Goal: Transaction & Acquisition: Purchase product/service

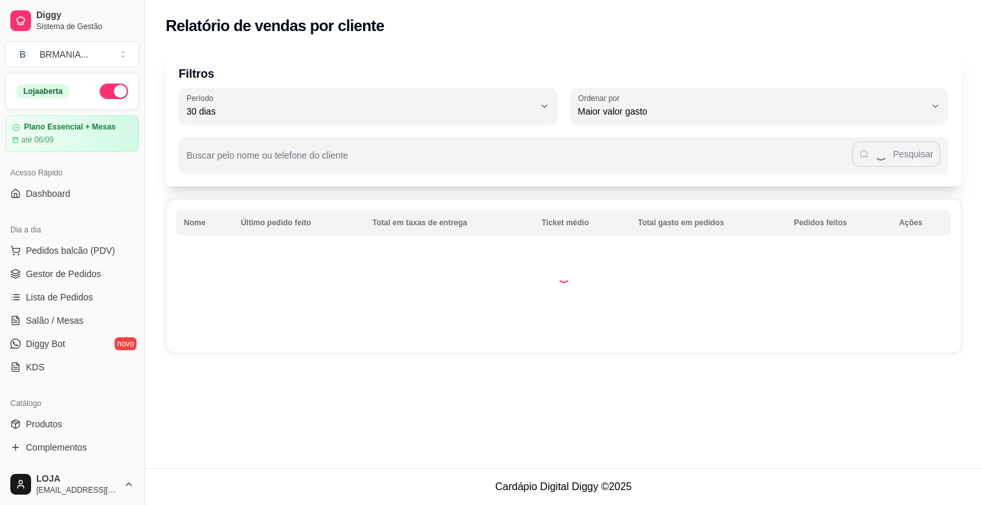
select select "30"
select select "HIGHEST_TOTAL_SPENT_WITH_ORDERS"
click at [174, 53] on div "Filtros 30 Período Hoje Ontem 7 dias 15 dias 30 dias 45 dias 60 dias Período 30…" at bounding box center [564, 119] width 796 height 135
click at [74, 277] on span "Gestor de Pedidos" at bounding box center [63, 273] width 75 height 13
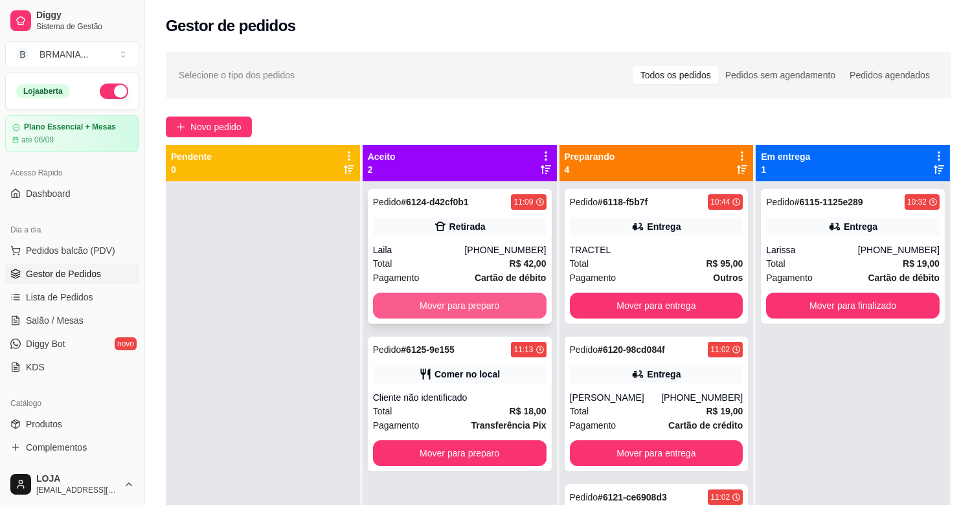
click at [493, 304] on button "Mover para preparo" at bounding box center [460, 306] width 174 height 26
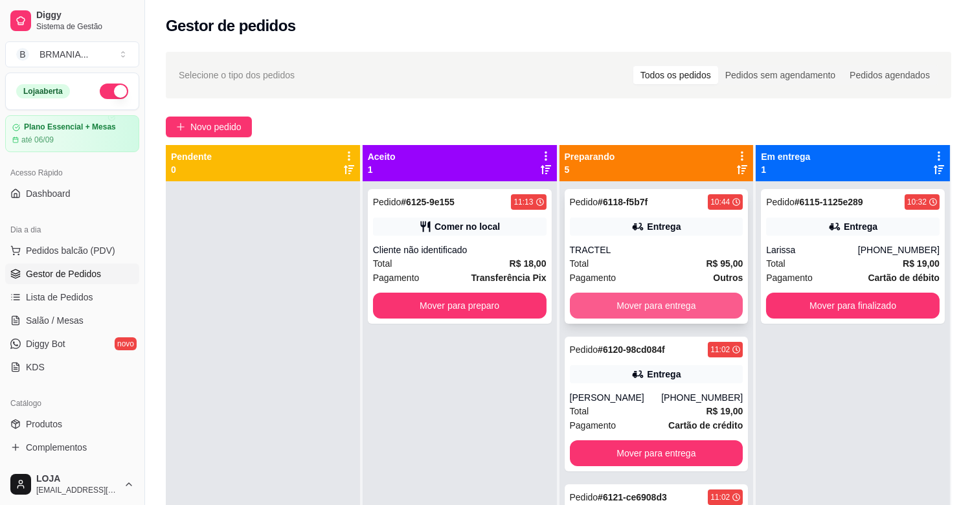
click at [662, 300] on button "Mover para entrega" at bounding box center [657, 306] width 174 height 26
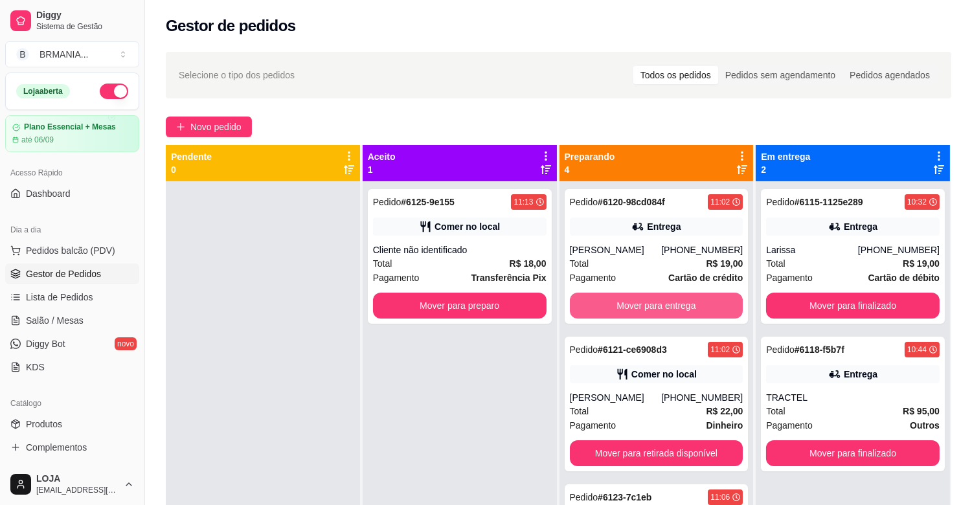
click at [663, 299] on button "Mover para entrega" at bounding box center [657, 306] width 174 height 26
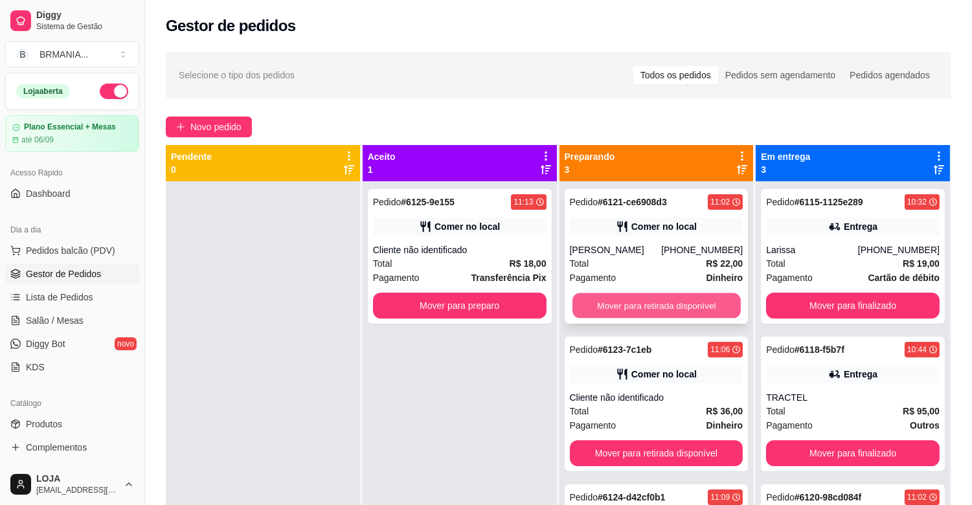
click at [668, 306] on button "Mover para retirada disponível" at bounding box center [656, 305] width 168 height 25
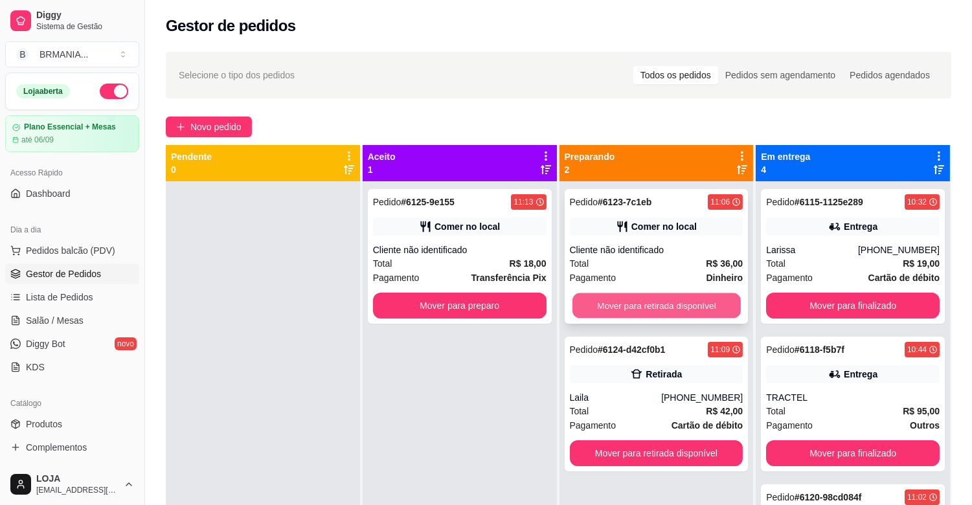
click at [670, 305] on button "Mover para retirada disponível" at bounding box center [656, 305] width 168 height 25
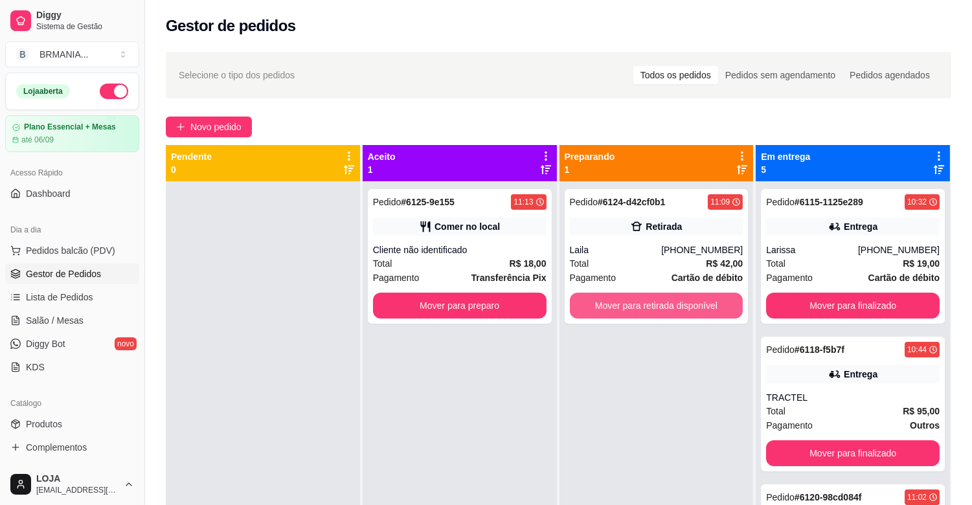
click at [670, 305] on button "Mover para retirada disponível" at bounding box center [657, 306] width 174 height 26
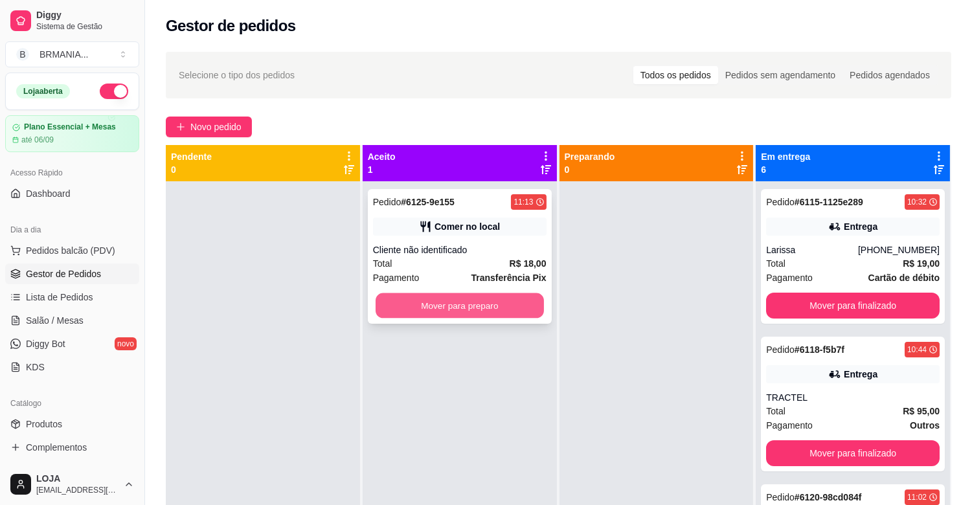
click at [492, 311] on button "Mover para preparo" at bounding box center [460, 305] width 168 height 25
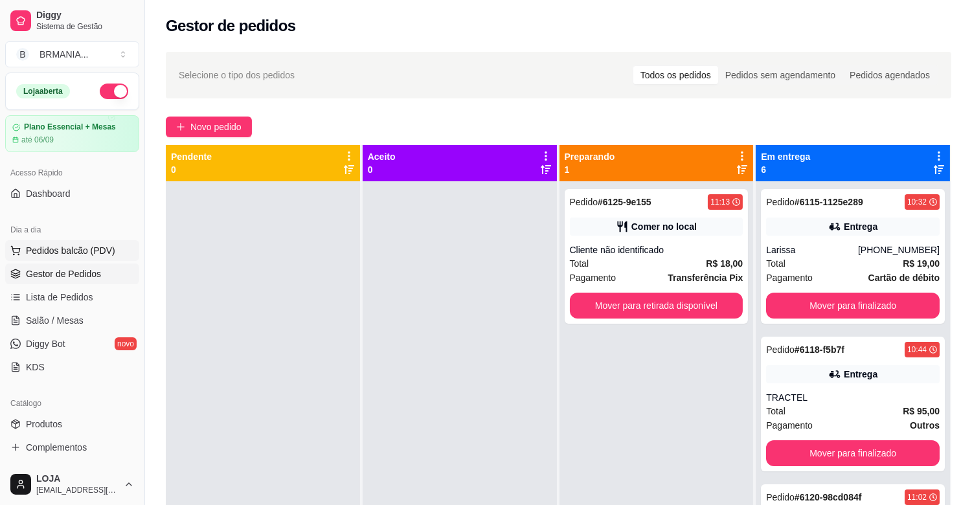
click at [70, 248] on span "Pedidos balcão (PDV)" at bounding box center [70, 250] width 89 height 13
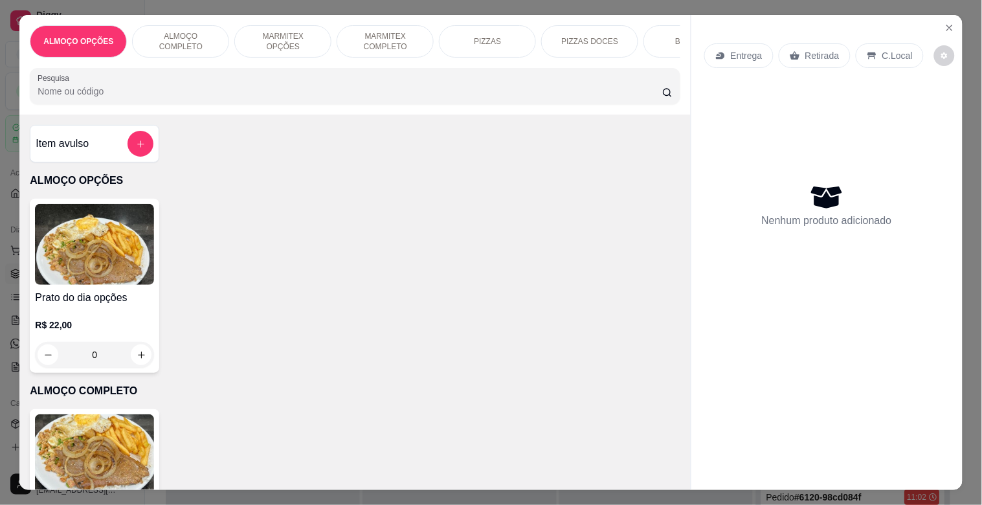
drag, startPoint x: 394, startPoint y: 36, endPoint x: 339, endPoint y: 74, distance: 66.5
click at [399, 35] on p "MARMITEX COMPLETO" at bounding box center [385, 41] width 75 height 21
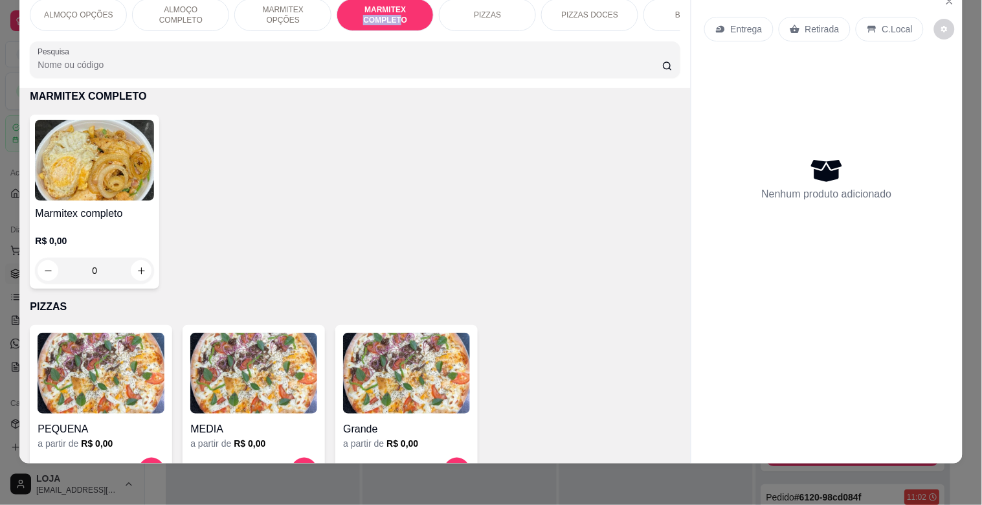
click at [144, 146] on img at bounding box center [94, 160] width 119 height 81
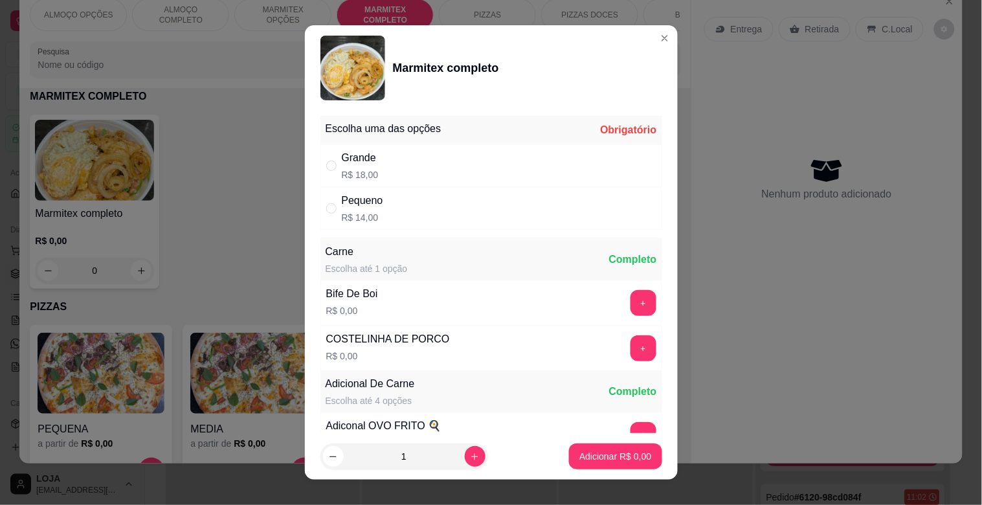
click at [343, 168] on p "R$ 18,00" at bounding box center [360, 174] width 37 height 13
radio input "true"
click at [639, 466] on button "Adicionar R$ 18,00" at bounding box center [613, 457] width 98 height 26
type input "1"
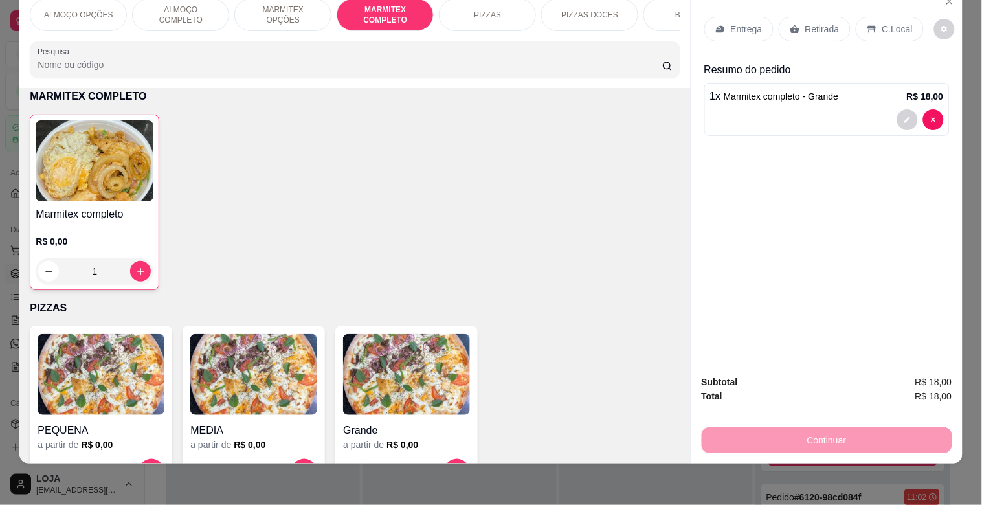
click at [125, 203] on div "Marmitex completo R$ 0,00 1" at bounding box center [94, 202] width 129 height 175
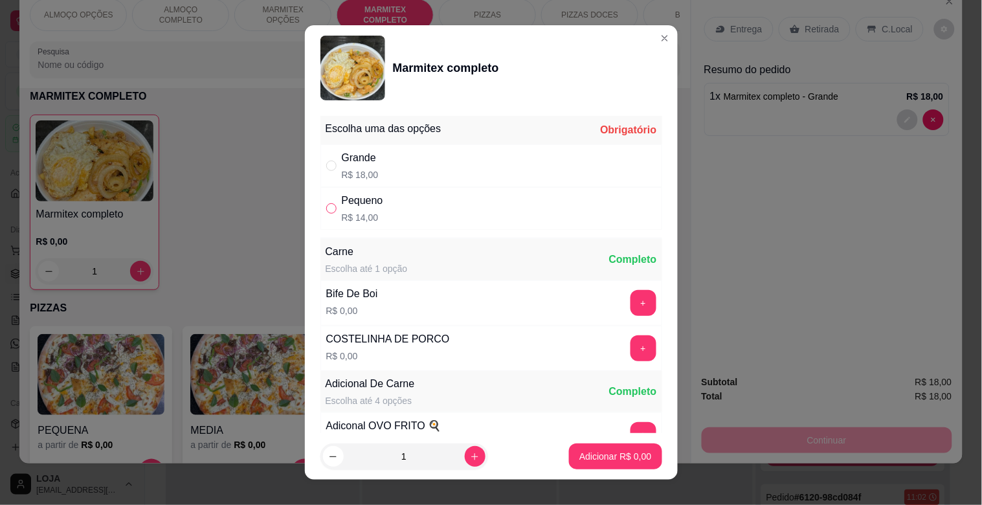
click at [326, 211] on input "" at bounding box center [331, 208] width 10 height 10
radio input "true"
click at [470, 452] on icon "increase-product-quantity" at bounding box center [475, 457] width 10 height 10
type input "2"
click at [613, 461] on p "Adicionar R$ 28,00" at bounding box center [612, 456] width 77 height 13
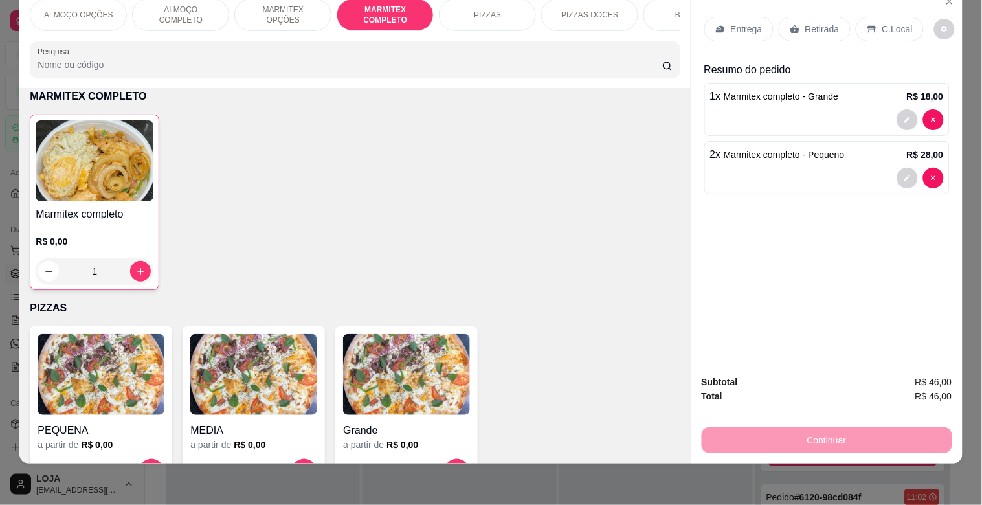
click at [883, 23] on p "C.Local" at bounding box center [898, 29] width 30 height 13
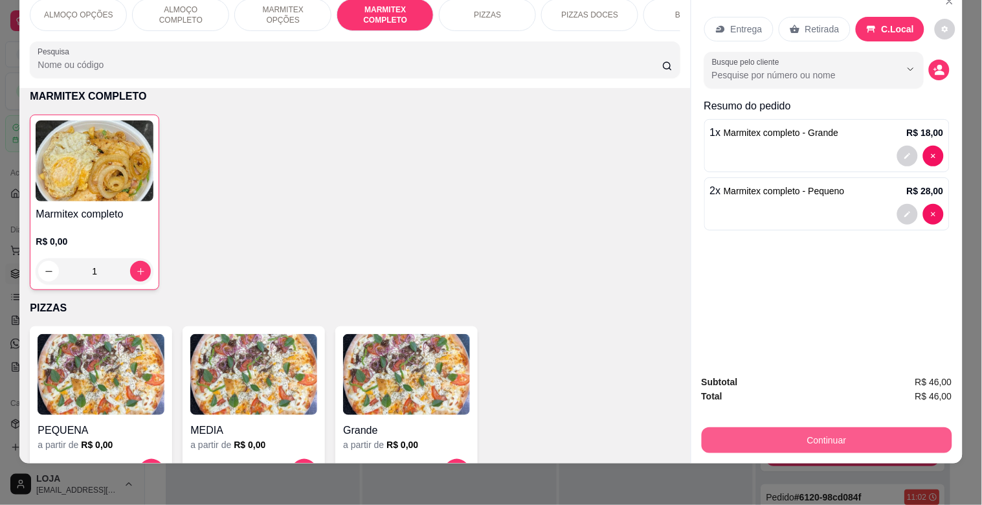
click at [795, 427] on button "Continuar" at bounding box center [827, 440] width 251 height 26
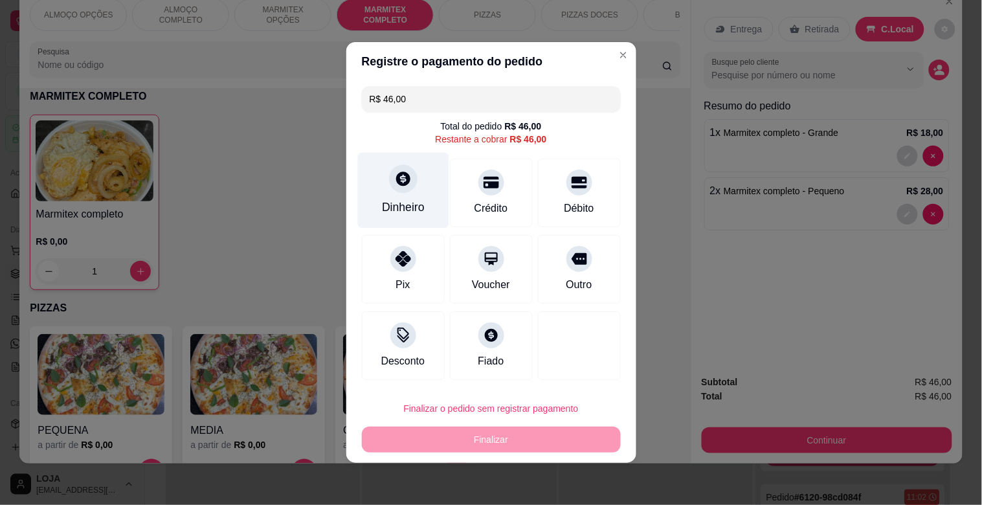
click at [405, 203] on div "Dinheiro" at bounding box center [403, 207] width 43 height 17
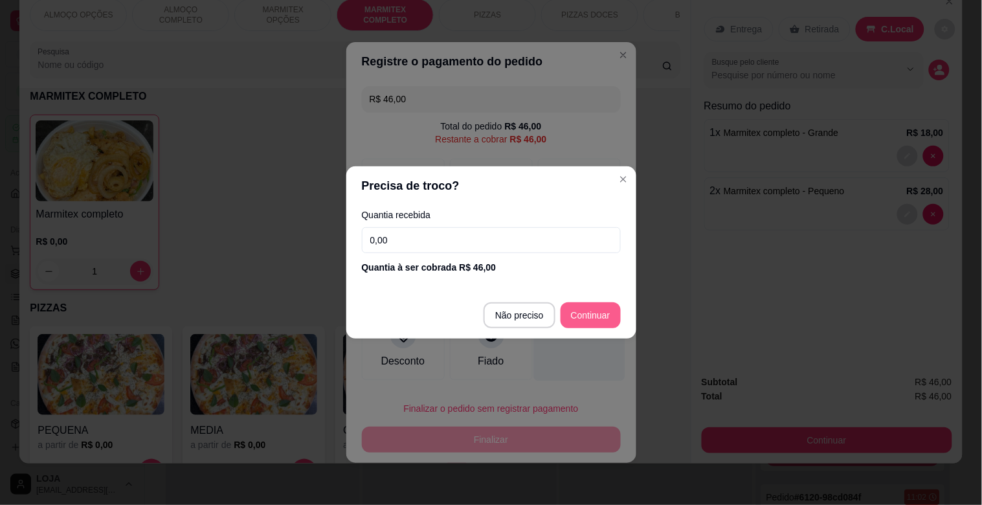
type input "R$ 0,00"
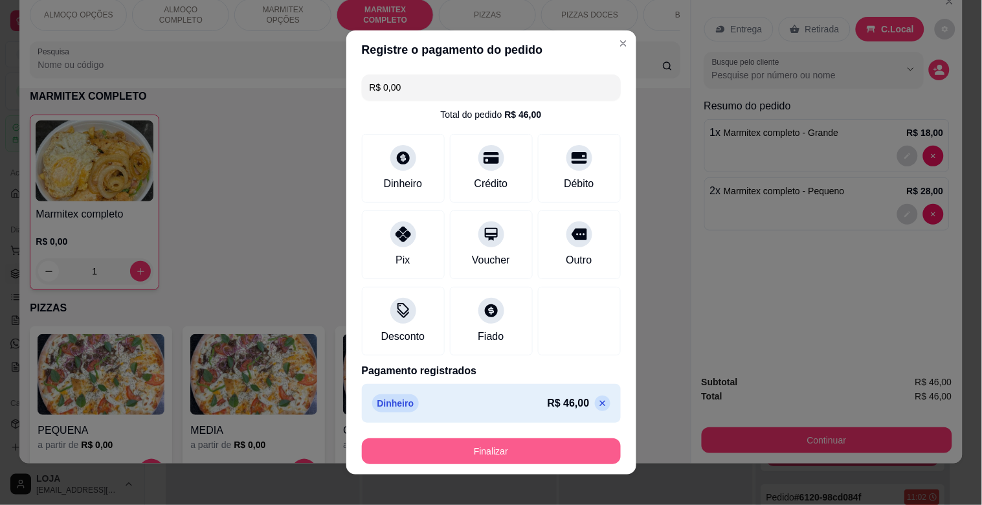
click at [546, 445] on button "Finalizar" at bounding box center [491, 451] width 259 height 26
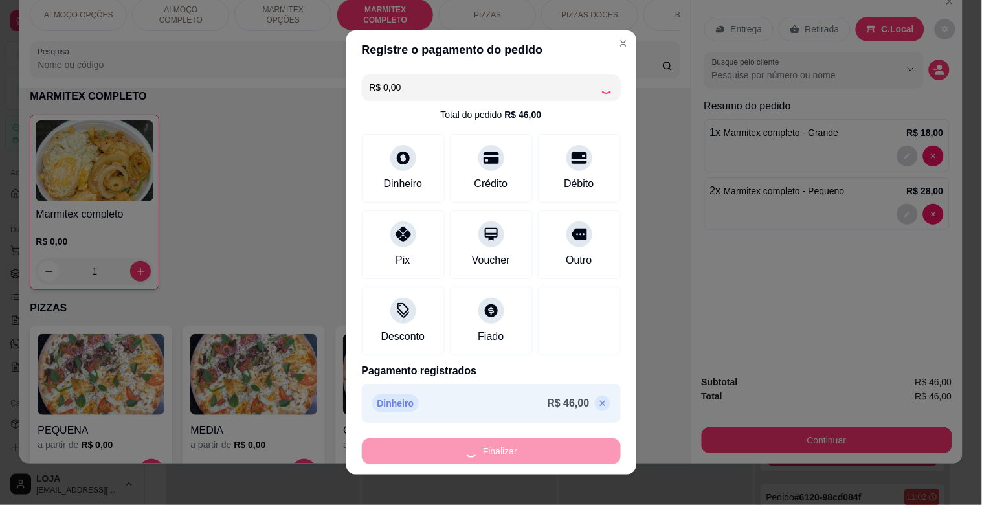
type input "0"
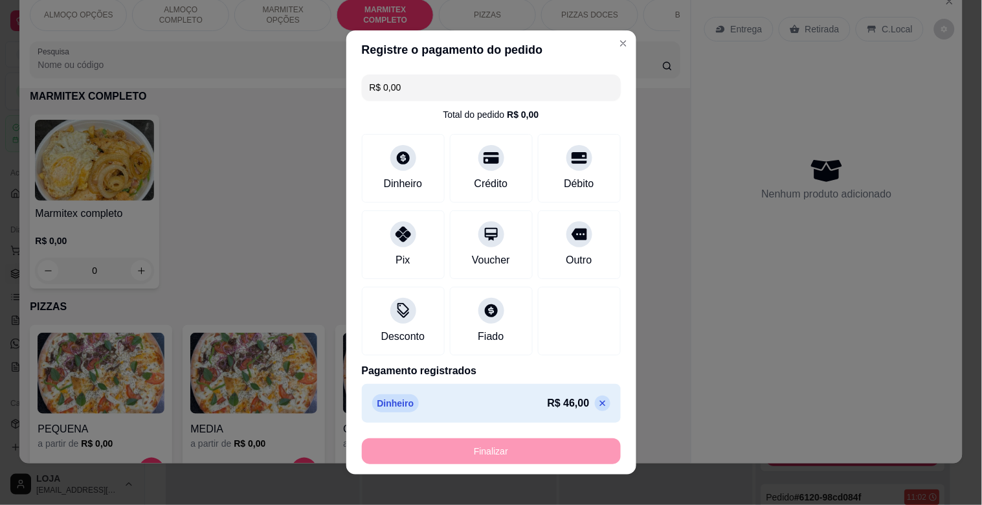
type input "-R$ 46,00"
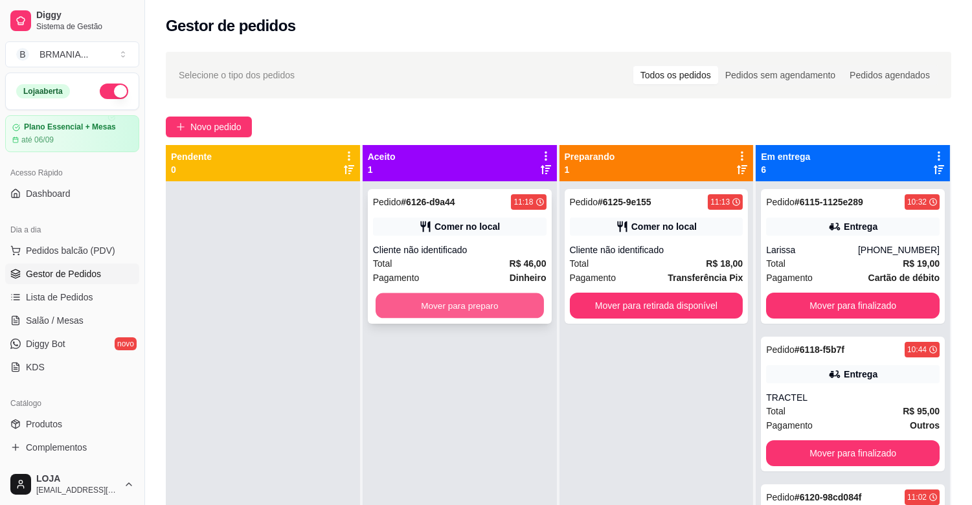
click at [430, 298] on button "Mover para preparo" at bounding box center [460, 305] width 168 height 25
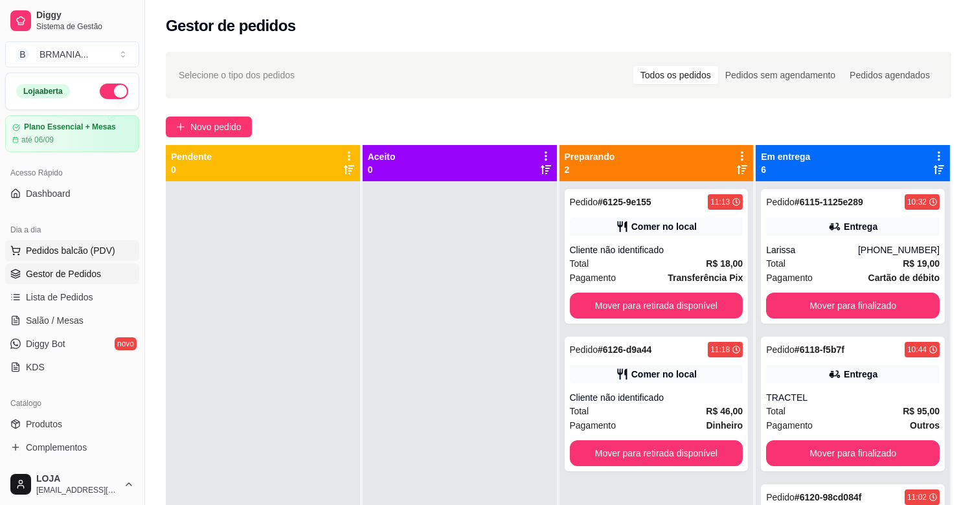
click at [81, 242] on button "Pedidos balcão (PDV)" at bounding box center [72, 250] width 134 height 21
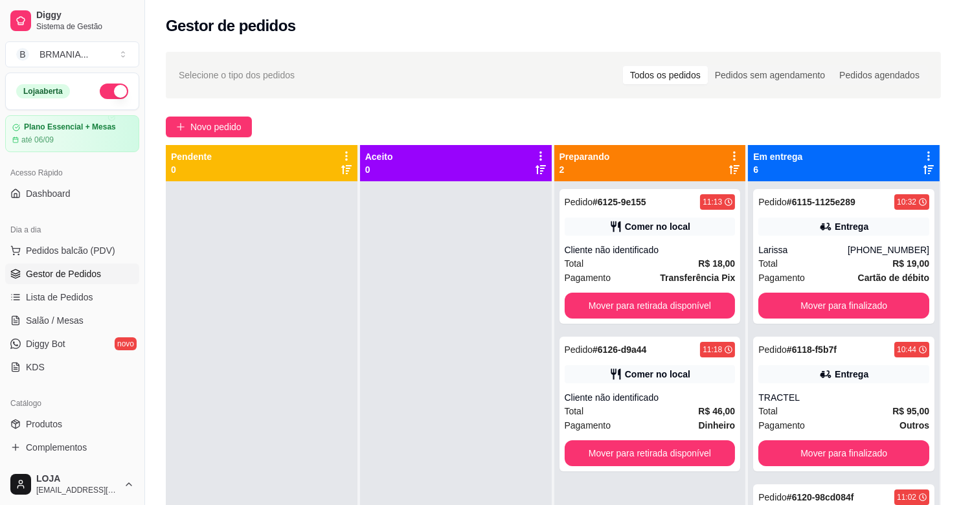
click at [102, 249] on img at bounding box center [89, 244] width 120 height 82
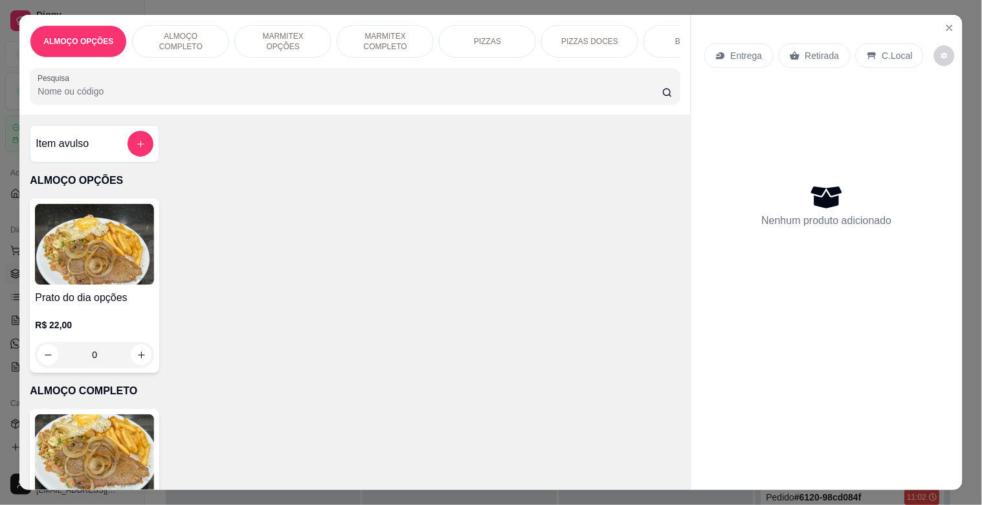
click at [361, 33] on p "MARMITEX COMPLETO" at bounding box center [385, 41] width 75 height 21
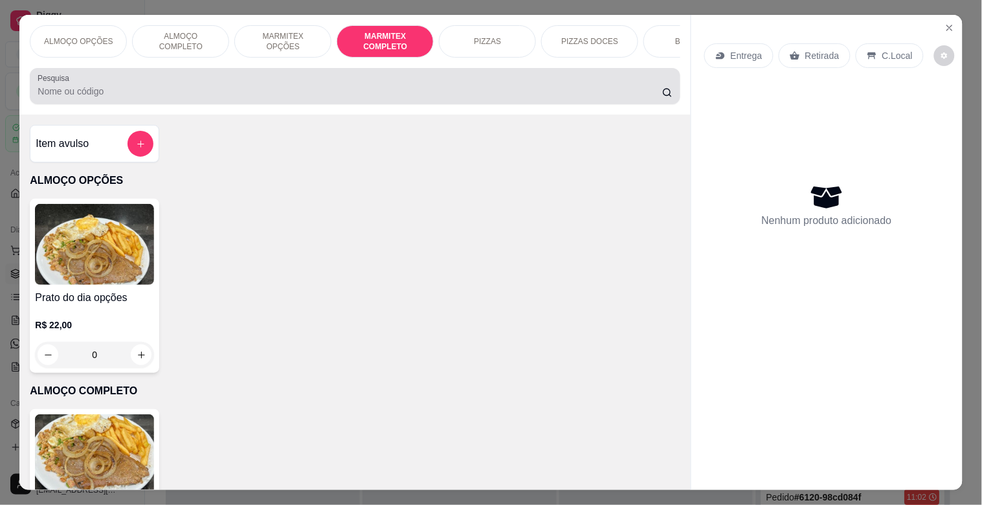
scroll to position [31, 0]
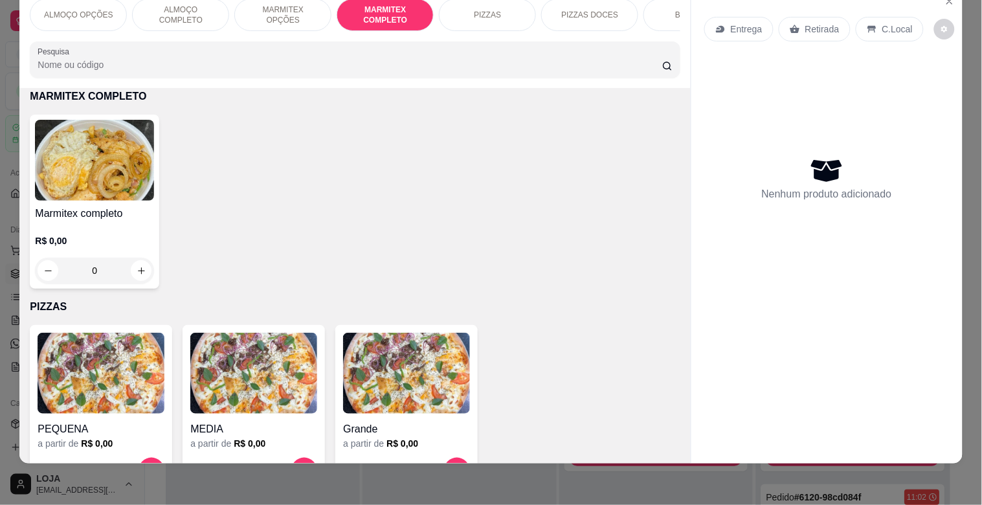
click at [137, 164] on img at bounding box center [94, 160] width 119 height 81
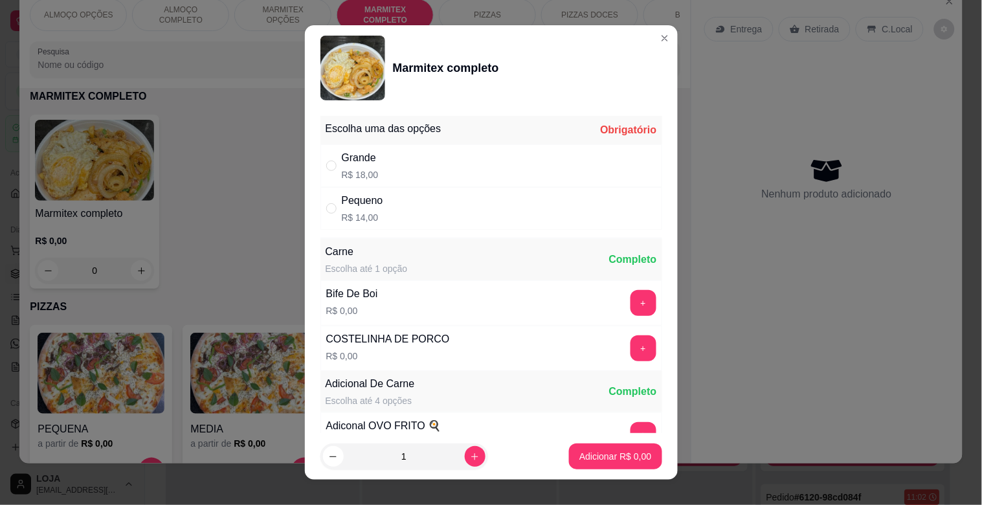
click at [373, 206] on div "Pequeno" at bounding box center [362, 201] width 41 height 16
radio input "true"
click at [630, 460] on p "Adicionar R$ 14,00" at bounding box center [613, 456] width 75 height 12
type input "1"
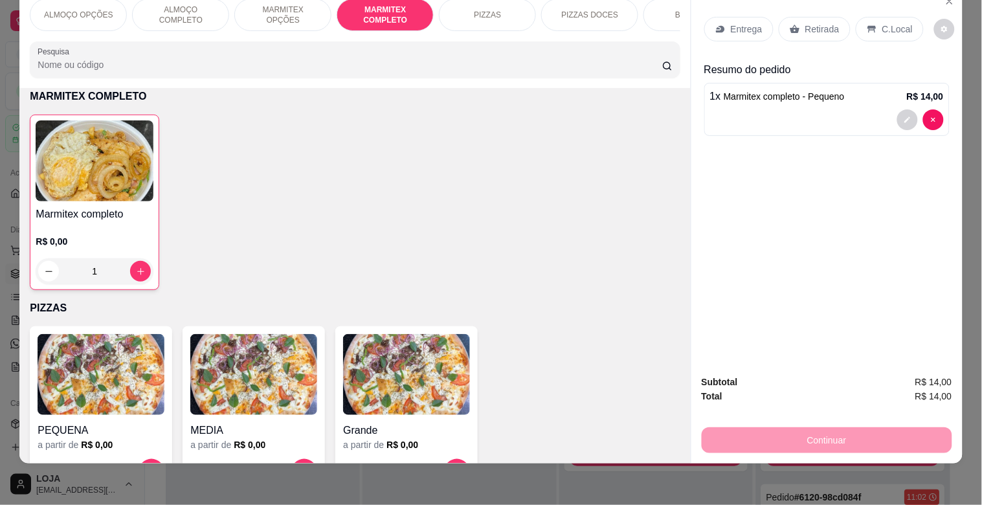
click at [894, 23] on p "C.Local" at bounding box center [898, 29] width 30 height 13
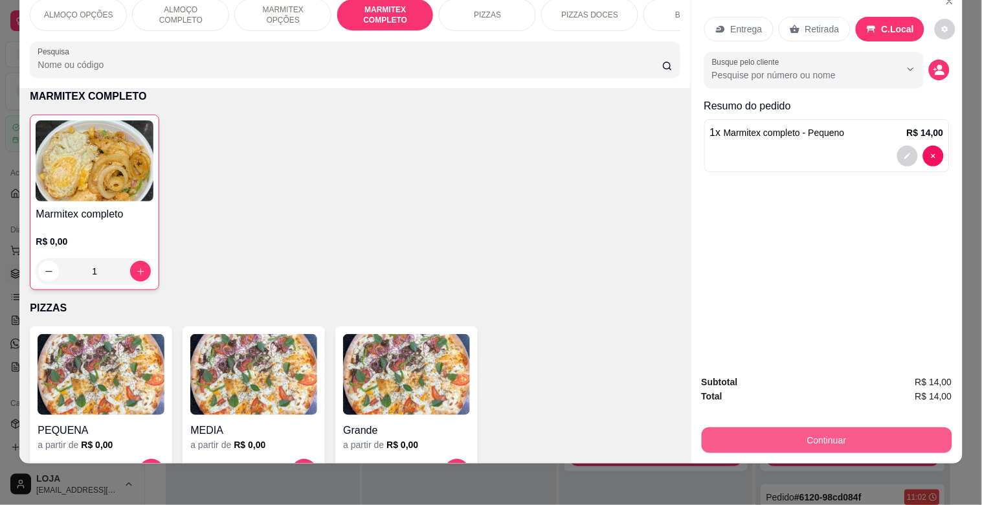
click at [836, 427] on button "Continuar" at bounding box center [827, 440] width 251 height 26
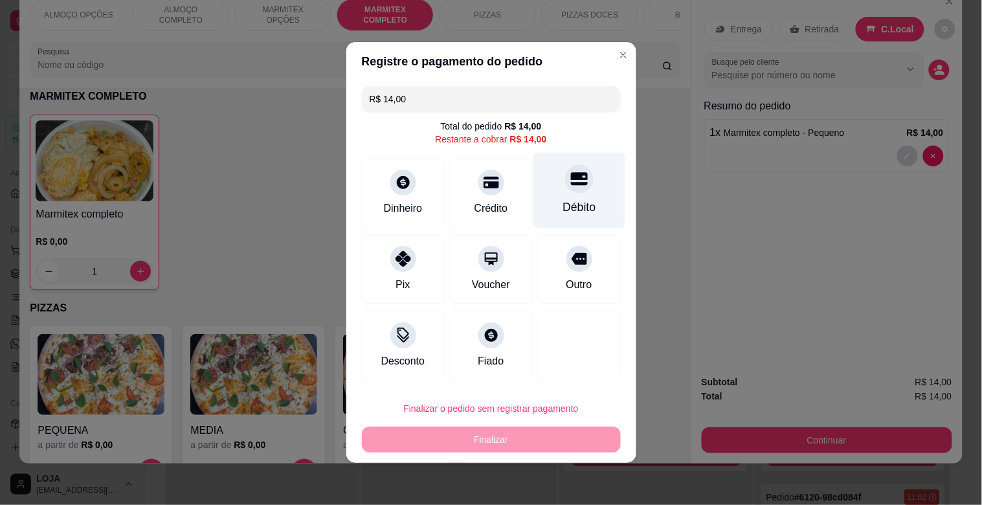
click at [562, 192] on div "Débito" at bounding box center [579, 191] width 91 height 76
type input "R$ 0,00"
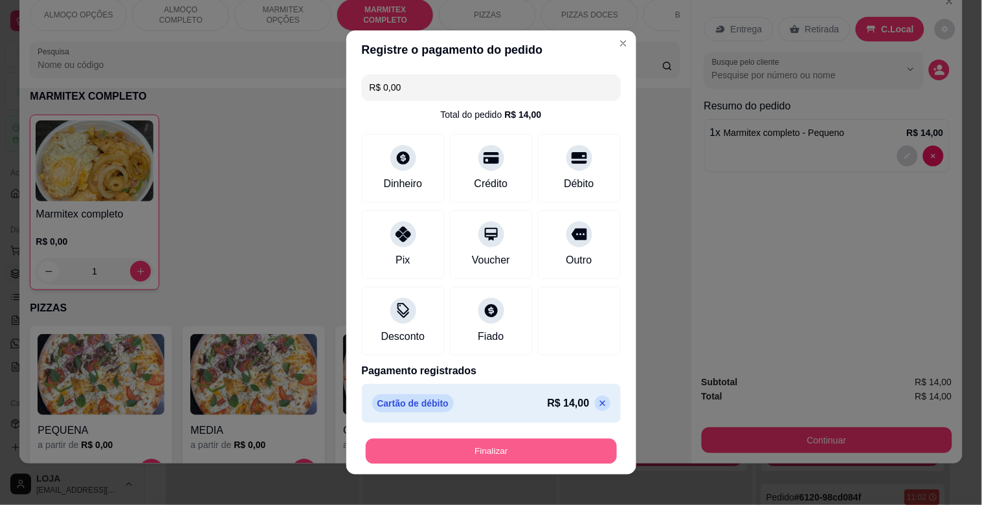
click at [435, 447] on button "Finalizar" at bounding box center [491, 451] width 251 height 25
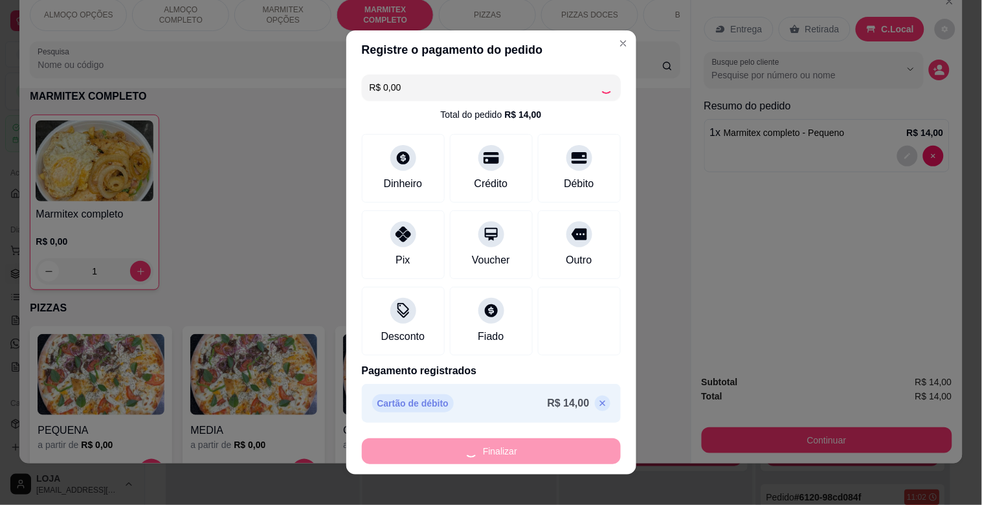
type input "0"
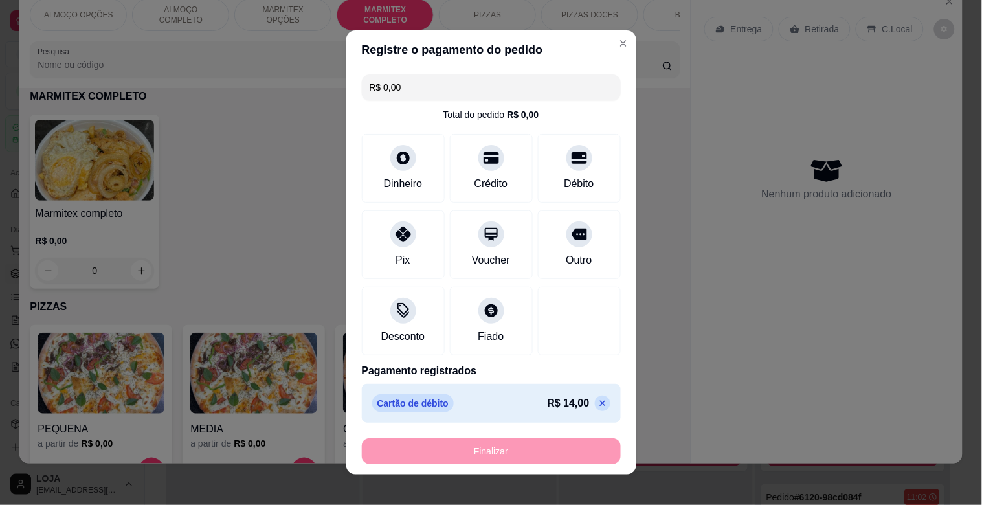
type input "-R$ 14,00"
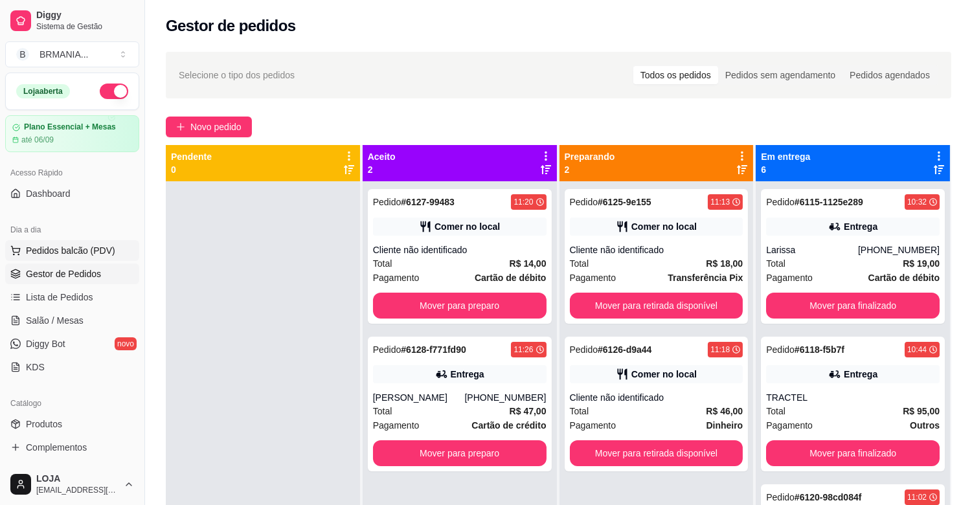
click at [62, 249] on span "Pedidos balcão (PDV)" at bounding box center [70, 250] width 89 height 13
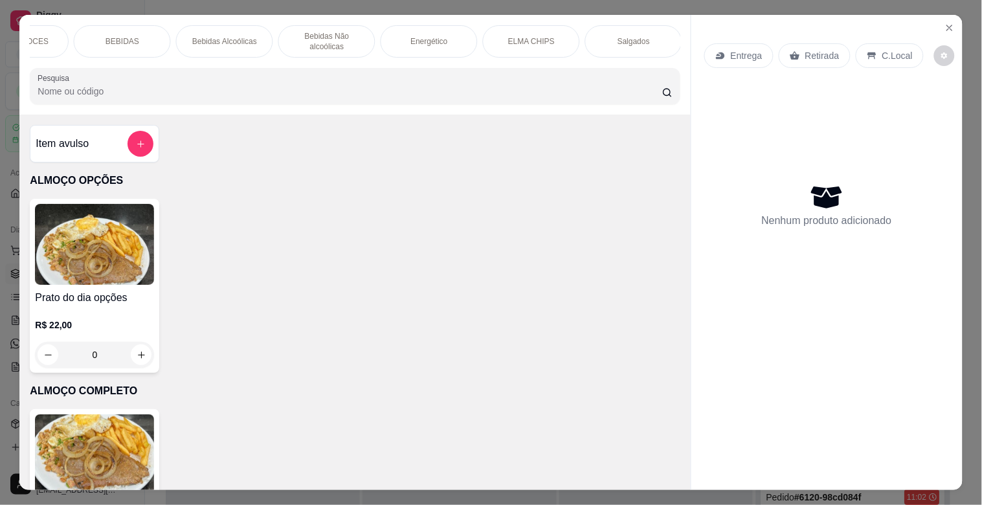
scroll to position [0, 1140]
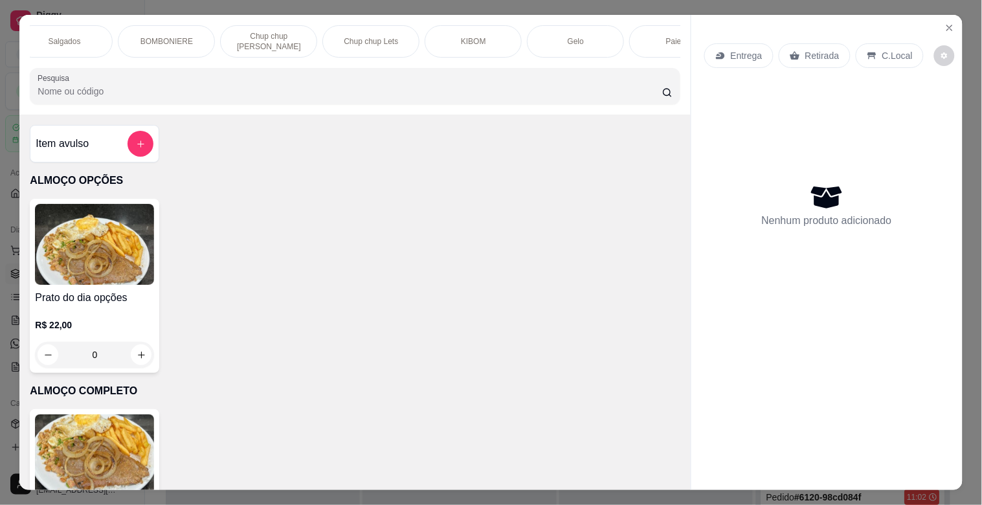
click at [194, 34] on div "BOMBONIERE" at bounding box center [166, 41] width 97 height 32
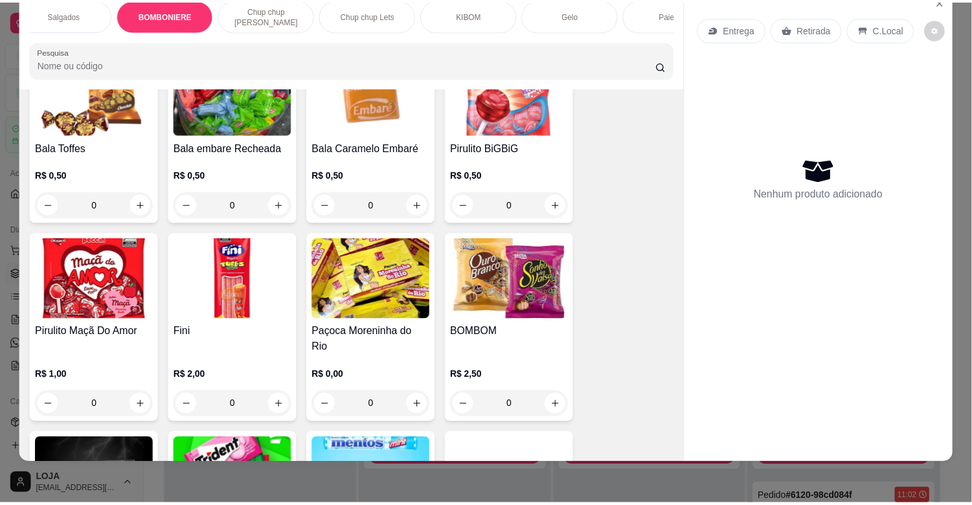
scroll to position [4484, 0]
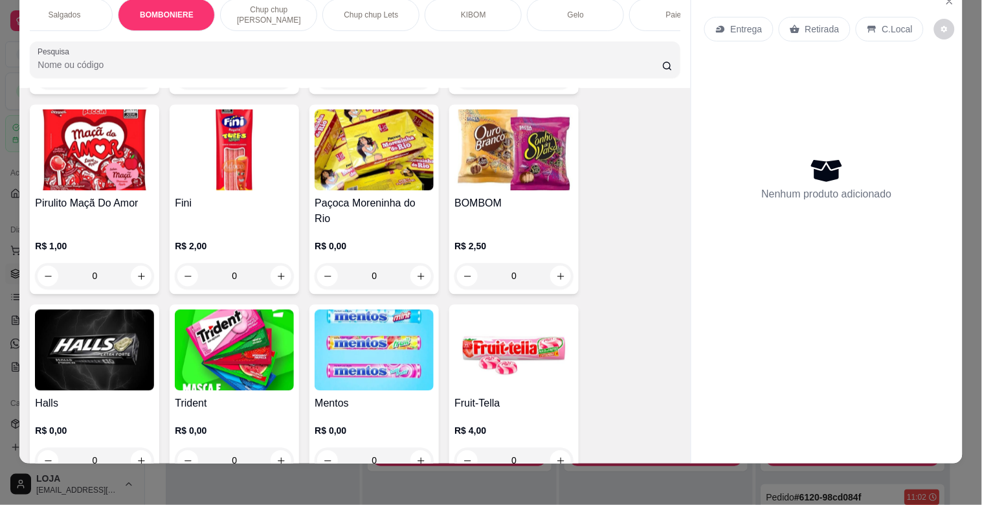
click at [515, 124] on img at bounding box center [514, 150] width 119 height 81
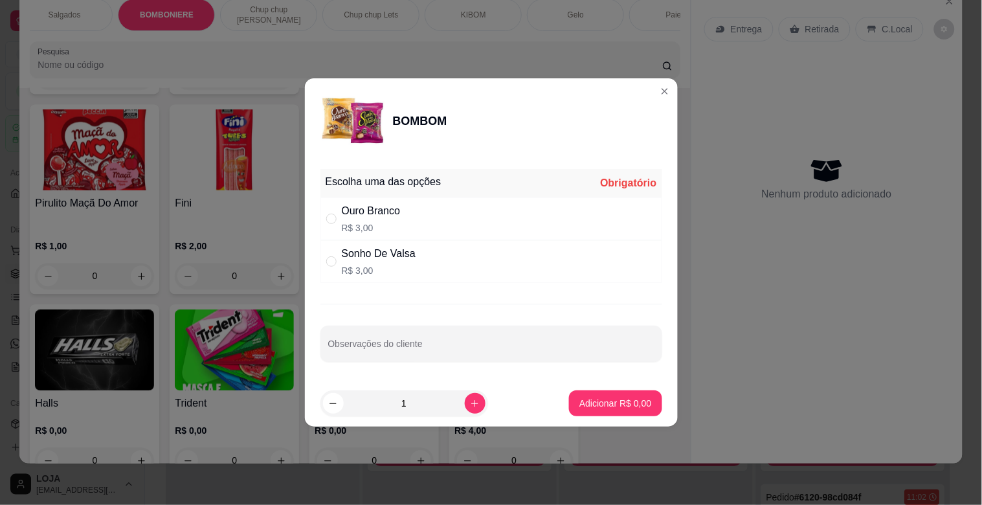
drag, startPoint x: 361, startPoint y: 225, endPoint x: 393, endPoint y: 266, distance: 52.1
click at [365, 237] on div "Ouro Branco R$ 3,00" at bounding box center [492, 218] width 342 height 43
radio input "true"
click at [469, 398] on button "increase-product-quantity" at bounding box center [475, 403] width 20 height 20
click at [470, 406] on icon "increase-product-quantity" at bounding box center [475, 404] width 10 height 10
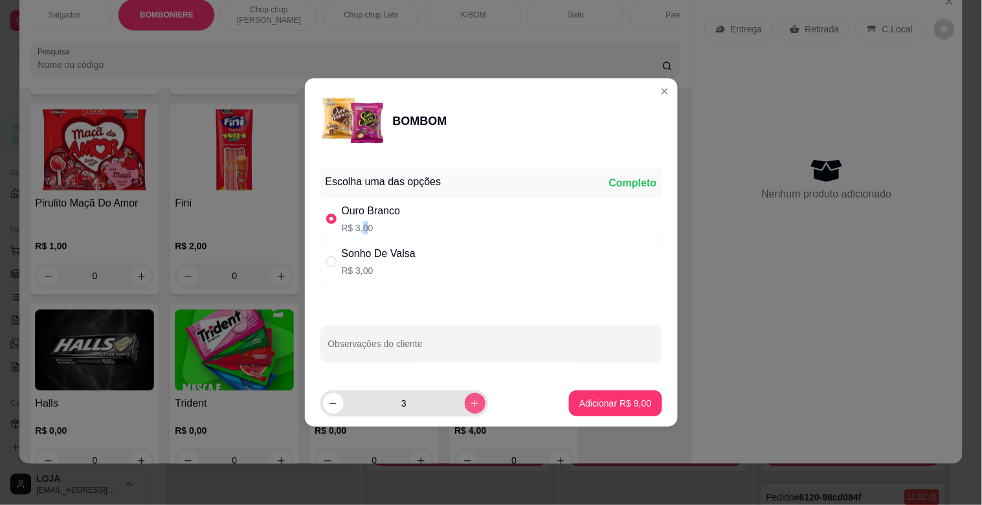
click at [474, 408] on button "increase-product-quantity" at bounding box center [475, 403] width 21 height 21
type input "4"
click at [594, 402] on p "Adicionar R$ 12,00" at bounding box center [613, 403] width 75 height 12
type input "4"
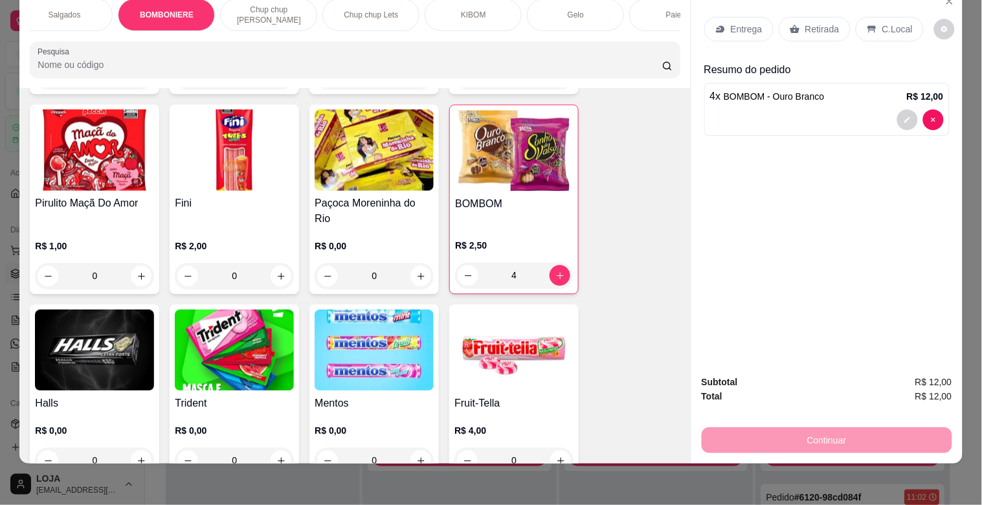
drag, startPoint x: 883, startPoint y: 19, endPoint x: 827, endPoint y: 442, distance: 425.8
click at [884, 23] on p "C.Local" at bounding box center [898, 29] width 30 height 13
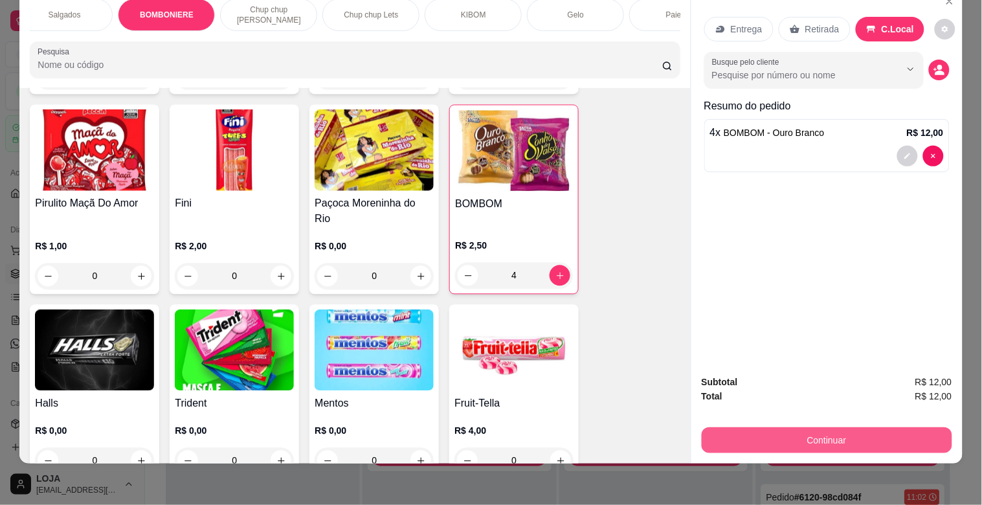
click at [796, 429] on button "Continuar" at bounding box center [827, 440] width 251 height 26
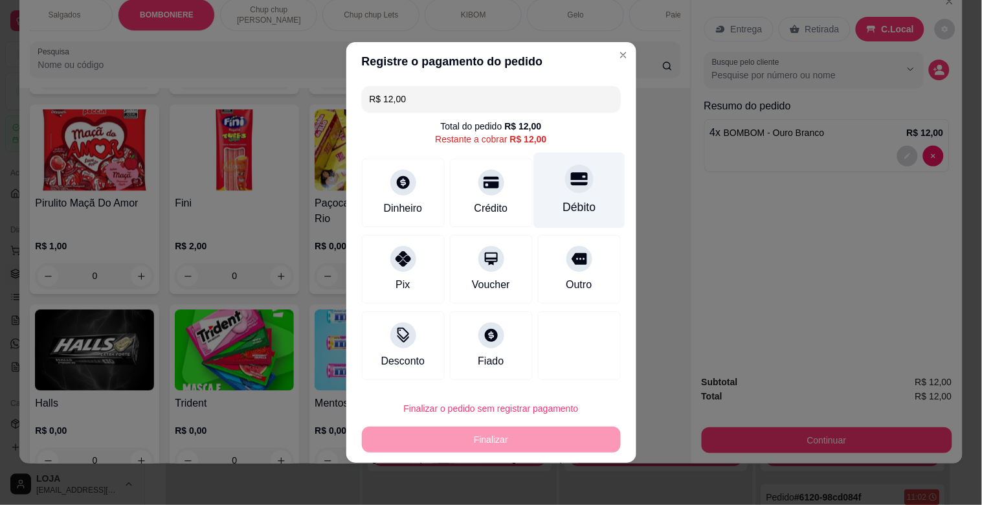
click at [565, 188] on div at bounding box center [579, 178] width 28 height 28
type input "R$ 0,00"
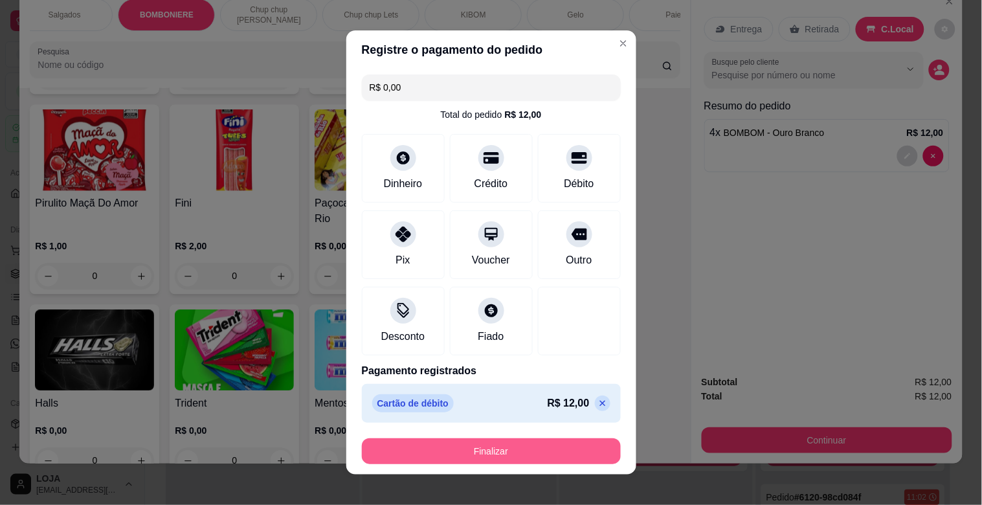
click at [506, 443] on button "Finalizar" at bounding box center [491, 451] width 259 height 26
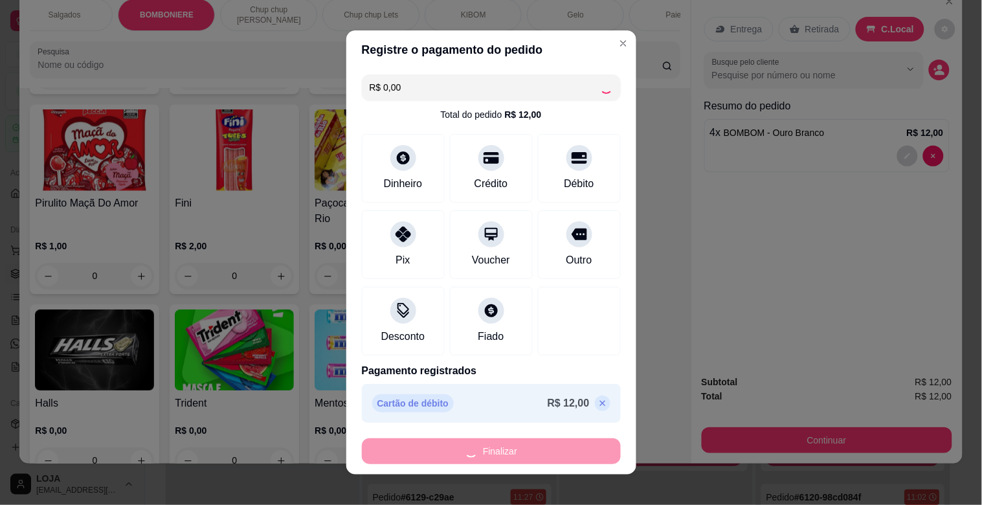
type input "0"
type input "-R$ 12,00"
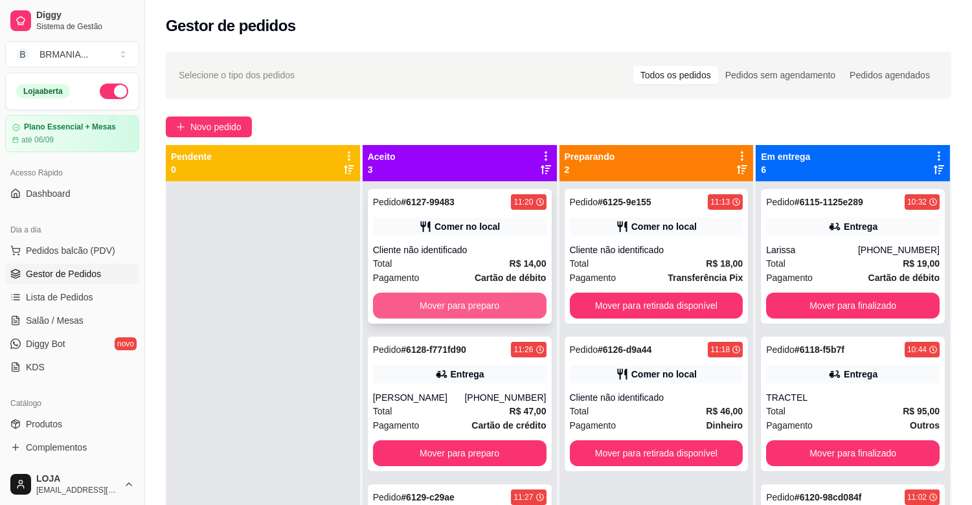
click at [474, 302] on button "Mover para preparo" at bounding box center [460, 306] width 174 height 26
click at [476, 302] on div "Mover para preparo" at bounding box center [460, 306] width 174 height 26
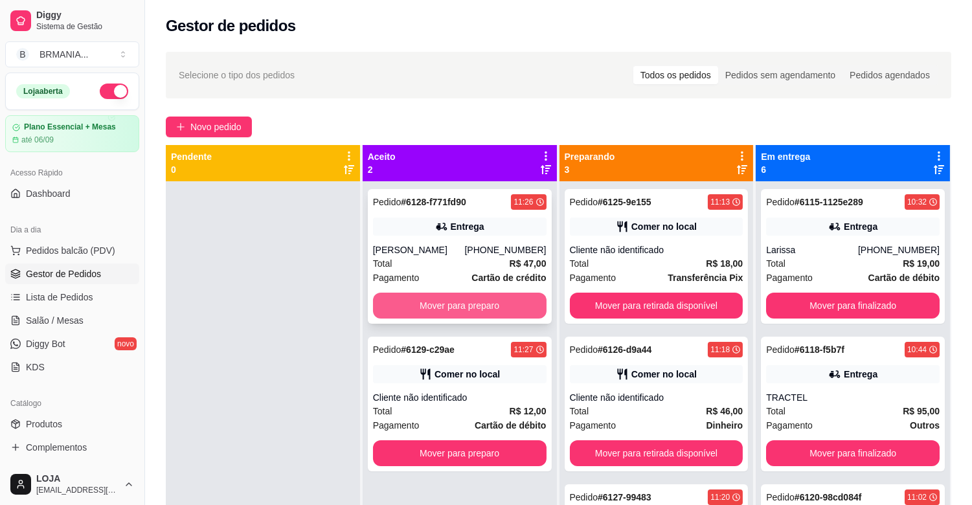
click at [476, 315] on button "Mover para preparo" at bounding box center [460, 306] width 174 height 26
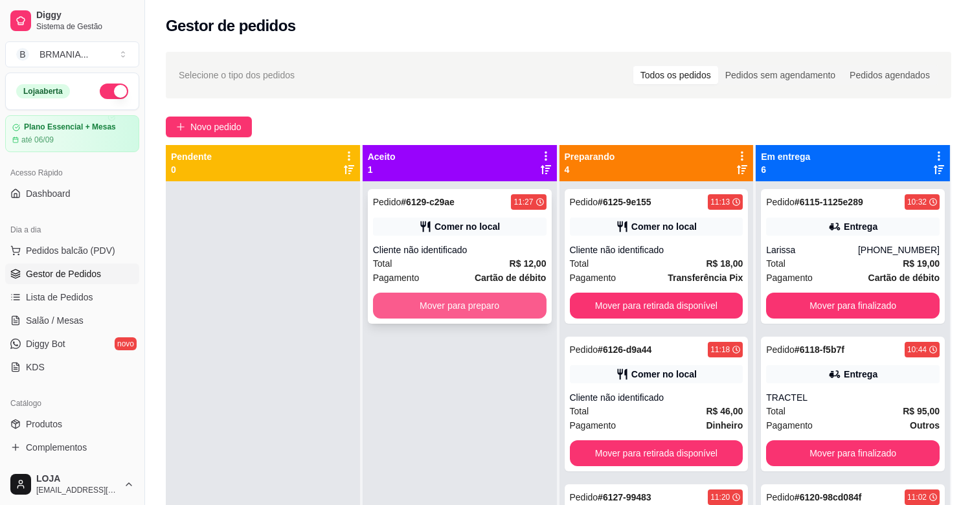
click at [482, 309] on button "Mover para preparo" at bounding box center [460, 306] width 174 height 26
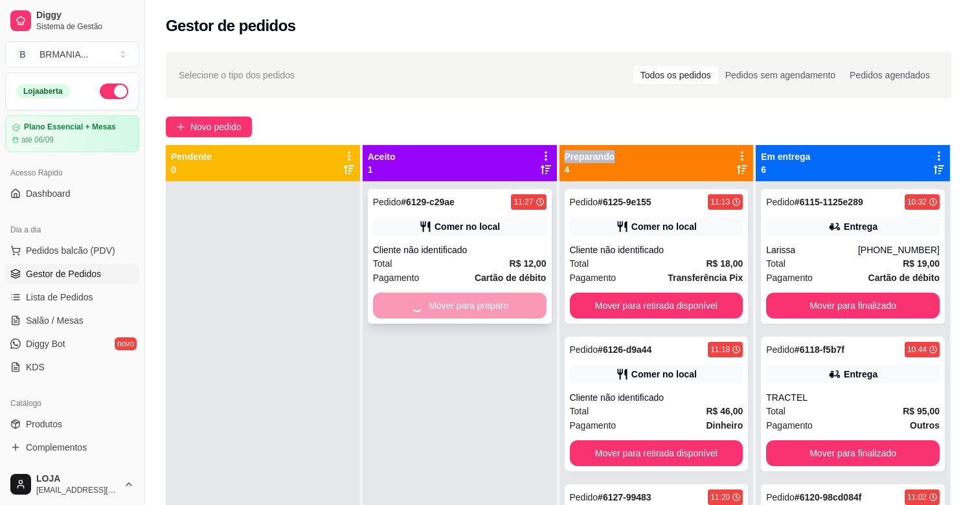
click at [483, 309] on div "Mover para preparo" at bounding box center [460, 306] width 174 height 26
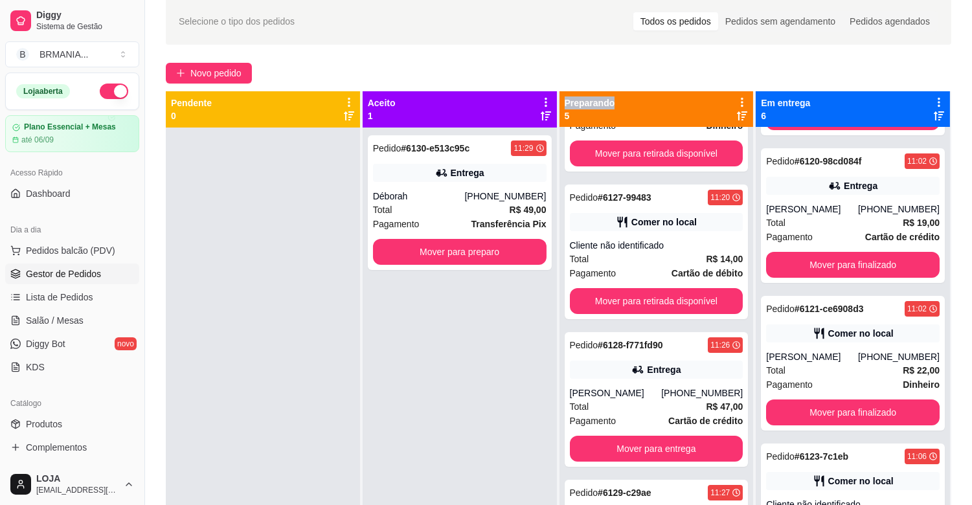
scroll to position [197, 0]
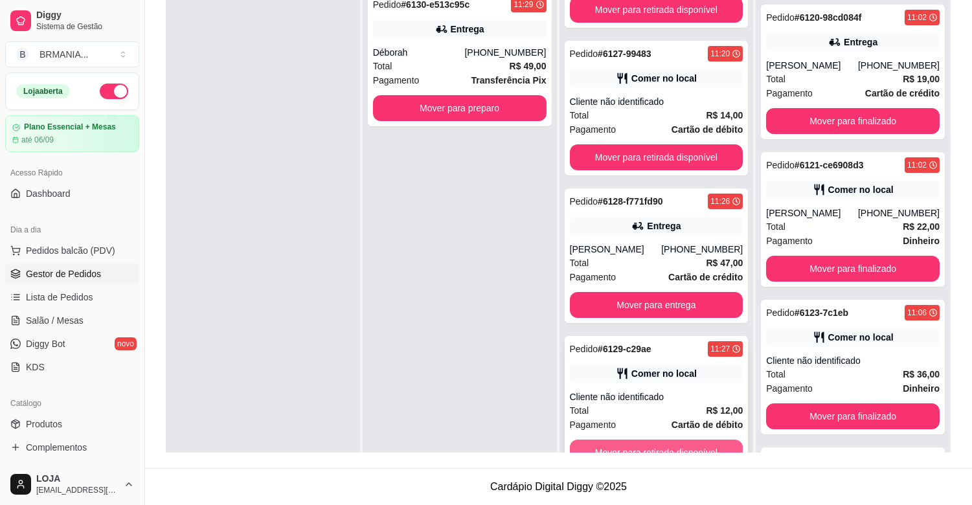
click at [710, 442] on button "Mover para retirada disponível" at bounding box center [657, 453] width 174 height 26
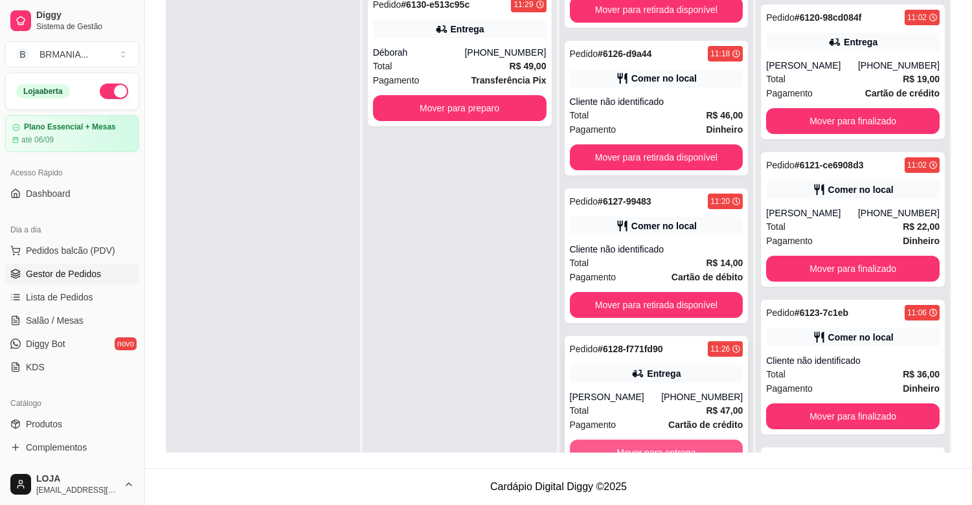
scroll to position [98, 0]
click at [712, 442] on button "Mover para entrega" at bounding box center [657, 453] width 174 height 26
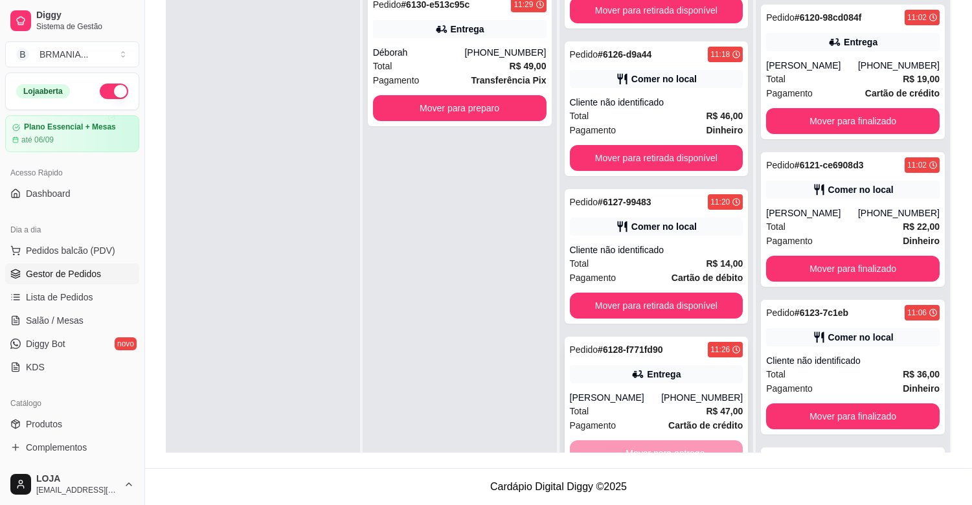
scroll to position [0, 0]
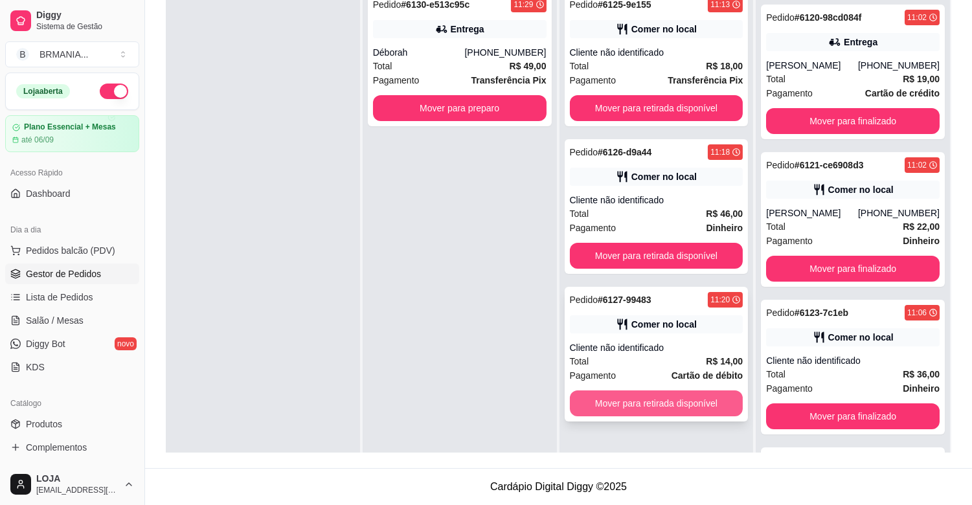
click at [681, 402] on button "Mover para retirada disponível" at bounding box center [657, 403] width 174 height 26
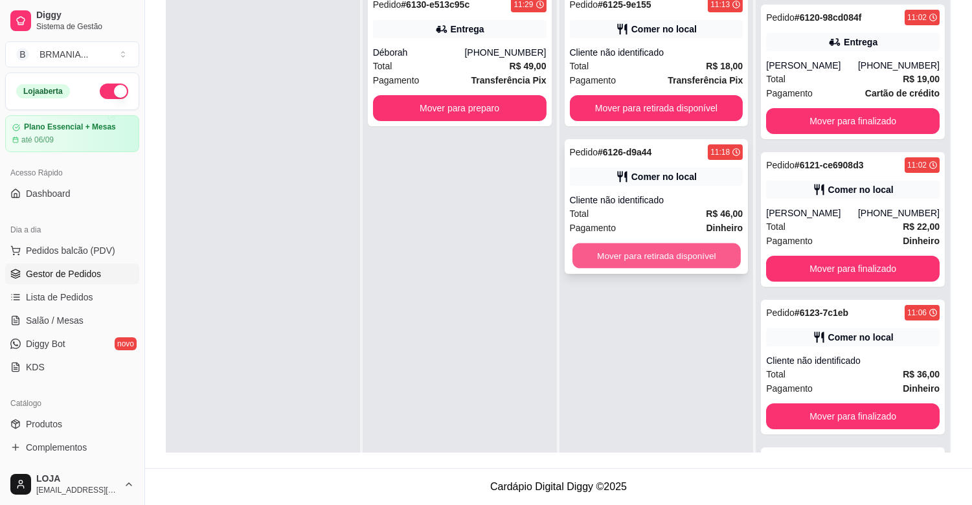
click at [646, 253] on button "Mover para retirada disponível" at bounding box center [656, 255] width 168 height 25
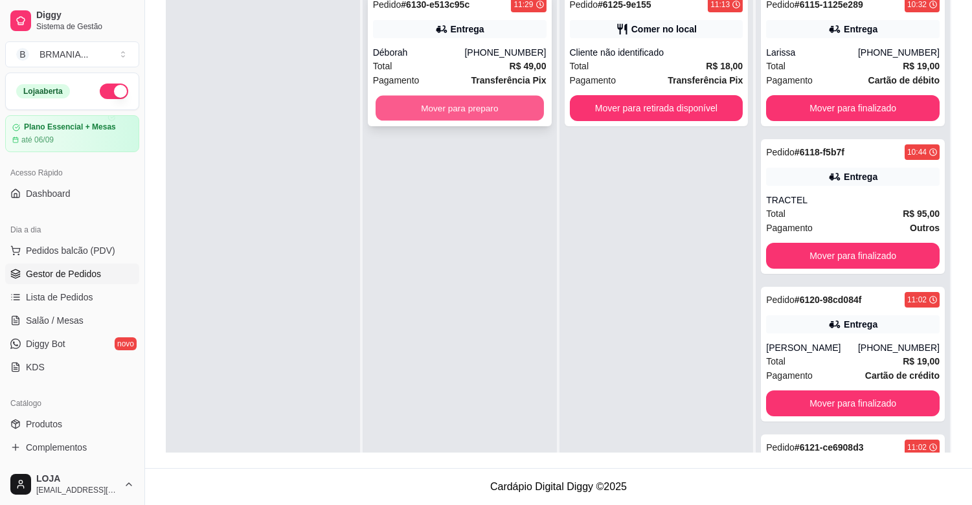
click at [447, 102] on button "Mover para preparo" at bounding box center [460, 108] width 168 height 25
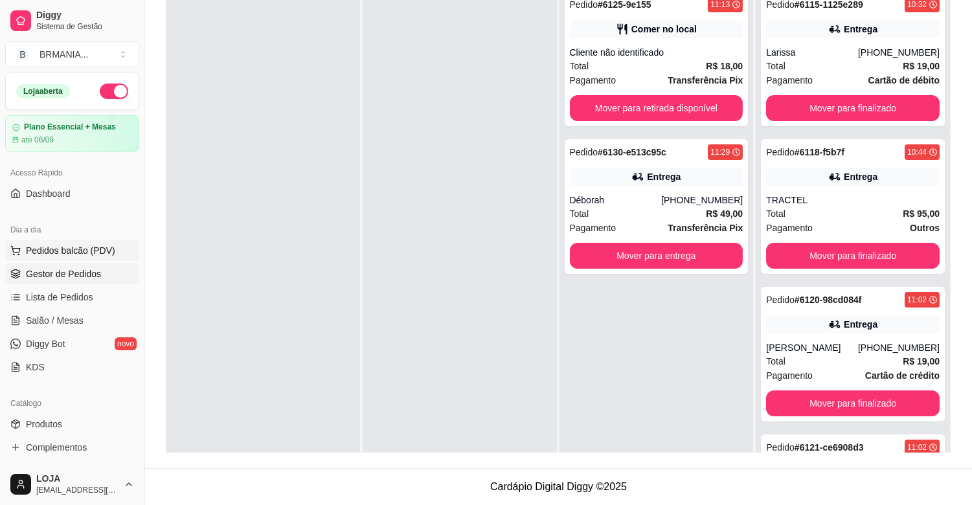
click at [89, 247] on span "Pedidos balcão (PDV)" at bounding box center [70, 250] width 89 height 13
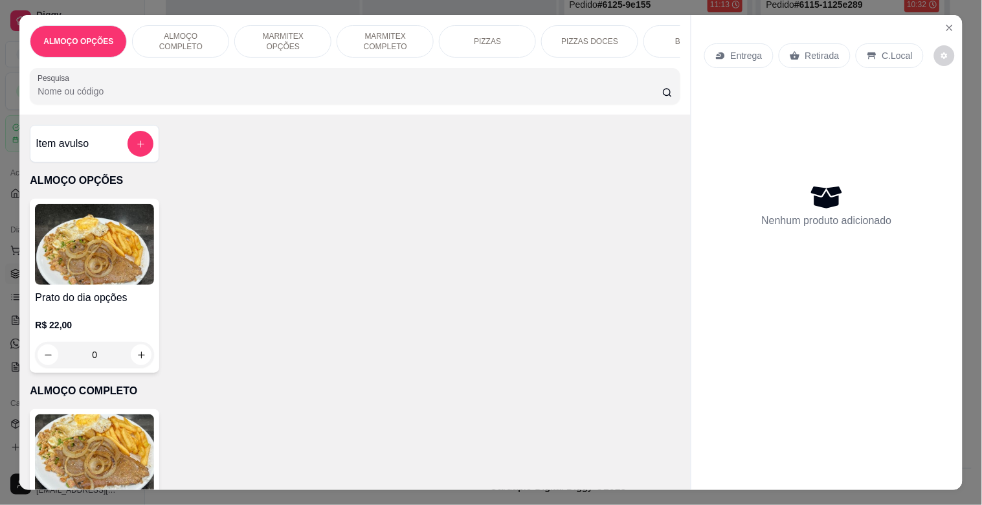
drag, startPoint x: 169, startPoint y: 37, endPoint x: 253, endPoint y: 73, distance: 91.4
click at [172, 37] on p "ALMOÇO COMPLETO" at bounding box center [180, 41] width 75 height 21
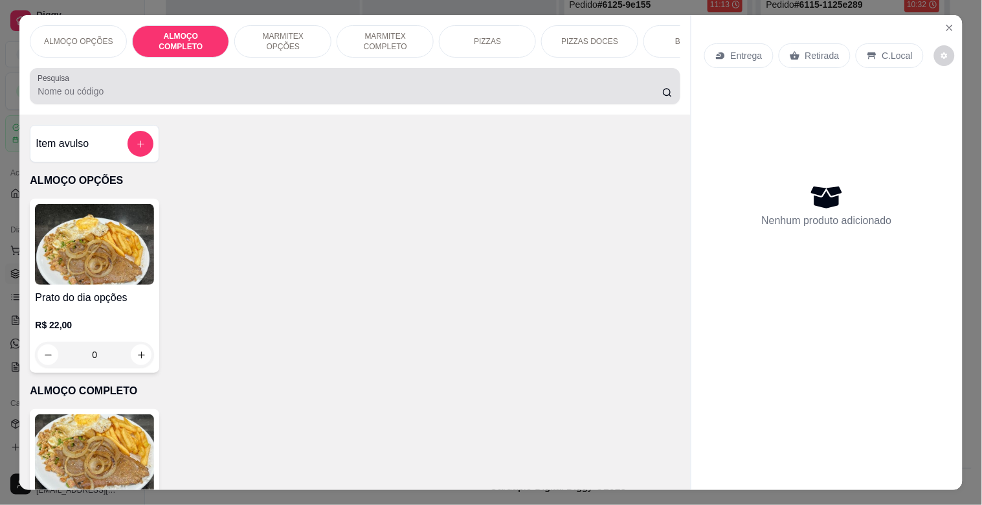
scroll to position [31, 0]
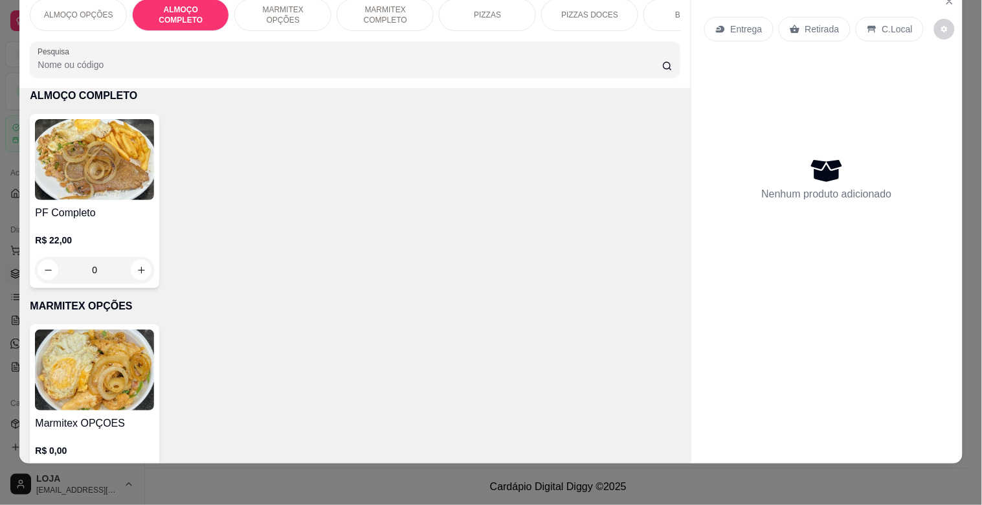
click at [133, 174] on img at bounding box center [94, 159] width 119 height 81
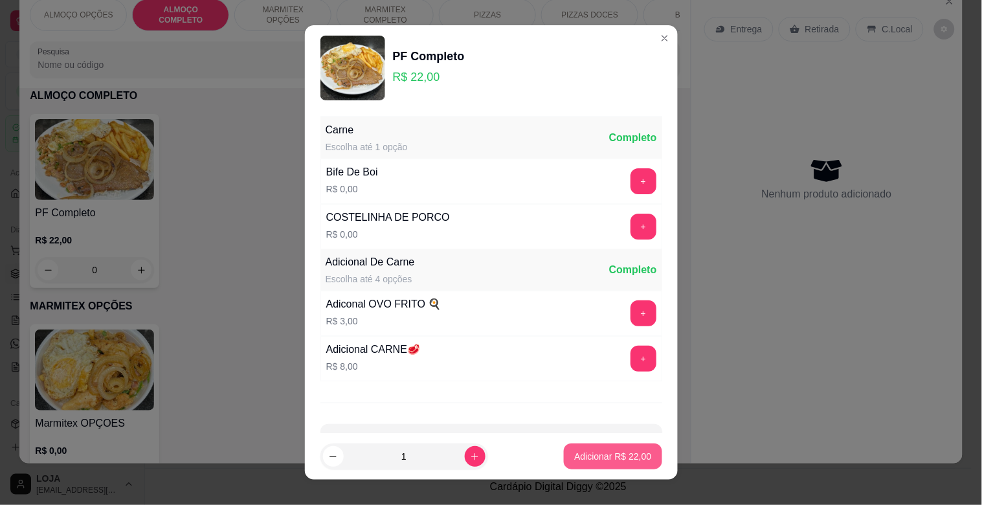
click at [581, 449] on button "Adicionar R$ 22,00" at bounding box center [613, 457] width 98 height 26
type input "1"
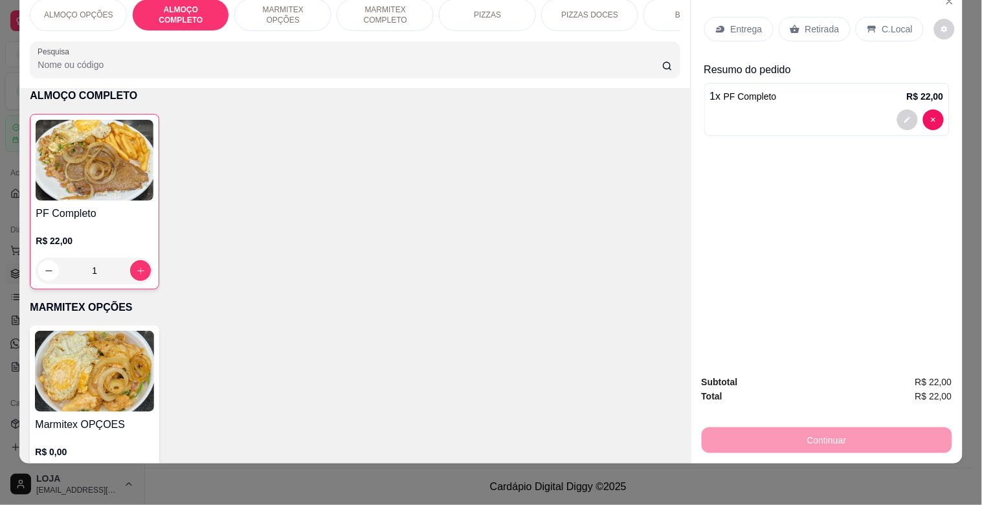
click at [653, 4] on div "BEBIDAS" at bounding box center [692, 15] width 97 height 32
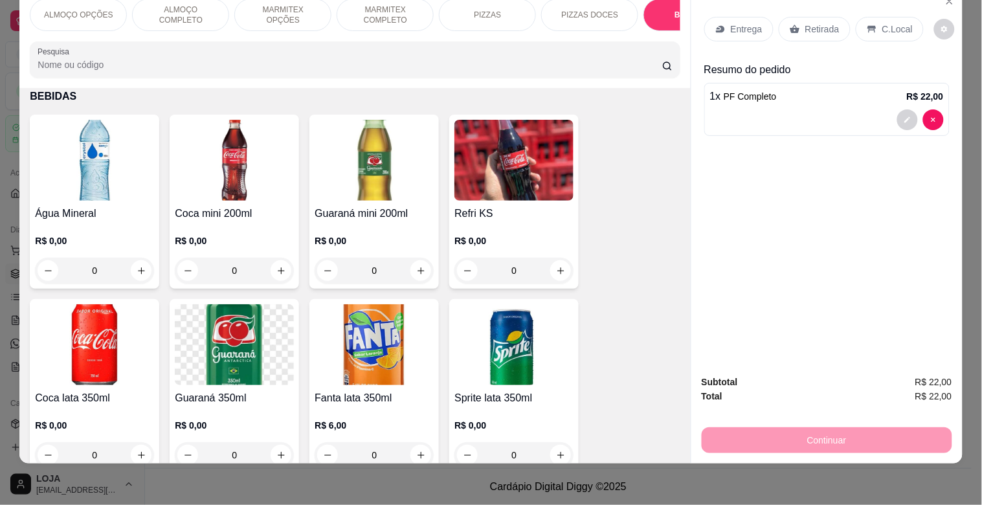
click at [477, 164] on img at bounding box center [514, 160] width 119 height 81
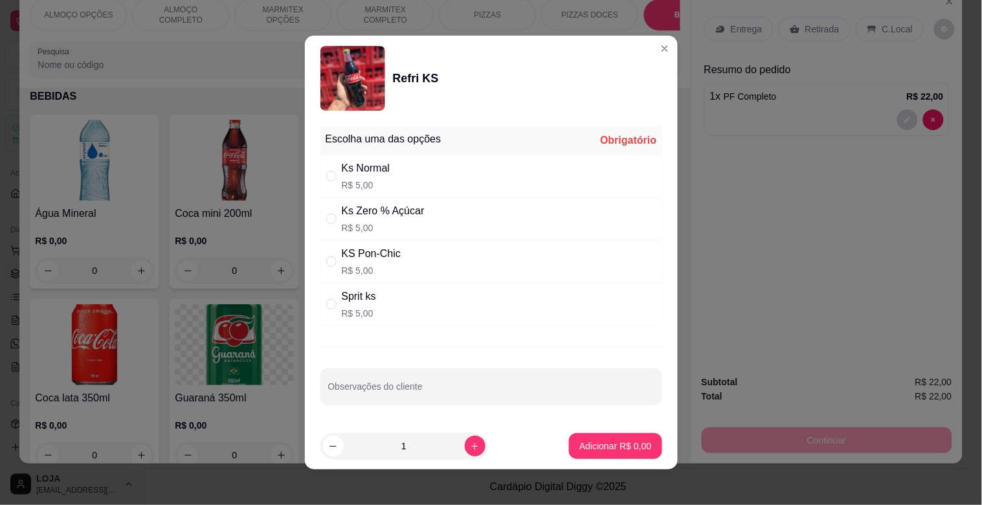
click at [403, 185] on div "Ks Normal R$ 5,00" at bounding box center [492, 176] width 342 height 43
radio input "true"
click at [587, 438] on button "Adicionar R$ 5,00" at bounding box center [615, 446] width 93 height 26
type input "1"
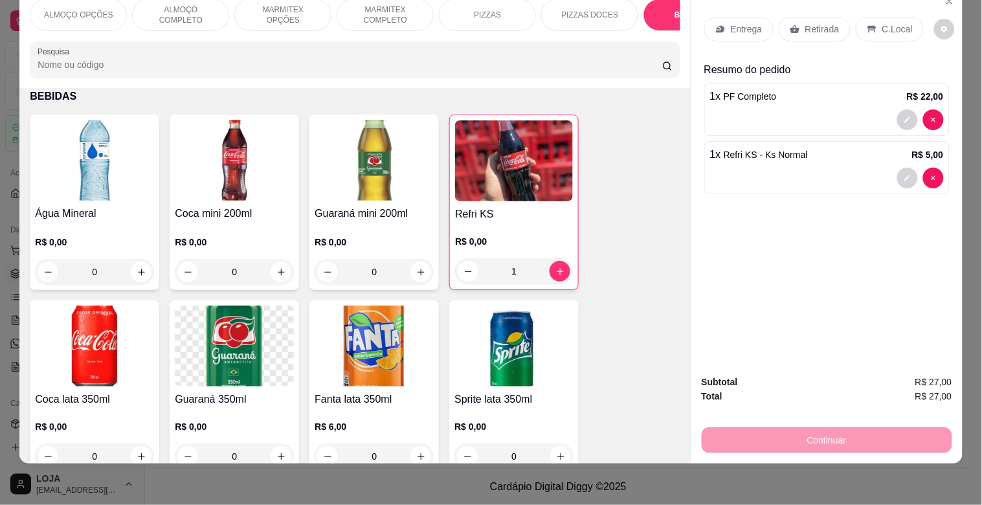
click at [900, 23] on p "C.Local" at bounding box center [898, 29] width 30 height 13
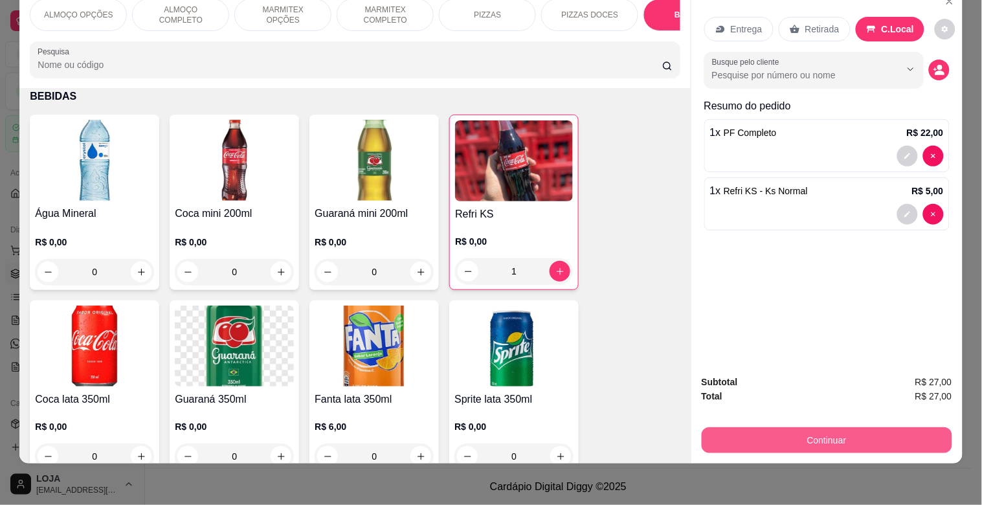
click at [846, 428] on button "Continuar" at bounding box center [827, 440] width 251 height 26
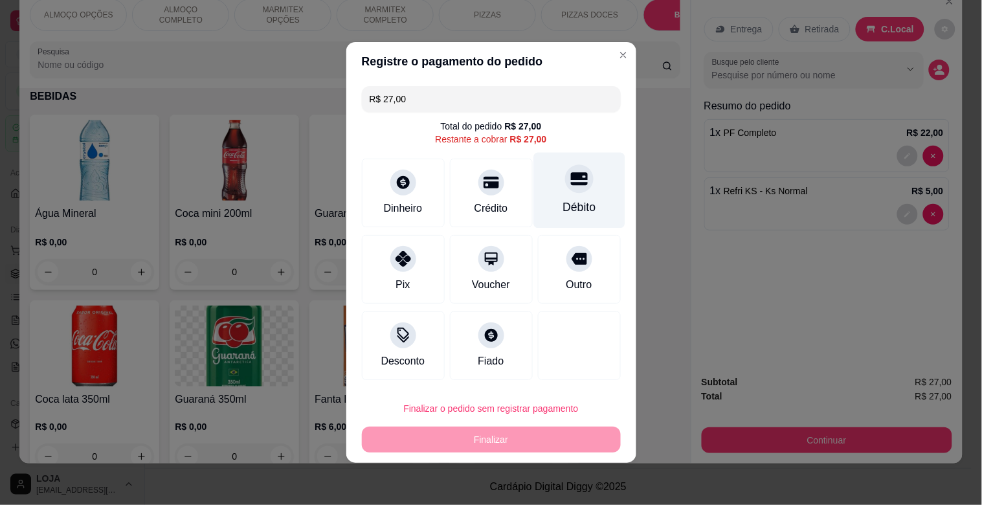
click at [581, 178] on div at bounding box center [579, 178] width 28 height 28
type input "R$ 0,00"
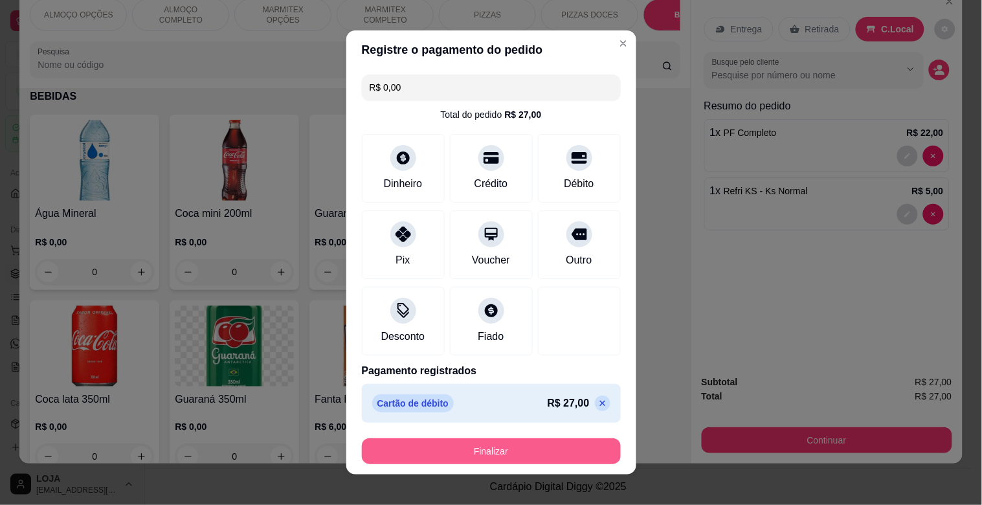
click at [531, 458] on button "Finalizar" at bounding box center [491, 451] width 259 height 26
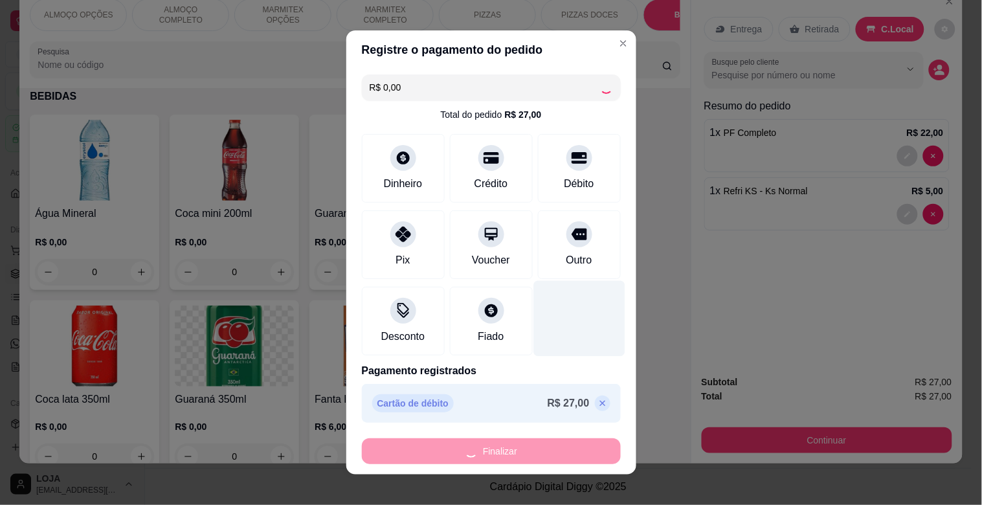
type input "0"
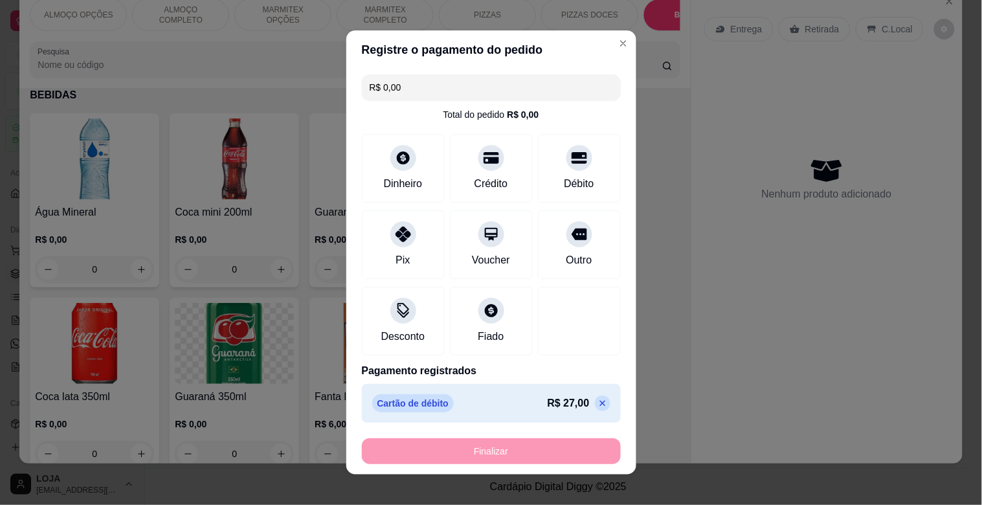
type input "-R$ 27,00"
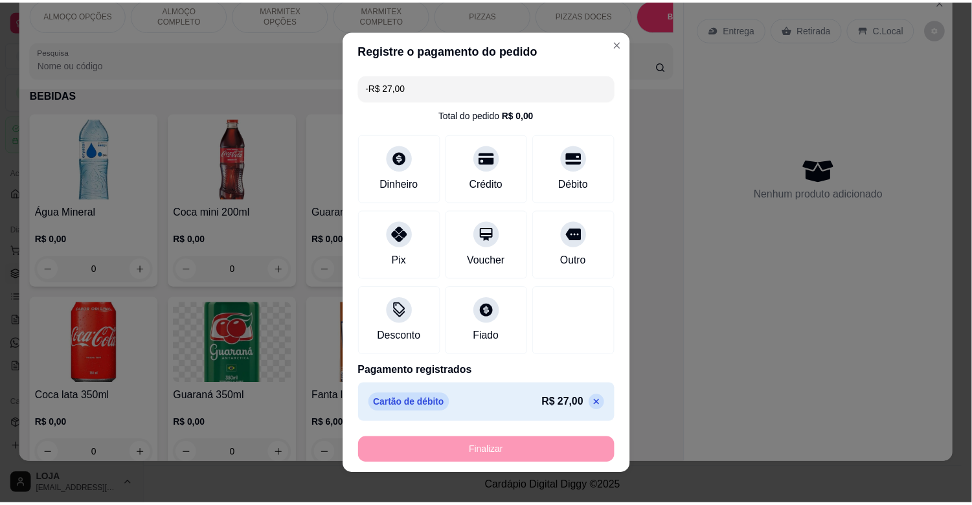
scroll to position [1305, 0]
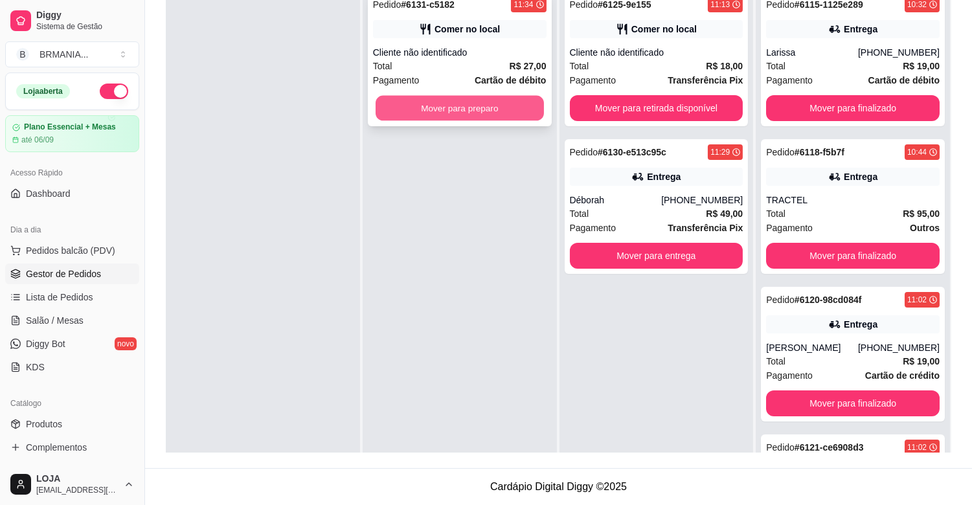
click at [445, 113] on button "Mover para preparo" at bounding box center [460, 108] width 168 height 25
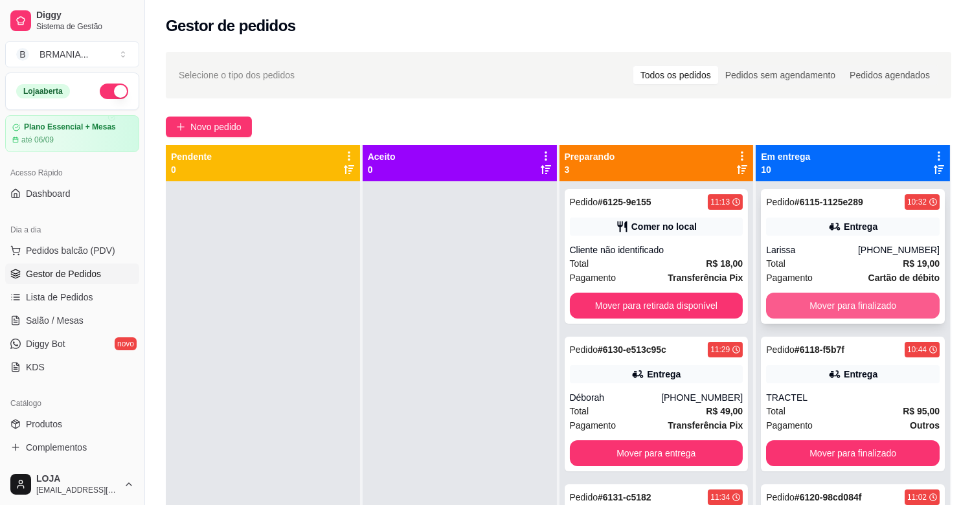
click at [844, 302] on button "Mover para finalizado" at bounding box center [853, 306] width 174 height 26
click at [846, 302] on div "Mover para finalizado" at bounding box center [853, 306] width 174 height 26
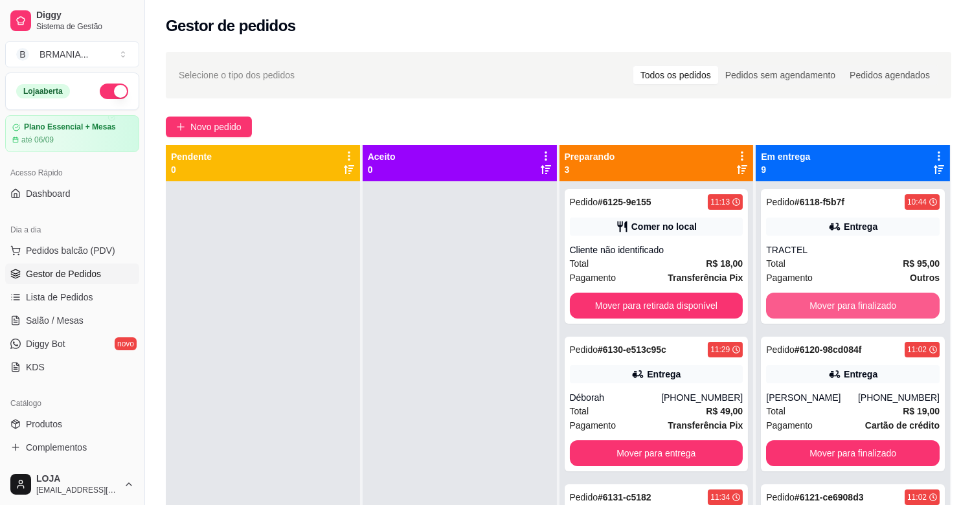
click at [848, 302] on button "Mover para finalizado" at bounding box center [853, 306] width 174 height 26
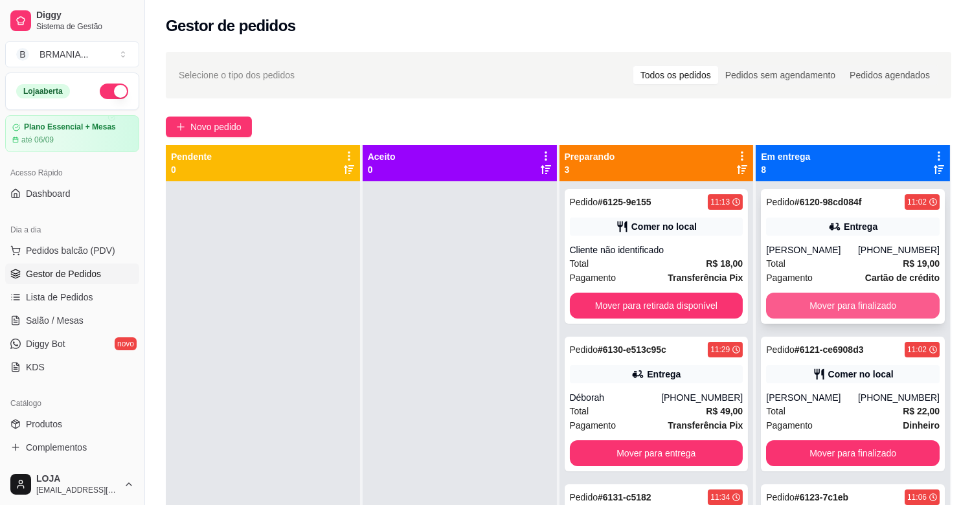
click at [855, 304] on button "Mover para finalizado" at bounding box center [853, 306] width 174 height 26
click at [862, 306] on button "Mover para finalizado" at bounding box center [853, 306] width 174 height 26
click at [848, 302] on button "Mover para finalizado" at bounding box center [853, 306] width 174 height 26
click at [847, 302] on button "Mover para finalizado" at bounding box center [853, 305] width 168 height 25
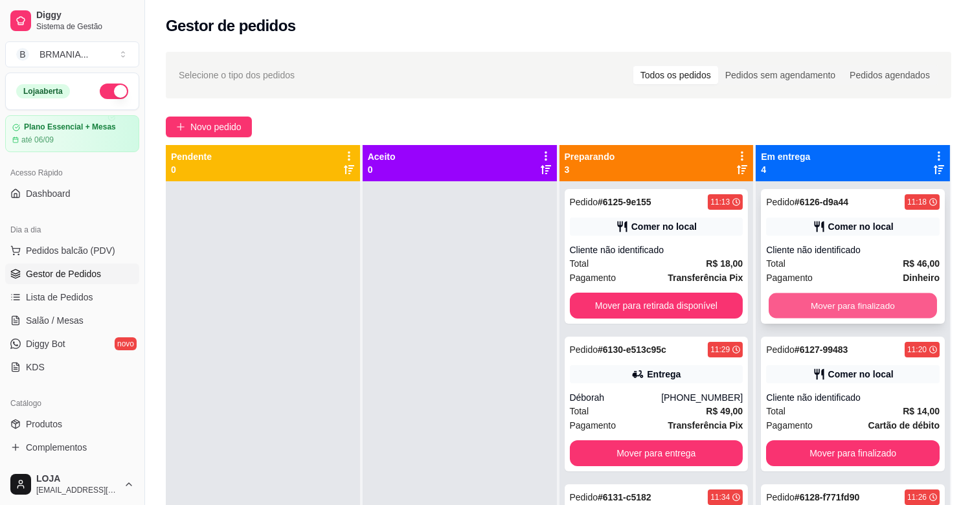
click at [851, 302] on button "Mover para finalizado" at bounding box center [853, 305] width 168 height 25
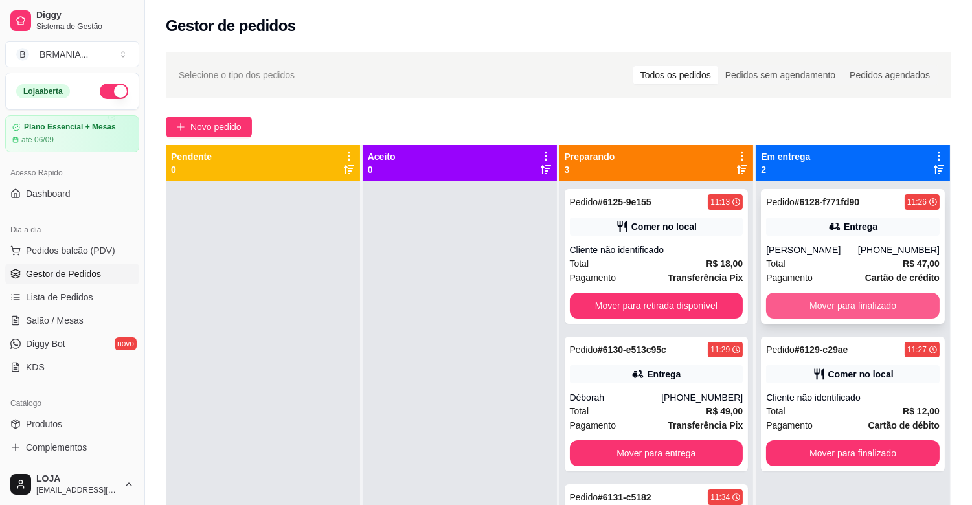
click at [853, 302] on button "Mover para finalizado" at bounding box center [853, 306] width 174 height 26
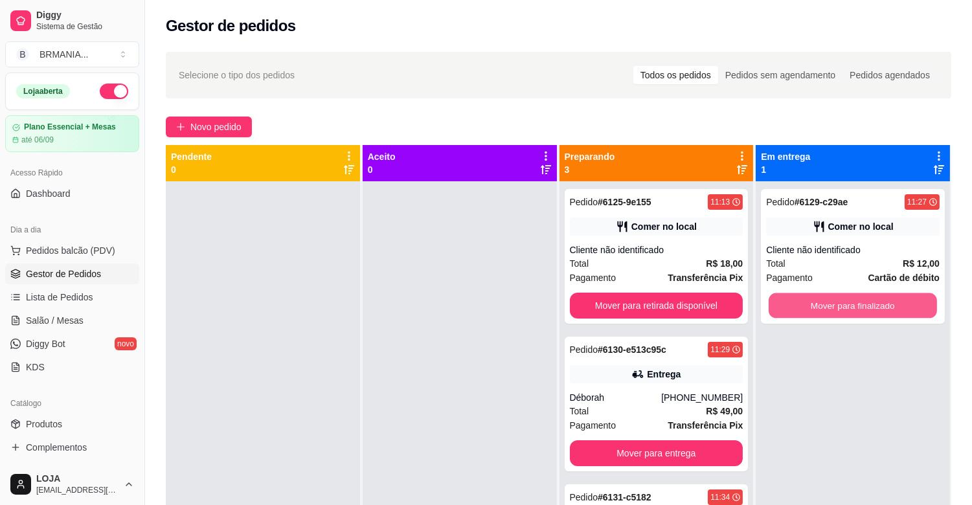
click at [853, 302] on button "Mover para finalizado" at bounding box center [853, 305] width 168 height 25
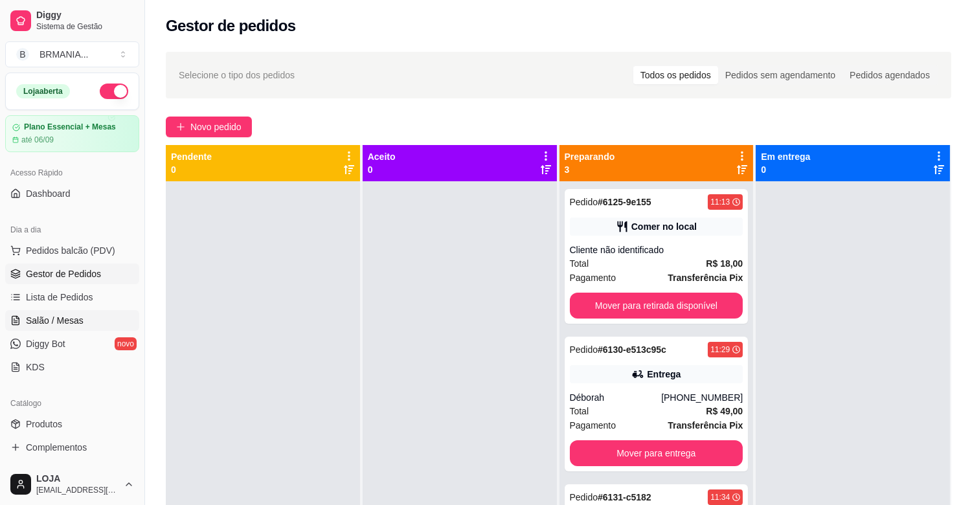
click at [82, 319] on link "Salão / Mesas" at bounding box center [72, 320] width 134 height 21
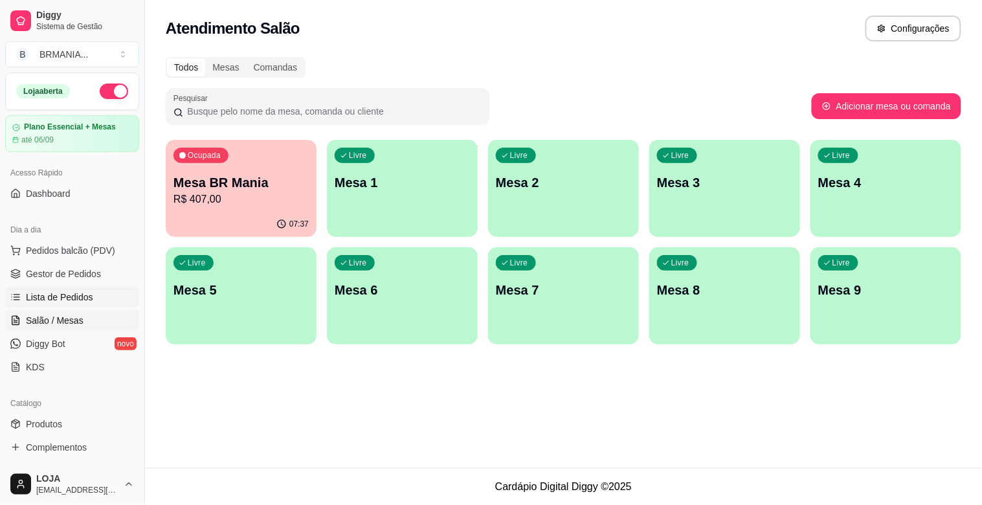
click at [74, 306] on link "Lista de Pedidos" at bounding box center [72, 297] width 134 height 21
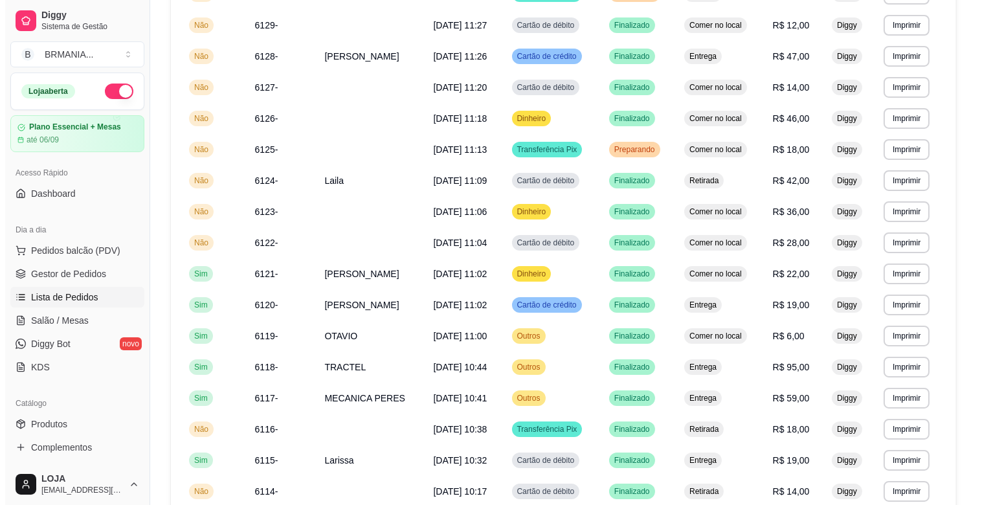
scroll to position [247, 0]
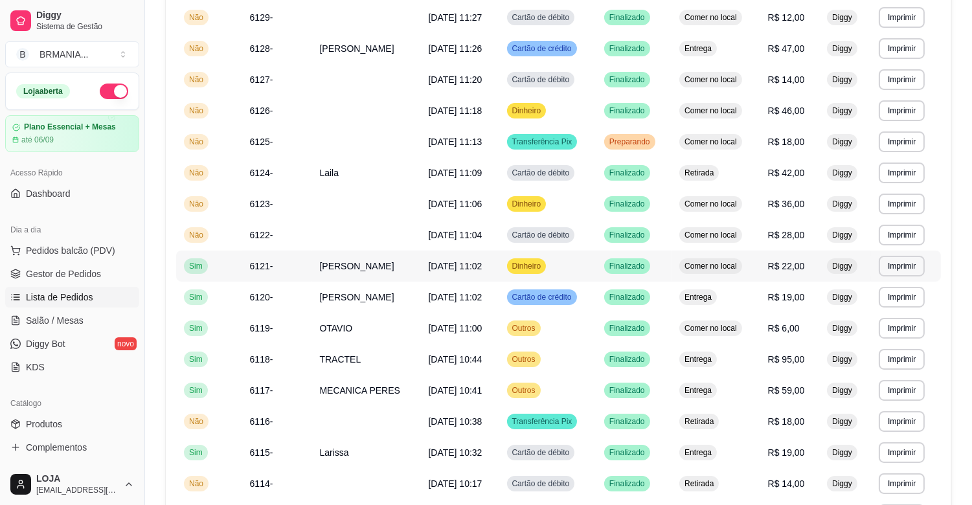
click at [352, 263] on td "[PERSON_NAME]" at bounding box center [365, 266] width 109 height 31
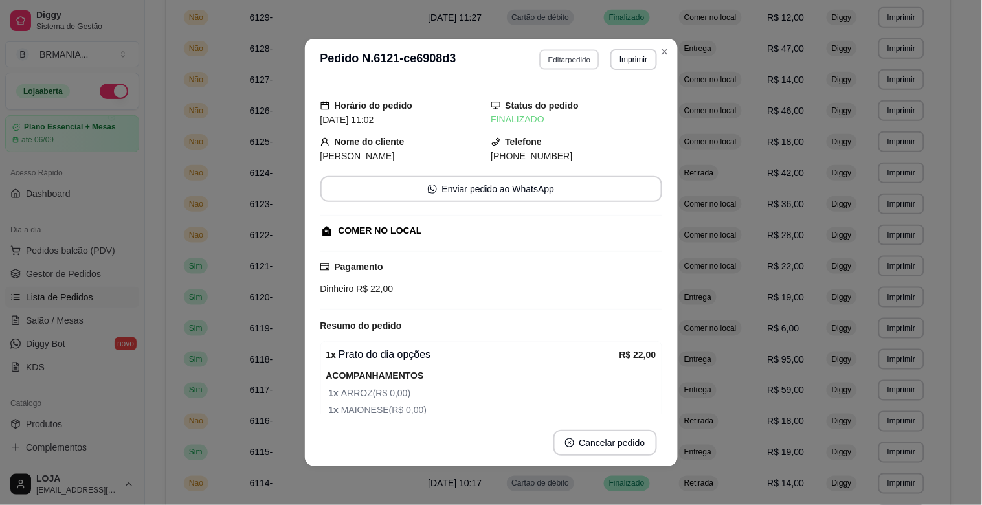
click at [566, 60] on button "Editar pedido" at bounding box center [569, 59] width 60 height 20
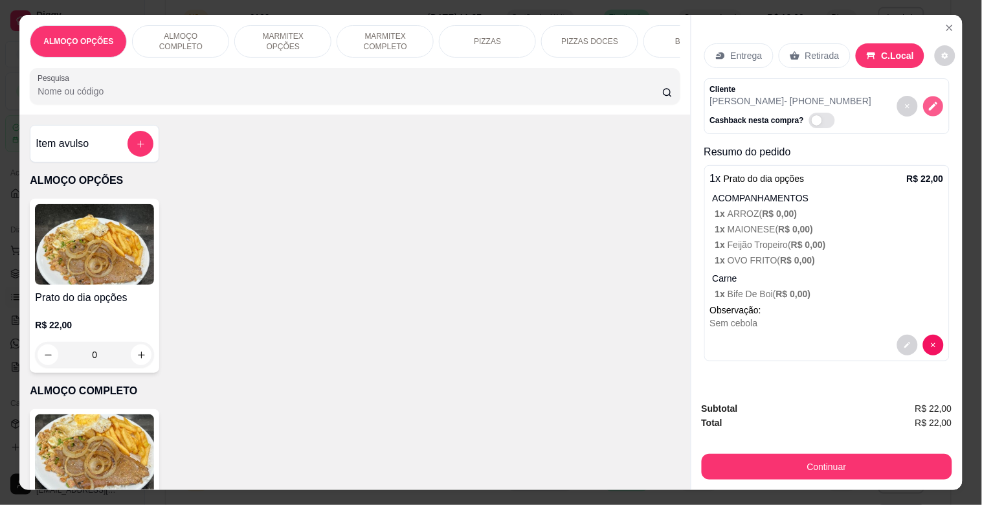
click at [928, 105] on icon "decrease-product-quantity" at bounding box center [933, 106] width 11 height 11
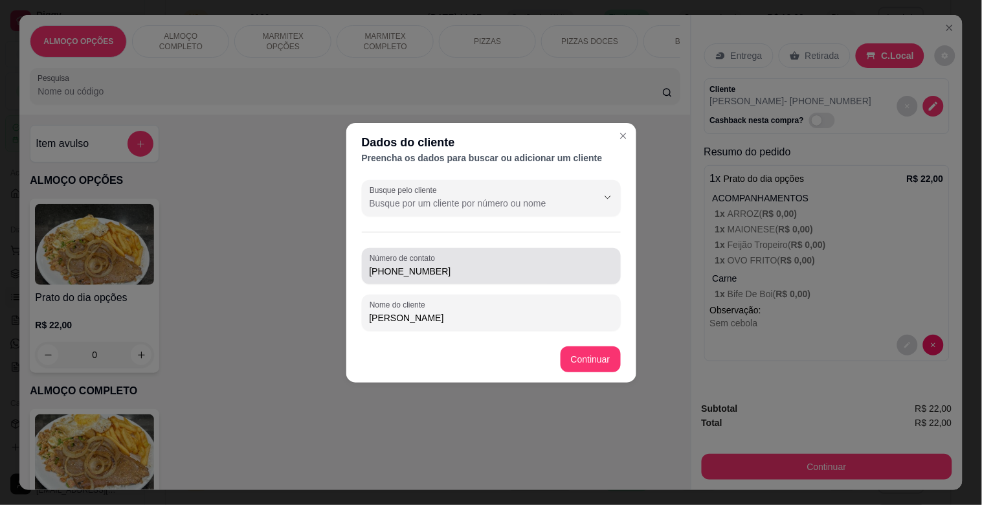
click at [530, 272] on input "[PHONE_NUMBER]" at bounding box center [491, 271] width 243 height 13
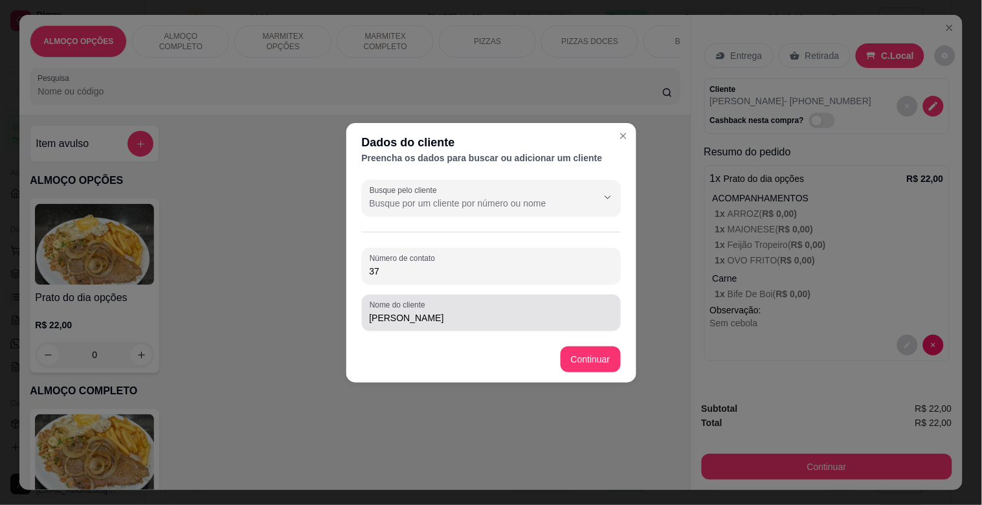
type input "3"
click at [471, 324] on div "[PERSON_NAME]" at bounding box center [491, 313] width 243 height 26
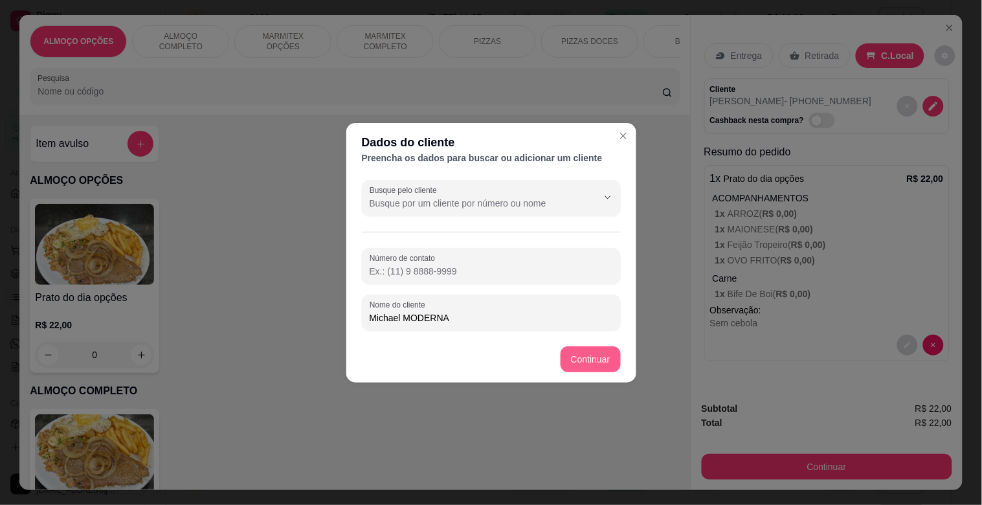
type input "Michael MODERNA"
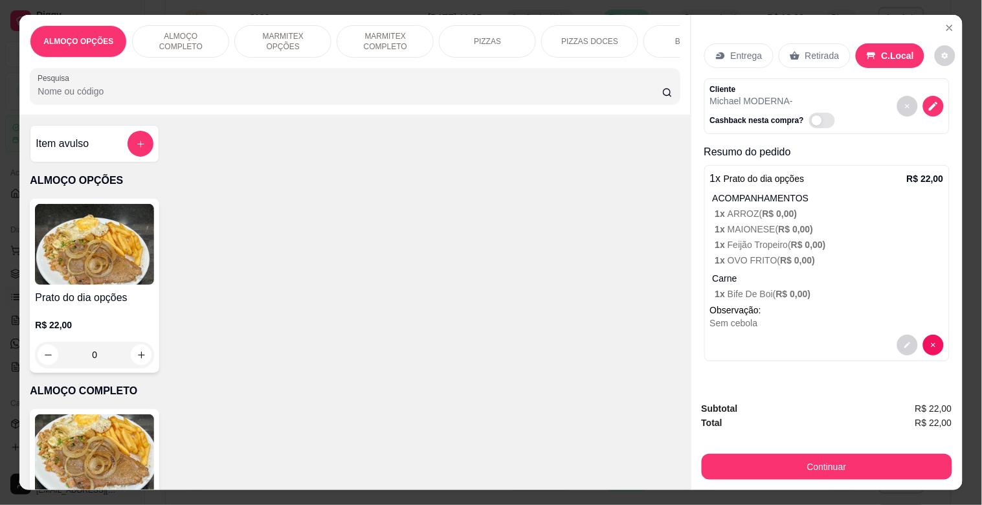
click at [802, 460] on button "Continuar" at bounding box center [827, 467] width 251 height 26
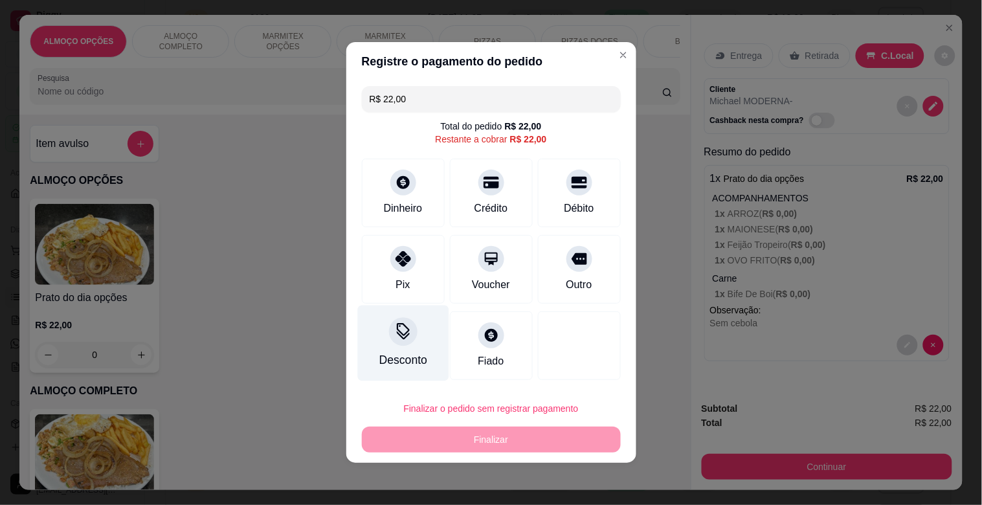
click at [399, 332] on icon at bounding box center [402, 331] width 17 height 17
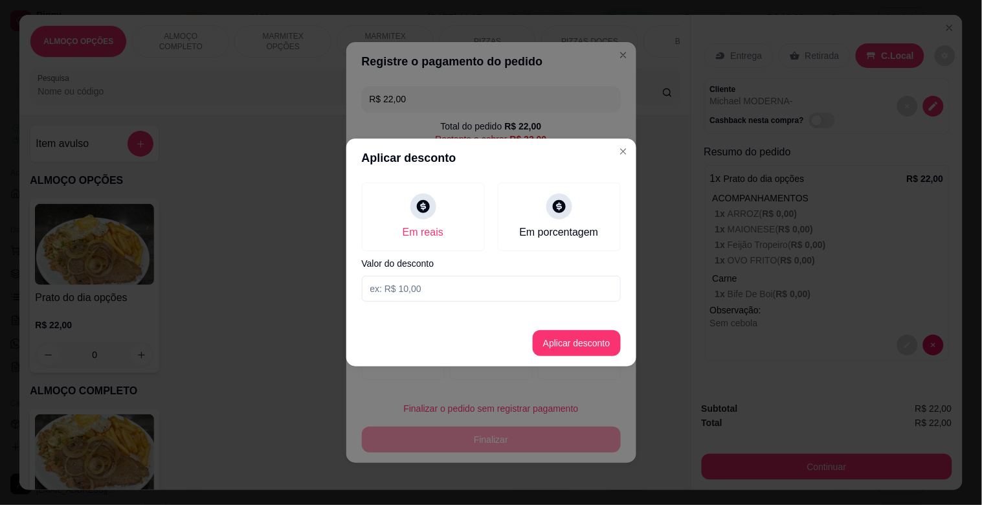
click at [431, 293] on input at bounding box center [491, 289] width 259 height 26
type input "2,00"
click at [580, 346] on button "Aplicar desconto" at bounding box center [577, 343] width 88 height 26
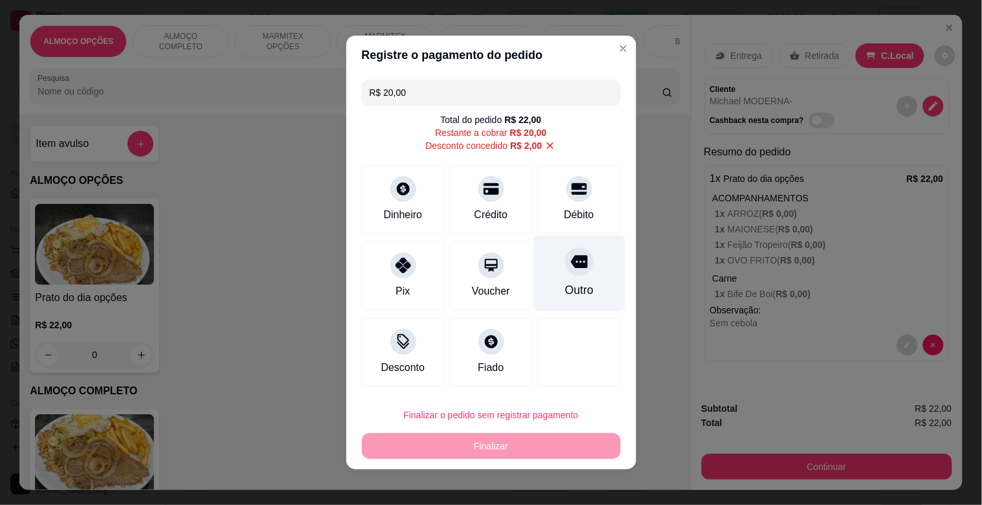
click at [559, 279] on div "Outro" at bounding box center [579, 274] width 91 height 76
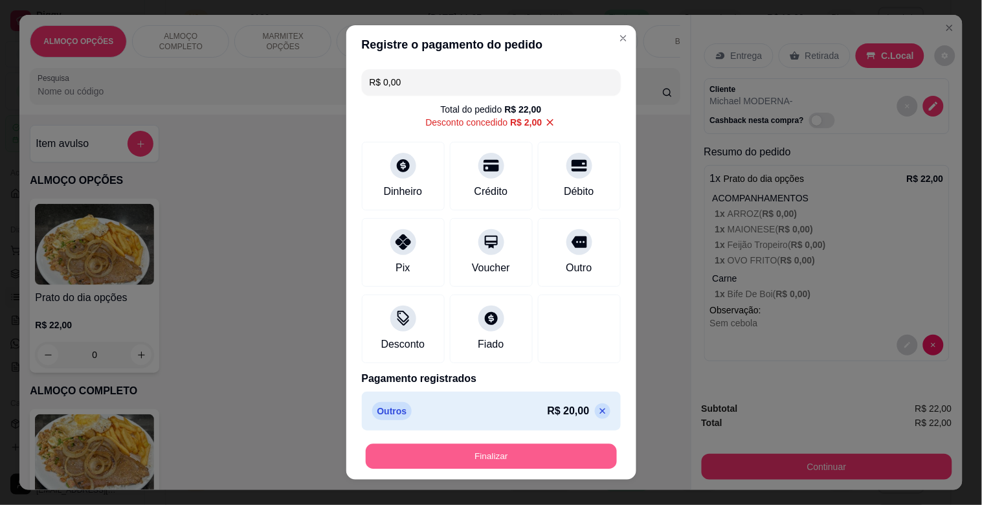
click at [489, 455] on button "Finalizar" at bounding box center [491, 456] width 251 height 25
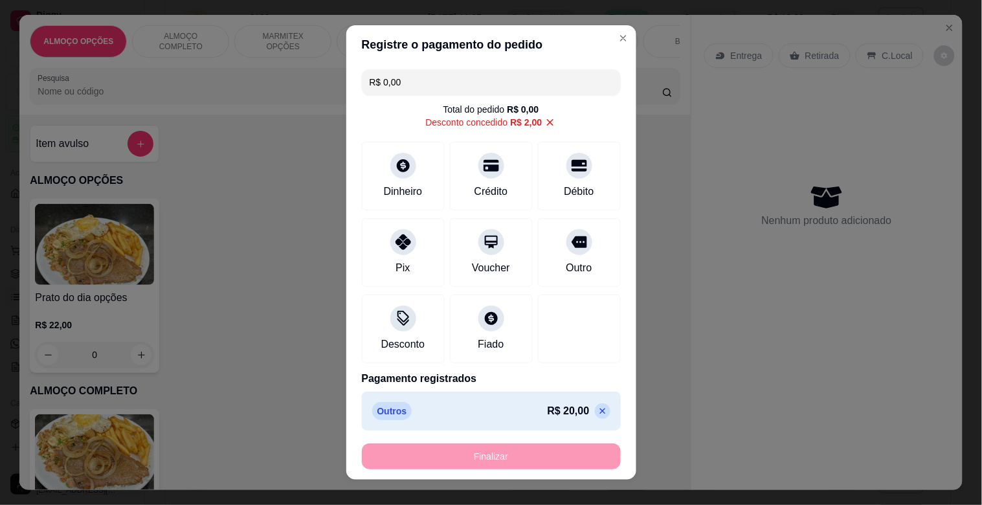
type input "-R$ 22,00"
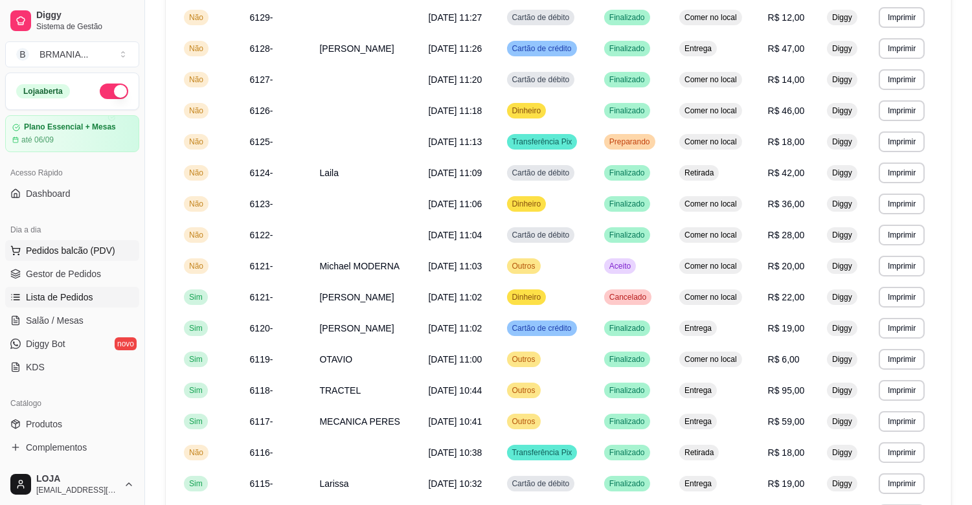
click at [69, 251] on span "Pedidos balcão (PDV)" at bounding box center [70, 250] width 89 height 13
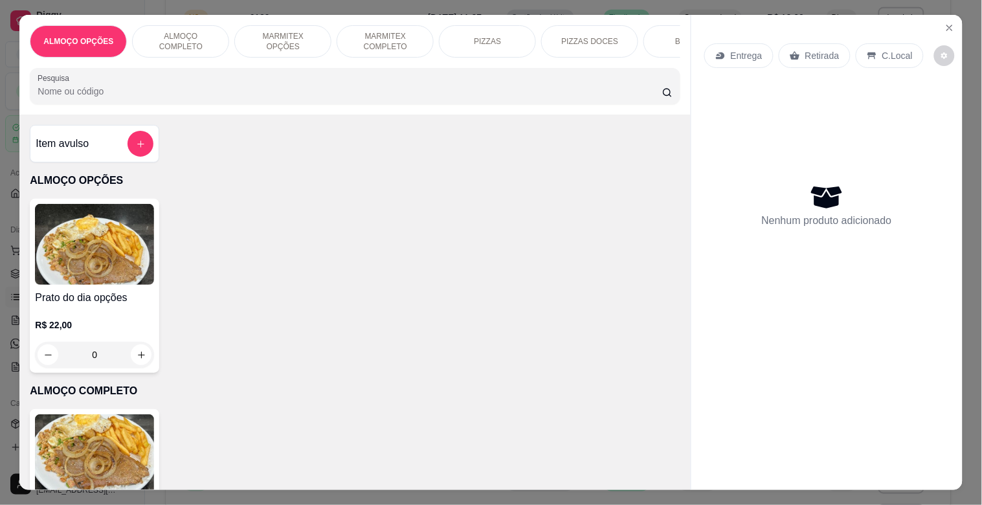
click at [368, 34] on p "MARMITEX COMPLETO" at bounding box center [385, 41] width 75 height 21
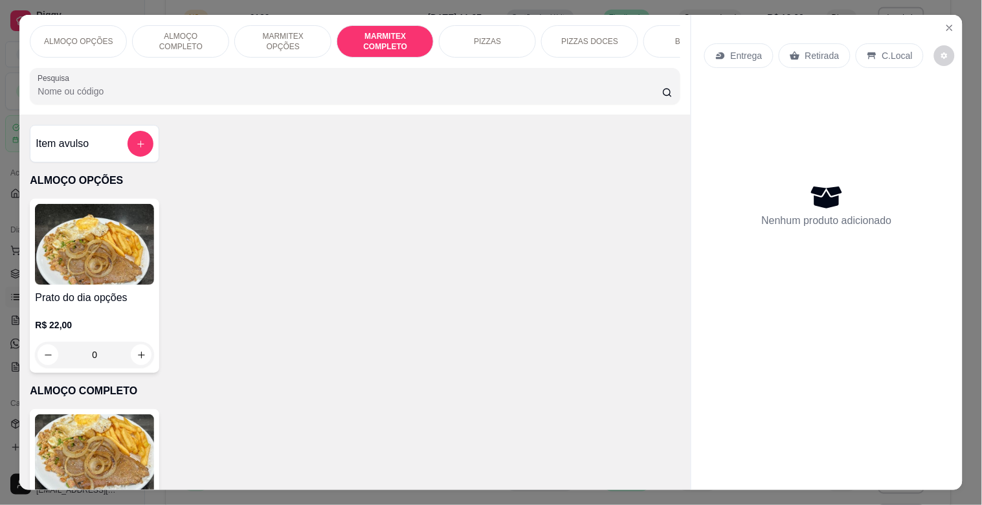
scroll to position [31, 0]
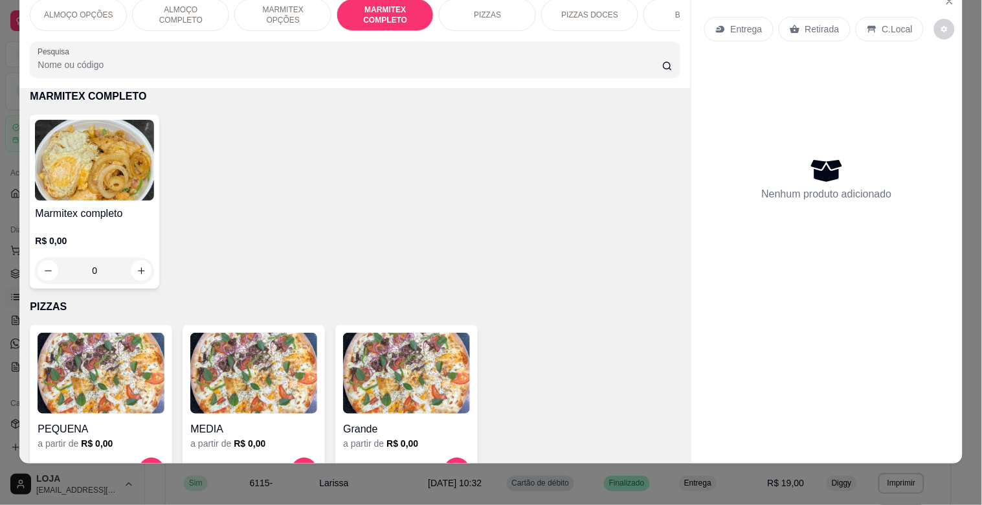
click at [79, 191] on img at bounding box center [94, 160] width 119 height 81
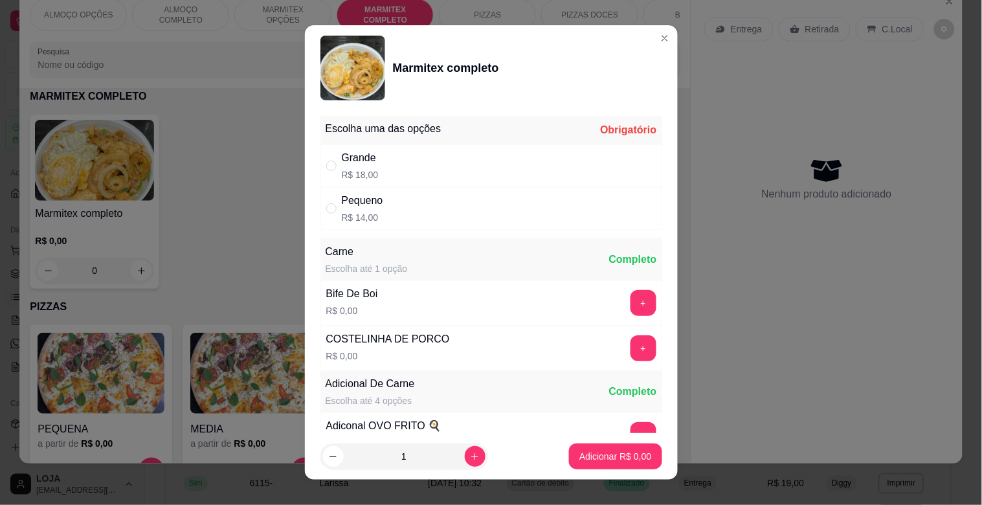
click at [436, 142] on div "Escolha uma das opções Obrigatório" at bounding box center [492, 130] width 342 height 28
click at [438, 163] on div "Grande R$ 18,00" at bounding box center [492, 165] width 342 height 43
radio input "true"
click at [631, 341] on button "+" at bounding box center [643, 348] width 25 height 25
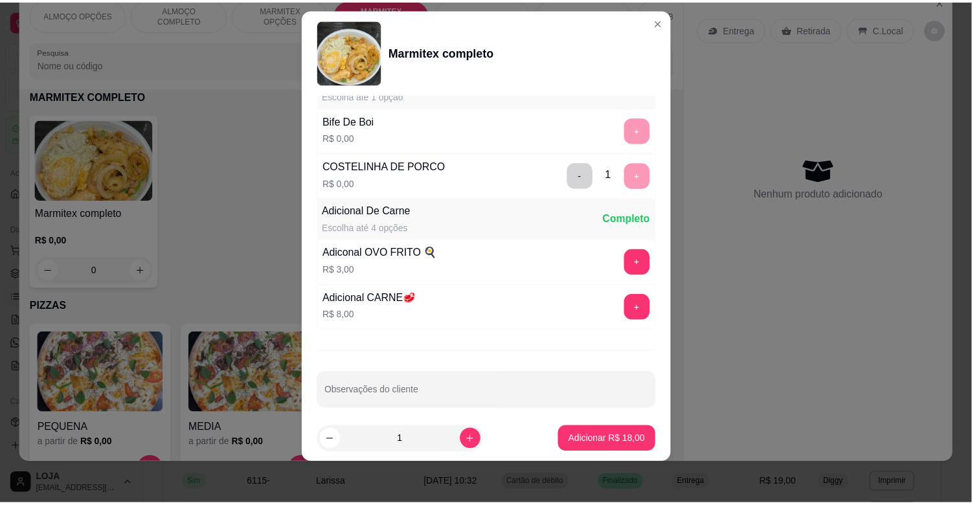
scroll to position [181, 0]
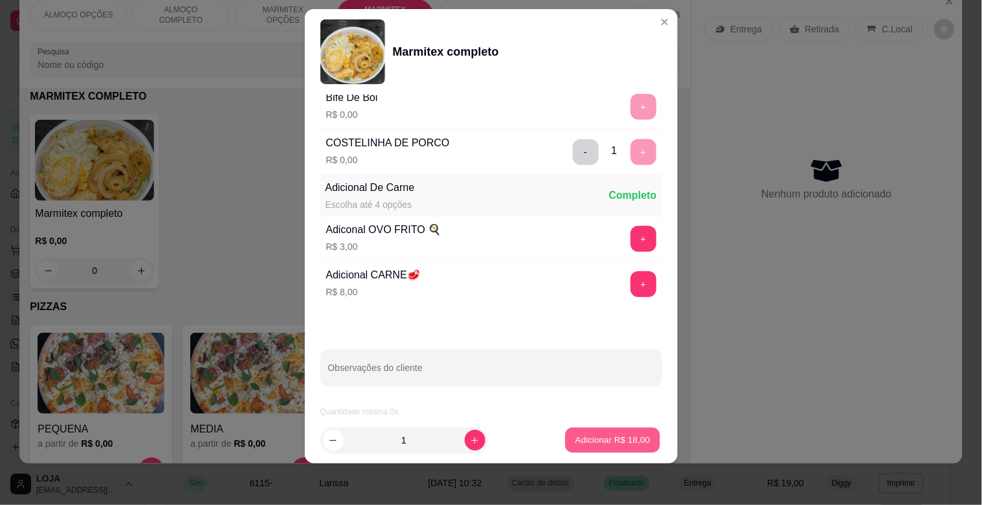
click at [598, 444] on p "Adicionar R$ 18,00" at bounding box center [613, 440] width 75 height 12
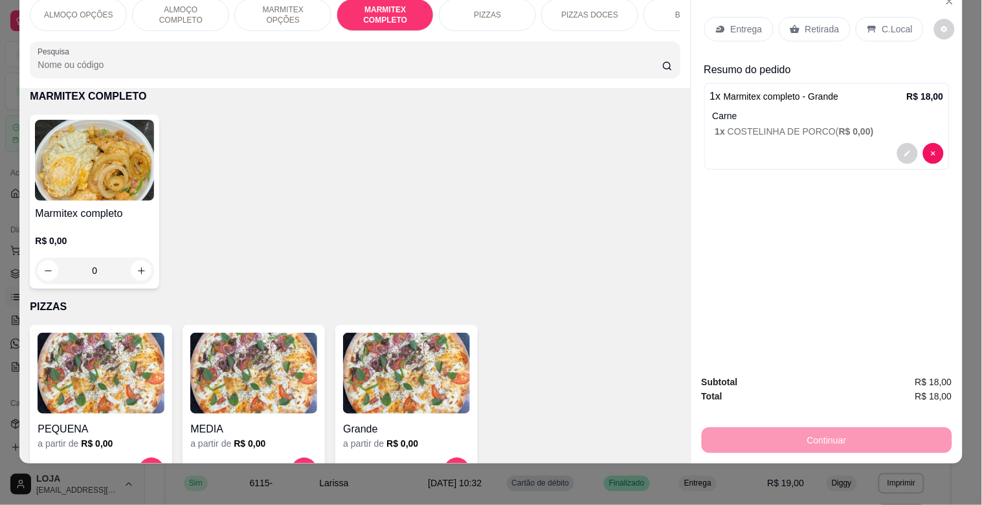
click at [820, 23] on p "Retirada" at bounding box center [822, 29] width 34 height 13
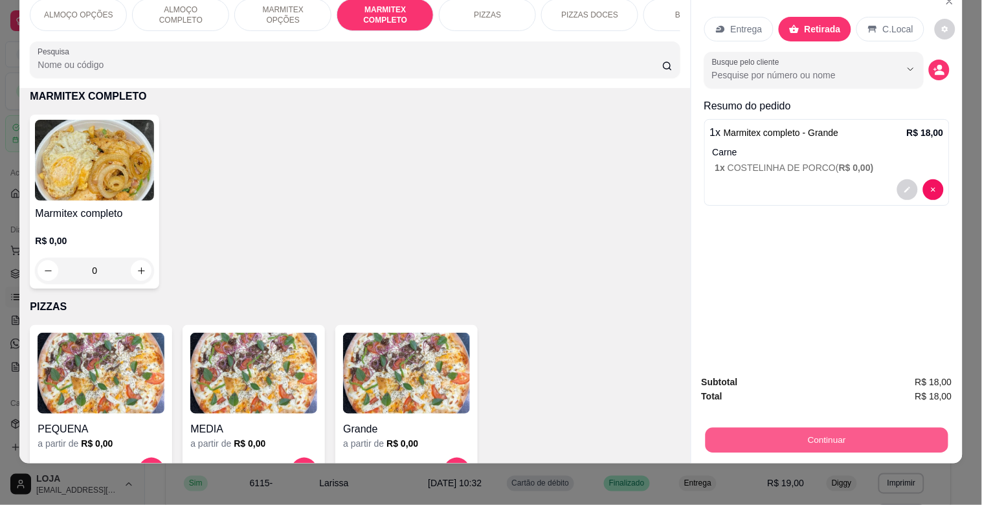
click at [821, 435] on button "Continuar" at bounding box center [826, 439] width 243 height 25
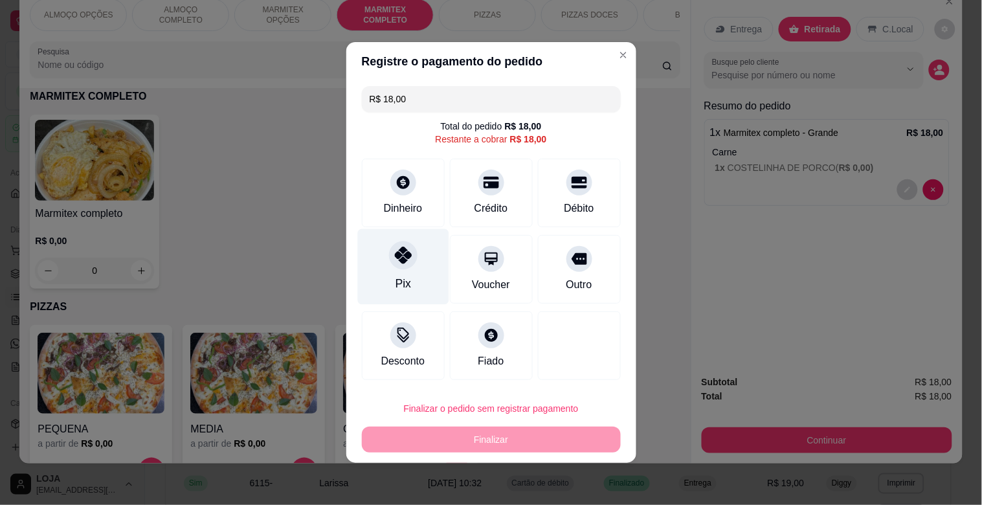
click at [416, 266] on div "Pix" at bounding box center [402, 267] width 91 height 76
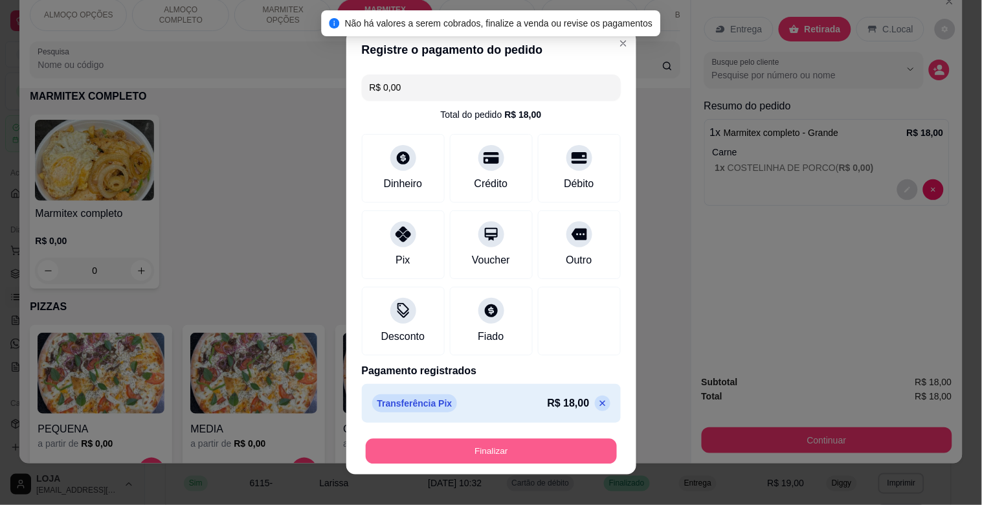
click at [471, 445] on button "Finalizar" at bounding box center [491, 451] width 251 height 25
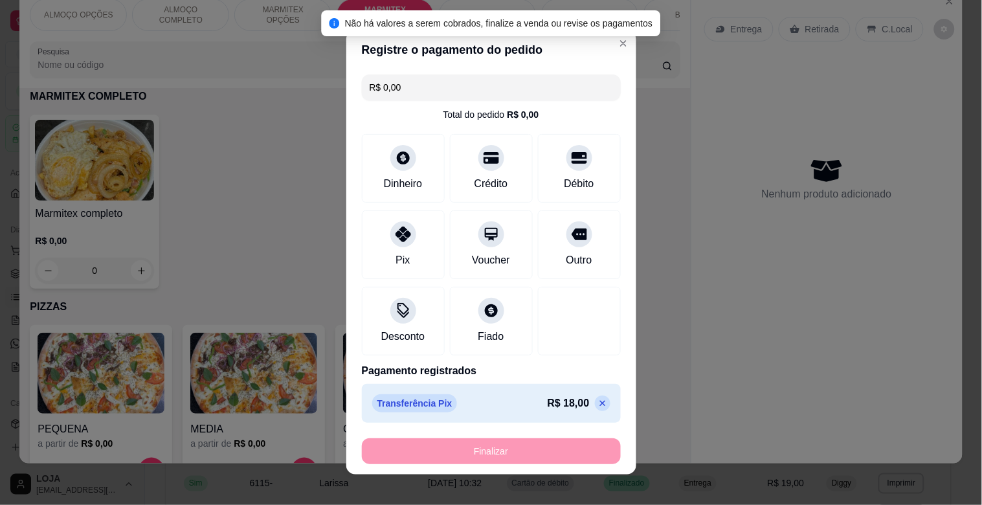
type input "-R$ 18,00"
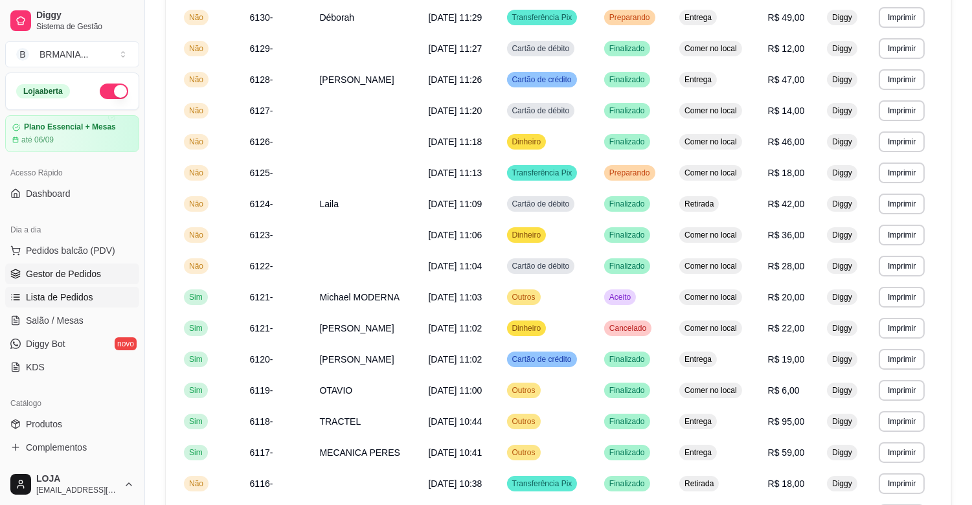
click at [83, 271] on span "Gestor de Pedidos" at bounding box center [63, 273] width 75 height 13
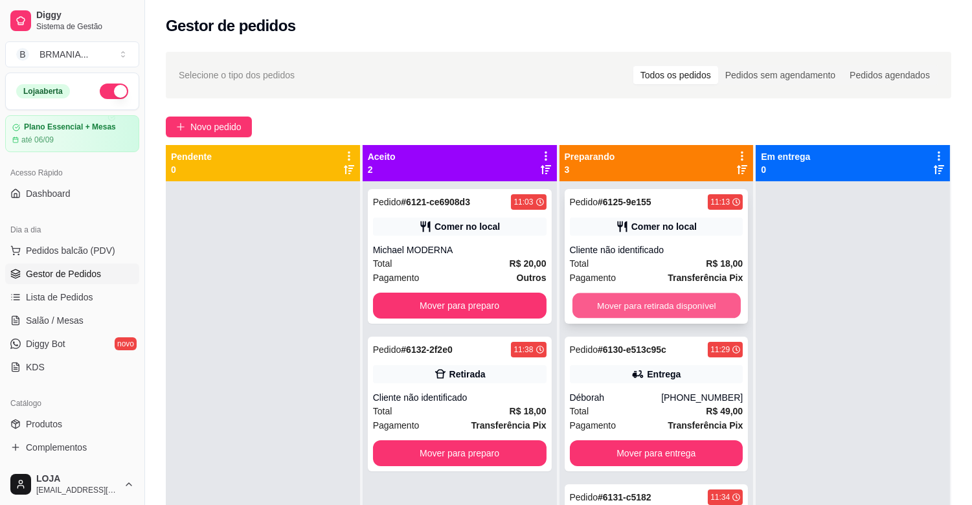
click at [646, 309] on button "Mover para retirada disponível" at bounding box center [656, 305] width 168 height 25
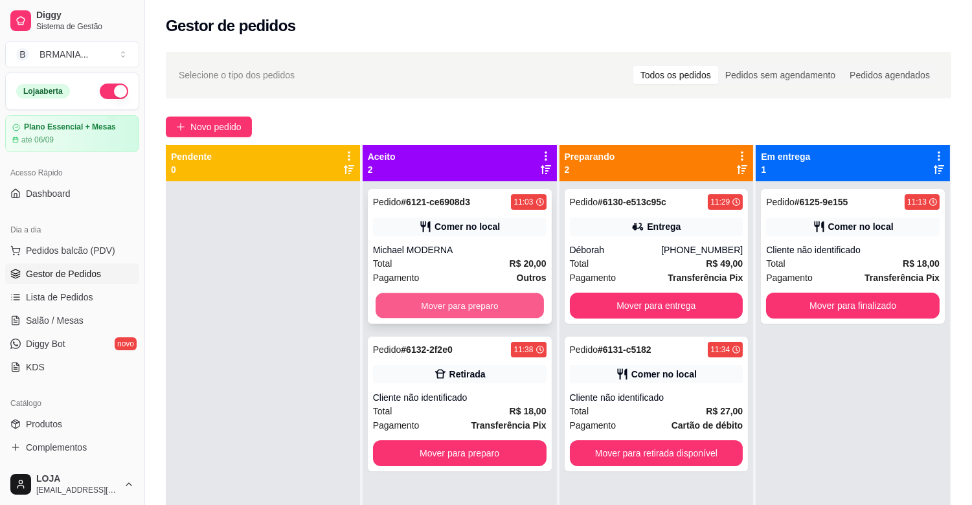
click at [510, 306] on button "Mover para preparo" at bounding box center [460, 305] width 168 height 25
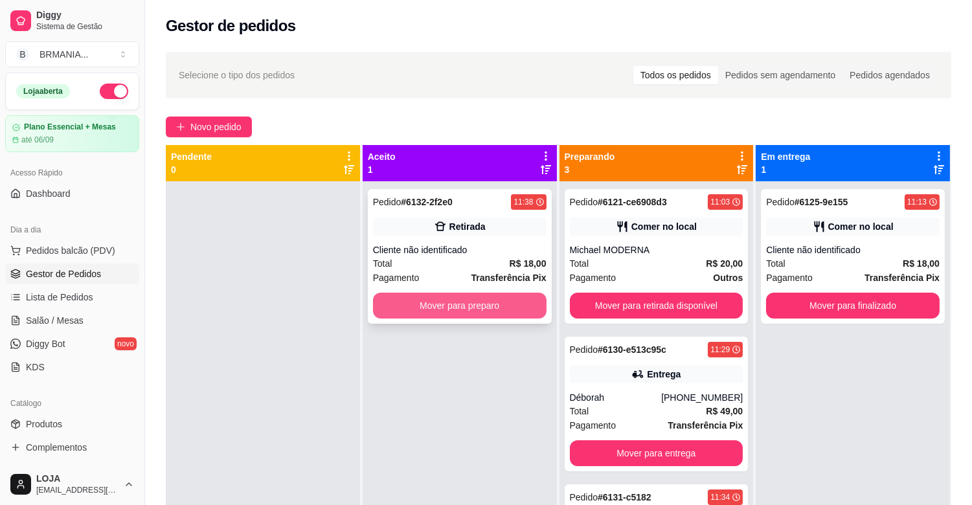
click at [486, 302] on button "Mover para preparo" at bounding box center [460, 306] width 174 height 26
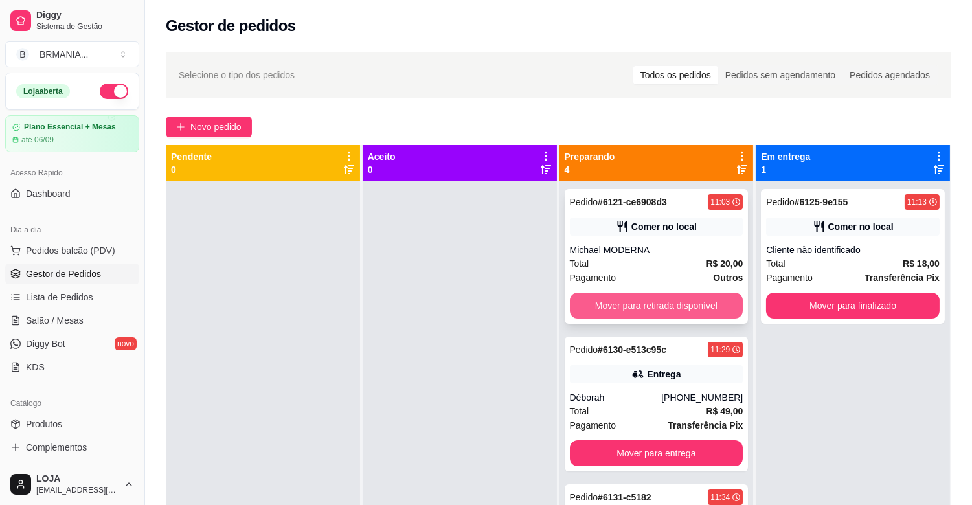
click at [660, 306] on button "Mover para retirada disponível" at bounding box center [657, 306] width 174 height 26
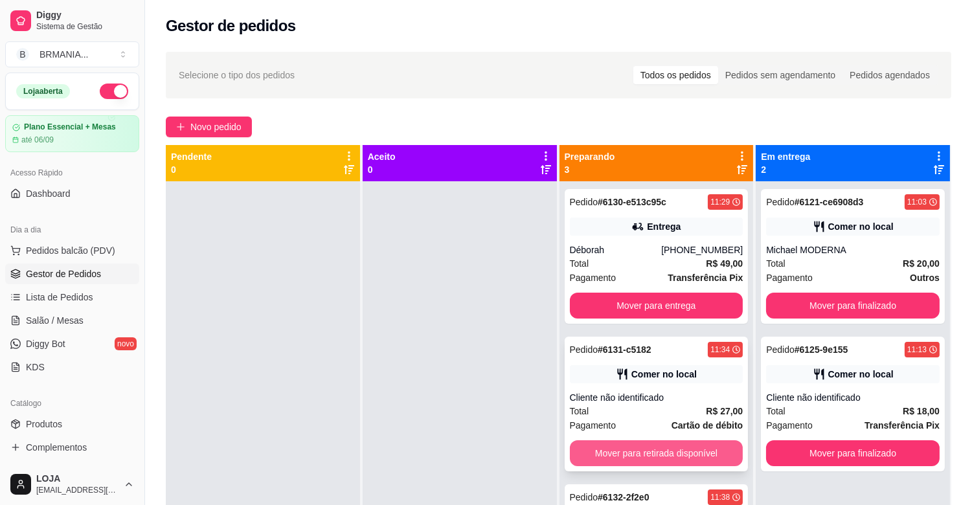
click at [631, 442] on button "Mover para retirada disponível" at bounding box center [657, 453] width 174 height 26
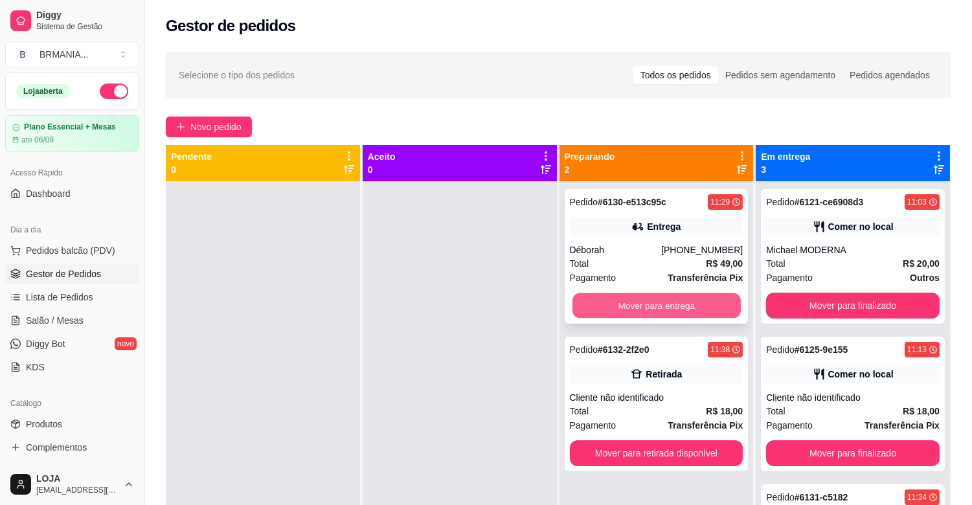
click at [655, 311] on button "Mover para entrega" at bounding box center [656, 305] width 168 height 25
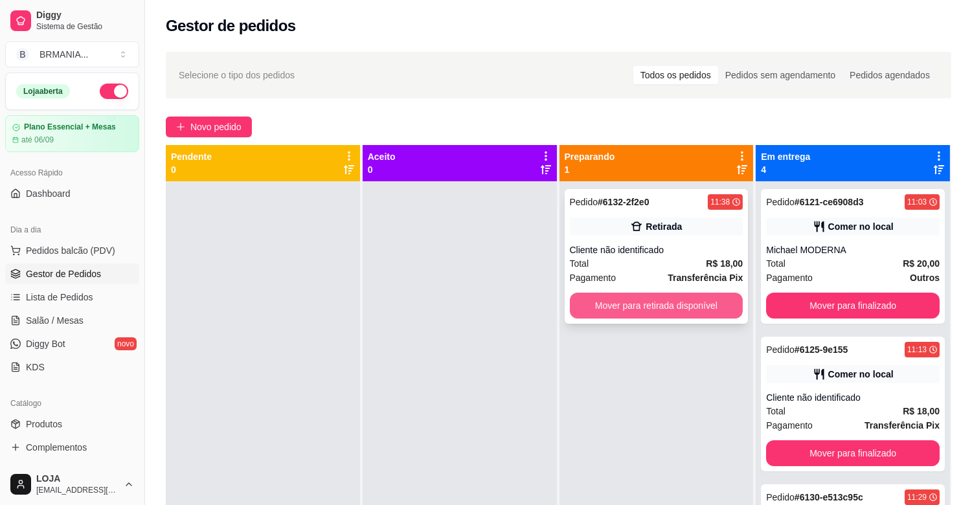
click at [653, 309] on button "Mover para retirada disponível" at bounding box center [657, 306] width 174 height 26
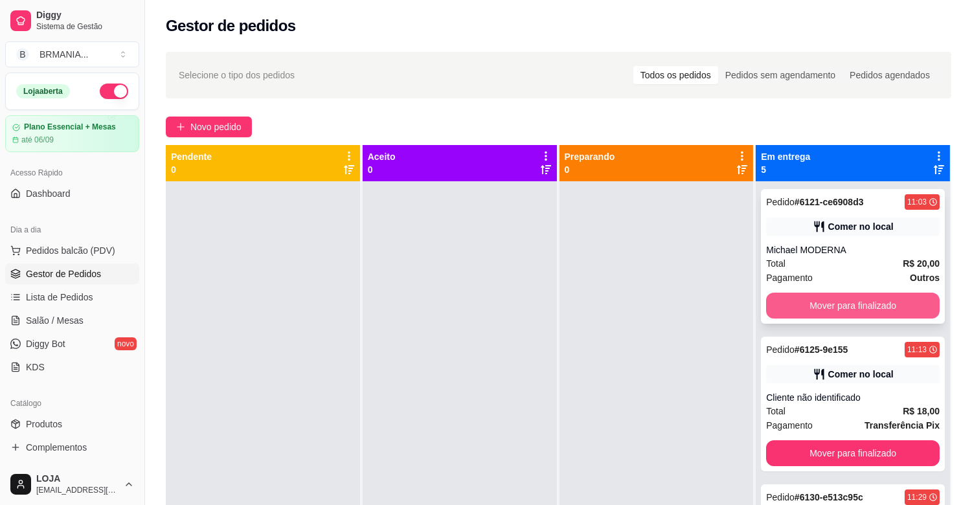
click at [816, 306] on button "Mover para finalizado" at bounding box center [853, 306] width 174 height 26
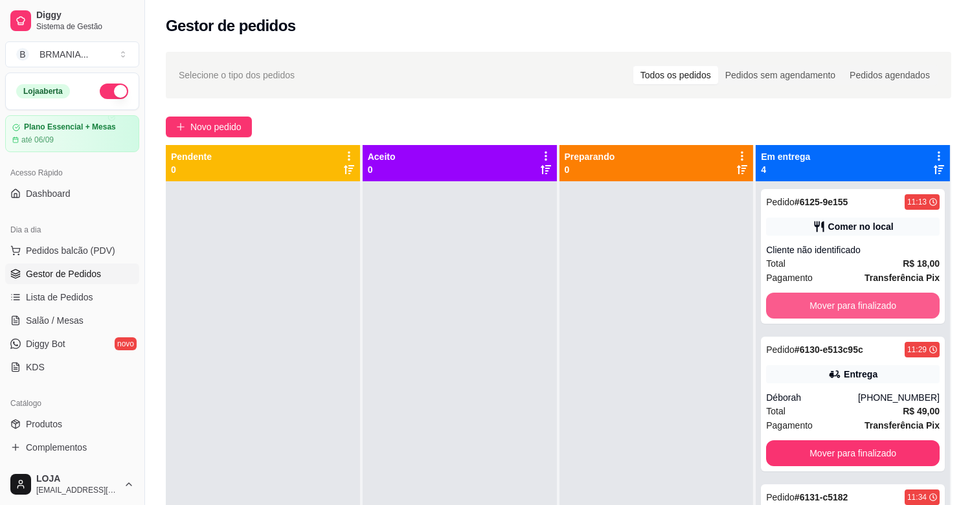
click at [816, 306] on button "Mover para finalizado" at bounding box center [853, 306] width 174 height 26
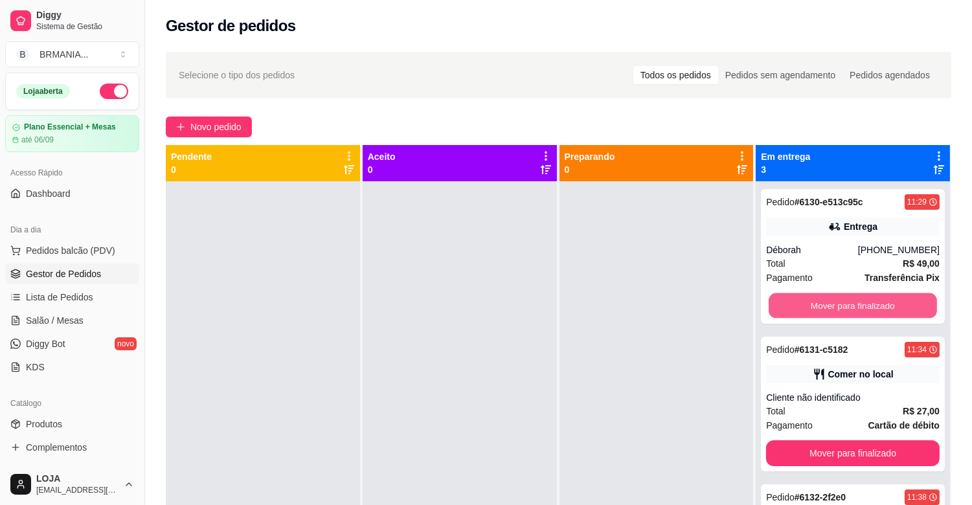
click at [816, 306] on button "Mover para finalizado" at bounding box center [853, 305] width 168 height 25
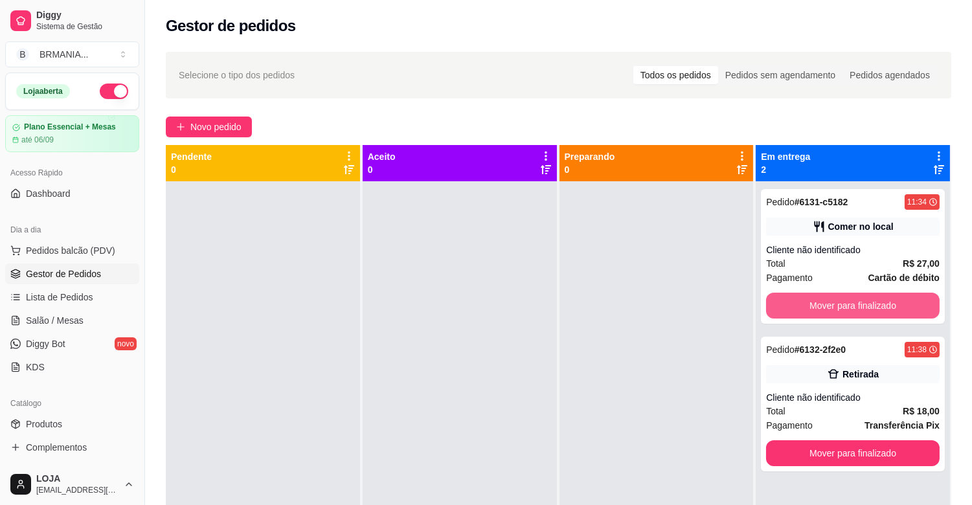
click at [816, 306] on button "Mover para finalizado" at bounding box center [853, 306] width 174 height 26
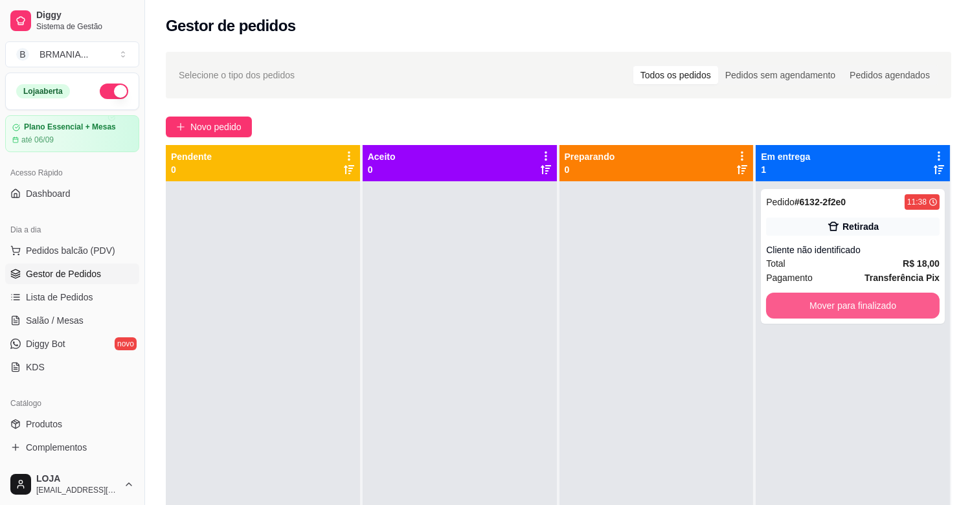
click at [816, 306] on button "Mover para finalizado" at bounding box center [853, 306] width 174 height 26
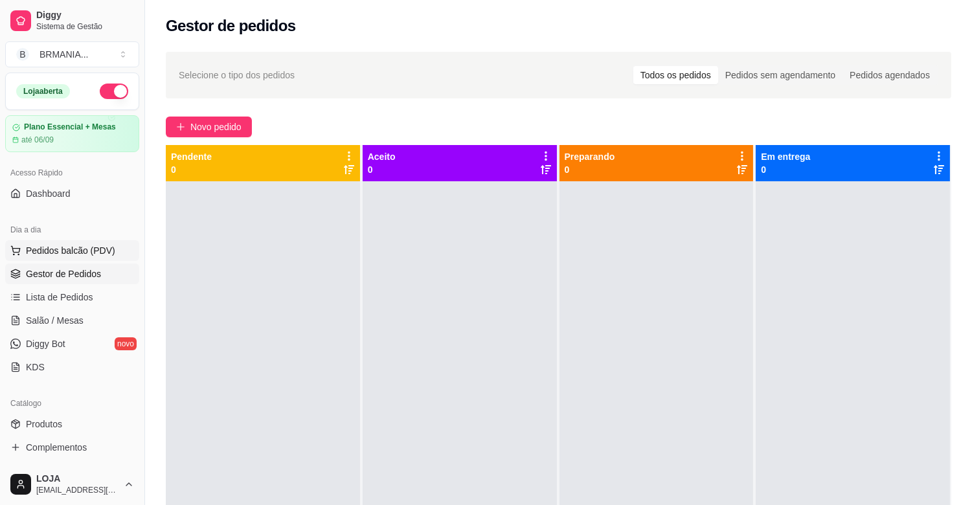
click at [65, 245] on span "Pedidos balcão (PDV)" at bounding box center [70, 250] width 89 height 13
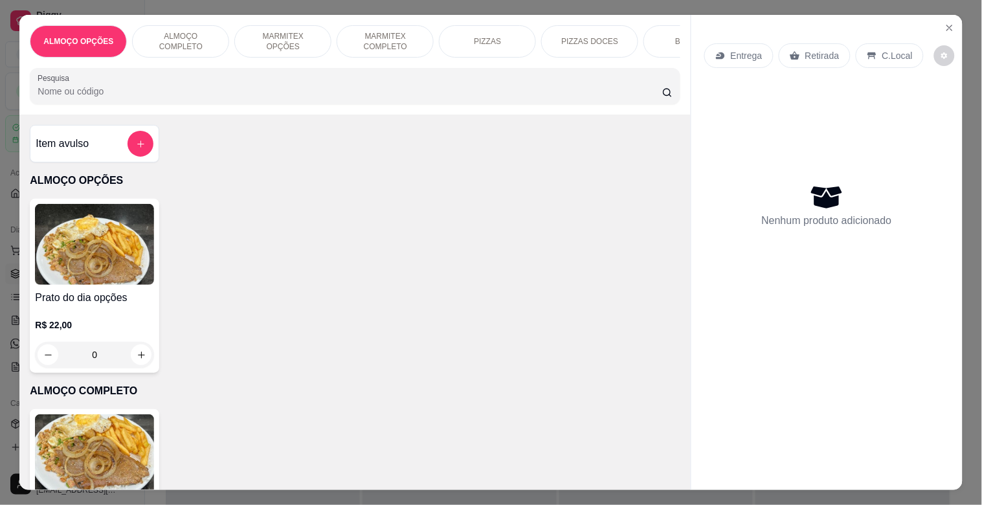
click at [147, 98] on input "Pesquisa" at bounding box center [350, 91] width 625 height 13
click at [123, 455] on img at bounding box center [94, 454] width 119 height 81
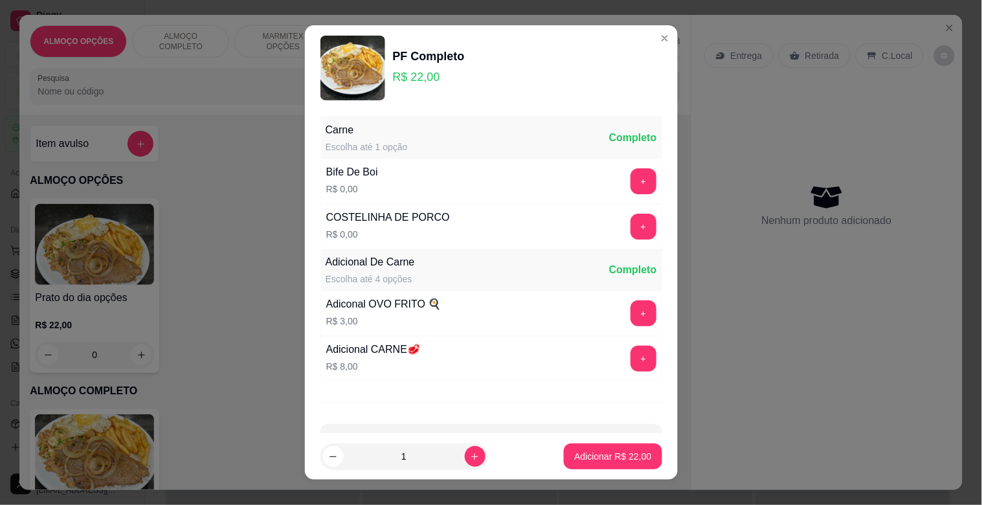
click at [631, 232] on button "+" at bounding box center [644, 227] width 26 height 26
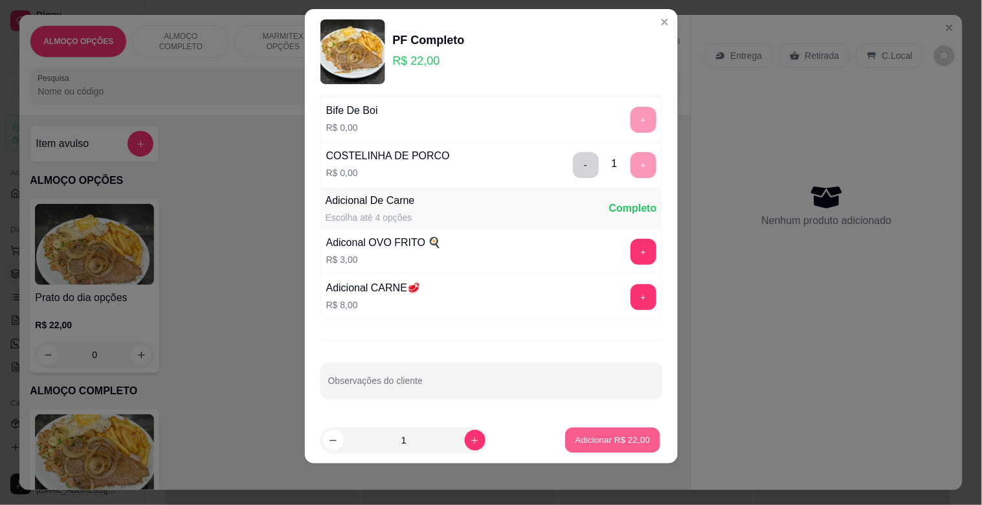
click at [570, 430] on button "Adicionar R$ 22,00" at bounding box center [613, 440] width 95 height 25
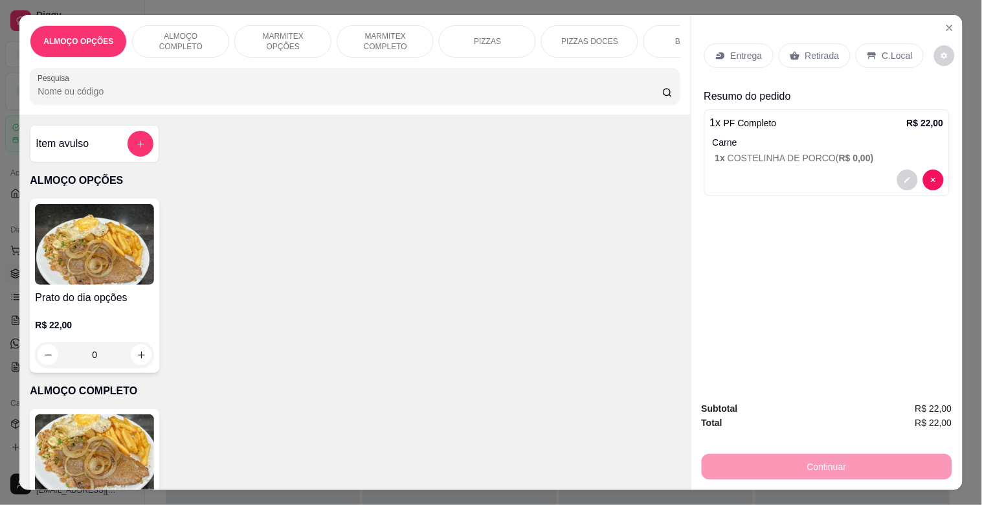
click at [896, 49] on p "C.Local" at bounding box center [898, 55] width 30 height 13
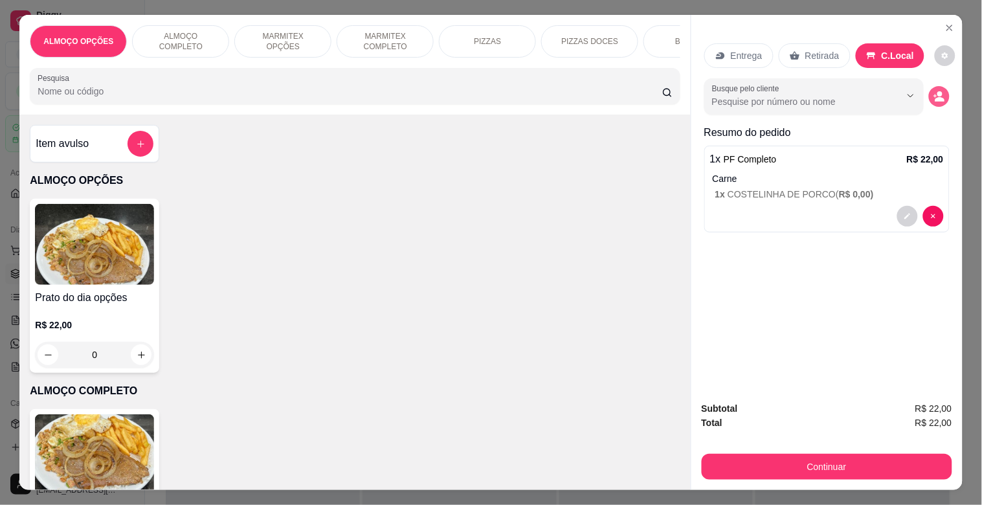
click at [941, 87] on button "decrease-product-quantity" at bounding box center [939, 96] width 21 height 21
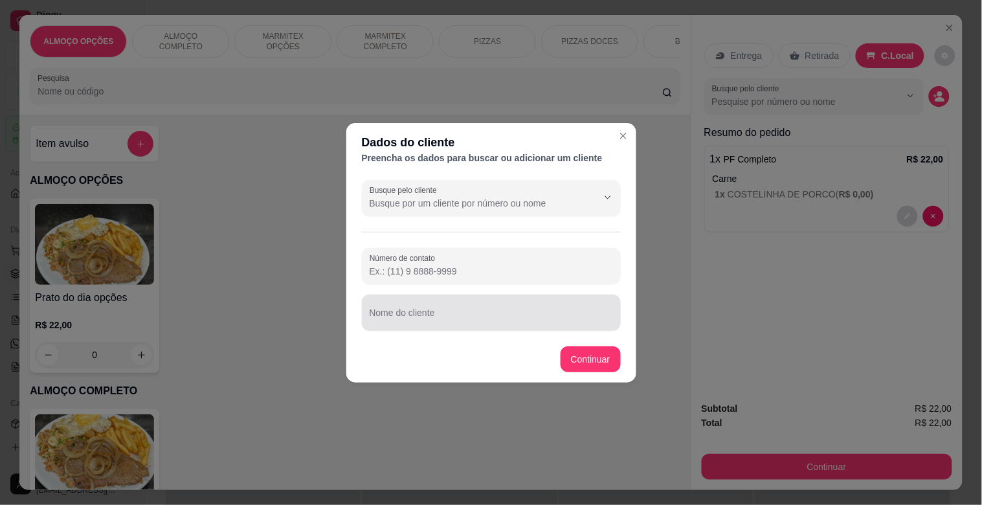
drag, startPoint x: 411, startPoint y: 321, endPoint x: 410, endPoint y: 312, distance: 8.5
click at [411, 319] on input "Nome do cliente" at bounding box center [491, 317] width 243 height 13
type input "RENATINHO MODERNA"
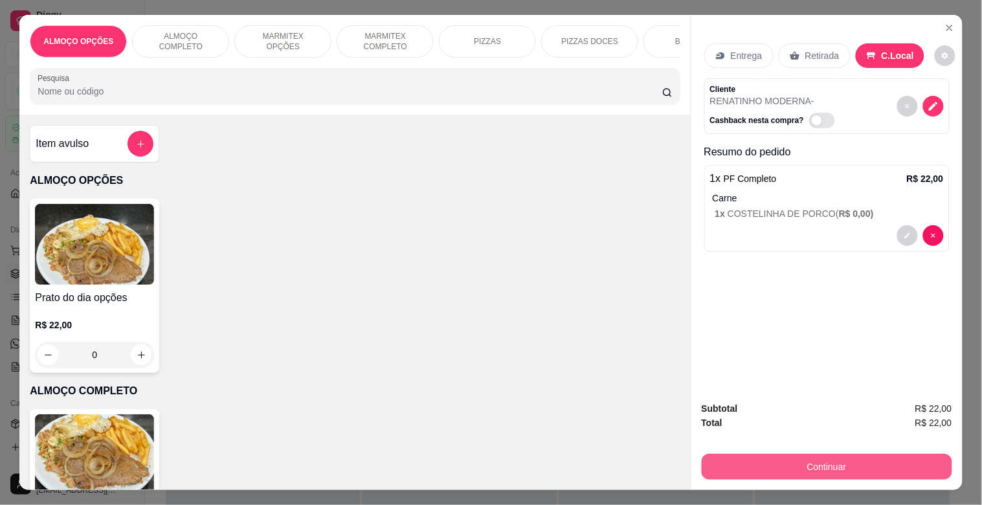
click at [818, 467] on button "Continuar" at bounding box center [827, 467] width 251 height 26
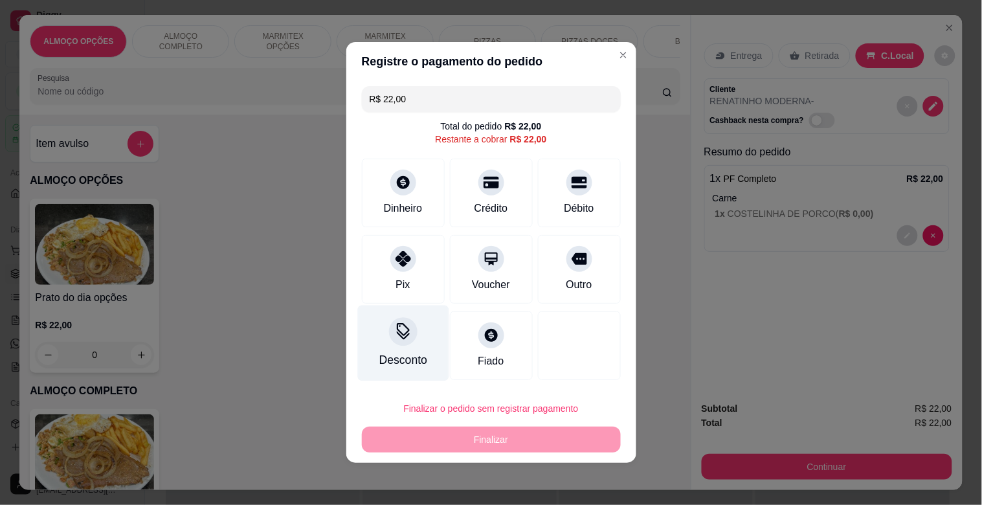
click at [395, 350] on div "Desconto" at bounding box center [402, 344] width 91 height 76
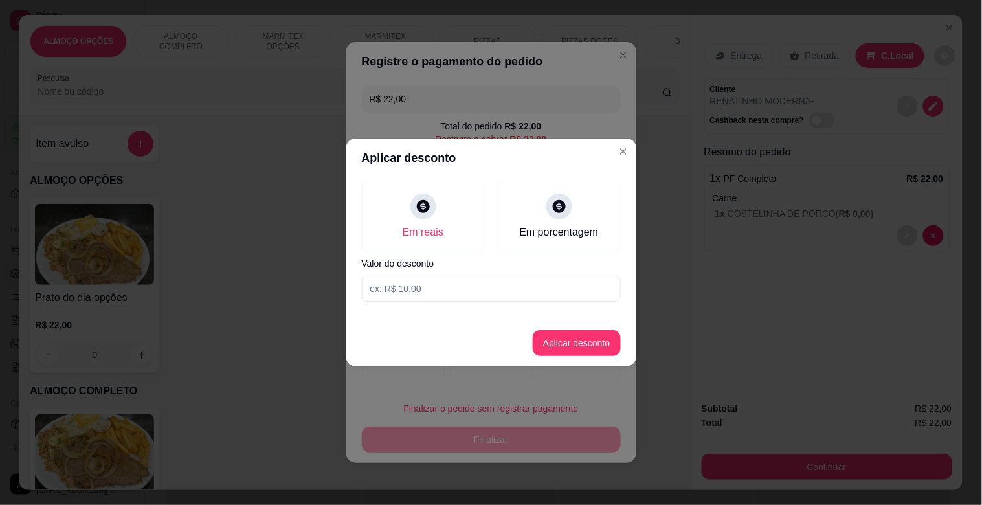
click at [412, 294] on input at bounding box center [491, 289] width 259 height 26
type input "2,00"
click at [560, 350] on button "Aplicar desconto" at bounding box center [577, 343] width 88 height 26
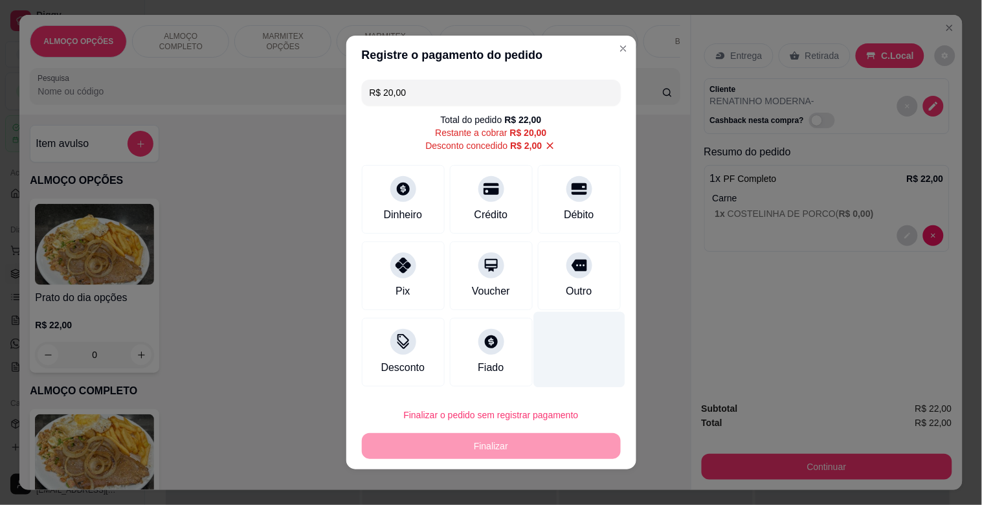
drag, startPoint x: 555, startPoint y: 275, endPoint x: 558, endPoint y: 361, distance: 86.2
click at [556, 274] on div "Outro" at bounding box center [579, 276] width 83 height 69
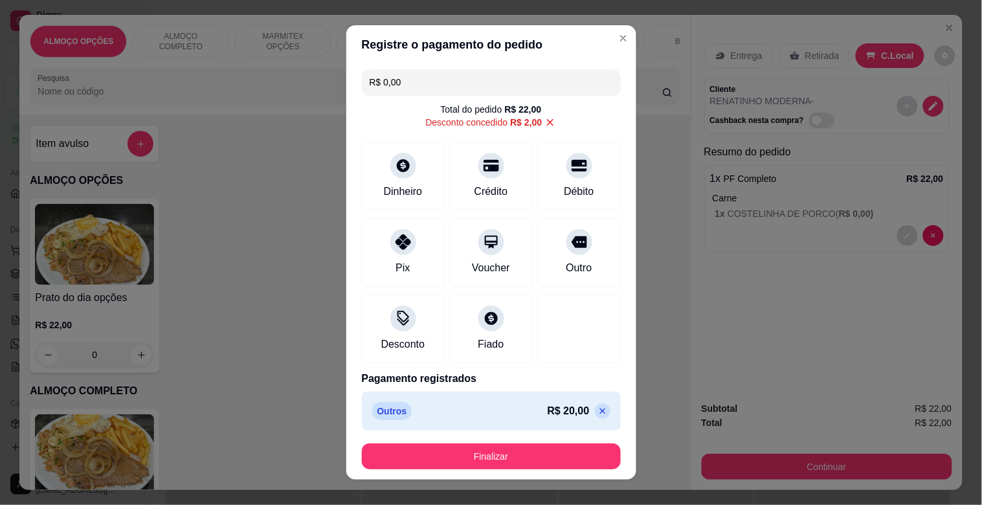
click at [502, 449] on button "Finalizar" at bounding box center [491, 457] width 259 height 26
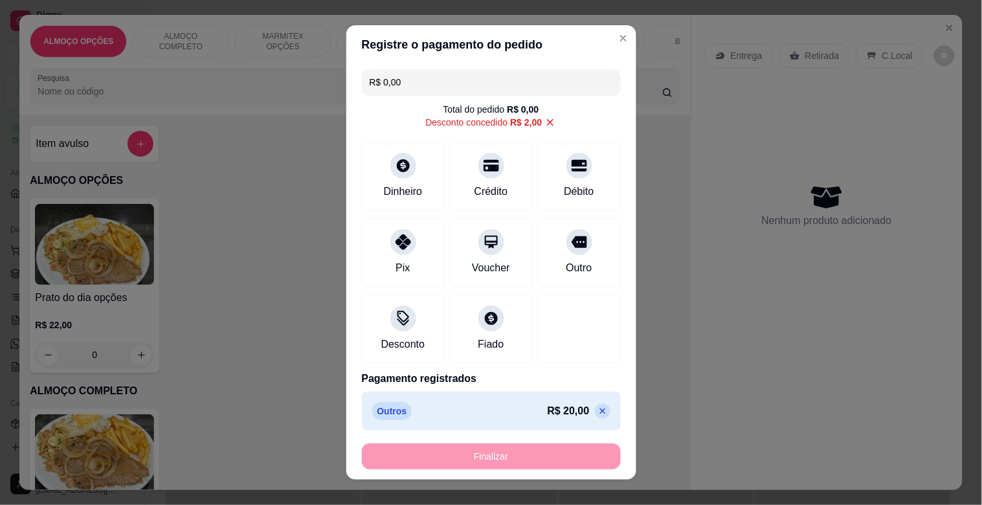
type input "-R$ 22,00"
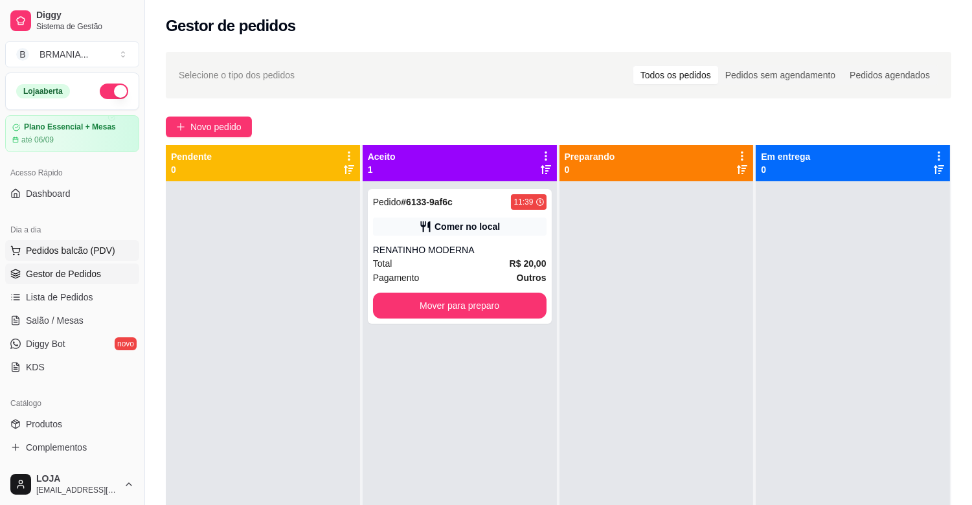
click at [100, 257] on button "Pedidos balcão (PDV)" at bounding box center [72, 250] width 134 height 21
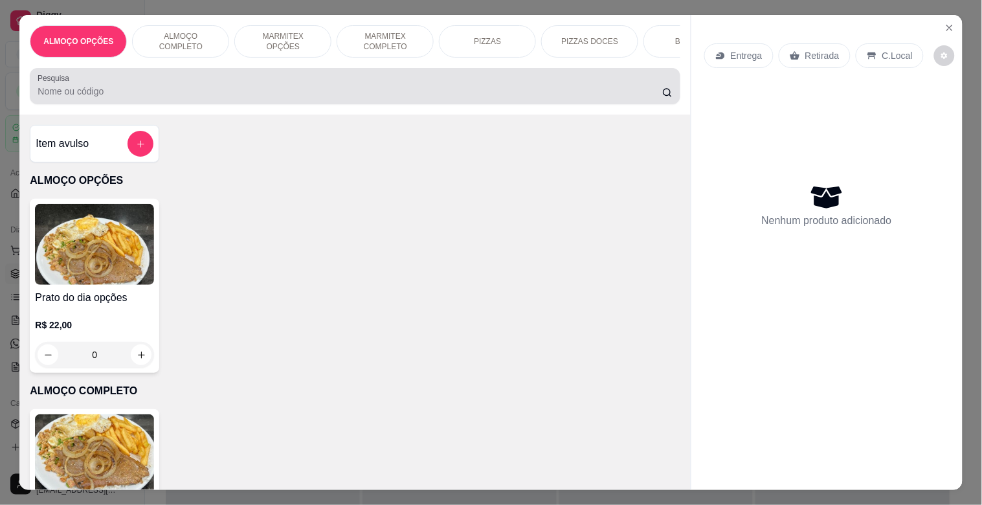
click at [339, 99] on div at bounding box center [355, 86] width 635 height 26
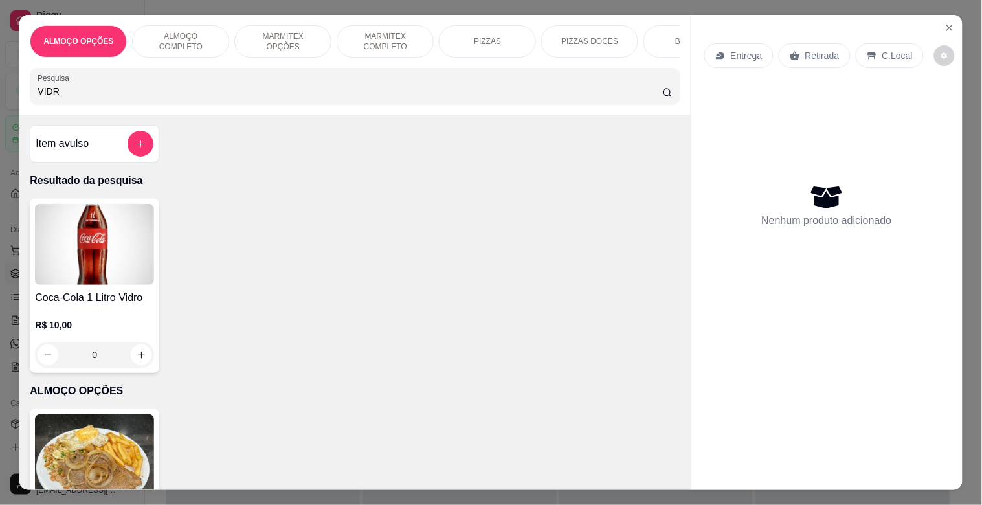
type input "VIDR"
click at [96, 272] on img at bounding box center [94, 244] width 119 height 81
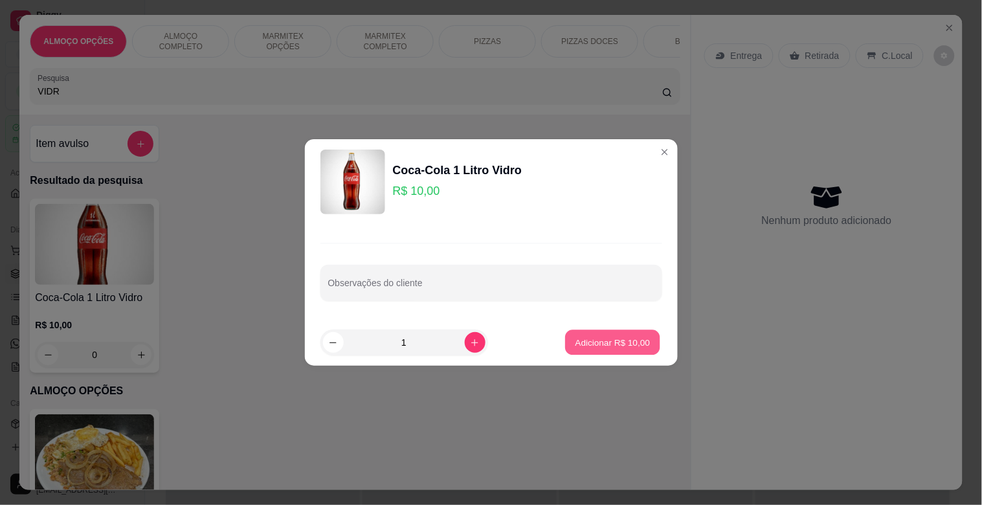
click at [630, 352] on button "Adicionar R$ 10,00" at bounding box center [613, 342] width 95 height 25
type input "1"
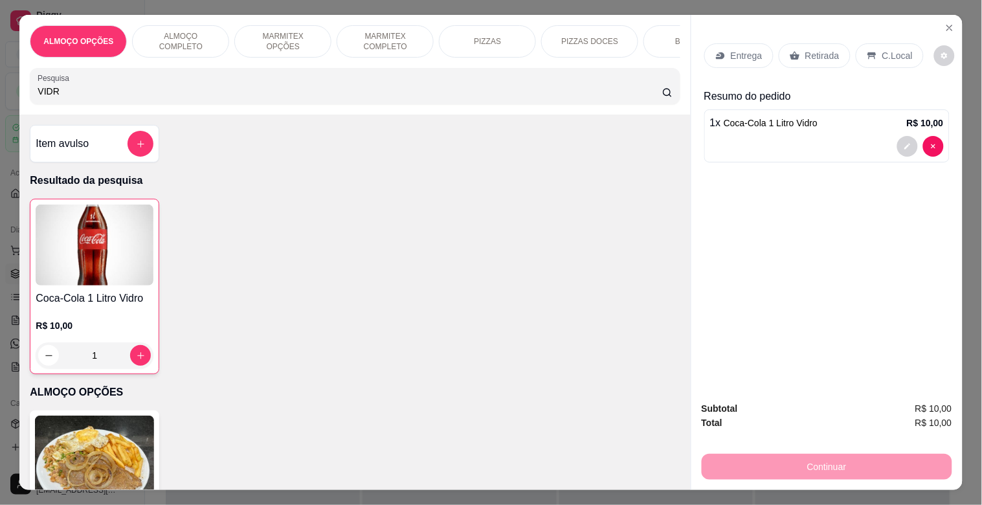
click at [806, 57] on div "Retirada" at bounding box center [815, 55] width 72 height 25
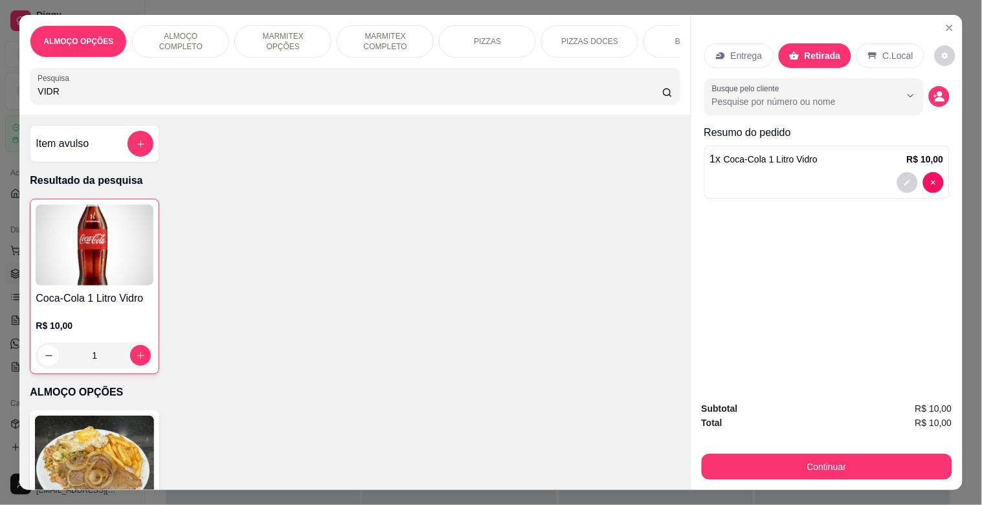
drag, startPoint x: 885, startPoint y: 47, endPoint x: 897, endPoint y: 114, distance: 68.3
click at [886, 49] on p "C.Local" at bounding box center [898, 55] width 30 height 13
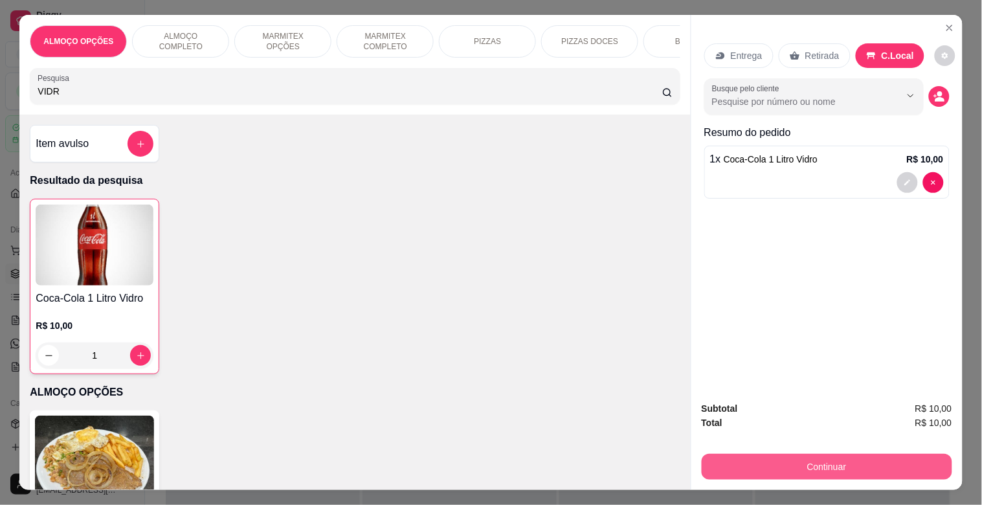
click at [829, 458] on button "Continuar" at bounding box center [827, 467] width 251 height 26
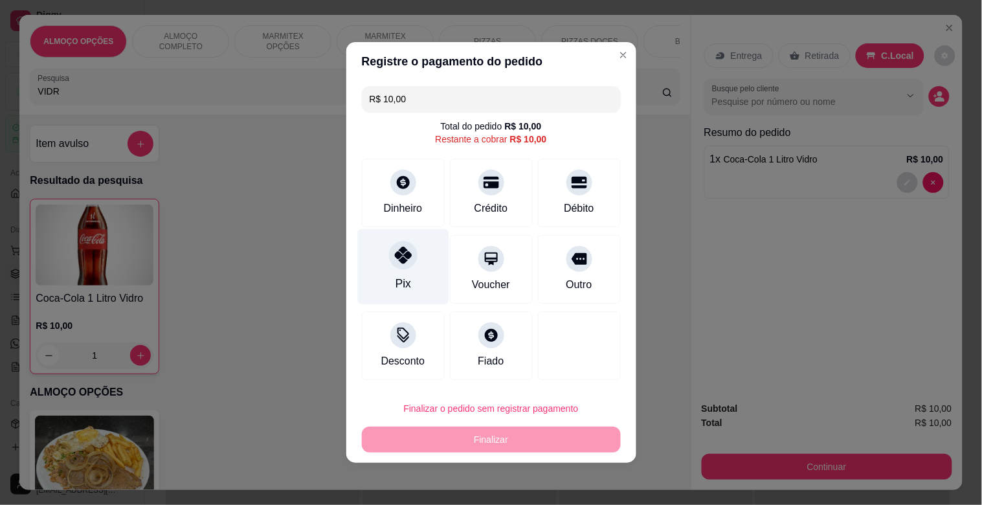
click at [393, 276] on div "Pix" at bounding box center [402, 267] width 91 height 76
type input "R$ 0,00"
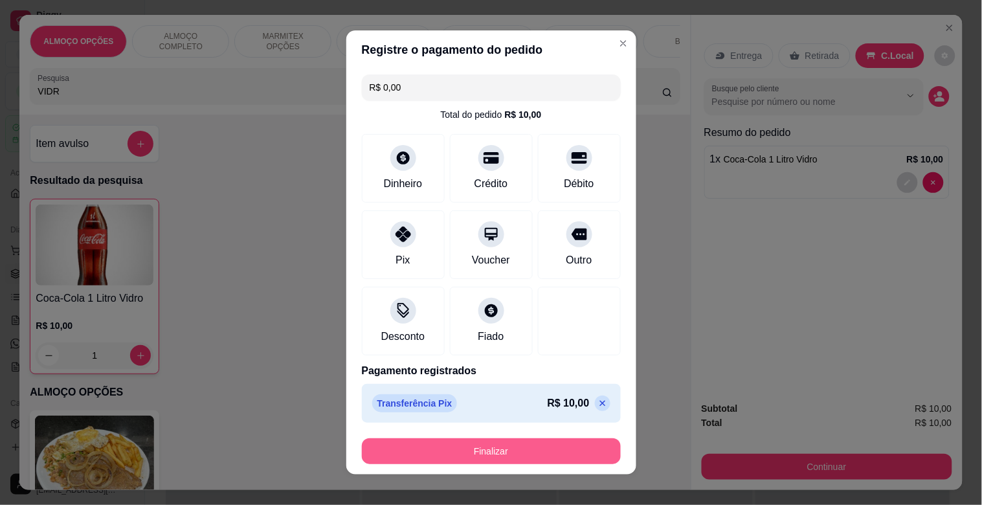
click at [477, 442] on button "Finalizar" at bounding box center [491, 451] width 259 height 26
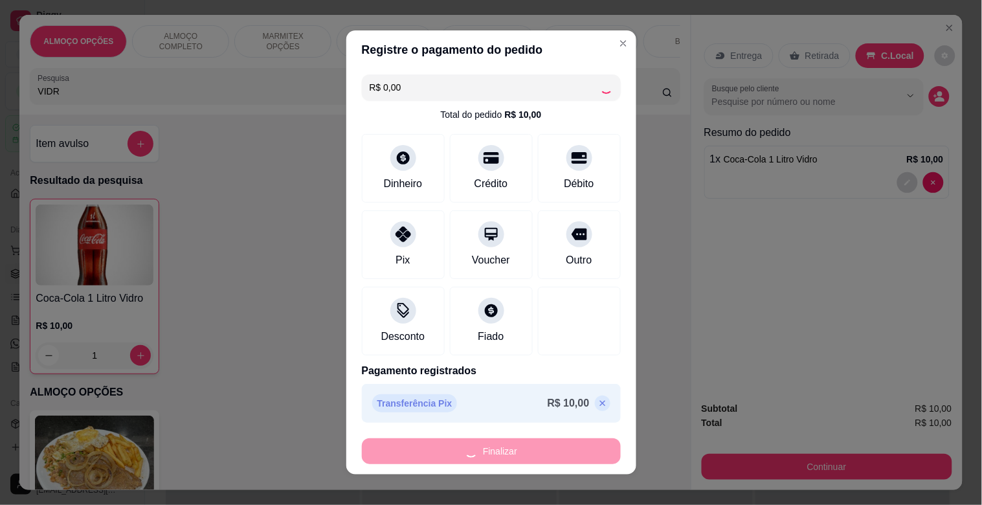
type input "0"
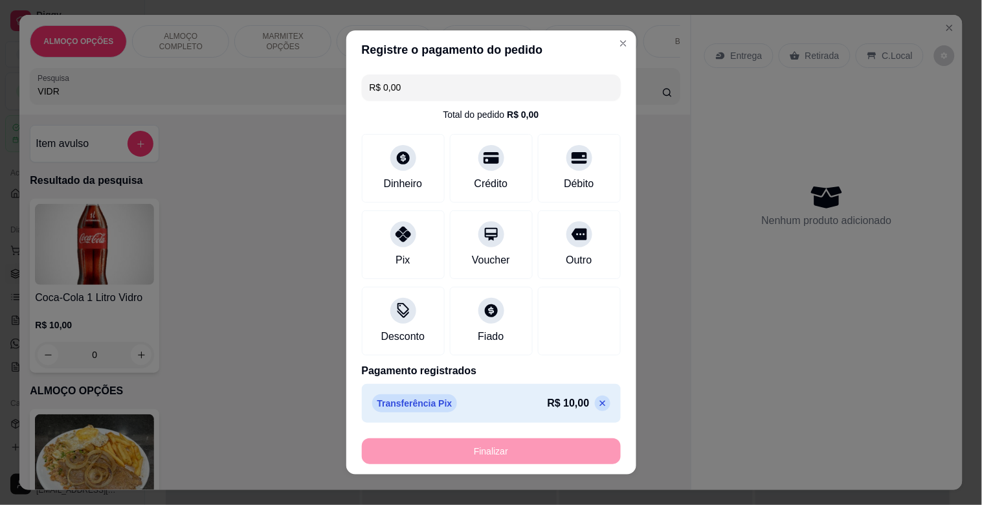
type input "-R$ 10,00"
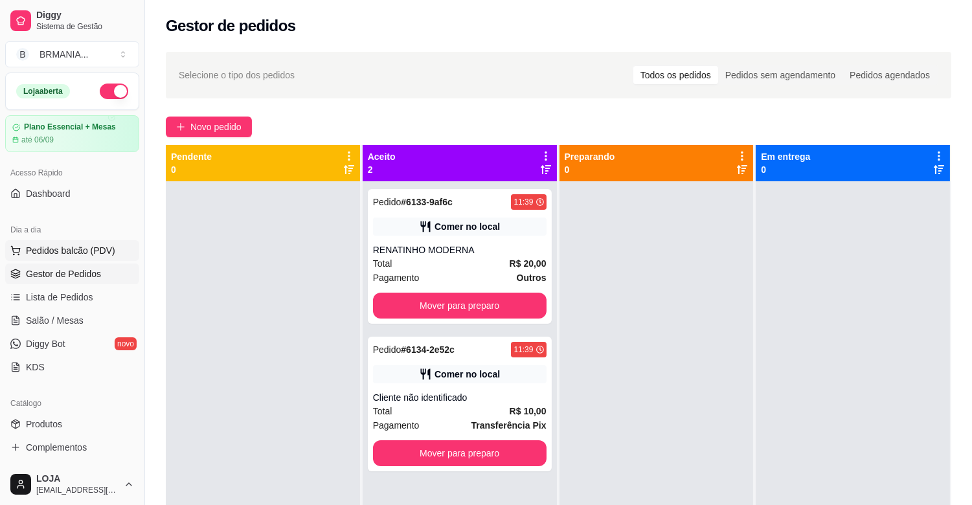
click at [52, 256] on span "Pedidos balcão (PDV)" at bounding box center [70, 250] width 89 height 13
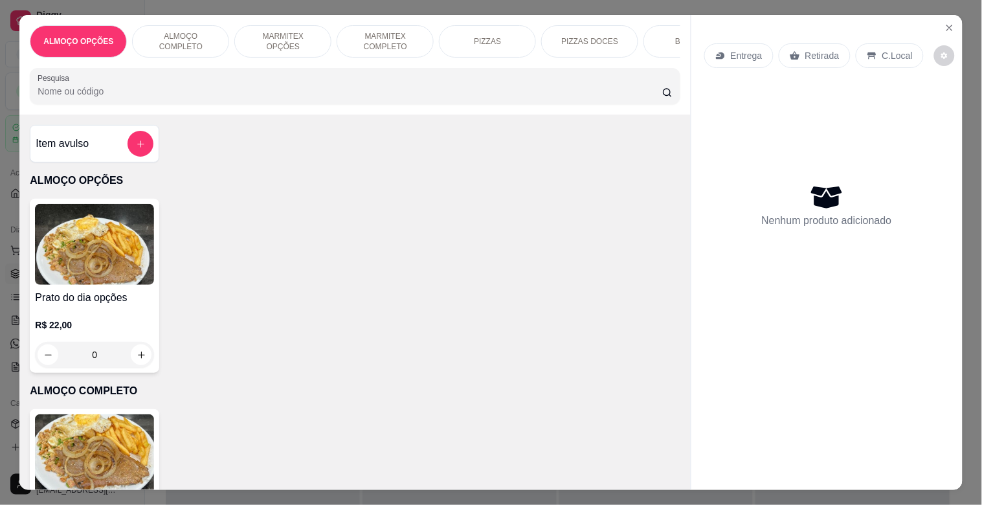
click at [289, 44] on div "MARMITEX OPÇÕES" at bounding box center [282, 41] width 97 height 32
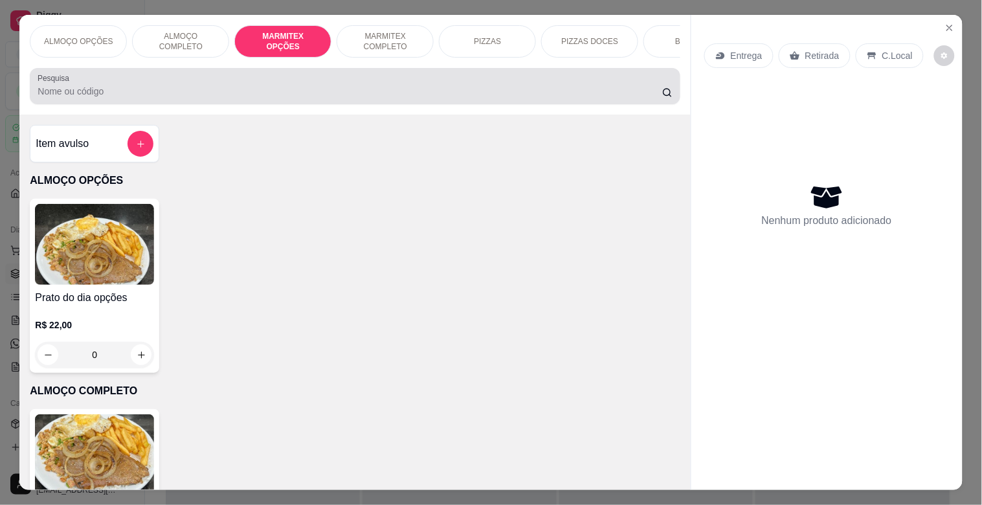
scroll to position [31, 0]
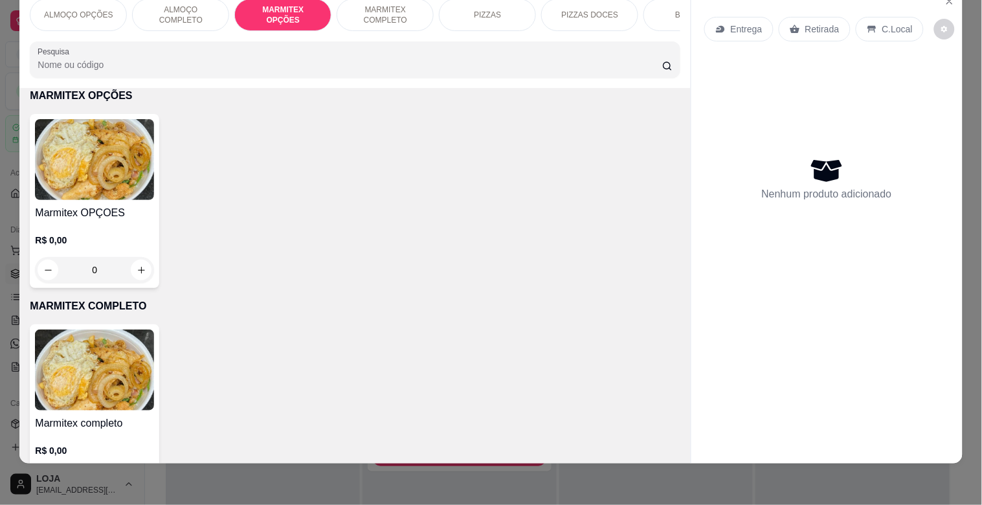
click at [380, 17] on div "MARMITEX COMPLETO" at bounding box center [385, 15] width 97 height 32
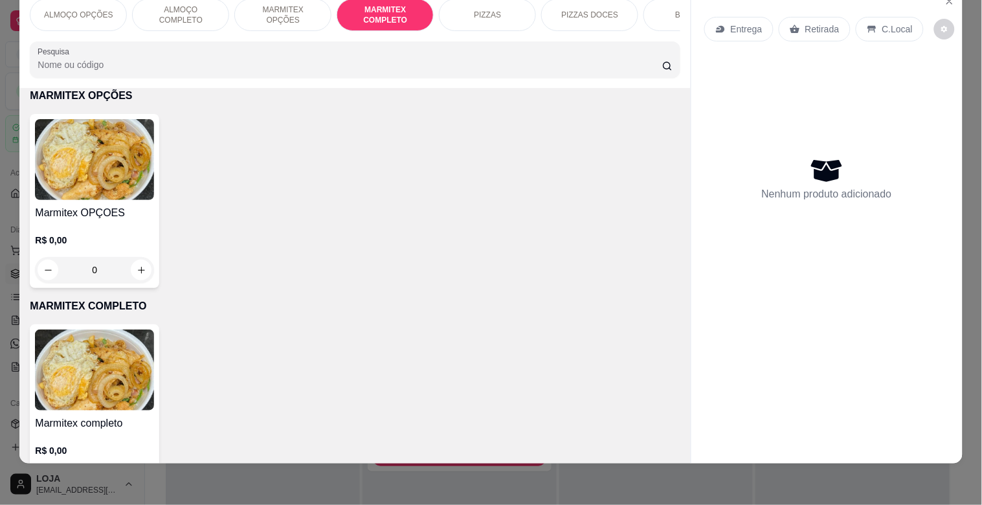
scroll to position [689, 0]
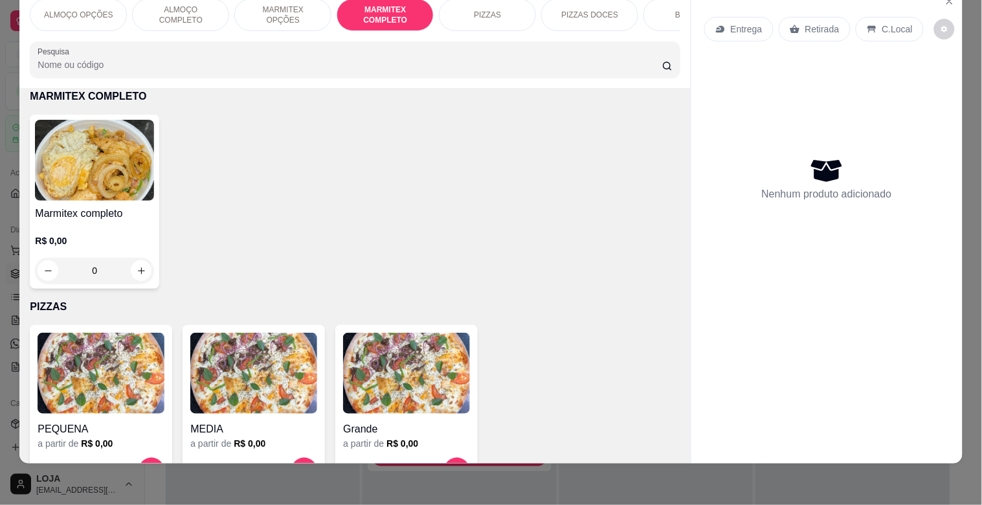
click at [124, 202] on div "Marmitex completo R$ 0,00 0" at bounding box center [94, 202] width 129 height 174
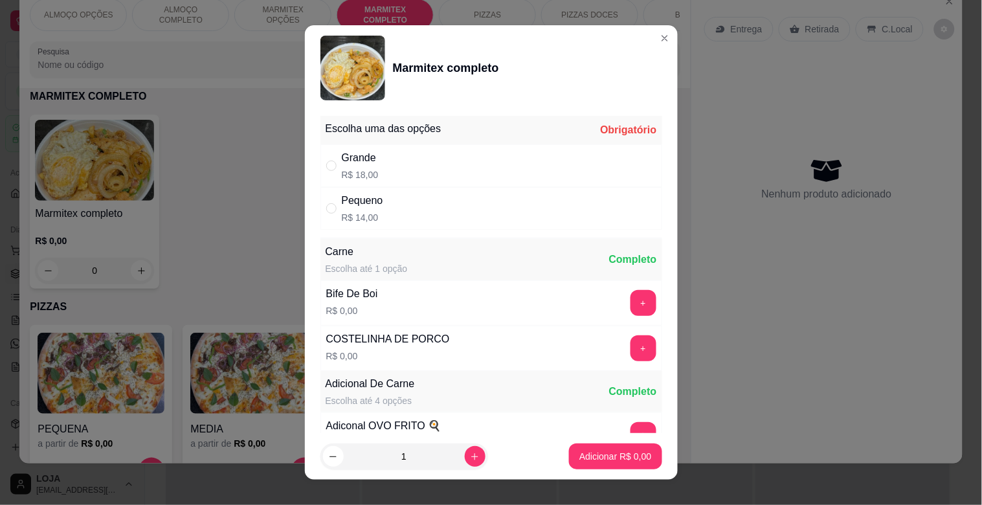
click at [473, 164] on div "Grande R$ 18,00" at bounding box center [492, 165] width 342 height 43
radio input "true"
click at [631, 308] on button "+" at bounding box center [643, 303] width 25 height 25
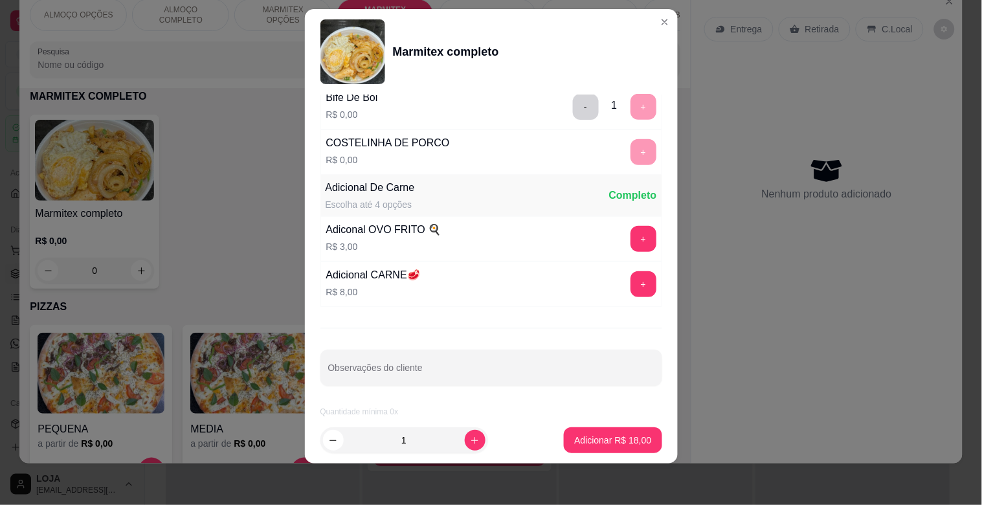
scroll to position [181, 0]
click at [462, 450] on div "1" at bounding box center [404, 440] width 163 height 26
click at [470, 442] on icon "increase-product-quantity" at bounding box center [475, 441] width 10 height 10
type input "2"
click at [625, 438] on p "Adicionar R$ 36,00" at bounding box center [613, 440] width 75 height 12
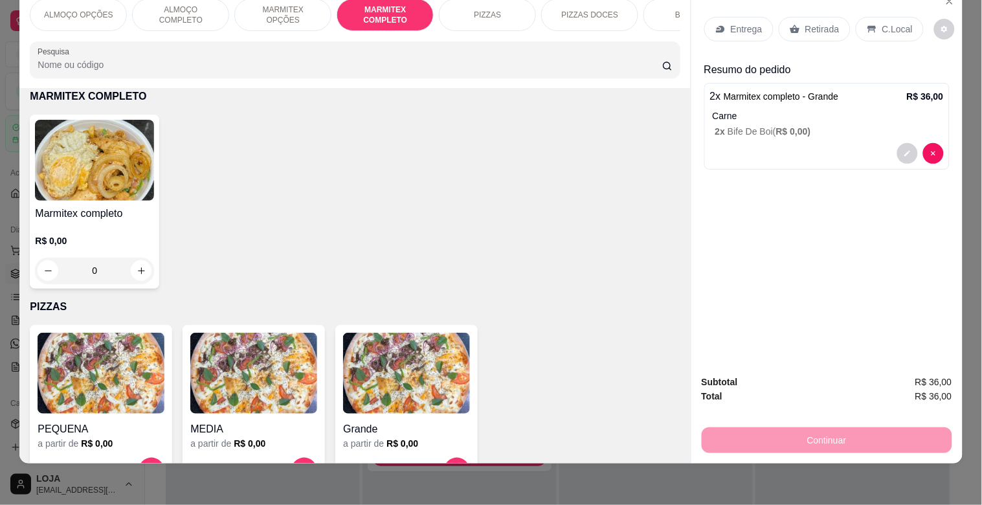
click at [810, 23] on p "Retirada" at bounding box center [822, 29] width 34 height 13
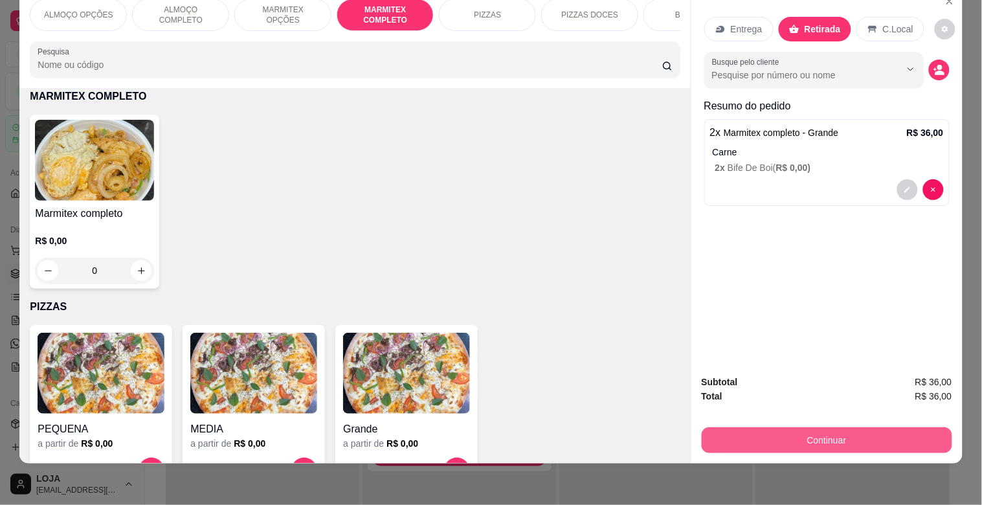
click at [864, 428] on button "Continuar" at bounding box center [827, 440] width 251 height 26
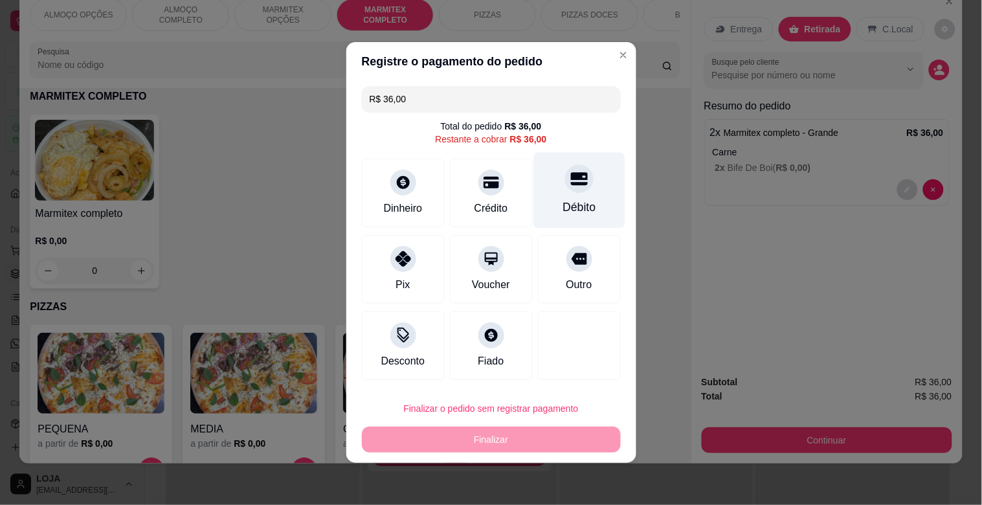
click at [552, 194] on div "Débito" at bounding box center [579, 191] width 91 height 76
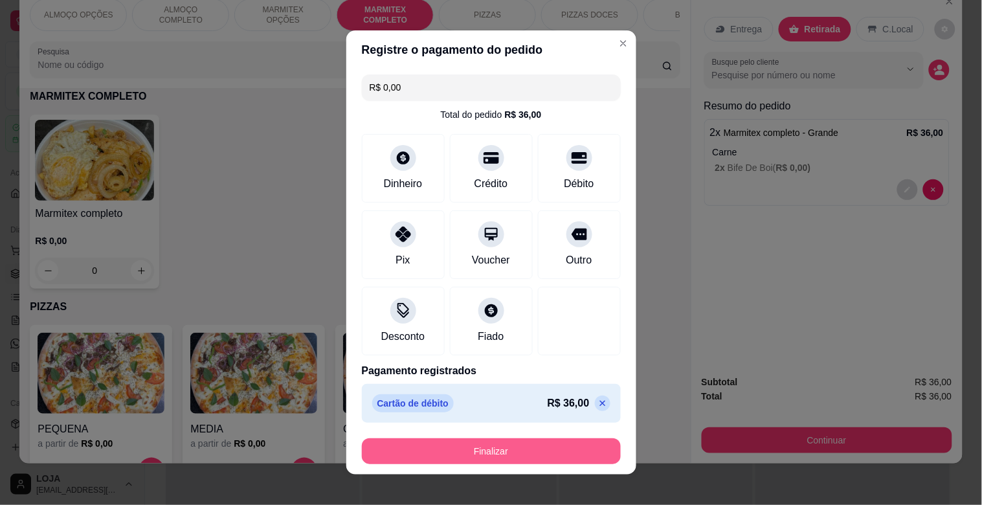
click at [447, 447] on button "Finalizar" at bounding box center [491, 451] width 259 height 26
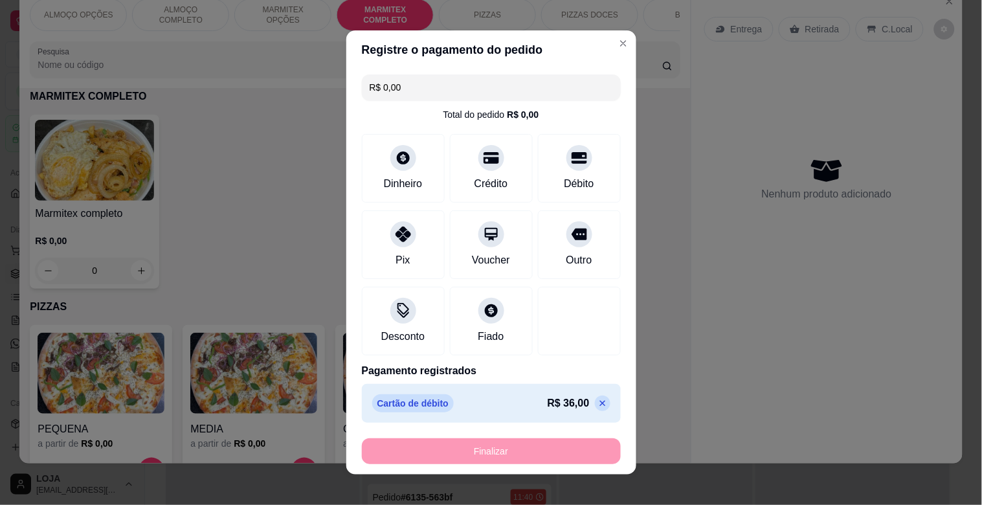
type input "-R$ 36,00"
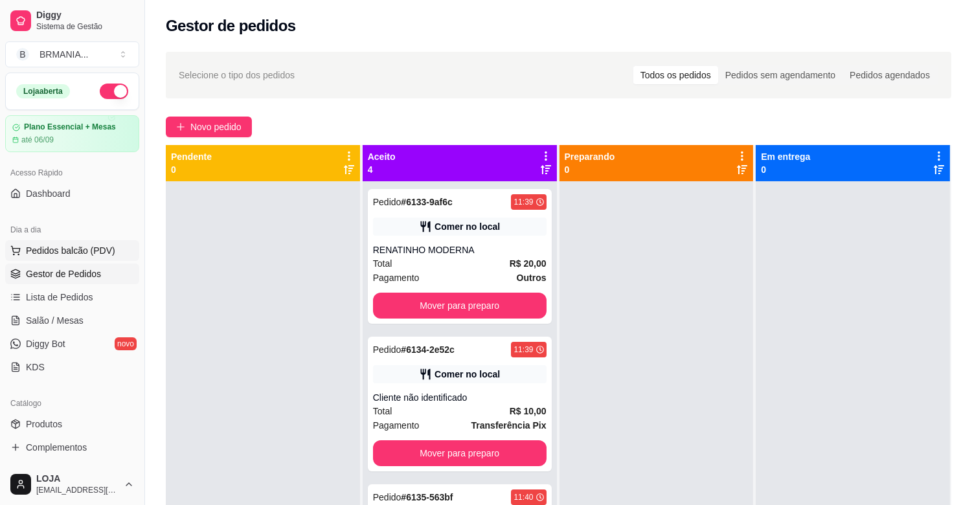
click at [63, 243] on button "Pedidos balcão (PDV)" at bounding box center [72, 250] width 134 height 21
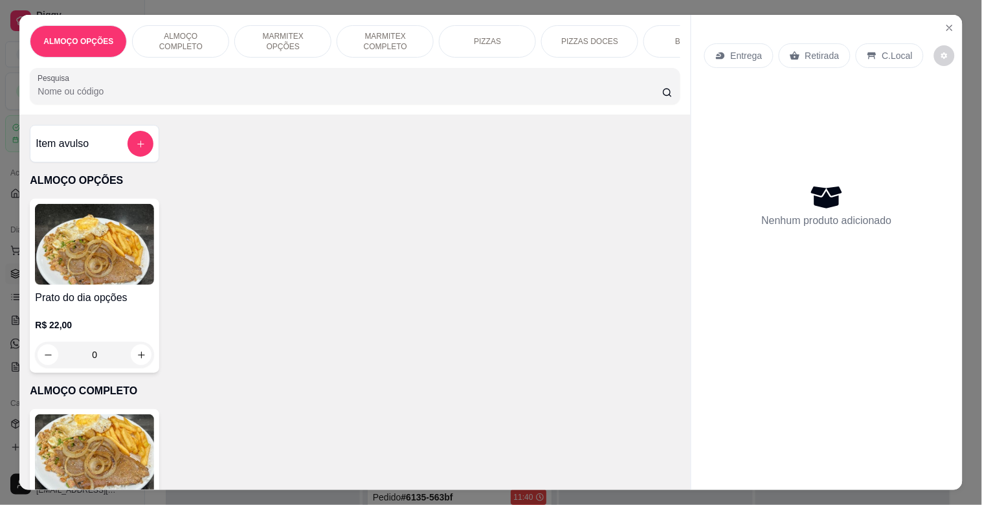
click at [383, 25] on div "MARMITEX COMPLETO" at bounding box center [385, 41] width 97 height 32
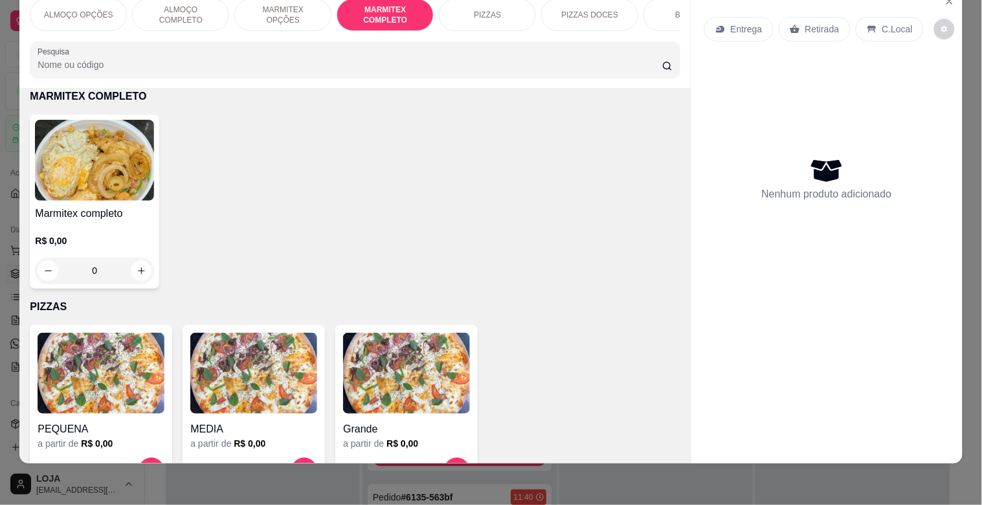
click at [69, 221] on div "R$ 0,00 0" at bounding box center [94, 252] width 119 height 62
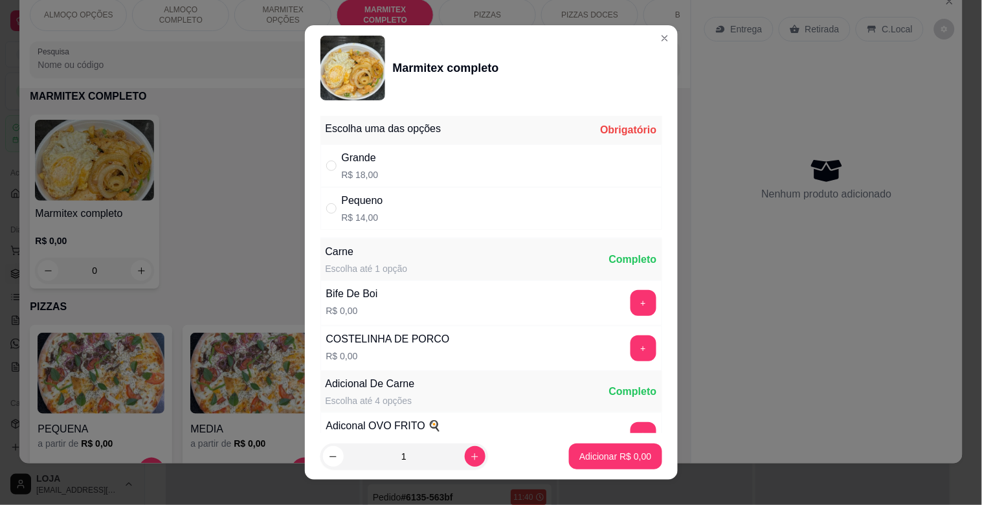
click at [359, 211] on p "R$ 14,00" at bounding box center [362, 217] width 41 height 13
radio input "true"
click at [632, 455] on p "Adicionar R$ 14,00" at bounding box center [613, 456] width 75 height 12
type input "1"
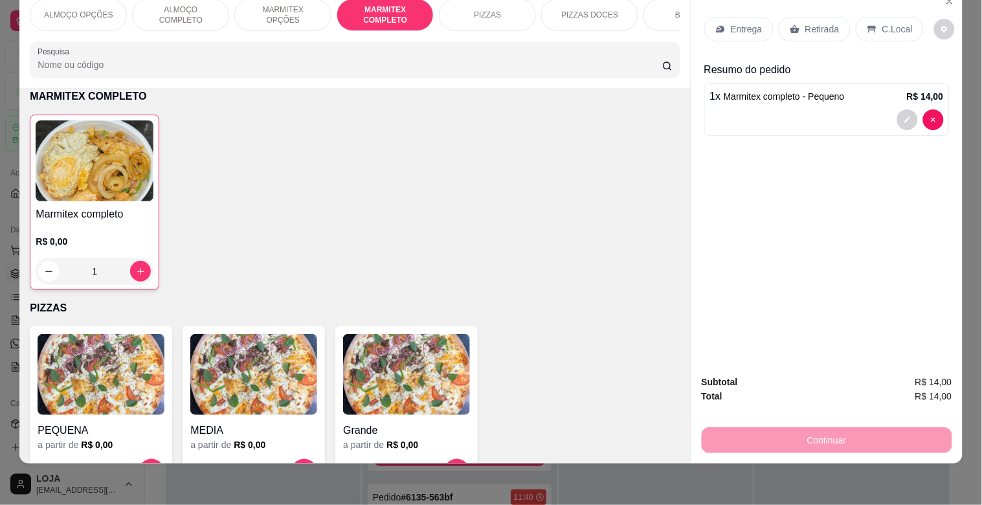
drag, startPoint x: 866, startPoint y: 15, endPoint x: 875, endPoint y: 28, distance: 16.3
click at [870, 24] on icon at bounding box center [872, 29] width 10 height 10
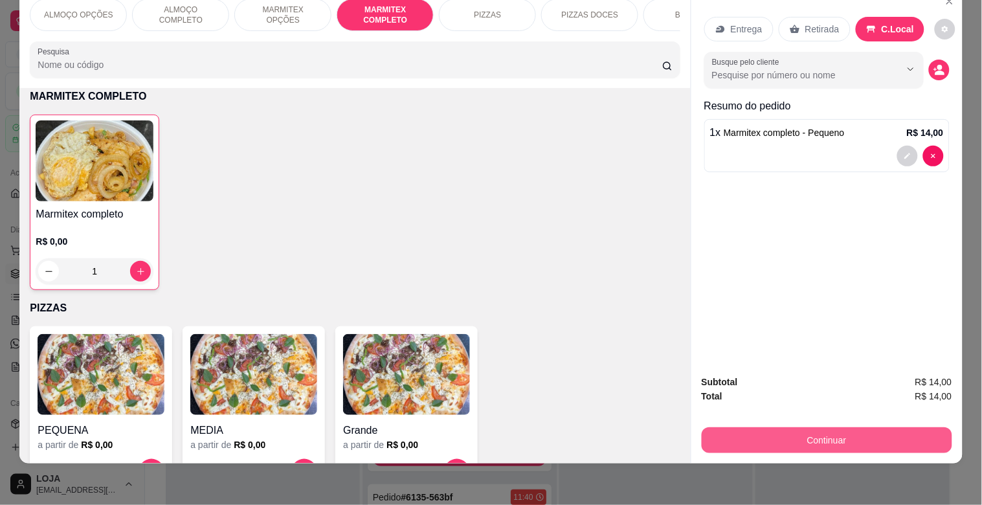
click at [873, 431] on button "Continuar" at bounding box center [827, 440] width 251 height 26
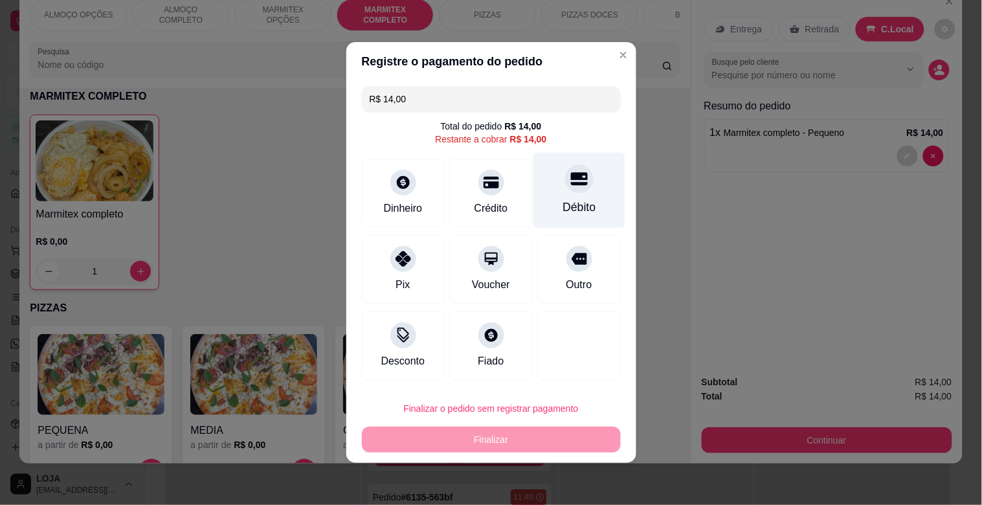
drag, startPoint x: 570, startPoint y: 191, endPoint x: 570, endPoint y: 199, distance: 7.8
click at [570, 191] on div at bounding box center [579, 178] width 28 height 28
type input "R$ 0,00"
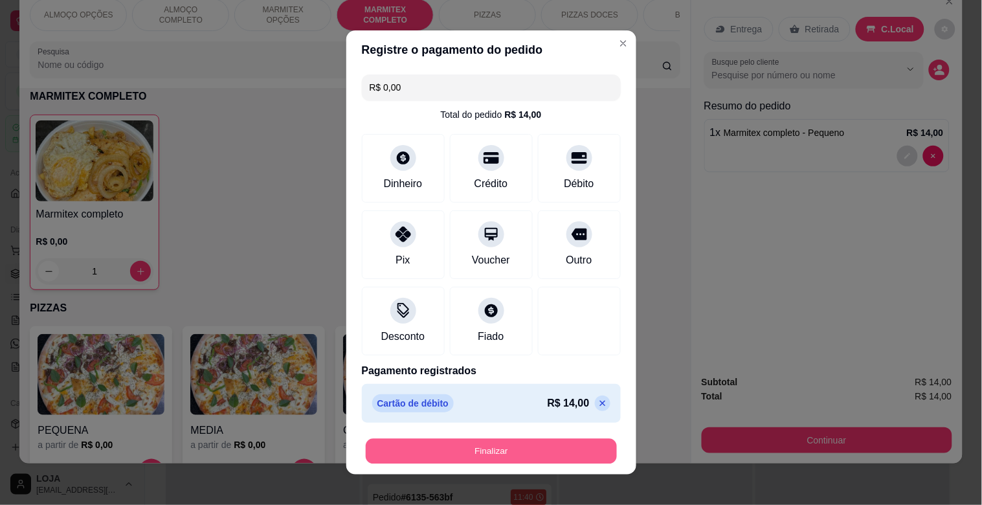
click at [559, 443] on button "Finalizar" at bounding box center [491, 451] width 251 height 25
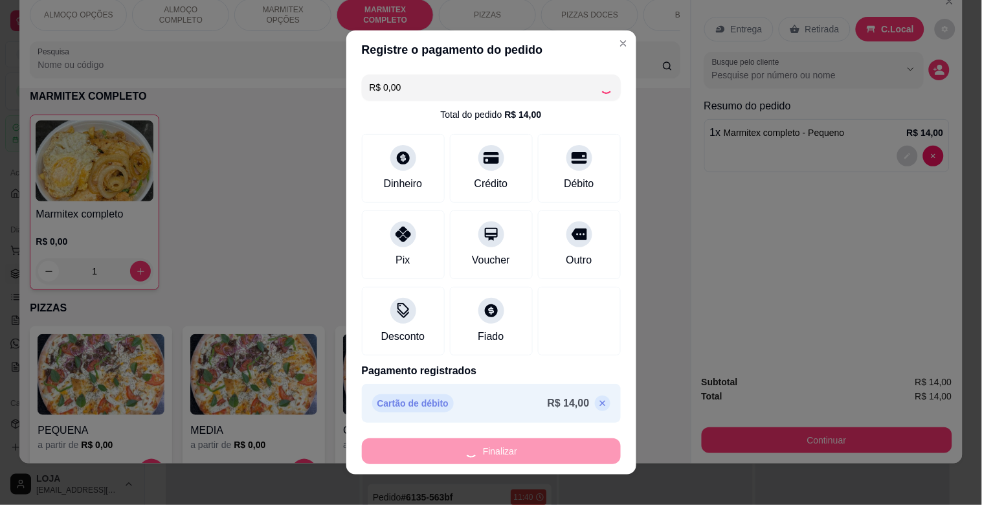
type input "0"
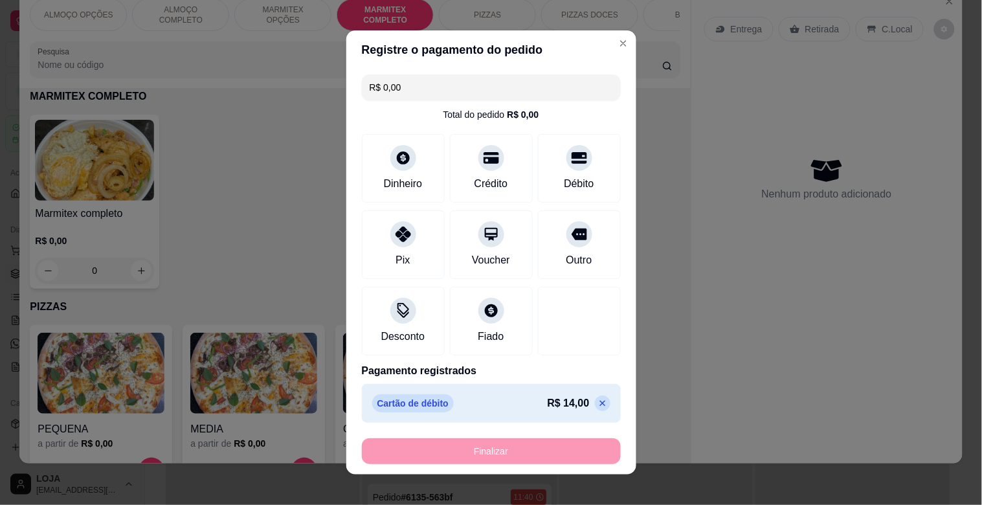
type input "-R$ 14,00"
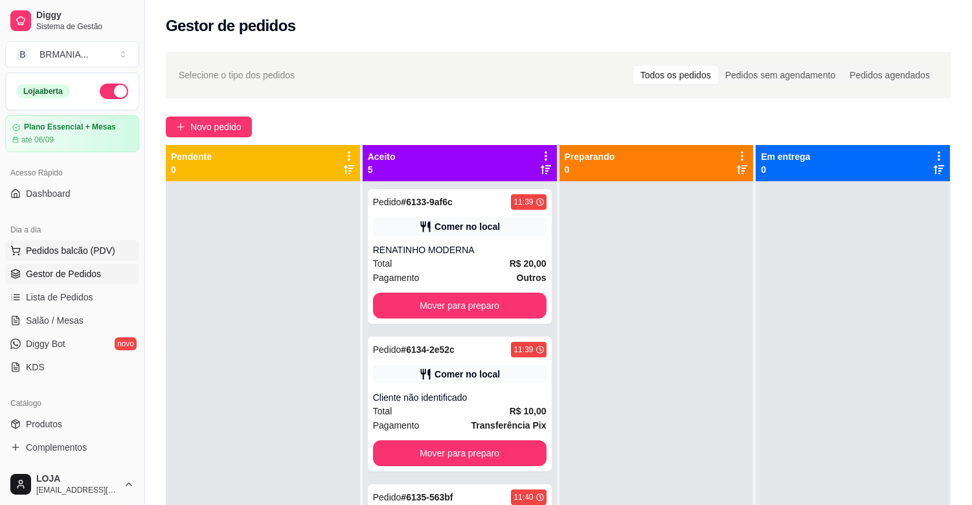
drag, startPoint x: 36, startPoint y: 242, endPoint x: 46, endPoint y: 243, distance: 10.4
click at [39, 242] on button "Pedidos balcão (PDV)" at bounding box center [72, 250] width 134 height 21
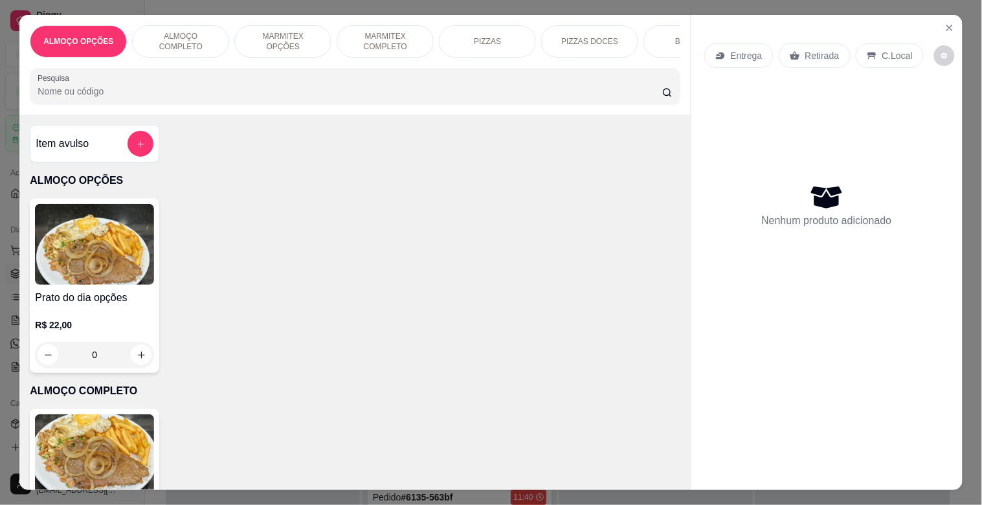
click at [387, 34] on p "MARMITEX COMPLETO" at bounding box center [385, 41] width 75 height 21
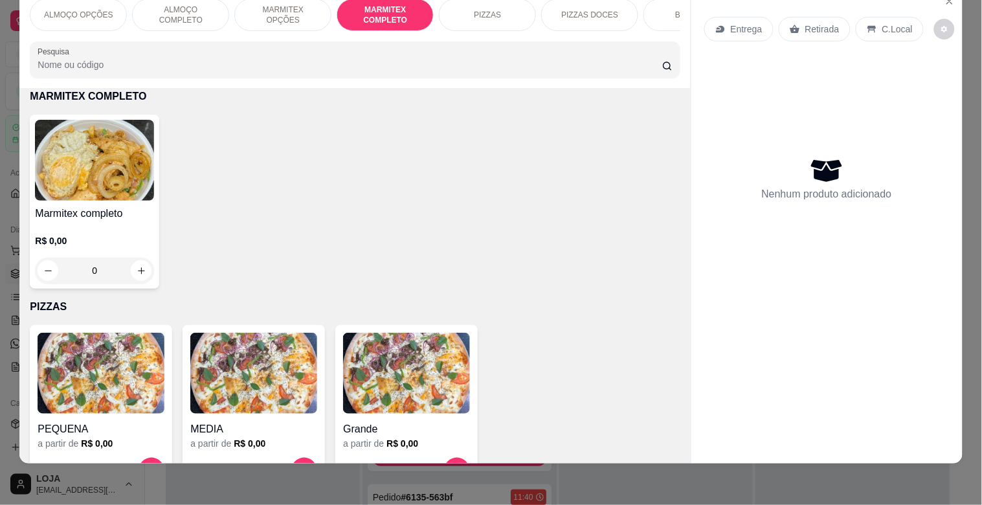
click at [91, 217] on h4 "Marmitex completo" at bounding box center [94, 214] width 119 height 16
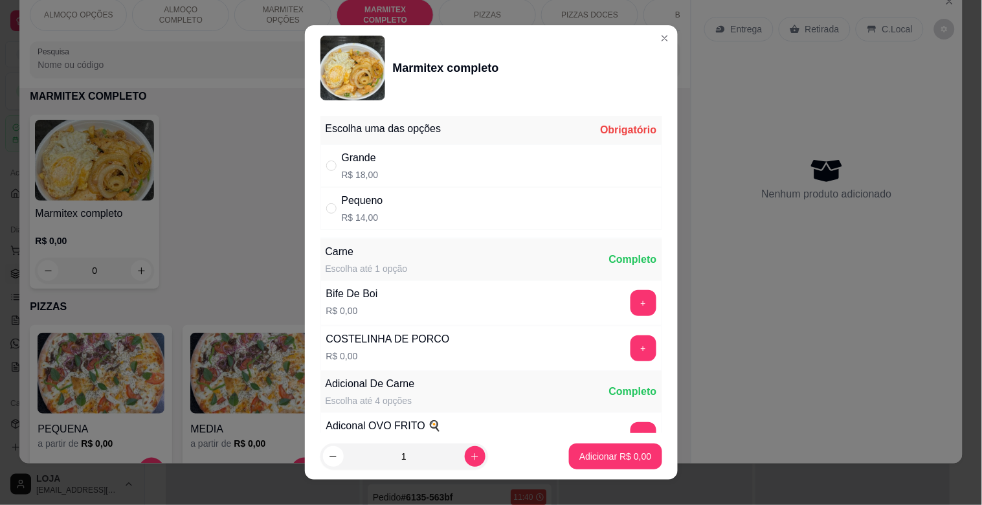
click at [388, 208] on div "Pequeno R$ 14,00" at bounding box center [492, 208] width 342 height 43
radio input "true"
click at [587, 451] on p "Adicionar R$ 14,00" at bounding box center [613, 456] width 75 height 12
type input "1"
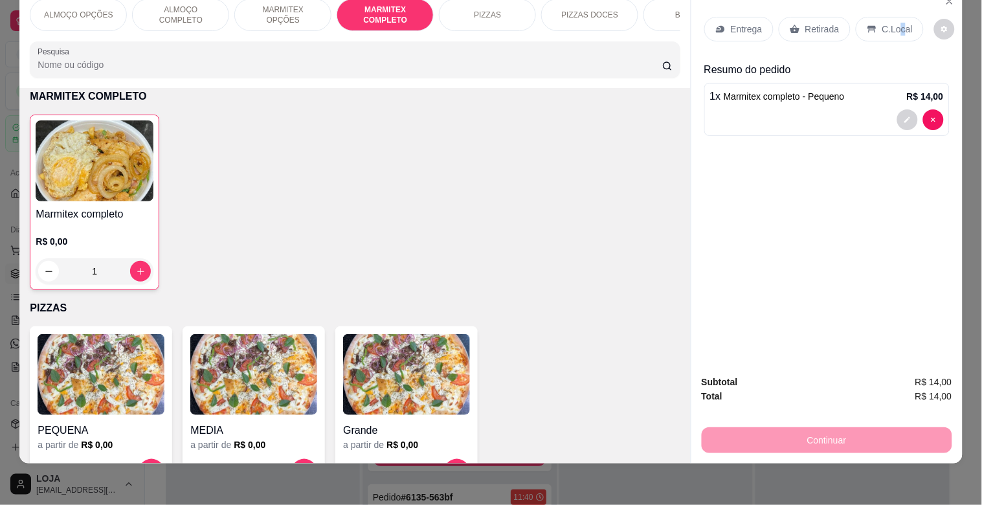
click at [887, 34] on div "Entrega Retirada C.Local" at bounding box center [826, 28] width 245 height 45
click at [886, 23] on p "C.Local" at bounding box center [898, 29] width 30 height 13
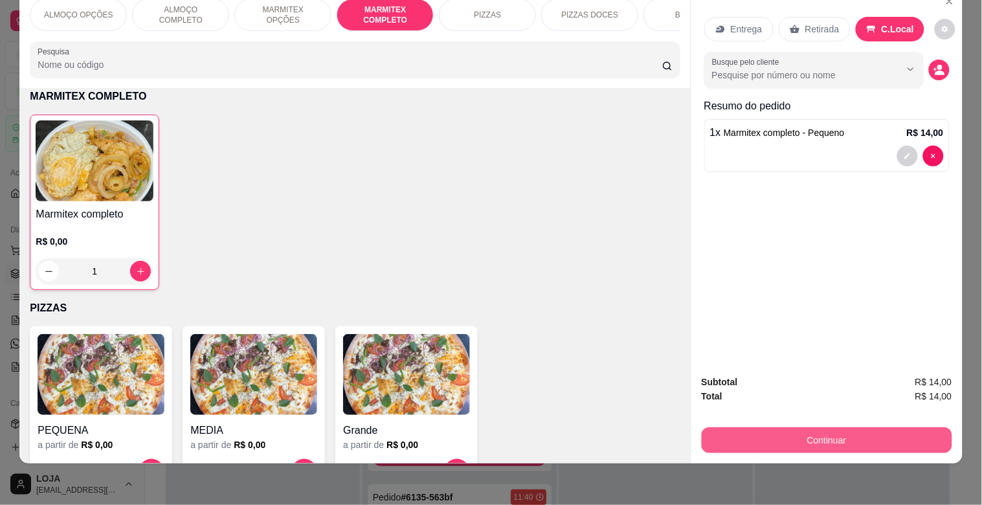
click at [862, 427] on button "Continuar" at bounding box center [827, 440] width 251 height 26
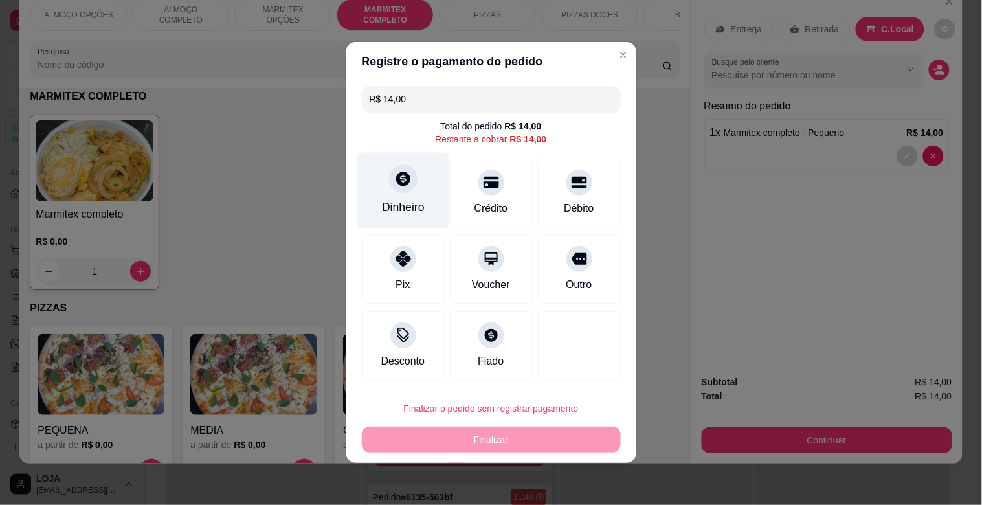
click at [409, 183] on icon at bounding box center [402, 178] width 17 height 17
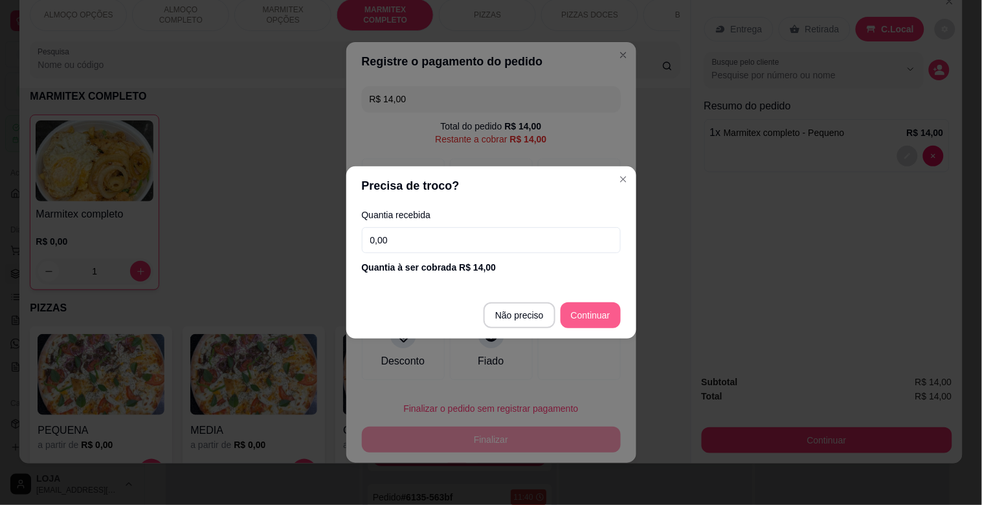
type input "R$ 0,00"
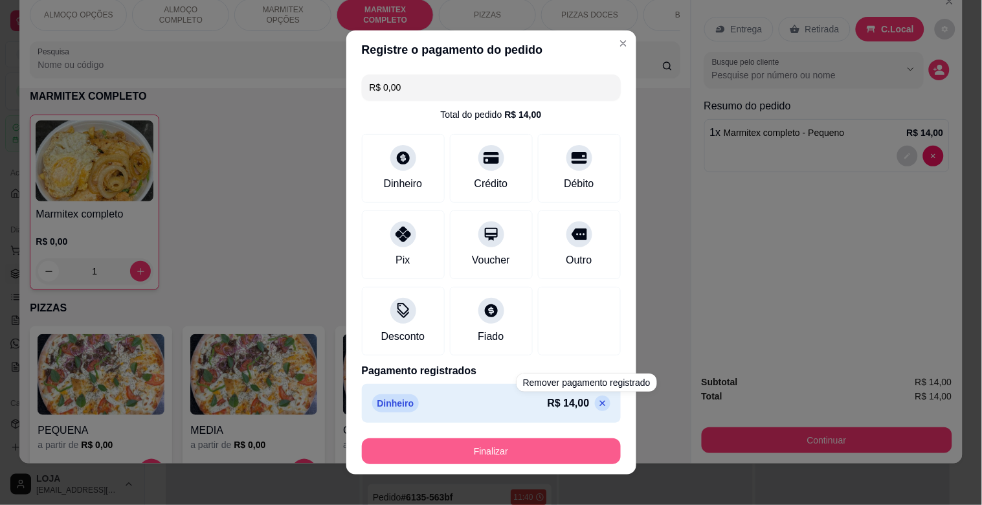
click at [566, 450] on button "Finalizar" at bounding box center [491, 451] width 259 height 26
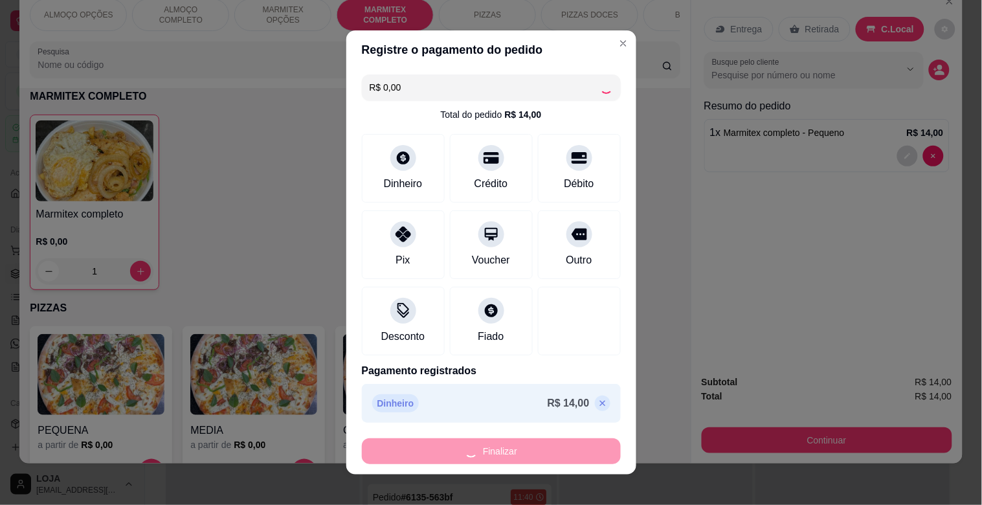
type input "0"
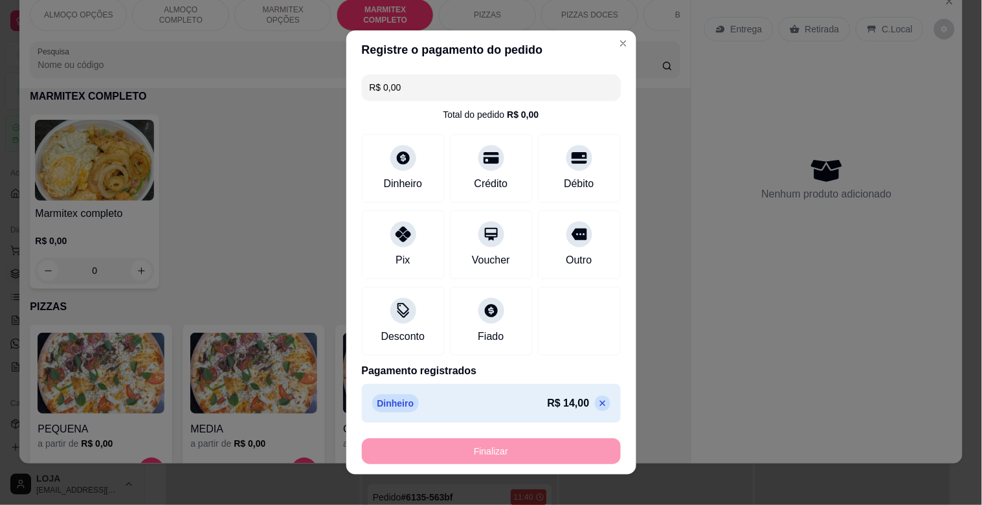
type input "-R$ 14,00"
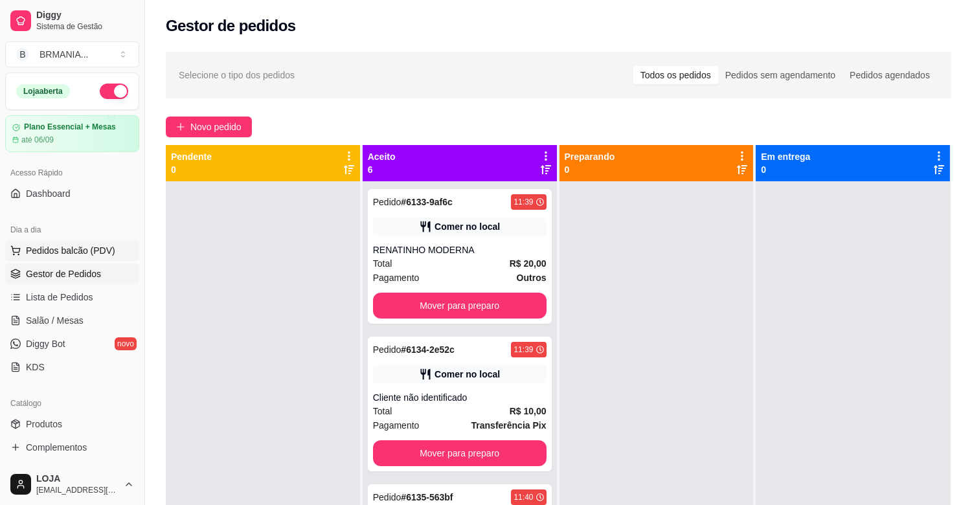
click at [87, 249] on span "Pedidos balcão (PDV)" at bounding box center [70, 250] width 89 height 13
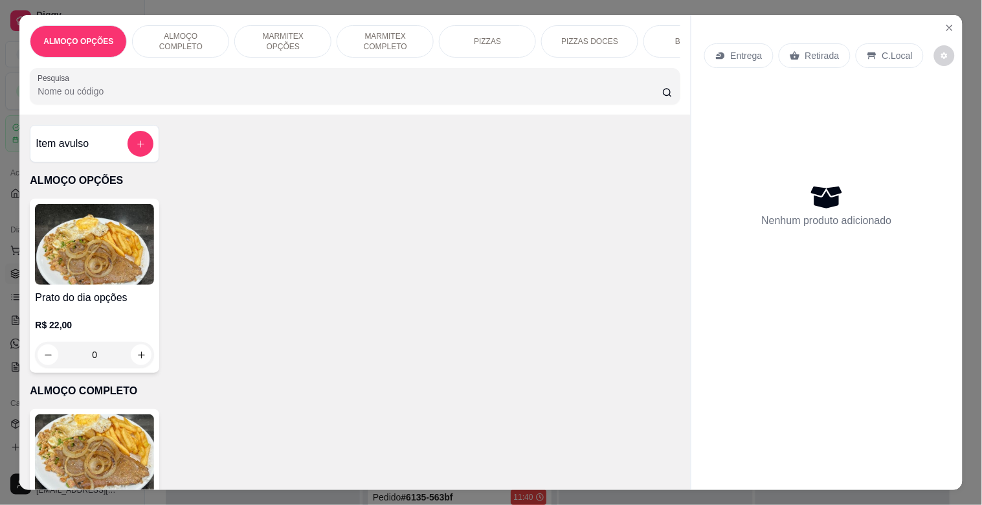
click at [370, 41] on p "MARMITEX COMPLETO" at bounding box center [385, 41] width 75 height 21
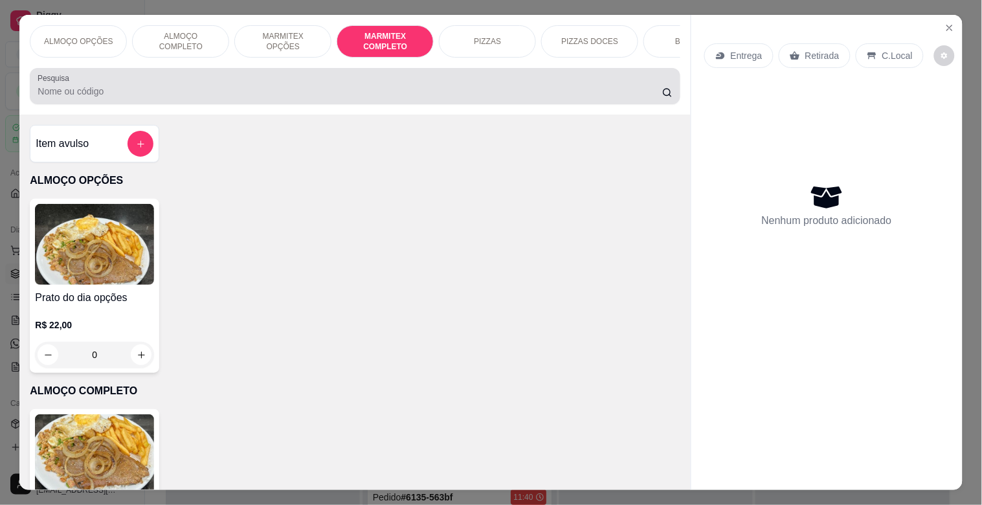
scroll to position [31, 0]
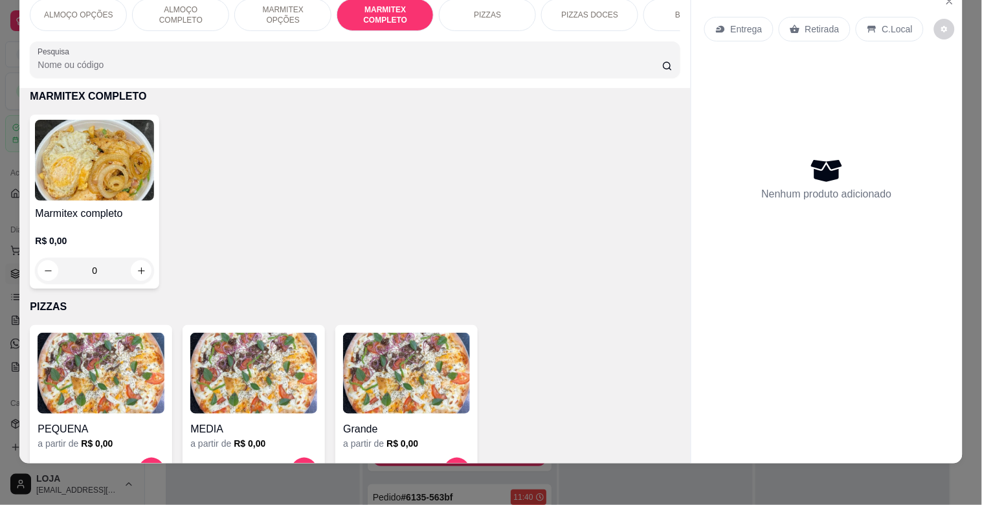
click at [134, 212] on h4 "Marmitex completo" at bounding box center [94, 214] width 119 height 16
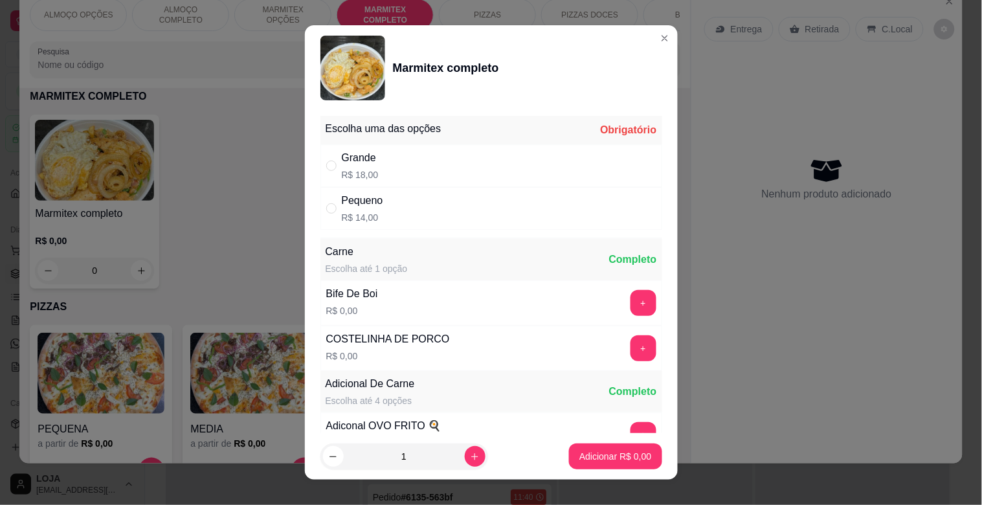
click at [378, 202] on div "Pequeno R$ 14,00" at bounding box center [492, 208] width 342 height 43
radio input "true"
click at [350, 160] on div "Grande" at bounding box center [360, 158] width 37 height 16
radio input "true"
radio input "false"
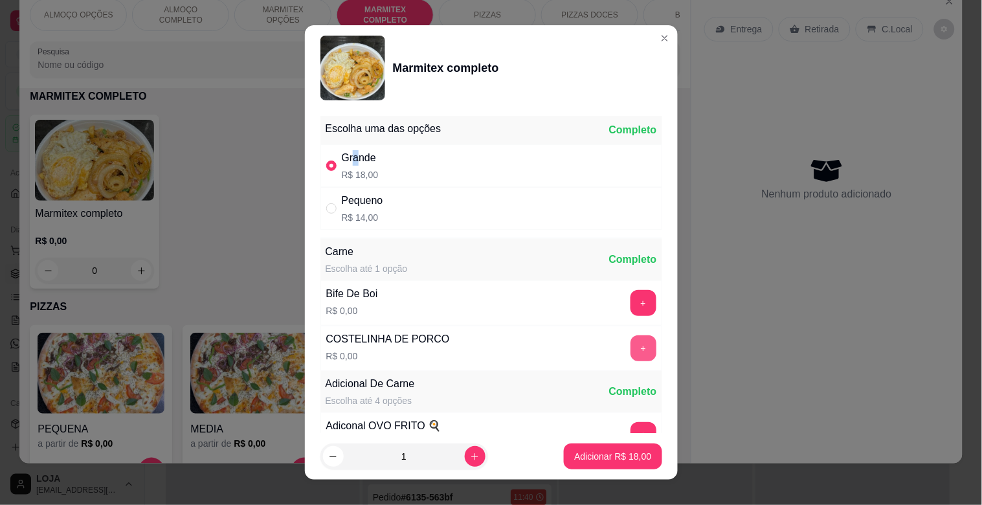
click at [631, 350] on button "+" at bounding box center [644, 348] width 26 height 26
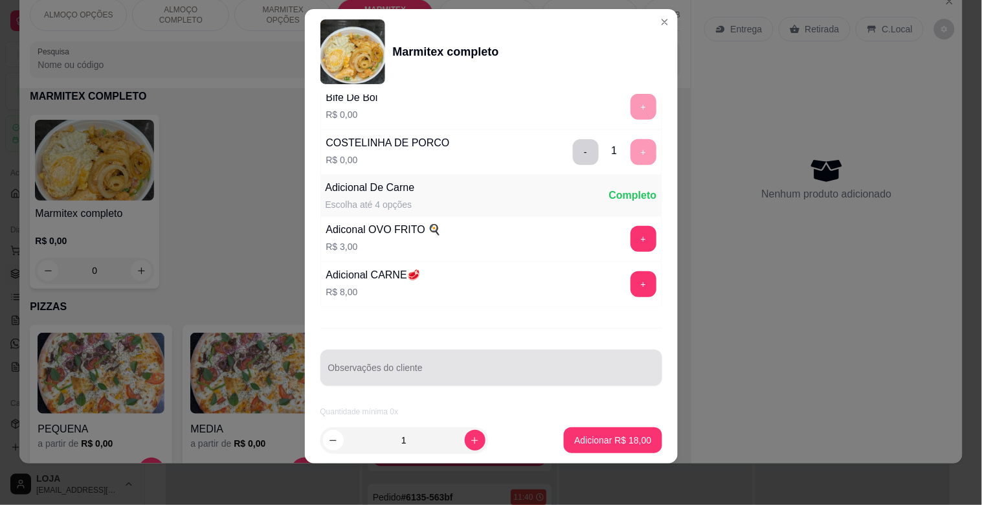
scroll to position [181, 0]
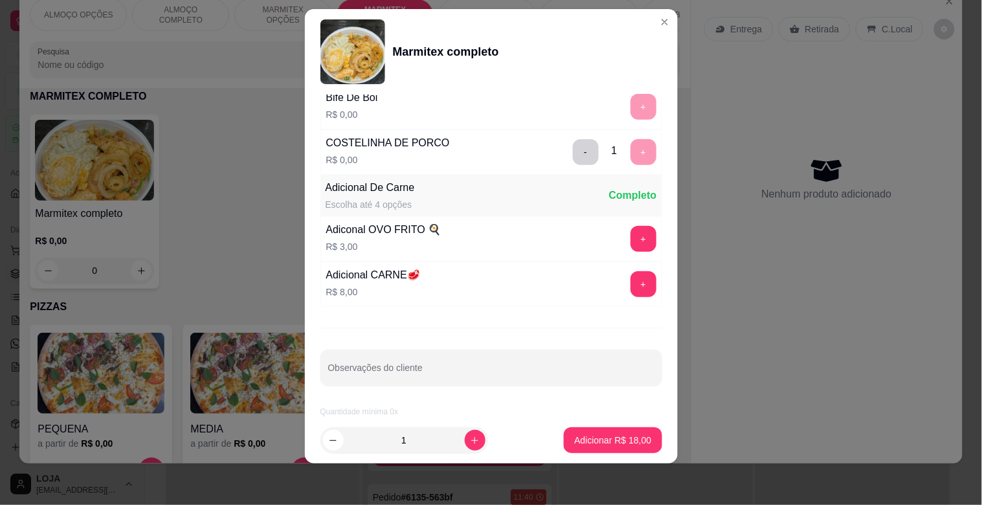
click at [592, 460] on footer "1 Adicionar R$ 18,00" at bounding box center [491, 440] width 373 height 47
click at [592, 444] on p "Adicionar R$ 18,00" at bounding box center [612, 440] width 77 height 13
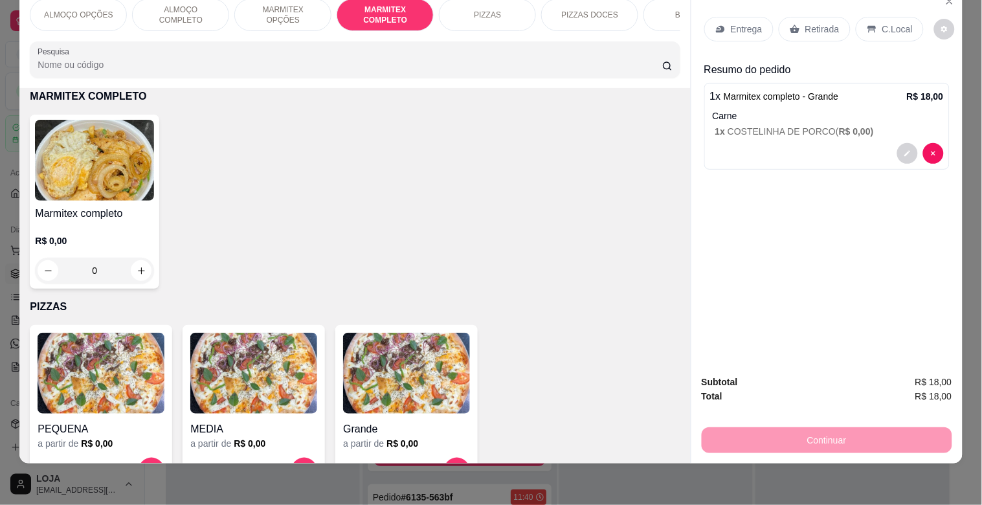
drag, startPoint x: 824, startPoint y: 16, endPoint x: 820, endPoint y: 36, distance: 20.3
click at [821, 23] on p "Retirada" at bounding box center [822, 29] width 34 height 13
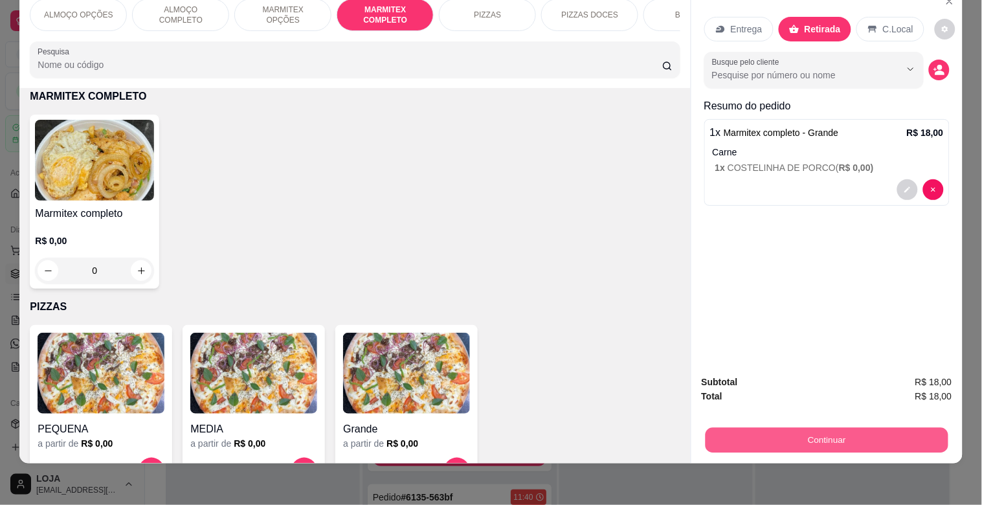
click at [846, 430] on button "Continuar" at bounding box center [826, 439] width 243 height 25
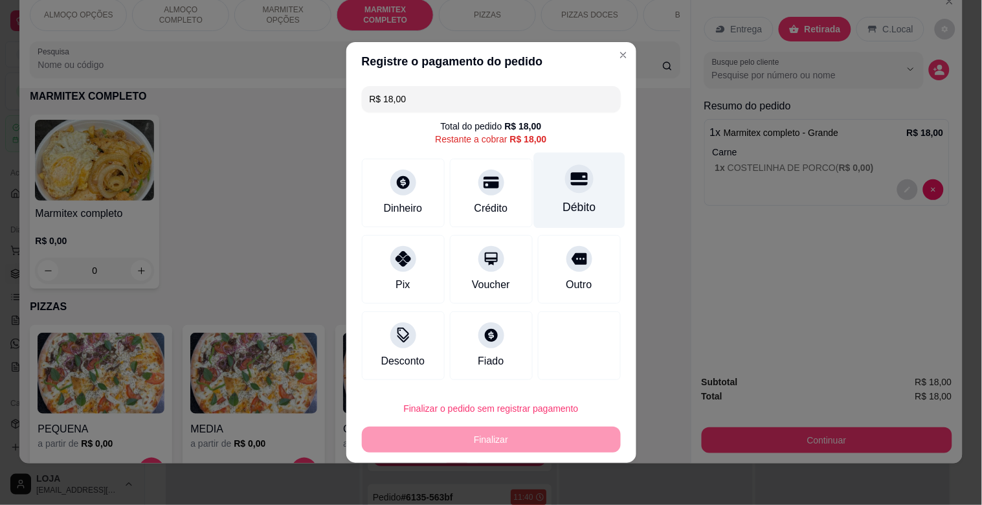
click at [563, 203] on div "Débito" at bounding box center [579, 207] width 33 height 17
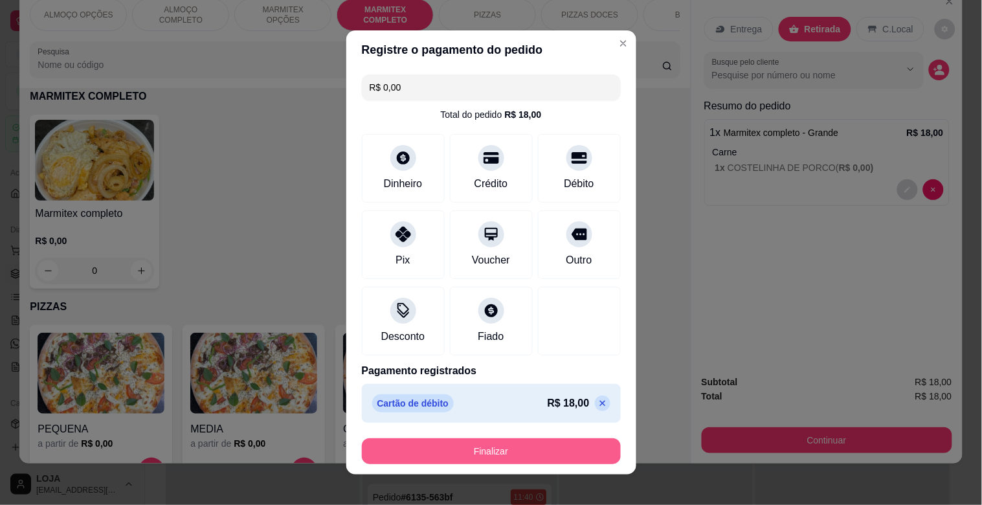
click at [523, 449] on button "Finalizar" at bounding box center [491, 451] width 259 height 26
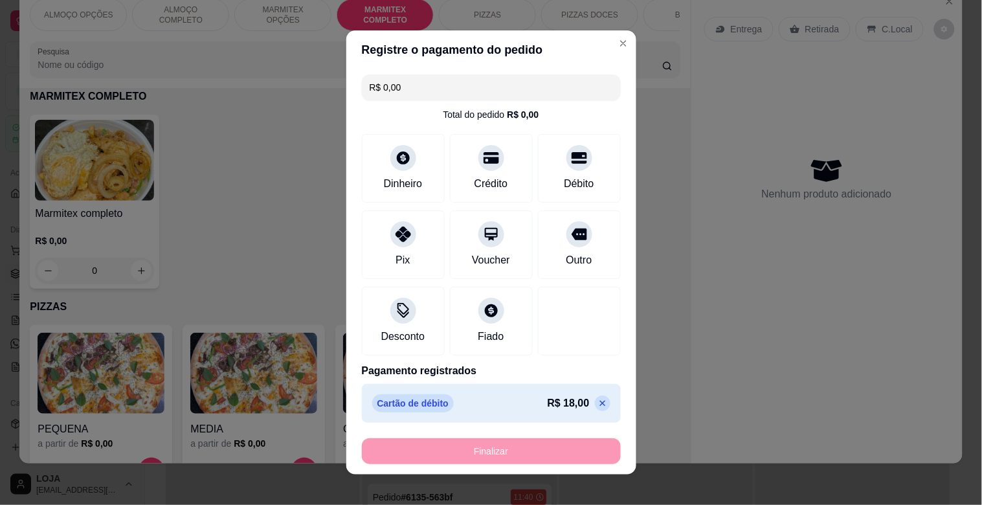
type input "-R$ 18,00"
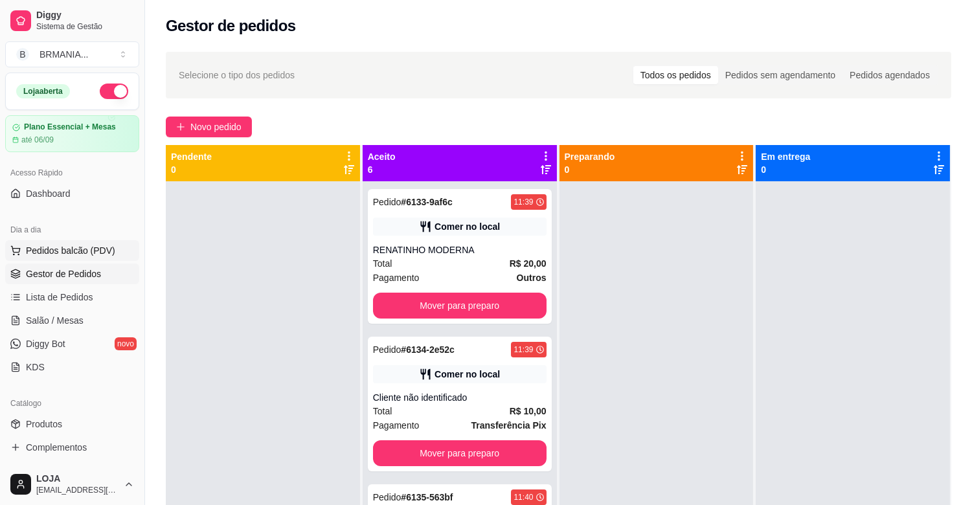
click at [83, 260] on button "Pedidos balcão (PDV)" at bounding box center [72, 250] width 134 height 21
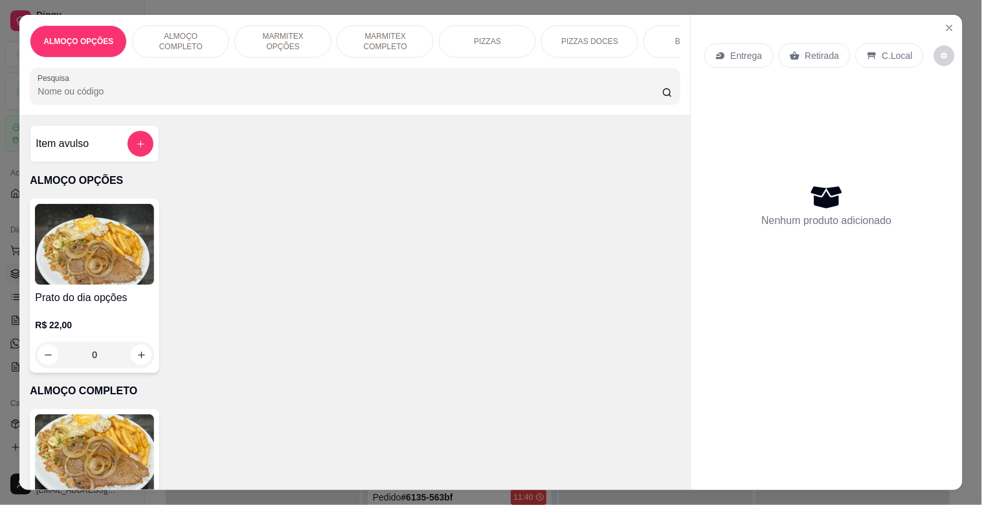
click at [159, 120] on div "Item avulso ALMOÇO OPÇÕES Prato do dia opções R$ 22,00 0 ALMOÇO COMPLETO PF Com…" at bounding box center [354, 302] width 671 height 375
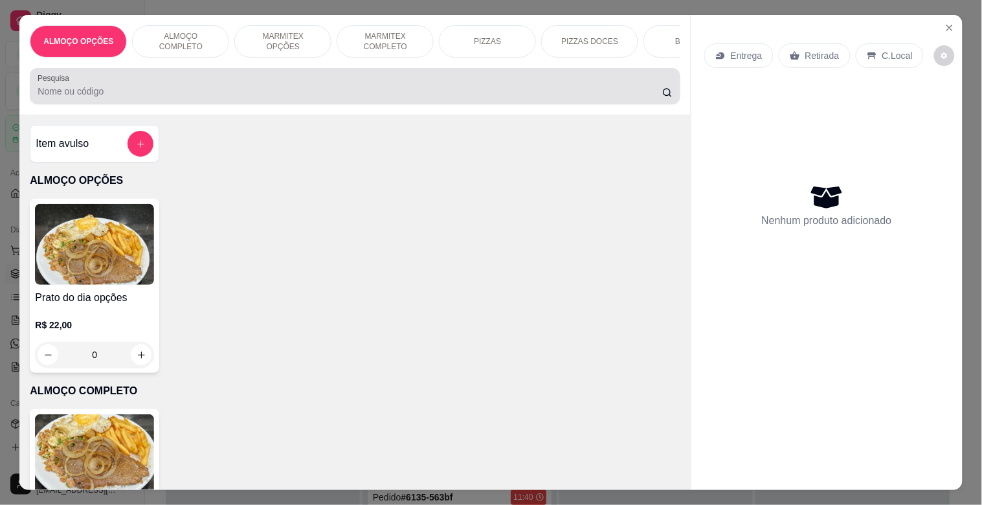
click at [163, 92] on input "Pesquisa" at bounding box center [350, 91] width 625 height 13
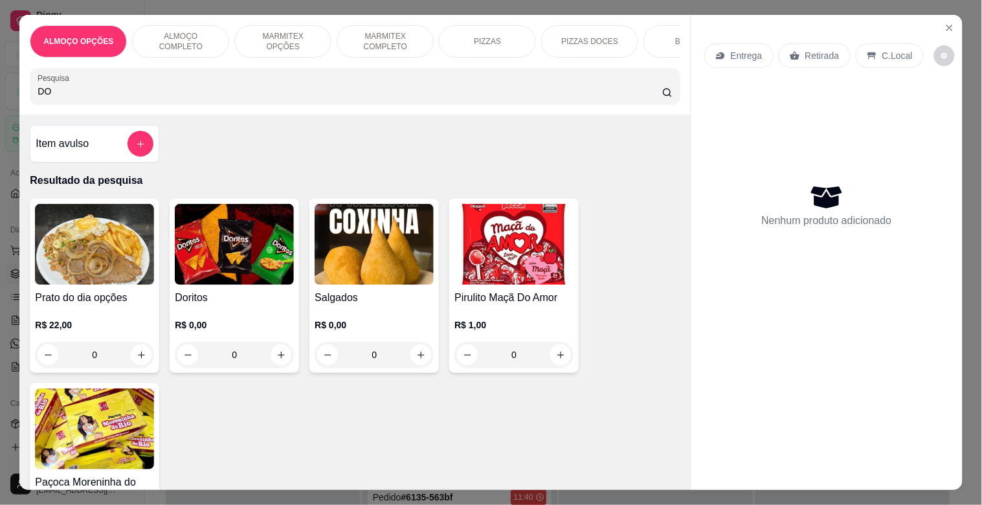
type input "D"
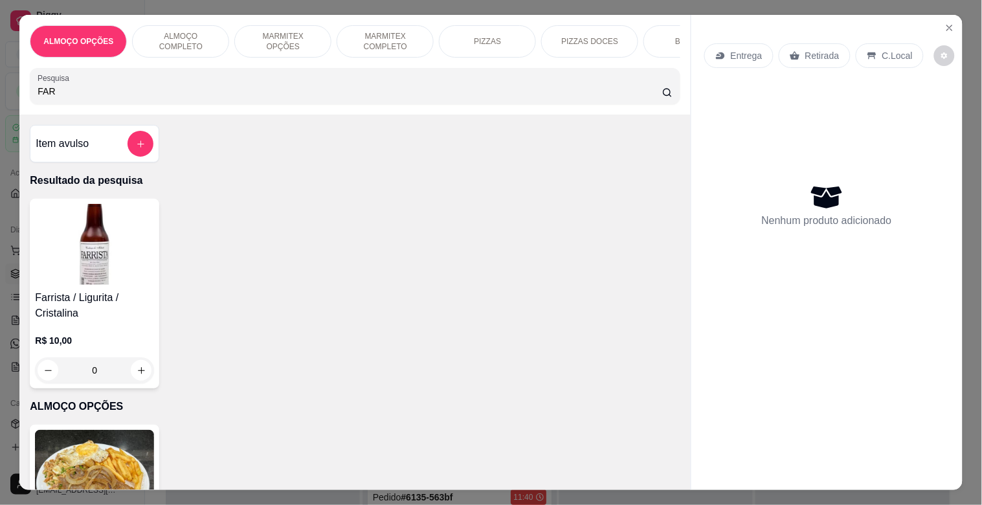
type input "FAR"
click at [71, 281] on img at bounding box center [94, 244] width 119 height 81
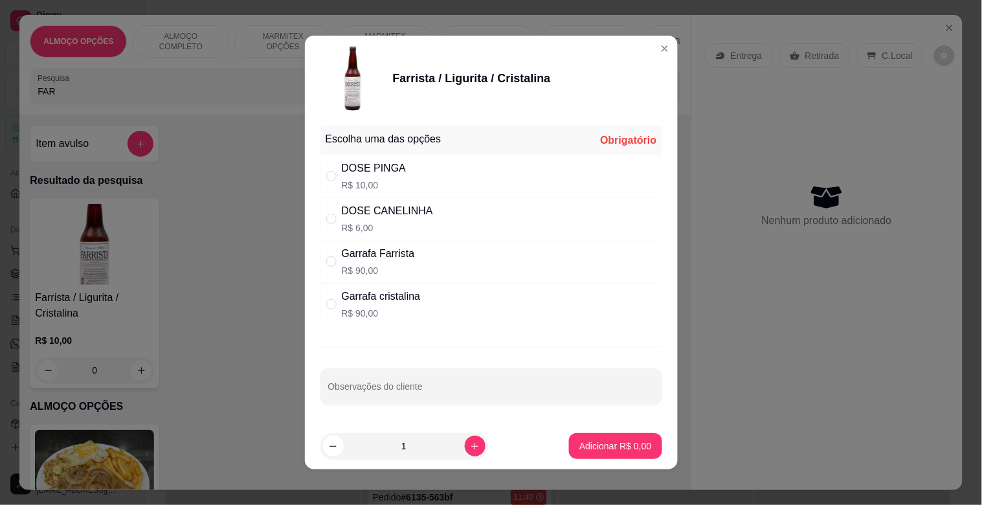
click at [473, 159] on div "DOSE PINGA R$ 10,00" at bounding box center [492, 176] width 342 height 43
radio input "true"
click at [576, 448] on p "Adicionar R$ 10,00" at bounding box center [613, 446] width 75 height 12
type input "1"
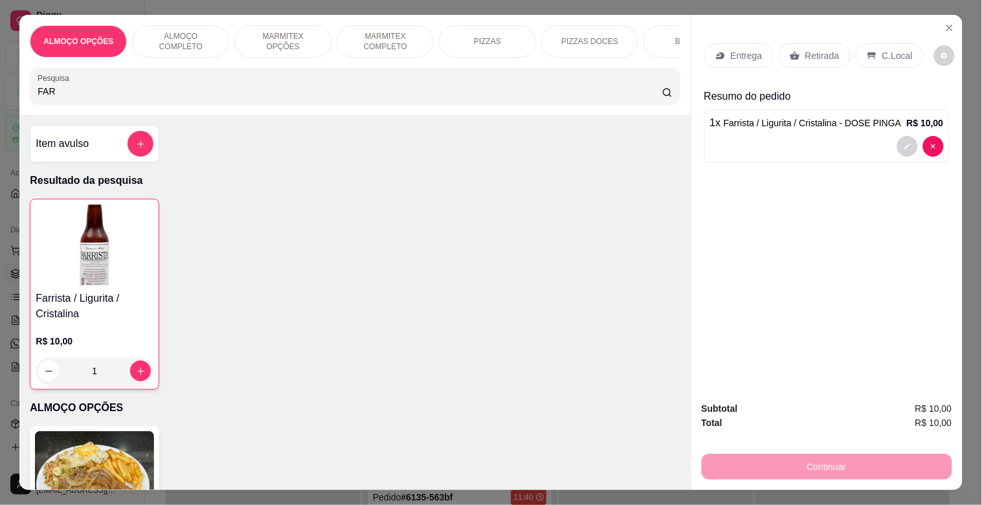
click at [868, 52] on icon at bounding box center [872, 55] width 8 height 7
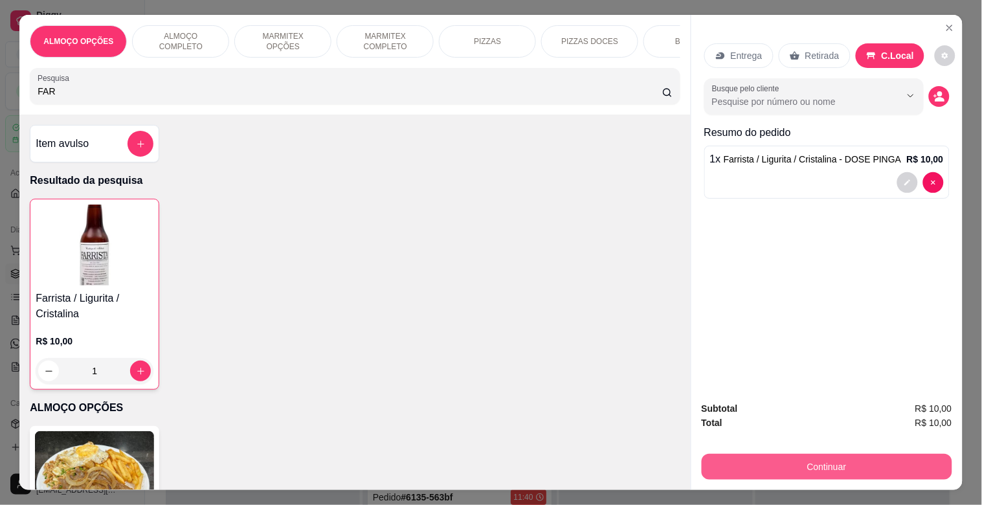
click at [802, 467] on button "Continuar" at bounding box center [827, 467] width 251 height 26
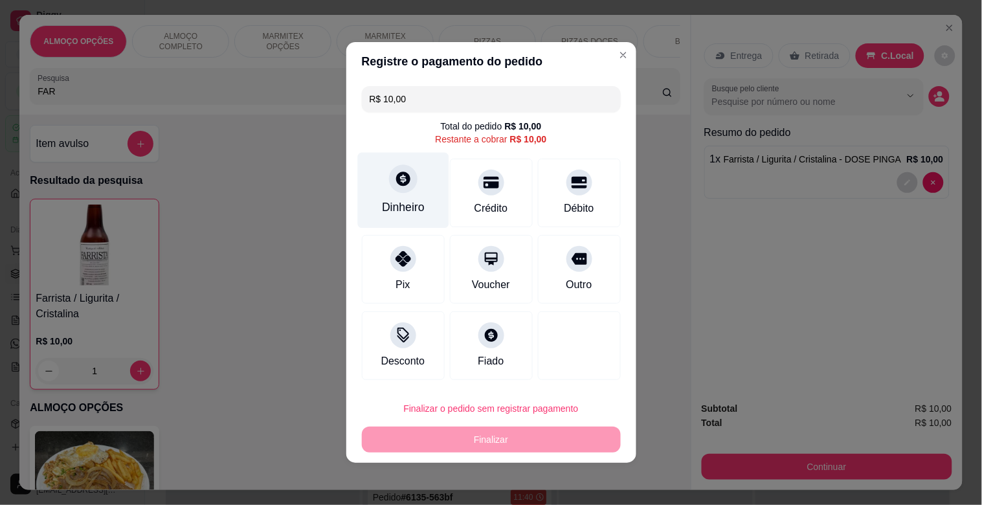
click at [389, 190] on div "Dinheiro" at bounding box center [402, 191] width 91 height 76
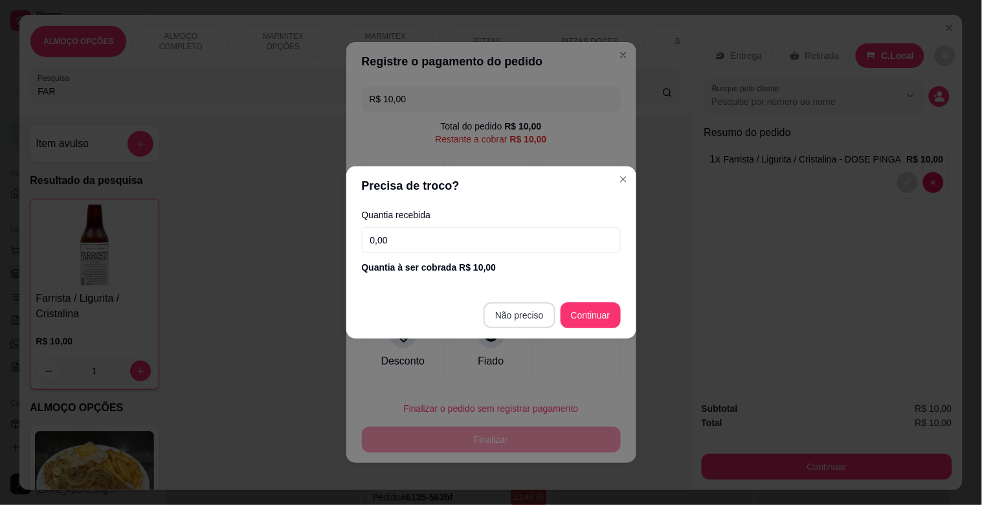
type input "R$ 0,00"
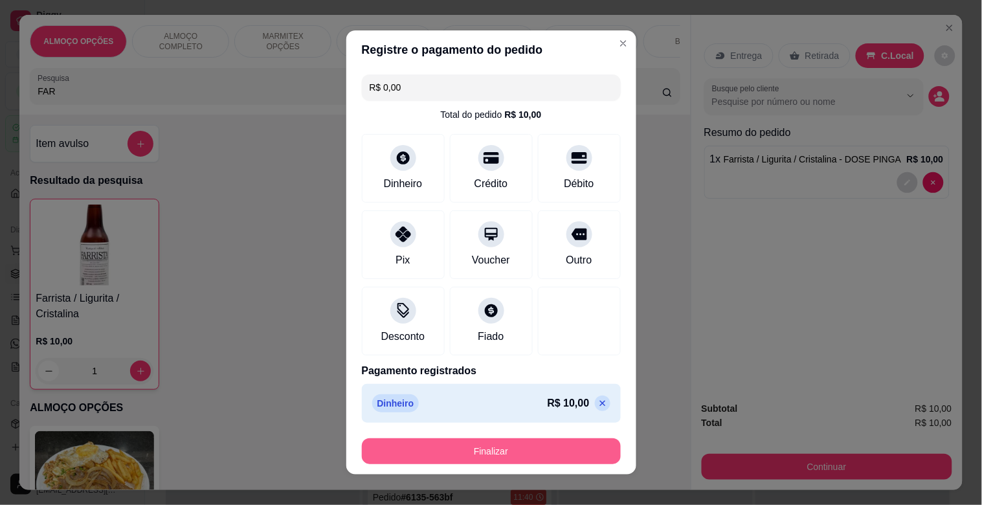
click at [489, 449] on button "Finalizar" at bounding box center [491, 451] width 259 height 26
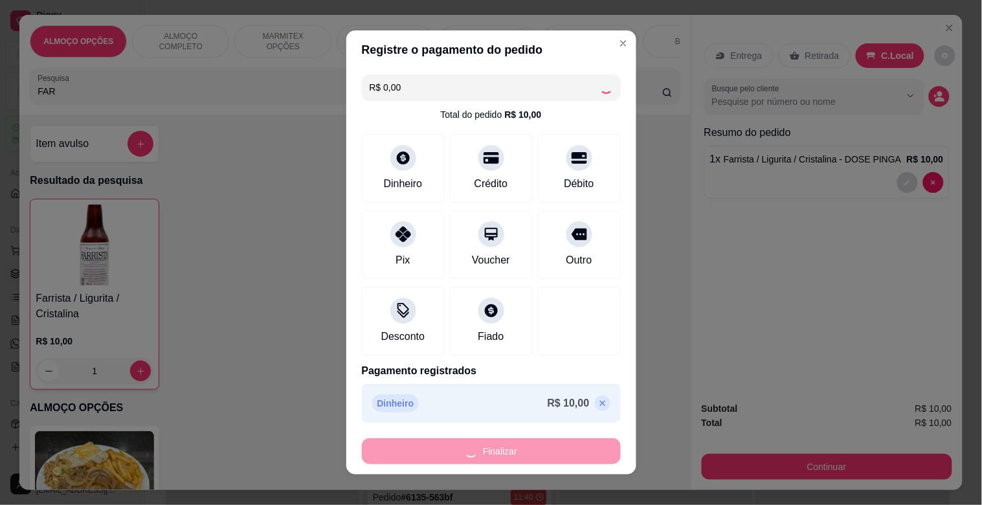
type input "0"
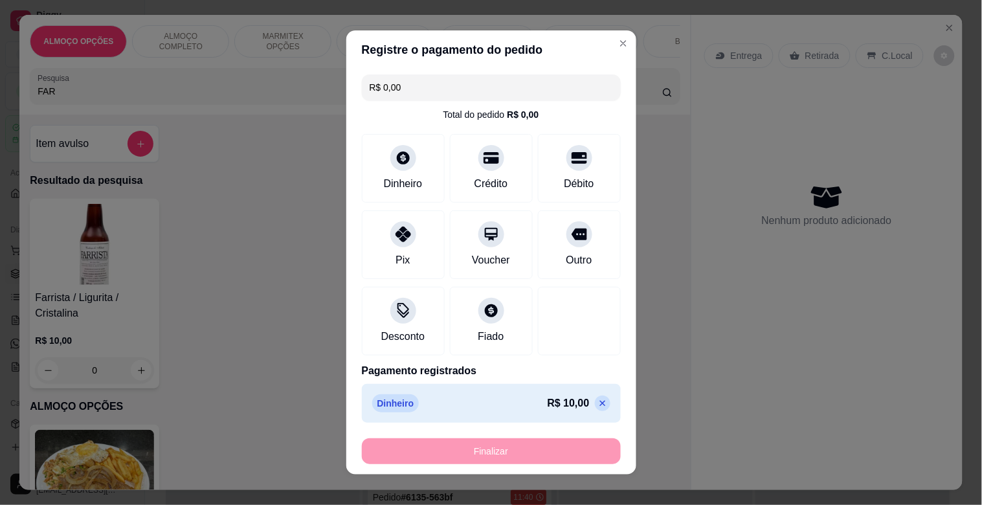
type input "-R$ 10,00"
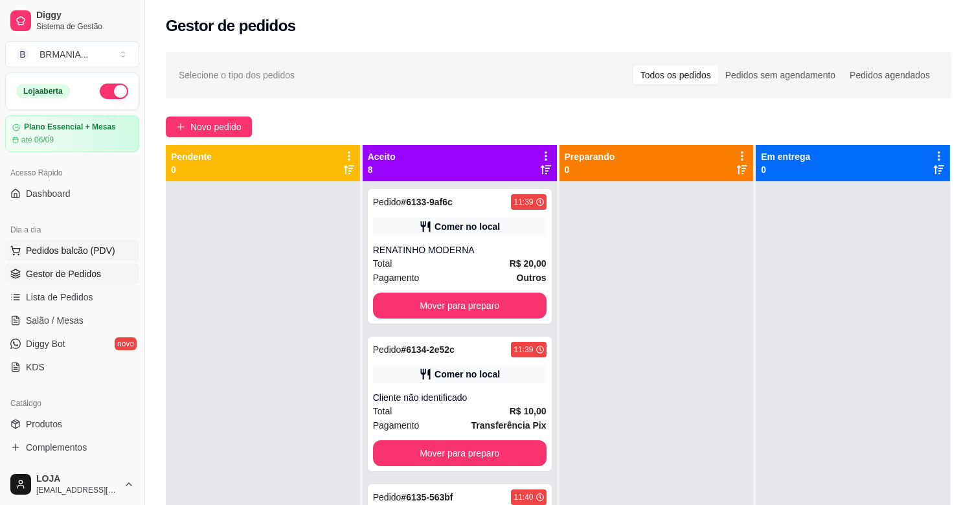
click at [78, 249] on span "Pedidos balcão (PDV)" at bounding box center [70, 250] width 89 height 13
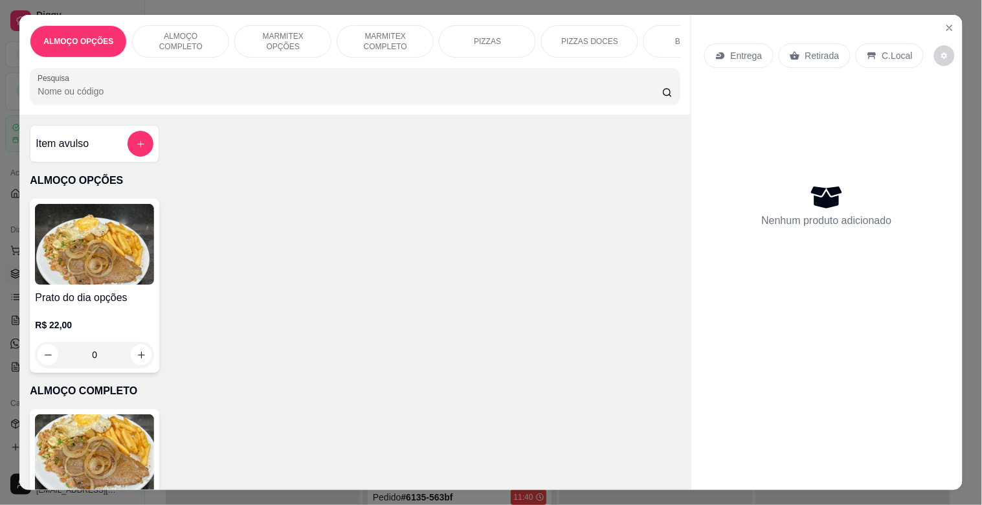
click at [122, 423] on img at bounding box center [94, 454] width 119 height 81
click at [397, 32] on p "MARMITEX COMPLETO" at bounding box center [385, 41] width 75 height 21
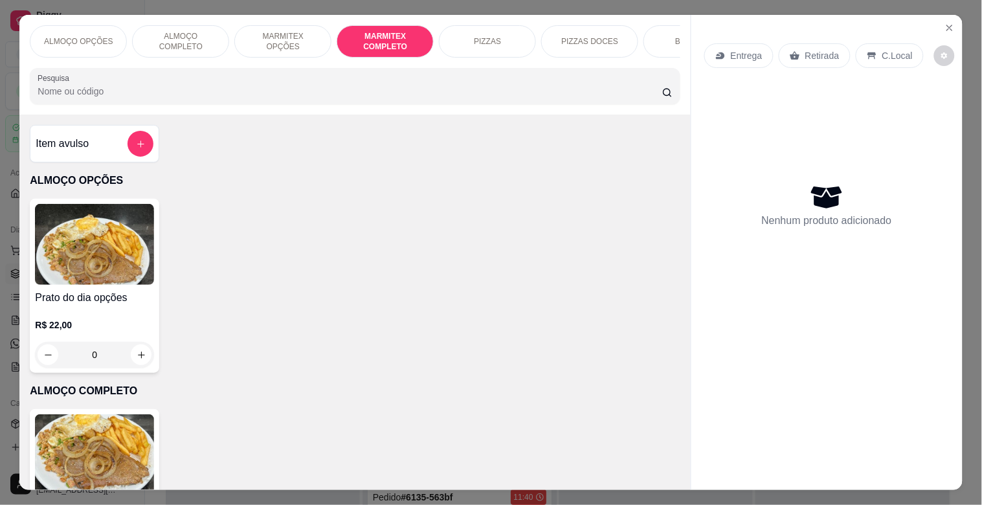
scroll to position [31, 0]
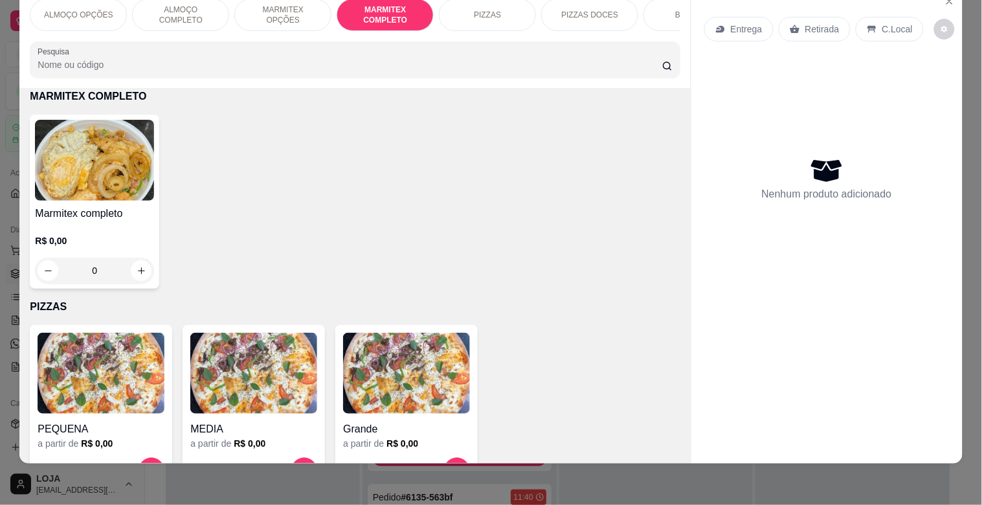
click at [155, 175] on div "Marmitex completo R$ 0,00 0" at bounding box center [355, 202] width 650 height 174
click at [150, 175] on div "Marmitex completo R$ 0,00 0" at bounding box center [94, 202] width 129 height 174
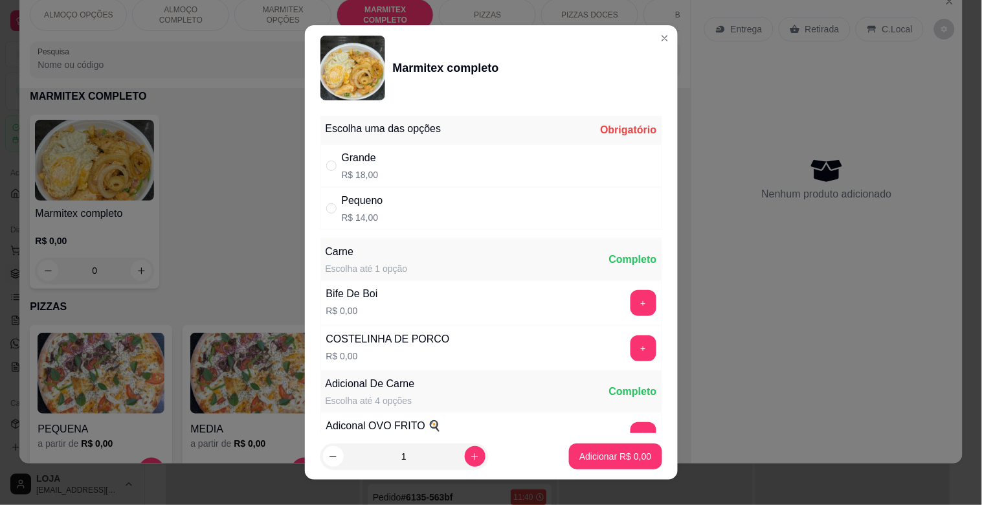
click at [477, 172] on div "Grande R$ 18,00" at bounding box center [492, 165] width 342 height 43
radio input "true"
click at [631, 341] on button "+" at bounding box center [643, 348] width 25 height 25
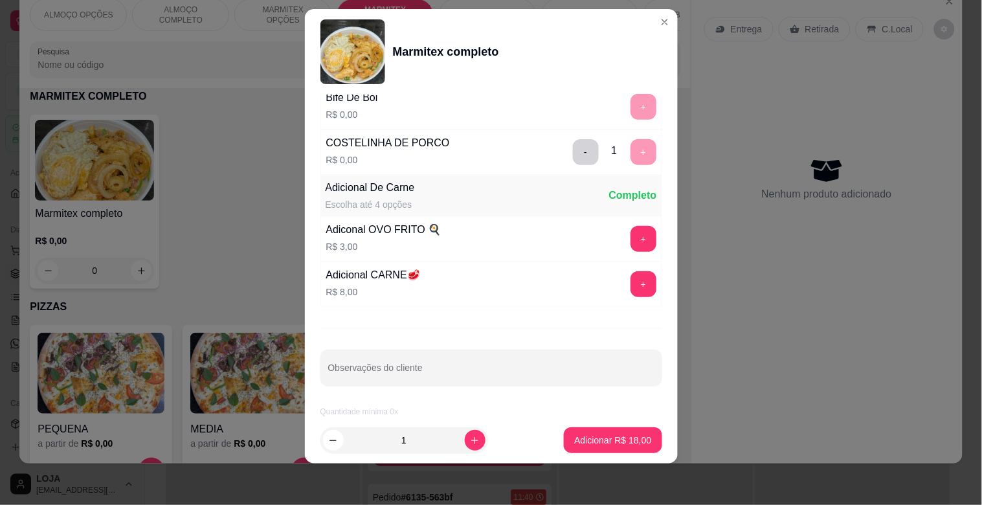
scroll to position [181, 0]
click at [611, 456] on footer "1 Adicionar R$ 18,00" at bounding box center [491, 440] width 373 height 47
click at [612, 451] on footer "1 Adicionar R$ 18,00" at bounding box center [491, 440] width 373 height 47
click at [613, 442] on p "Adicionar R$ 18,00" at bounding box center [612, 440] width 77 height 13
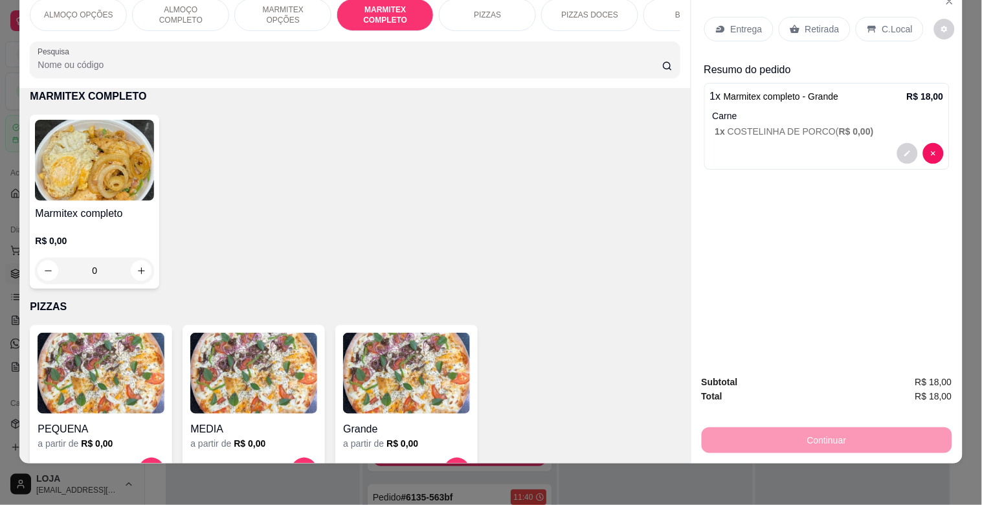
click at [805, 24] on p "Retirada" at bounding box center [822, 29] width 34 height 13
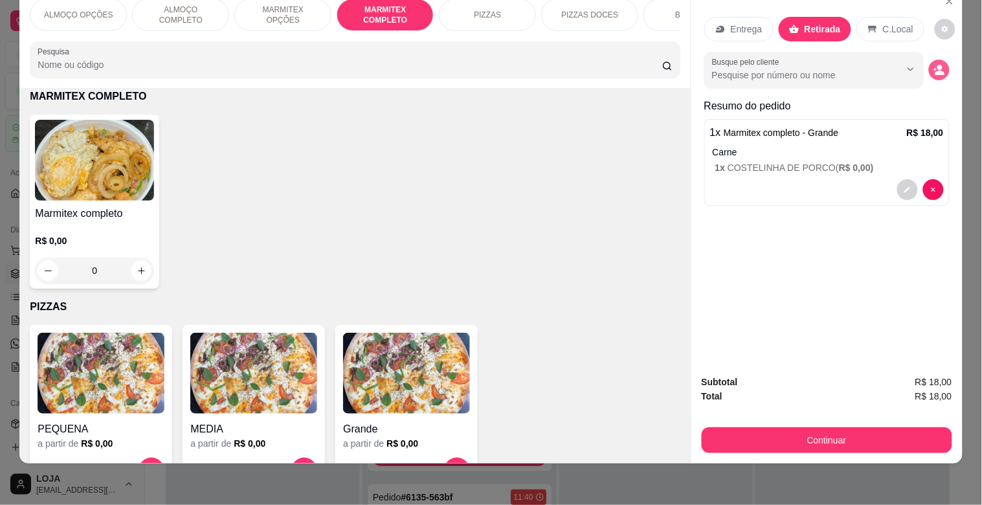
click at [938, 65] on circle "decrease-product-quantity" at bounding box center [940, 67] width 5 height 5
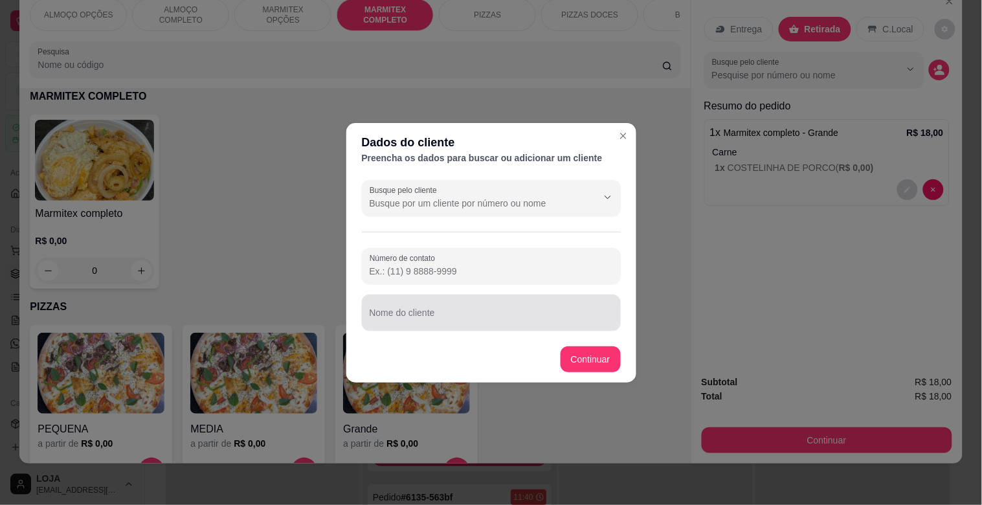
click at [478, 331] on div "Busque pelo cliente Número de contato Nome do cliente" at bounding box center [491, 255] width 290 height 161
click at [476, 319] on input "Nome do cliente" at bounding box center [491, 317] width 243 height 13
type input "IDEAL"
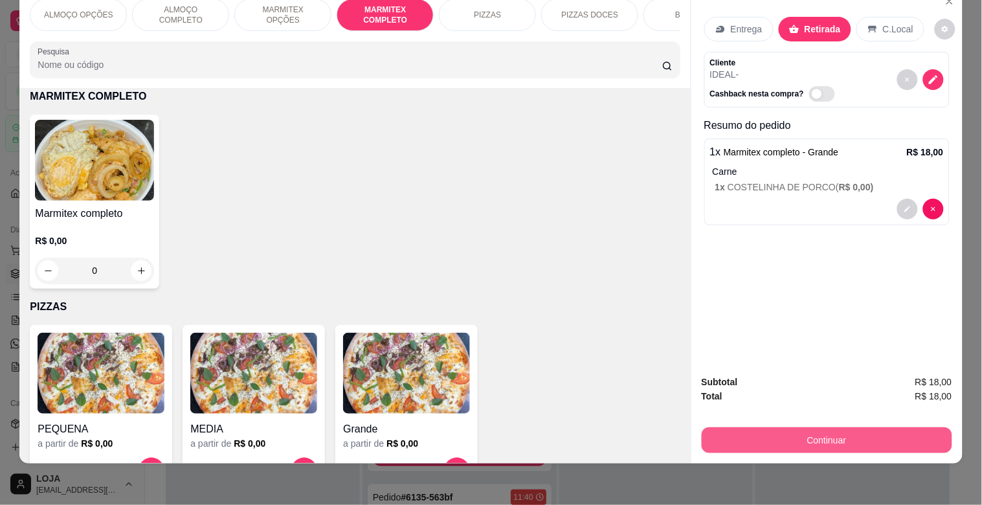
click at [864, 427] on button "Continuar" at bounding box center [827, 440] width 251 height 26
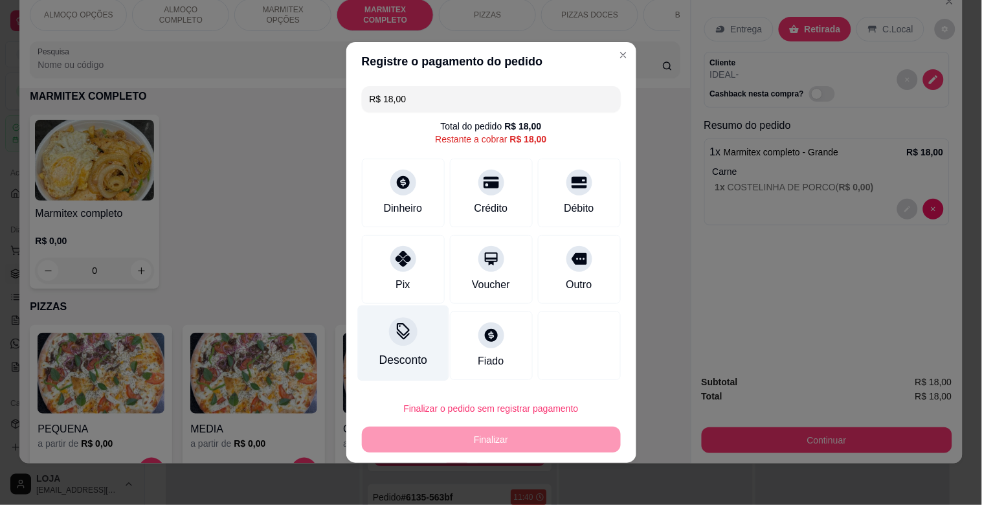
click at [431, 328] on div "Desconto" at bounding box center [402, 344] width 91 height 76
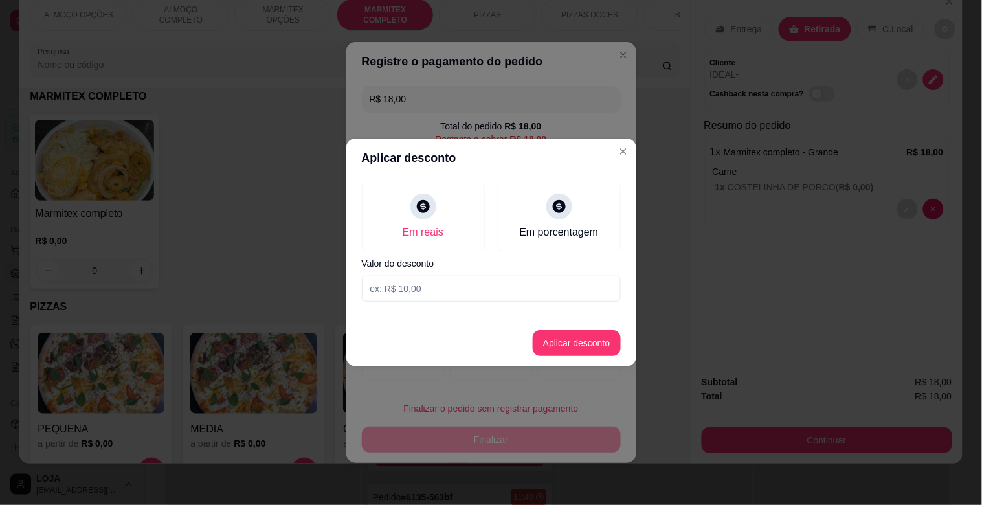
click at [410, 297] on input at bounding box center [491, 289] width 259 height 26
type input "1,00"
click at [564, 346] on button "Aplicar desconto" at bounding box center [576, 343] width 85 height 25
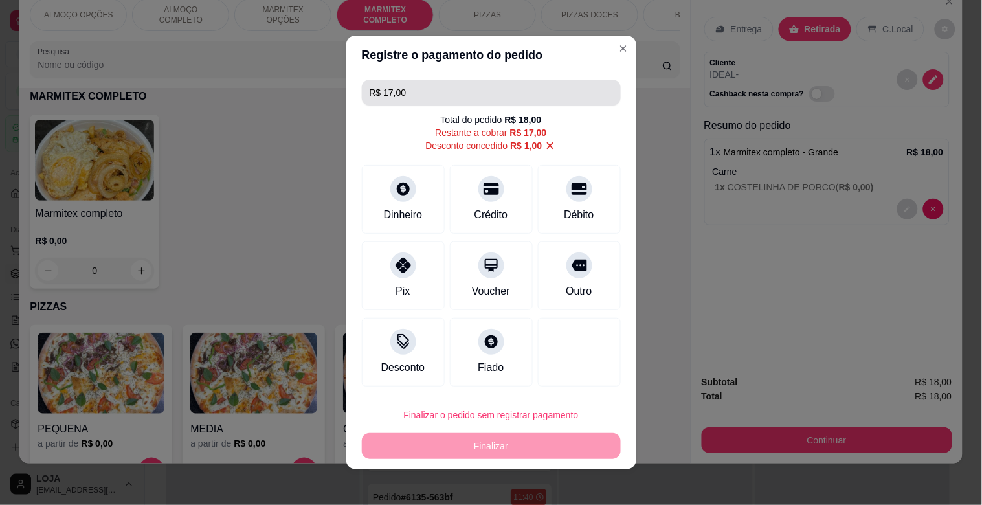
click at [489, 80] on input "R$ 17,00" at bounding box center [491, 93] width 243 height 26
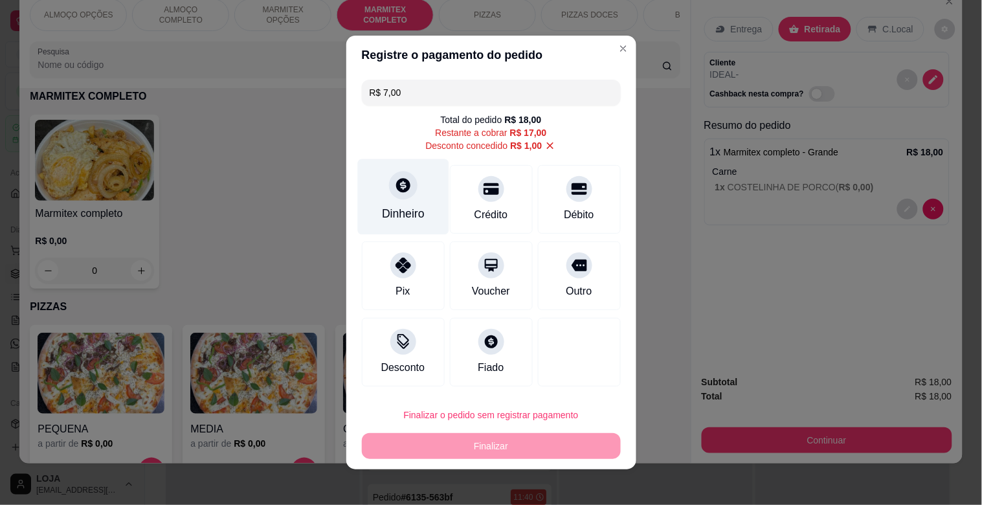
click at [389, 191] on div at bounding box center [403, 185] width 28 height 28
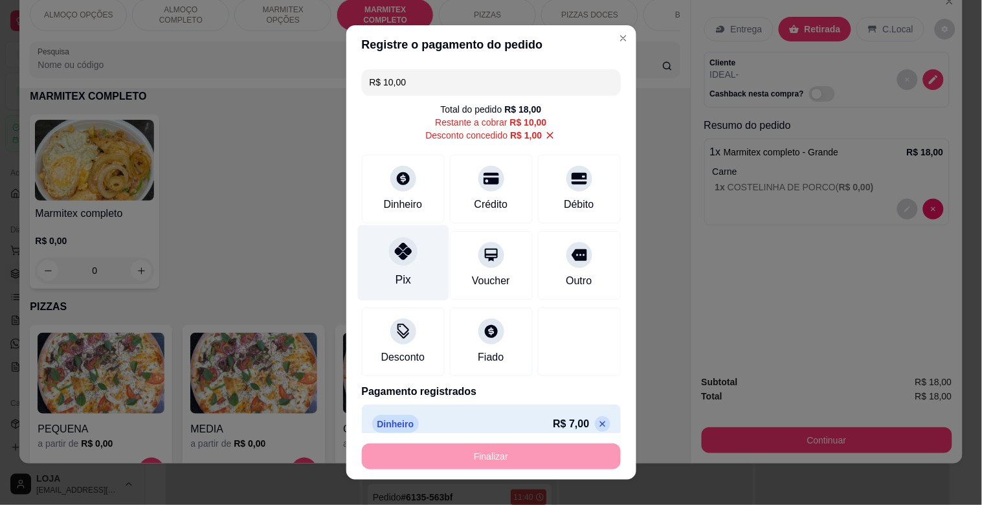
click at [404, 282] on div "Pix" at bounding box center [402, 263] width 91 height 76
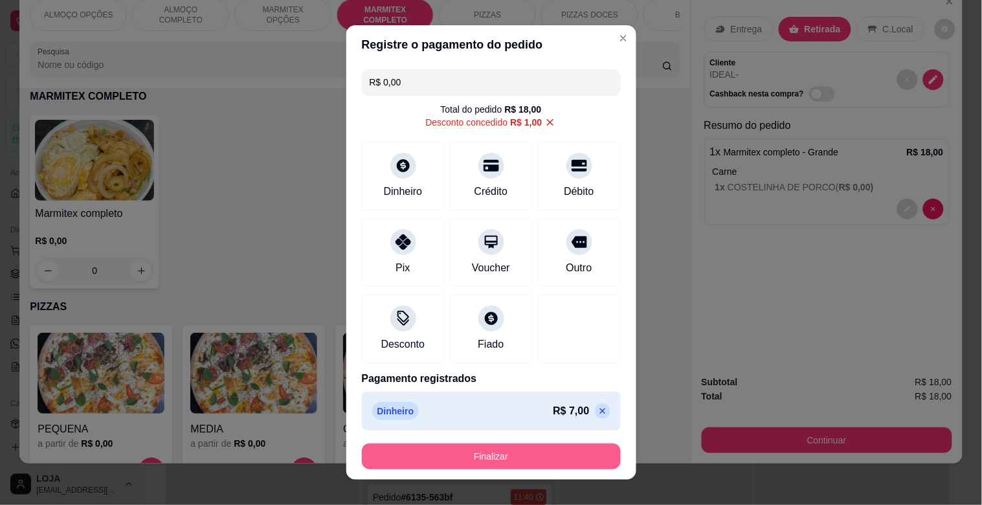
click at [480, 447] on button "Finalizar" at bounding box center [491, 457] width 259 height 26
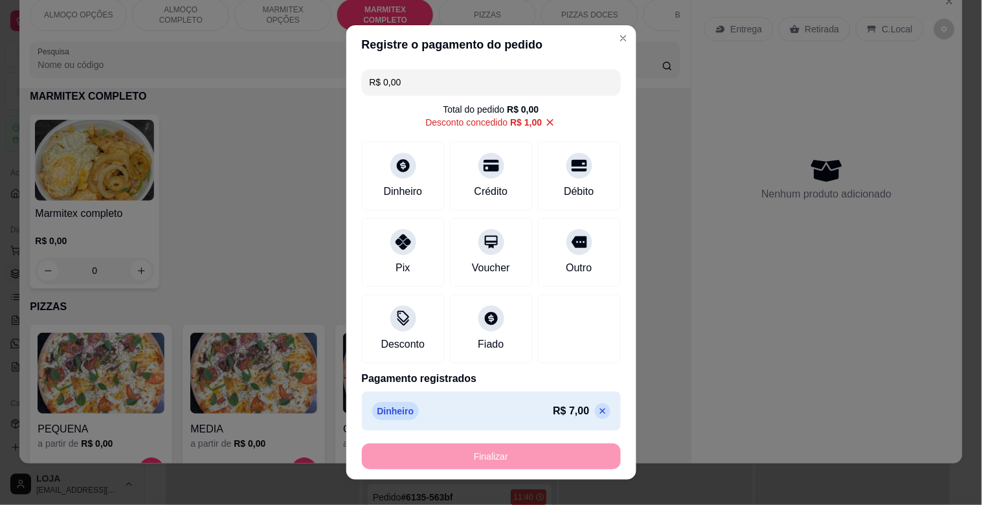
type input "-R$ 18,00"
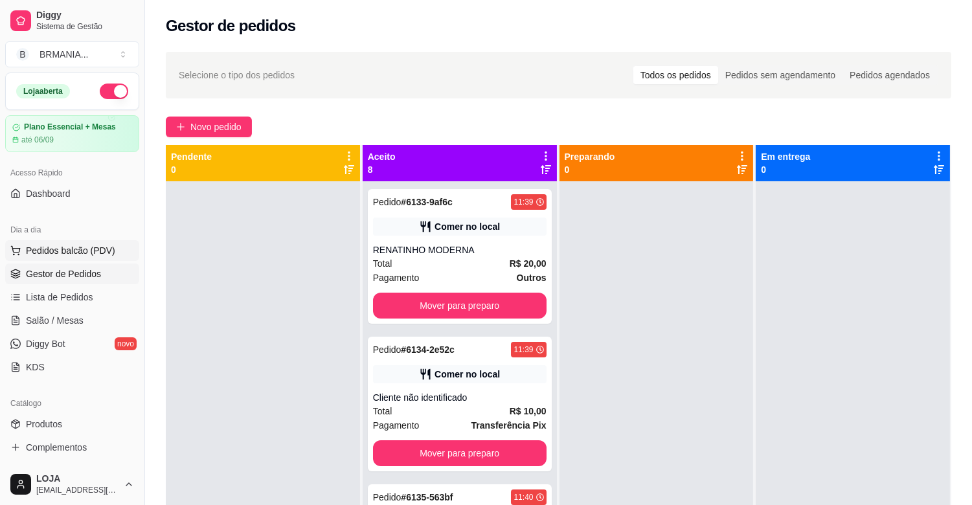
click at [70, 246] on span "Pedidos balcão (PDV)" at bounding box center [70, 250] width 89 height 13
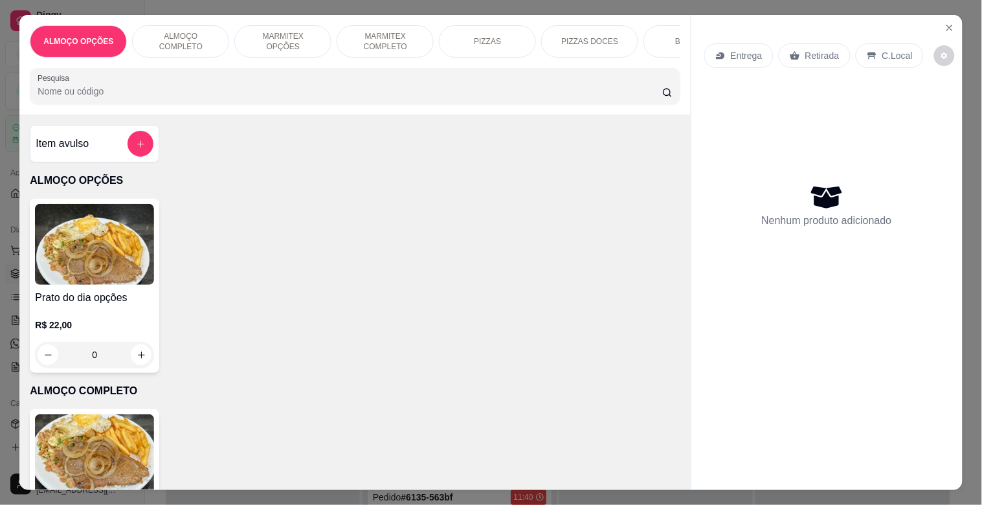
click at [115, 462] on img at bounding box center [94, 454] width 119 height 81
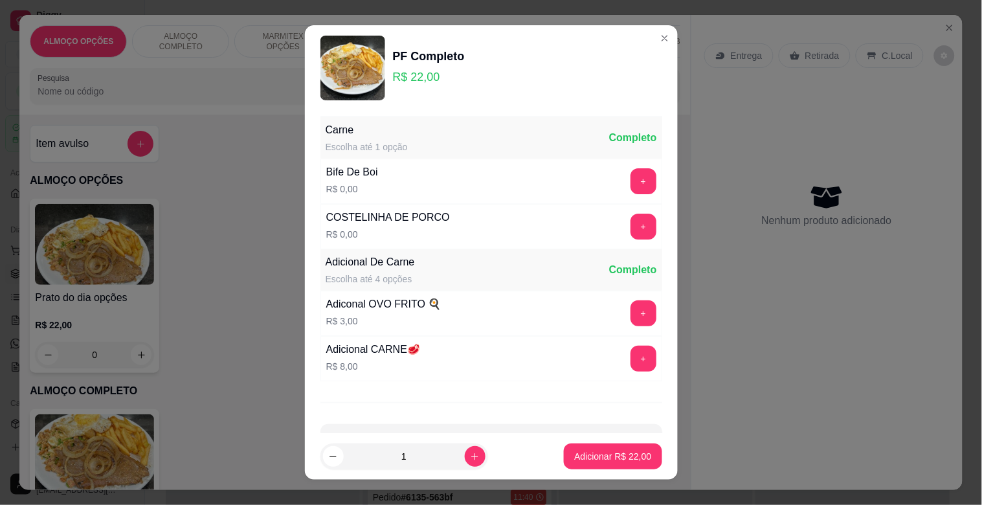
click at [631, 183] on button "+" at bounding box center [644, 181] width 26 height 26
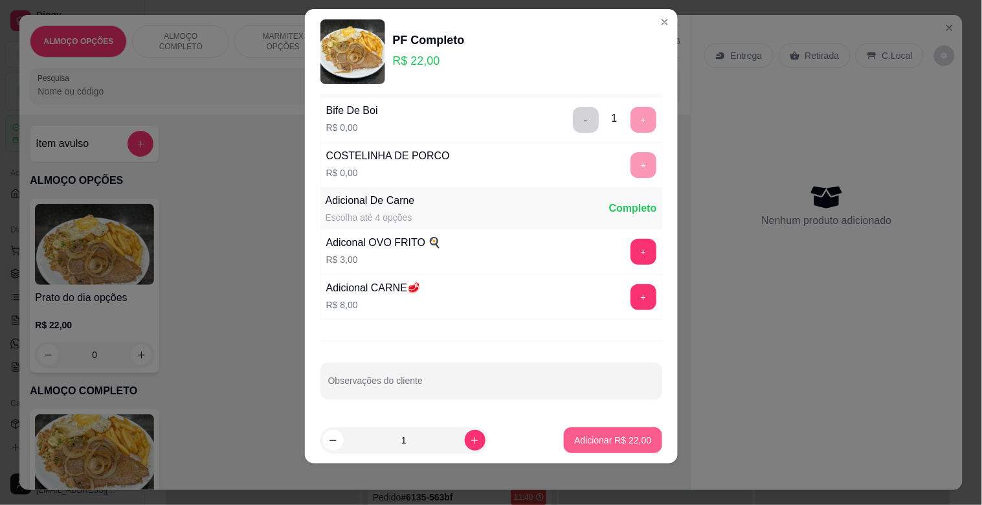
click at [570, 429] on button "Adicionar R$ 22,00" at bounding box center [613, 440] width 98 height 26
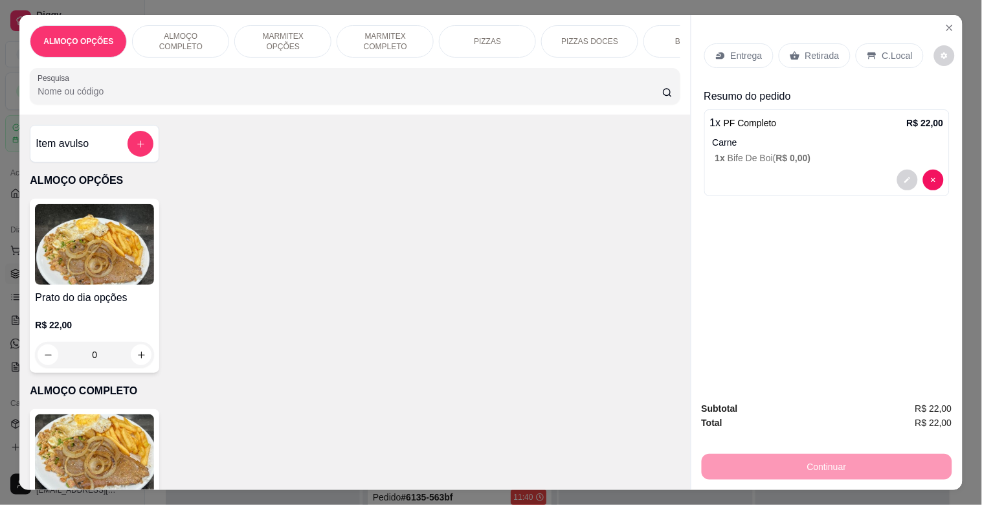
click at [908, 54] on div "C.Local" at bounding box center [890, 55] width 68 height 25
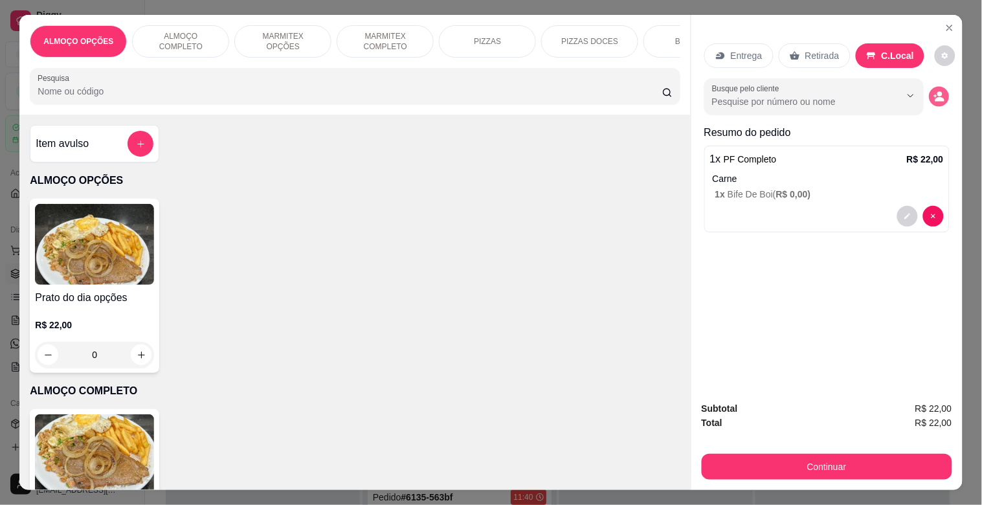
click at [943, 93] on button "decrease-product-quantity" at bounding box center [939, 97] width 20 height 20
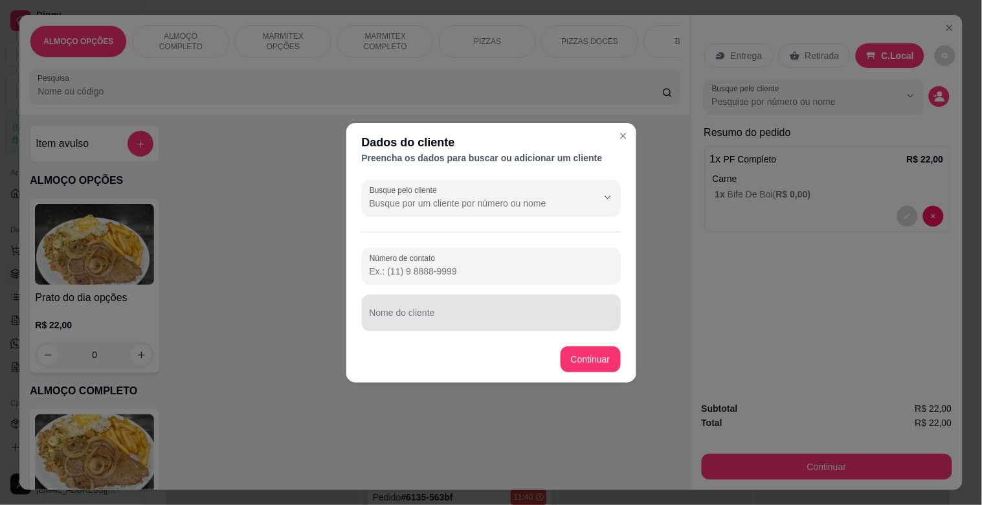
click at [411, 303] on div at bounding box center [491, 313] width 243 height 26
type input "YASMYM MODERNA"
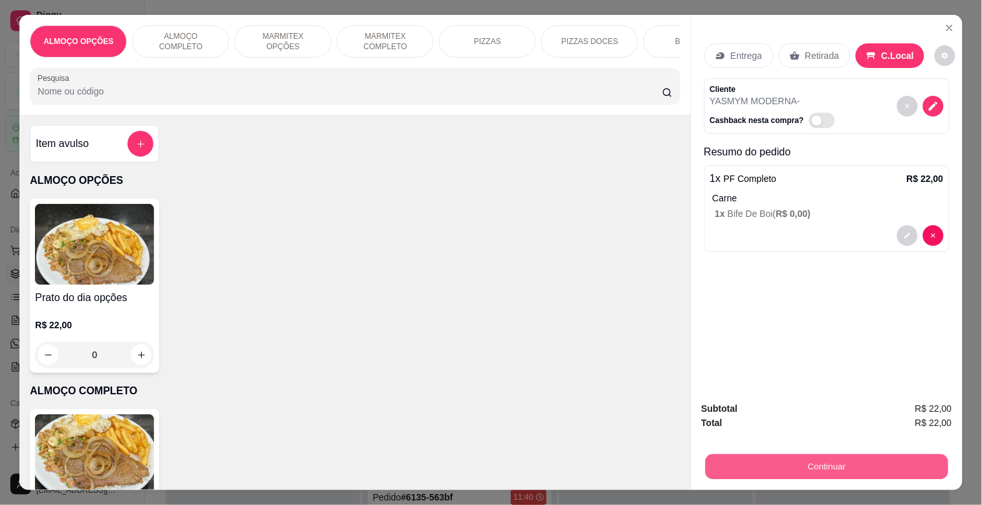
click at [791, 454] on button "Continuar" at bounding box center [826, 466] width 243 height 25
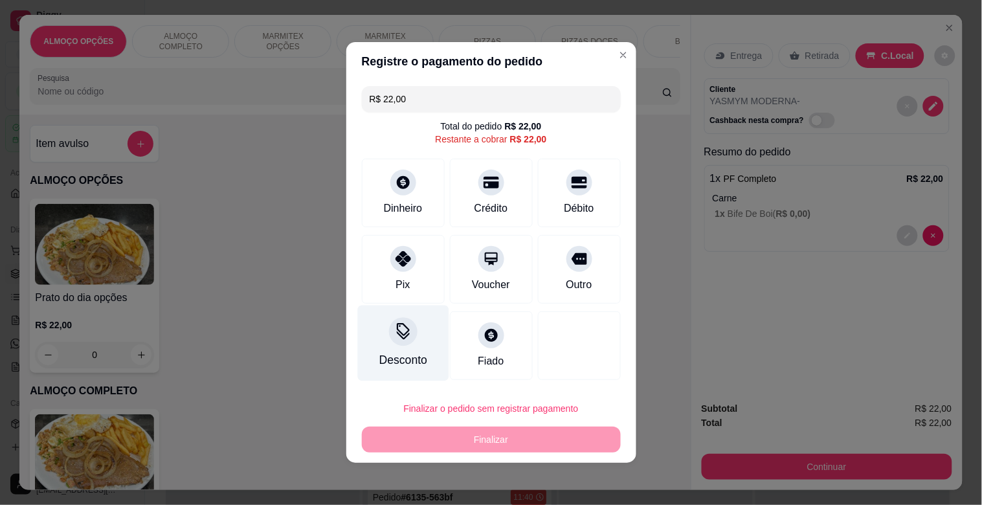
click at [407, 350] on div "Desconto" at bounding box center [402, 344] width 91 height 76
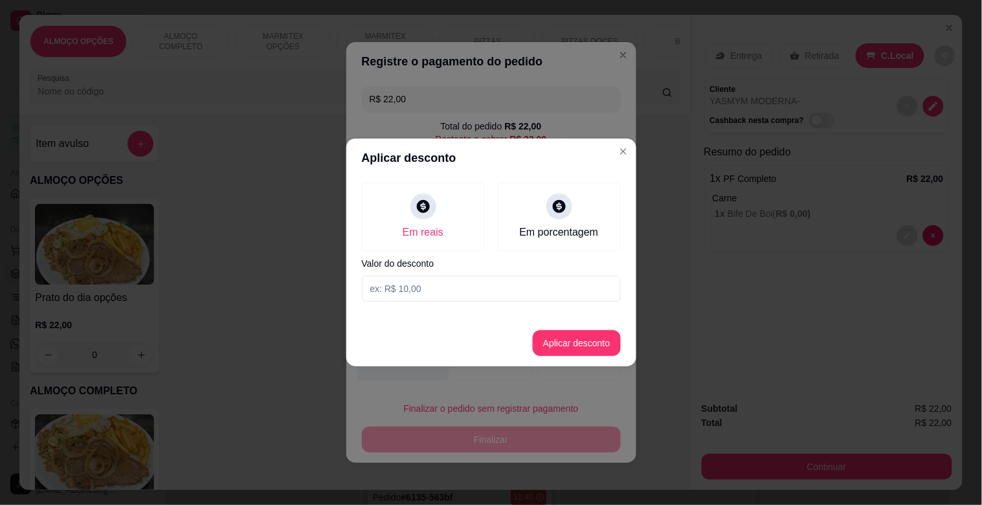
click at [418, 286] on input at bounding box center [491, 289] width 259 height 26
type input "2,00"
click at [577, 339] on button "Aplicar desconto" at bounding box center [576, 343] width 85 height 25
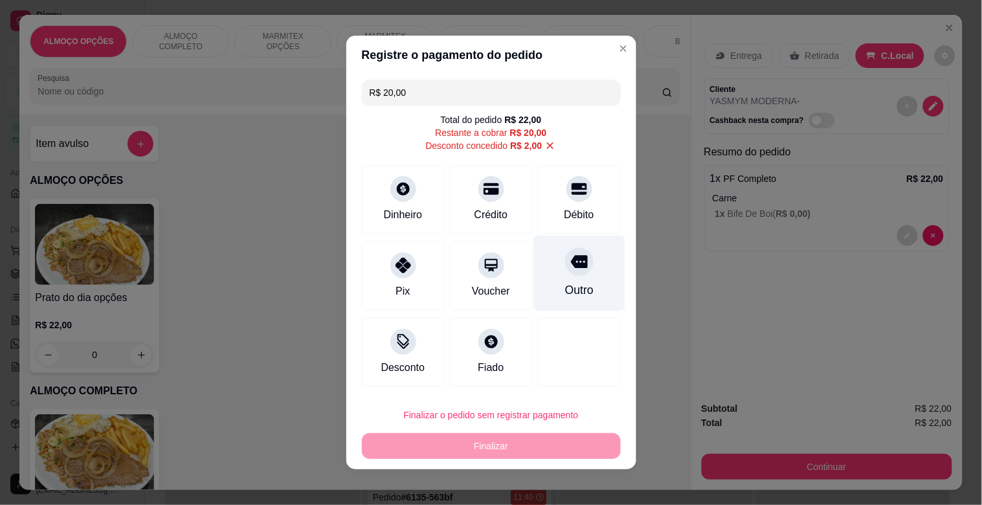
click at [570, 295] on div "Outro" at bounding box center [579, 290] width 28 height 17
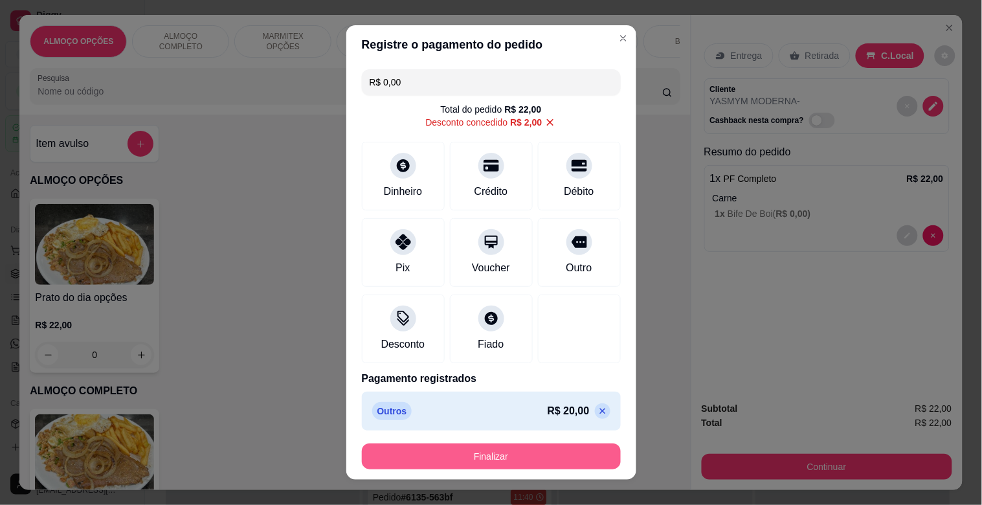
click at [521, 457] on button "Finalizar" at bounding box center [491, 457] width 259 height 26
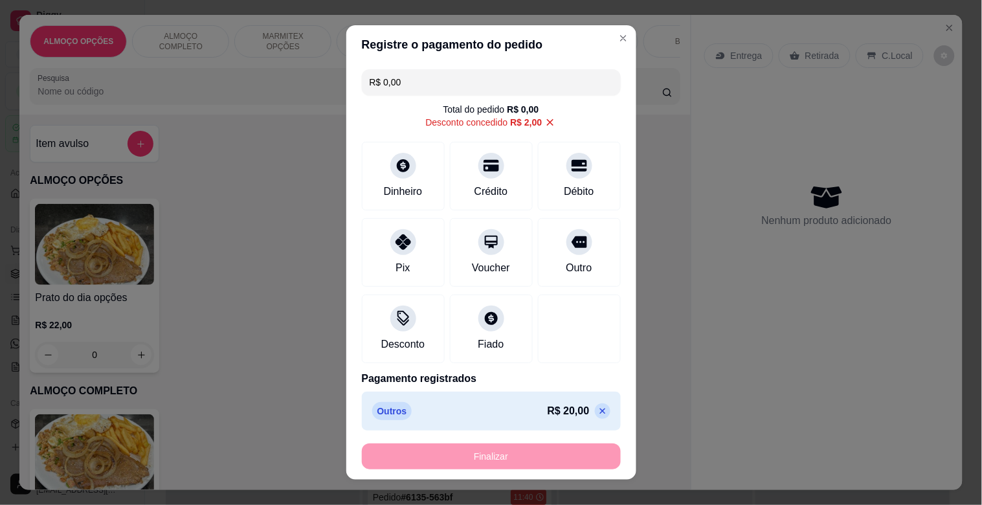
type input "-R$ 22,00"
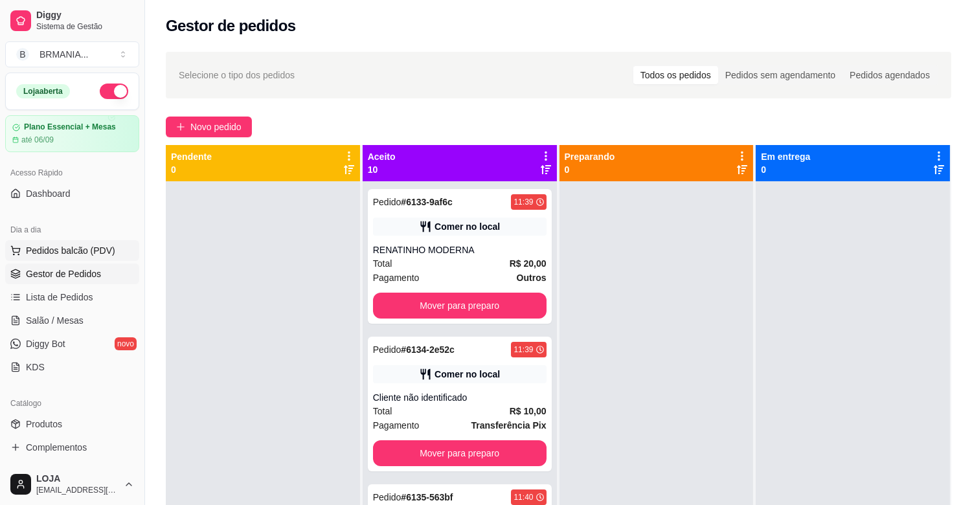
click at [95, 249] on span "Pedidos balcão (PDV)" at bounding box center [70, 250] width 89 height 13
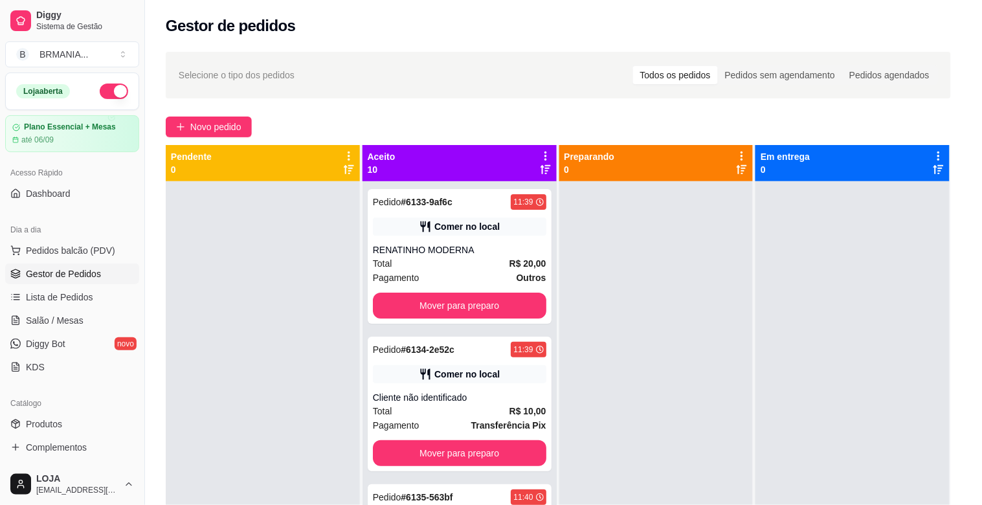
click at [45, 451] on img at bounding box center [94, 454] width 119 height 81
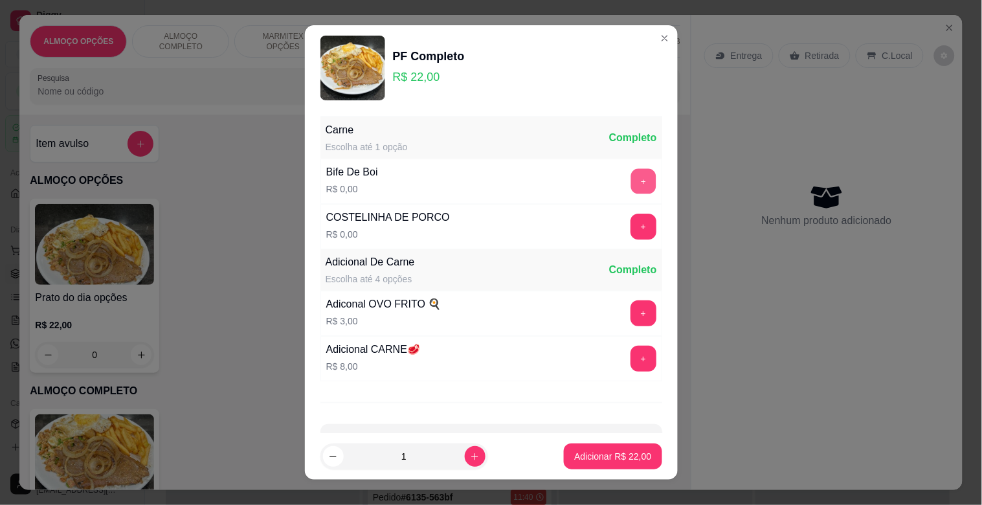
click at [631, 173] on button "+" at bounding box center [643, 181] width 25 height 25
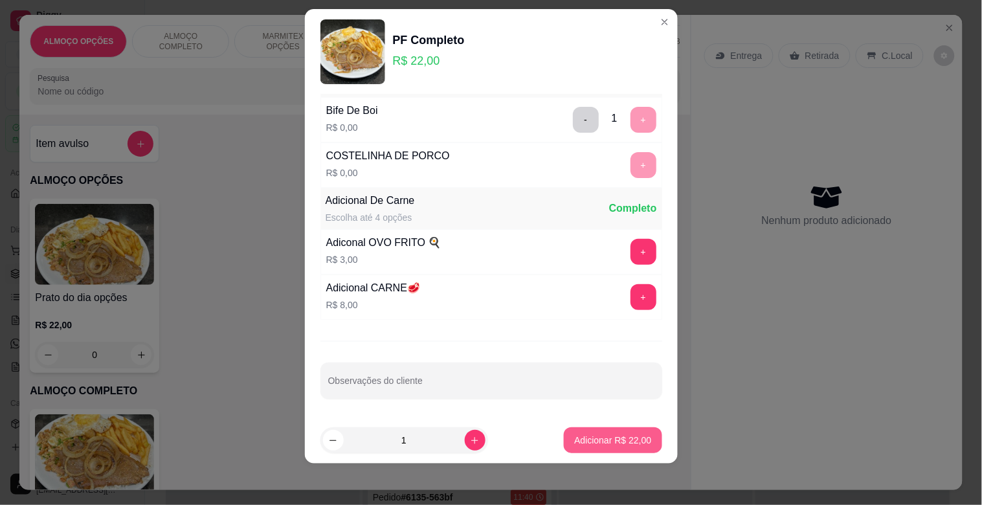
click at [606, 431] on button "Adicionar R$ 22,00" at bounding box center [613, 440] width 98 height 26
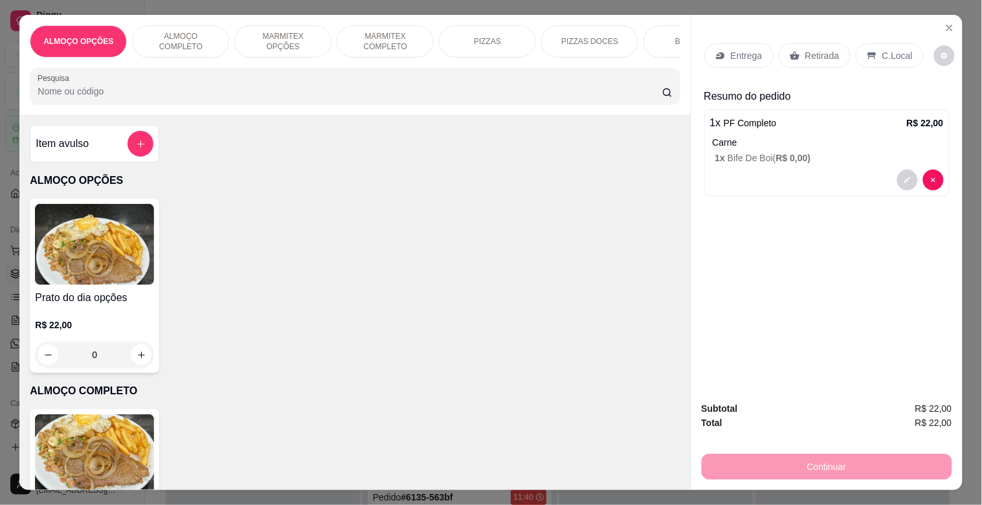
click at [896, 43] on div "C.Local" at bounding box center [890, 55] width 68 height 25
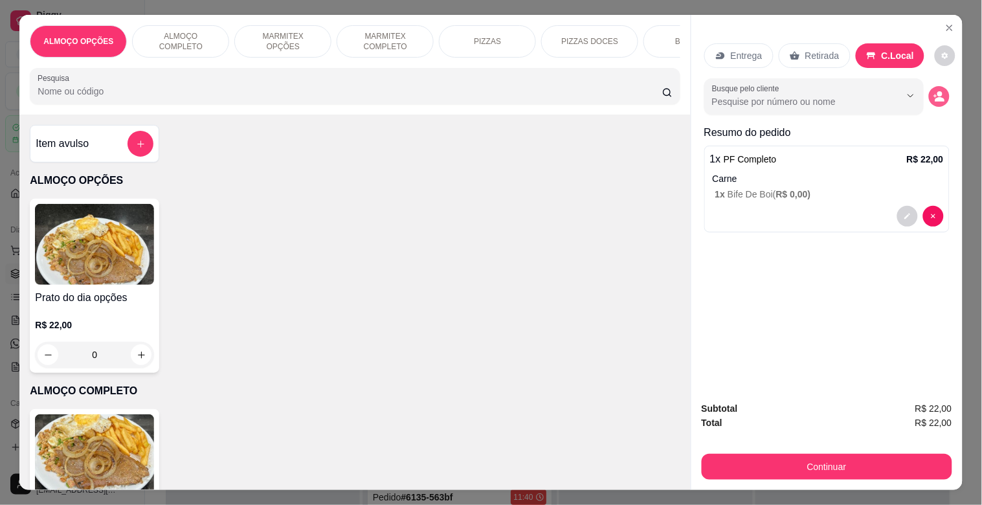
click at [934, 91] on icon "decrease-product-quantity" at bounding box center [940, 97] width 12 height 12
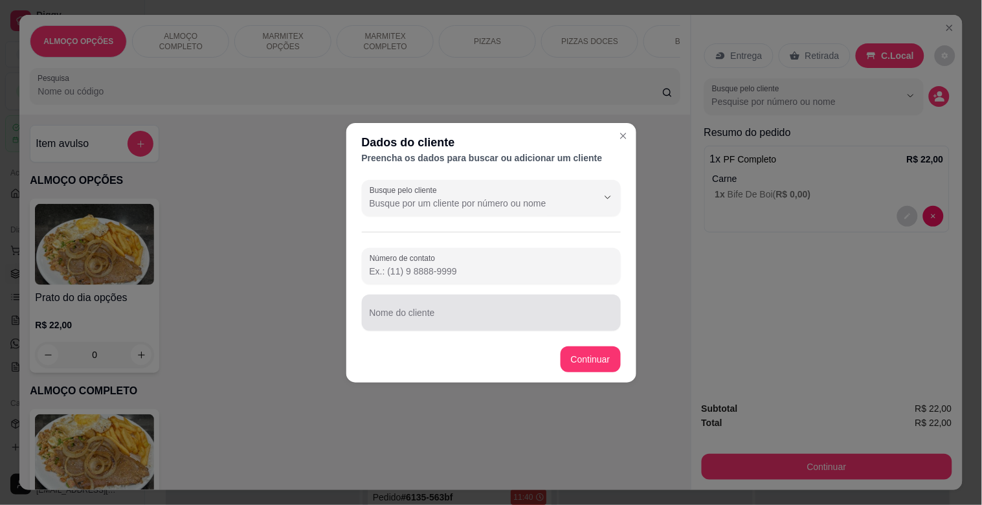
click at [413, 316] on input "Nome do cliente" at bounding box center [491, 317] width 243 height 13
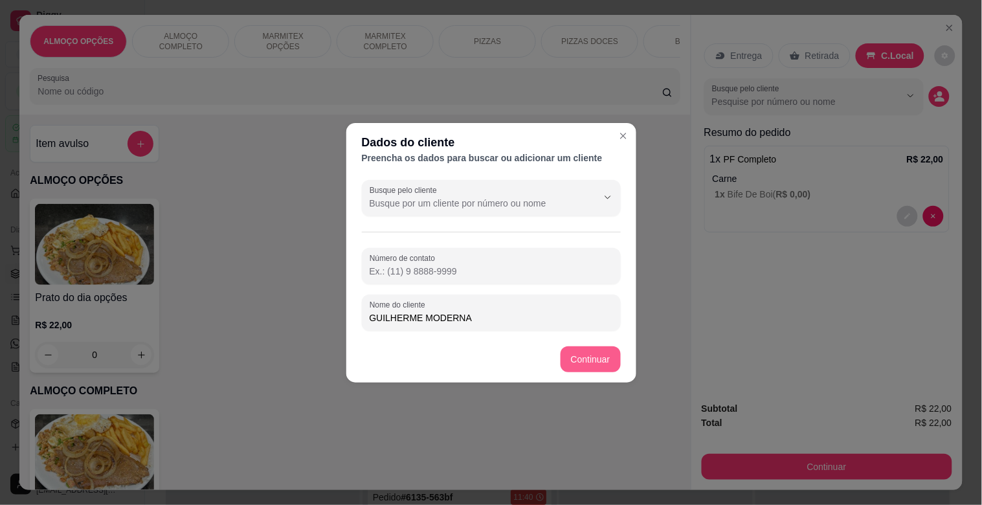
type input "GUILHERME MODERNA"
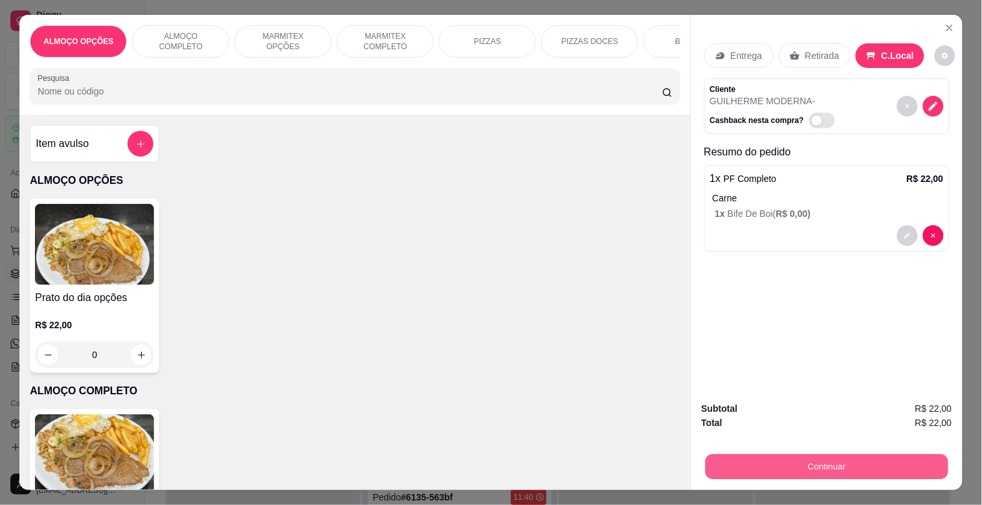
click at [774, 460] on button "Continuar" at bounding box center [826, 466] width 243 height 25
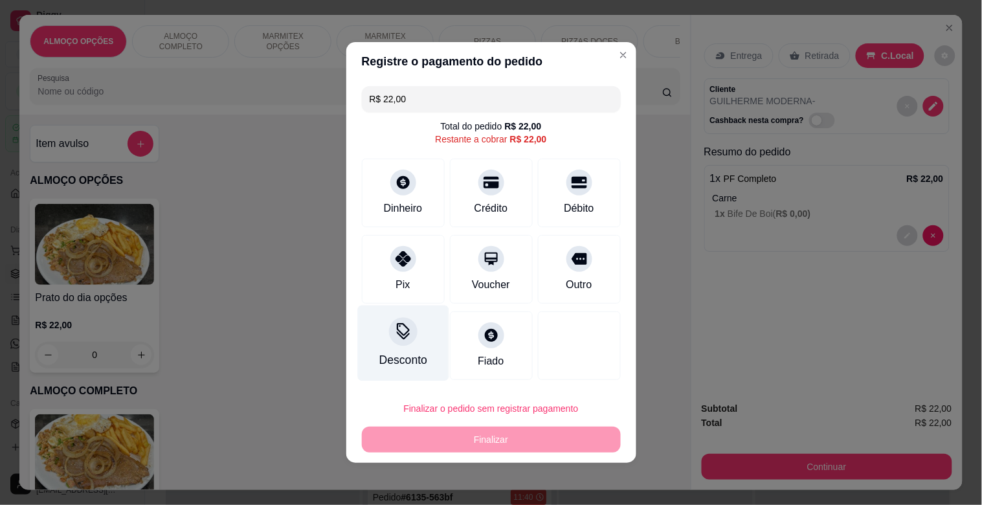
click at [399, 337] on icon at bounding box center [403, 336] width 13 height 8
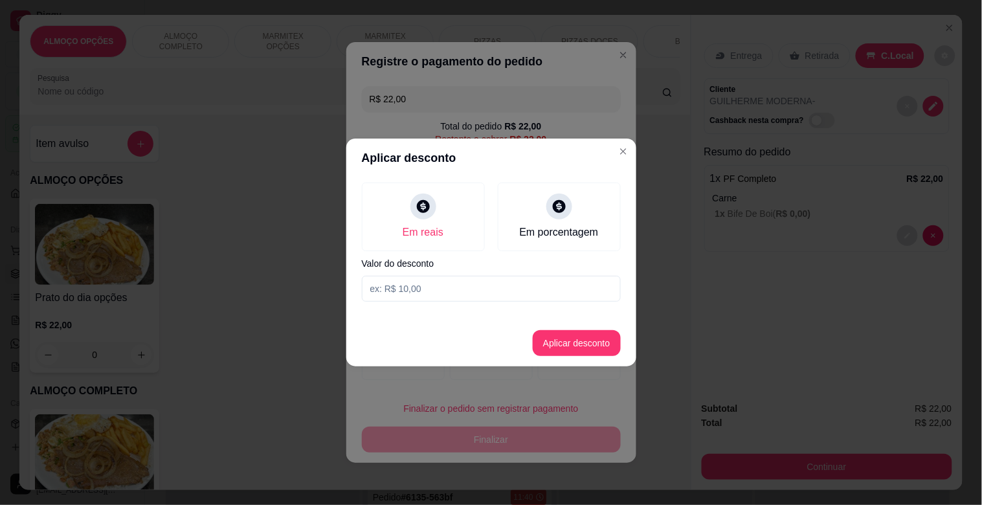
click at [431, 291] on input at bounding box center [491, 289] width 259 height 26
type input "2,00"
click at [574, 341] on button "Aplicar desconto" at bounding box center [577, 343] width 88 height 26
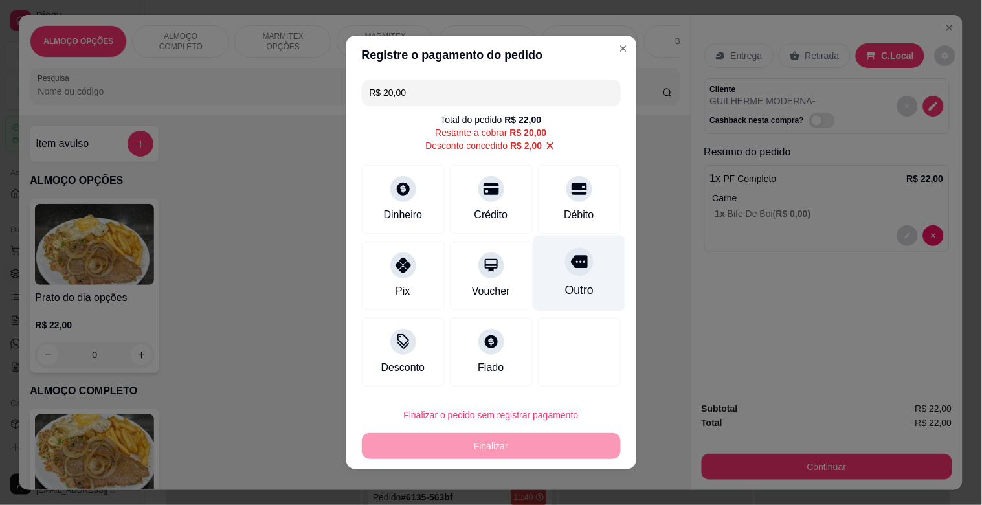
click at [574, 245] on div "Outro" at bounding box center [579, 274] width 91 height 76
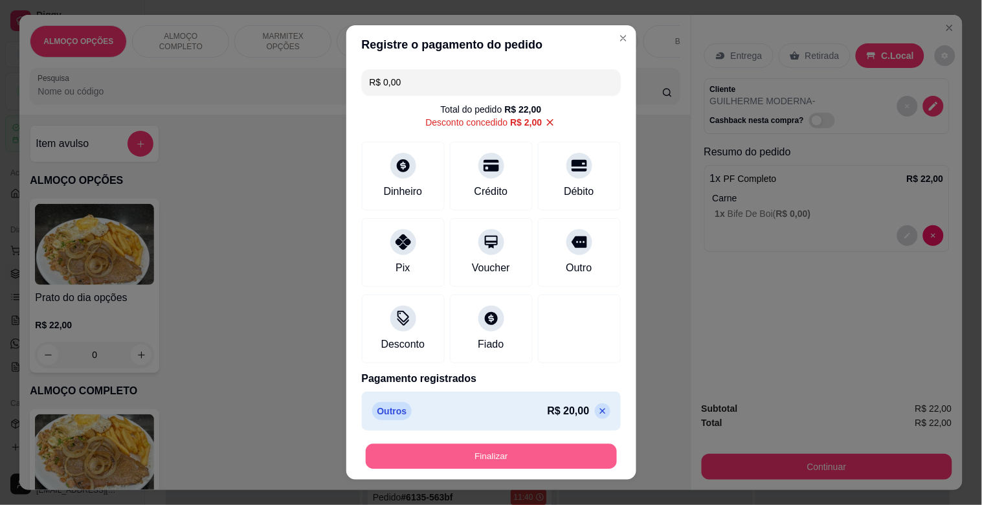
click at [461, 458] on button "Finalizar" at bounding box center [491, 456] width 251 height 25
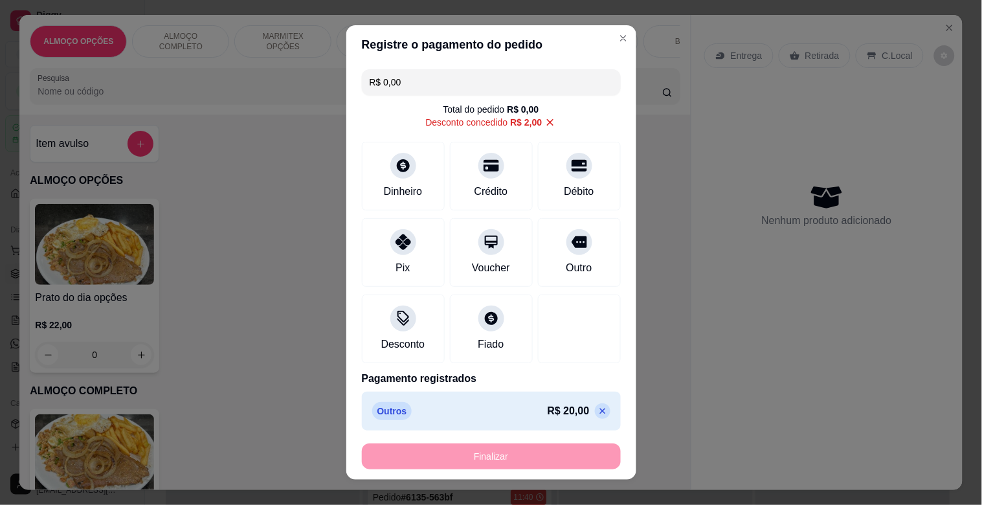
type input "-R$ 22,00"
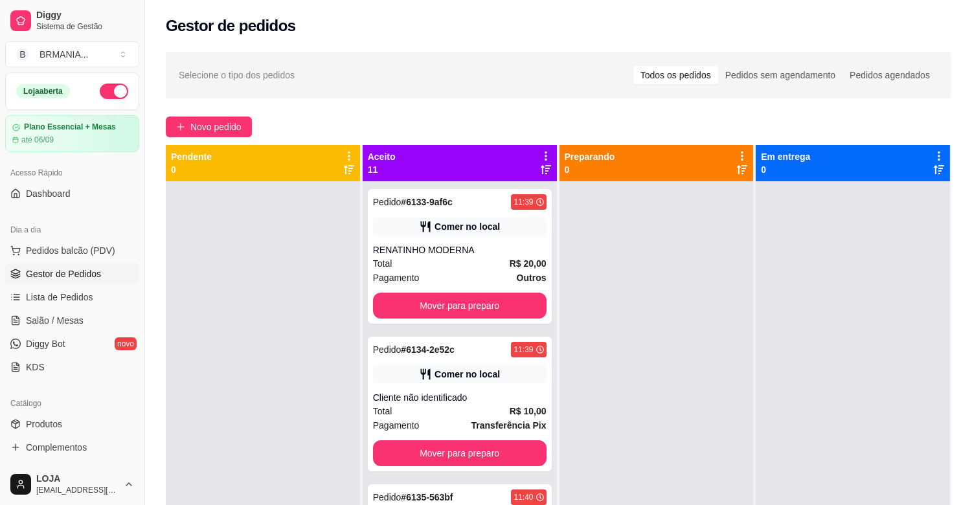
click at [56, 228] on div "Dia a dia" at bounding box center [72, 229] width 134 height 21
click at [65, 250] on span "Pedidos balcão (PDV)" at bounding box center [70, 250] width 89 height 13
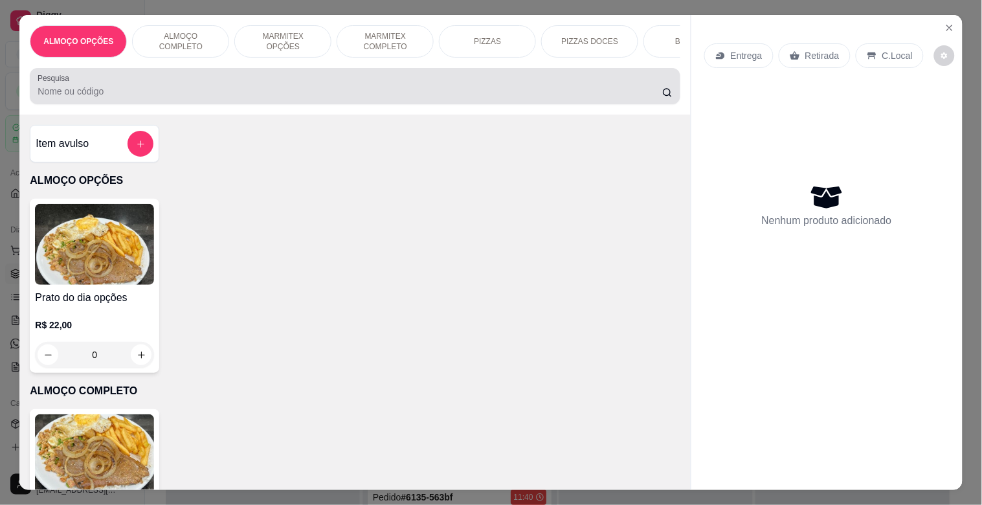
click at [197, 84] on div at bounding box center [355, 86] width 635 height 26
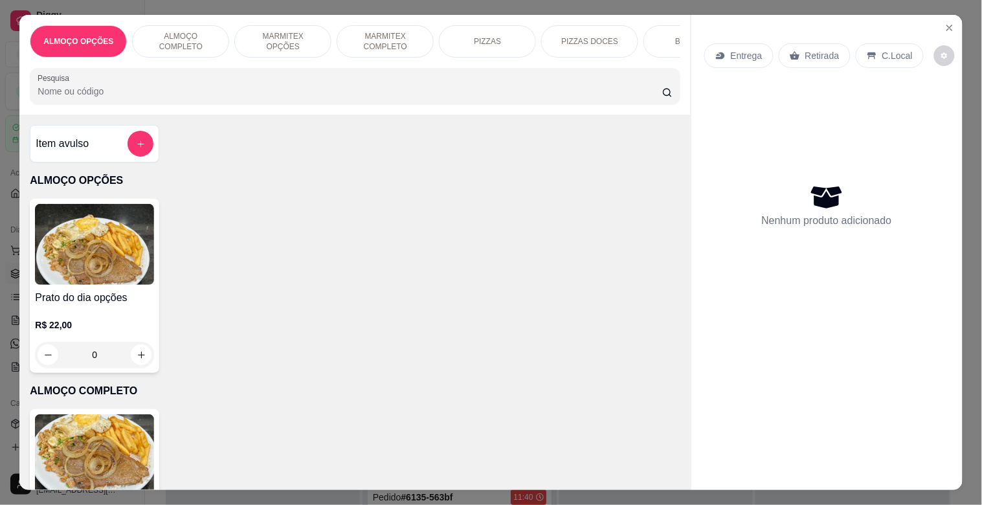
drag, startPoint x: 418, startPoint y: 32, endPoint x: 412, endPoint y: 41, distance: 10.8
click at [419, 34] on div "MARMITEX COMPLETO" at bounding box center [385, 41] width 97 height 32
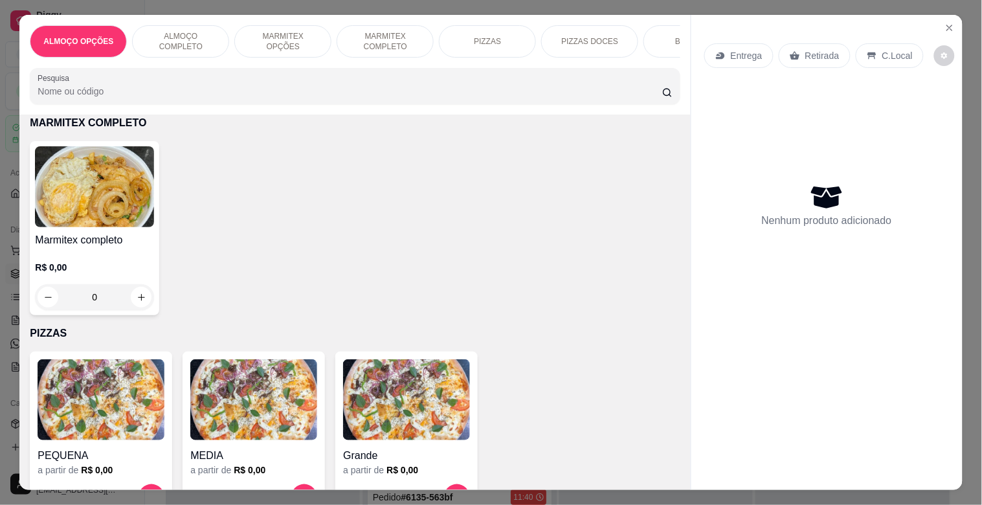
scroll to position [31, 0]
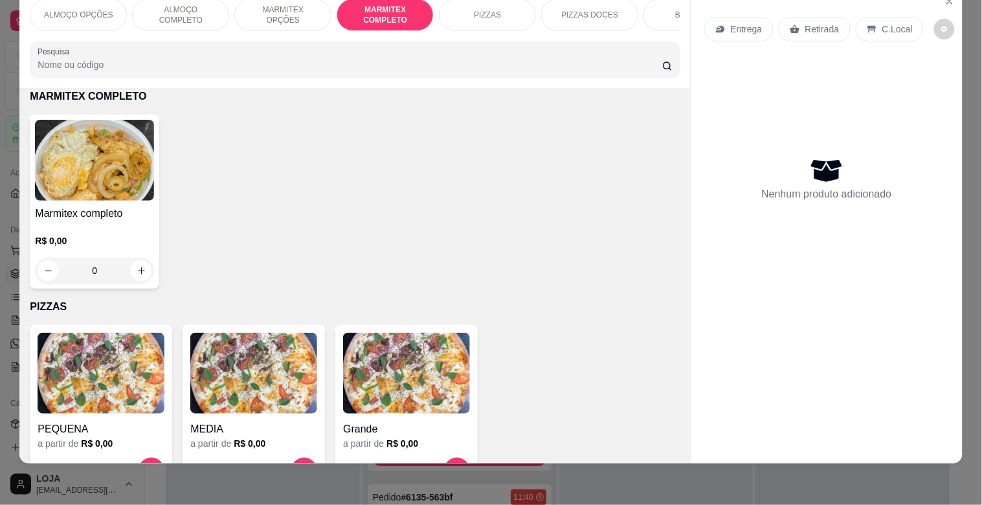
click at [67, 159] on img at bounding box center [94, 160] width 119 height 81
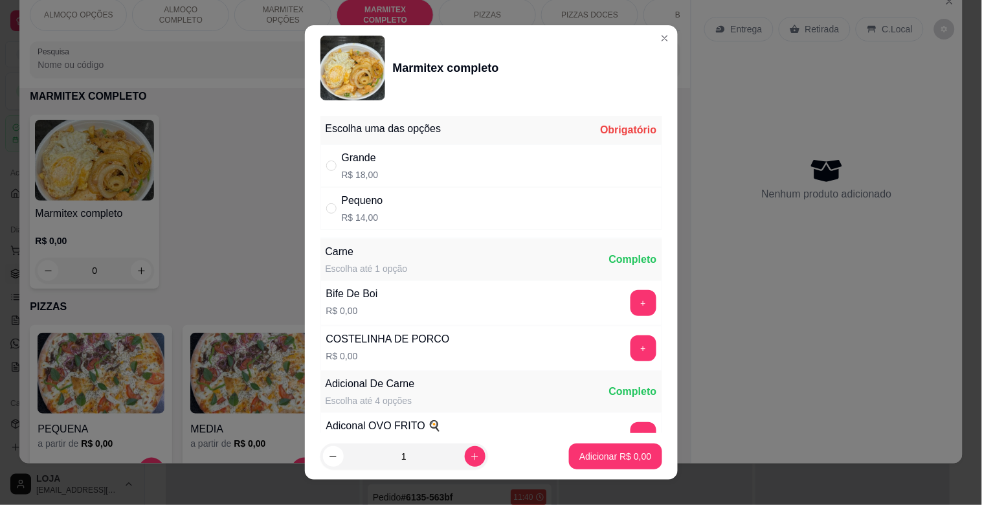
click at [348, 169] on p "R$ 18,00" at bounding box center [360, 174] width 37 height 13
radio input "true"
click at [612, 447] on section "Marmitex completo Escolha uma das opções Completo Grande R$ 18,00 Pequeno R$ 14…" at bounding box center [491, 252] width 373 height 455
click at [617, 449] on button "Adicionar R$ 18,00" at bounding box center [613, 457] width 98 height 26
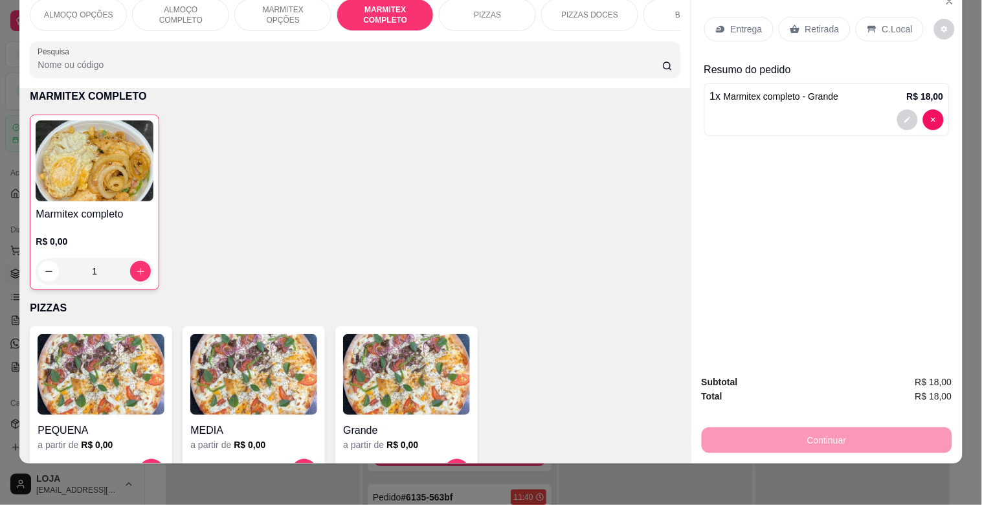
type input "1"
click at [837, 21] on div "Retirada" at bounding box center [815, 29] width 72 height 25
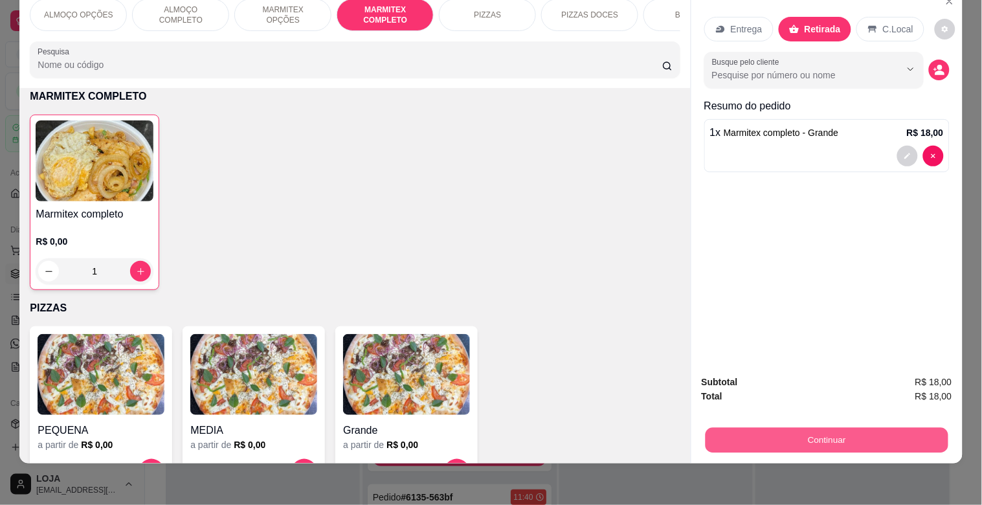
click at [818, 430] on button "Continuar" at bounding box center [826, 439] width 243 height 25
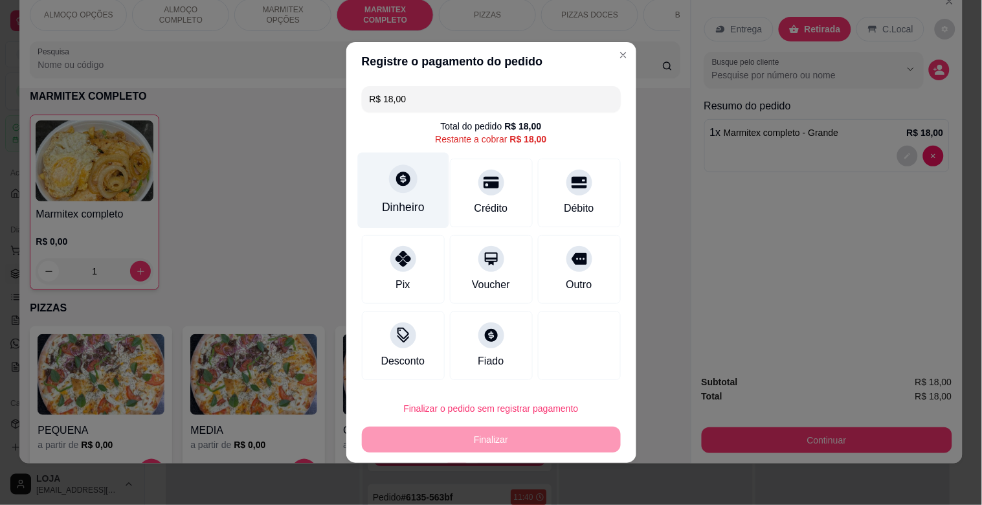
click at [414, 208] on div "Dinheiro" at bounding box center [403, 207] width 43 height 17
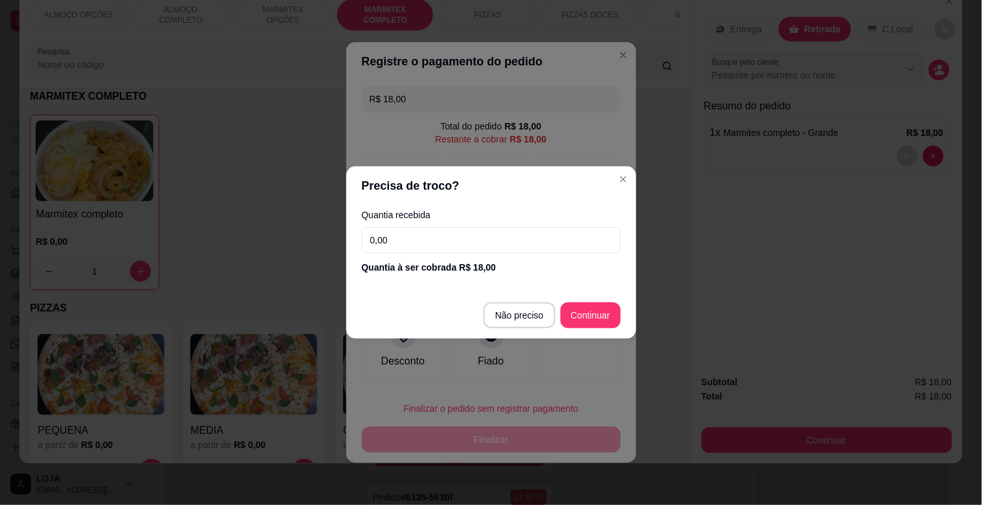
click at [429, 243] on input "0,00" at bounding box center [491, 240] width 259 height 26
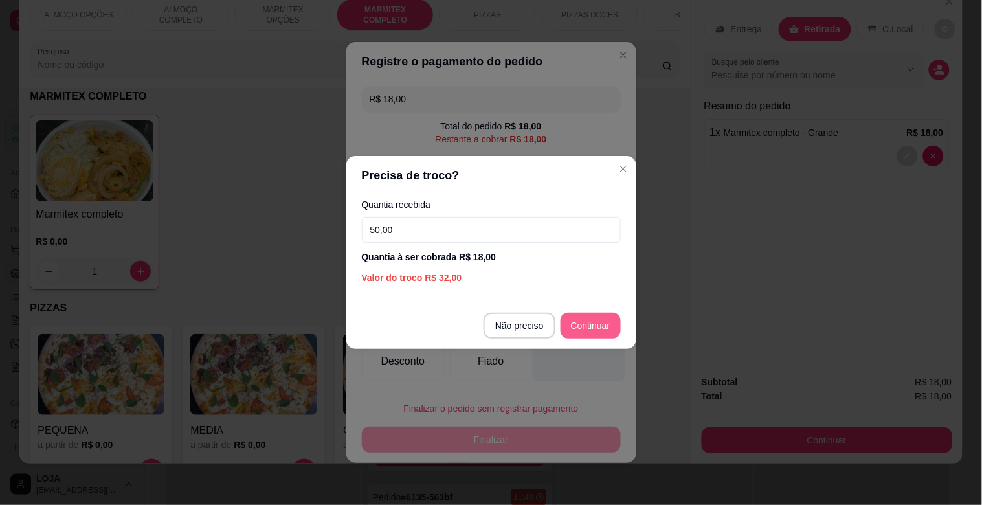
type input "50,00"
type input "R$ 0,00"
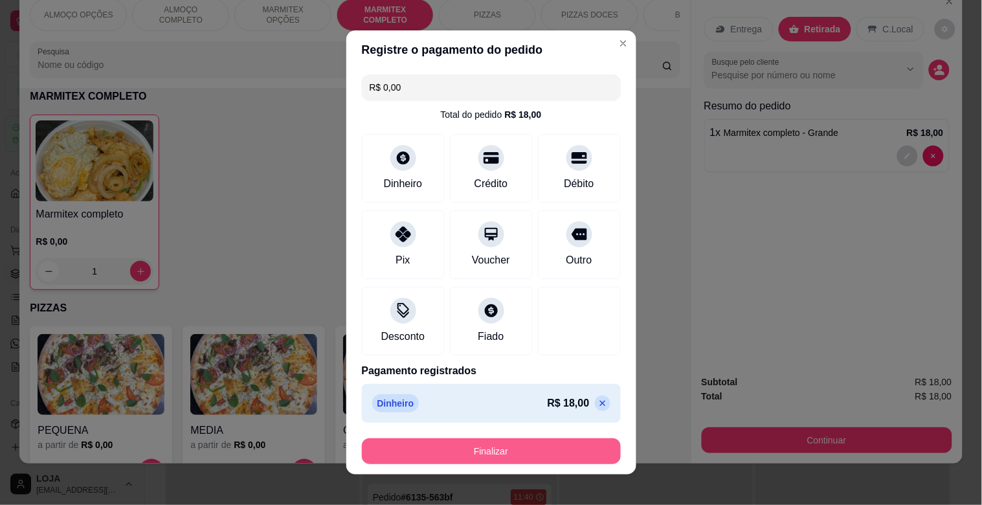
click at [478, 456] on button "Finalizar" at bounding box center [491, 451] width 259 height 26
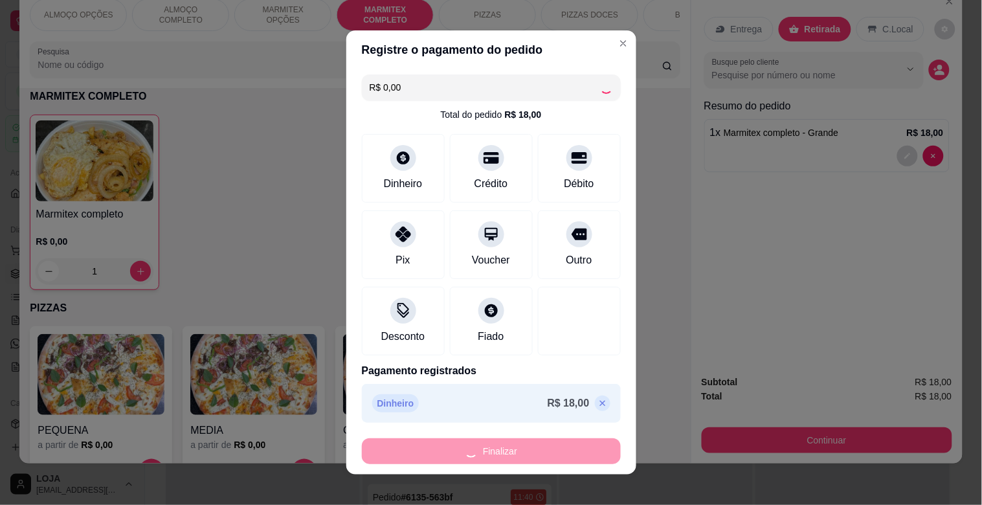
type input "0"
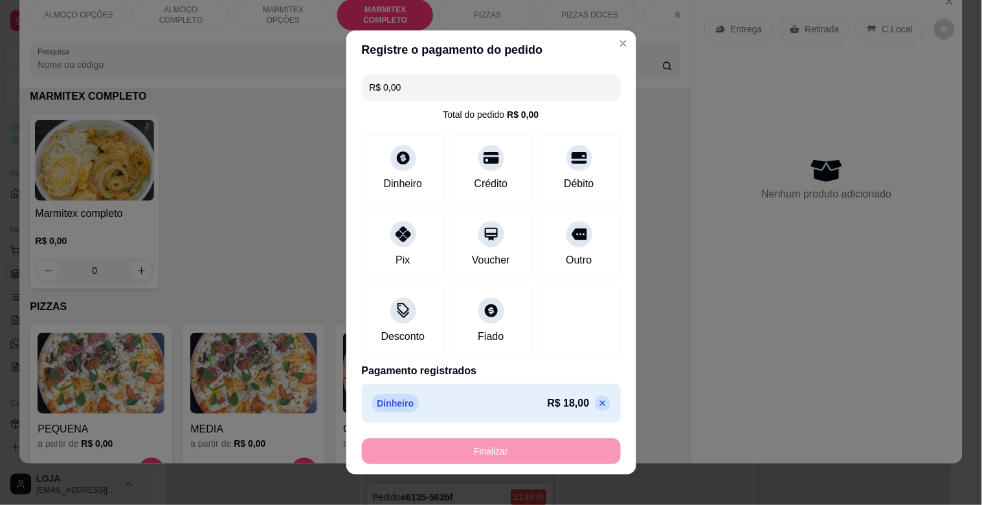
type input "-R$ 18,00"
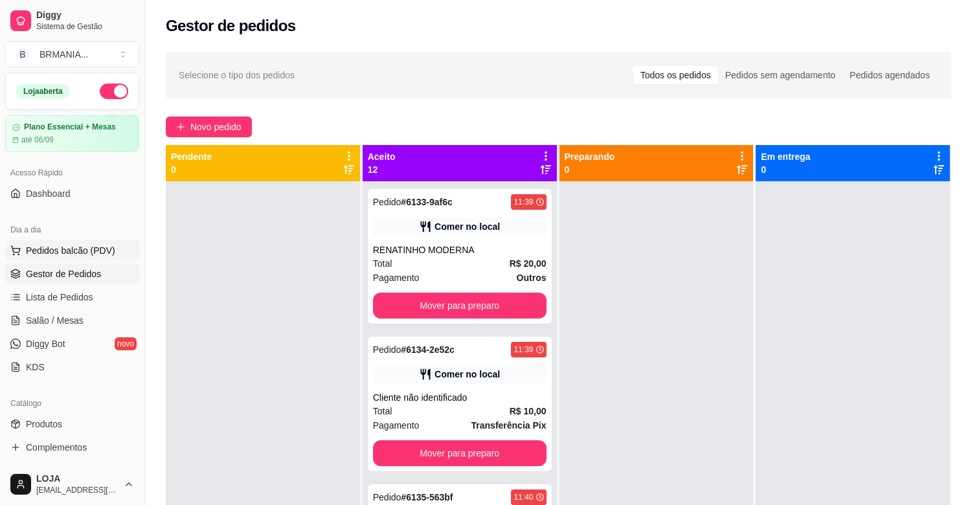
click at [78, 247] on span "Pedidos balcão (PDV)" at bounding box center [70, 250] width 89 height 13
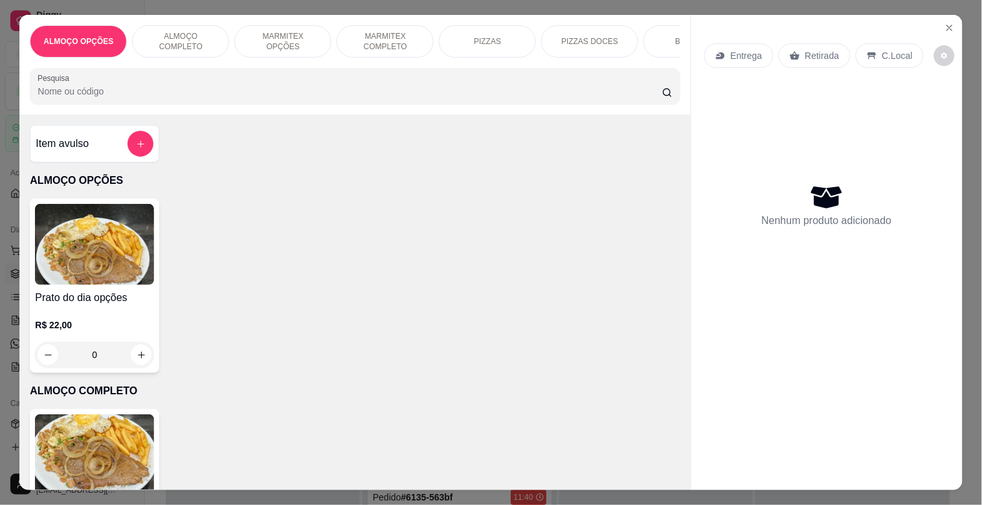
click at [95, 442] on img at bounding box center [94, 454] width 119 height 81
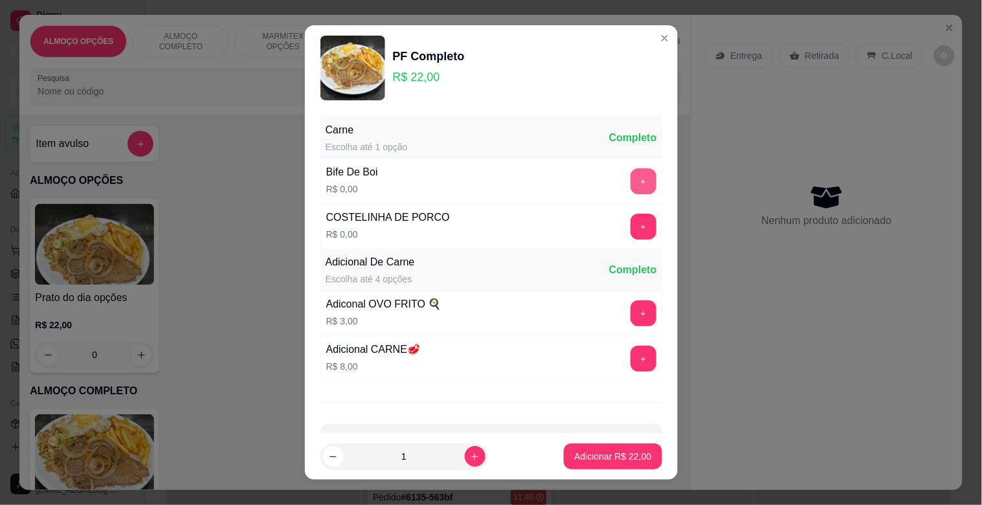
click at [631, 179] on button "+" at bounding box center [644, 181] width 26 height 26
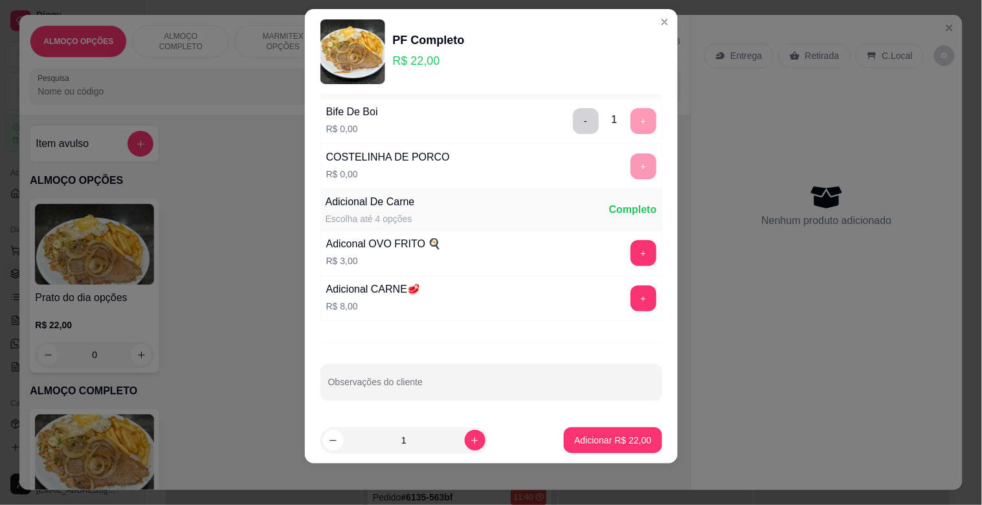
scroll to position [46, 0]
drag, startPoint x: 578, startPoint y: 422, endPoint x: 581, endPoint y: 434, distance: 13.5
click at [581, 431] on footer "1 Adicionar R$ 22,00" at bounding box center [491, 440] width 373 height 47
click at [584, 439] on p "Adicionar R$ 22,00" at bounding box center [612, 440] width 77 height 13
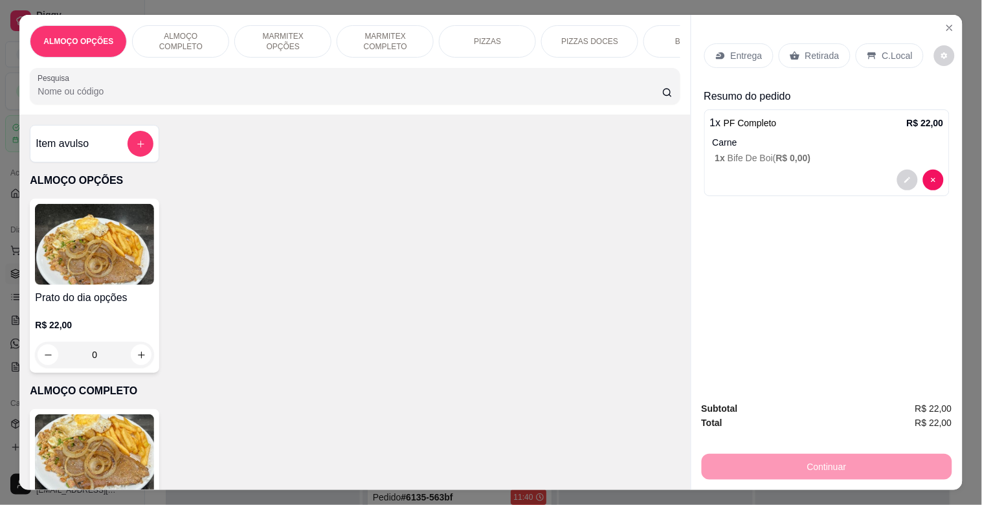
click at [879, 43] on div "C.Local" at bounding box center [890, 55] width 68 height 25
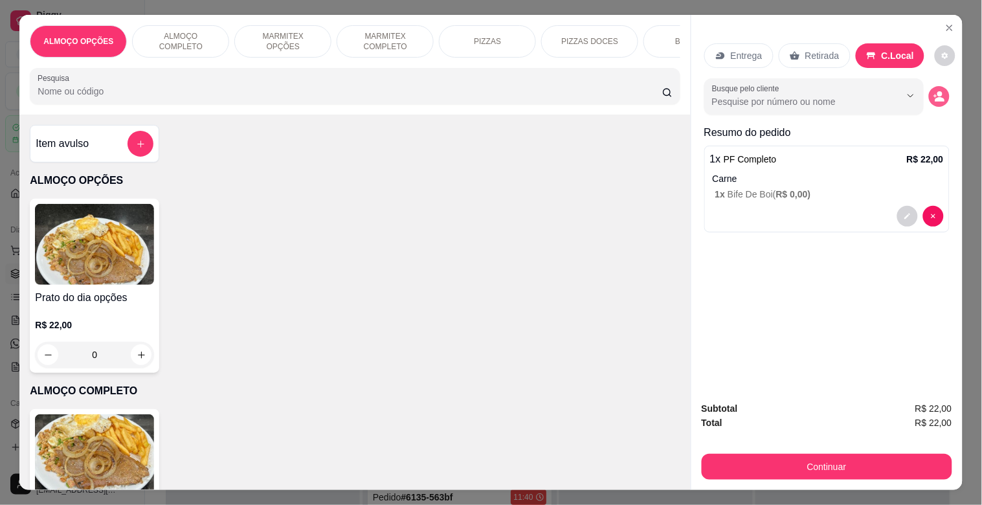
click at [934, 93] on icon "decrease-product-quantity" at bounding box center [940, 97] width 12 height 12
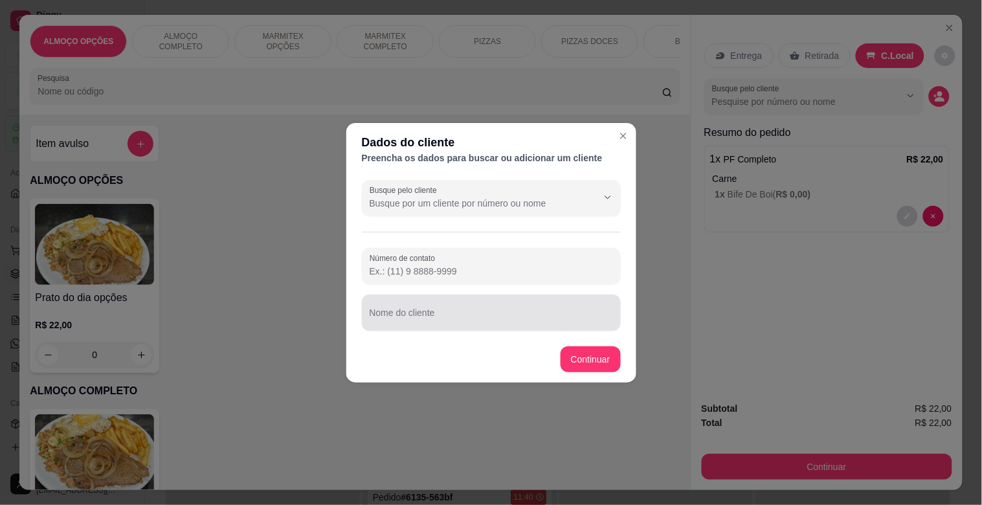
click at [402, 317] on input "Nome do cliente" at bounding box center [491, 317] width 243 height 13
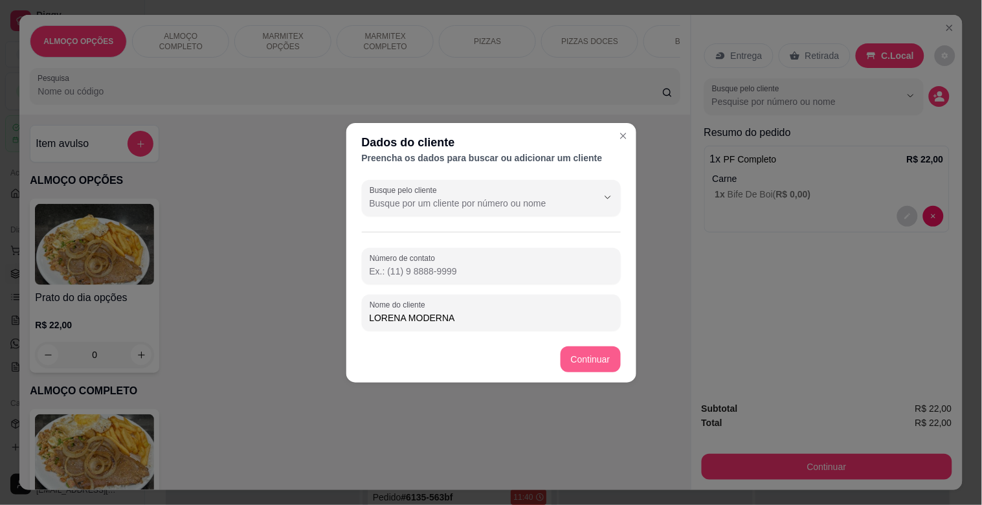
type input "LORENA MODERNA"
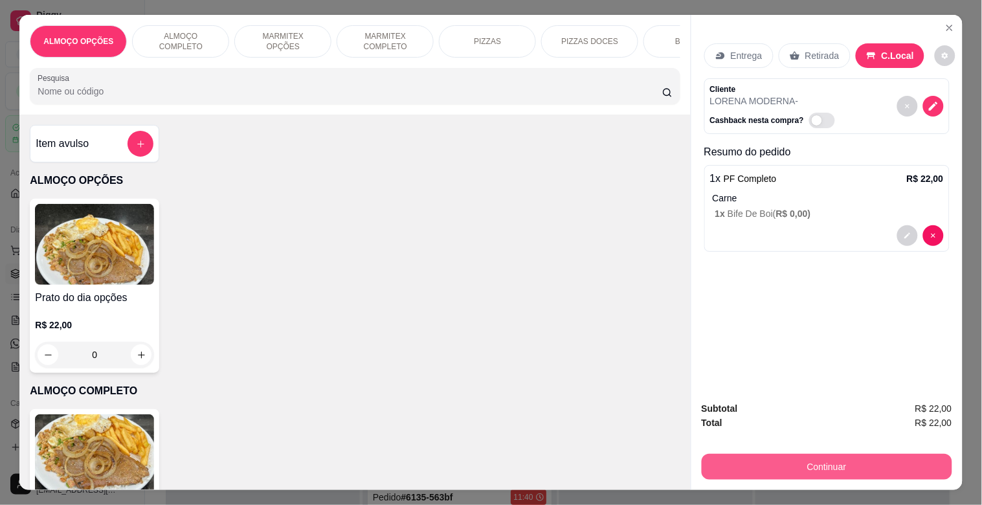
click at [760, 458] on button "Continuar" at bounding box center [827, 467] width 251 height 26
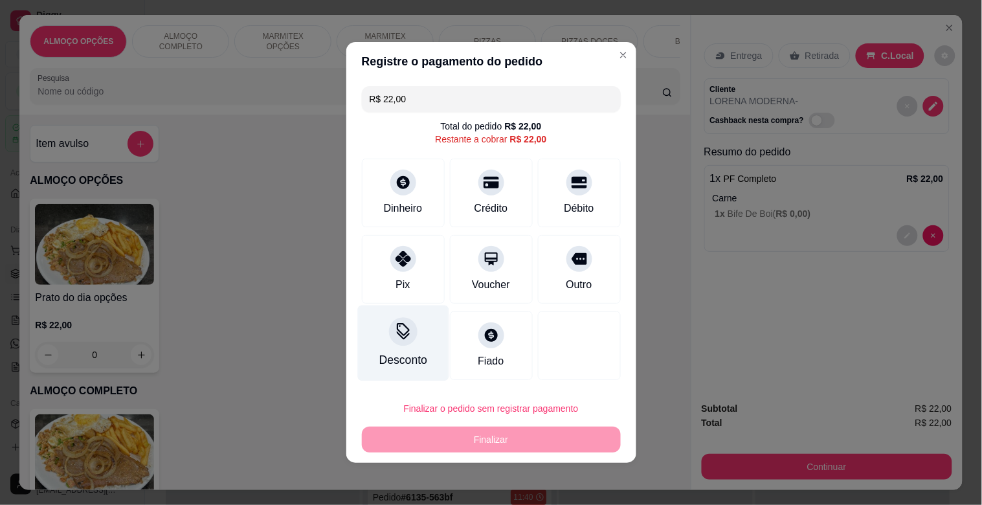
click at [406, 344] on div "Desconto" at bounding box center [402, 344] width 91 height 76
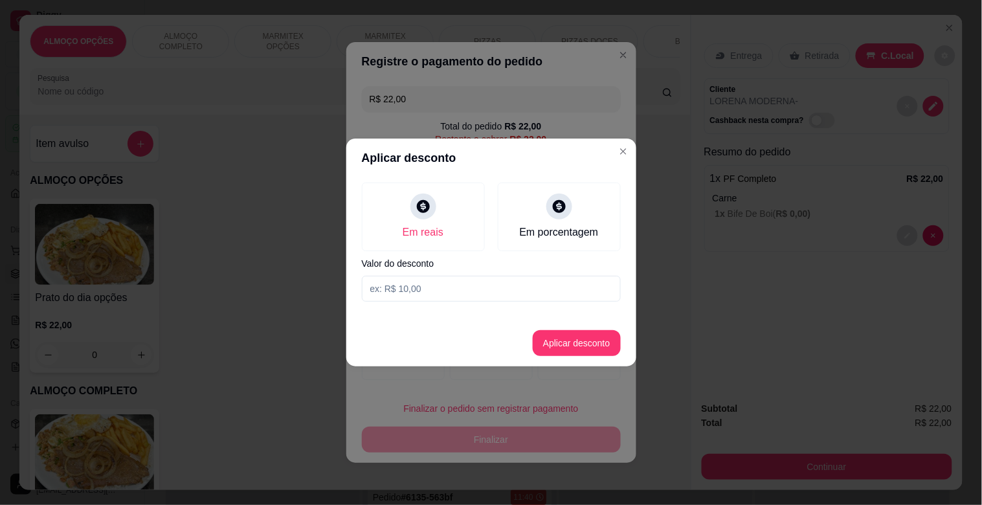
click at [398, 280] on input at bounding box center [491, 289] width 259 height 26
type input "2,00"
click at [567, 338] on button "Aplicar desconto" at bounding box center [576, 343] width 85 height 25
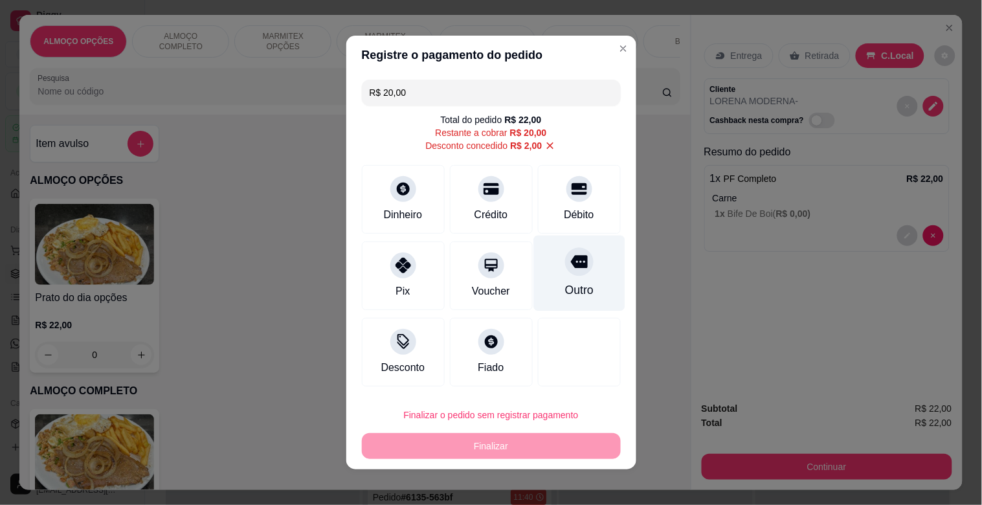
click at [554, 277] on div "Outro" at bounding box center [579, 274] width 91 height 76
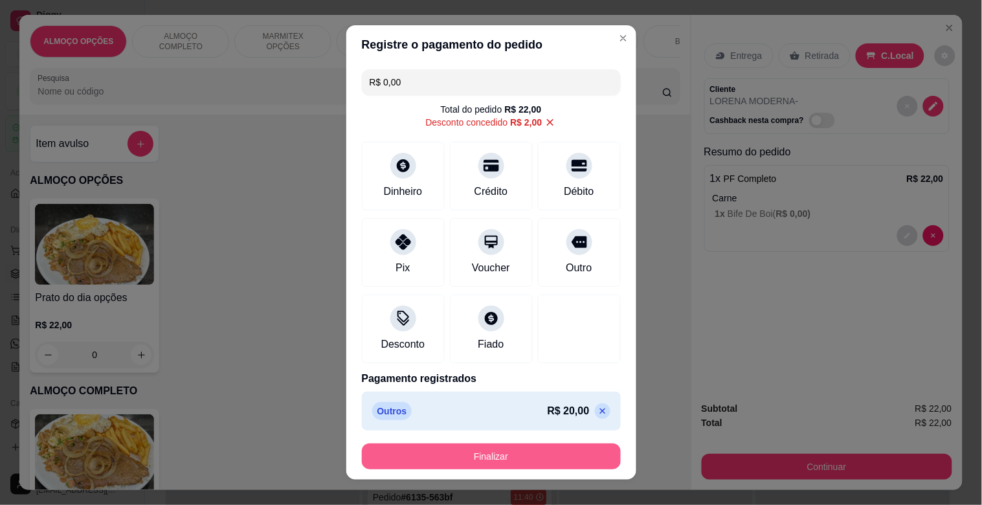
click at [519, 456] on button "Finalizar" at bounding box center [491, 457] width 259 height 26
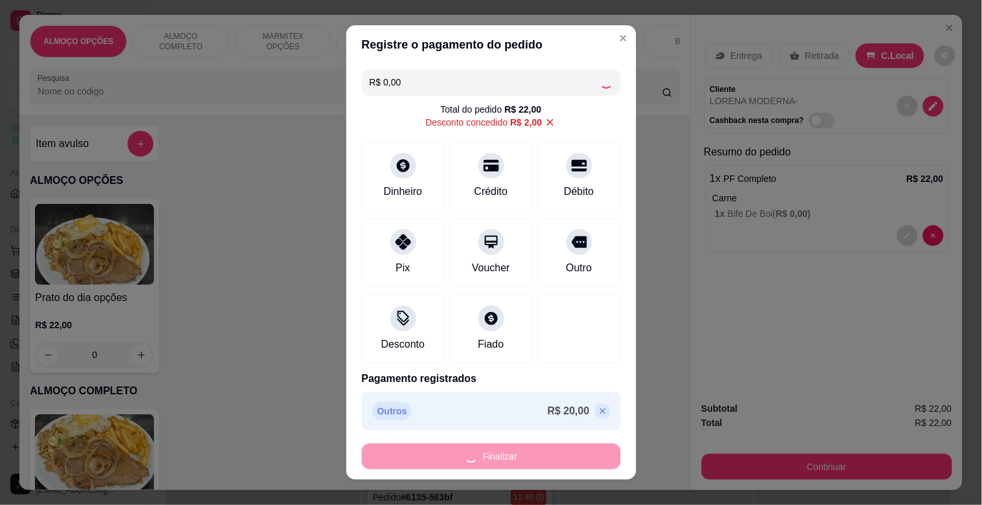
type input "-R$ 22,00"
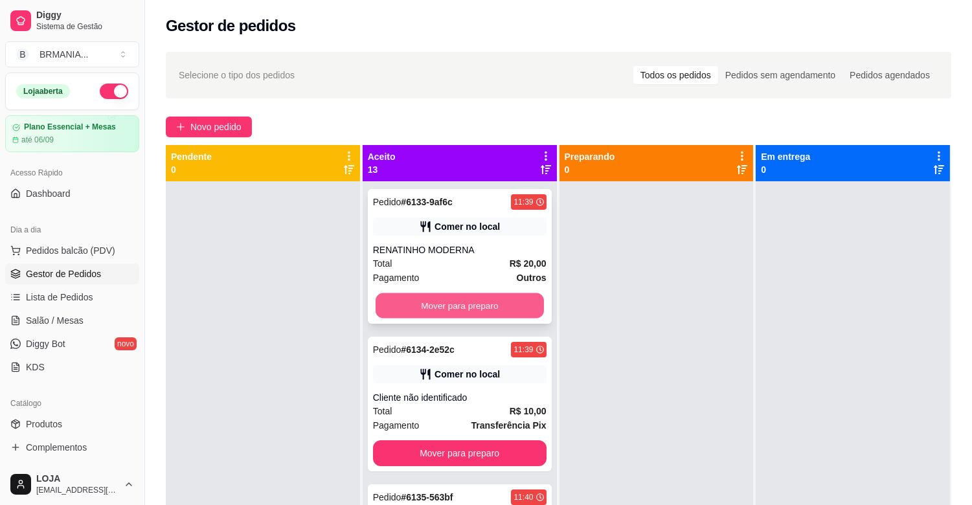
click at [475, 316] on button "Mover para preparo" at bounding box center [460, 305] width 168 height 25
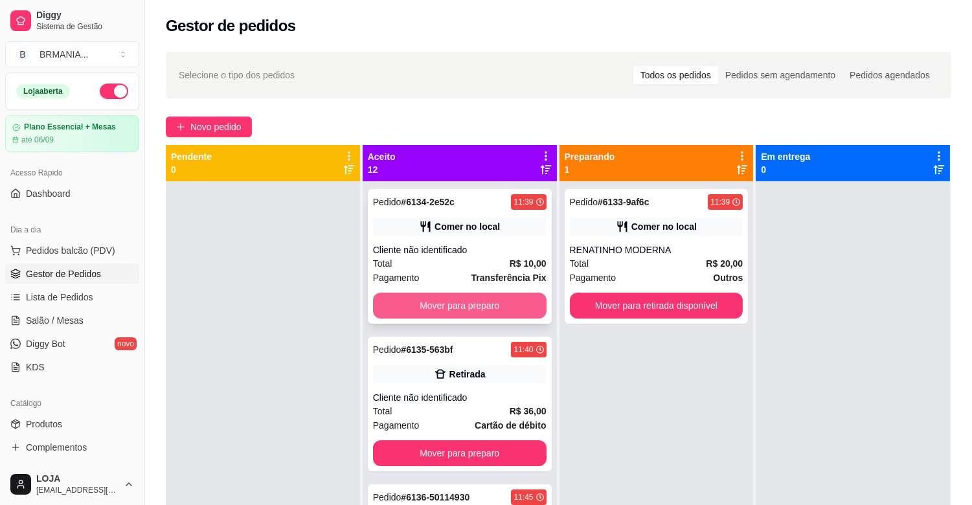
click at [457, 309] on button "Mover para preparo" at bounding box center [460, 306] width 174 height 26
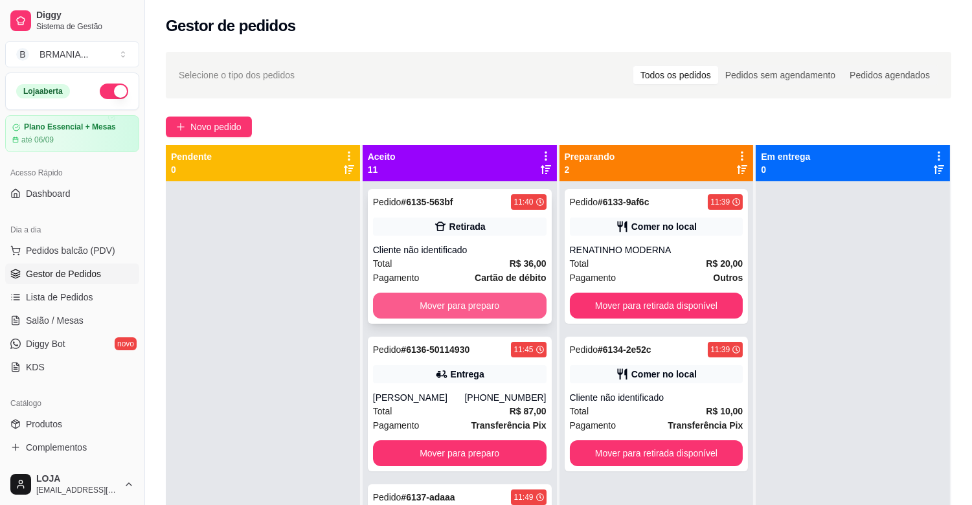
click at [449, 311] on button "Mover para preparo" at bounding box center [460, 306] width 174 height 26
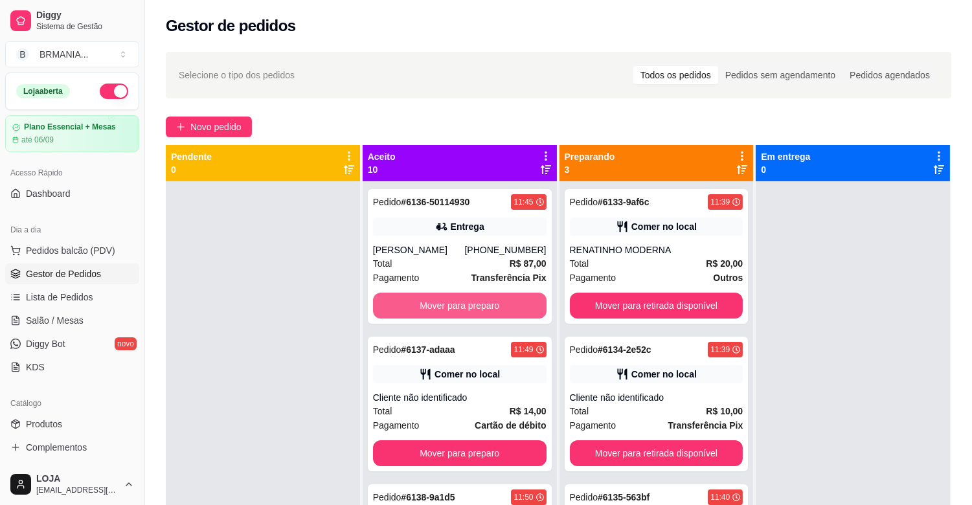
click at [449, 311] on button "Mover para preparo" at bounding box center [460, 306] width 174 height 26
click at [449, 311] on button "Mover para preparo" at bounding box center [460, 305] width 168 height 25
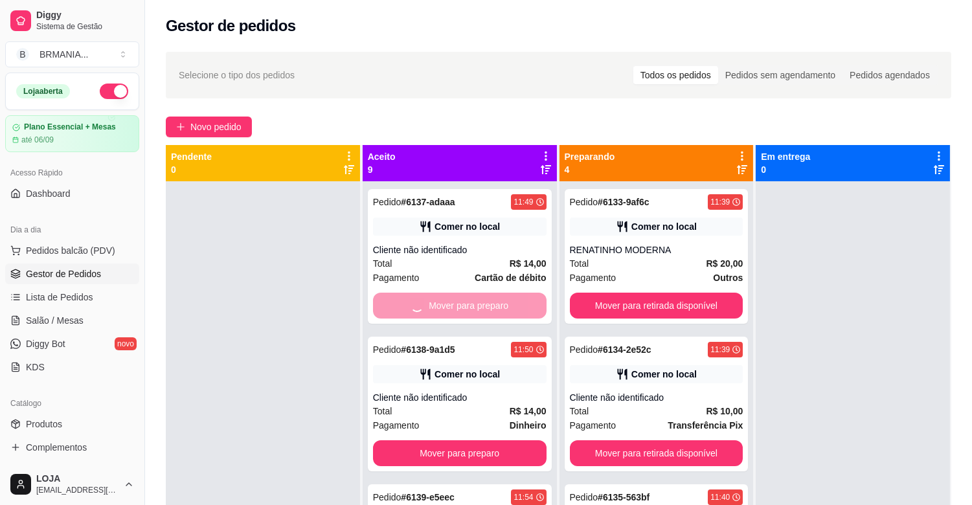
click at [449, 311] on div "Mover para preparo" at bounding box center [460, 306] width 174 height 26
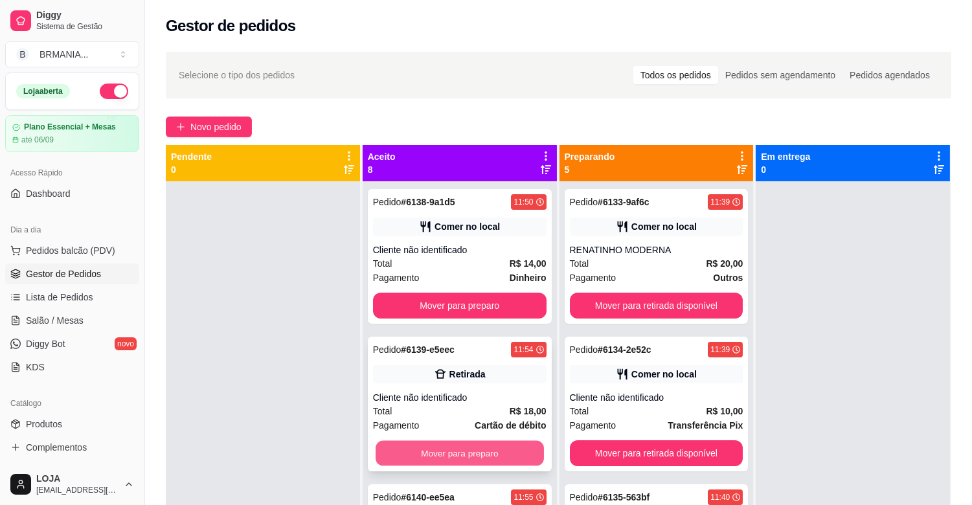
click at [458, 447] on button "Mover para preparo" at bounding box center [460, 453] width 168 height 25
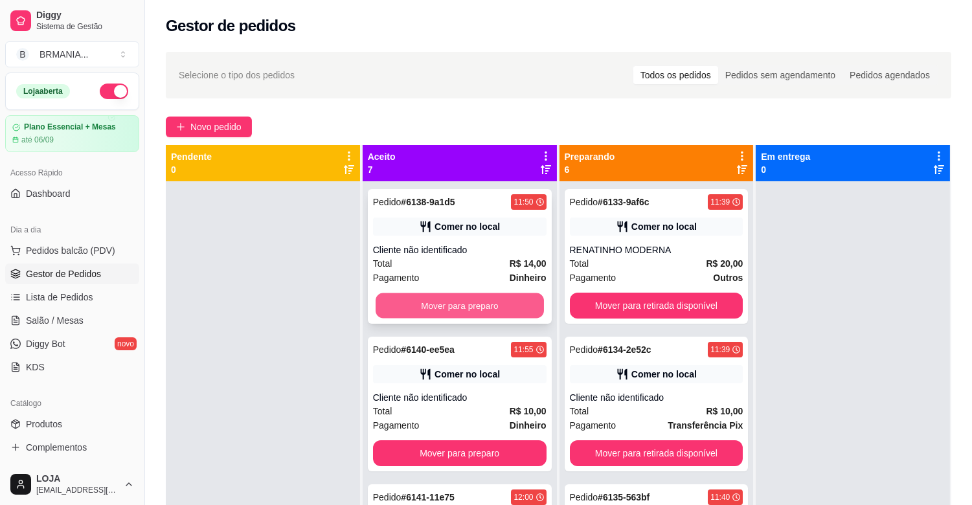
click at [438, 302] on button "Mover para preparo" at bounding box center [460, 305] width 168 height 25
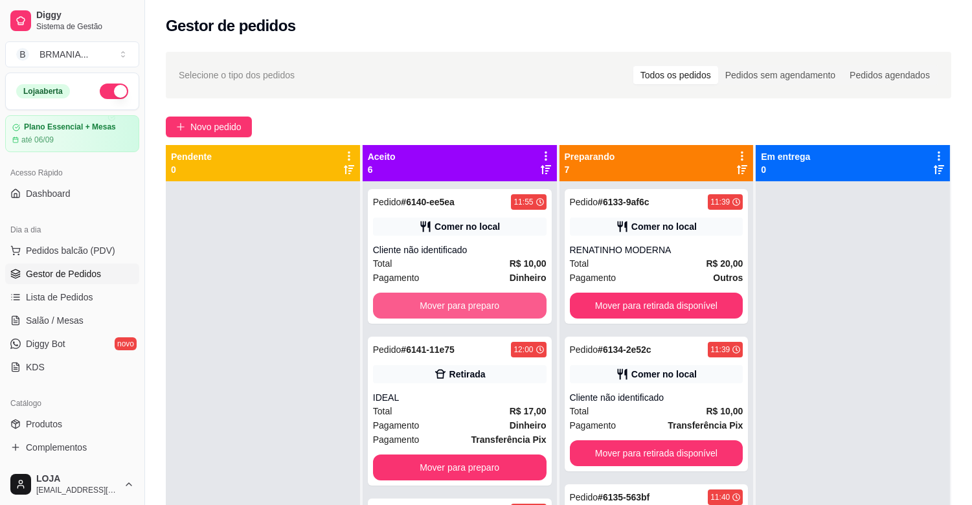
click at [439, 302] on button "Mover para preparo" at bounding box center [460, 306] width 174 height 26
click at [429, 305] on div "Mover para preparo" at bounding box center [460, 306] width 174 height 26
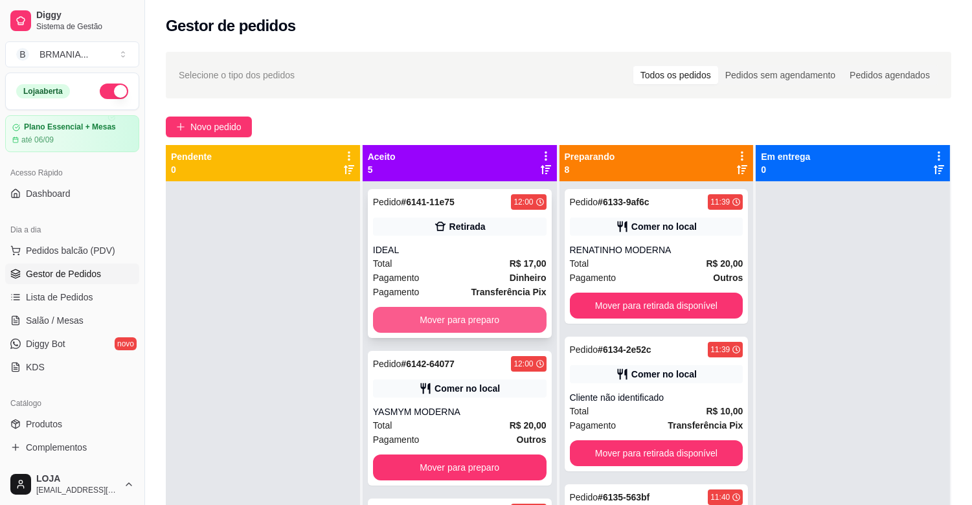
click at [484, 311] on button "Mover para preparo" at bounding box center [460, 320] width 174 height 26
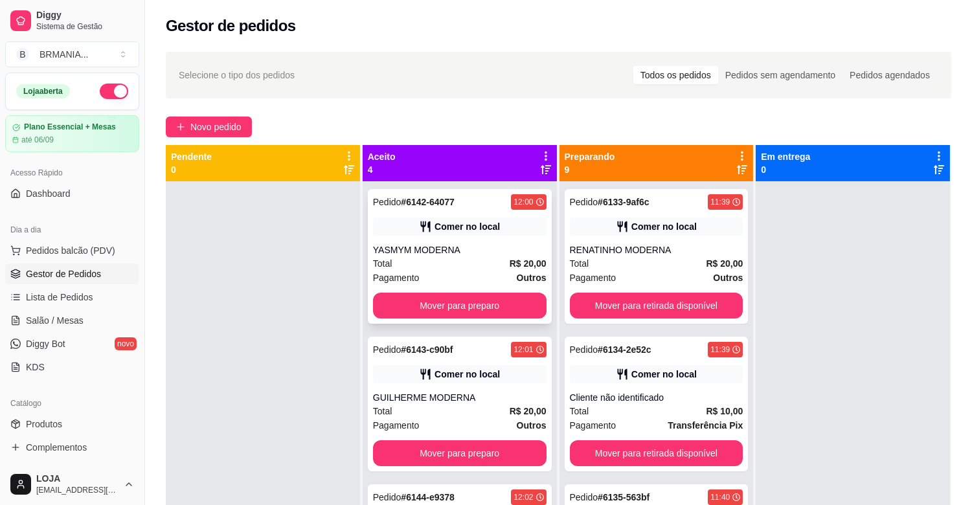
click at [464, 288] on div "Pedido # 6142-64077 12:00 Comer no local YASMYM MODERNA Total R$ 20,00 Pagament…" at bounding box center [460, 256] width 184 height 135
click at [455, 300] on button "Mover para preparo" at bounding box center [460, 306] width 174 height 26
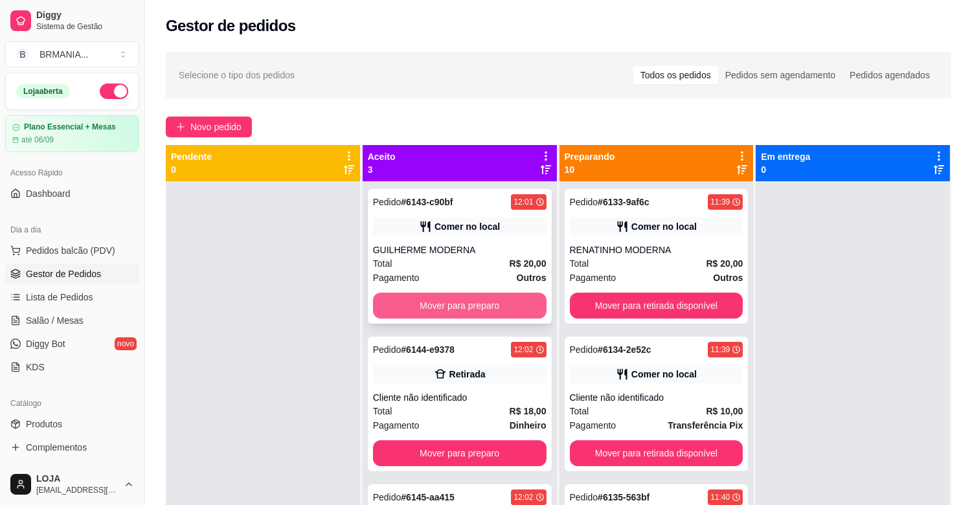
click at [443, 309] on button "Mover para preparo" at bounding box center [460, 306] width 174 height 26
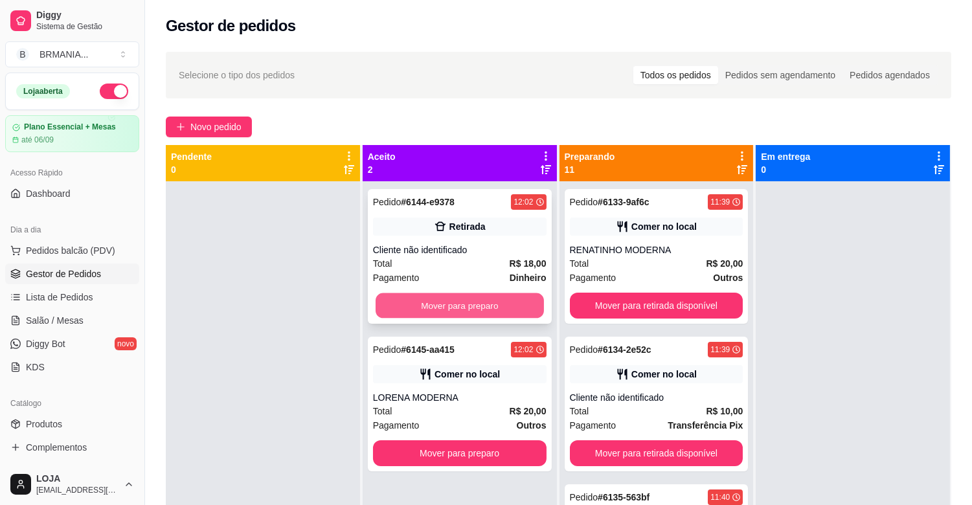
click at [444, 305] on button "Mover para preparo" at bounding box center [460, 305] width 168 height 25
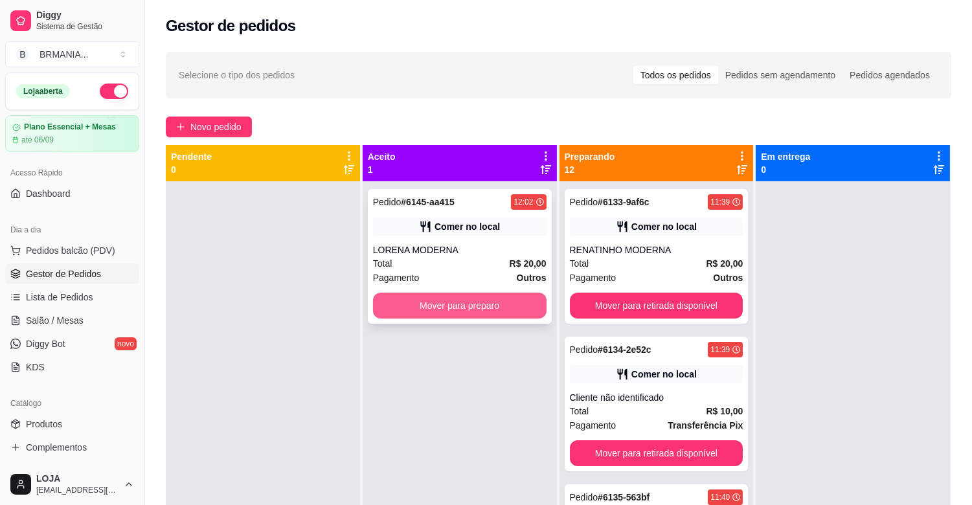
click at [444, 303] on button "Mover para preparo" at bounding box center [460, 306] width 174 height 26
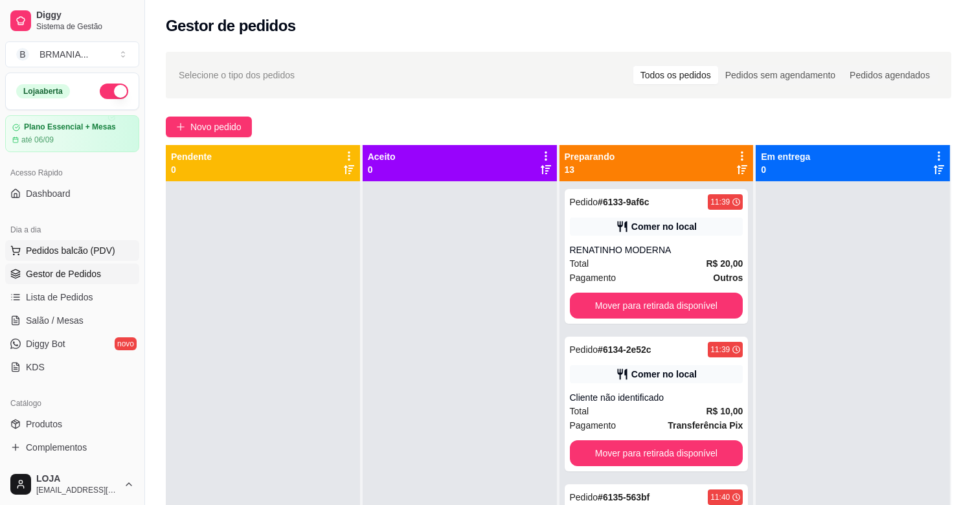
click at [98, 248] on span "Pedidos balcão (PDV)" at bounding box center [70, 250] width 89 height 13
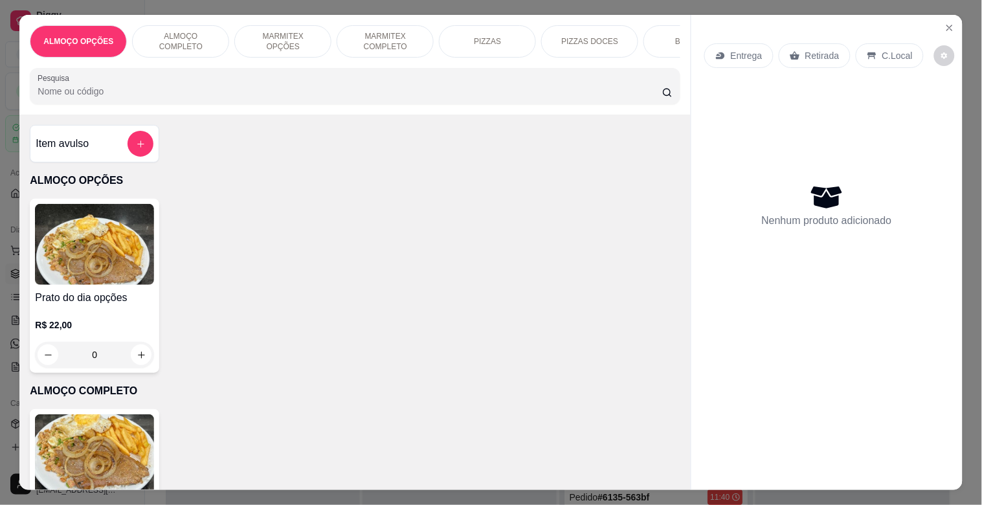
click at [134, 425] on img at bounding box center [94, 454] width 119 height 81
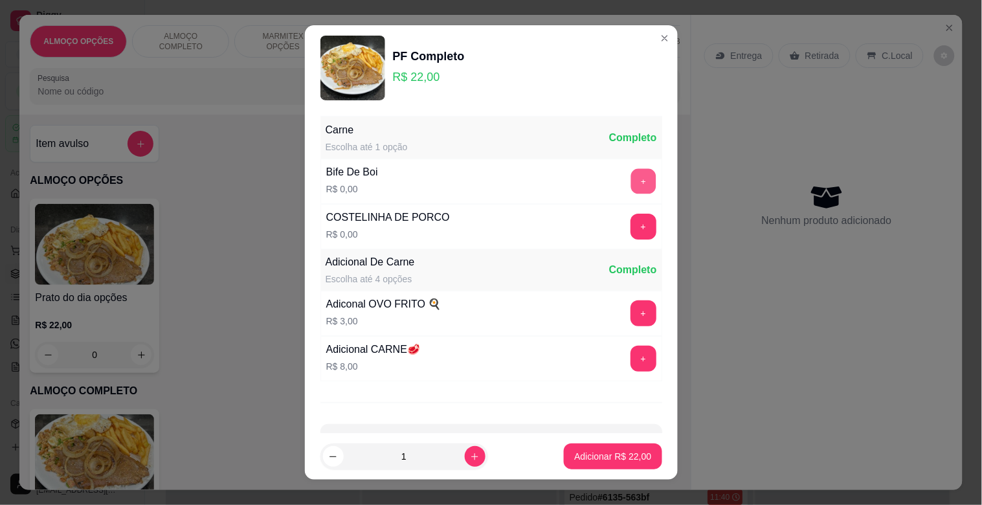
click at [631, 182] on button "+" at bounding box center [643, 181] width 25 height 25
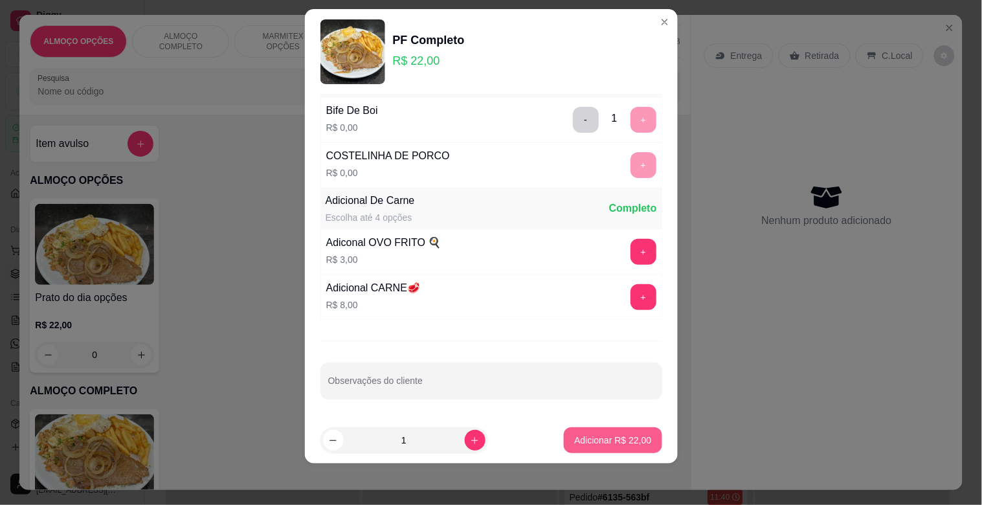
click at [597, 438] on p "Adicionar R$ 22,00" at bounding box center [612, 440] width 77 height 13
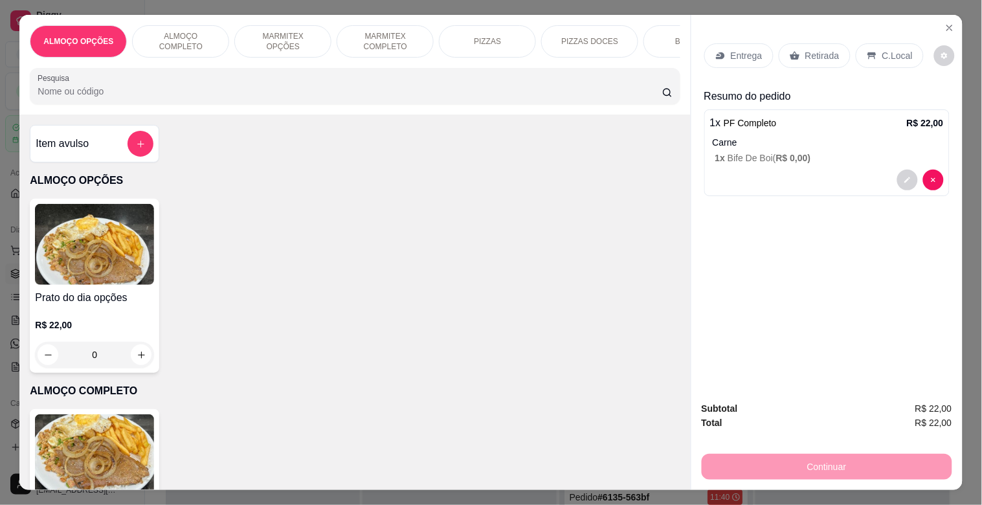
click at [875, 45] on div "C.Local" at bounding box center [890, 55] width 68 height 25
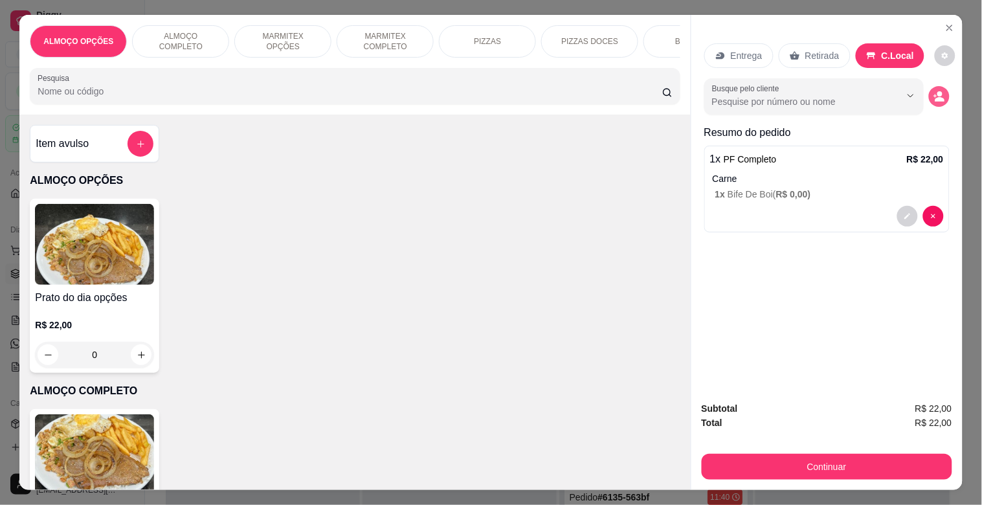
click at [938, 92] on circle "decrease-product-quantity" at bounding box center [940, 94] width 5 height 5
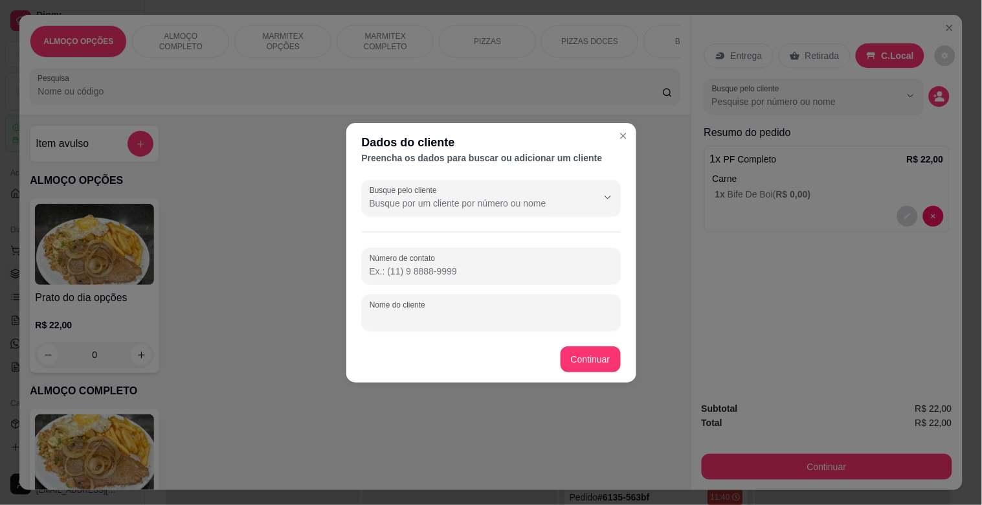
click at [476, 311] on input "Nome do cliente" at bounding box center [491, 317] width 243 height 13
type input "WENDELL MODERNA"
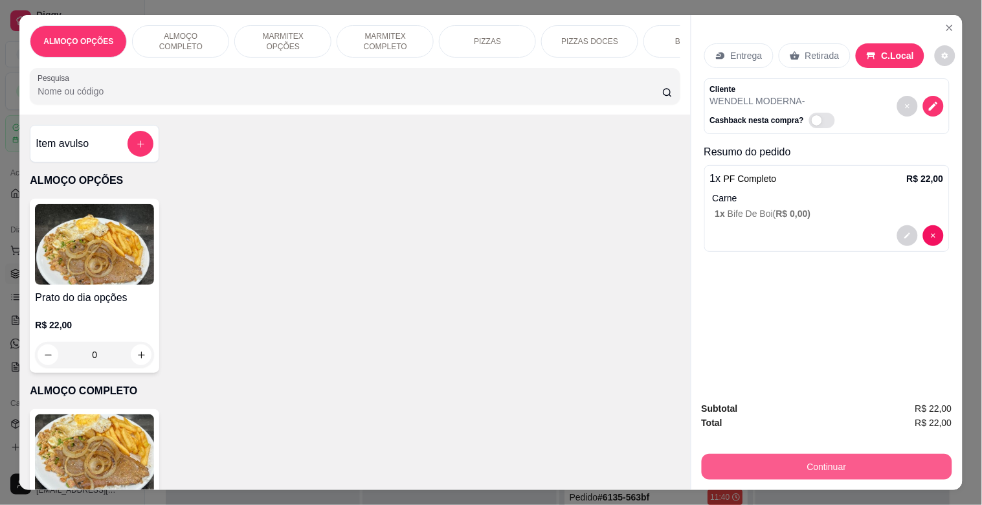
click at [759, 454] on button "Continuar" at bounding box center [827, 467] width 251 height 26
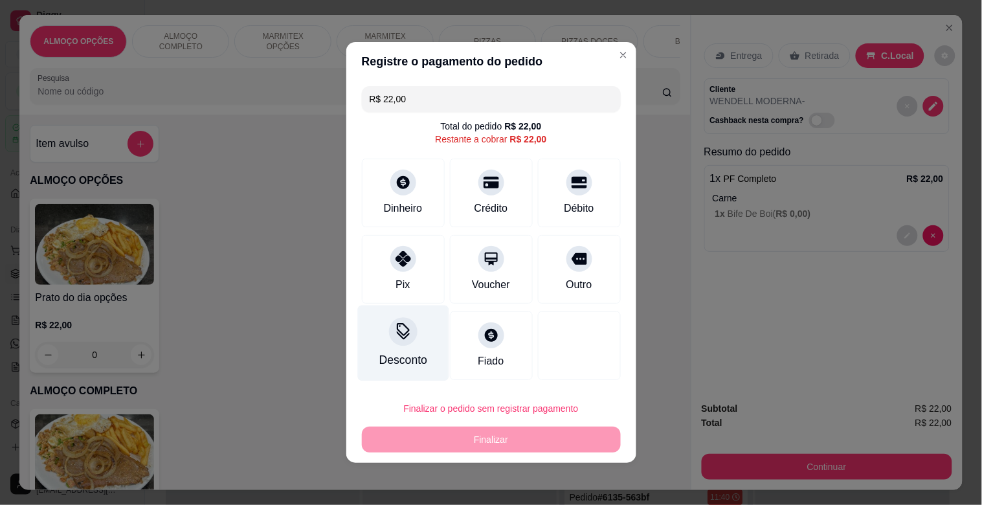
click at [398, 342] on div at bounding box center [403, 331] width 28 height 28
click at [392, 292] on input at bounding box center [490, 289] width 259 height 26
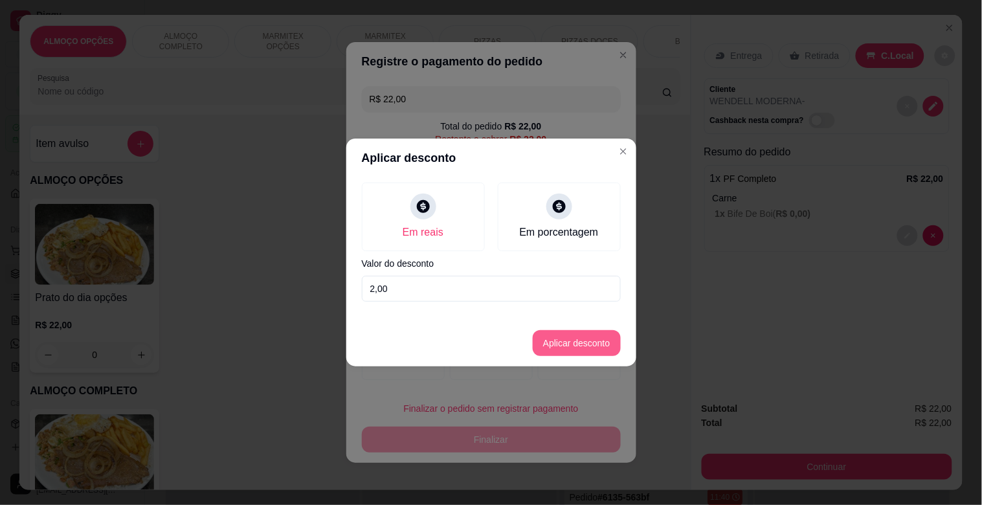
type input "2,00"
click at [598, 344] on button "Aplicar desconto" at bounding box center [576, 343] width 85 height 25
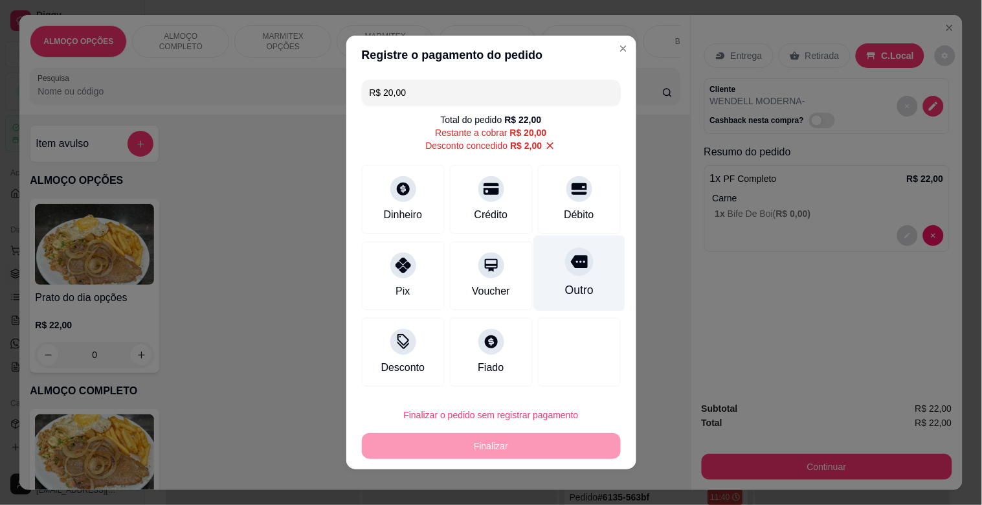
click at [567, 278] on div "Outro" at bounding box center [579, 274] width 91 height 76
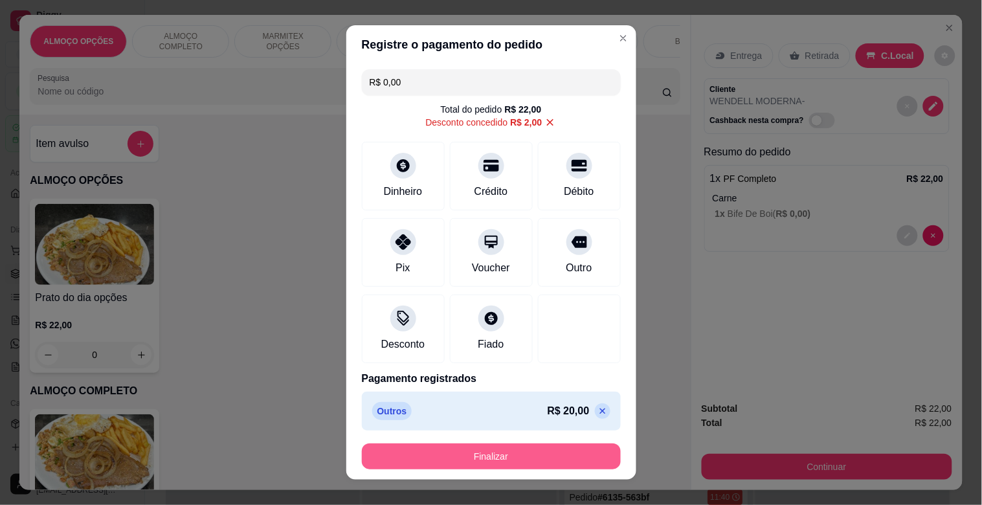
click at [470, 462] on button "Finalizar" at bounding box center [491, 457] width 259 height 26
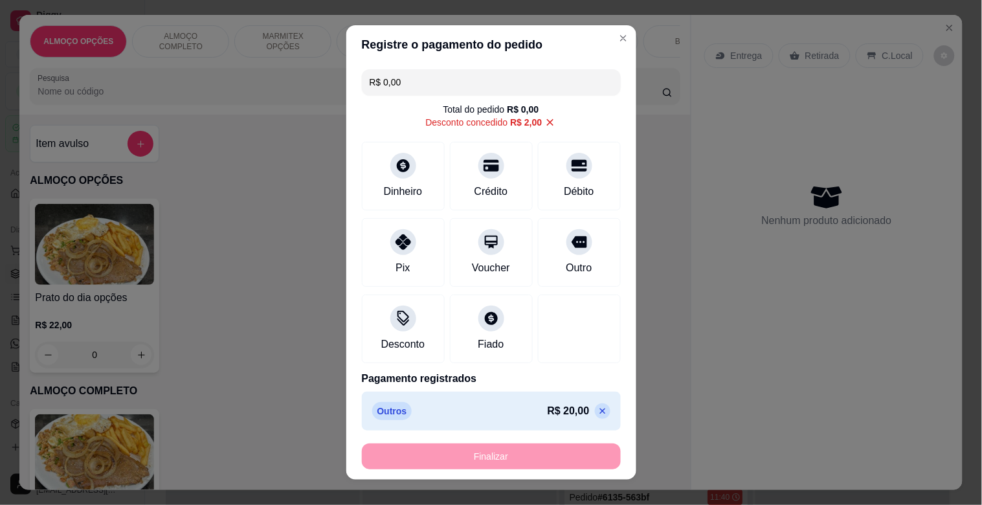
type input "-R$ 22,00"
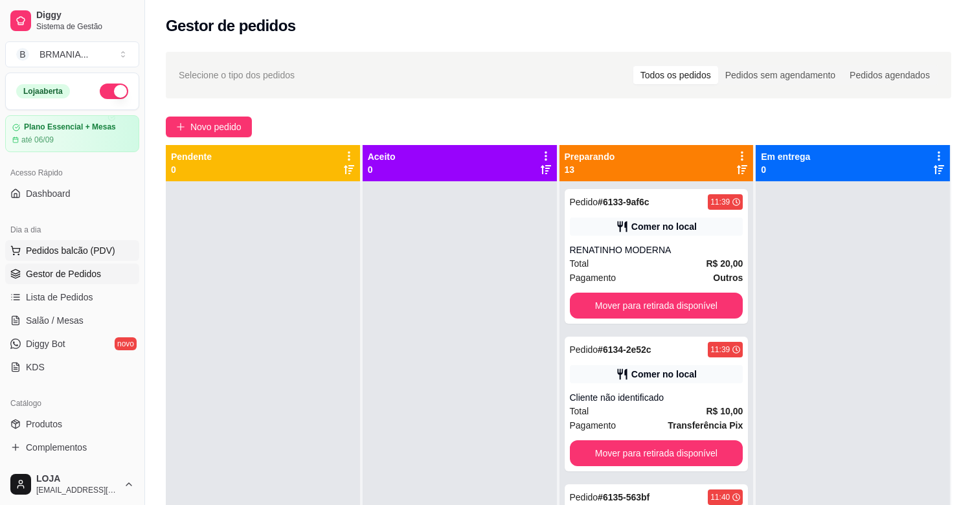
click at [63, 254] on span "Pedidos balcão (PDV)" at bounding box center [70, 250] width 89 height 13
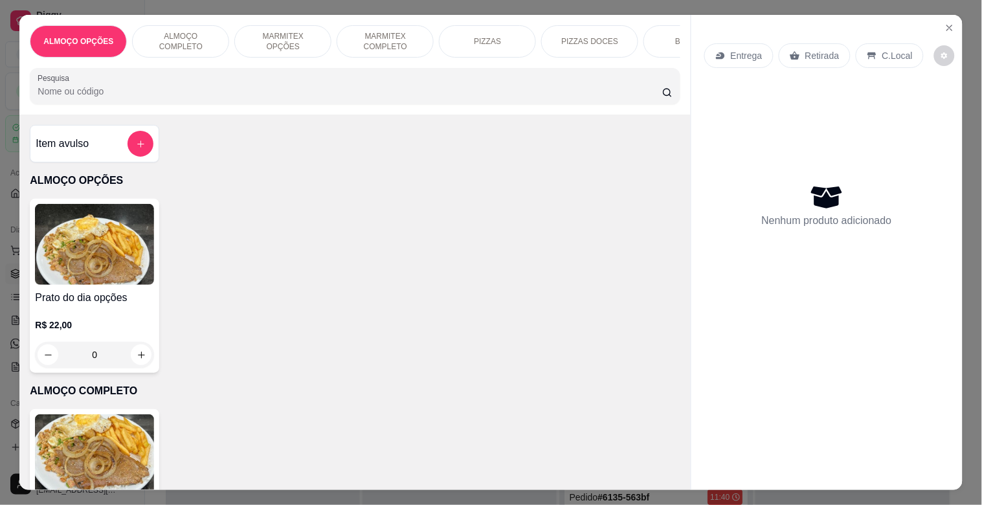
click at [111, 456] on img at bounding box center [94, 454] width 119 height 81
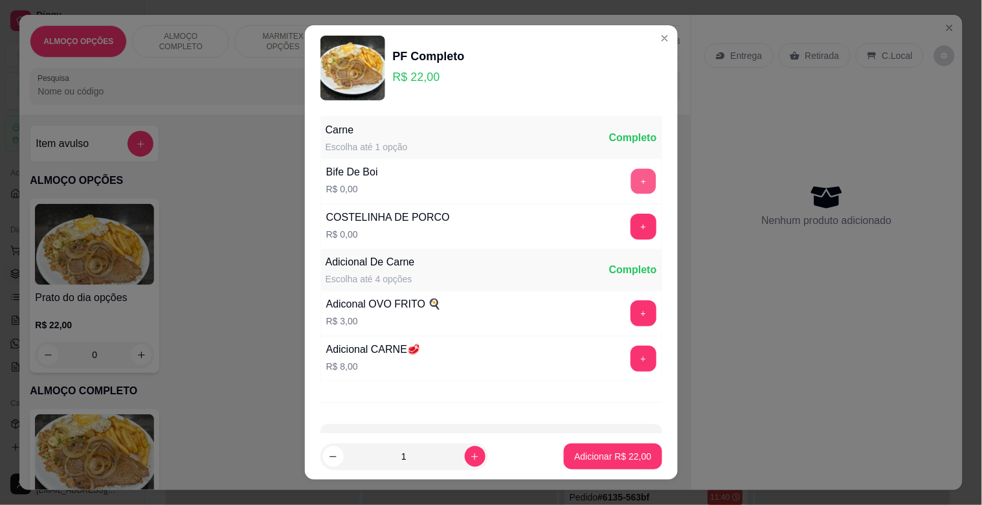
click at [631, 177] on button "+" at bounding box center [643, 181] width 25 height 25
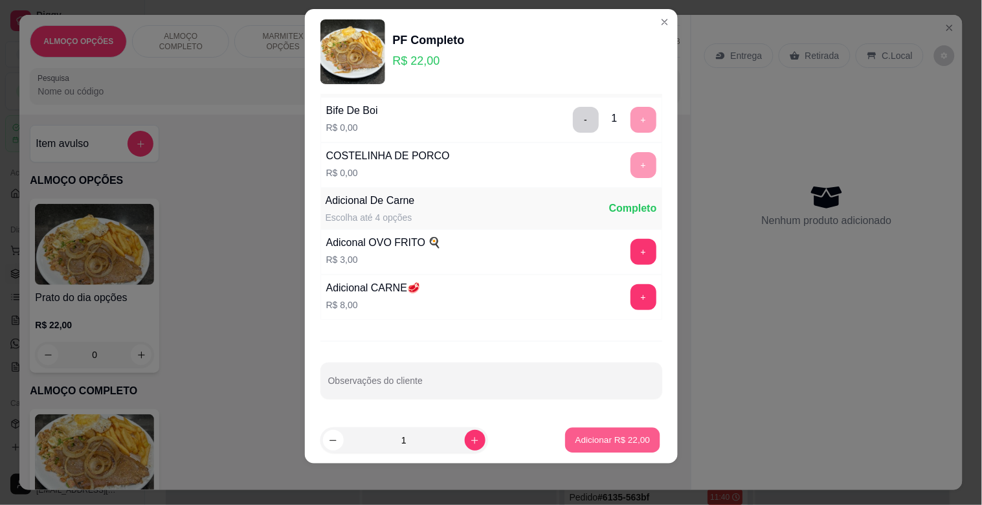
click at [619, 436] on p "Adicionar R$ 22,00" at bounding box center [613, 440] width 75 height 12
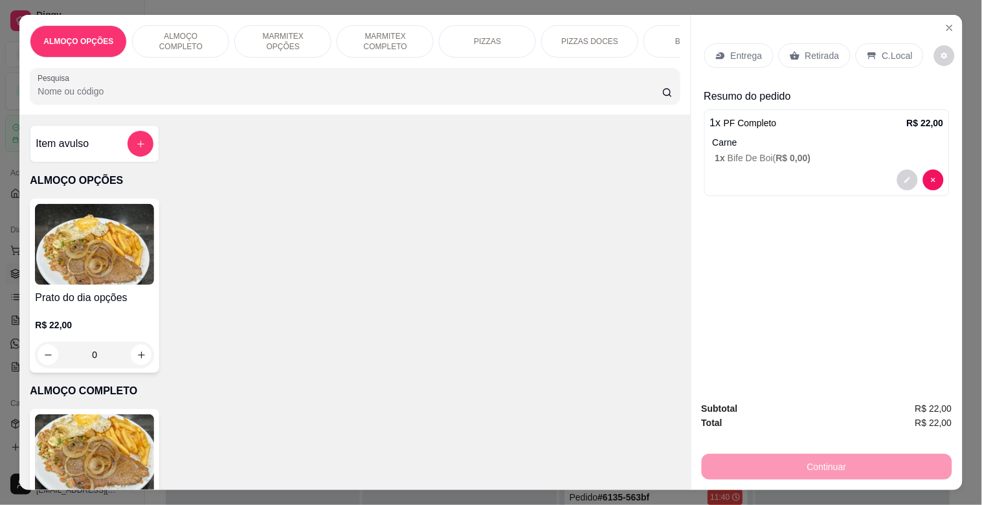
click at [876, 60] on div "C.Local" at bounding box center [890, 55] width 68 height 25
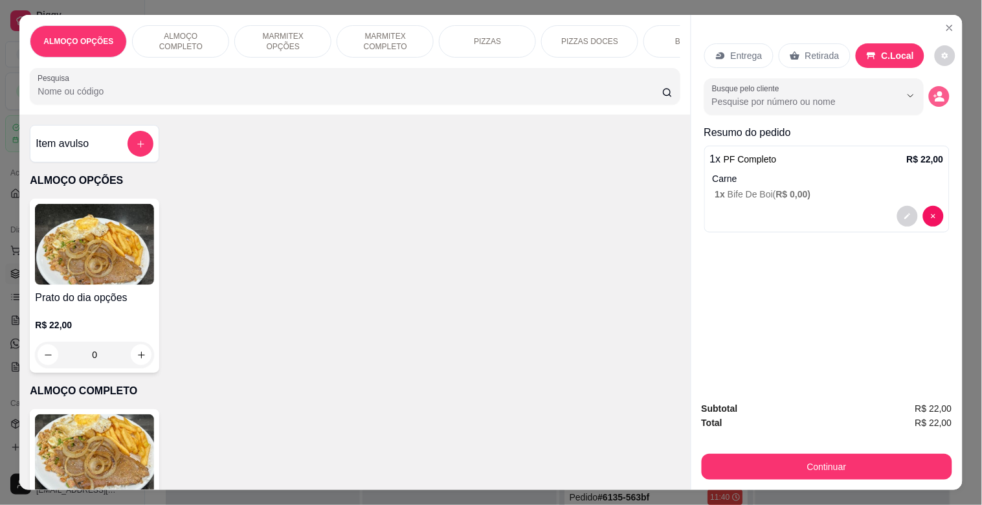
click at [939, 98] on icon "decrease-product-quantity" at bounding box center [940, 100] width 10 height 5
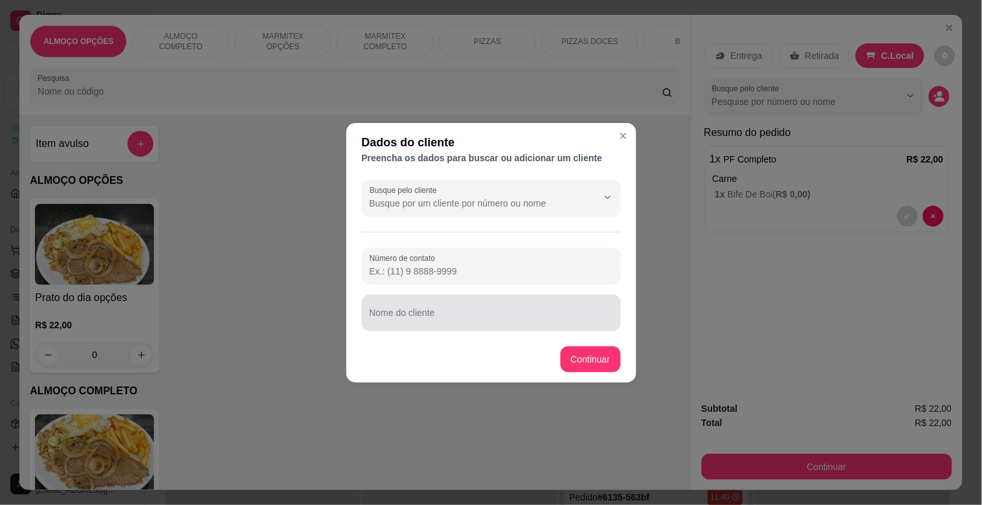
click at [418, 315] on input "Nome do cliente" at bounding box center [491, 317] width 243 height 13
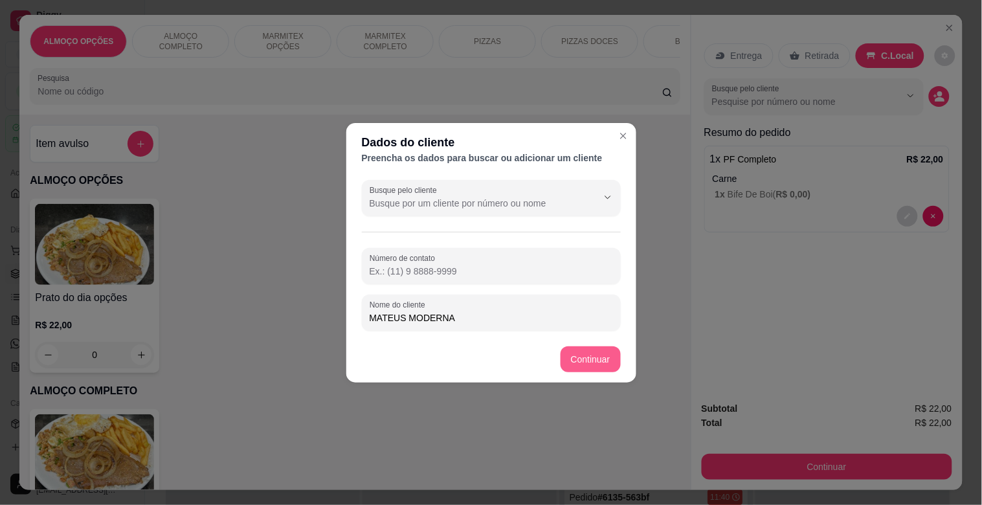
type input "MATEUS MODERNA"
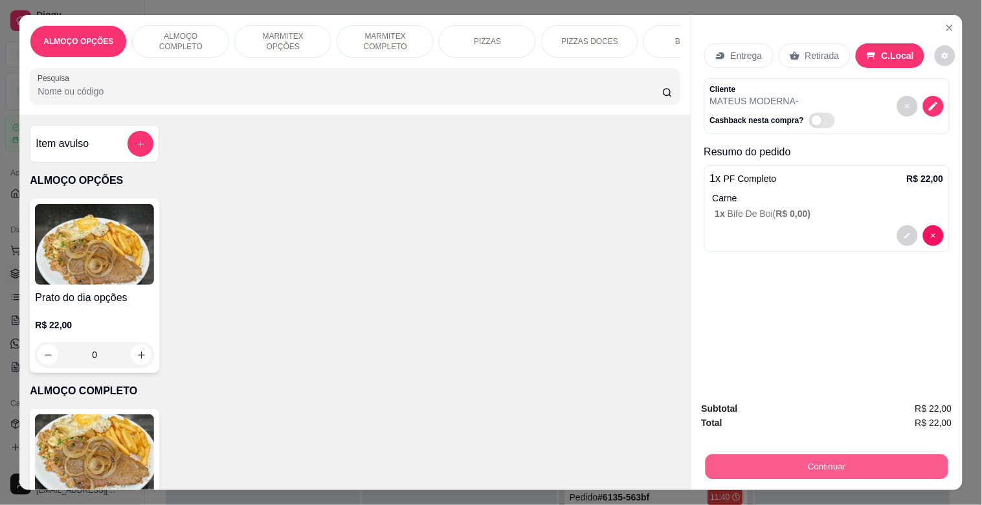
click at [756, 471] on button "Continuar" at bounding box center [826, 466] width 243 height 25
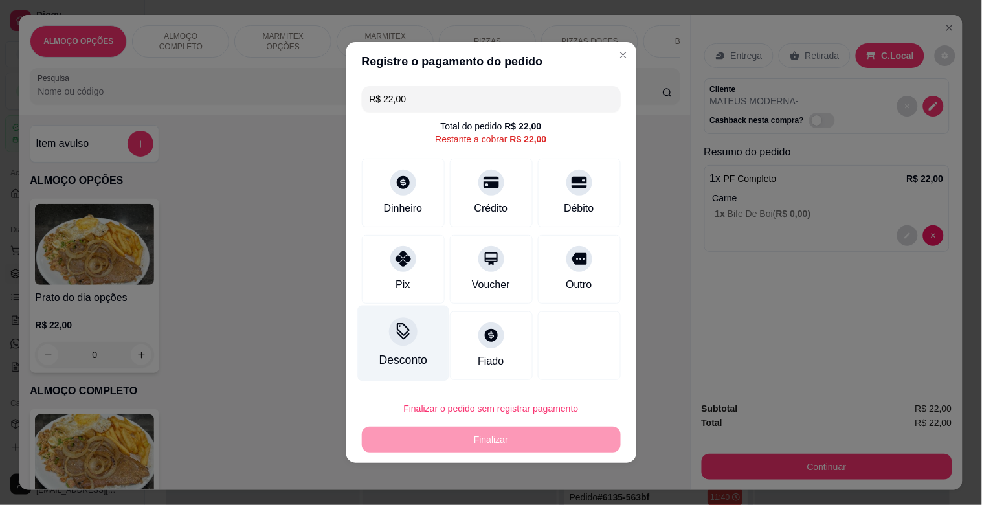
click at [411, 344] on div "Desconto" at bounding box center [402, 344] width 91 height 76
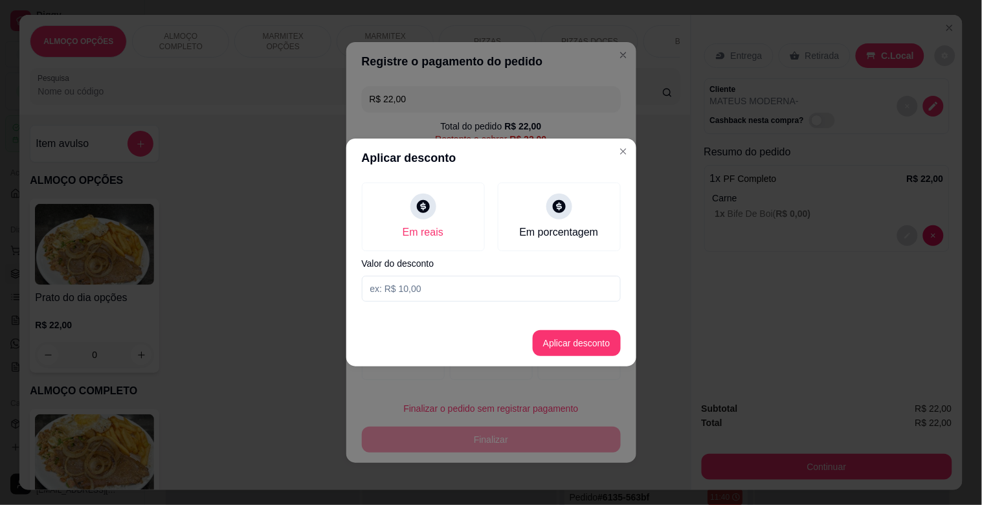
click at [435, 278] on input at bounding box center [491, 289] width 259 height 26
type input "2,00"
click at [568, 337] on button "Aplicar desconto" at bounding box center [577, 343] width 88 height 26
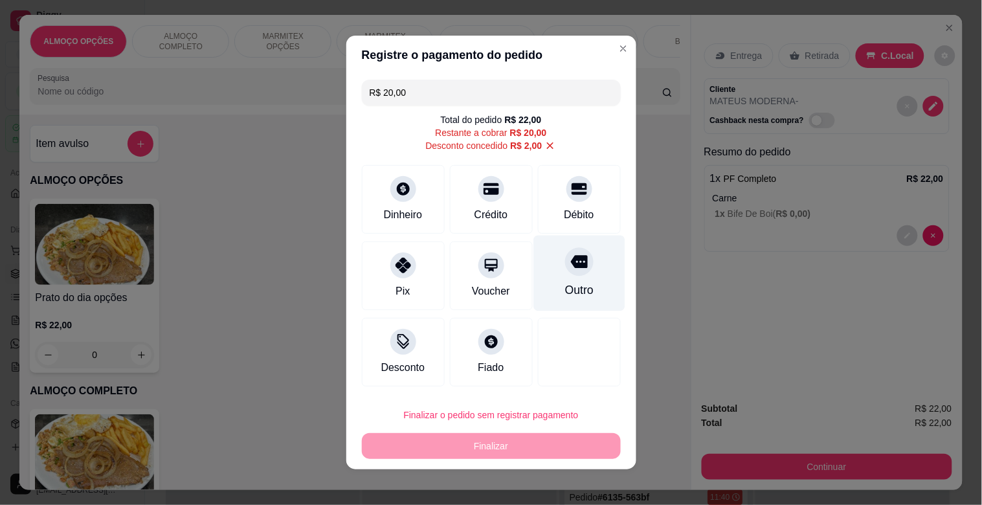
click at [571, 286] on div "Outro" at bounding box center [579, 290] width 28 height 17
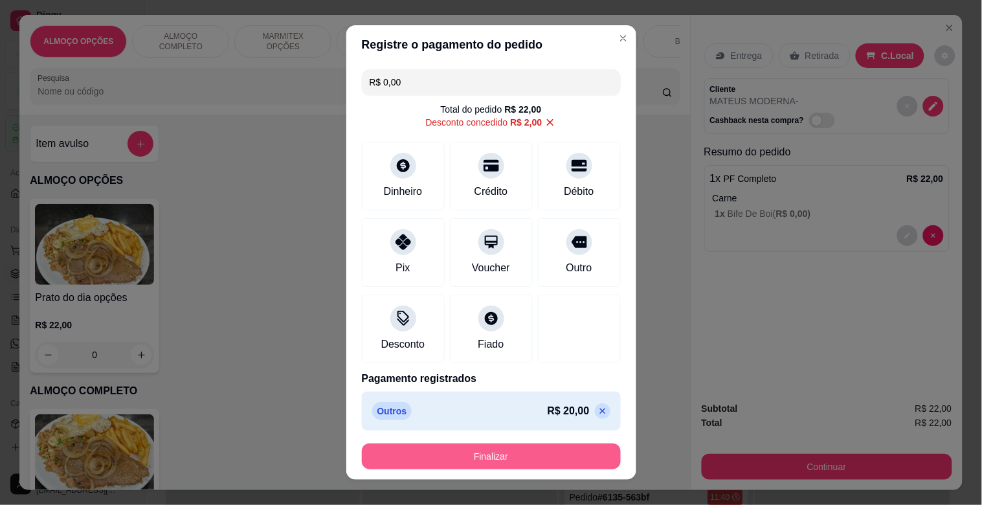
click at [550, 453] on button "Finalizar" at bounding box center [491, 457] width 259 height 26
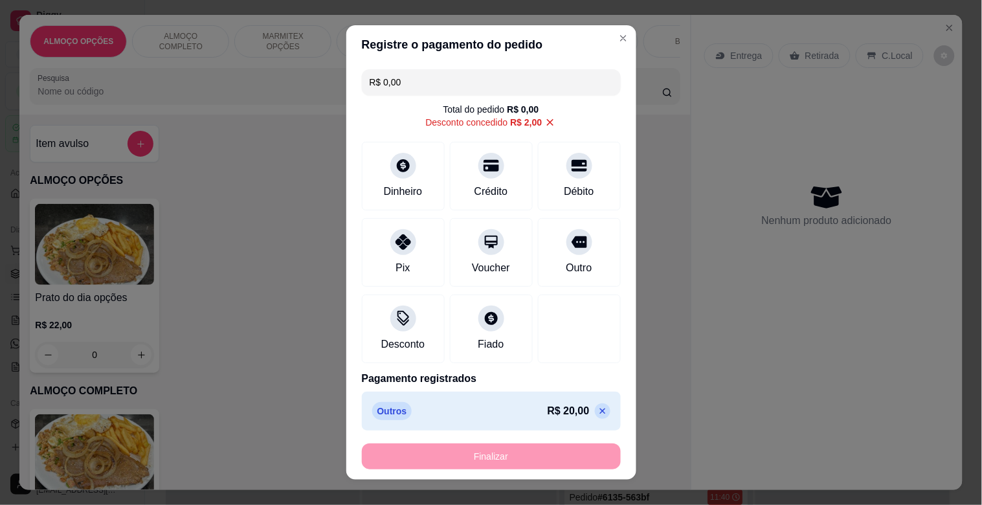
type input "-R$ 22,00"
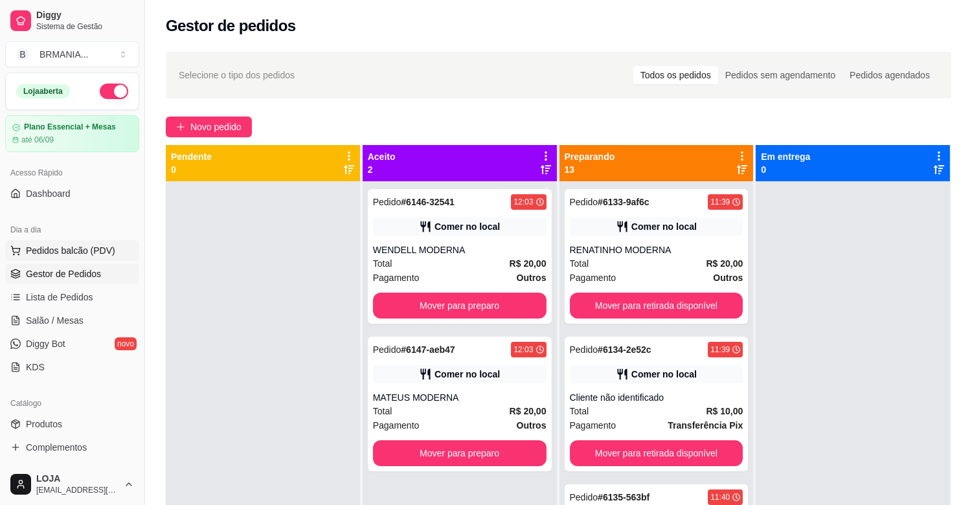
click at [104, 249] on span "Pedidos balcão (PDV)" at bounding box center [70, 250] width 89 height 13
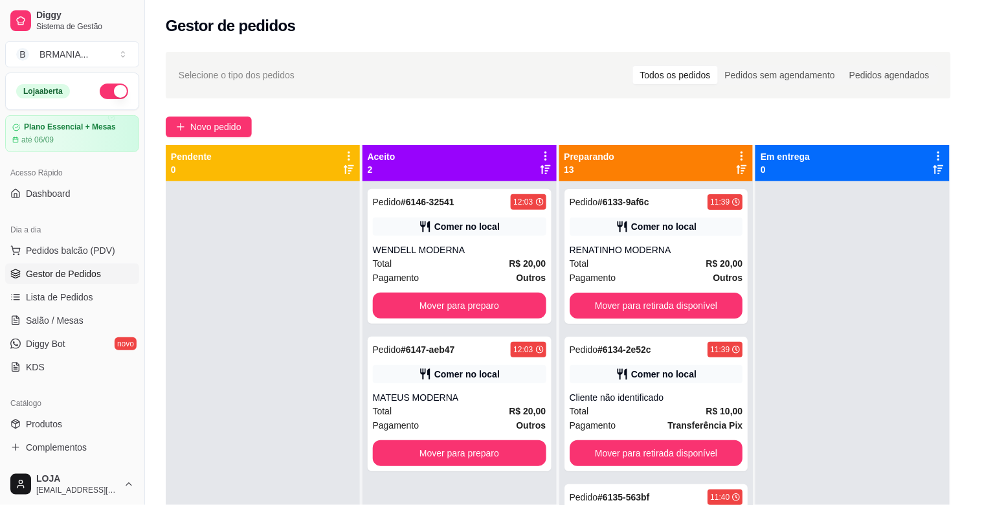
click at [93, 448] on img at bounding box center [94, 454] width 119 height 81
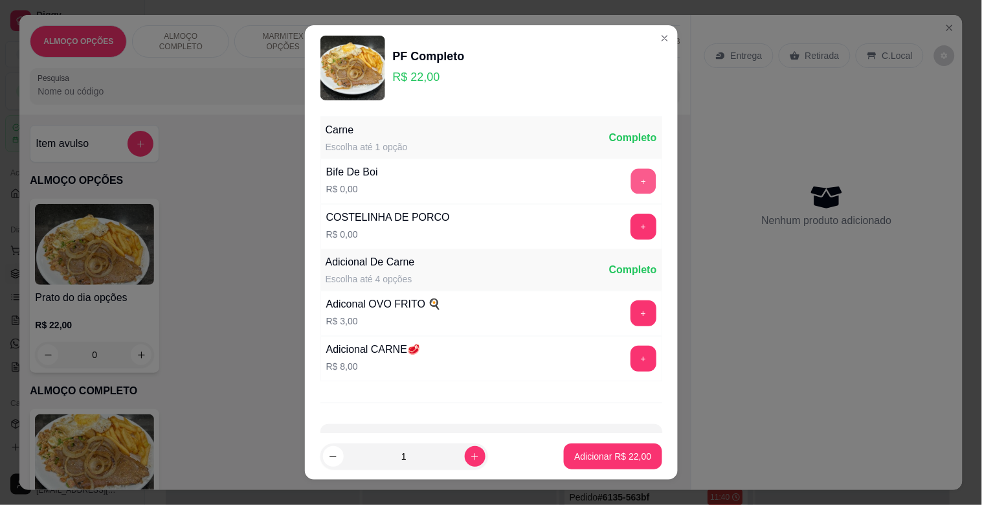
click at [631, 178] on button "+" at bounding box center [643, 181] width 25 height 25
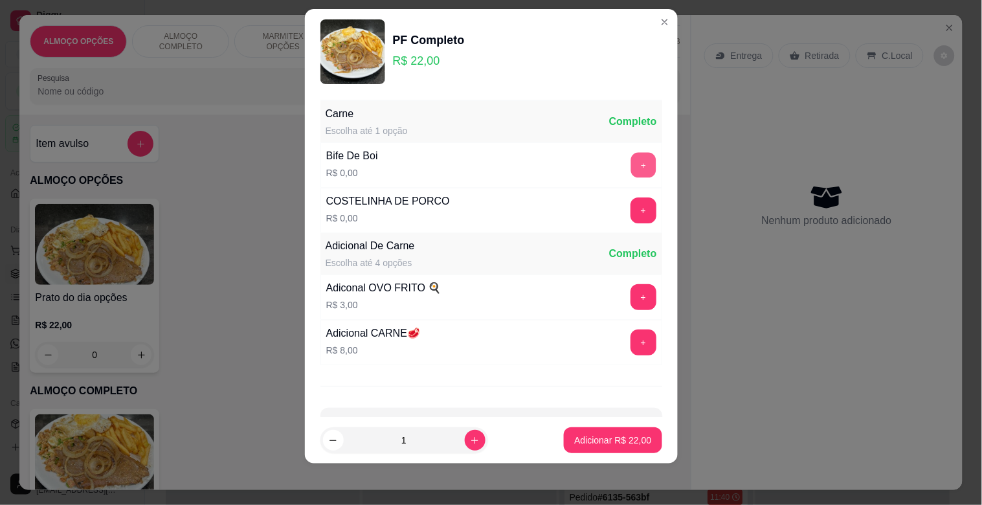
scroll to position [46, 0]
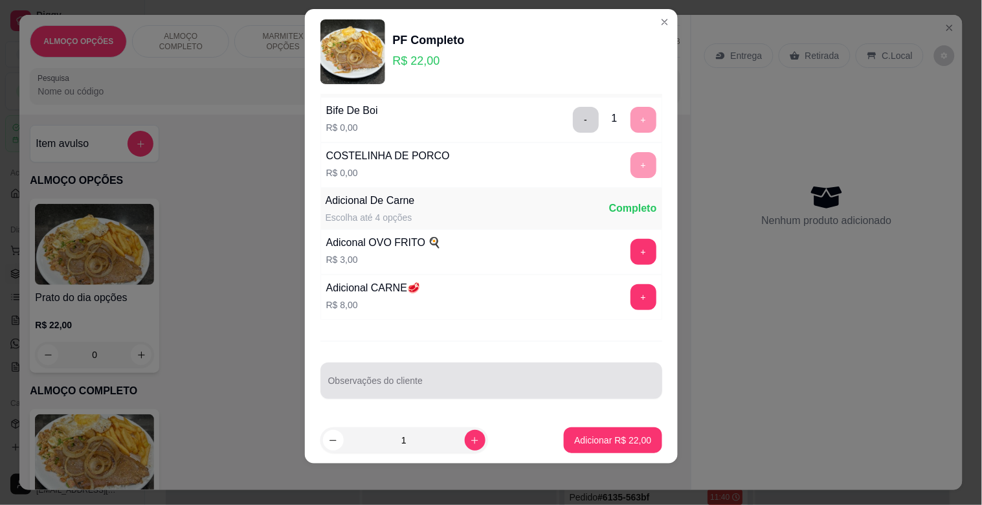
click at [405, 395] on div "Observações do cliente" at bounding box center [492, 381] width 342 height 36
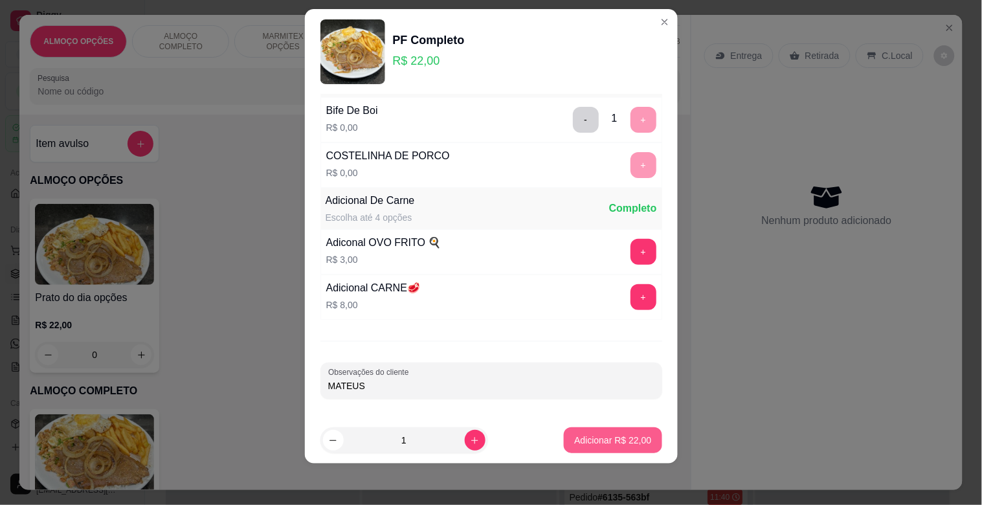
type input "MATEUS"
click at [577, 448] on button "Adicionar R$ 22,00" at bounding box center [613, 440] width 98 height 26
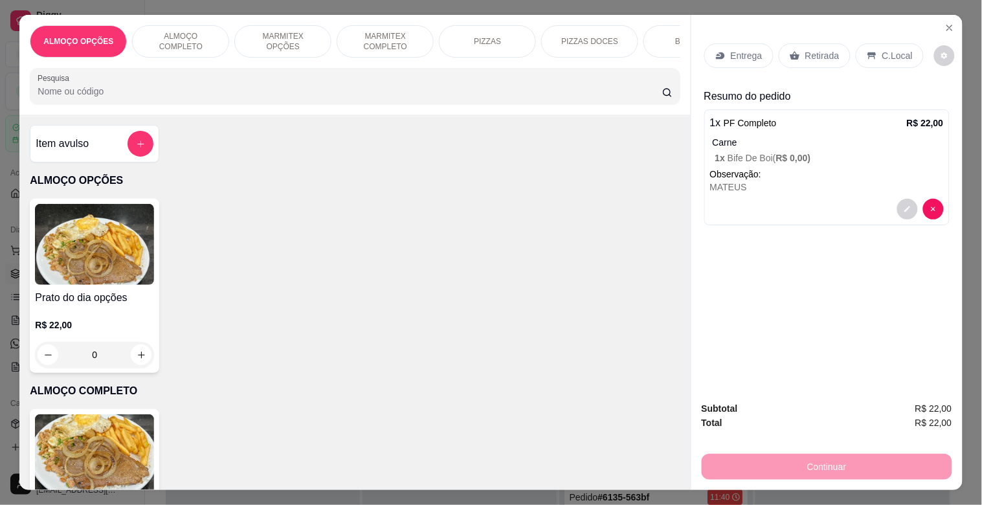
click at [124, 451] on img at bounding box center [94, 454] width 119 height 81
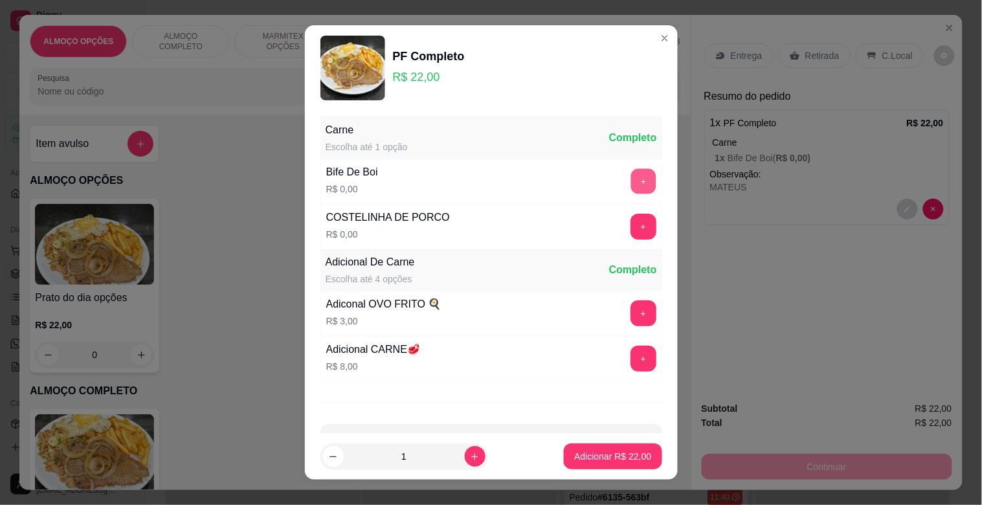
click at [631, 188] on button "+" at bounding box center [643, 181] width 25 height 25
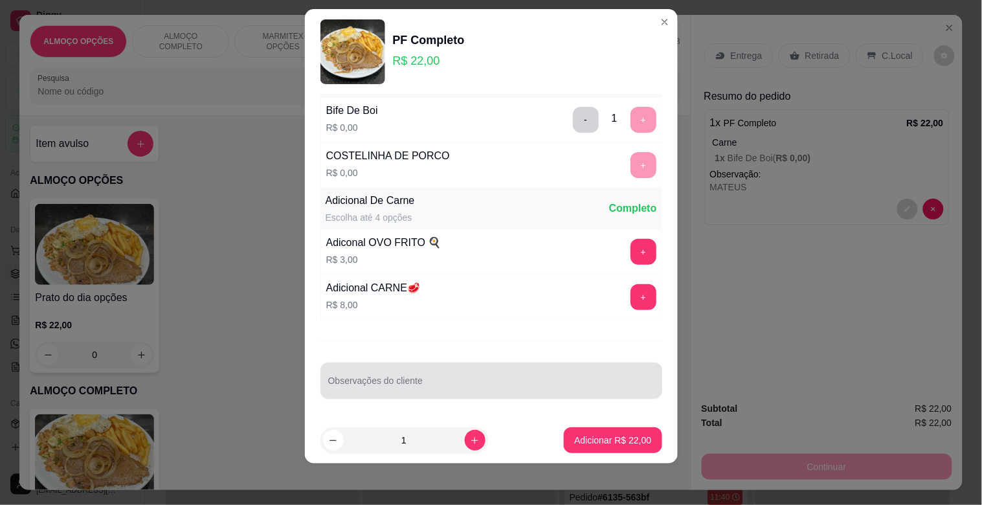
click at [430, 382] on input "Observações do cliente" at bounding box center [491, 385] width 326 height 13
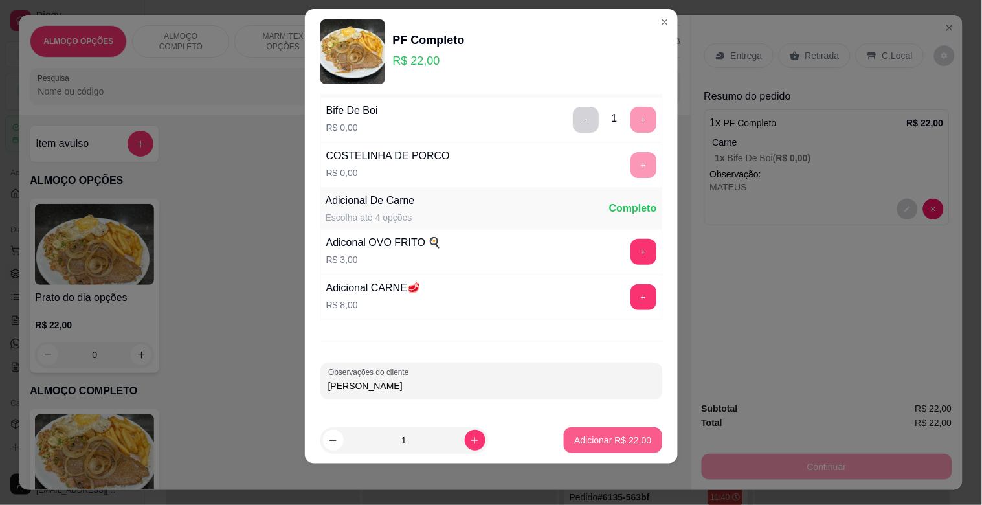
type input "[PERSON_NAME]"
click at [583, 450] on button "Adicionar R$ 22,00" at bounding box center [613, 440] width 98 height 26
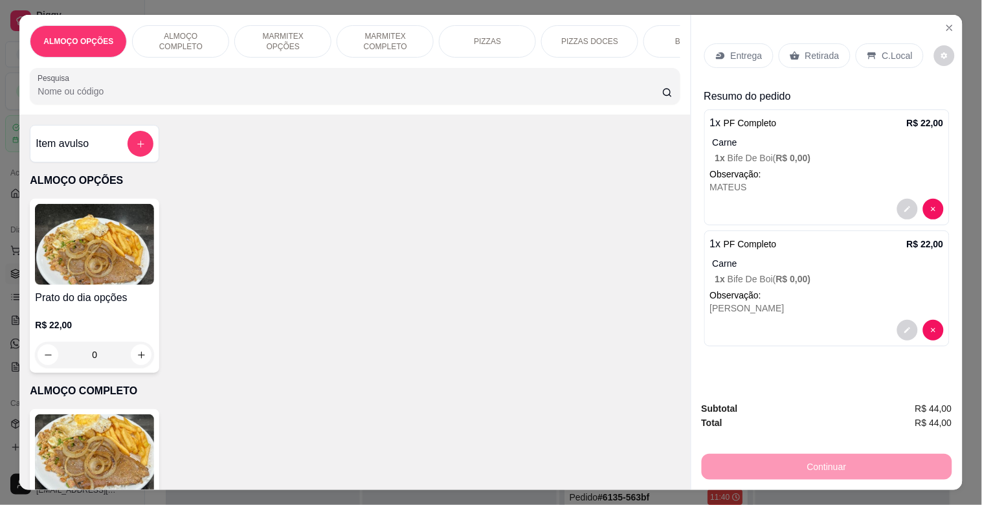
click at [824, 54] on p "Retirada" at bounding box center [822, 55] width 34 height 13
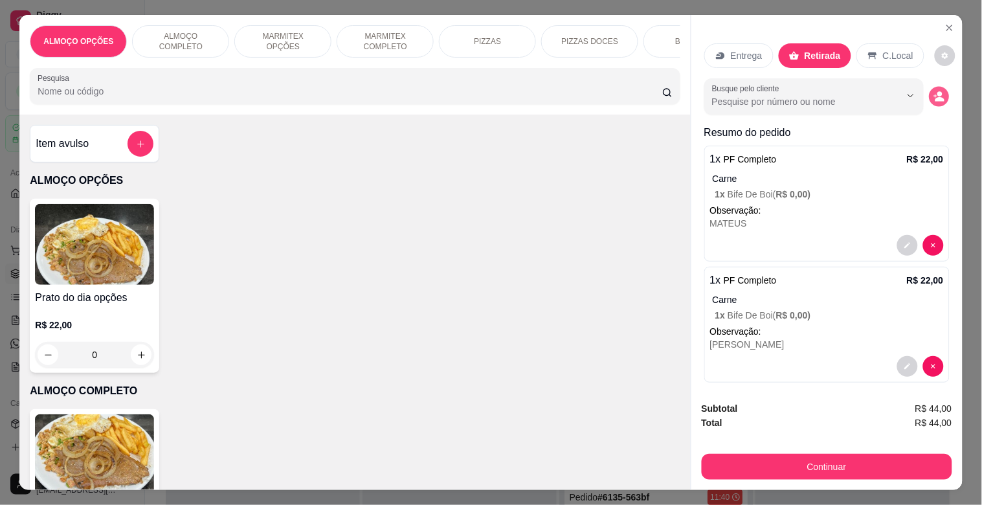
click at [938, 92] on circle "decrease-product-quantity" at bounding box center [940, 94] width 5 height 5
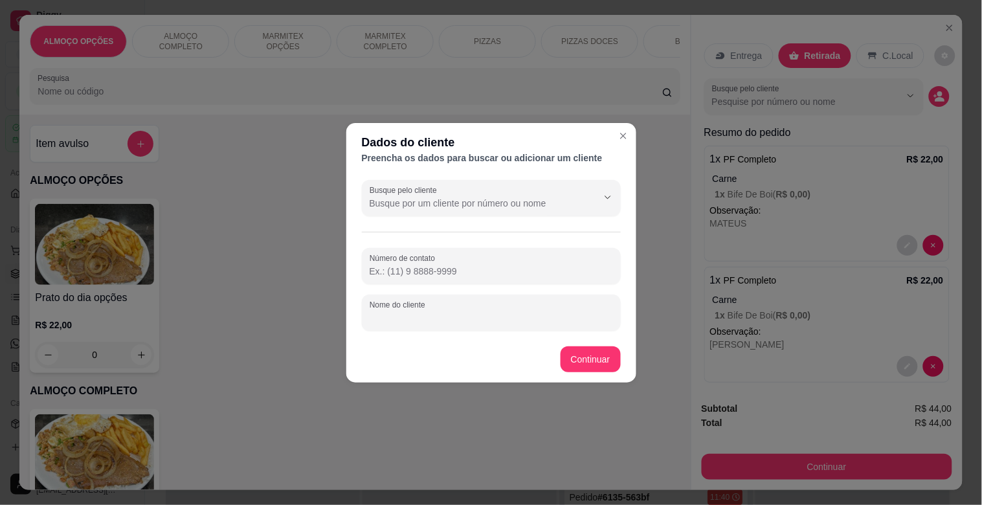
click at [430, 315] on input "Nome do cliente" at bounding box center [491, 317] width 243 height 13
type input "REQUISIÇAO MODERNA"
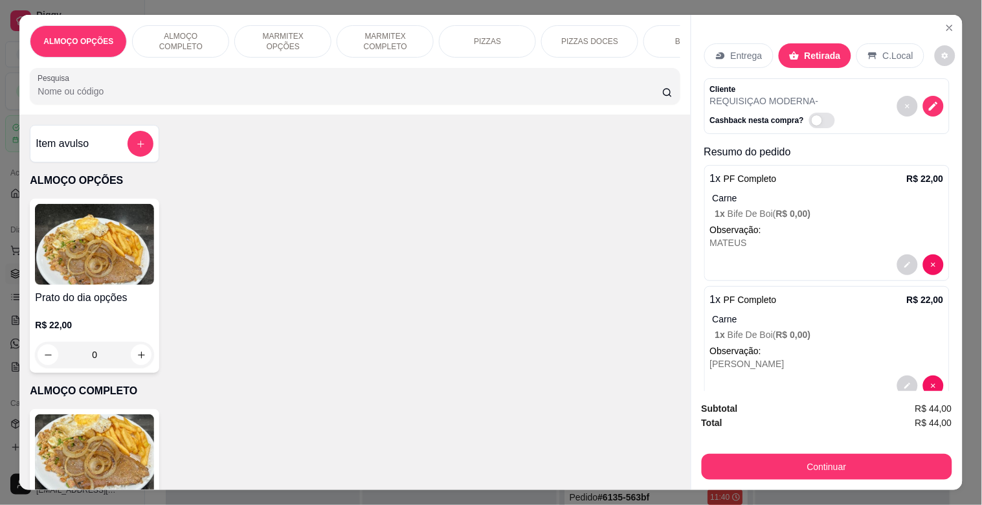
click at [805, 471] on button "Continuar" at bounding box center [827, 467] width 251 height 26
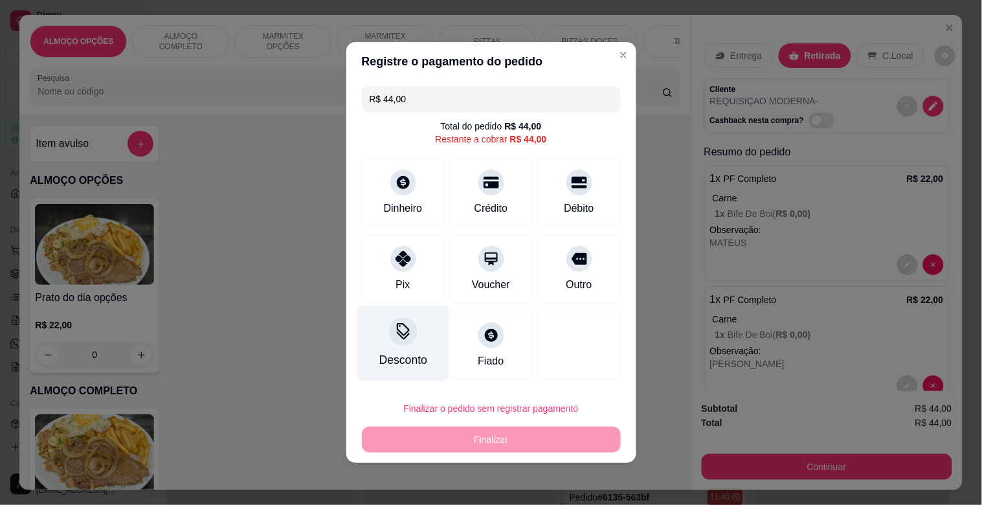
click at [385, 348] on div "Desconto" at bounding box center [402, 344] width 91 height 76
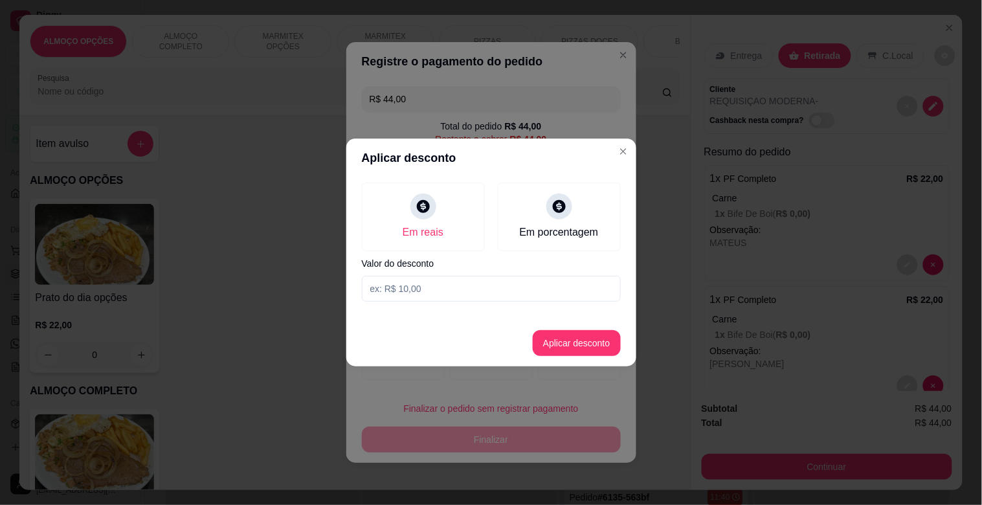
drag, startPoint x: 396, startPoint y: 298, endPoint x: 414, endPoint y: 298, distance: 18.8
click at [396, 298] on input at bounding box center [491, 289] width 259 height 26
type input "4,00"
click at [554, 344] on button "Aplicar desconto" at bounding box center [576, 343] width 85 height 25
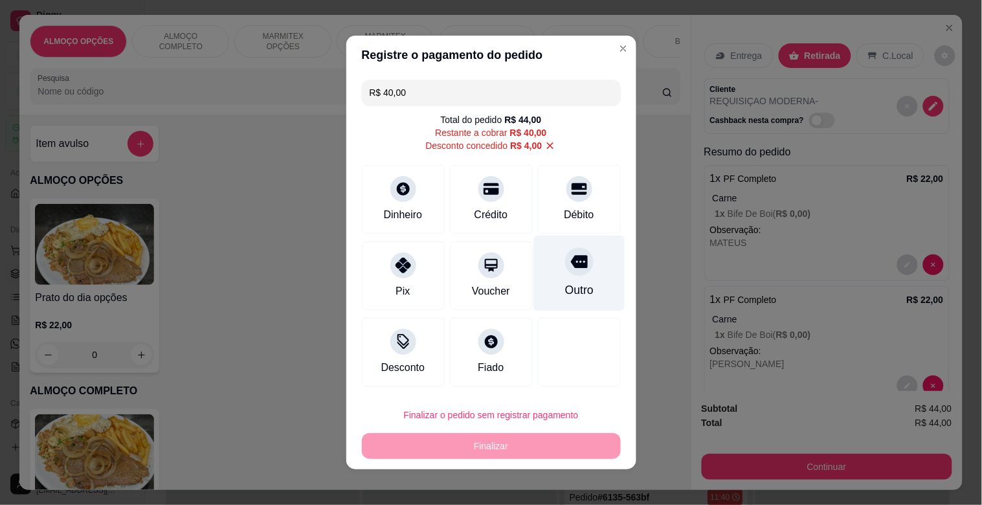
click at [571, 273] on div at bounding box center [579, 261] width 28 height 28
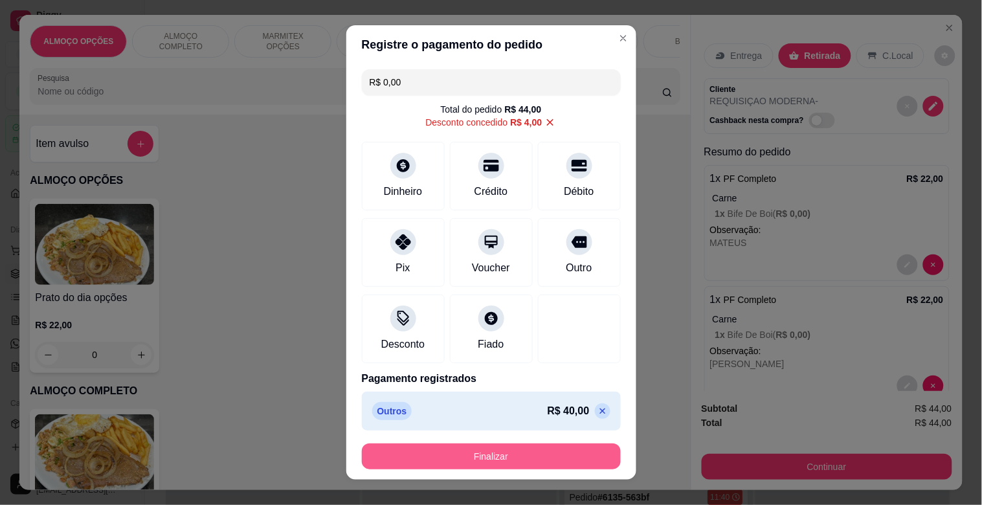
click at [419, 449] on button "Finalizar" at bounding box center [491, 457] width 259 height 26
click at [419, 449] on div "Finalizar" at bounding box center [491, 457] width 259 height 26
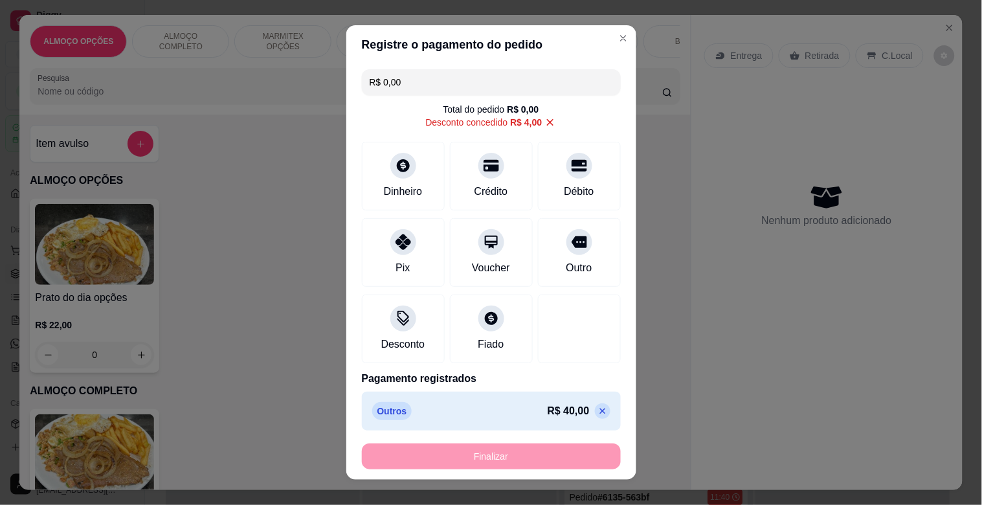
type input "-R$ 44,00"
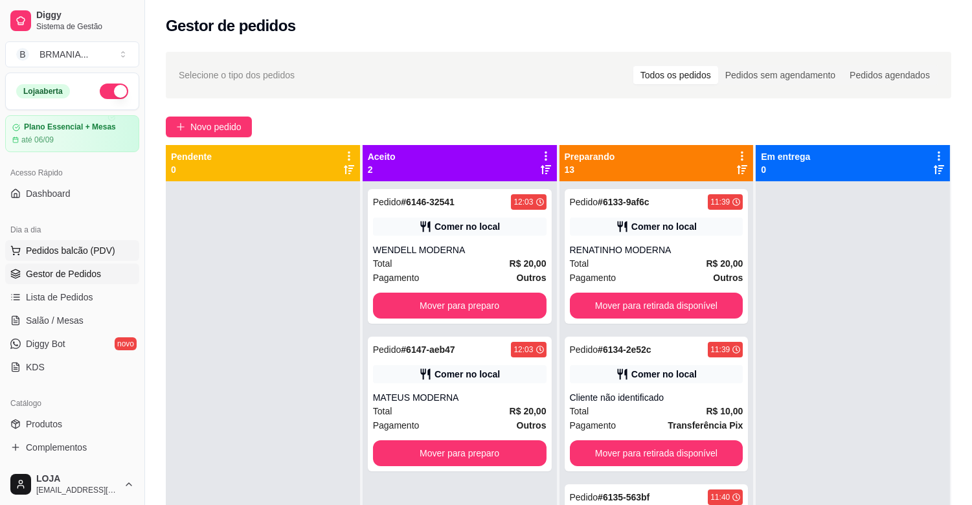
click at [80, 253] on span "Pedidos balcão (PDV)" at bounding box center [70, 250] width 89 height 13
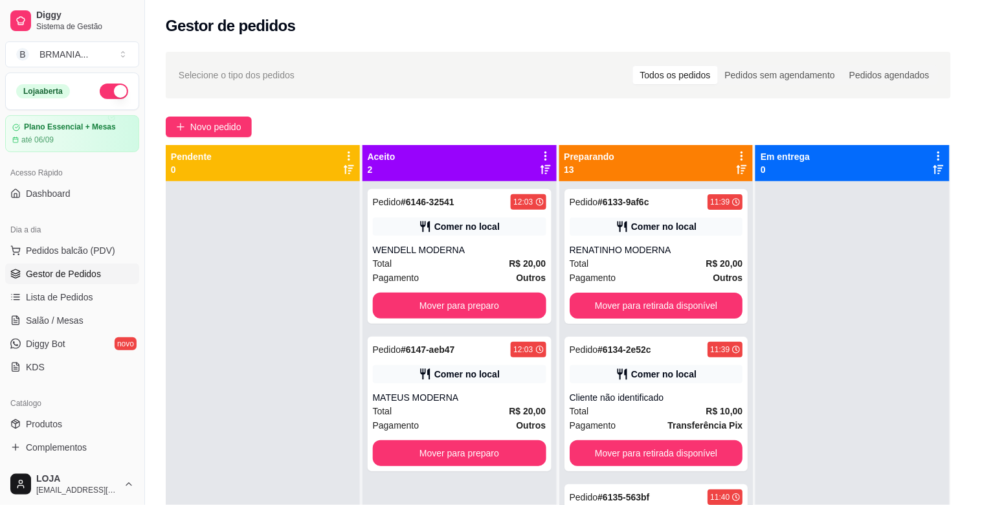
click at [131, 438] on img at bounding box center [94, 454] width 119 height 81
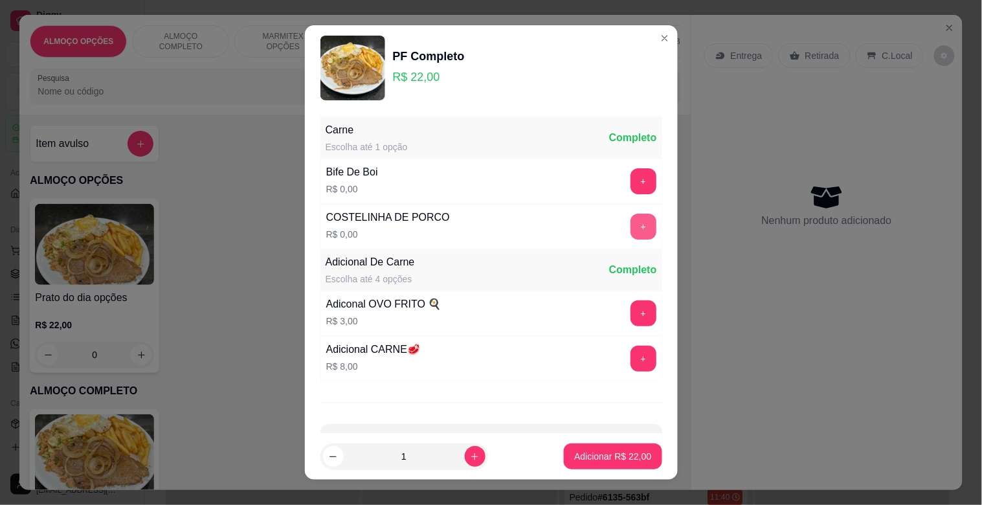
click at [631, 227] on button "+" at bounding box center [644, 227] width 26 height 26
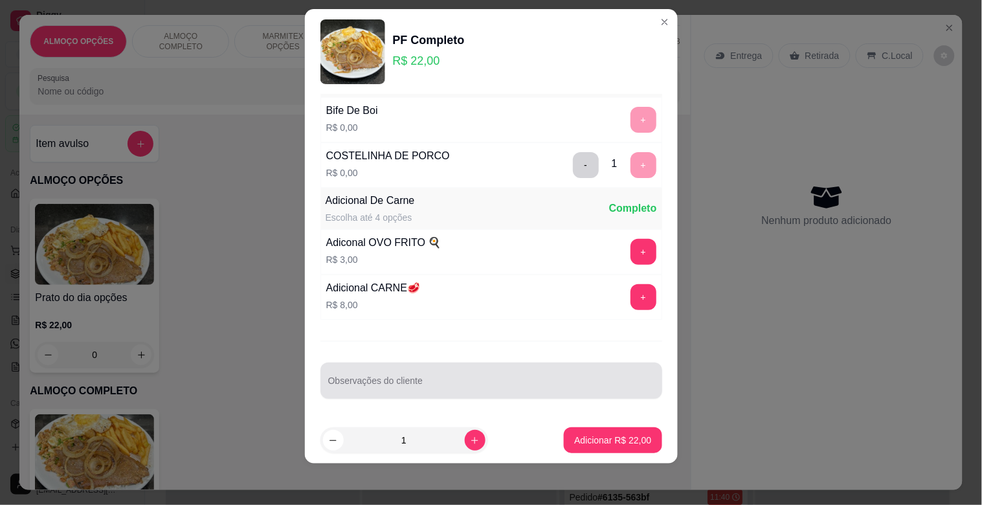
click at [427, 382] on input "Observações do cliente" at bounding box center [491, 385] width 326 height 13
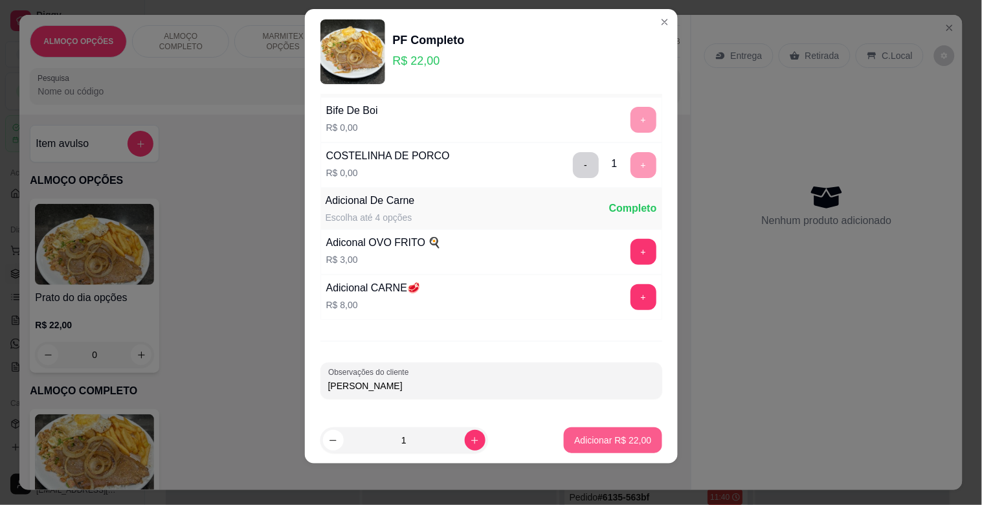
type input "[PERSON_NAME]"
click at [625, 434] on p "Adicionar R$ 22,00" at bounding box center [612, 440] width 77 height 13
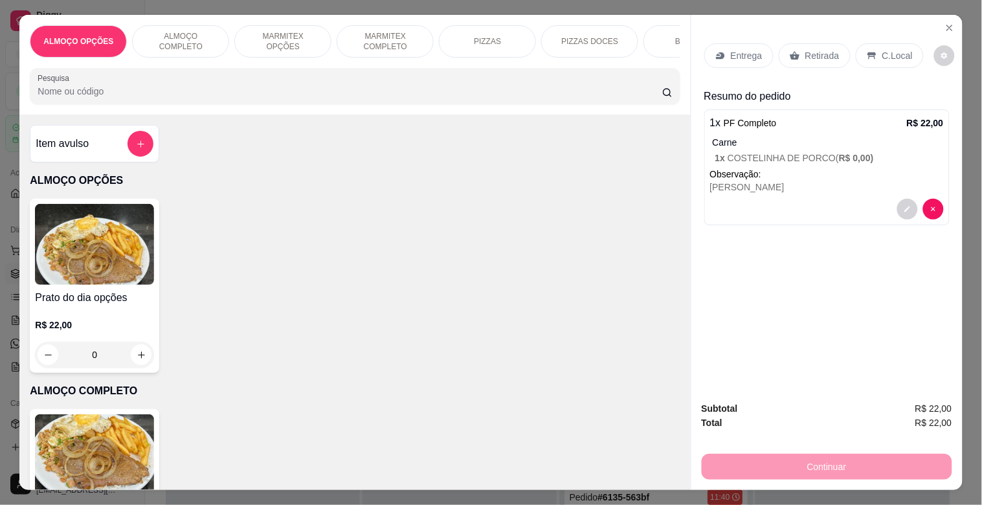
click at [106, 447] on img at bounding box center [94, 454] width 119 height 81
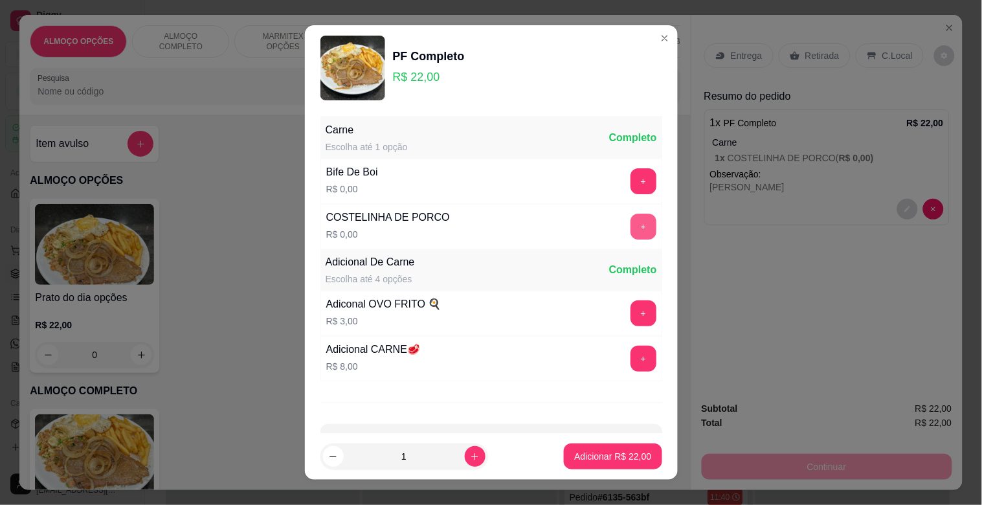
click at [631, 229] on button "+" at bounding box center [644, 227] width 26 height 26
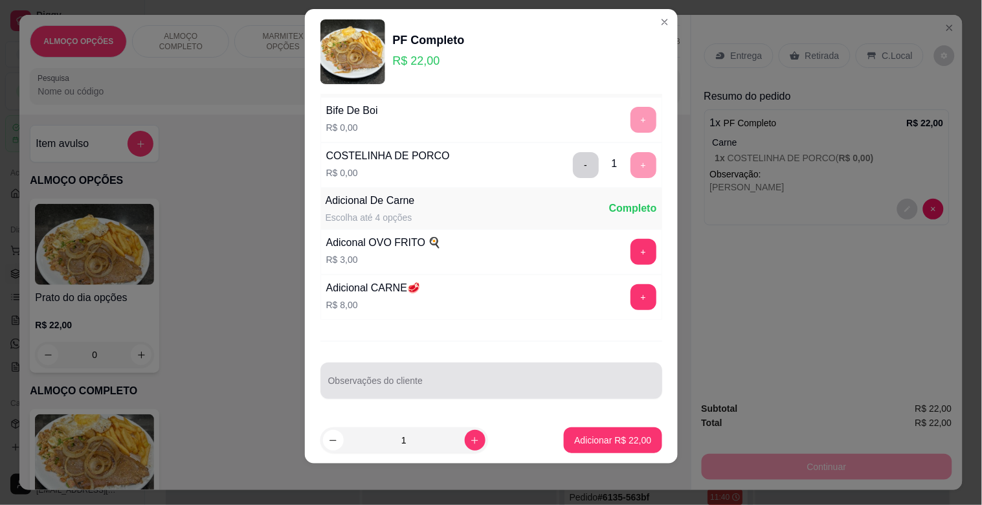
click at [431, 383] on input "Observações do cliente" at bounding box center [491, 385] width 326 height 13
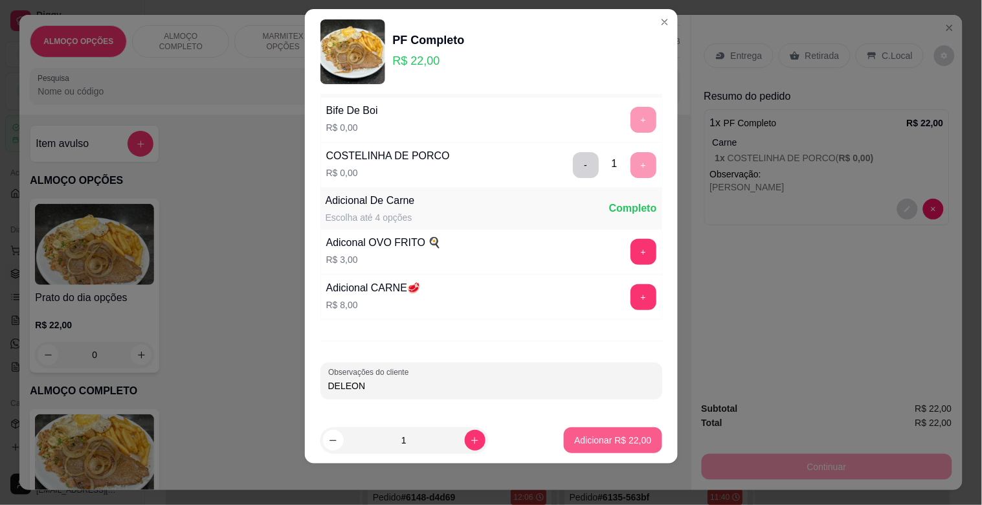
type input "DELEON"
click at [590, 437] on p "Adicionar R$ 22,00" at bounding box center [612, 440] width 77 height 13
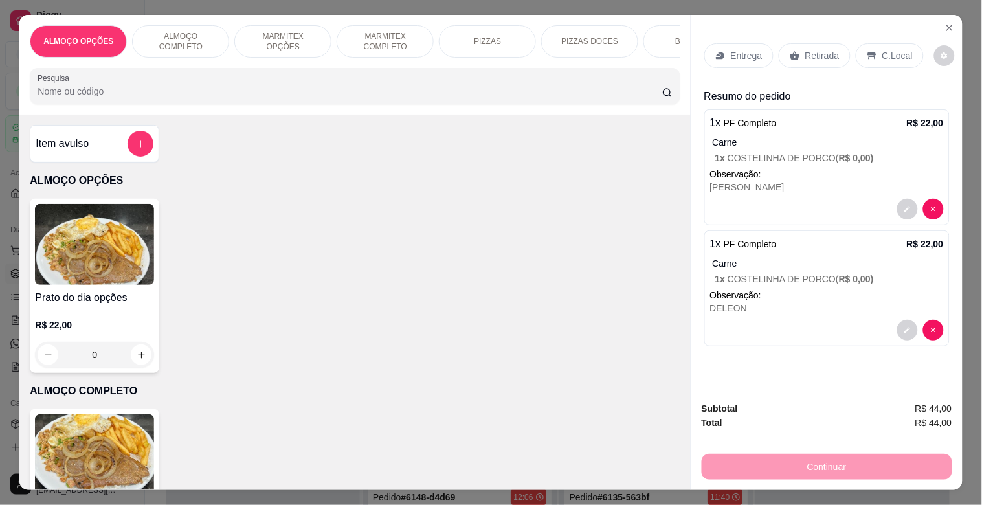
click at [818, 53] on p "Retirada" at bounding box center [822, 55] width 34 height 13
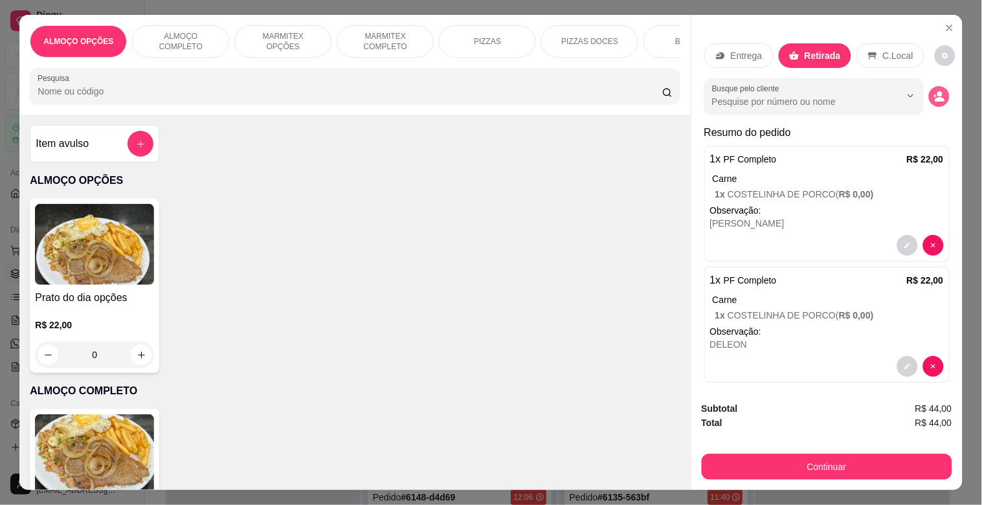
click at [929, 91] on button "decrease-product-quantity" at bounding box center [939, 96] width 21 height 21
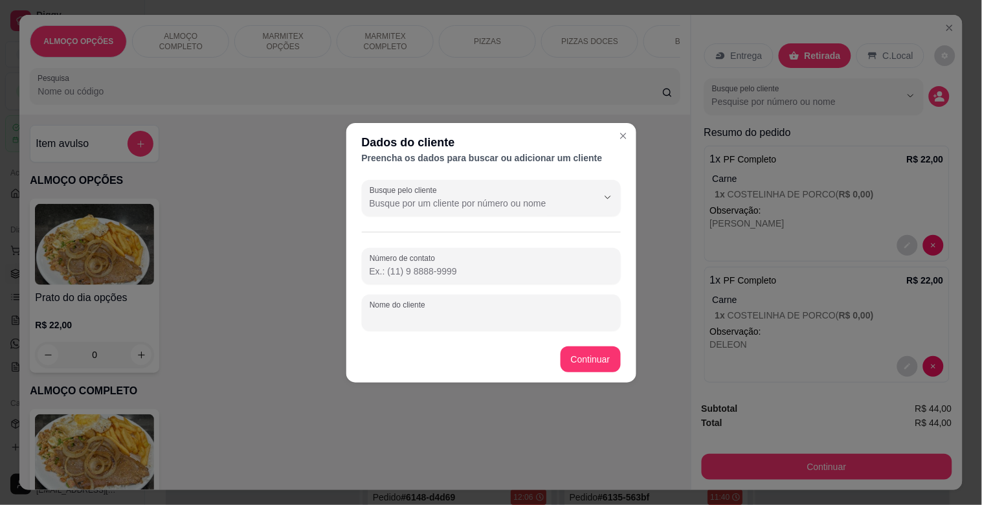
click at [412, 315] on input "Nome do cliente" at bounding box center [491, 317] width 243 height 13
type input "REQUISIÇAO MODERNA"
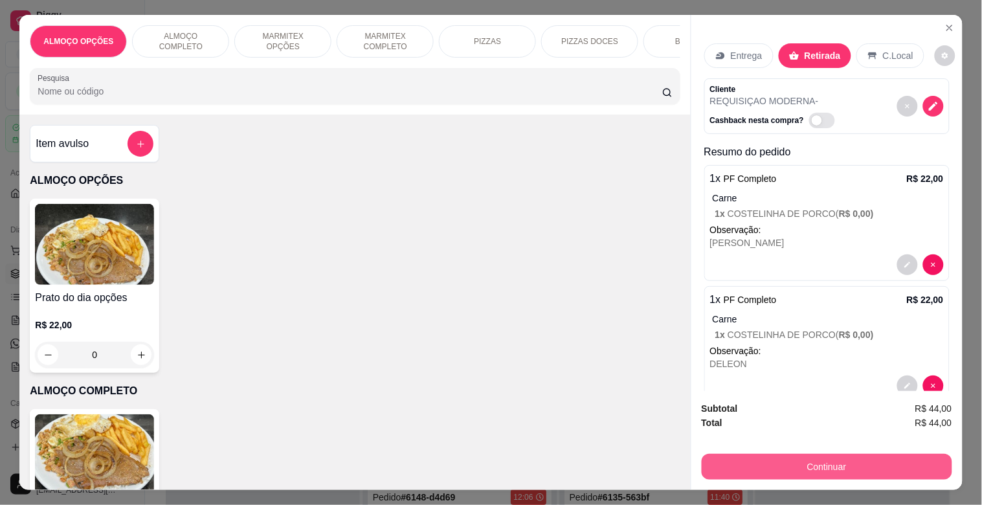
click at [794, 471] on button "Continuar" at bounding box center [827, 467] width 251 height 26
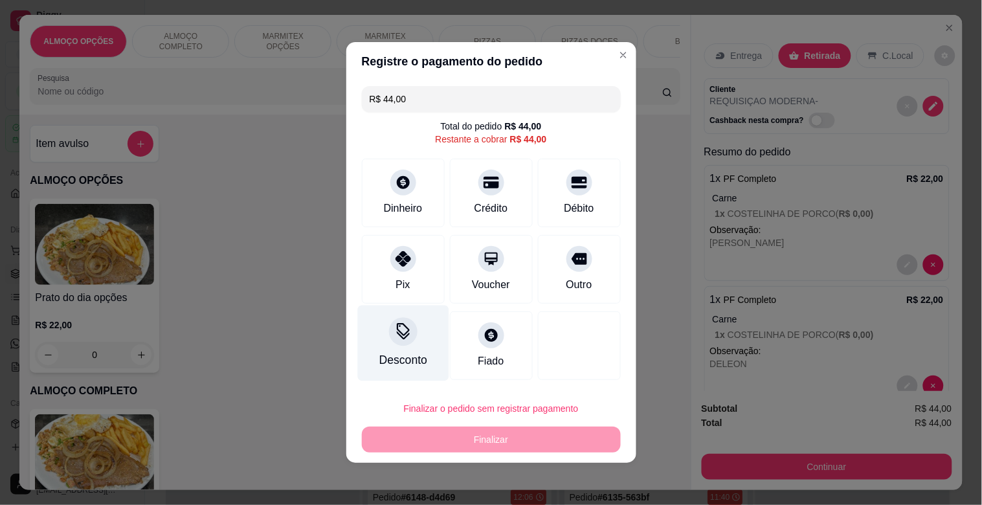
click at [399, 348] on div "Desconto" at bounding box center [402, 344] width 91 height 76
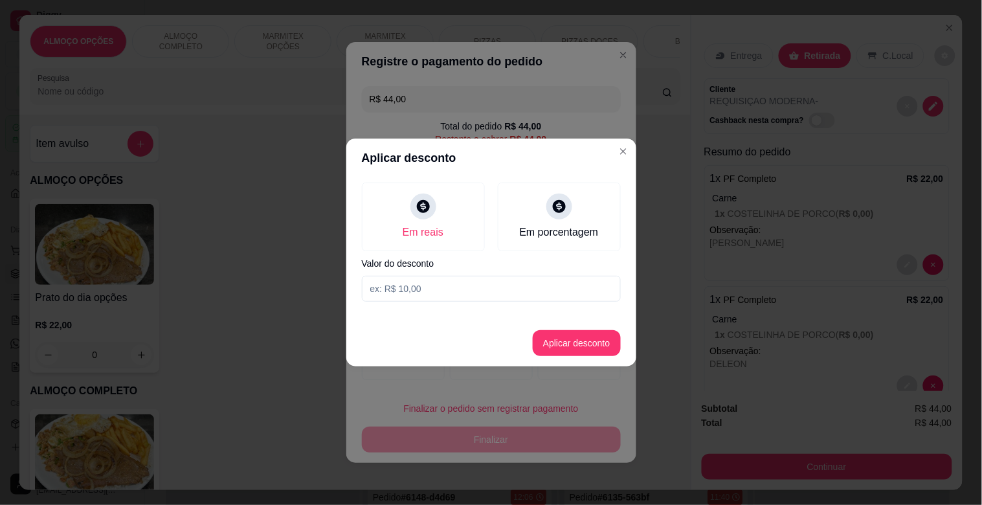
drag, startPoint x: 423, startPoint y: 301, endPoint x: 428, endPoint y: 291, distance: 11.0
click at [424, 300] on input at bounding box center [491, 289] width 259 height 26
type input "4,00"
click at [572, 340] on button "Aplicar desconto" at bounding box center [576, 343] width 85 height 25
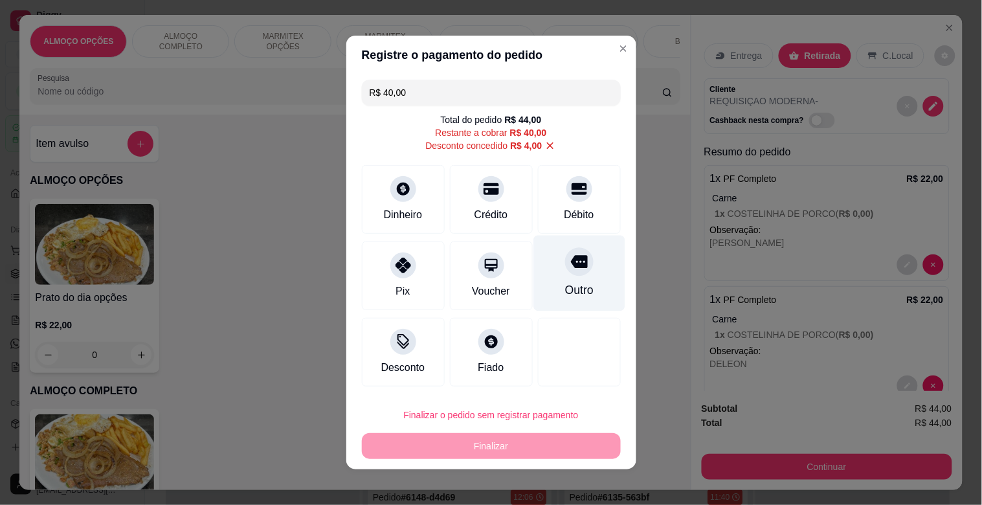
click at [565, 271] on div at bounding box center [579, 261] width 28 height 28
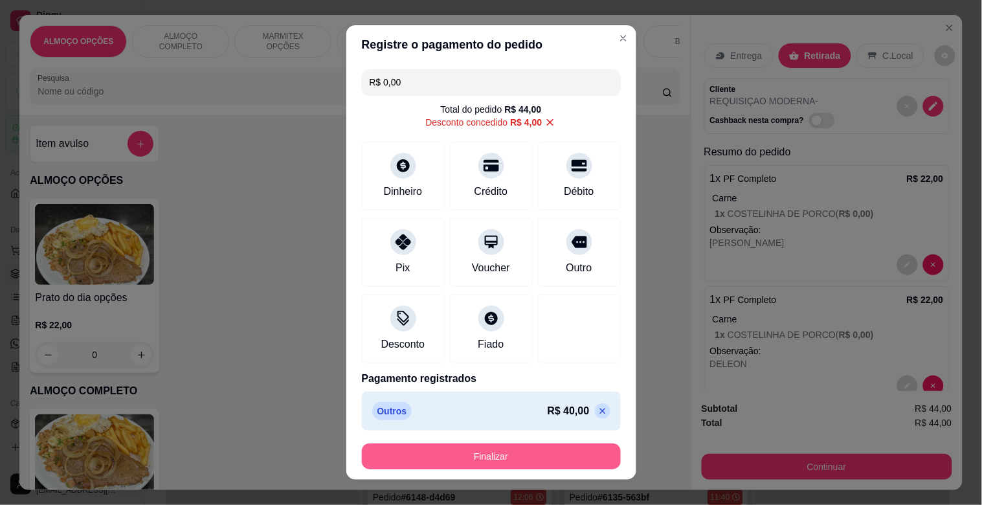
click at [502, 462] on button "Finalizar" at bounding box center [491, 457] width 259 height 26
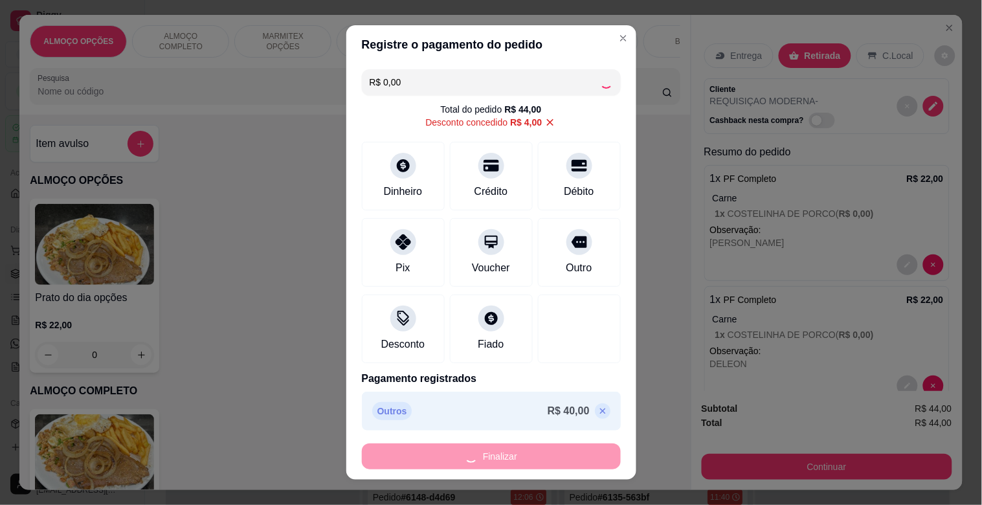
type input "-R$ 44,00"
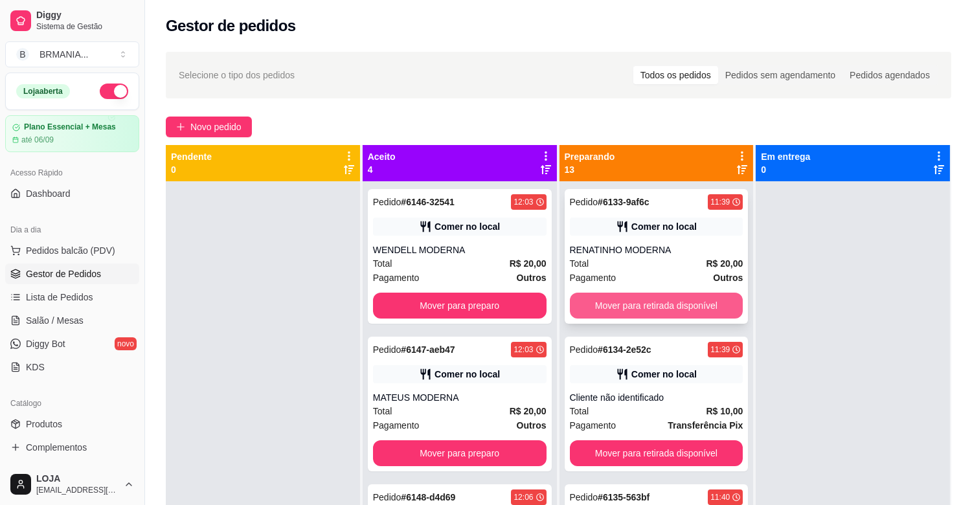
click at [630, 298] on button "Mover para retirada disponível" at bounding box center [657, 306] width 174 height 26
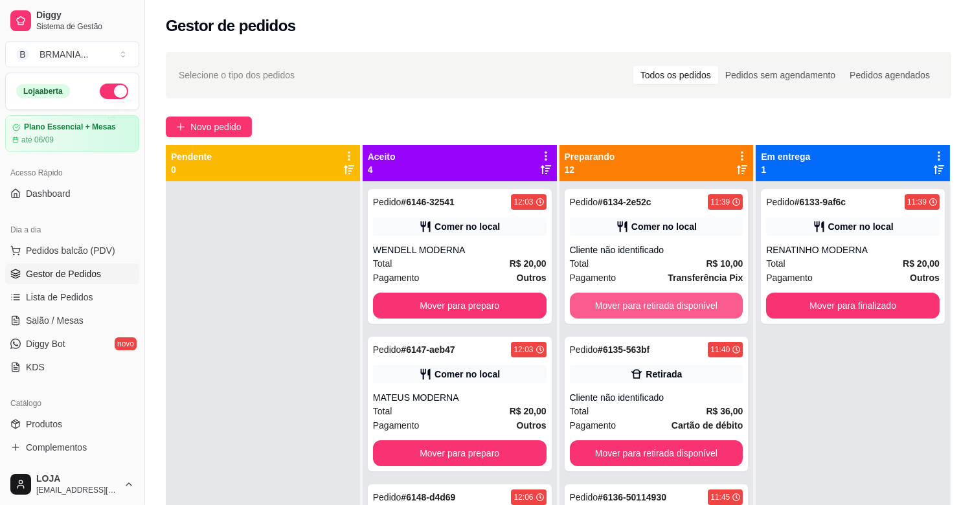
click at [630, 298] on button "Mover para retirada disponível" at bounding box center [657, 306] width 174 height 26
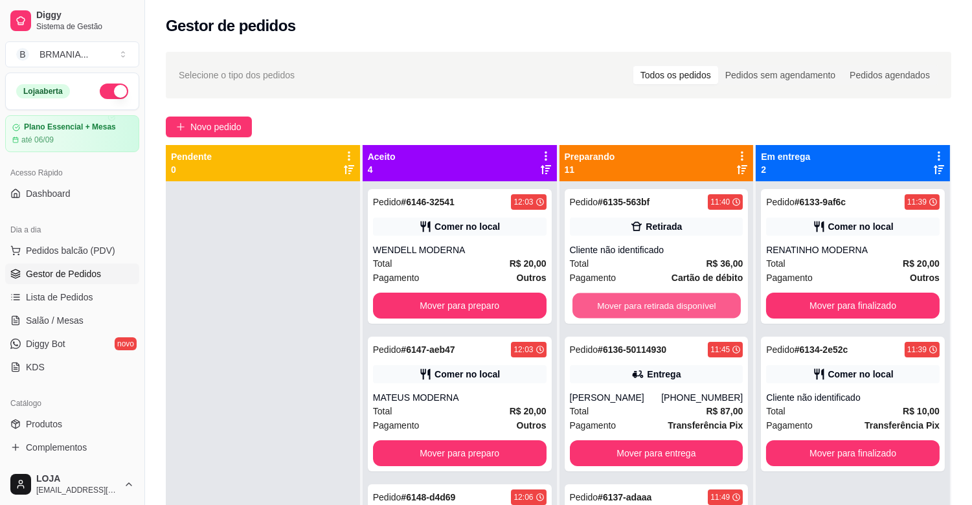
click at [642, 309] on button "Mover para retirada disponível" at bounding box center [656, 305] width 168 height 25
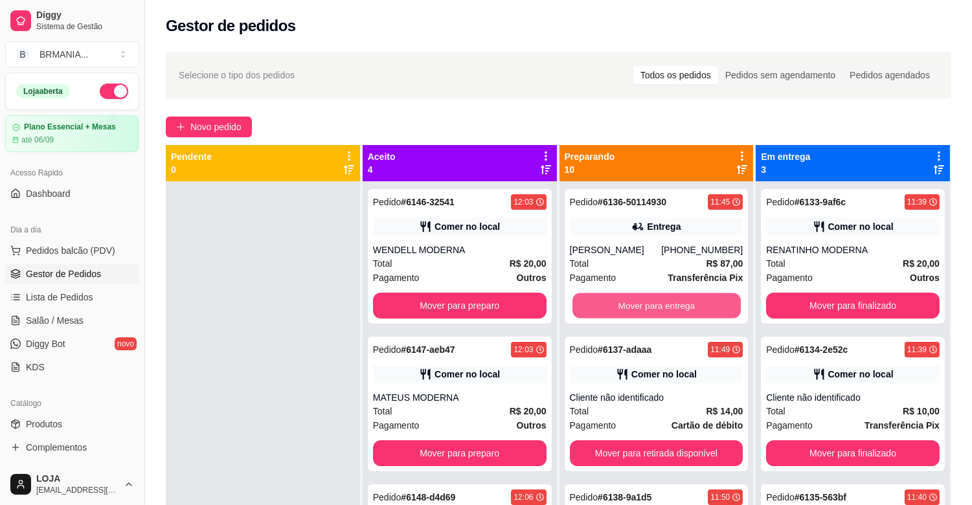
click at [642, 309] on button "Mover para entrega" at bounding box center [656, 305] width 168 height 25
click at [642, 309] on button "Mover para retirada disponível" at bounding box center [656, 305] width 168 height 25
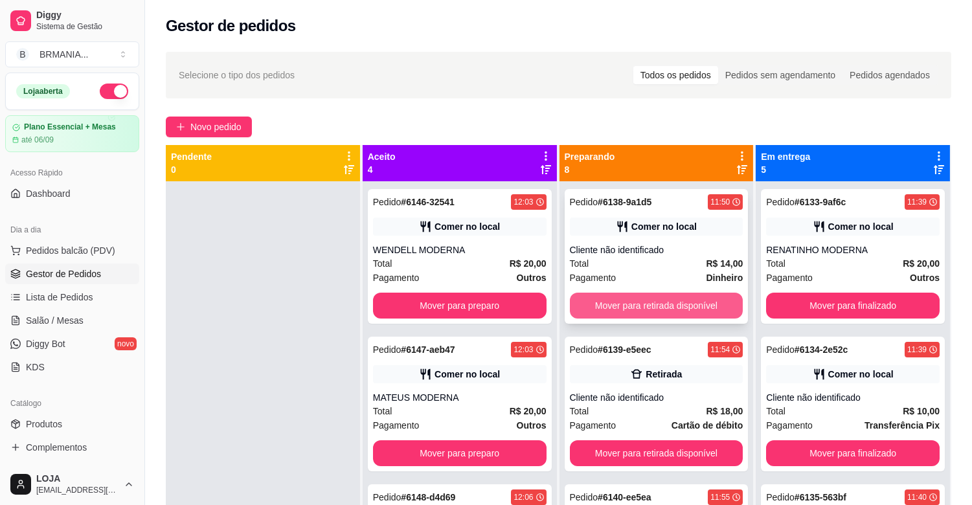
click at [632, 311] on button "Mover para retirada disponível" at bounding box center [657, 306] width 174 height 26
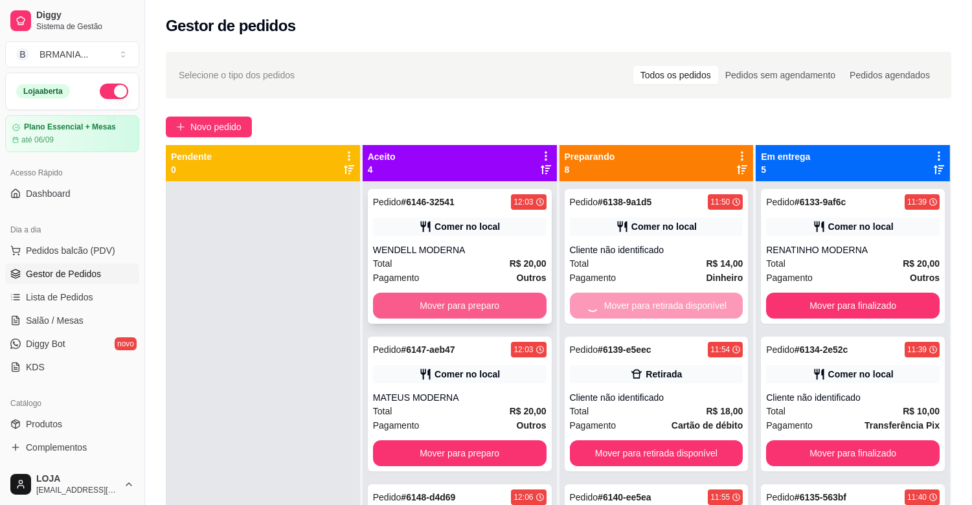
click at [489, 302] on button "Mover para preparo" at bounding box center [460, 306] width 174 height 26
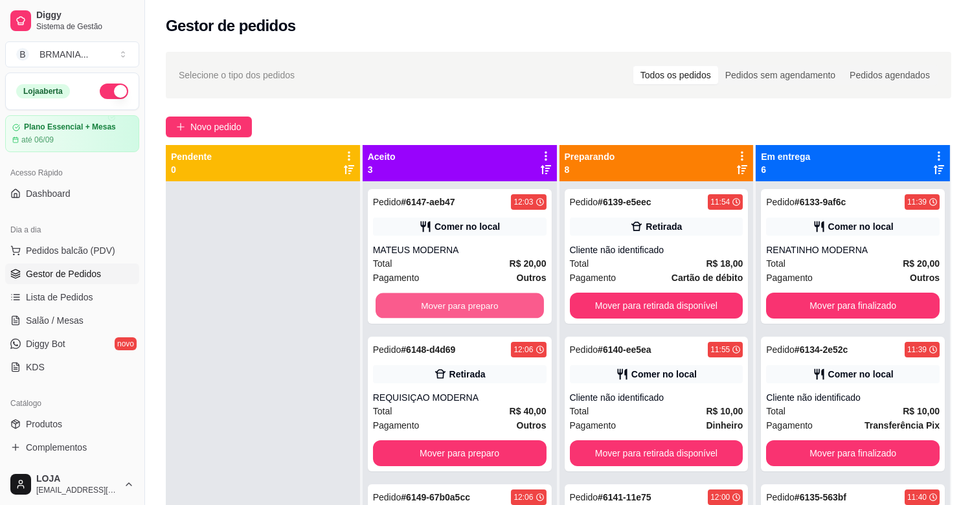
click at [486, 300] on button "Mover para preparo" at bounding box center [460, 305] width 168 height 25
click at [486, 300] on div "Mover para preparo" at bounding box center [460, 306] width 174 height 26
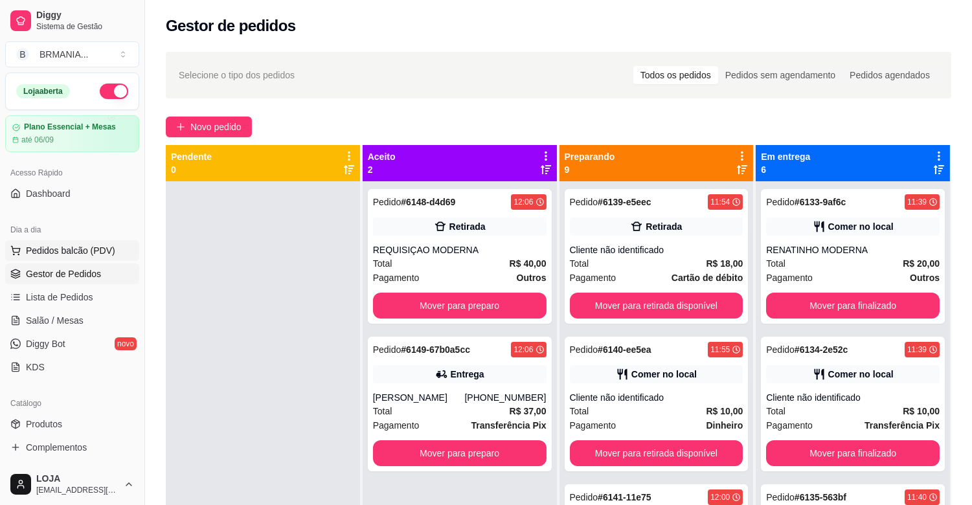
click at [59, 253] on span "Pedidos balcão (PDV)" at bounding box center [70, 250] width 89 height 13
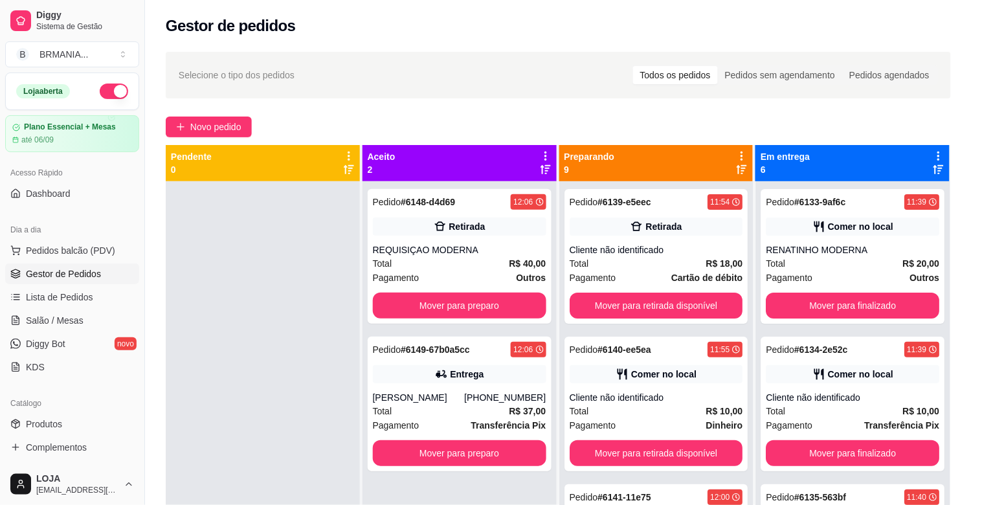
click at [385, 43] on p "MARMITEX COMPLETO" at bounding box center [385, 41] width 75 height 21
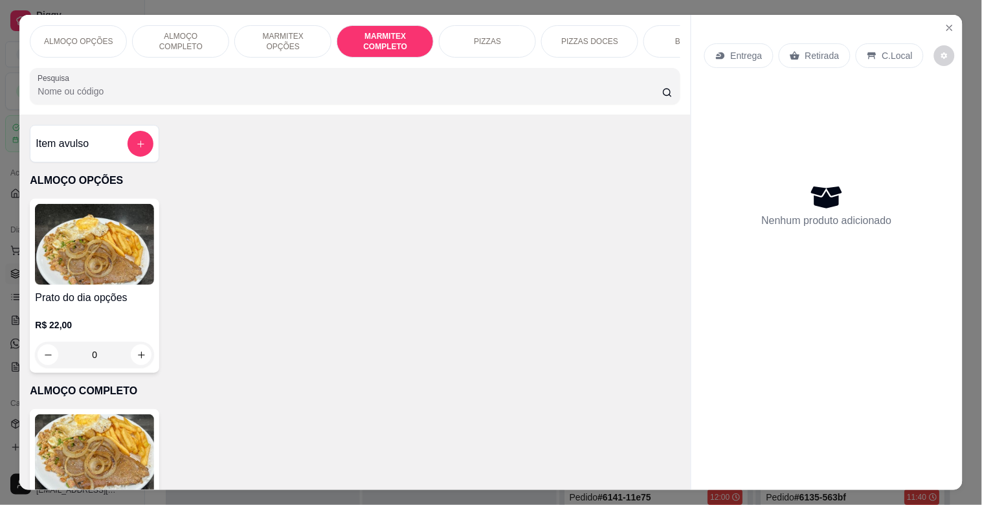
scroll to position [31, 0]
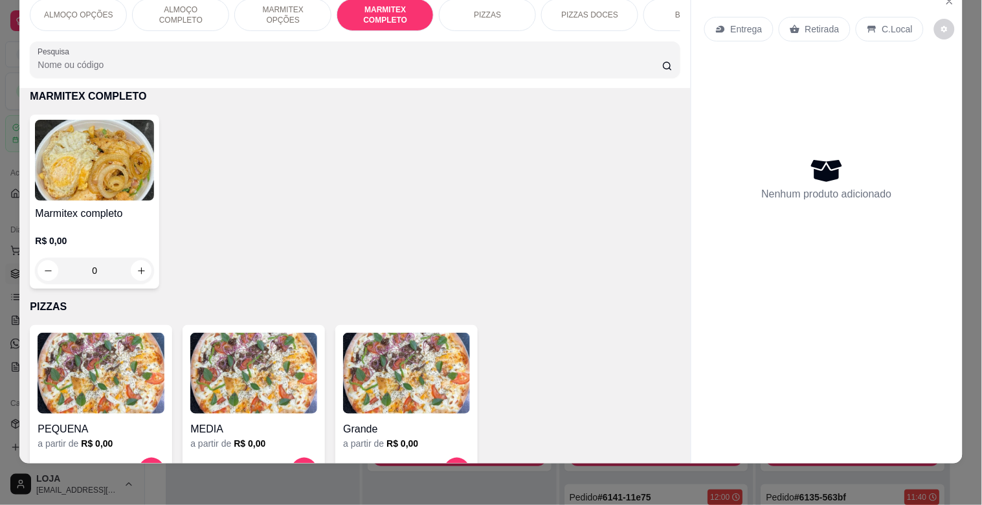
click at [141, 184] on img at bounding box center [94, 160] width 119 height 81
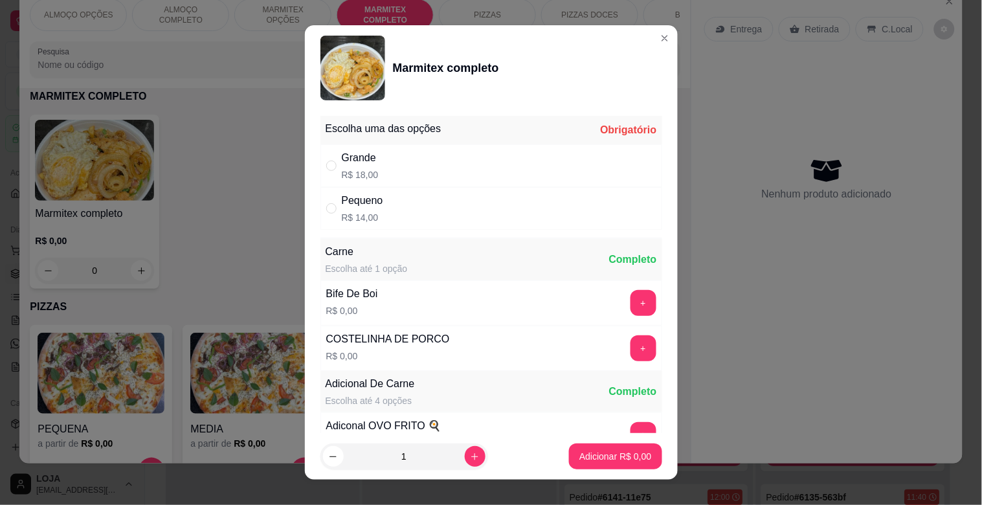
click at [416, 209] on div "Pequeno R$ 14,00" at bounding box center [492, 208] width 342 height 43
radio input "true"
click at [631, 308] on button "+" at bounding box center [644, 303] width 26 height 26
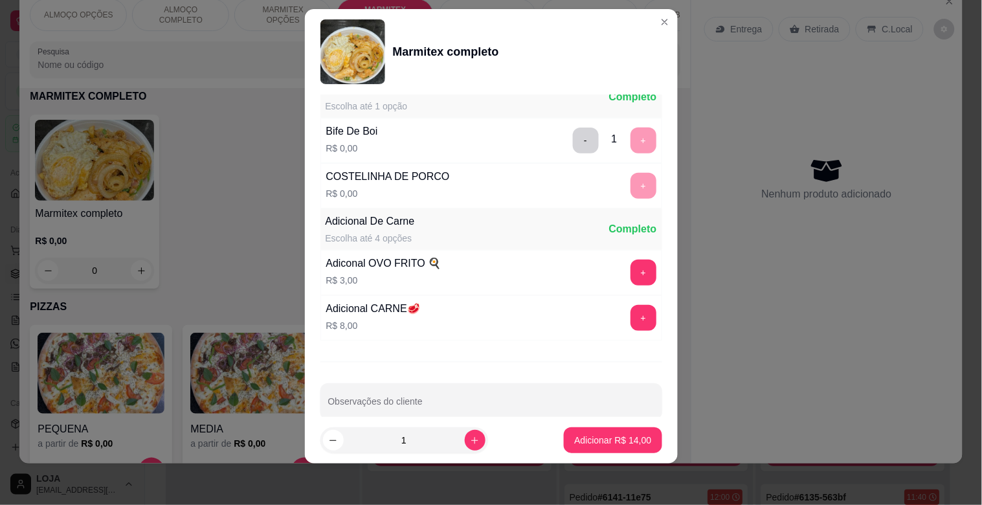
scroll to position [181, 0]
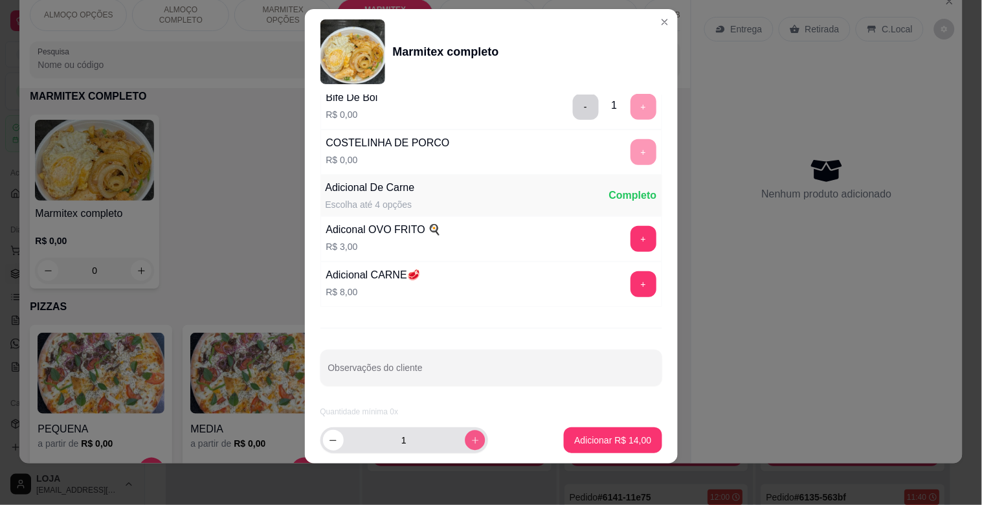
click at [465, 447] on button "increase-product-quantity" at bounding box center [475, 440] width 20 height 20
click at [465, 445] on button "increase-product-quantity" at bounding box center [475, 440] width 20 height 20
type input "3"
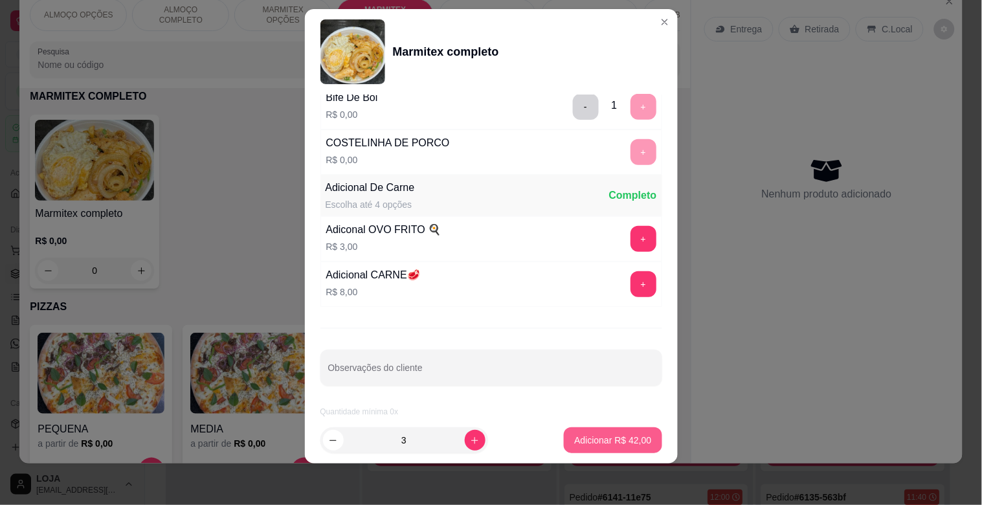
click at [613, 430] on button "Adicionar R$ 42,00" at bounding box center [613, 440] width 98 height 26
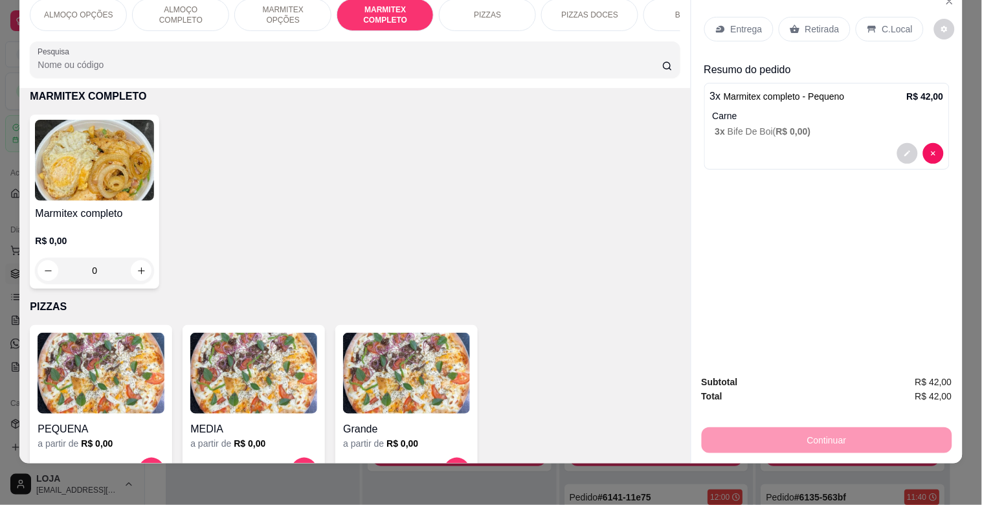
click at [824, 23] on p "Retirada" at bounding box center [822, 29] width 34 height 13
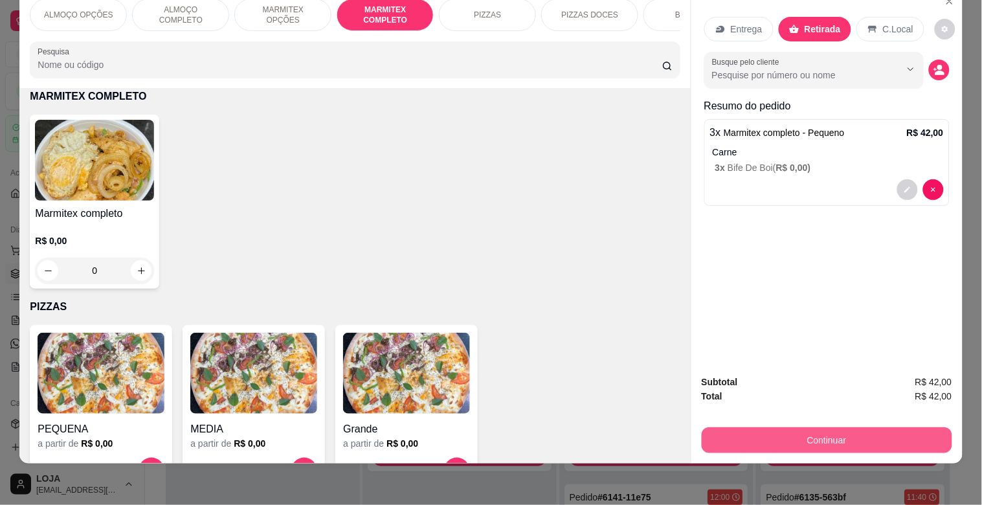
click at [827, 434] on button "Continuar" at bounding box center [827, 440] width 251 height 26
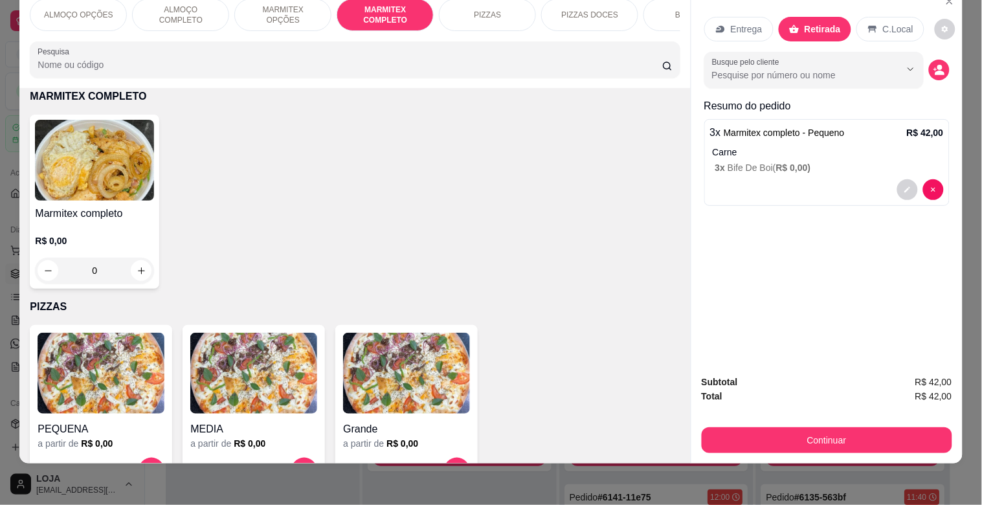
click at [739, 167] on div "3 x Marmitex completo - Pequeno R$ 42,00 Carne 3 x Bife De Boi ( R$ 0,00 )" at bounding box center [826, 162] width 245 height 87
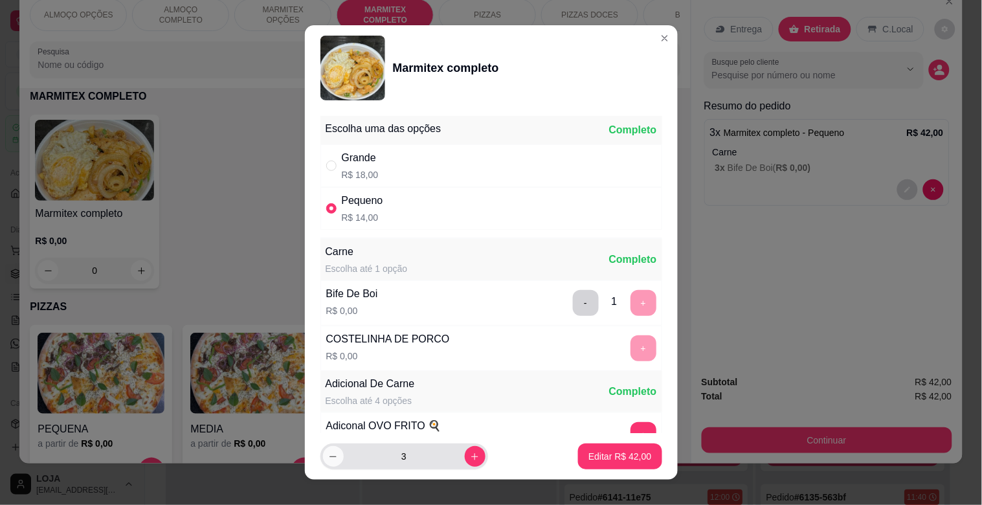
click at [328, 457] on icon "decrease-product-quantity" at bounding box center [333, 457] width 10 height 10
type input "2"
click at [603, 455] on p "Editar R$ 28,00" at bounding box center [620, 456] width 61 height 12
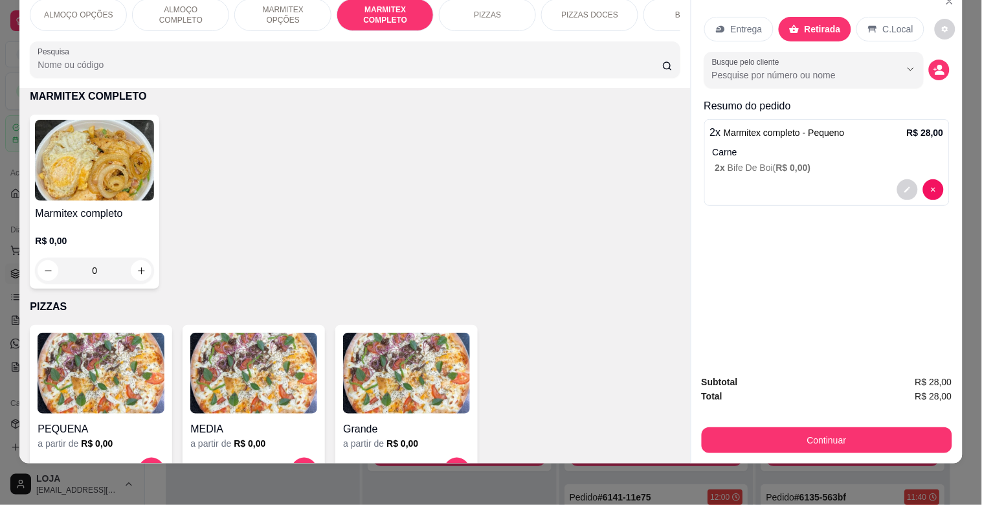
click at [118, 196] on img at bounding box center [94, 160] width 119 height 81
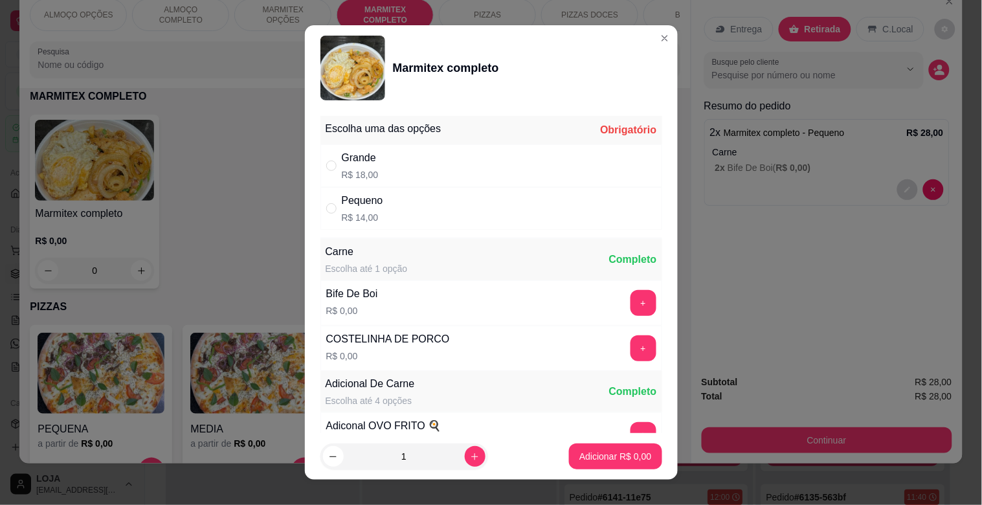
click at [416, 175] on div "Grande R$ 18,00" at bounding box center [492, 165] width 342 height 43
radio input "true"
click at [631, 295] on button "+" at bounding box center [644, 303] width 26 height 26
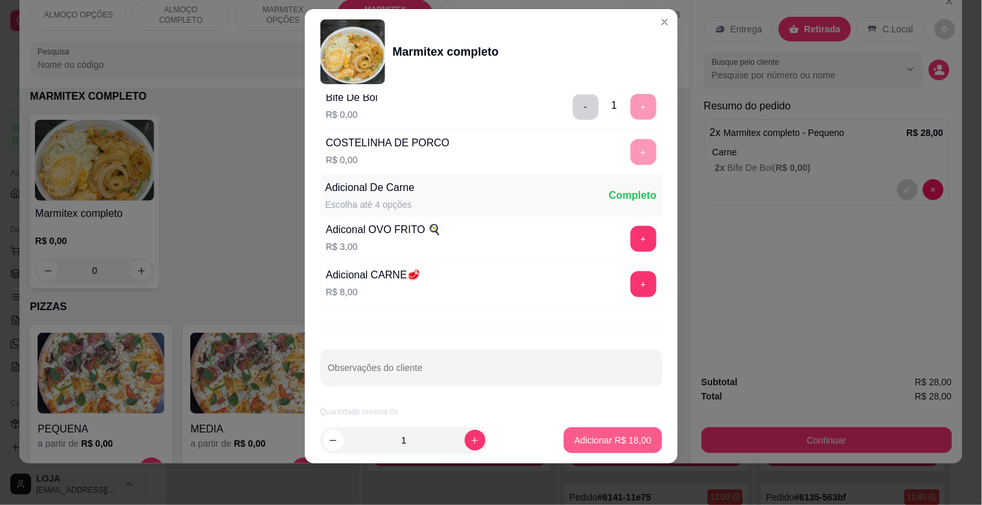
click at [604, 439] on p "Adicionar R$ 18,00" at bounding box center [612, 440] width 77 height 13
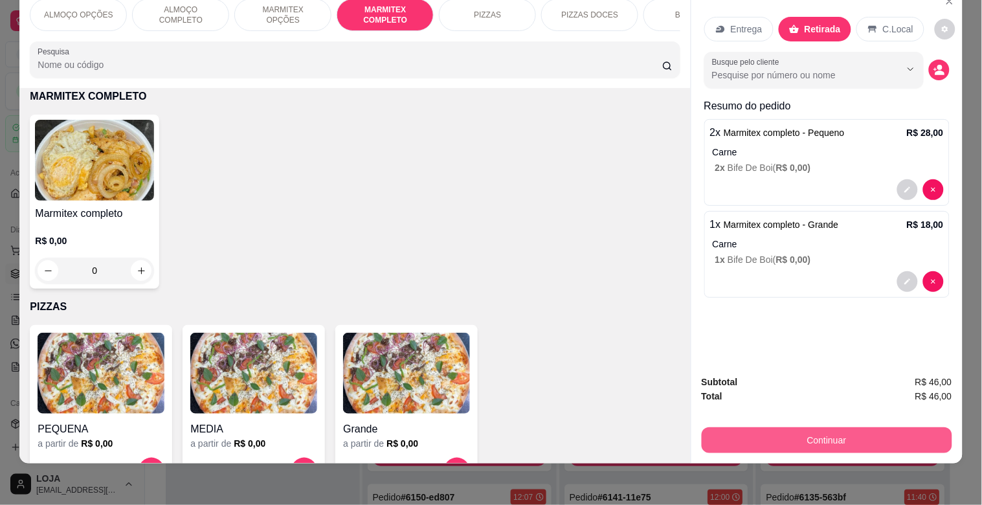
click at [871, 431] on button "Continuar" at bounding box center [827, 440] width 251 height 26
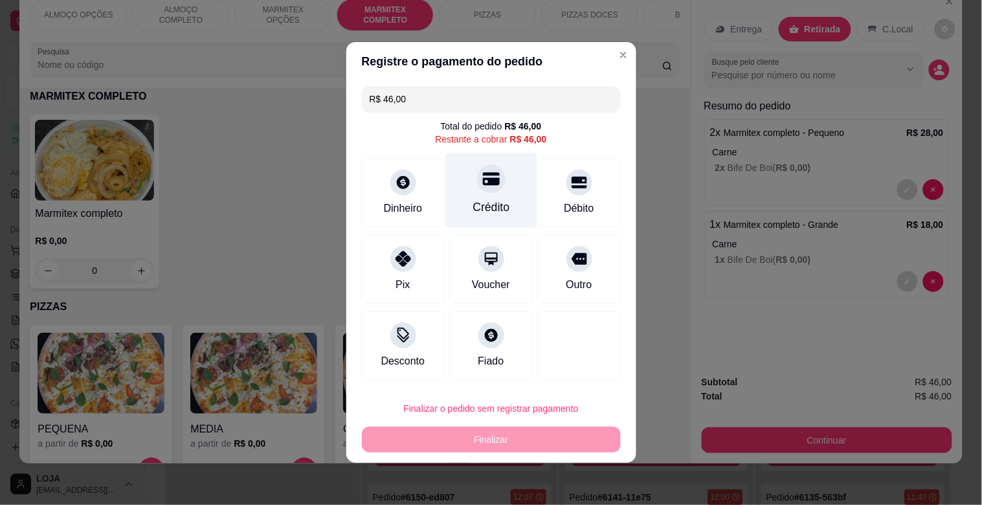
click at [497, 212] on div "Crédito" at bounding box center [491, 207] width 37 height 17
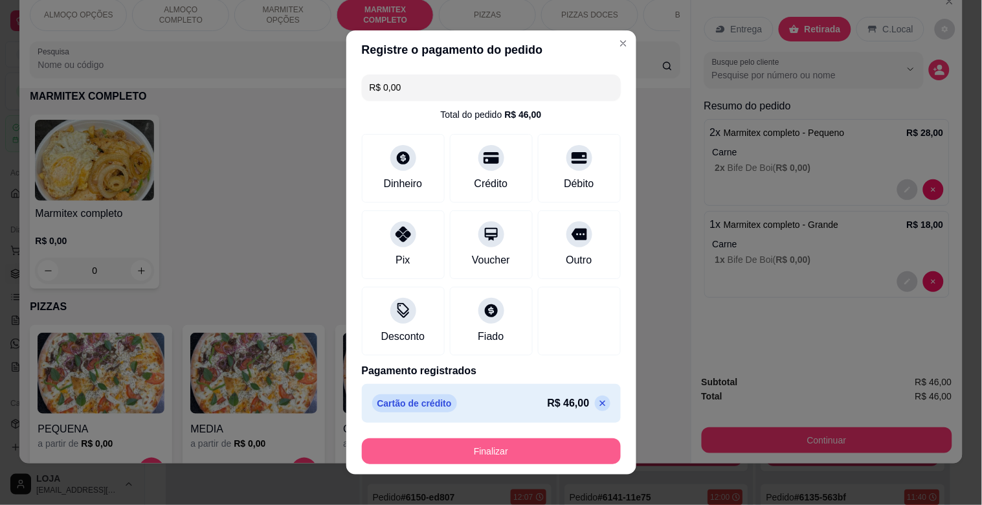
click at [489, 450] on button "Finalizar" at bounding box center [491, 451] width 259 height 26
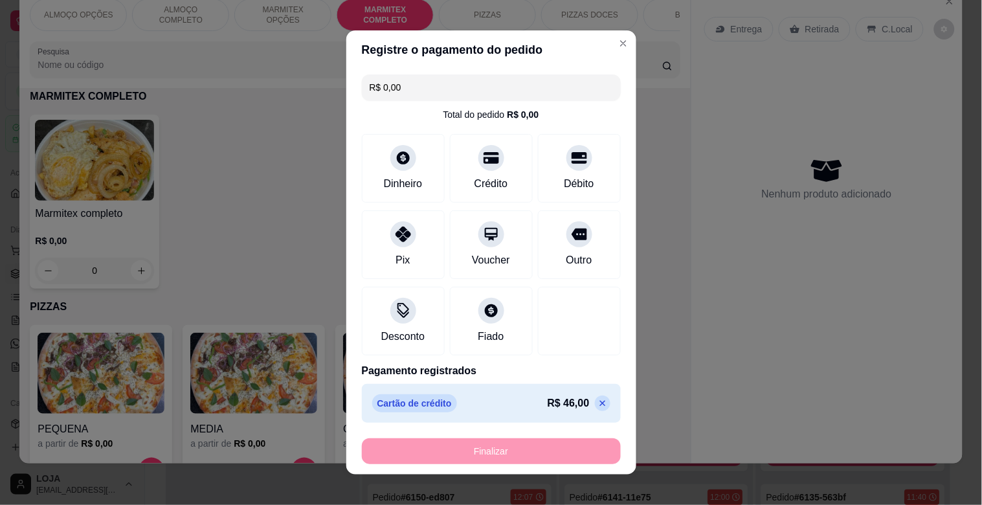
type input "-R$ 46,00"
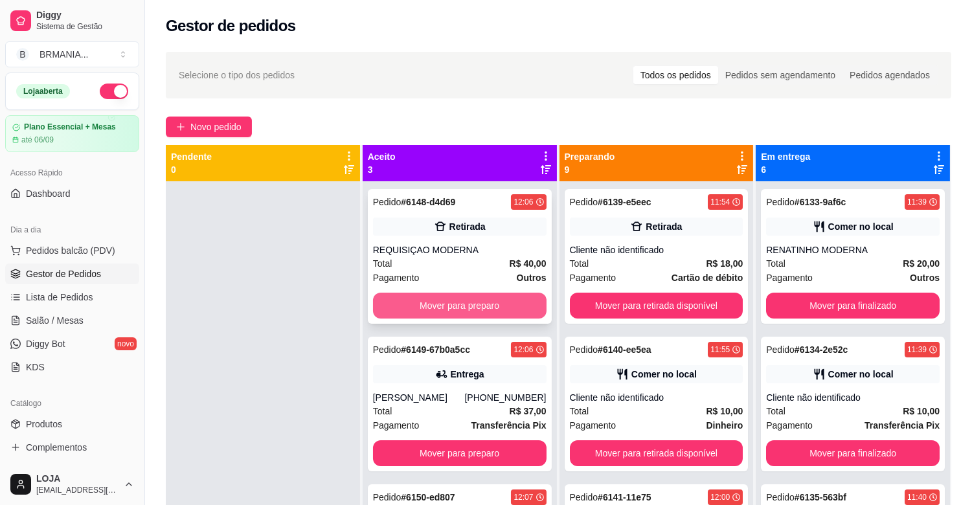
click at [442, 309] on button "Mover para preparo" at bounding box center [460, 306] width 174 height 26
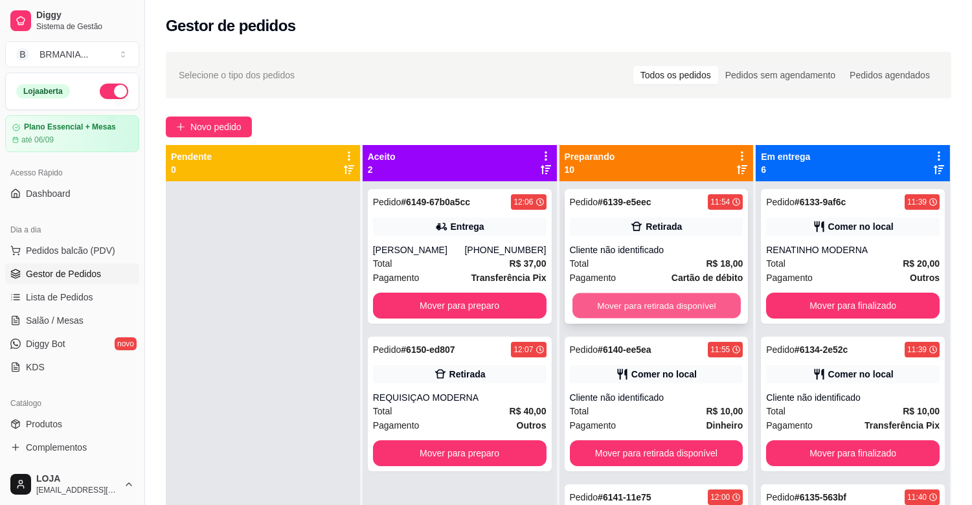
click at [627, 296] on button "Mover para retirada disponível" at bounding box center [656, 305] width 168 height 25
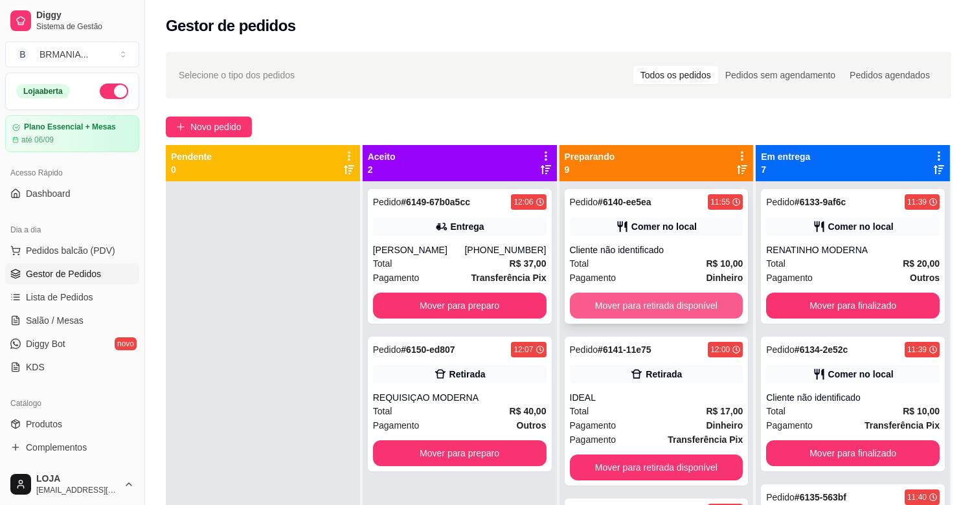
click at [660, 305] on button "Mover para retirada disponível" at bounding box center [657, 306] width 174 height 26
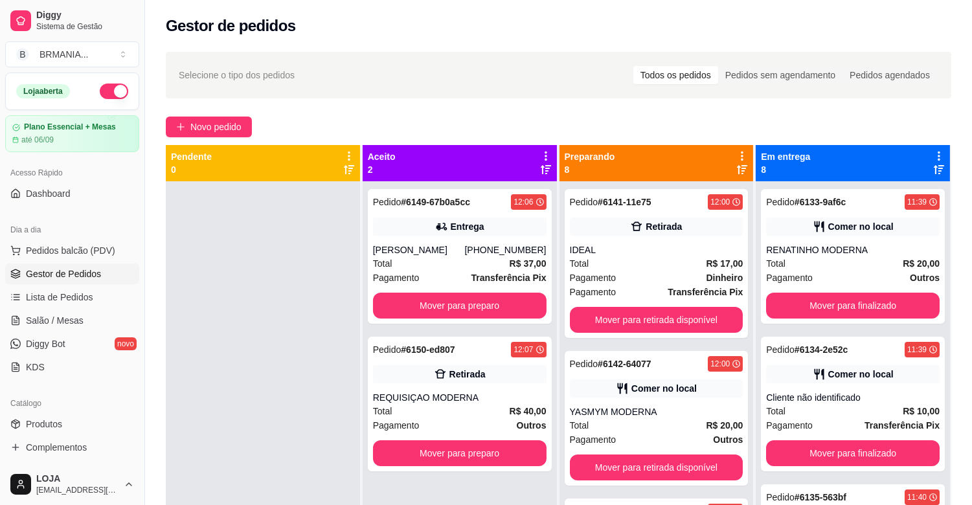
click at [660, 305] on div "Pedido # 6141-11e75 12:00 Retirada IDEAL Total R$ 17,00 Pagamento Dinheiro Paga…" at bounding box center [657, 263] width 184 height 149
click at [657, 312] on button "Mover para retirada disponível" at bounding box center [657, 320] width 174 height 26
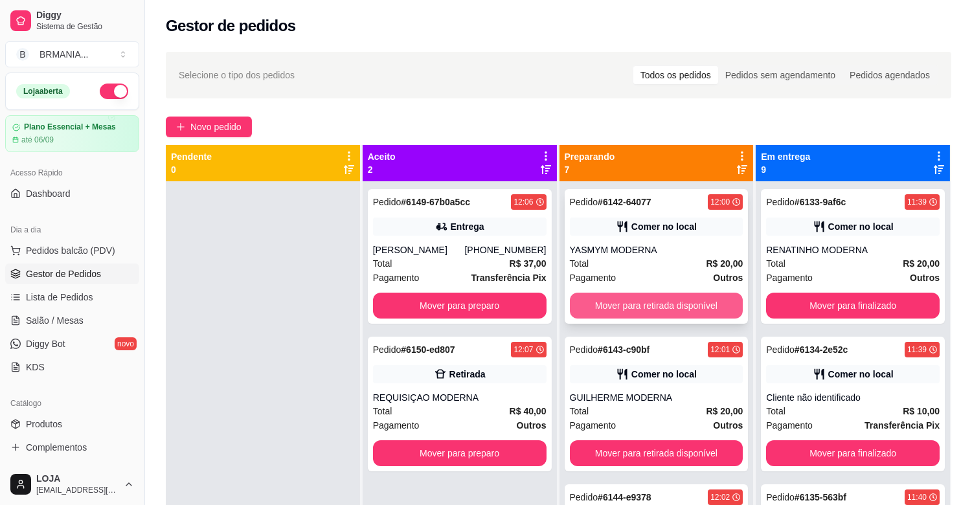
click at [638, 306] on button "Mover para retirada disponível" at bounding box center [657, 306] width 174 height 26
click at [638, 306] on button "Mover para retirada disponível" at bounding box center [656, 305] width 168 height 25
click at [638, 309] on button "Mover para retirada disponível" at bounding box center [657, 306] width 174 height 26
click at [638, 309] on button "Mover para retirada disponível" at bounding box center [656, 305] width 168 height 25
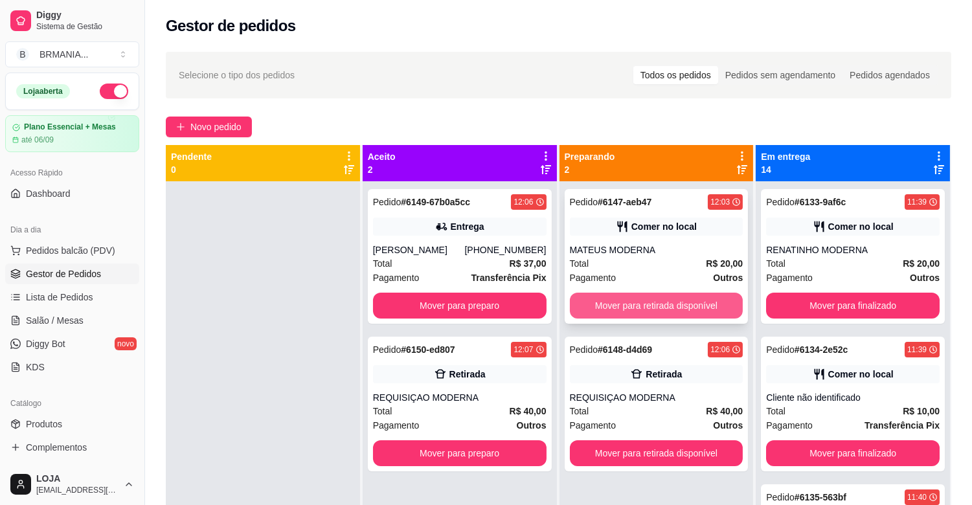
click at [638, 312] on button "Mover para retirada disponível" at bounding box center [657, 306] width 174 height 26
click at [638, 312] on div "Mover para retirada disponível" at bounding box center [657, 306] width 174 height 26
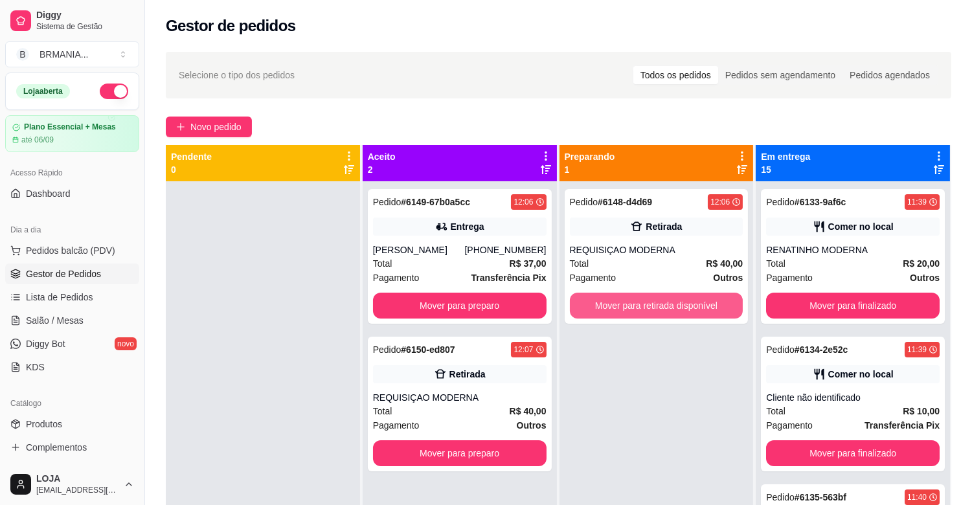
click at [688, 304] on button "Mover para retirada disponível" at bounding box center [657, 306] width 174 height 26
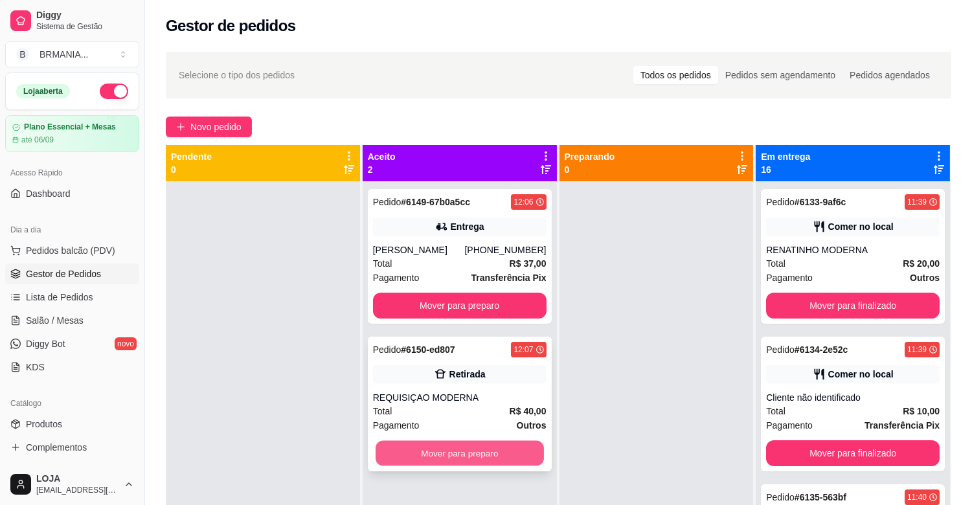
click at [502, 447] on button "Mover para preparo" at bounding box center [460, 453] width 168 height 25
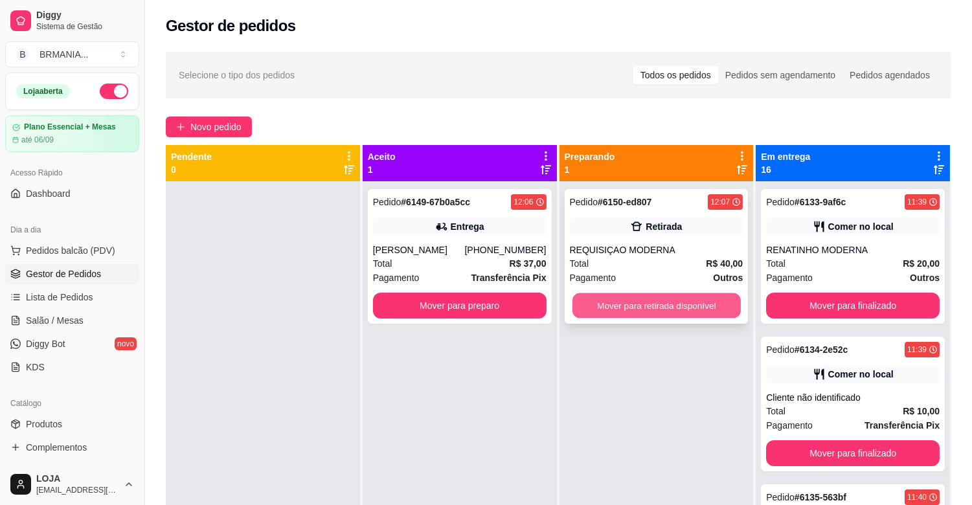
click at [655, 311] on button "Mover para retirada disponível" at bounding box center [656, 305] width 168 height 25
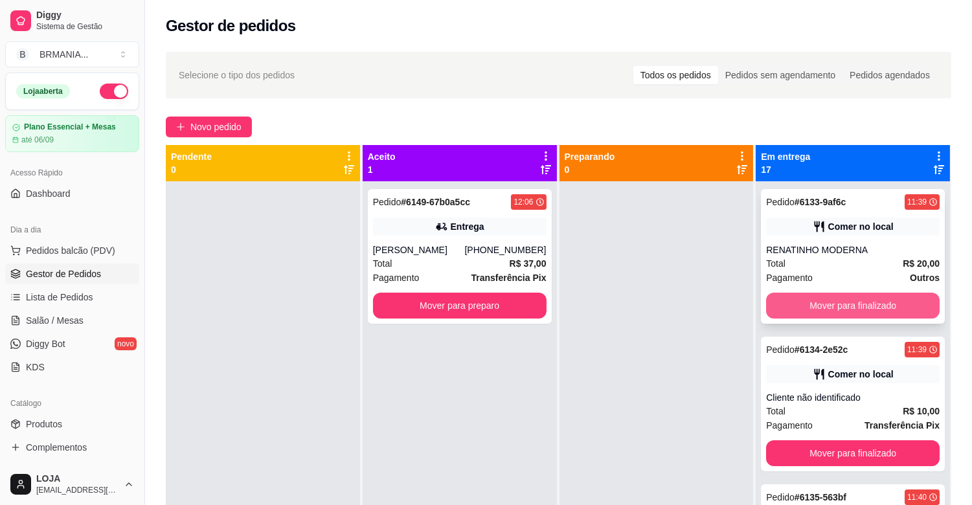
click at [859, 301] on button "Mover para finalizado" at bounding box center [853, 306] width 174 height 26
click at [849, 308] on button "Mover para finalizado" at bounding box center [853, 306] width 174 height 26
click at [849, 308] on button "Mover para finalizado" at bounding box center [853, 305] width 168 height 25
click at [849, 308] on button "Mover para finalizado" at bounding box center [853, 306] width 174 height 26
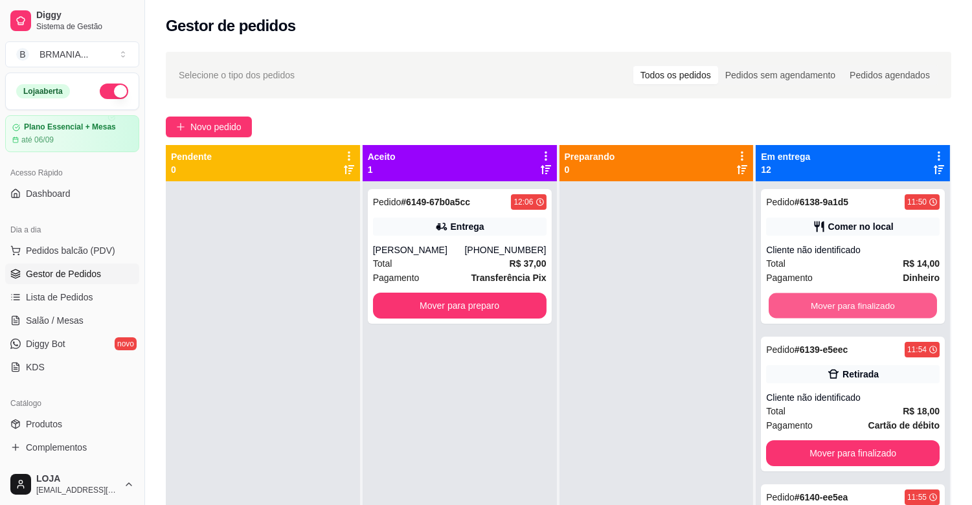
click at [849, 308] on button "Mover para finalizado" at bounding box center [853, 305] width 168 height 25
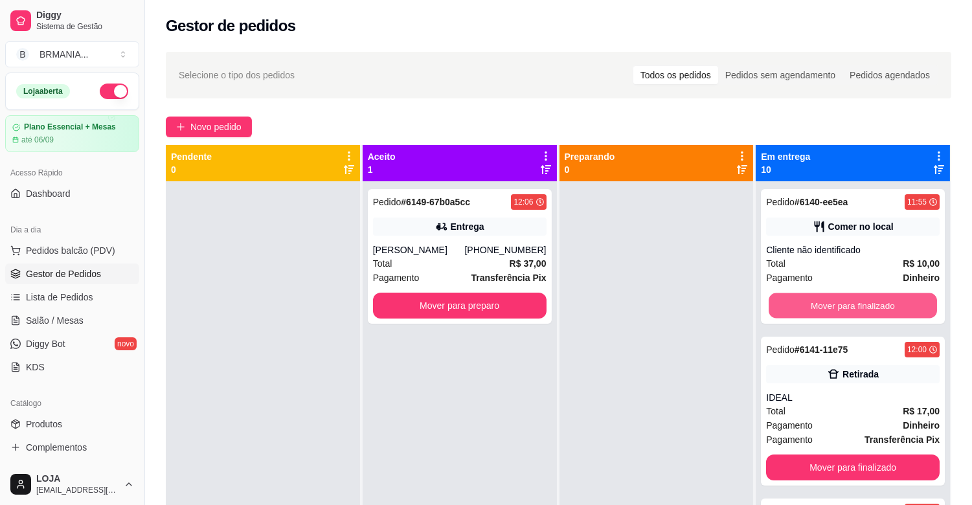
click at [849, 308] on button "Mover para finalizado" at bounding box center [853, 305] width 168 height 25
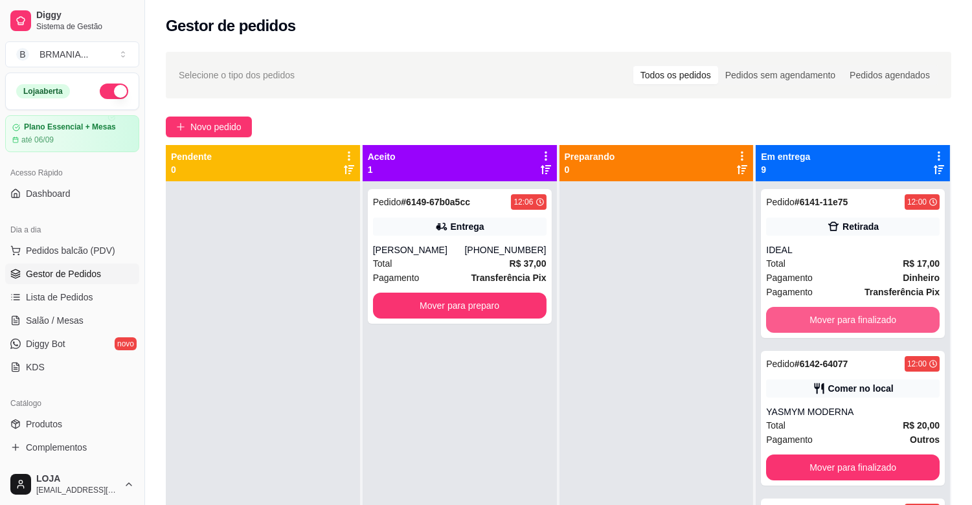
click at [849, 308] on button "Mover para finalizado" at bounding box center [853, 320] width 174 height 26
click at [849, 455] on button "Mover para finalizado" at bounding box center [853, 468] width 174 height 26
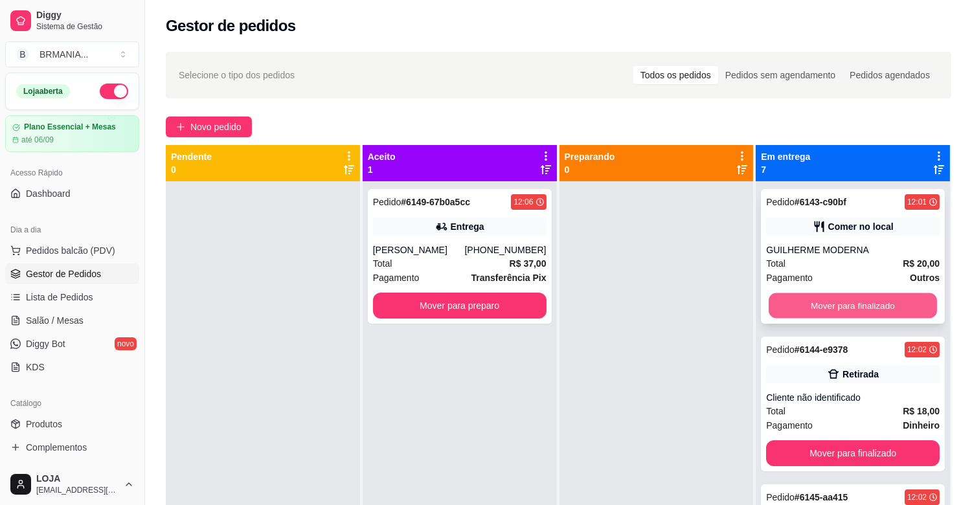
click at [829, 309] on button "Mover para finalizado" at bounding box center [853, 305] width 168 height 25
click at [825, 308] on button "Mover para finalizado" at bounding box center [853, 306] width 174 height 26
click at [825, 308] on button "Mover para finalizado" at bounding box center [853, 305] width 168 height 25
click at [825, 308] on button "Mover para finalizado" at bounding box center [853, 306] width 174 height 26
click at [824, 307] on button "Mover para finalizado" at bounding box center [853, 306] width 174 height 26
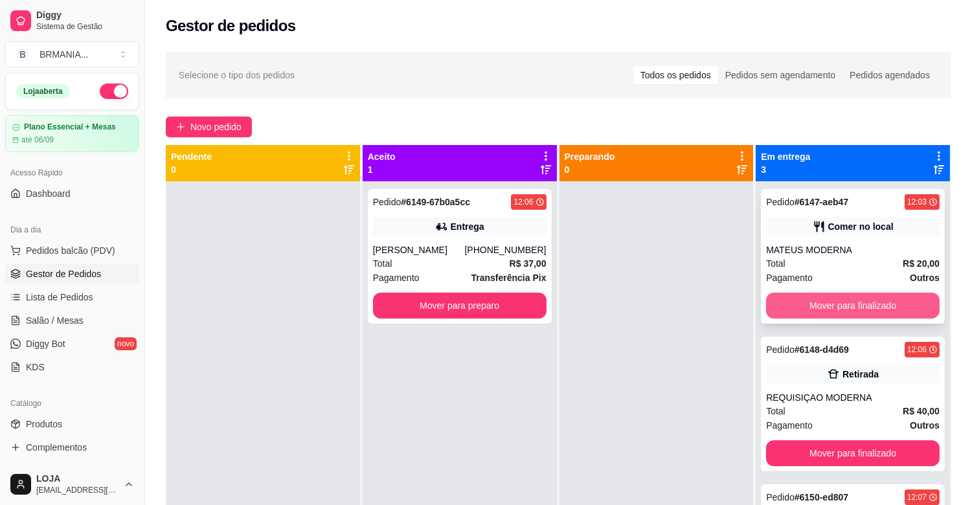
click at [824, 307] on div "Mover para finalizado" at bounding box center [853, 306] width 174 height 26
click at [826, 306] on button "Mover para finalizado" at bounding box center [853, 306] width 174 height 26
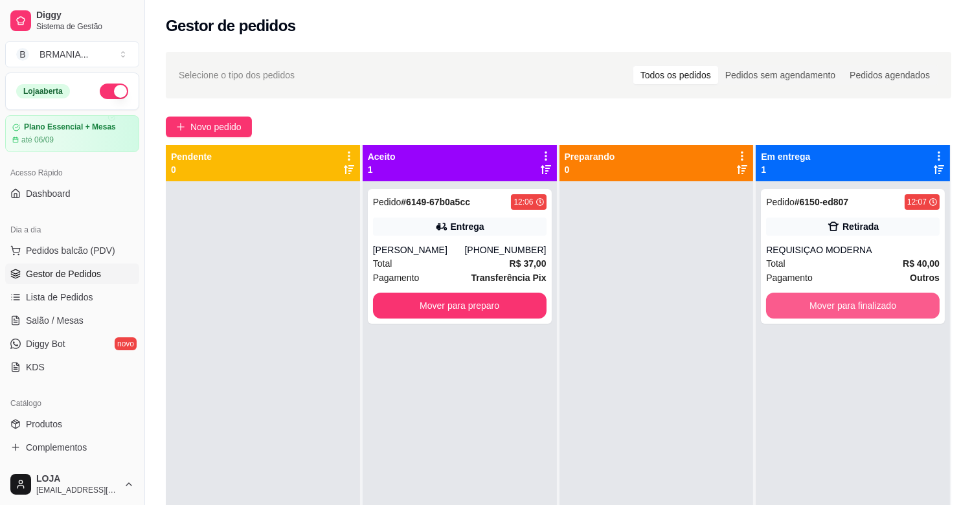
click at [826, 306] on button "Mover para finalizado" at bounding box center [853, 306] width 174 height 26
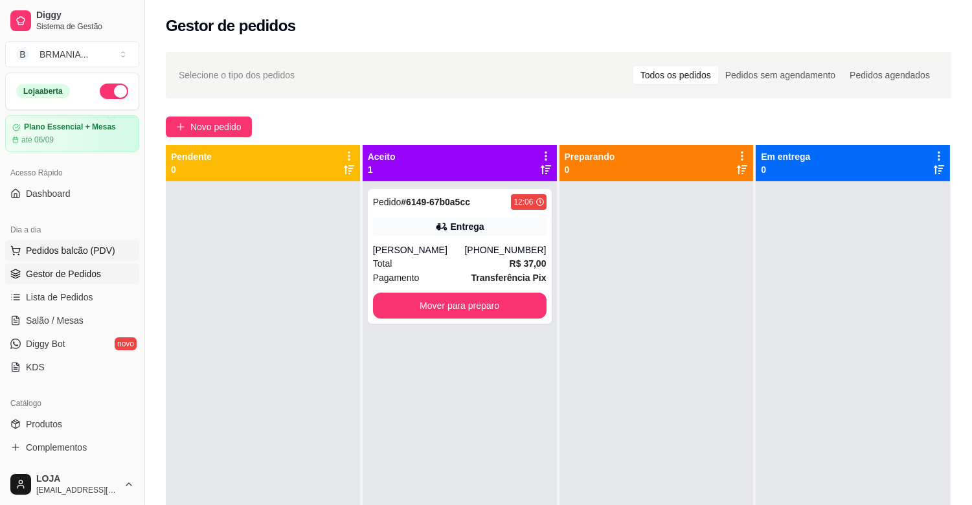
click at [51, 245] on span "Pedidos balcão (PDV)" at bounding box center [70, 250] width 89 height 13
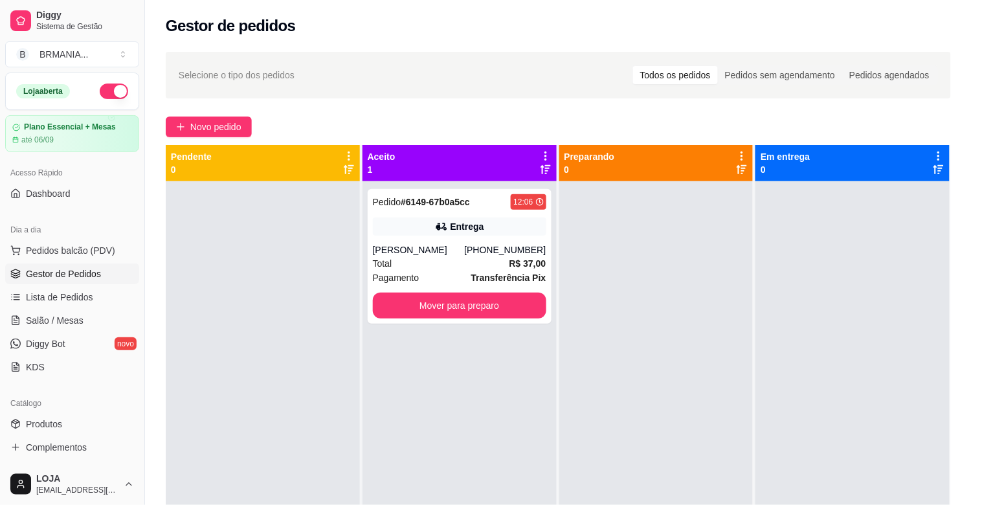
click at [56, 432] on img at bounding box center [94, 454] width 119 height 81
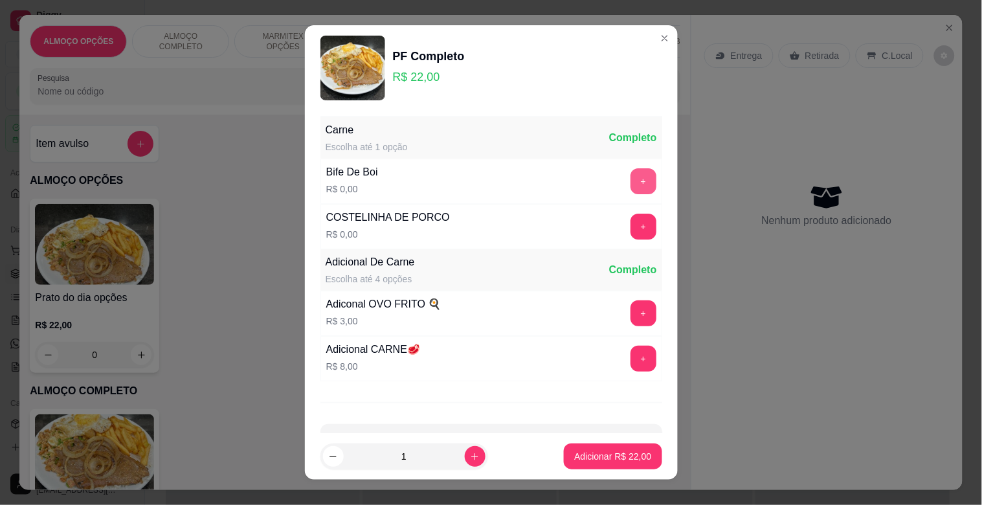
click at [631, 185] on button "+" at bounding box center [644, 181] width 26 height 26
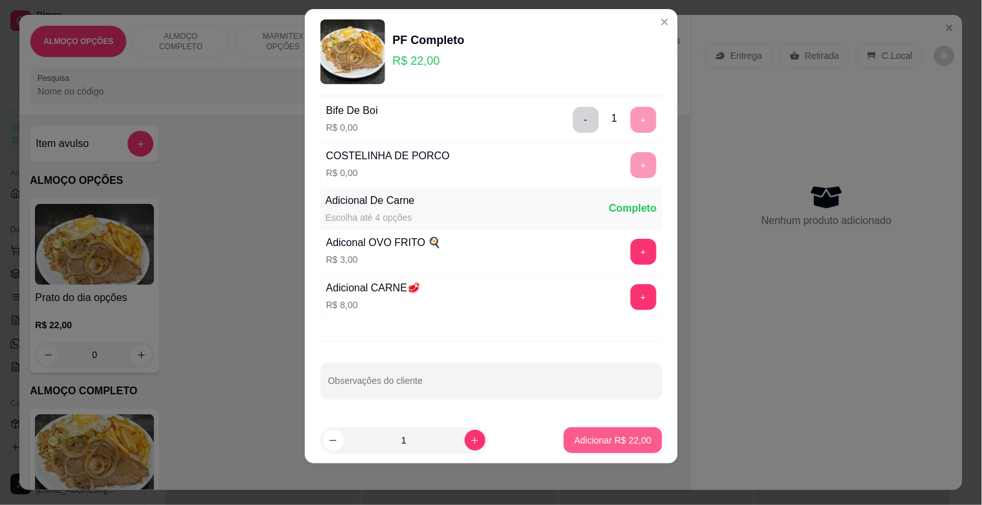
click at [609, 439] on p "Adicionar R$ 22,00" at bounding box center [612, 440] width 77 height 13
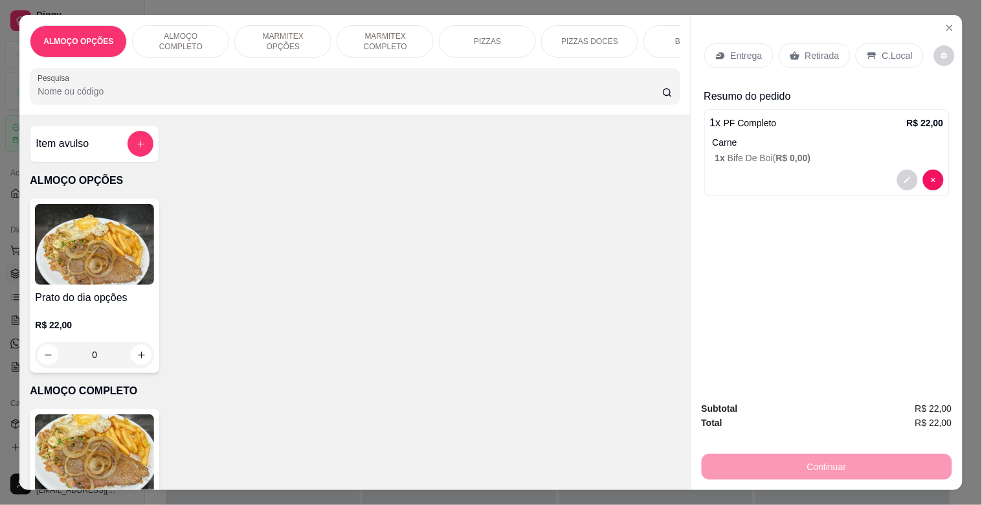
click at [816, 57] on div "Retirada" at bounding box center [815, 55] width 72 height 25
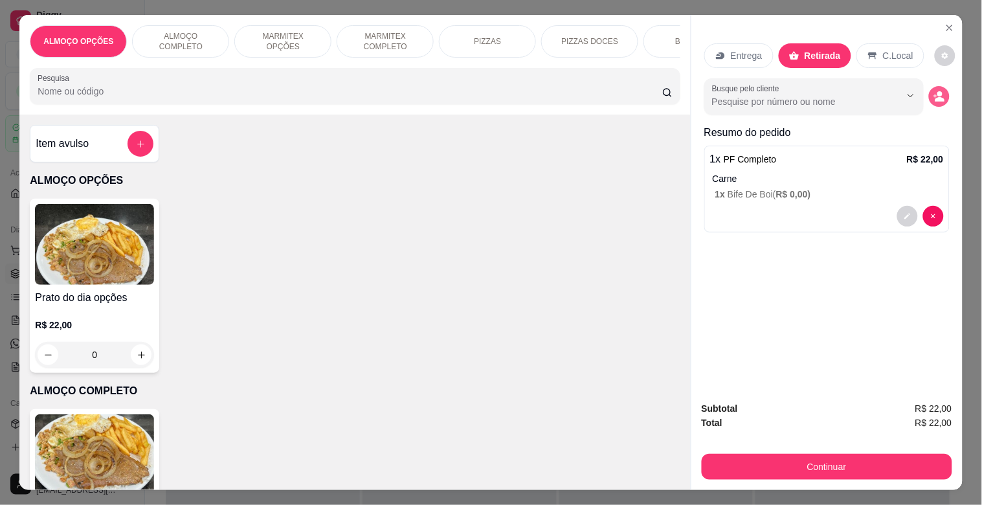
click at [943, 92] on button "decrease-product-quantity" at bounding box center [939, 96] width 21 height 21
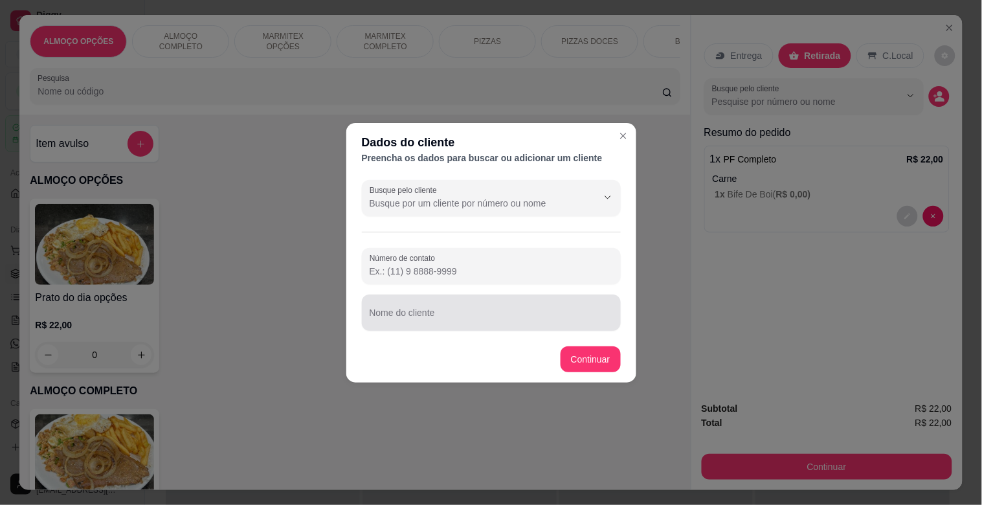
click at [484, 315] on input "Nome do cliente" at bounding box center [491, 317] width 243 height 13
type input "VALDEMIR REQUISIÇAO MODERNA"
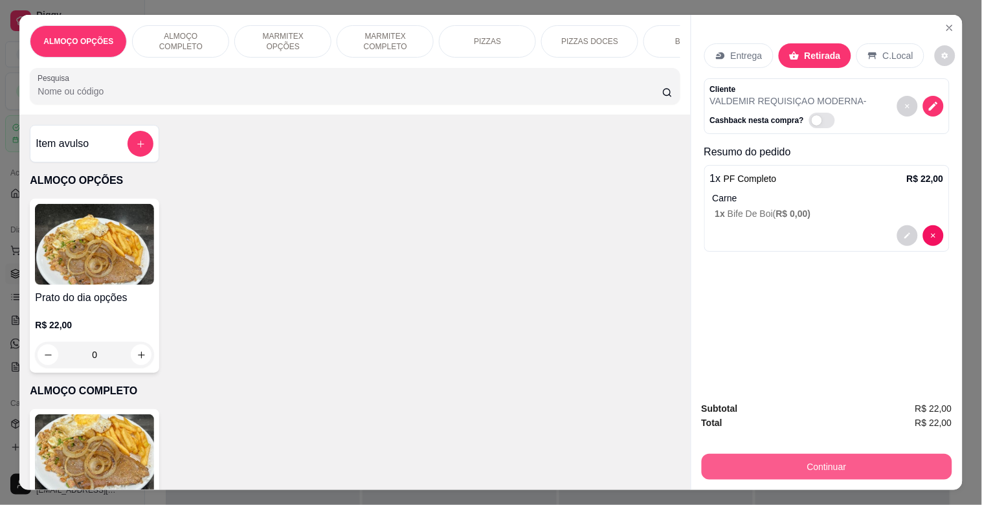
click at [842, 458] on button "Continuar" at bounding box center [827, 467] width 251 height 26
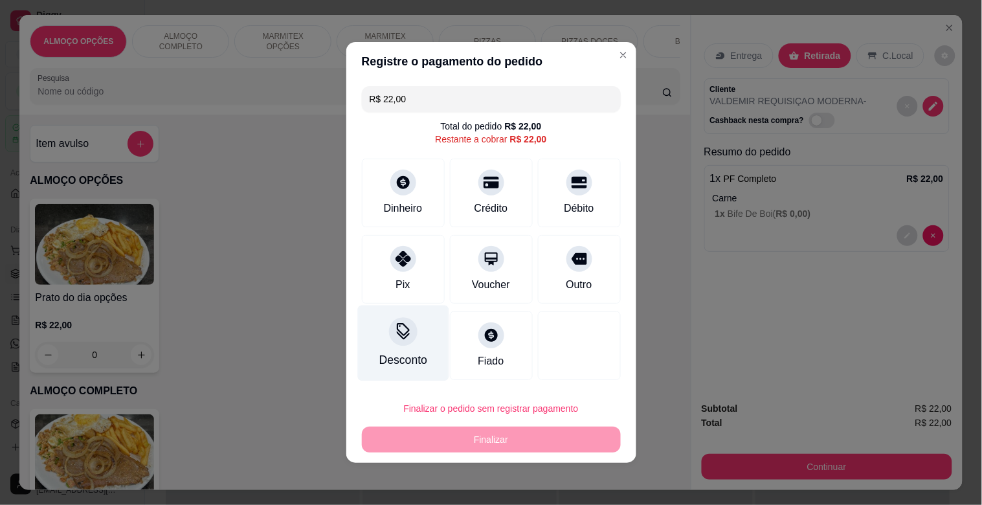
click at [414, 341] on div "Desconto" at bounding box center [402, 344] width 91 height 76
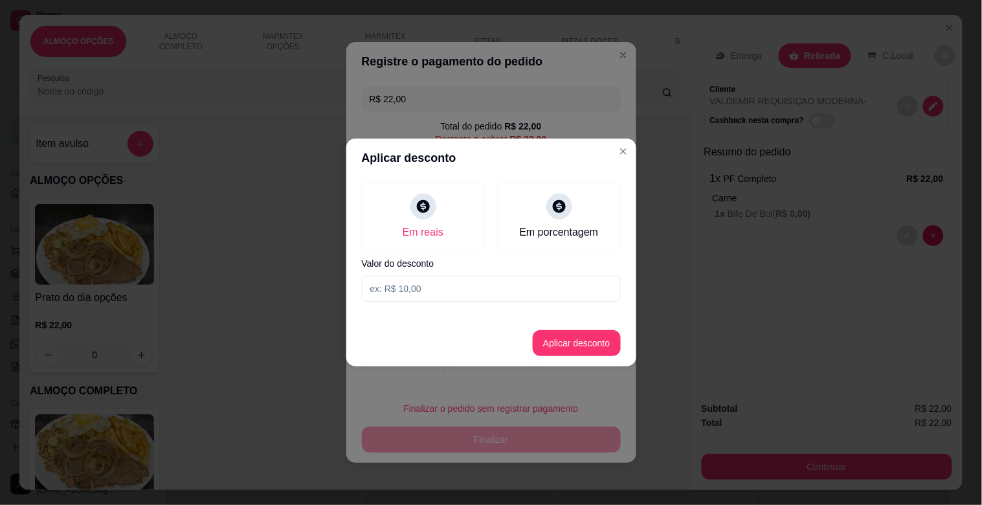
click at [444, 291] on input at bounding box center [491, 289] width 259 height 26
type input "2,00"
click at [573, 351] on button "Aplicar desconto" at bounding box center [576, 343] width 85 height 25
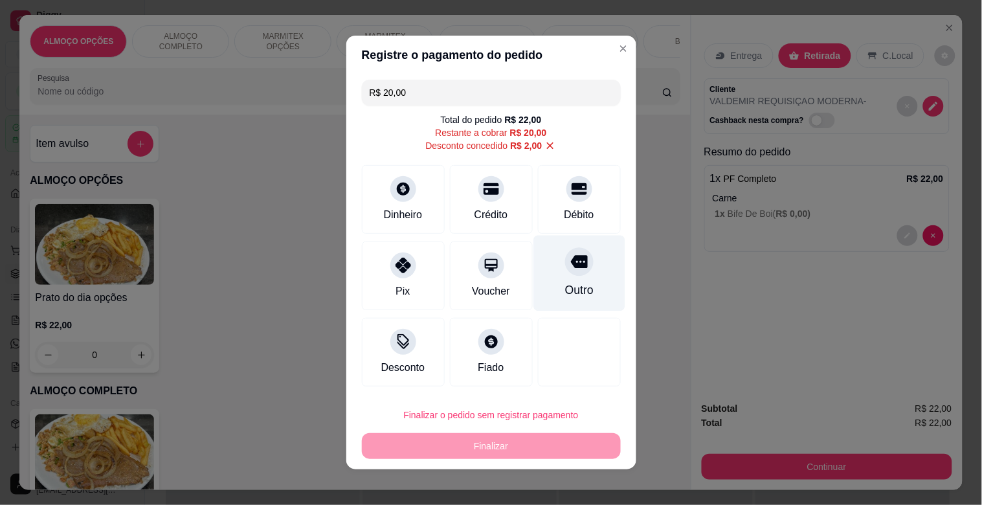
click at [565, 261] on div at bounding box center [579, 261] width 28 height 28
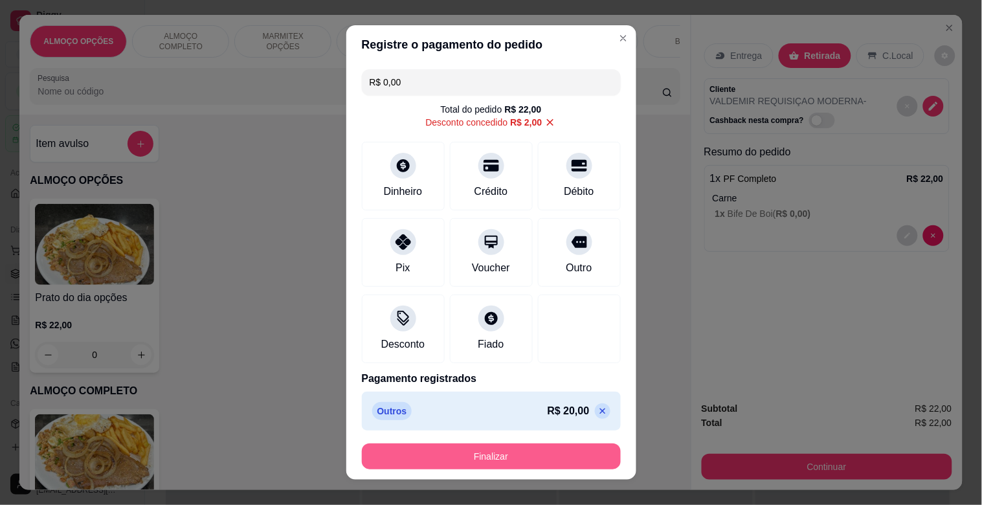
click at [510, 455] on button "Finalizar" at bounding box center [491, 457] width 259 height 26
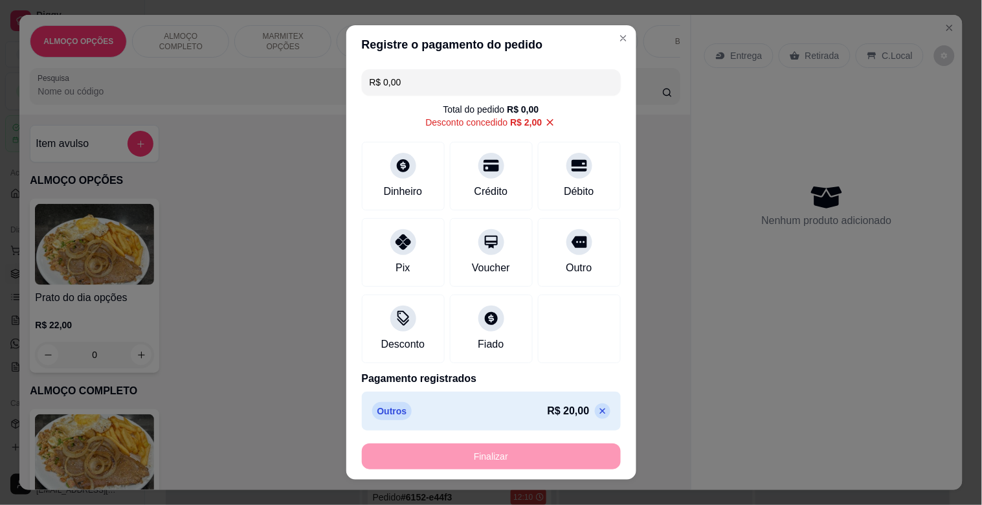
type input "-R$ 22,00"
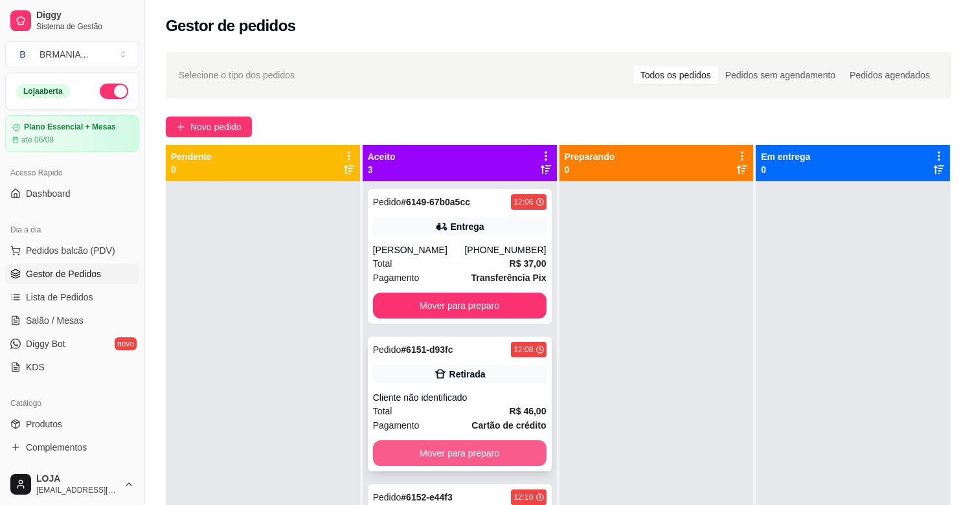
click at [419, 460] on button "Mover para preparo" at bounding box center [460, 453] width 174 height 26
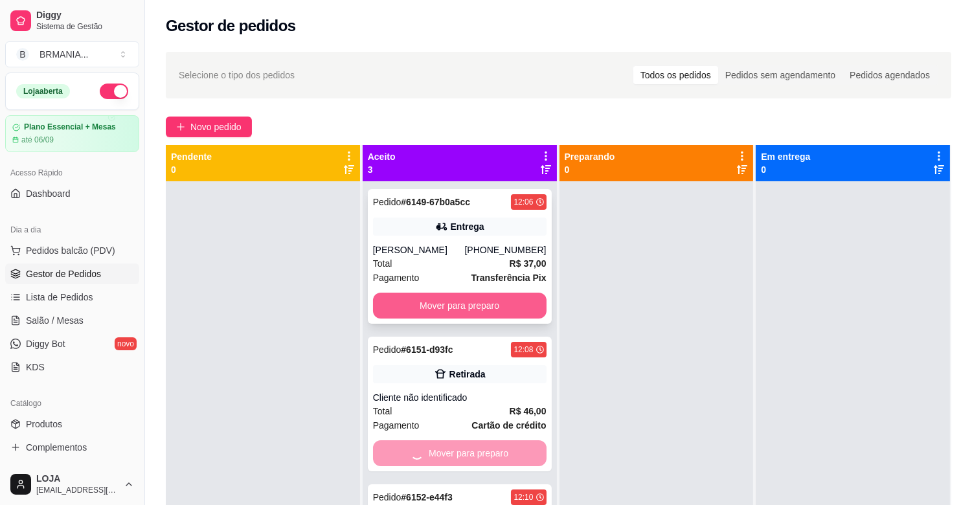
click at [467, 298] on button "Mover para preparo" at bounding box center [460, 306] width 174 height 26
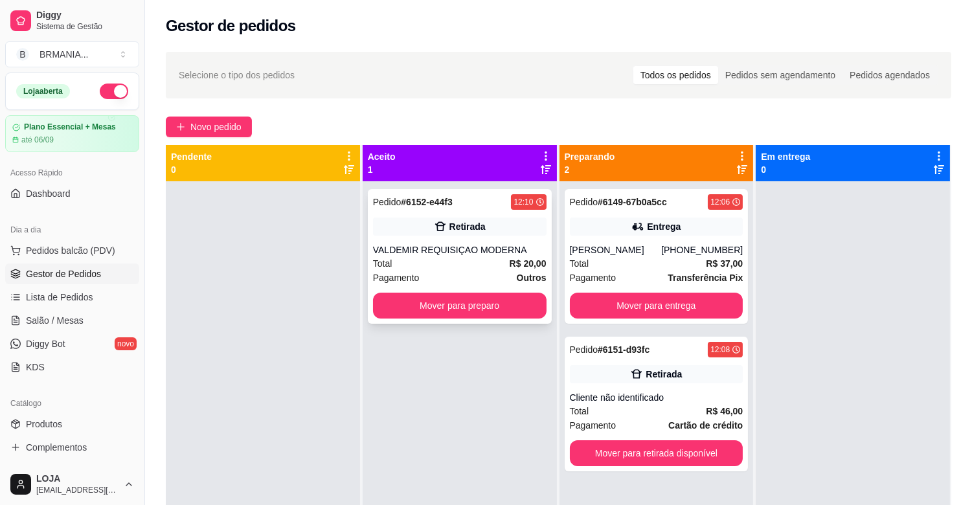
click at [445, 300] on button "Mover para preparo" at bounding box center [460, 306] width 174 height 26
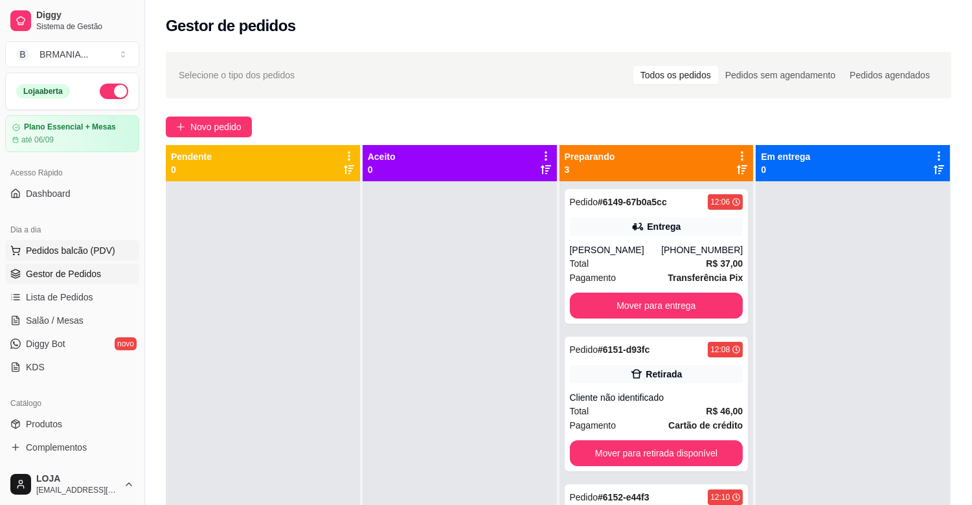
click at [122, 258] on button "Pedidos balcão (PDV)" at bounding box center [72, 250] width 134 height 21
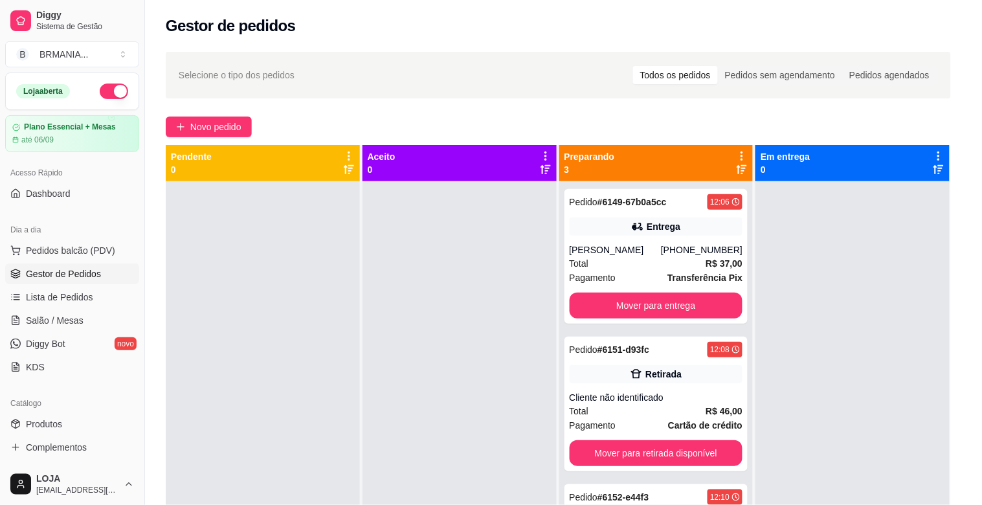
click at [423, 34] on div "MARMITEX COMPLETO" at bounding box center [385, 41] width 97 height 32
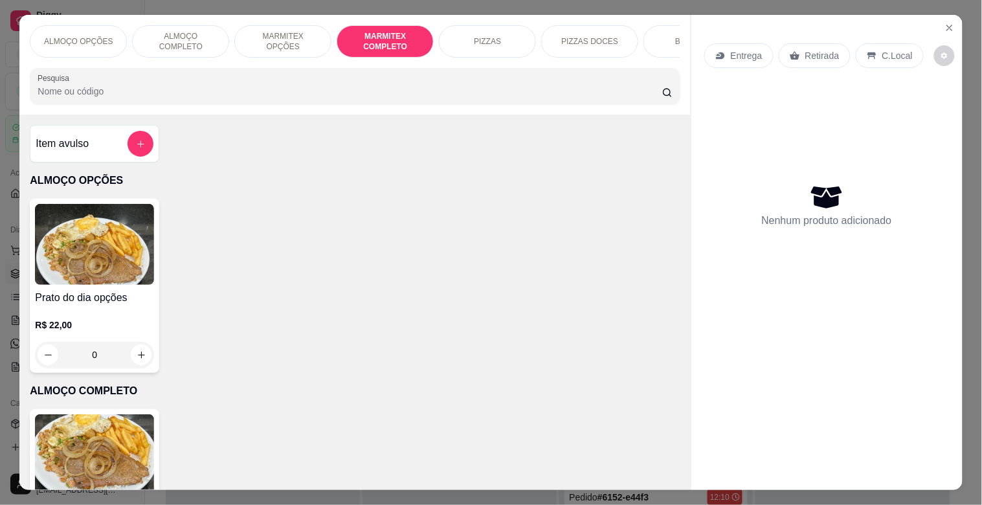
scroll to position [31, 0]
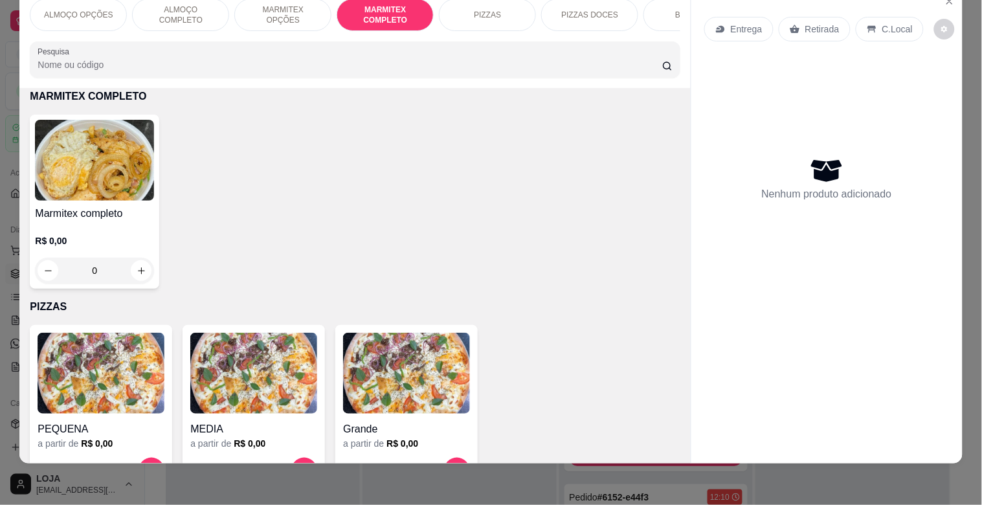
click at [91, 165] on img at bounding box center [94, 160] width 119 height 81
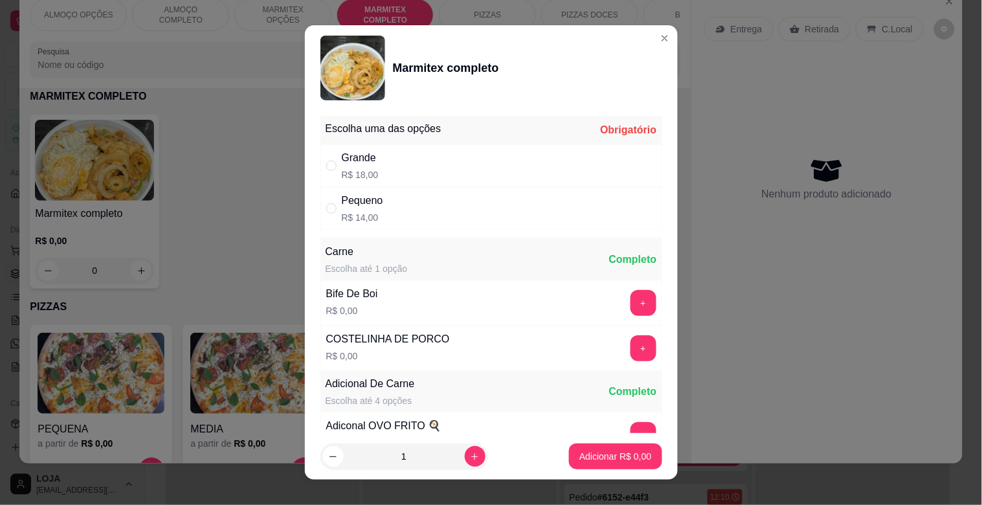
click at [384, 177] on div "Grande R$ 18,00" at bounding box center [492, 165] width 342 height 43
radio input "true"
click at [631, 305] on button "+" at bounding box center [643, 303] width 25 height 25
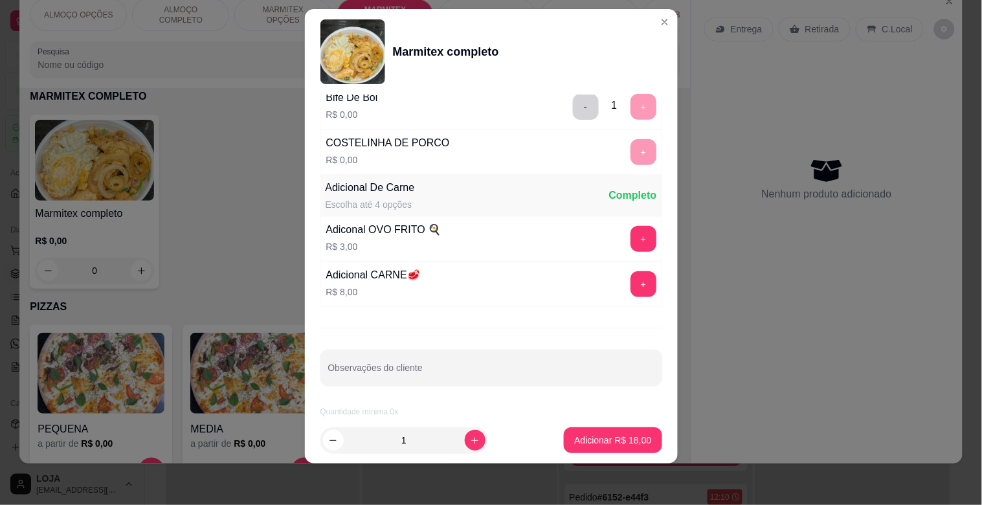
scroll to position [181, 0]
click at [605, 444] on p "Adicionar R$ 18,00" at bounding box center [612, 440] width 77 height 13
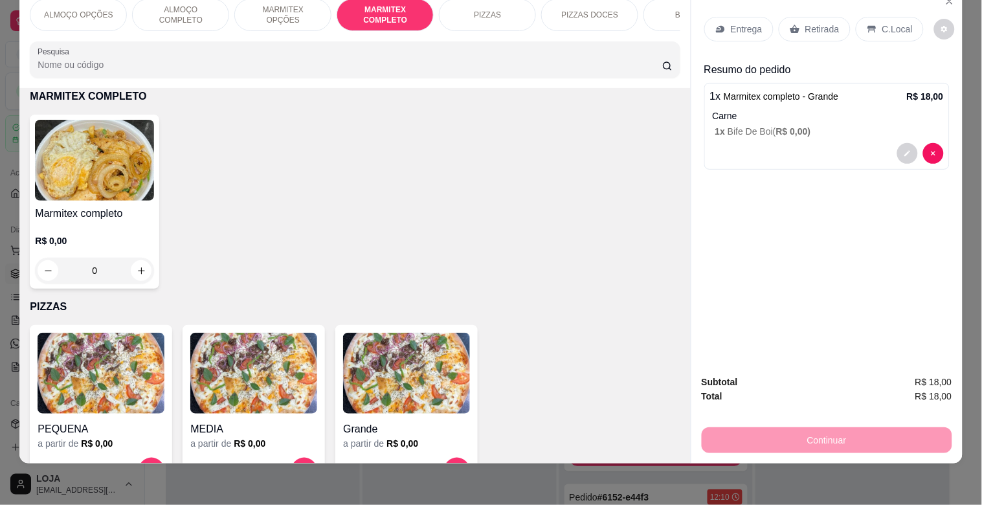
click at [120, 201] on img at bounding box center [94, 160] width 119 height 81
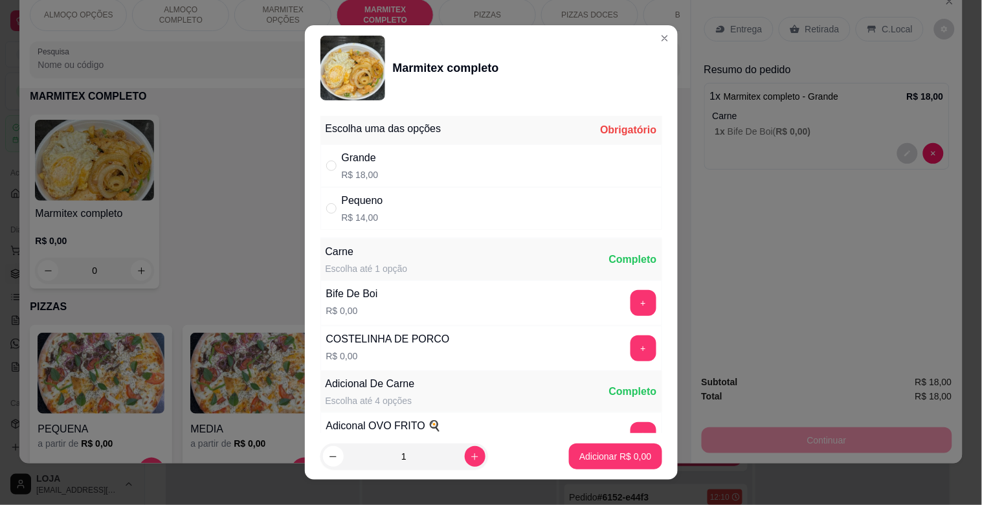
drag, startPoint x: 411, startPoint y: 205, endPoint x: 479, endPoint y: 234, distance: 74.3
click at [412, 205] on div "Pequeno R$ 14,00" at bounding box center [492, 208] width 342 height 43
radio input "true"
click at [631, 299] on button "+" at bounding box center [644, 303] width 26 height 26
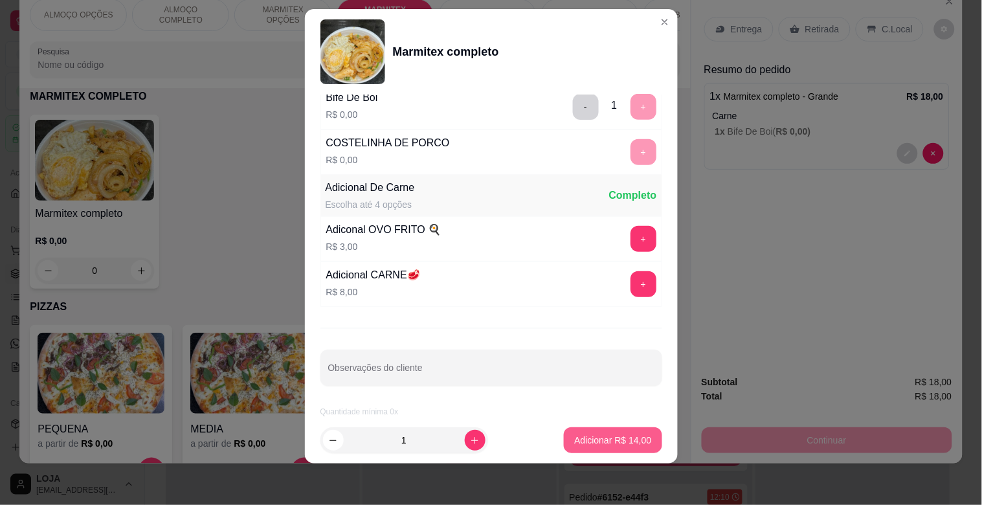
click at [616, 432] on button "Adicionar R$ 14,00" at bounding box center [613, 440] width 98 height 26
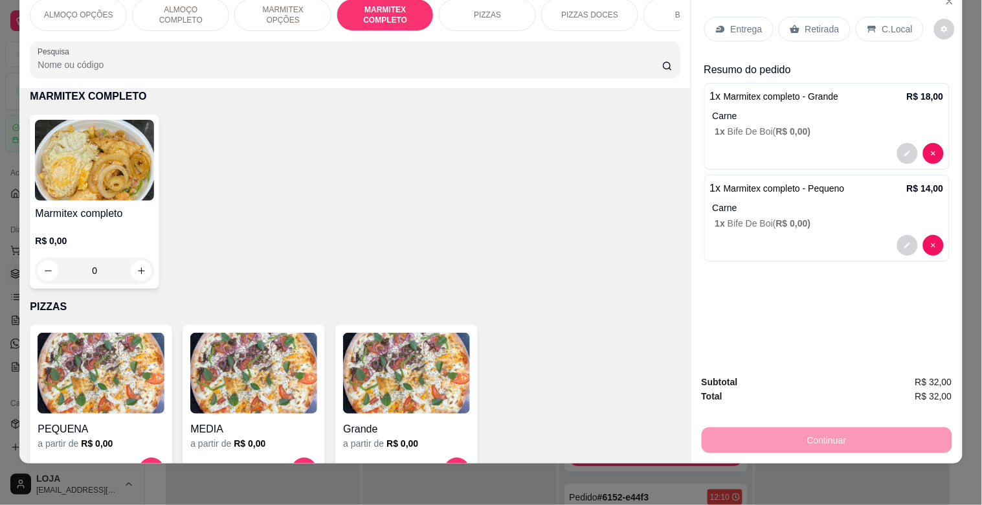
click at [826, 23] on p "Retirada" at bounding box center [822, 29] width 34 height 13
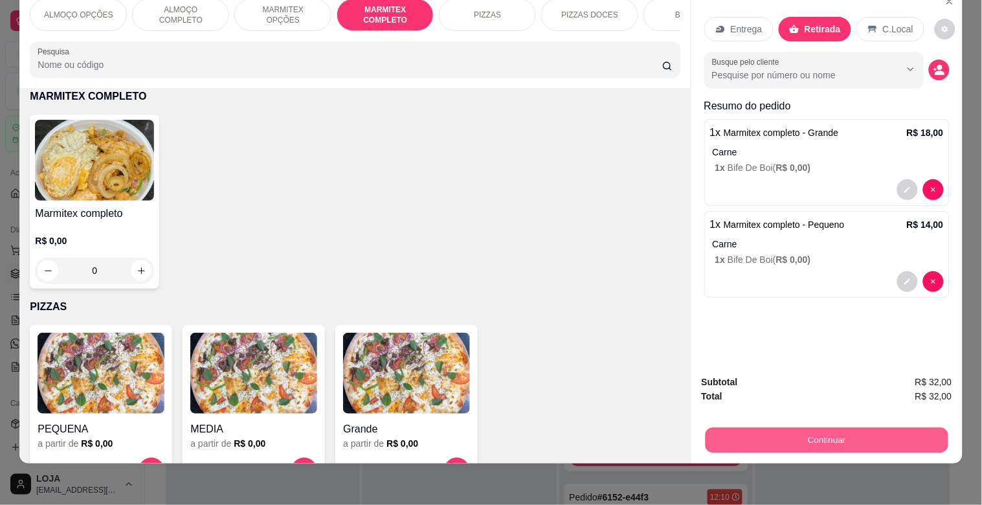
click at [835, 427] on button "Continuar" at bounding box center [826, 439] width 243 height 25
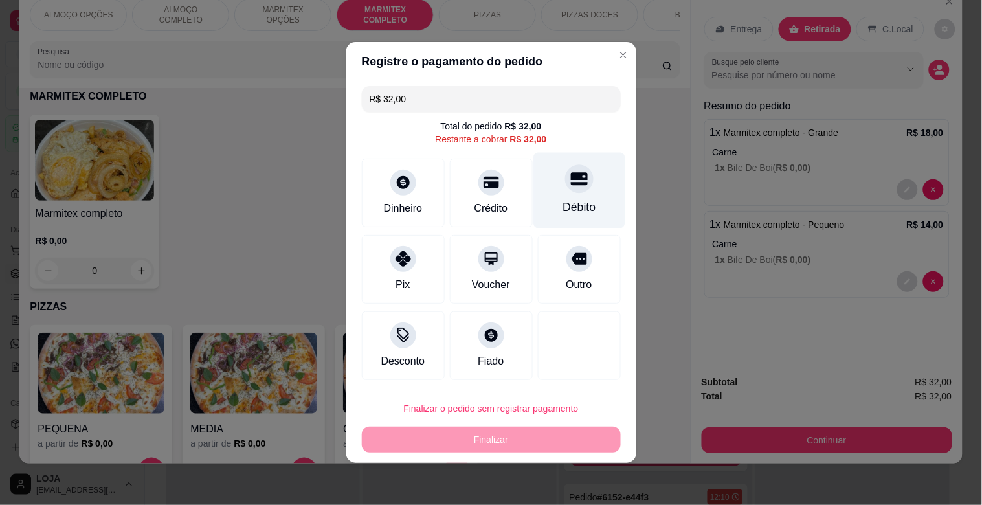
click at [581, 193] on div "Débito" at bounding box center [579, 191] width 91 height 76
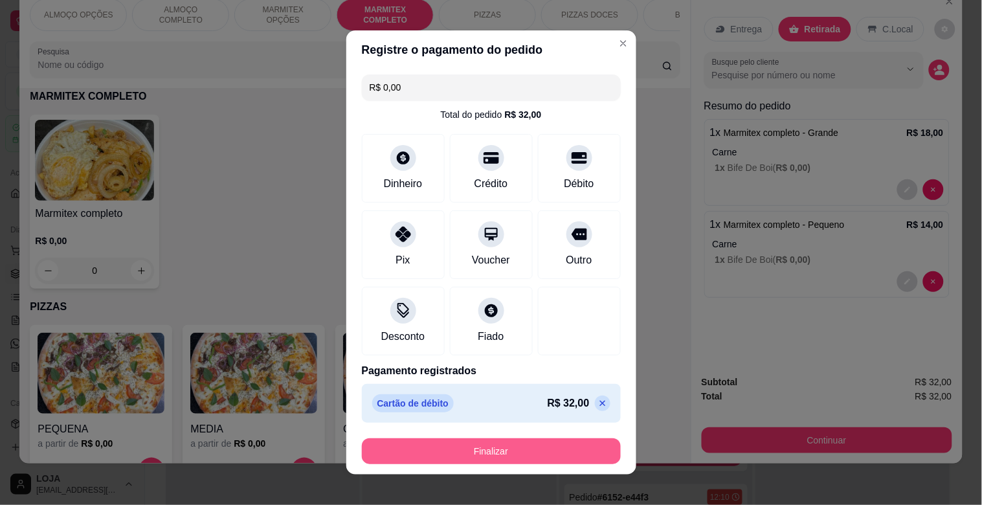
click at [497, 445] on button "Finalizar" at bounding box center [491, 451] width 259 height 26
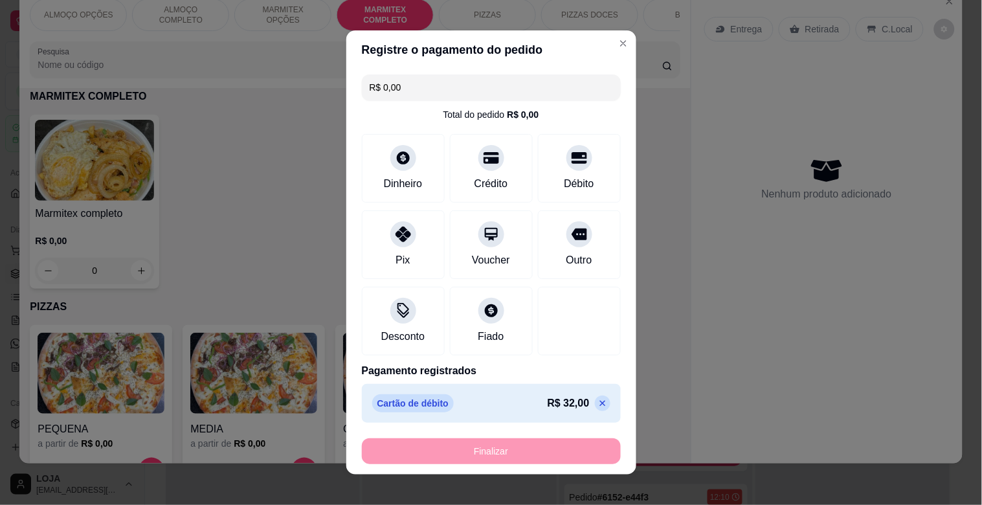
type input "-R$ 32,00"
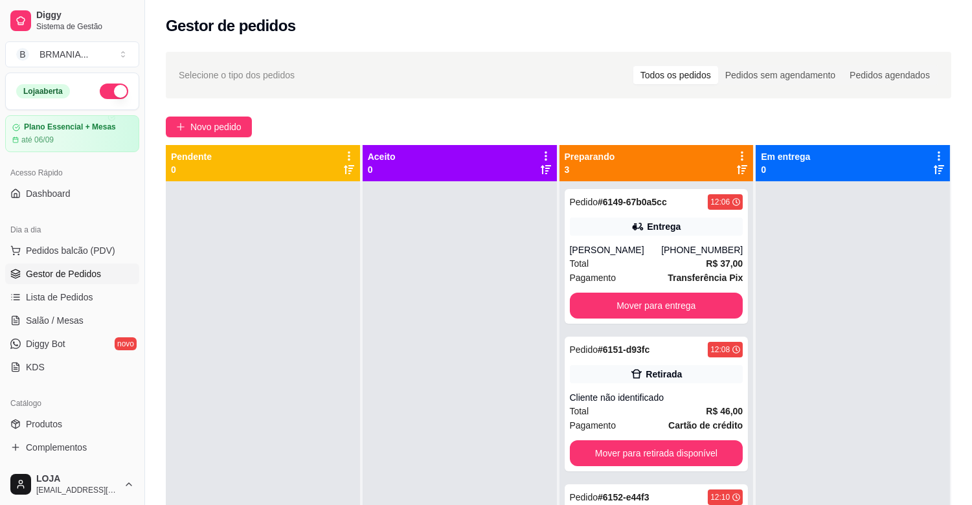
click at [92, 261] on ul "Pedidos balcão (PDV) Gestor de Pedidos Lista de Pedidos Salão / Mesas Diggy Bot…" at bounding box center [72, 308] width 134 height 137
click at [87, 249] on span "Pedidos balcão (PDV)" at bounding box center [70, 250] width 89 height 13
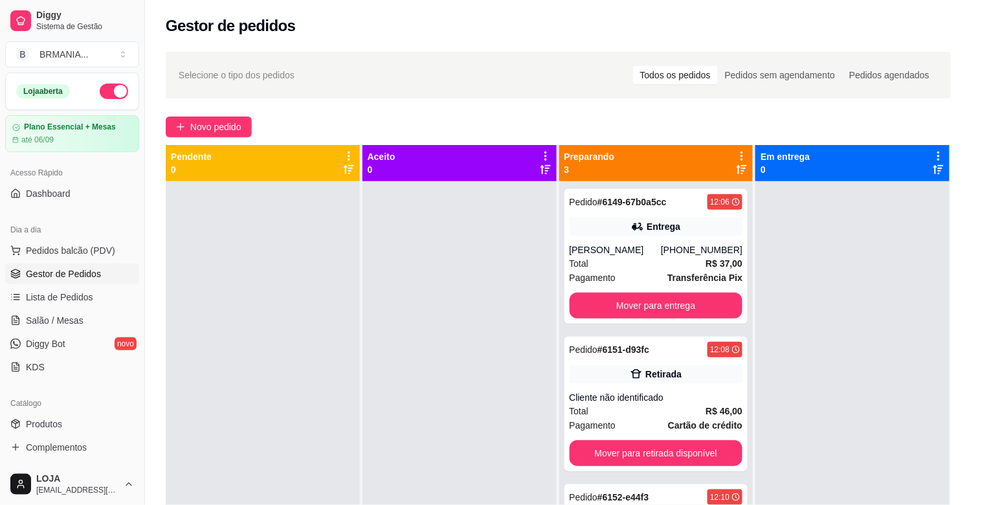
click at [376, 51] on div "MARMITEX COMPLETO" at bounding box center [385, 41] width 97 height 32
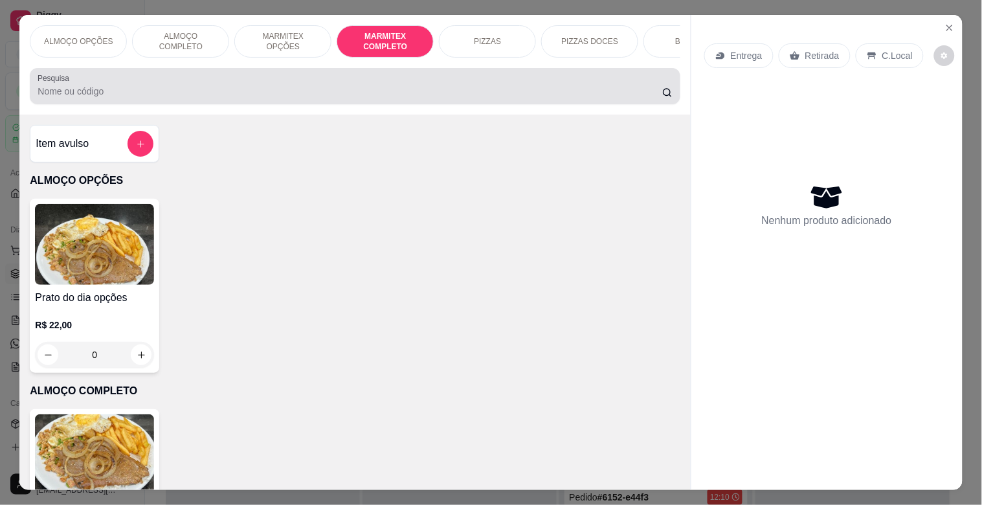
scroll to position [31, 0]
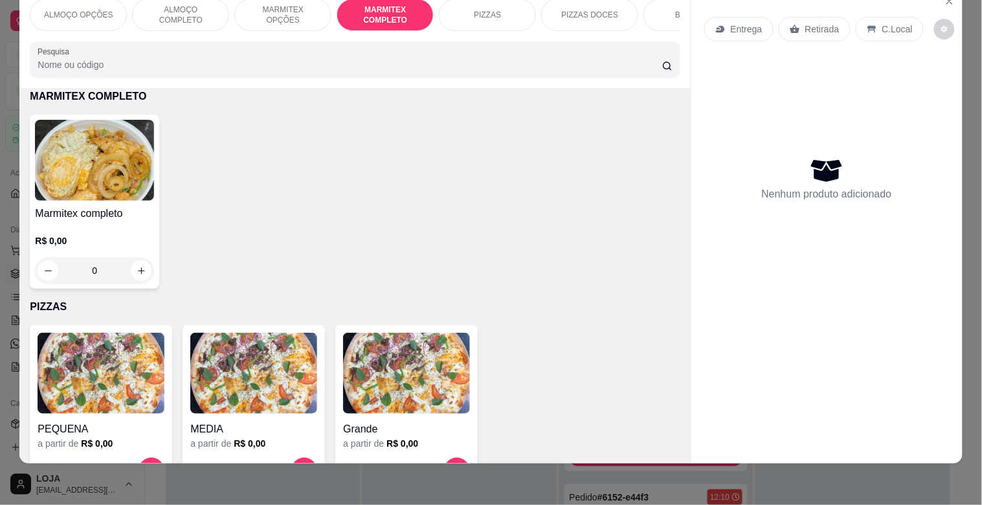
click at [148, 179] on div "Marmitex completo R$ 0,00 0" at bounding box center [94, 202] width 129 height 174
click at [390, 164] on div "Grande R$ 18,00" at bounding box center [491, 165] width 342 height 43
radio input "true"
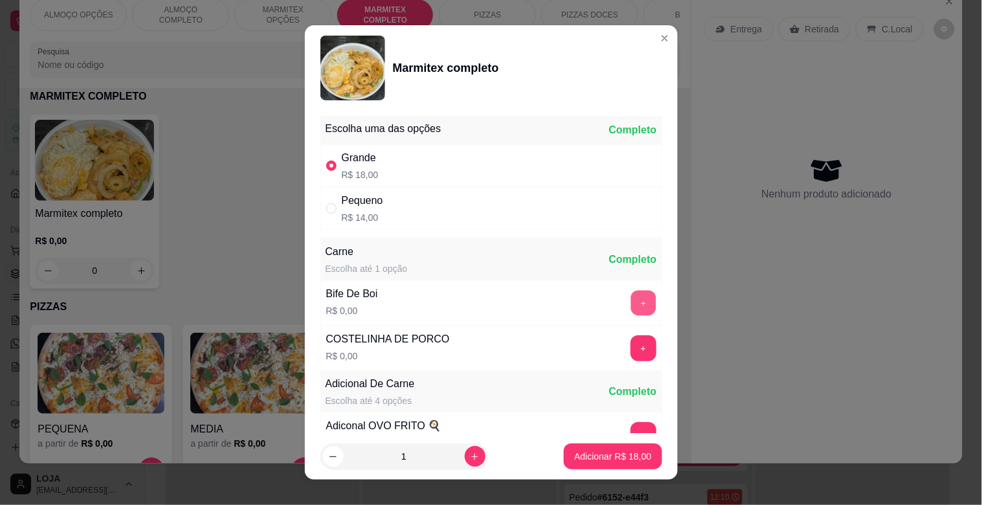
click at [631, 292] on button "+" at bounding box center [643, 303] width 25 height 25
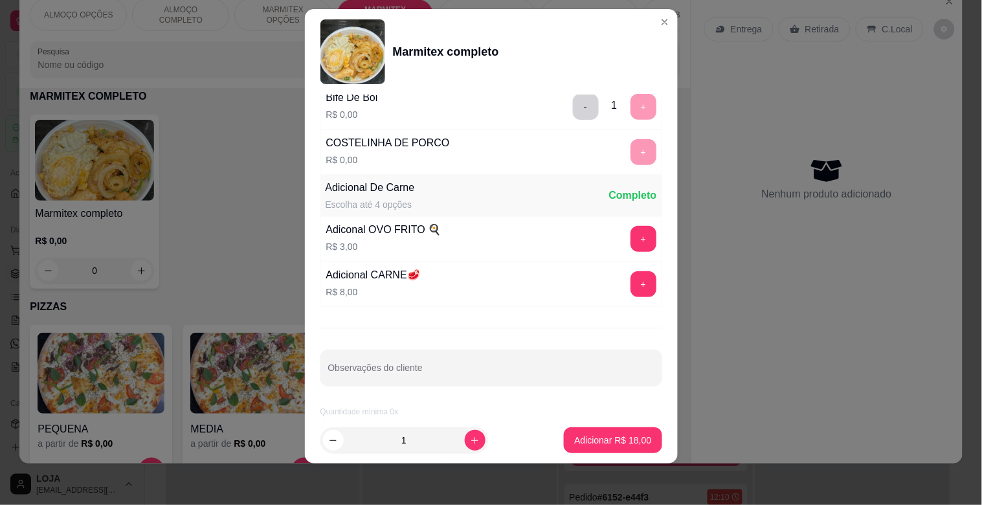
scroll to position [181, 0]
click at [616, 439] on p "Adicionar R$ 18,00" at bounding box center [612, 440] width 77 height 13
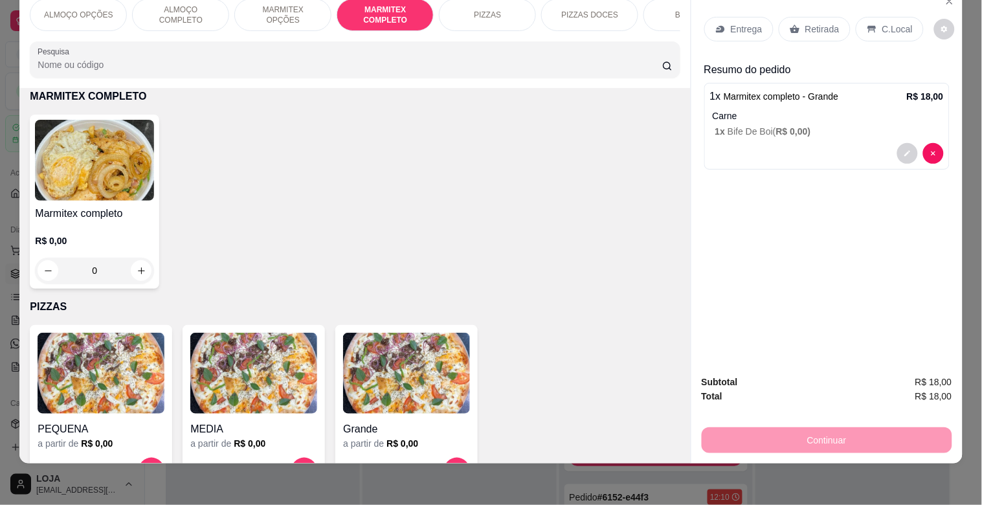
click at [875, 17] on div "C.Local" at bounding box center [890, 29] width 68 height 25
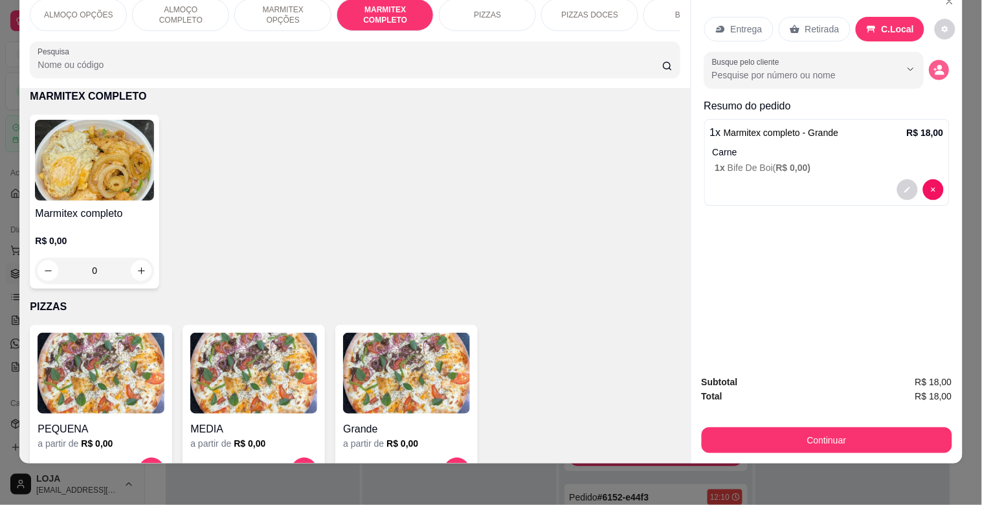
click at [932, 60] on button "decrease-product-quantity" at bounding box center [939, 70] width 20 height 20
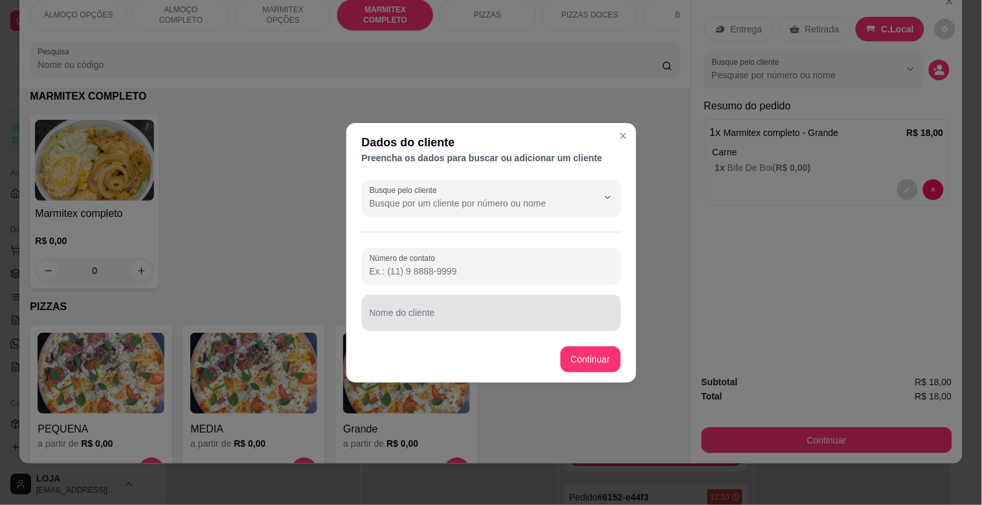
click at [490, 324] on input "Nome do cliente" at bounding box center [491, 317] width 243 height 13
type input "[PERSON_NAME]"
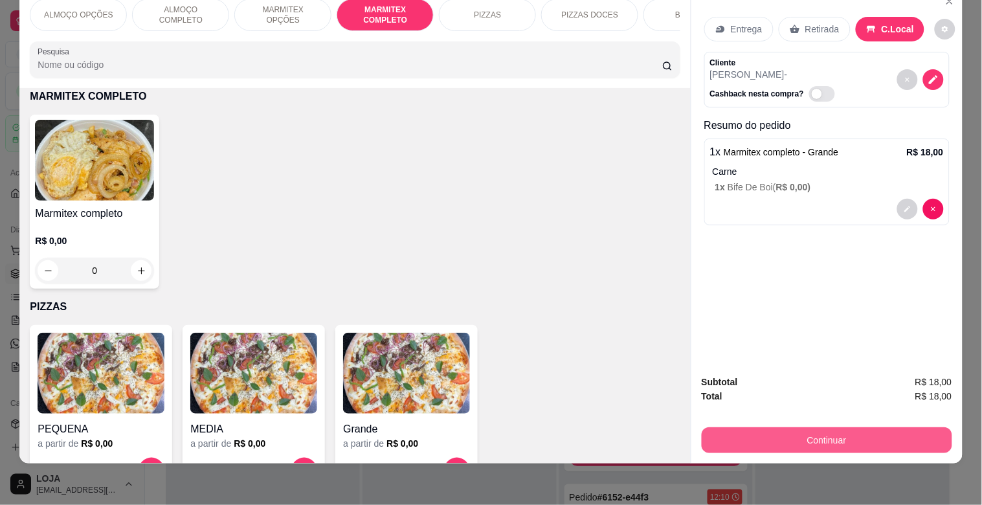
click at [825, 430] on button "Continuar" at bounding box center [827, 440] width 251 height 26
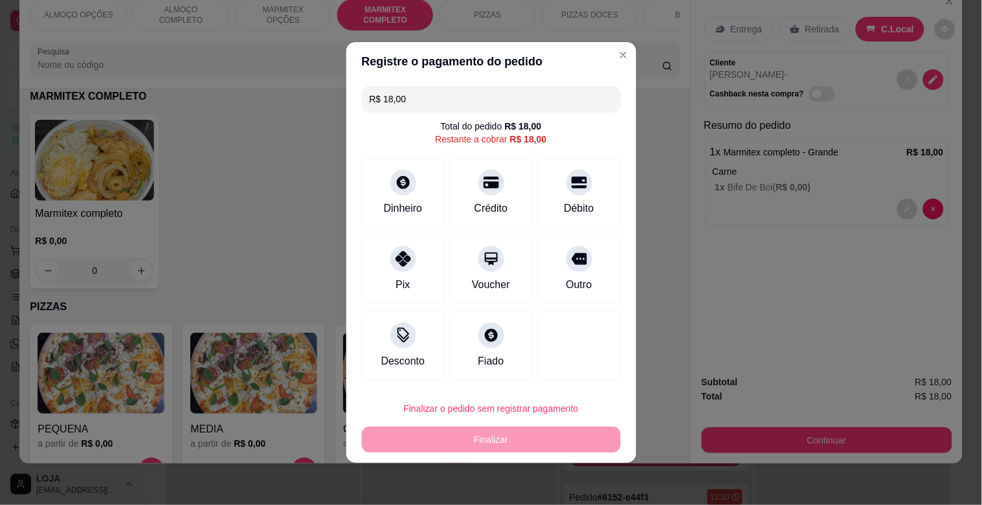
drag, startPoint x: 578, startPoint y: 280, endPoint x: 514, endPoint y: 474, distance: 204.5
click at [578, 282] on div "Outro" at bounding box center [579, 285] width 26 height 16
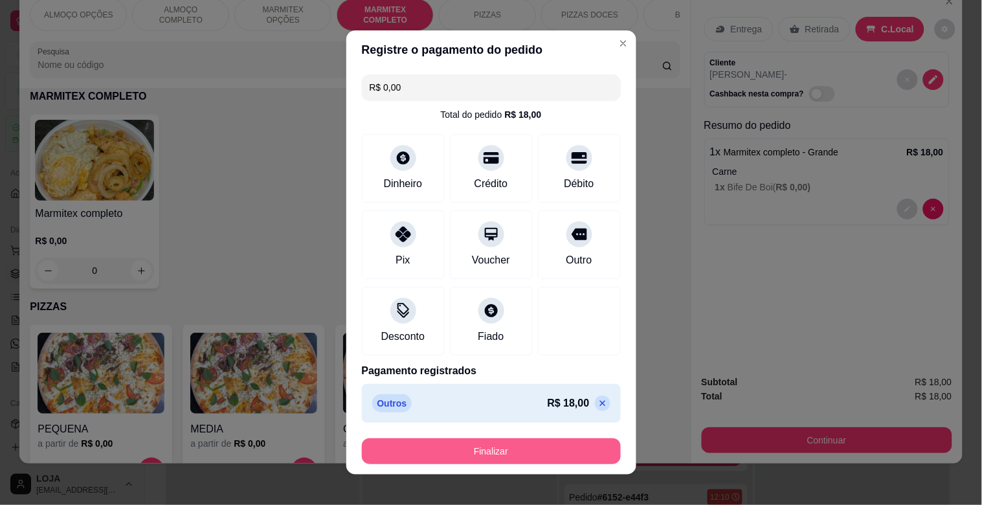
click at [490, 458] on button "Finalizar" at bounding box center [491, 451] width 259 height 26
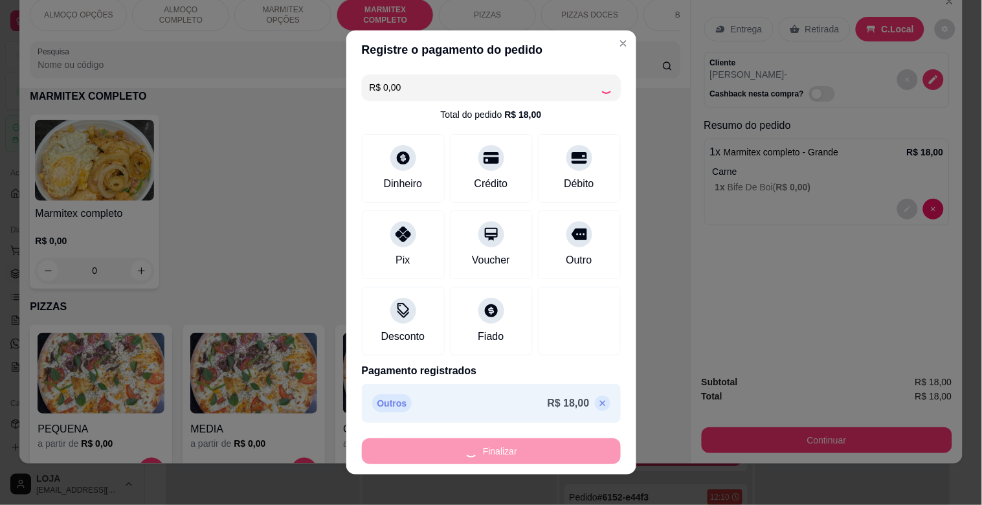
type input "-R$ 18,00"
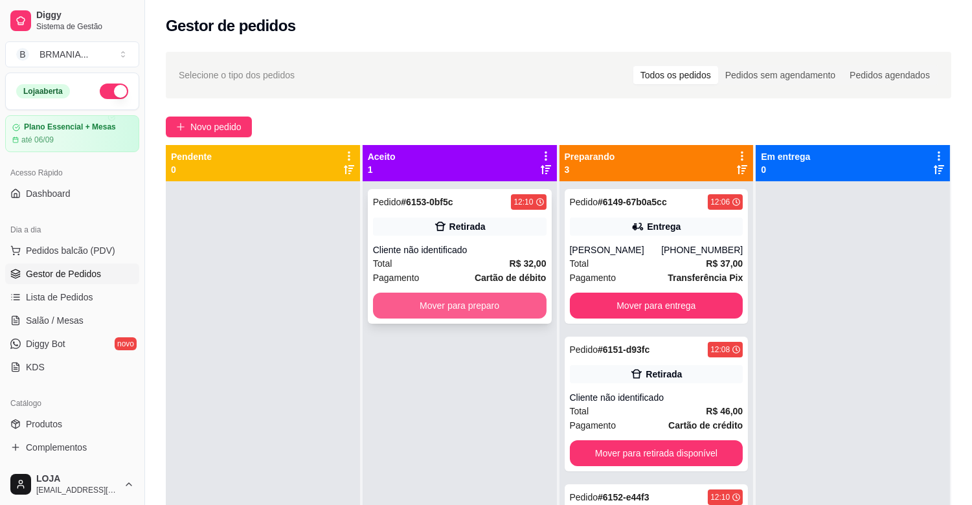
click at [491, 300] on button "Mover para preparo" at bounding box center [460, 306] width 174 height 26
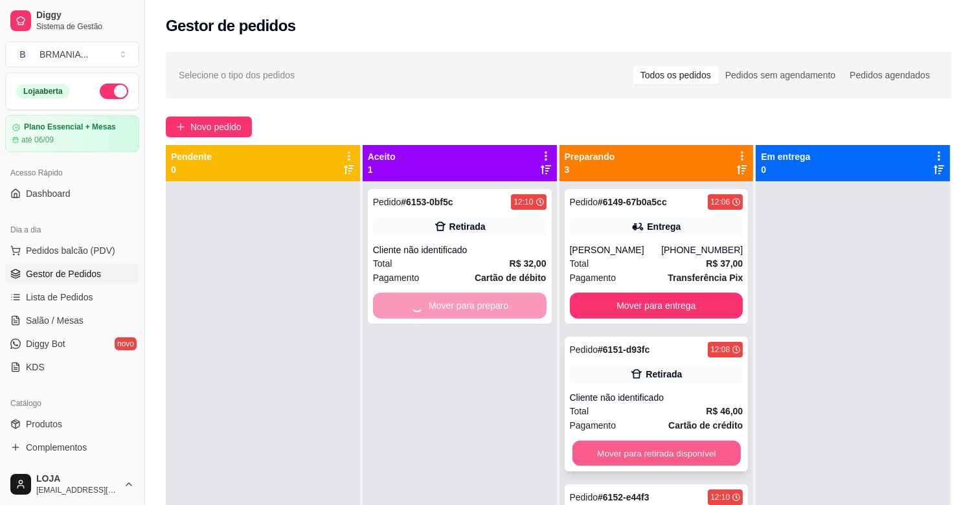
click at [628, 451] on button "Mover para retirada disponível" at bounding box center [656, 453] width 168 height 25
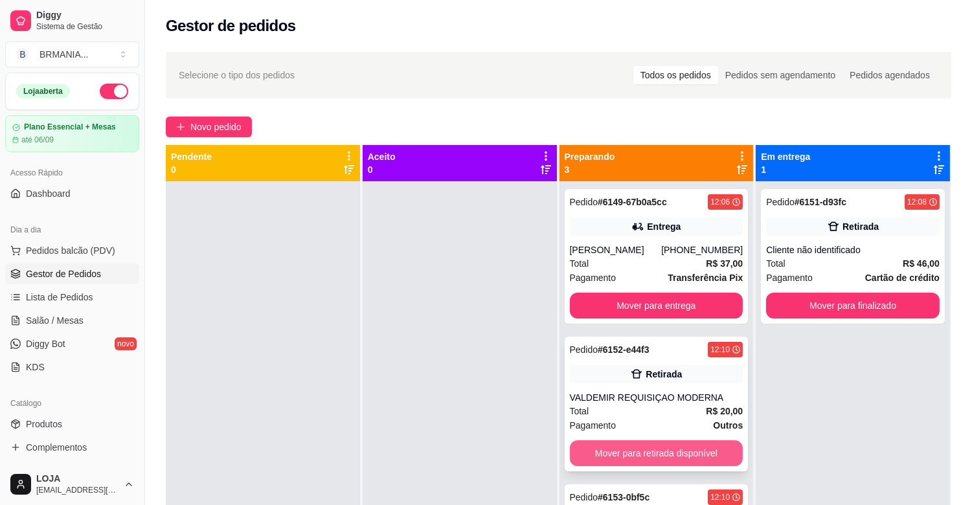
click at [648, 451] on button "Mover para retirada disponível" at bounding box center [657, 453] width 174 height 26
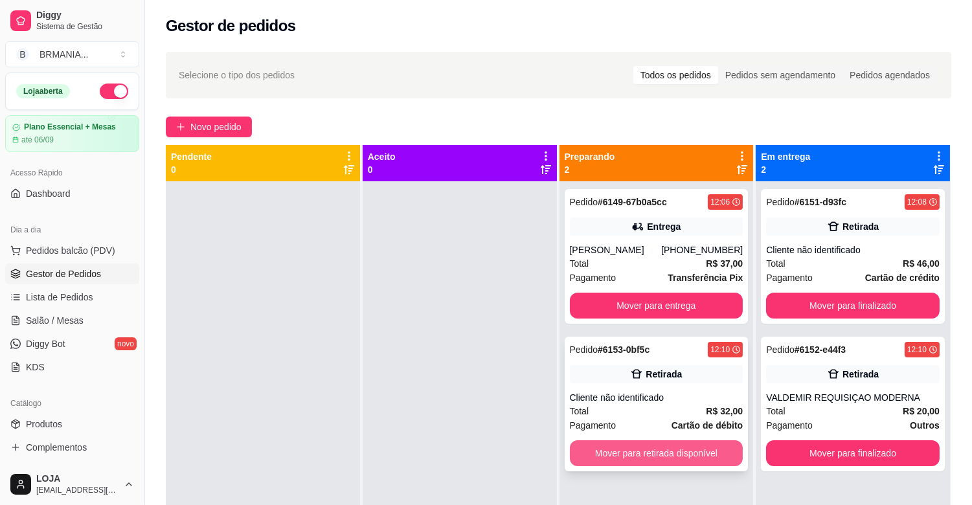
click at [656, 456] on button "Mover para retirada disponível" at bounding box center [657, 453] width 174 height 26
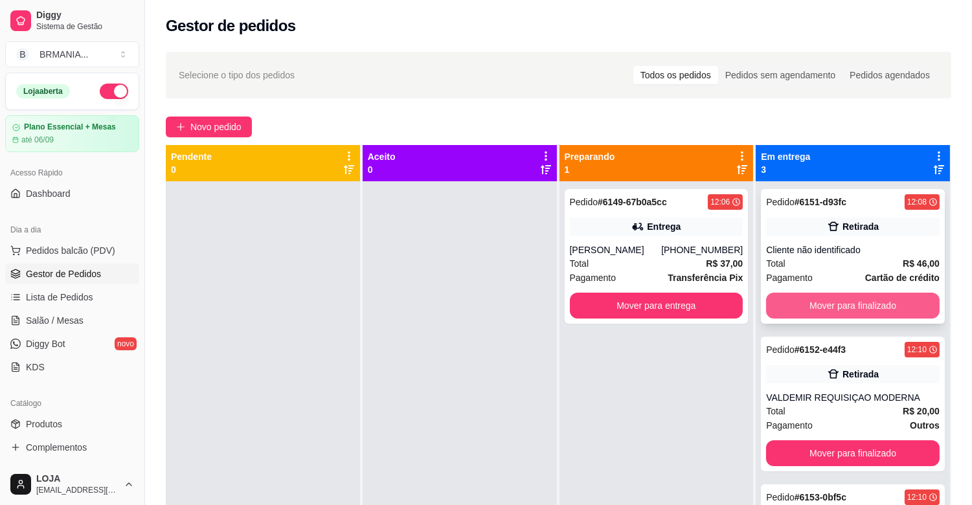
click at [824, 298] on button "Mover para finalizado" at bounding box center [853, 306] width 174 height 26
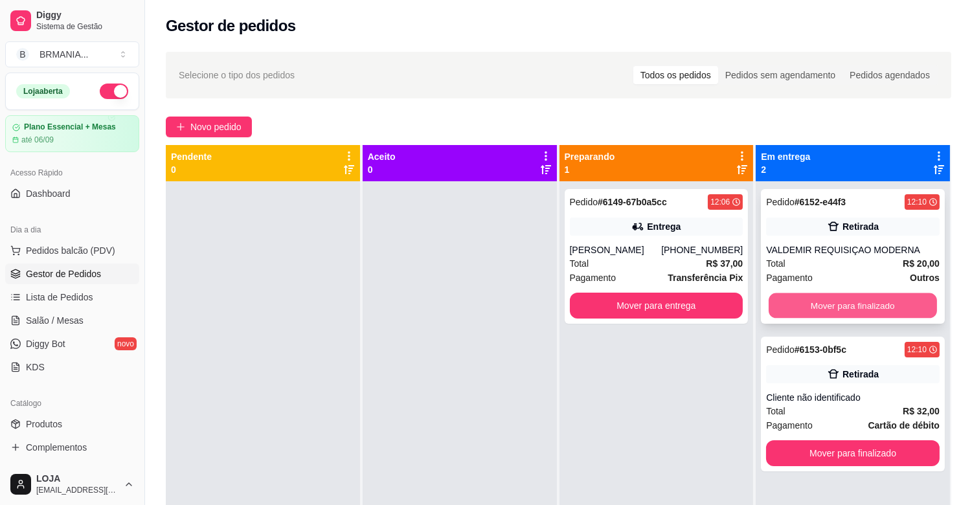
click at [844, 311] on button "Mover para finalizado" at bounding box center [853, 305] width 168 height 25
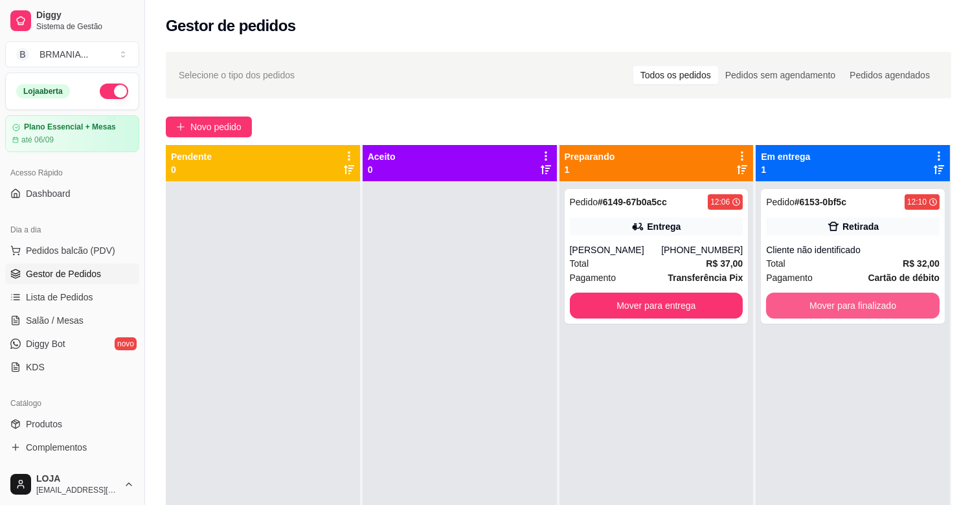
click at [840, 309] on button "Mover para finalizado" at bounding box center [853, 306] width 174 height 26
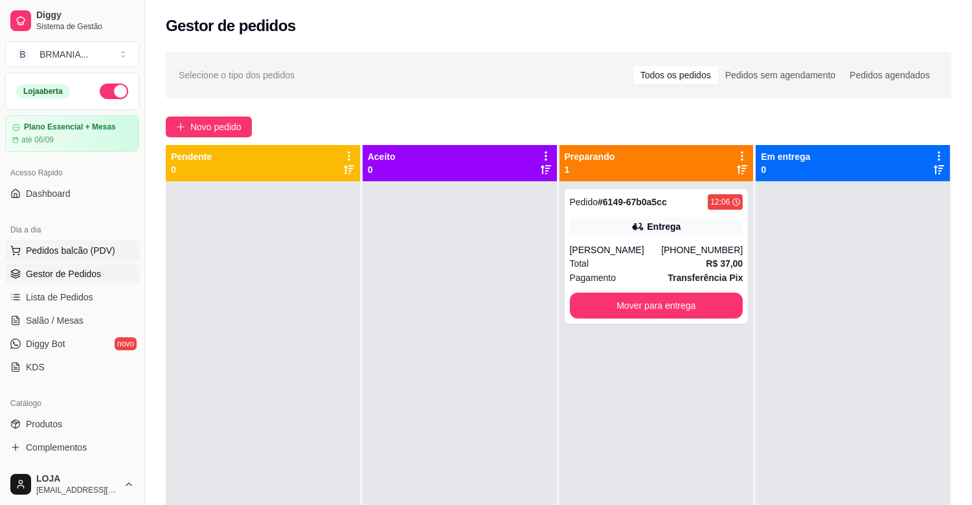
click at [102, 253] on span "Pedidos balcão (PDV)" at bounding box center [70, 250] width 89 height 13
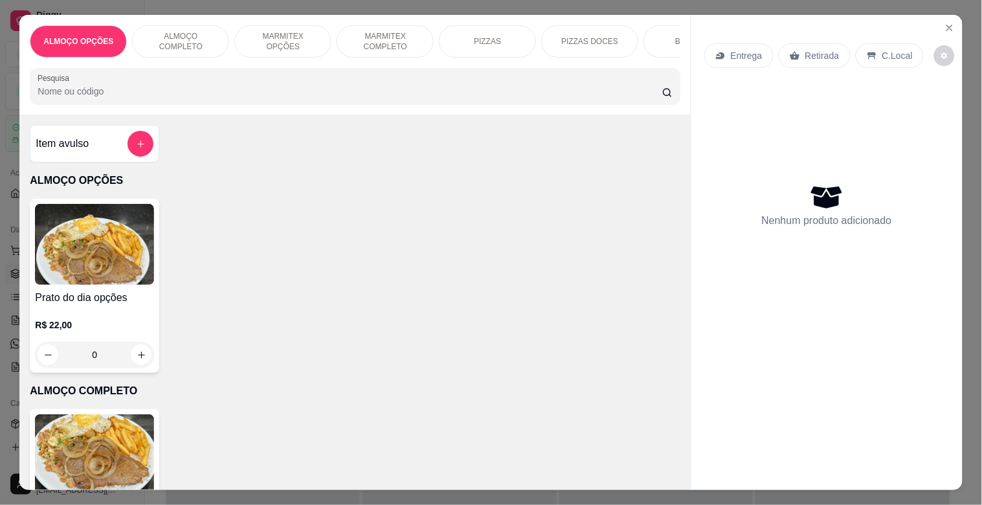
click at [126, 434] on img at bounding box center [94, 454] width 119 height 81
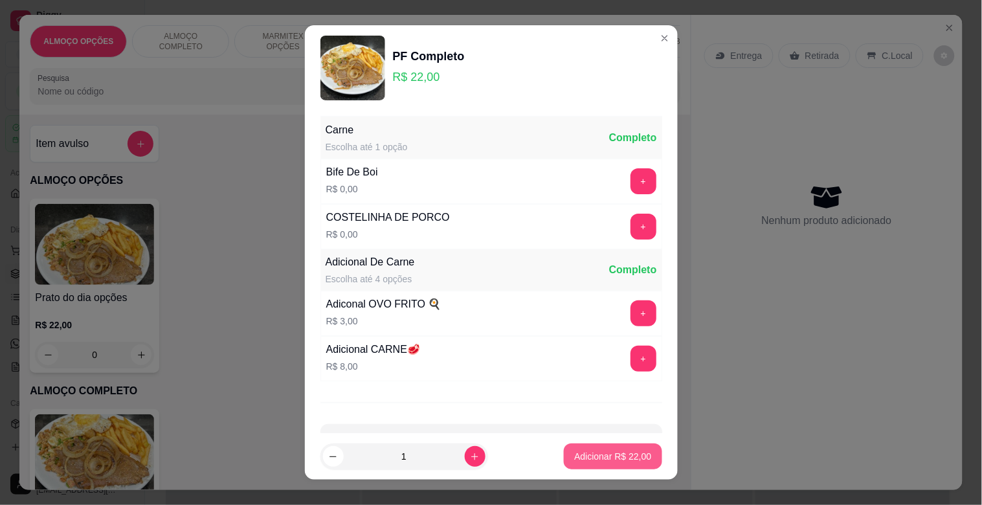
click at [602, 458] on p "Adicionar R$ 22,00" at bounding box center [612, 456] width 77 height 13
type input "1"
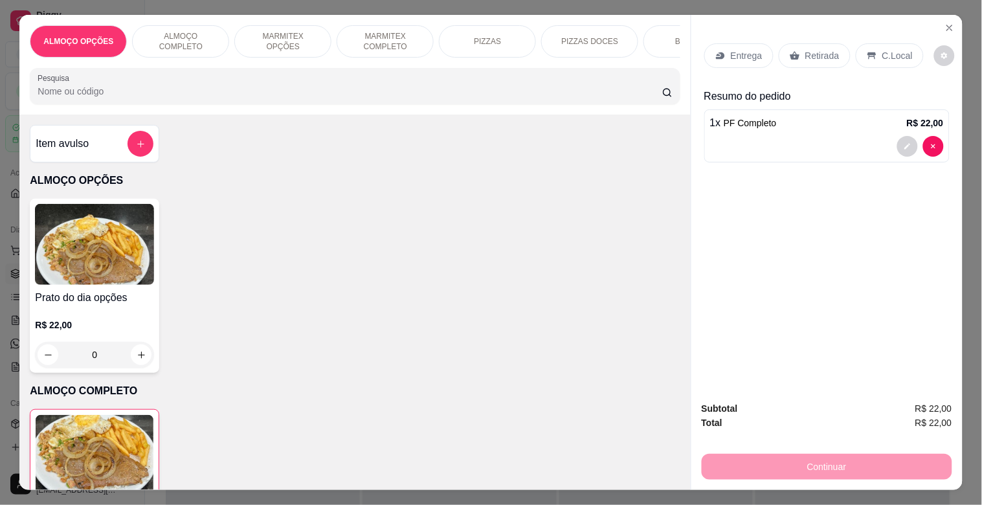
click at [883, 49] on p "C.Local" at bounding box center [898, 55] width 30 height 13
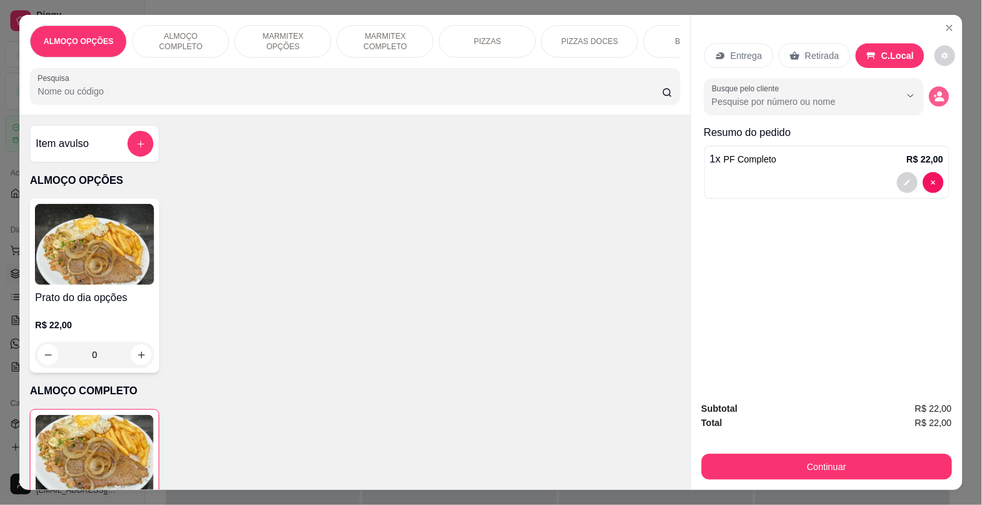
click at [934, 95] on icon "decrease-product-quantity" at bounding box center [935, 96] width 3 height 3
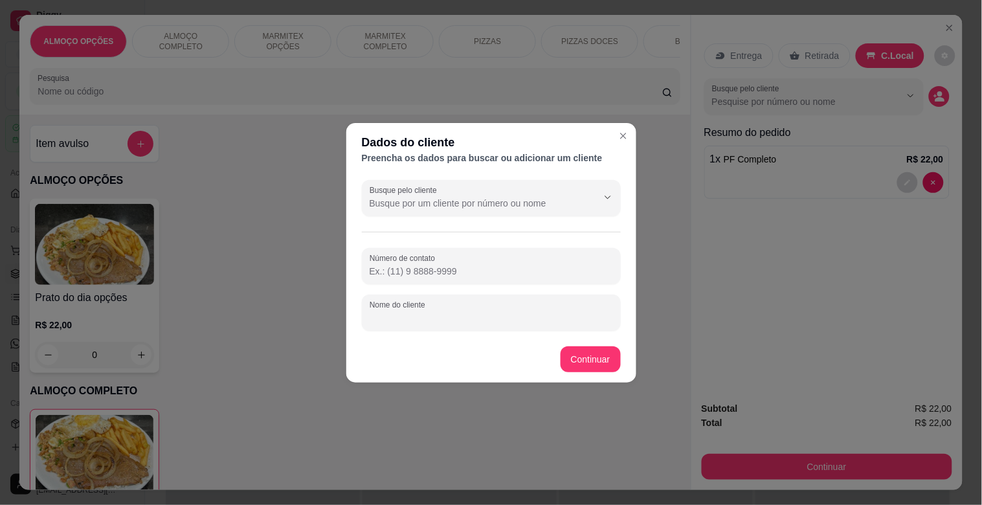
click at [397, 311] on input "Nome do cliente" at bounding box center [491, 317] width 243 height 13
type input "[PERSON_NAME] MODERNA"
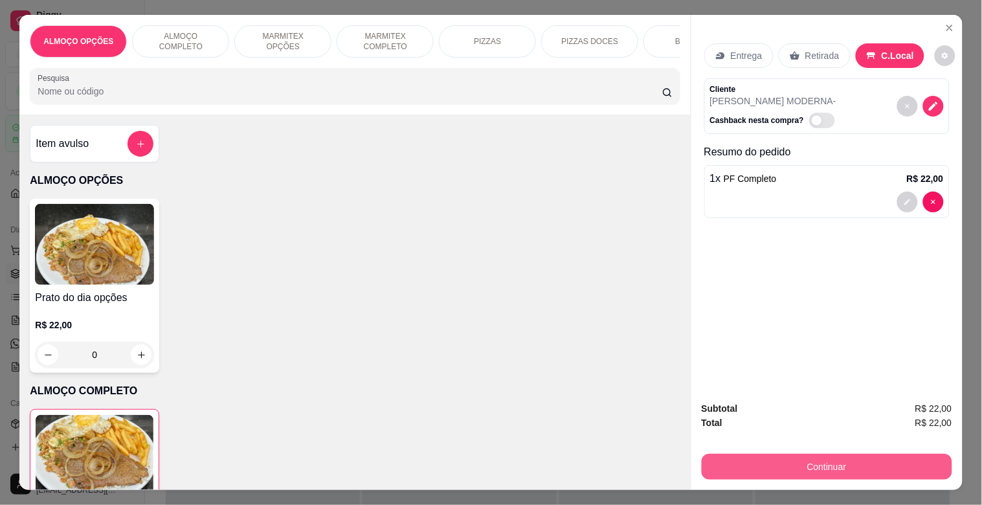
click at [796, 462] on button "Continuar" at bounding box center [827, 467] width 251 height 26
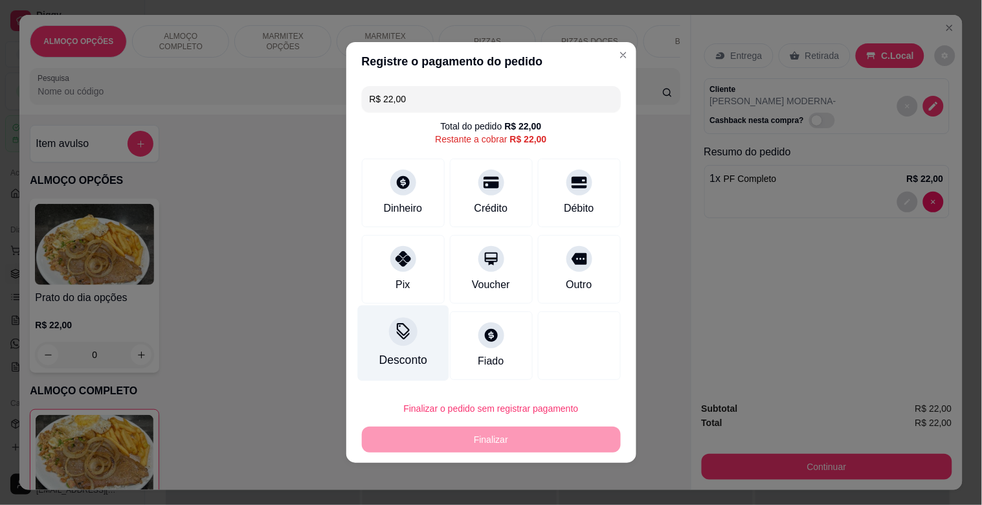
click at [409, 352] on div "Desconto" at bounding box center [403, 360] width 48 height 17
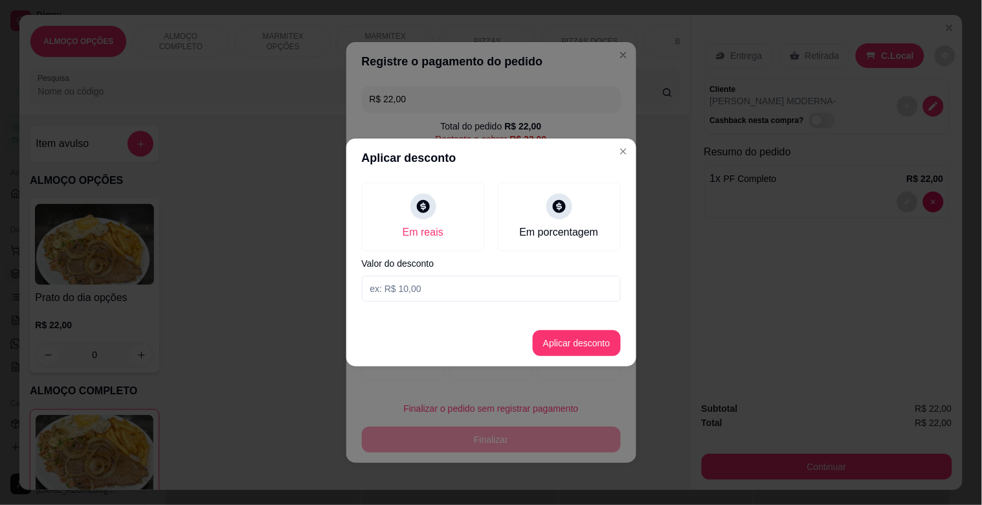
click at [444, 294] on input at bounding box center [491, 289] width 259 height 26
type input "2,00"
click at [561, 339] on button "Aplicar desconto" at bounding box center [576, 343] width 85 height 25
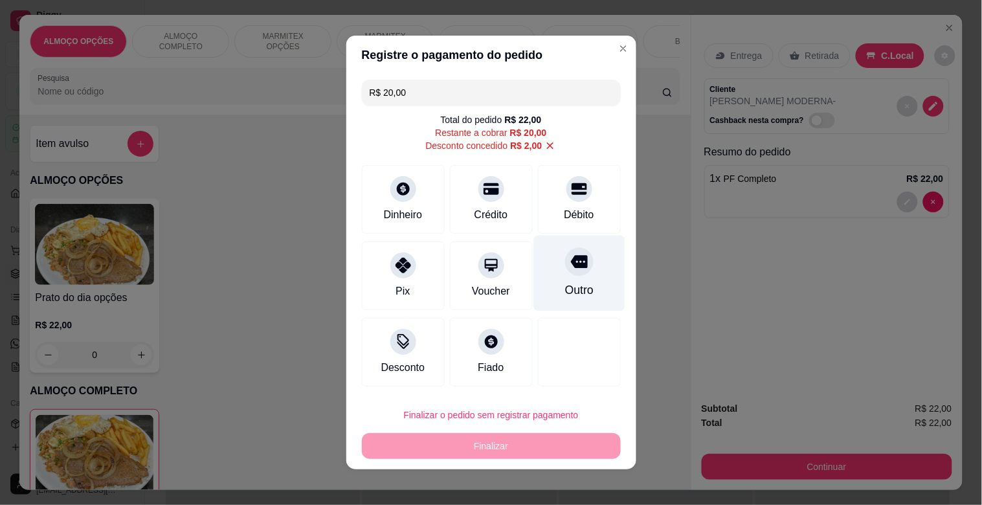
click at [559, 276] on div "Outro" at bounding box center [579, 274] width 91 height 76
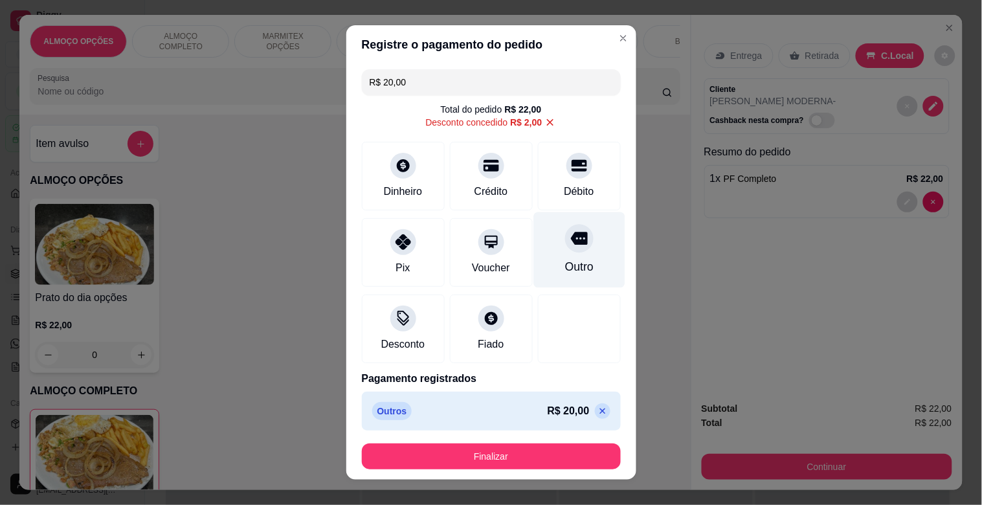
type input "R$ 0,00"
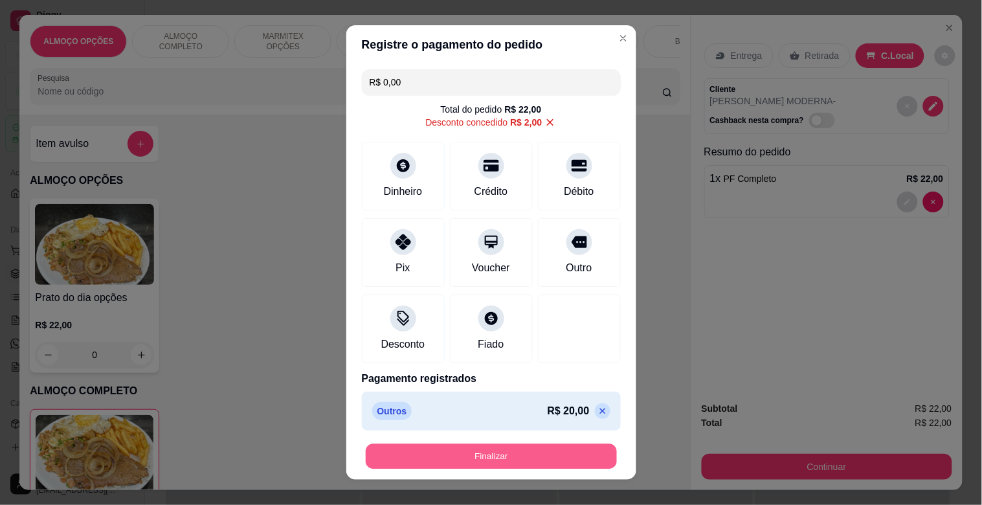
click at [467, 454] on button "Finalizar" at bounding box center [491, 456] width 251 height 25
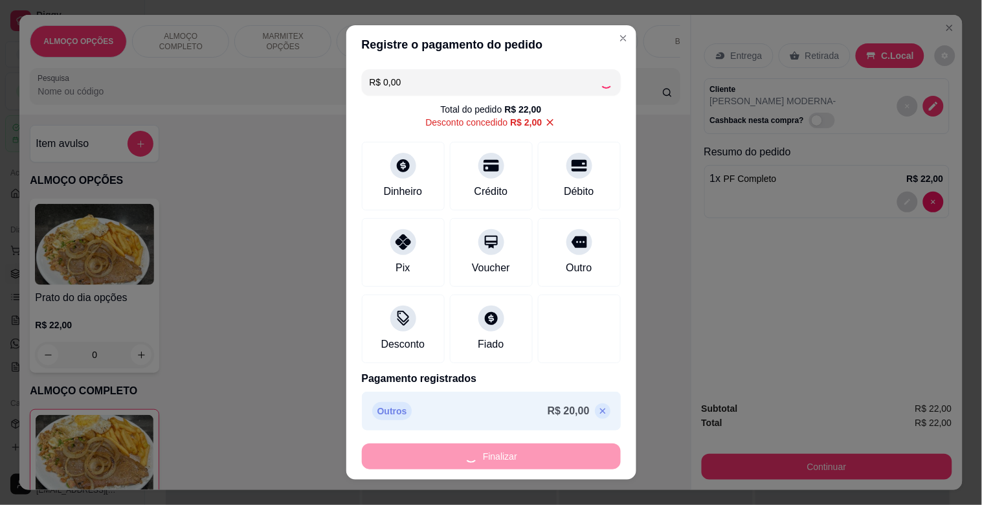
type input "0"
type input "-R$ 22,00"
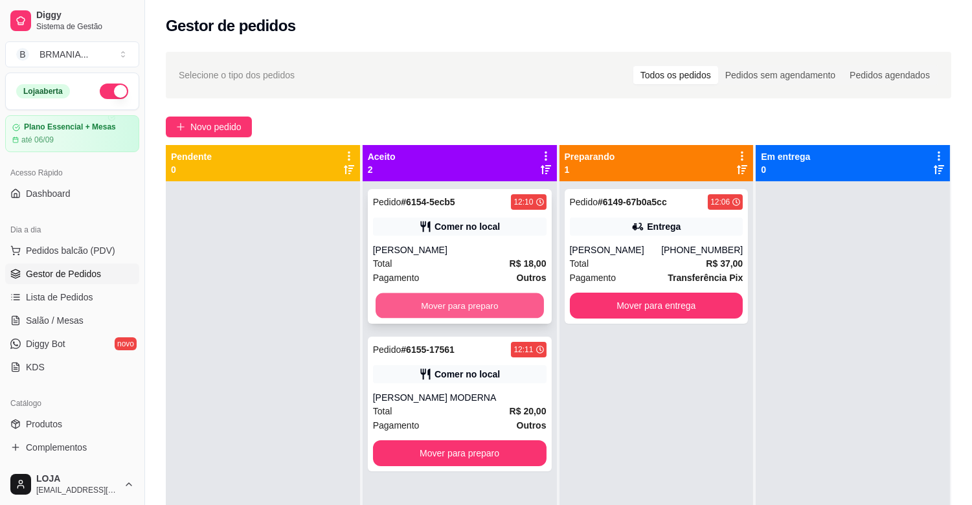
click at [475, 306] on button "Mover para preparo" at bounding box center [460, 305] width 168 height 25
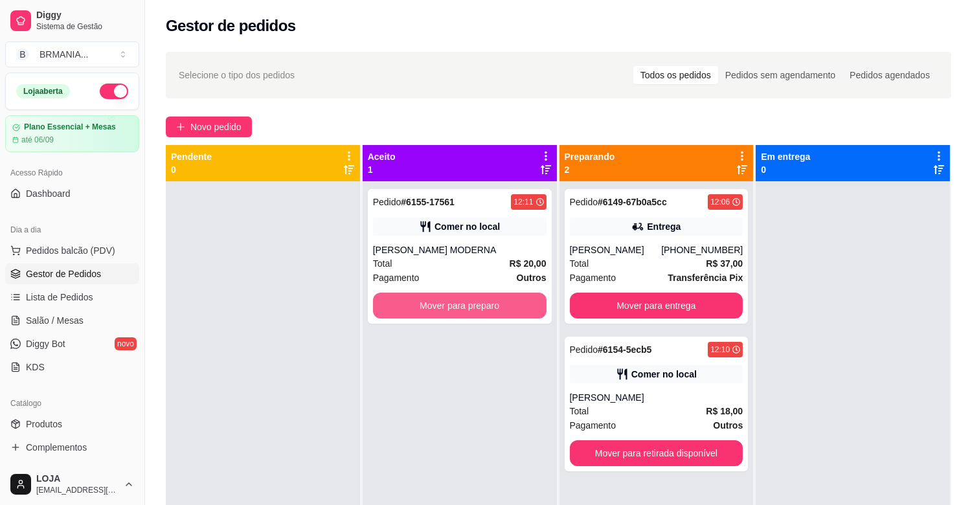
click at [477, 306] on button "Mover para preparo" at bounding box center [460, 306] width 174 height 26
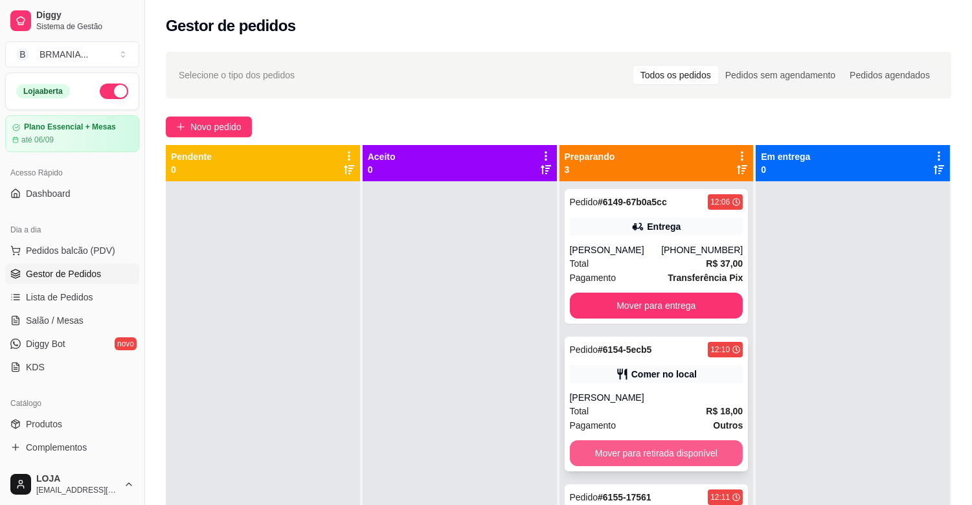
click at [639, 465] on button "Mover para retirada disponível" at bounding box center [657, 453] width 174 height 26
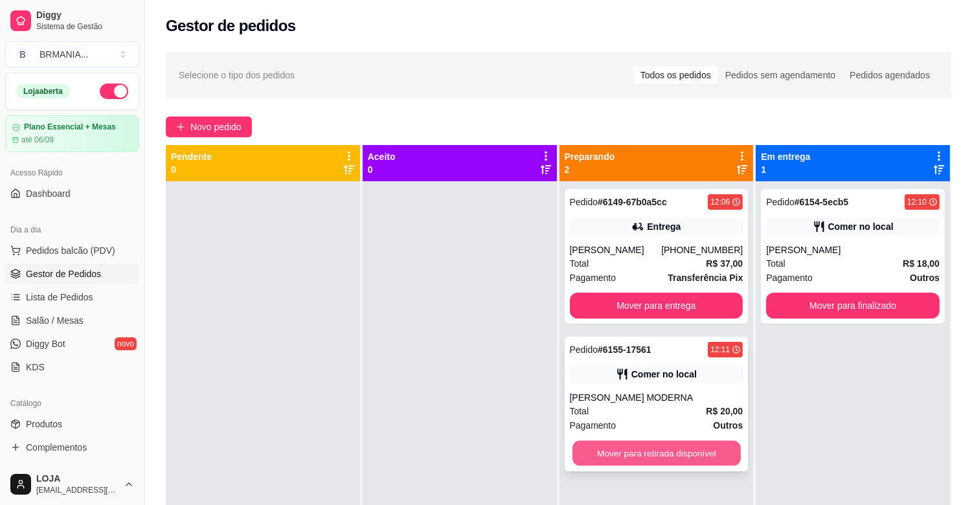
click at [671, 453] on button "Mover para retirada disponível" at bounding box center [656, 453] width 168 height 25
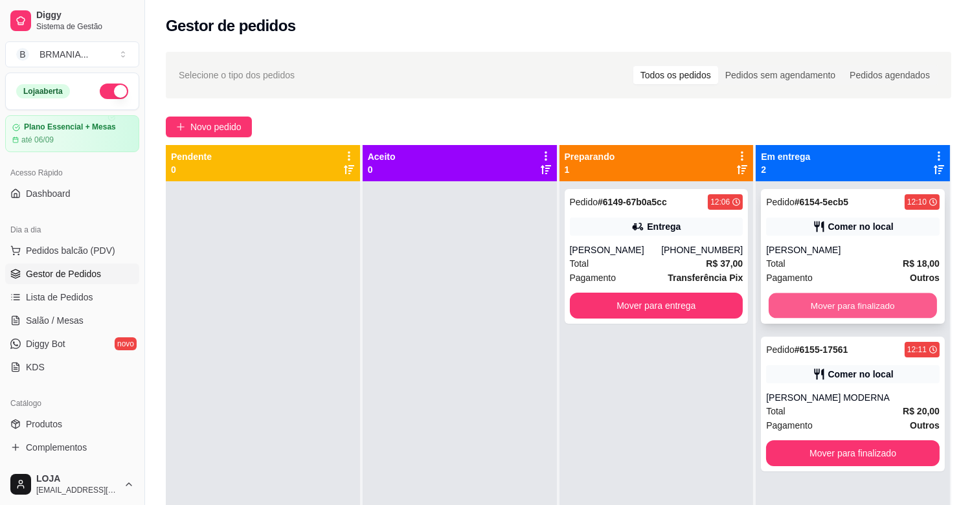
click at [837, 307] on button "Mover para finalizado" at bounding box center [853, 305] width 168 height 25
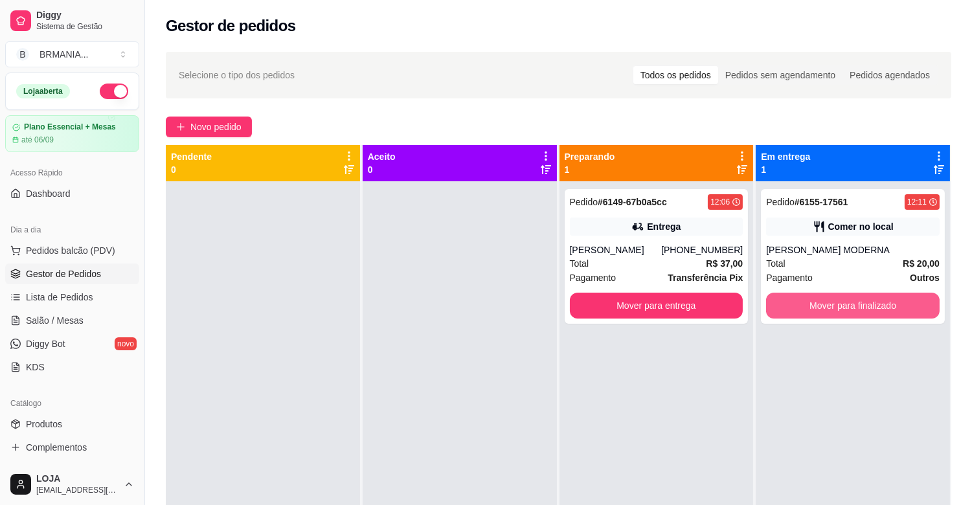
click at [837, 307] on button "Mover para finalizado" at bounding box center [853, 306] width 174 height 26
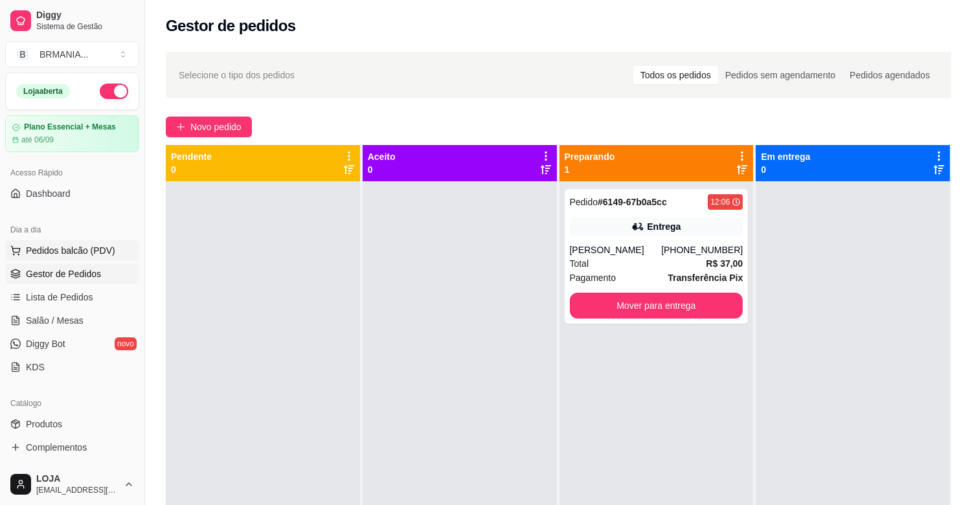
click at [80, 256] on span "Pedidos balcão (PDV)" at bounding box center [70, 250] width 89 height 13
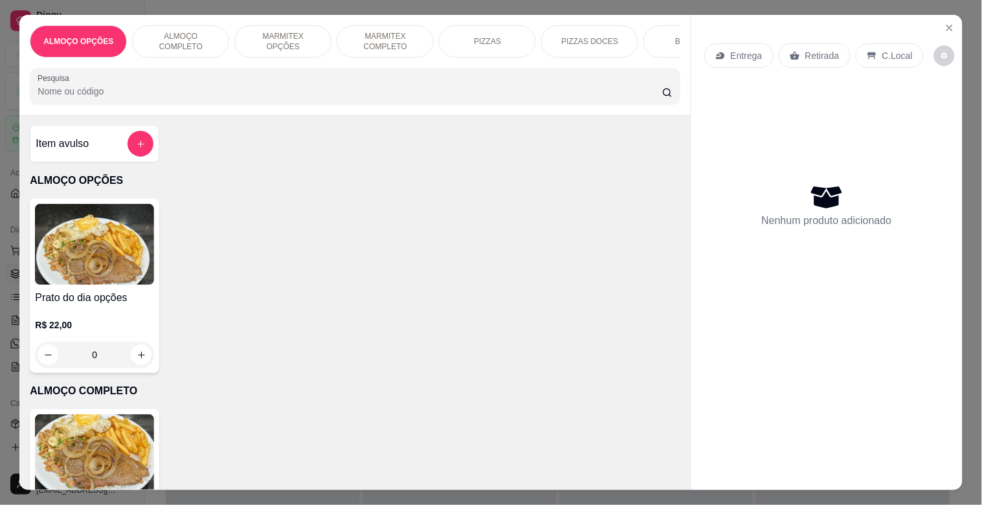
click at [102, 445] on img at bounding box center [94, 454] width 119 height 81
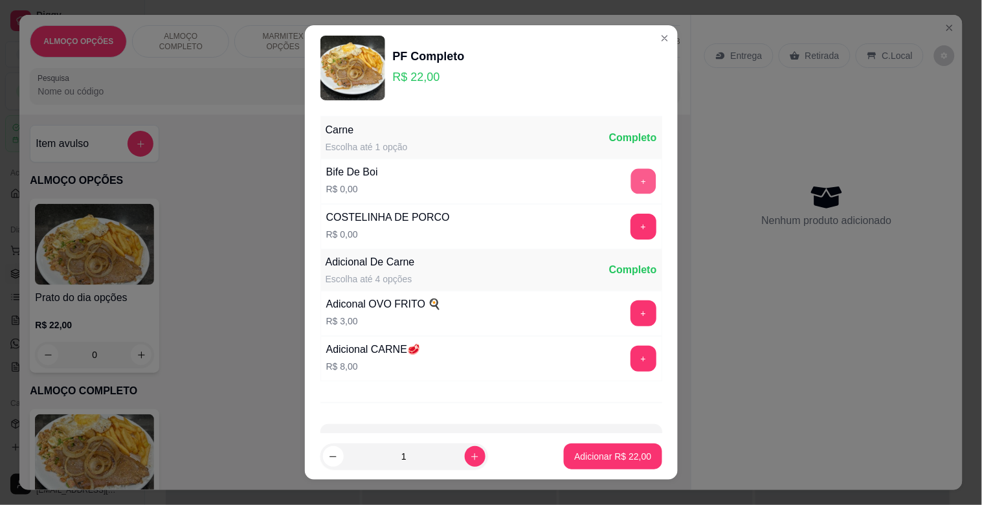
click at [631, 177] on button "+" at bounding box center [643, 181] width 25 height 25
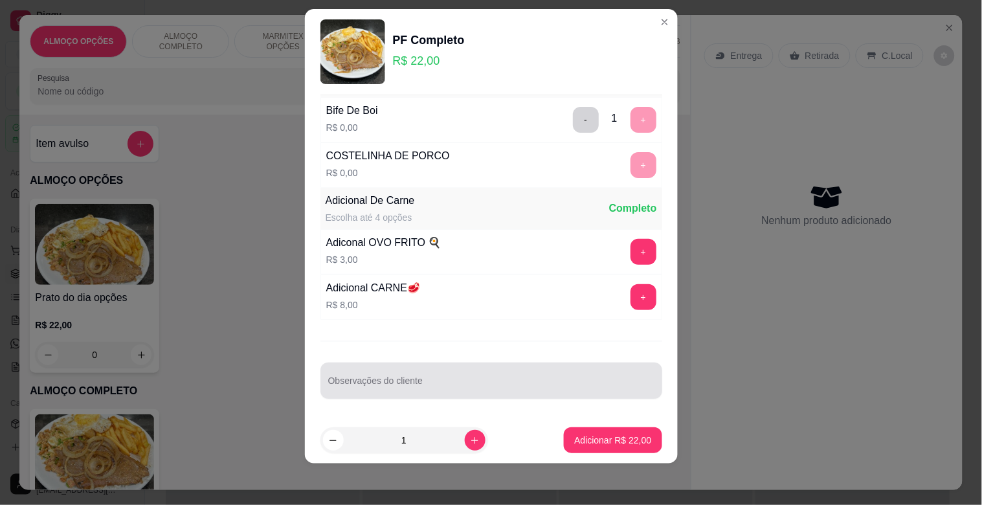
click at [429, 377] on div at bounding box center [491, 381] width 326 height 26
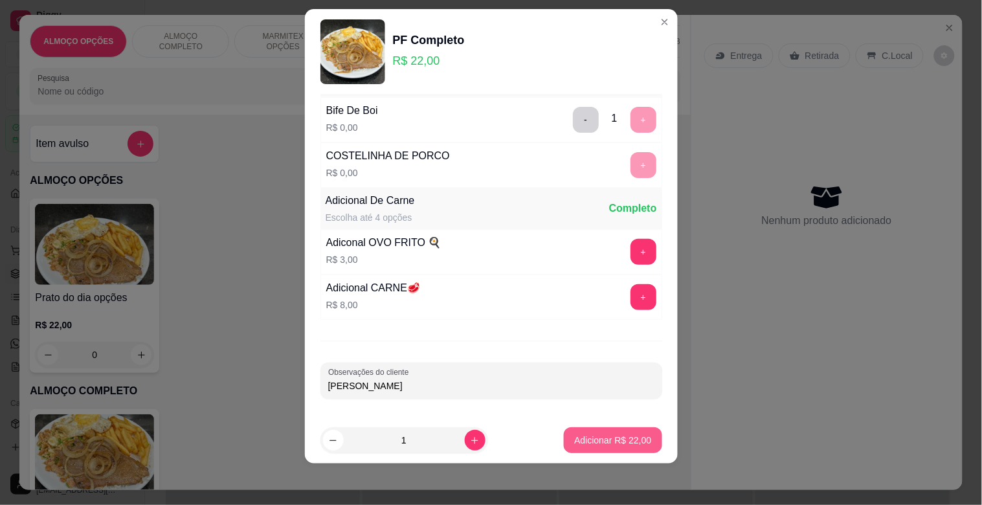
type input "[PERSON_NAME]"
click at [624, 444] on p "Adicionar R$ 22,00" at bounding box center [612, 440] width 77 height 13
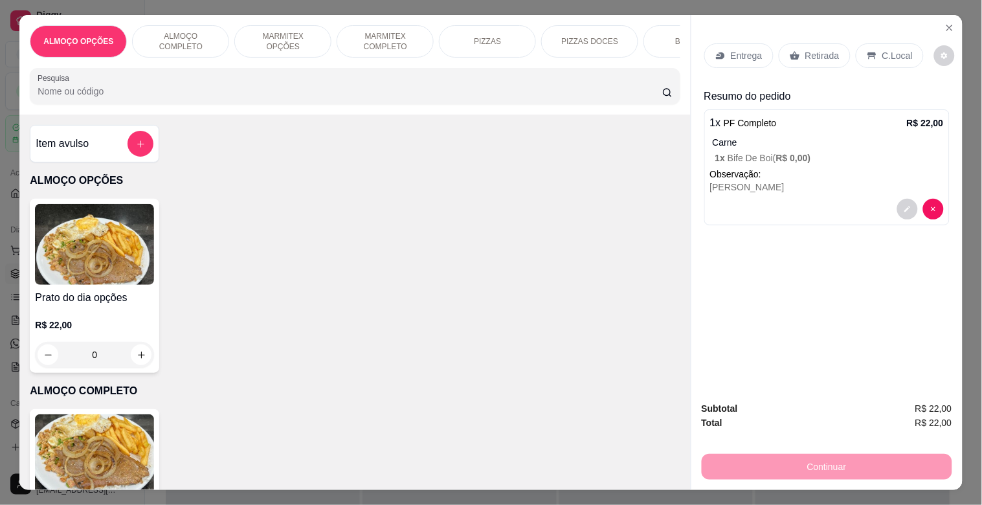
click at [89, 455] on img at bounding box center [94, 454] width 119 height 81
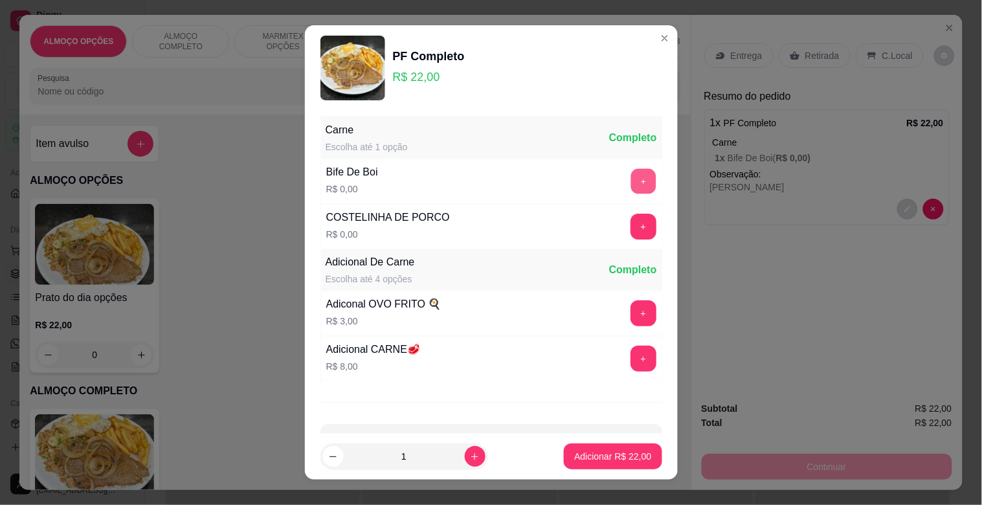
click at [631, 177] on button "+" at bounding box center [643, 181] width 25 height 25
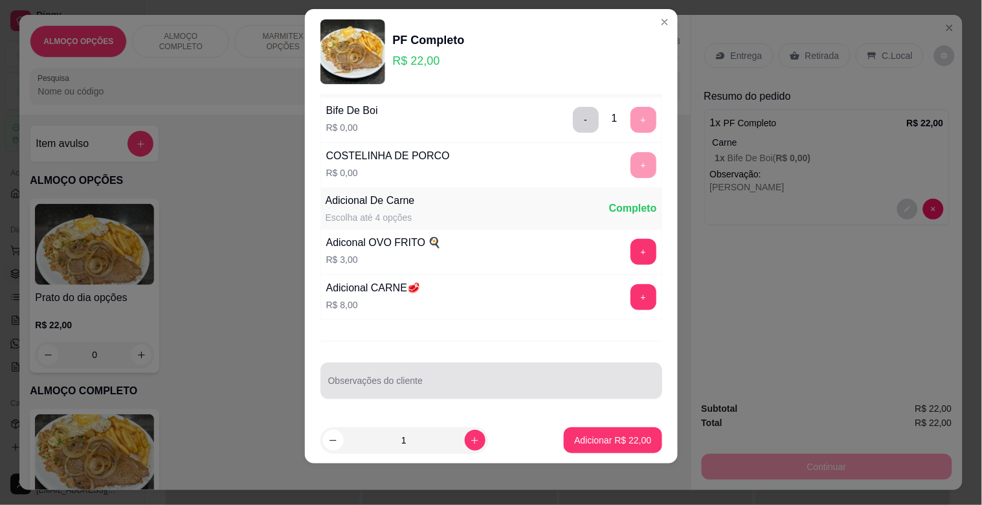
click at [431, 382] on input "Observações do cliente" at bounding box center [491, 385] width 326 height 13
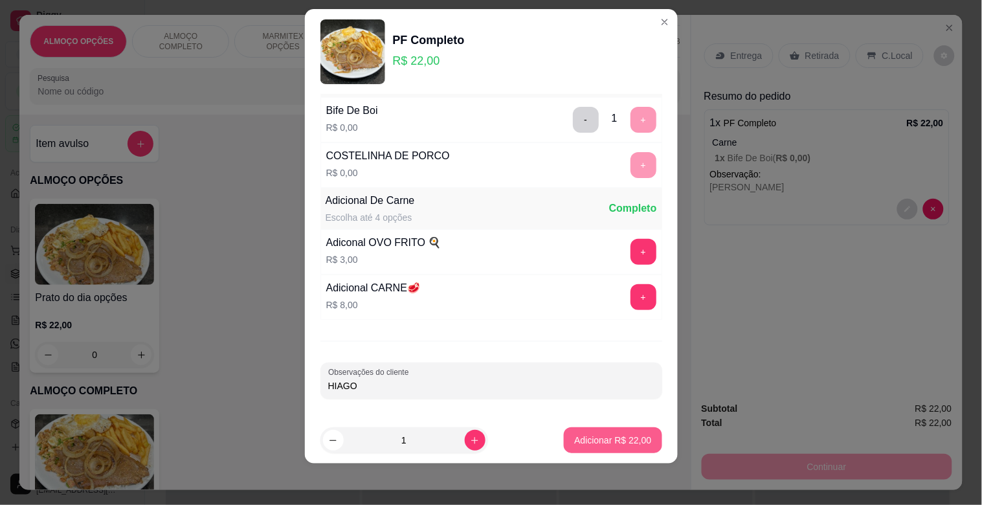
type input "HIAGO"
click at [622, 436] on p "Adicionar R$ 22,00" at bounding box center [612, 440] width 77 height 13
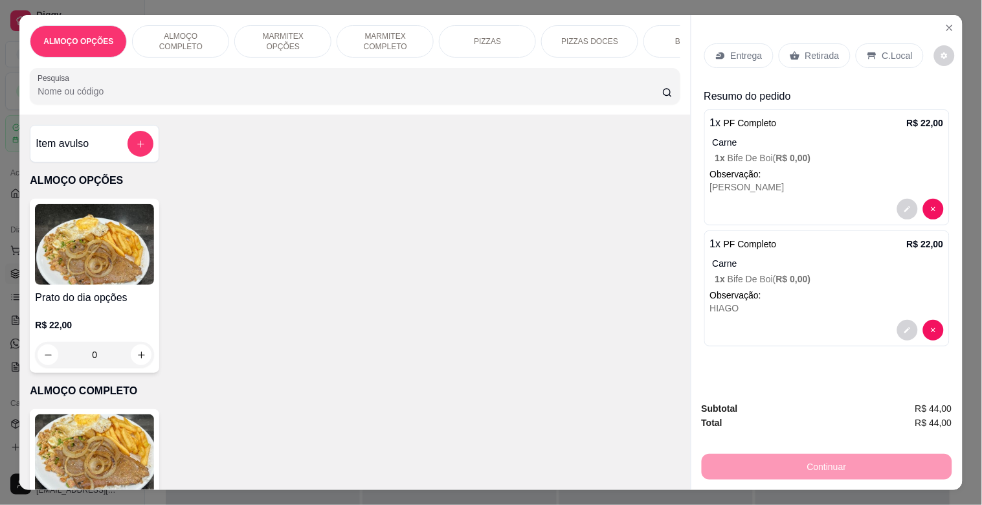
click at [889, 49] on p "C.Local" at bounding box center [898, 55] width 30 height 13
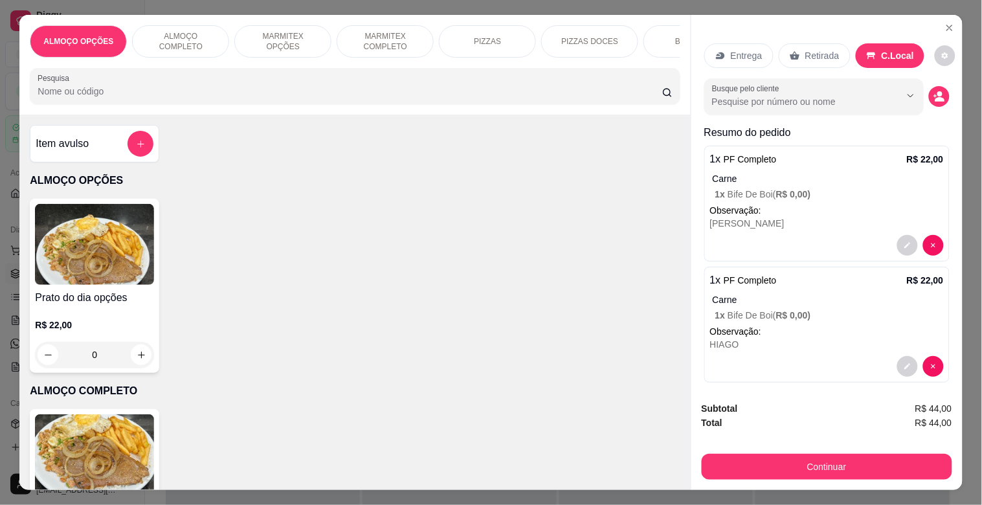
click at [823, 49] on p "Retirada" at bounding box center [822, 55] width 34 height 13
click at [930, 95] on button "decrease-product-quantity" at bounding box center [939, 97] width 20 height 20
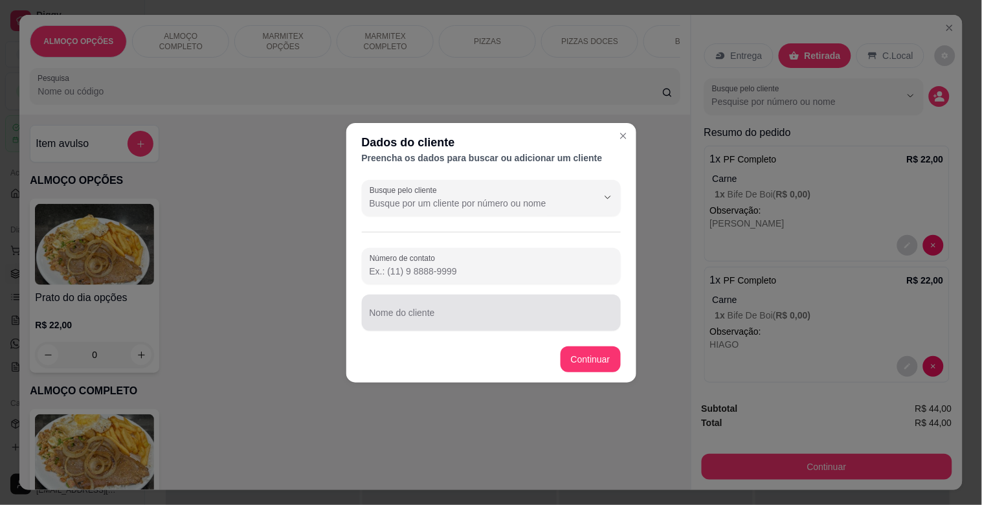
drag, startPoint x: 454, startPoint y: 295, endPoint x: 456, endPoint y: 305, distance: 10.7
click at [456, 305] on div "Nome do cliente" at bounding box center [491, 313] width 259 height 36
type input "I"
type input "HIAGO OFICINA MODERNA"
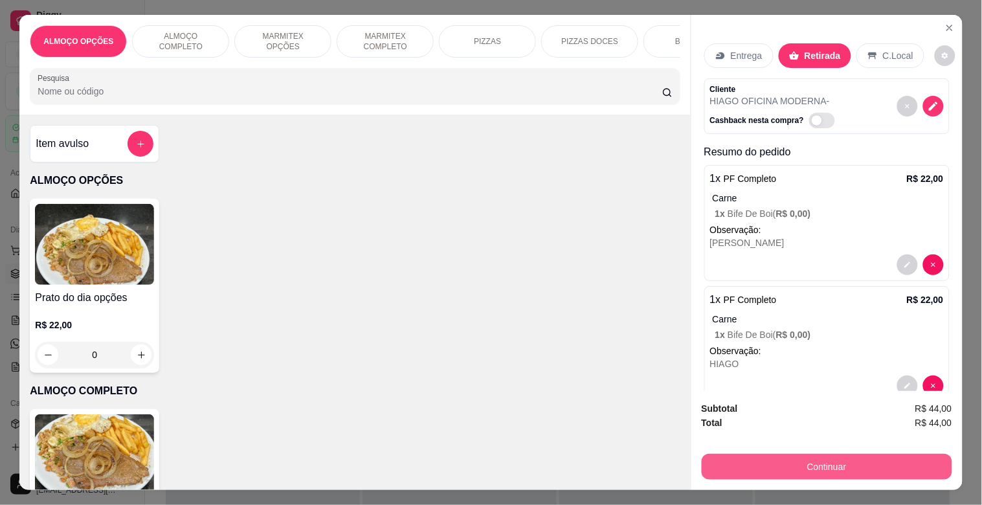
click at [801, 463] on button "Continuar" at bounding box center [827, 467] width 251 height 26
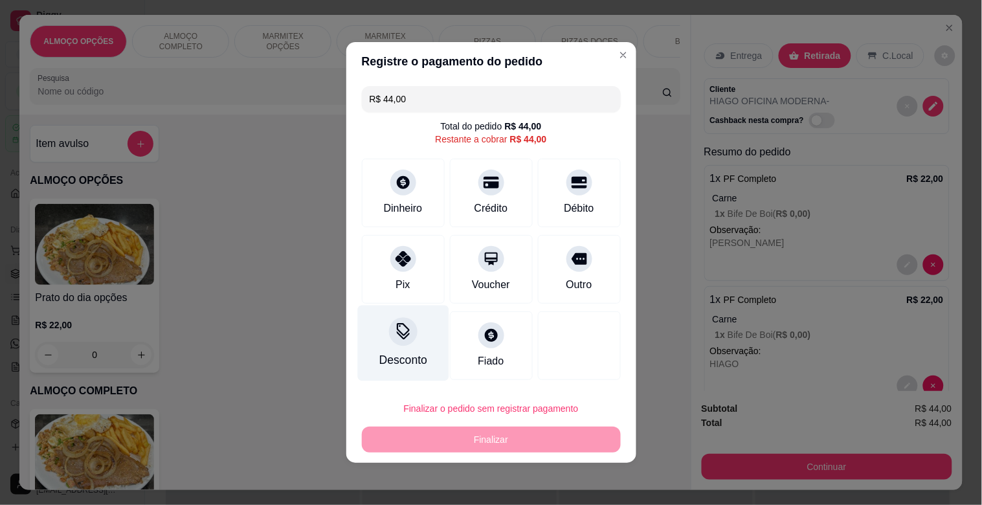
click at [410, 342] on div at bounding box center [403, 331] width 28 height 28
click at [408, 293] on input at bounding box center [490, 289] width 259 height 26
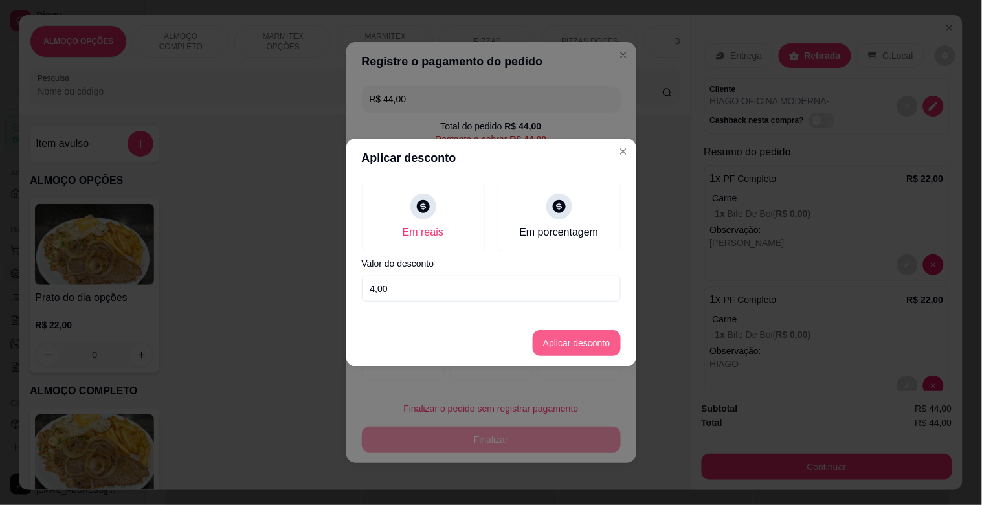
type input "4,00"
click at [581, 340] on button "Aplicar desconto" at bounding box center [577, 343] width 88 height 26
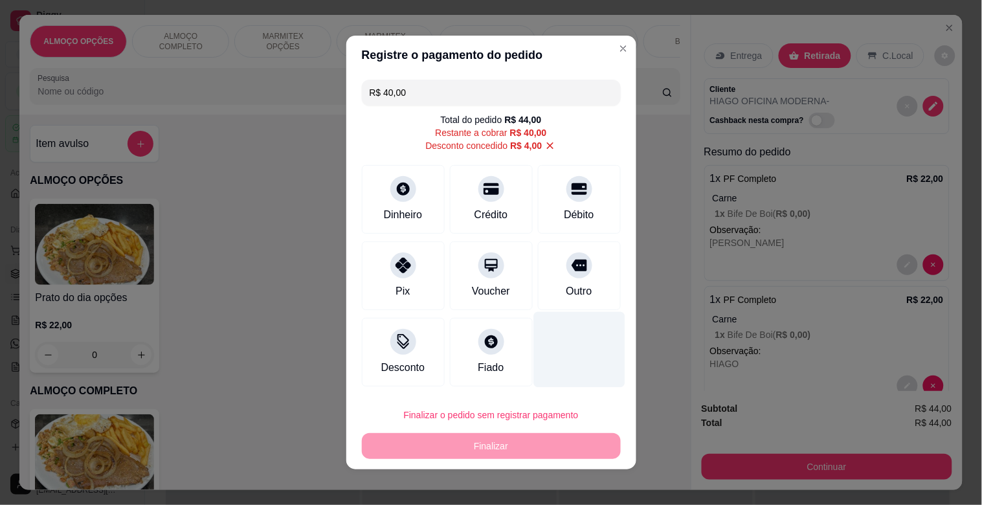
drag, startPoint x: 555, startPoint y: 264, endPoint x: 560, endPoint y: 345, distance: 81.1
click at [567, 266] on div at bounding box center [580, 266] width 26 height 26
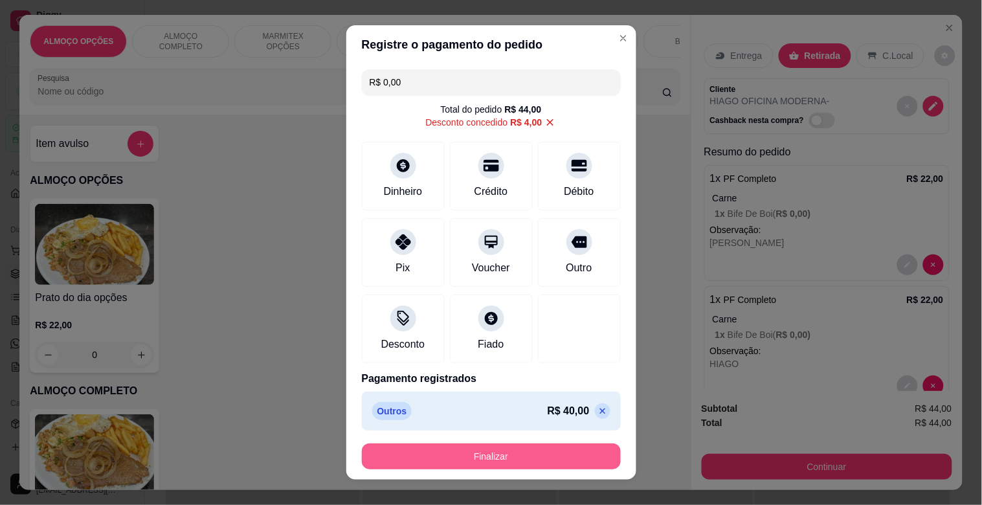
click at [490, 460] on button "Finalizar" at bounding box center [491, 457] width 259 height 26
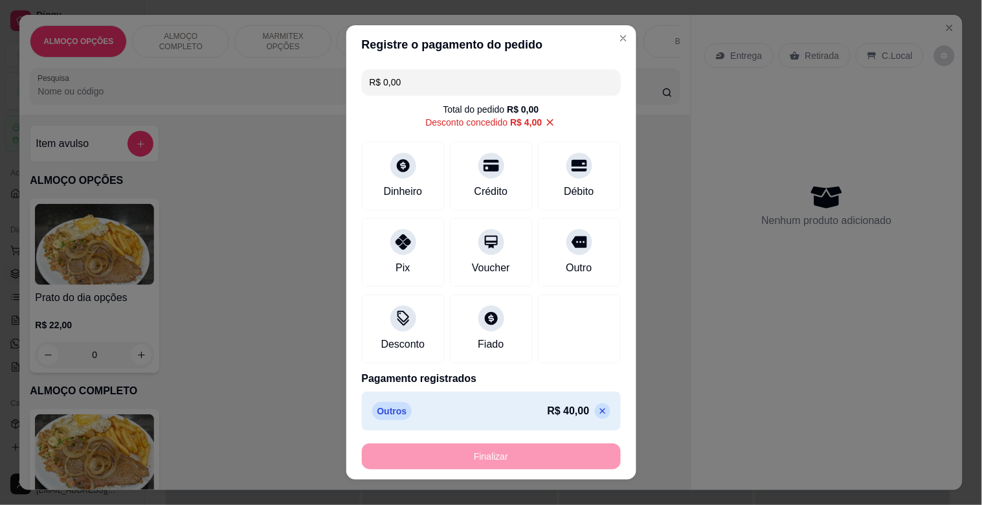
type input "-R$ 44,00"
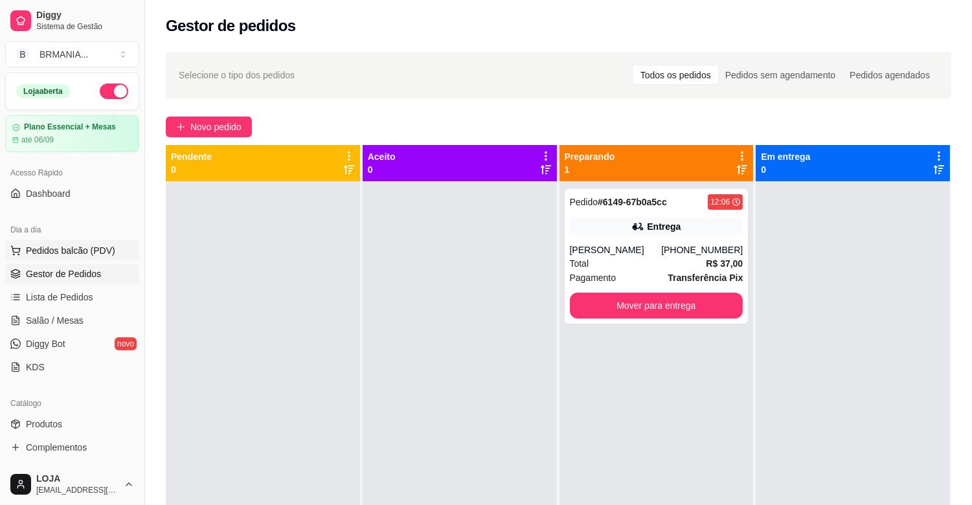
click at [67, 246] on span "Pedidos balcão (PDV)" at bounding box center [70, 250] width 89 height 13
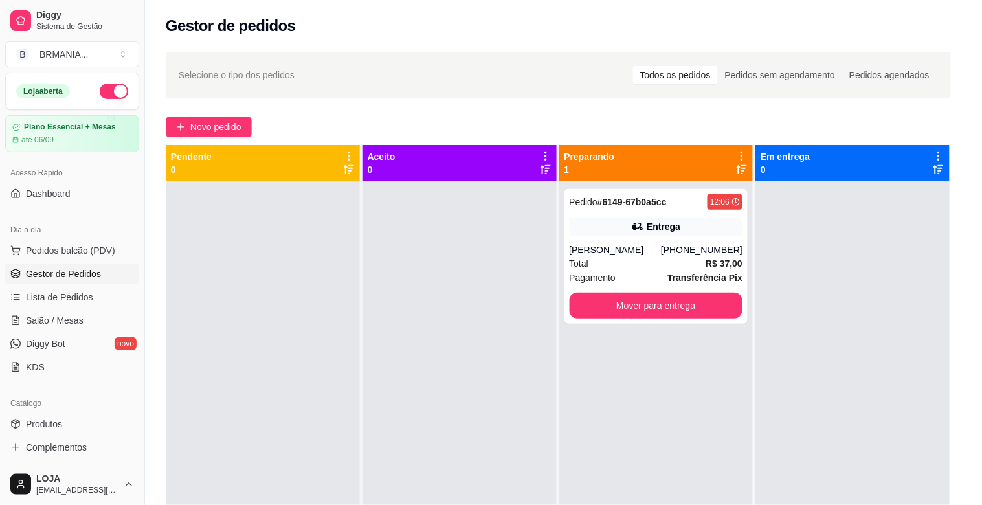
click at [89, 453] on img at bounding box center [94, 454] width 119 height 81
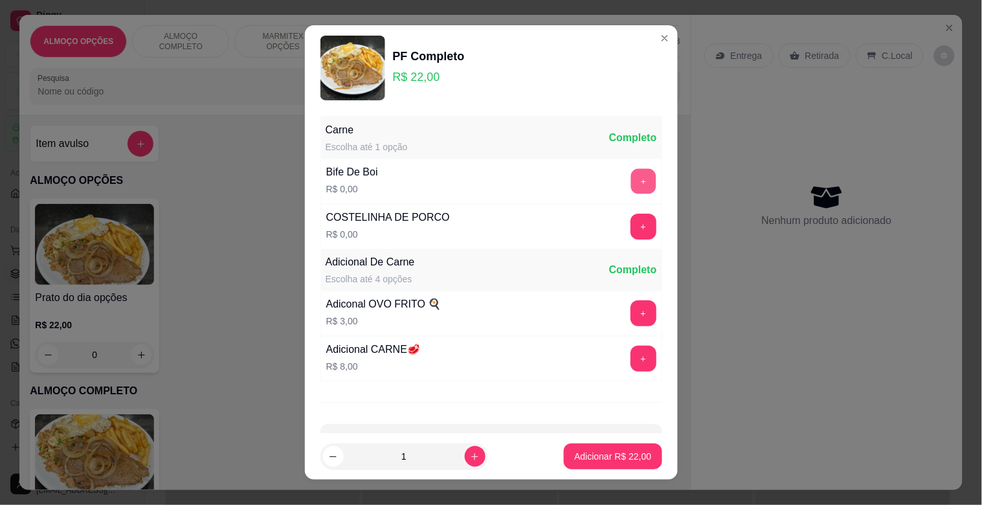
click at [631, 188] on button "+" at bounding box center [643, 181] width 25 height 25
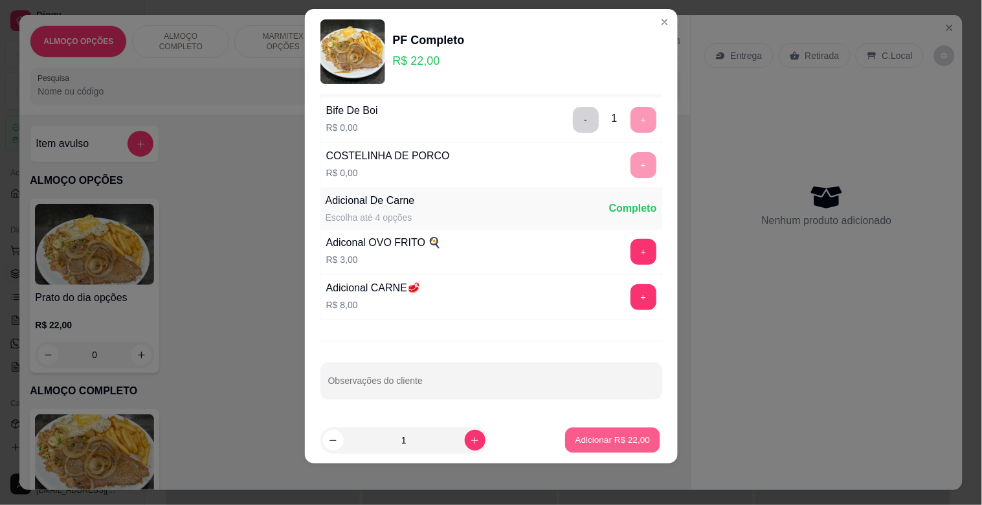
click at [610, 442] on button "Adicionar R$ 22,00" at bounding box center [613, 440] width 95 height 25
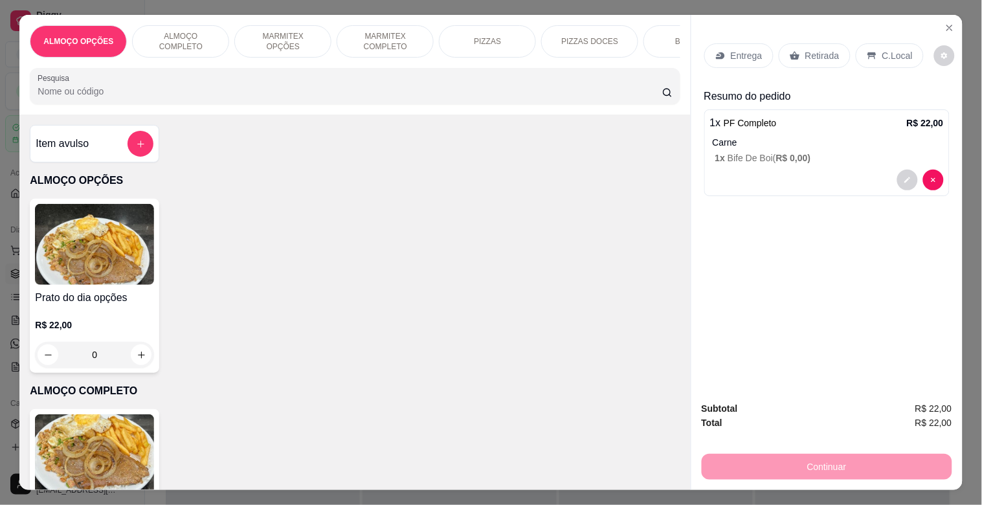
click at [881, 34] on div "Entrega Retirada C.Local" at bounding box center [826, 55] width 245 height 45
click at [884, 49] on p "C.Local" at bounding box center [898, 55] width 30 height 13
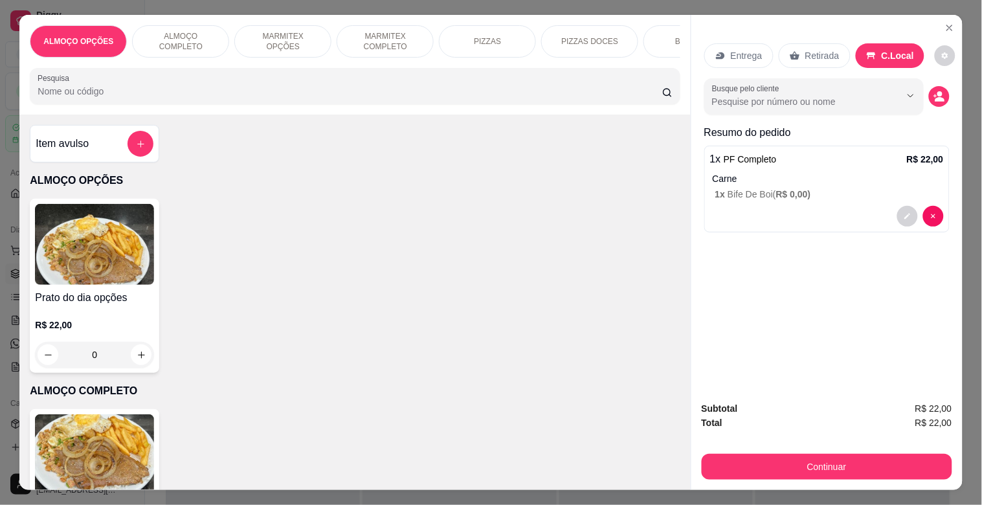
click at [813, 49] on p "Retirada" at bounding box center [822, 55] width 34 height 13
drag, startPoint x: 947, startPoint y: 95, endPoint x: 934, endPoint y: 93, distance: 13.7
click at [944, 95] on div "Entrega Retirada C.Local Busque pelo cliente Resumo do pedido 1 x PF Completo R…" at bounding box center [827, 203] width 271 height 376
click at [936, 97] on icon "decrease-product-quantity" at bounding box center [940, 99] width 9 height 5
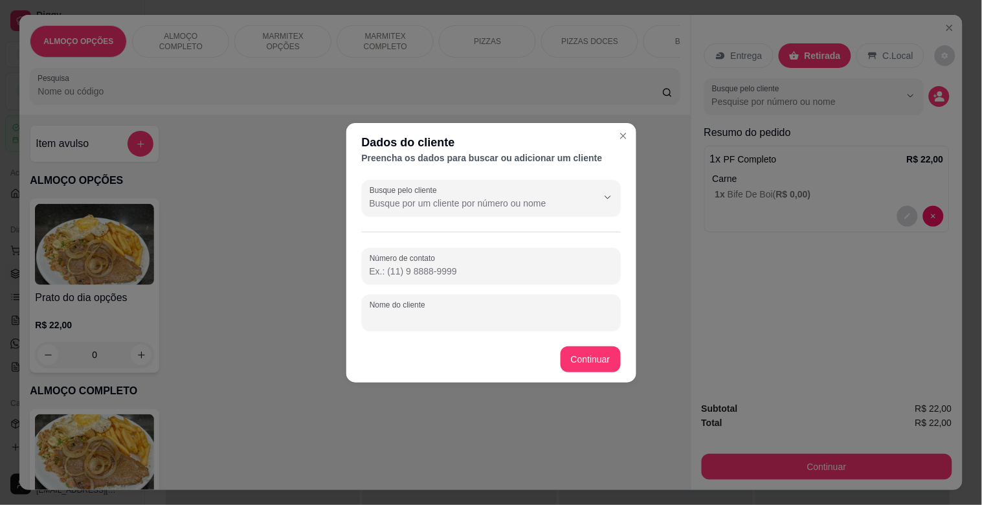
click at [404, 322] on input "Nome do cliente" at bounding box center [491, 317] width 243 height 13
type input "FLAVIO MODERNA"
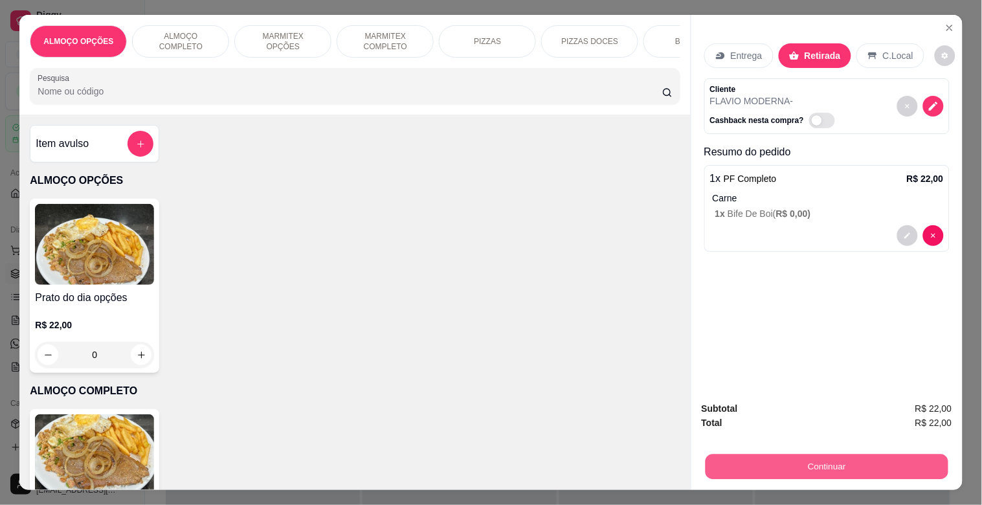
click at [793, 455] on button "Continuar" at bounding box center [826, 466] width 243 height 25
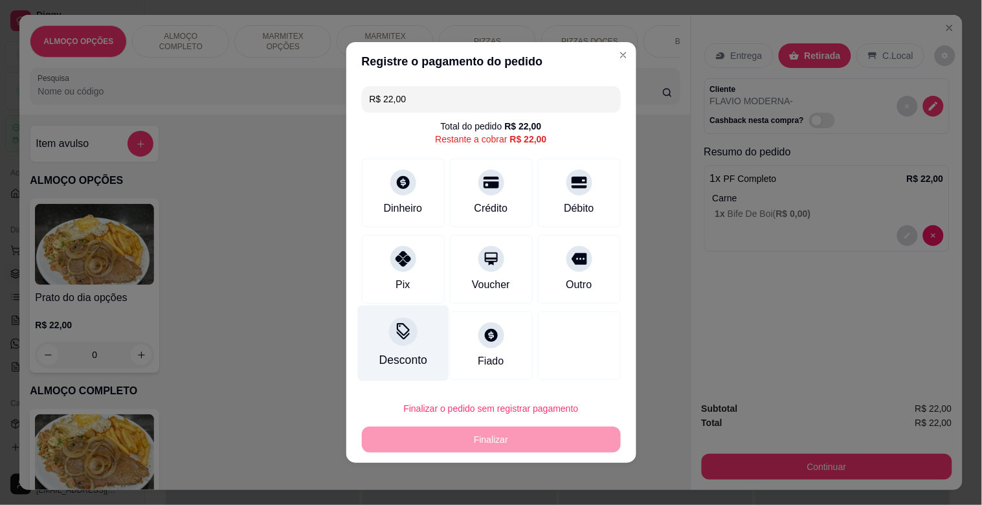
click at [404, 353] on div "Desconto" at bounding box center [403, 360] width 48 height 17
click at [438, 281] on input at bounding box center [490, 289] width 259 height 26
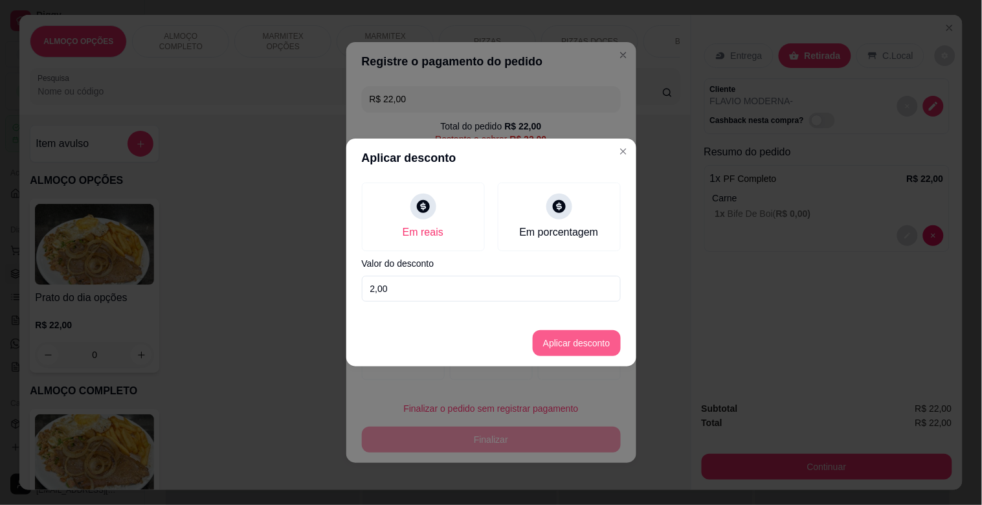
type input "2,00"
click at [596, 342] on button "Aplicar desconto" at bounding box center [577, 343] width 88 height 26
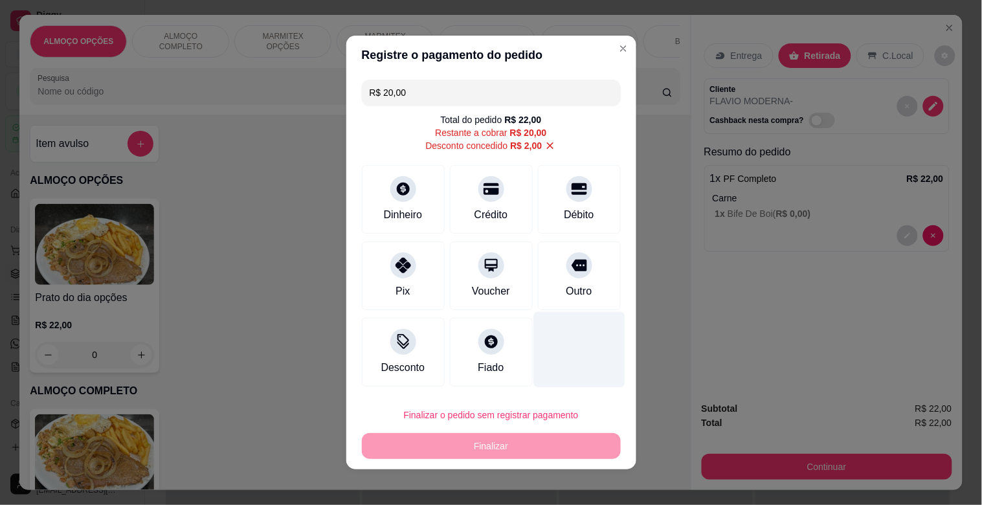
drag, startPoint x: 564, startPoint y: 280, endPoint x: 539, endPoint y: 344, distance: 68.7
click at [565, 282] on div "Outro" at bounding box center [579, 276] width 83 height 69
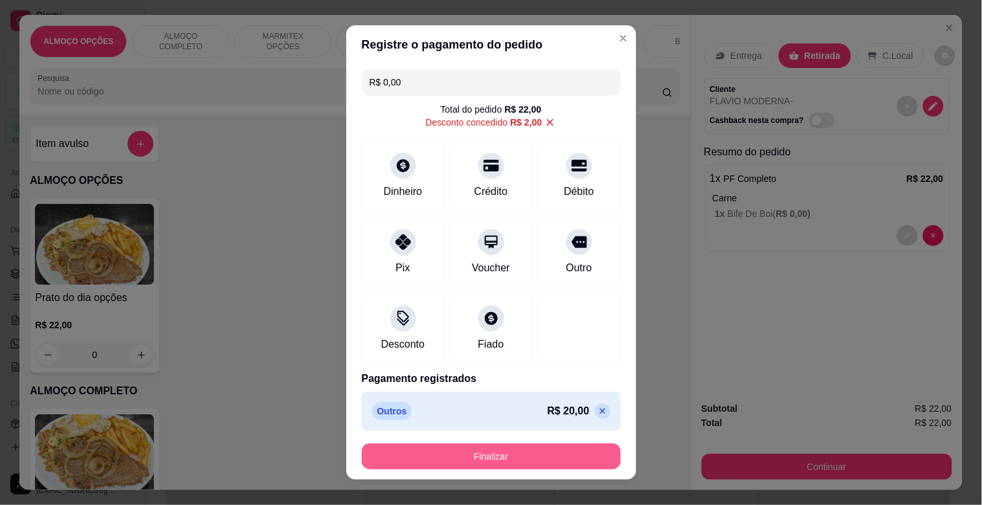
click at [473, 451] on button "Finalizar" at bounding box center [491, 457] width 259 height 26
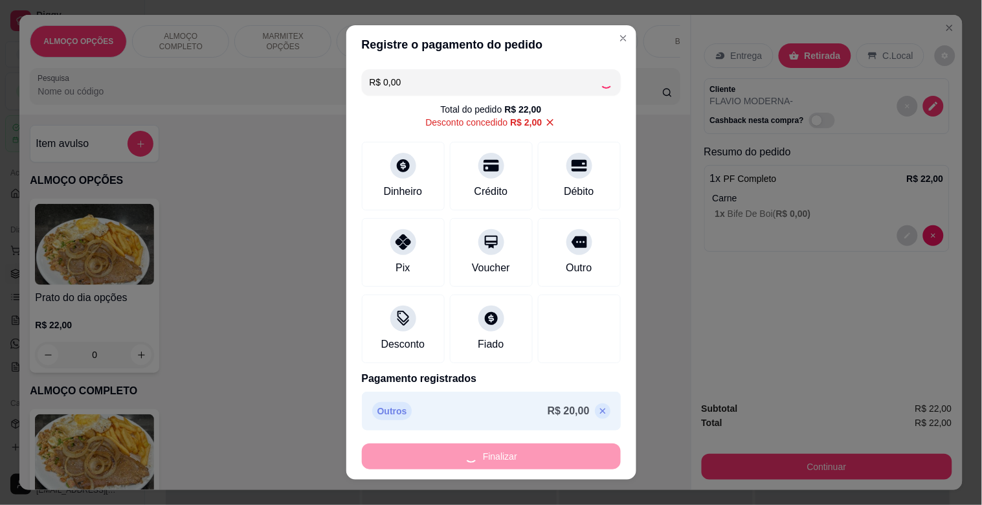
type input "-R$ 22,00"
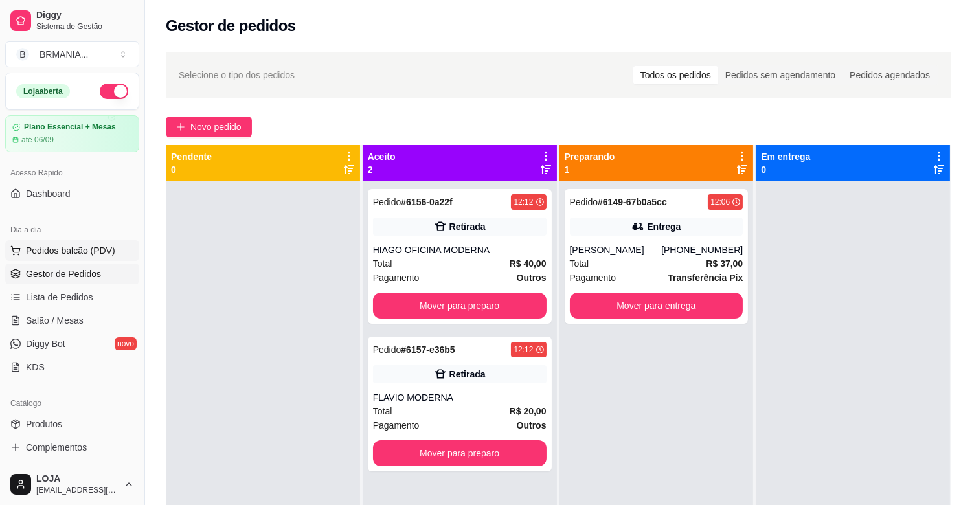
click at [84, 251] on span "Pedidos balcão (PDV)" at bounding box center [70, 250] width 89 height 13
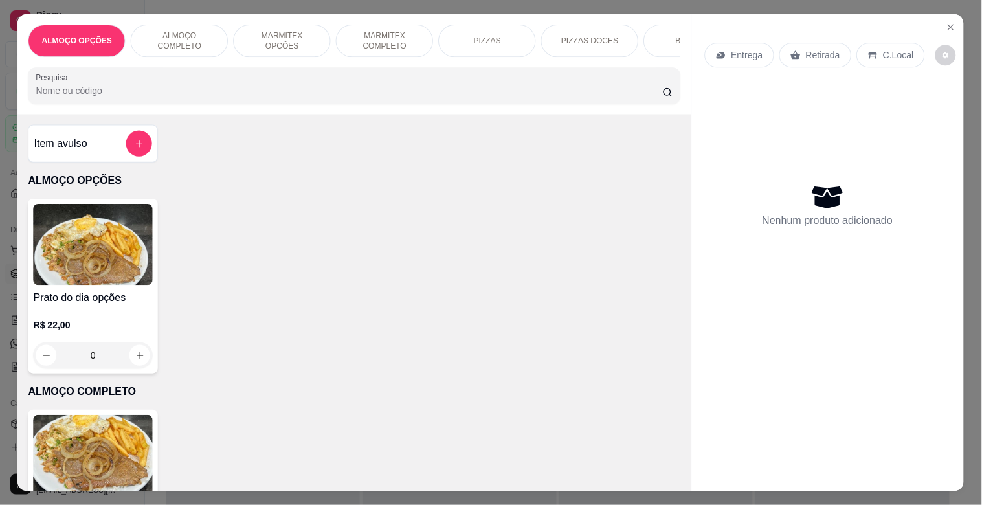
click at [80, 458] on img at bounding box center [94, 455] width 120 height 81
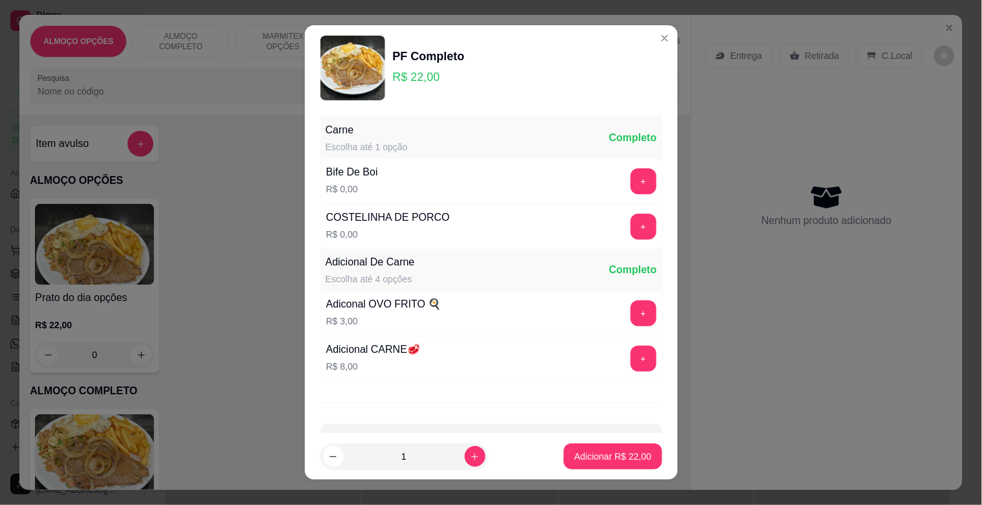
click at [625, 225] on div "+" at bounding box center [643, 227] width 36 height 26
click at [631, 231] on button "+" at bounding box center [644, 227] width 26 height 26
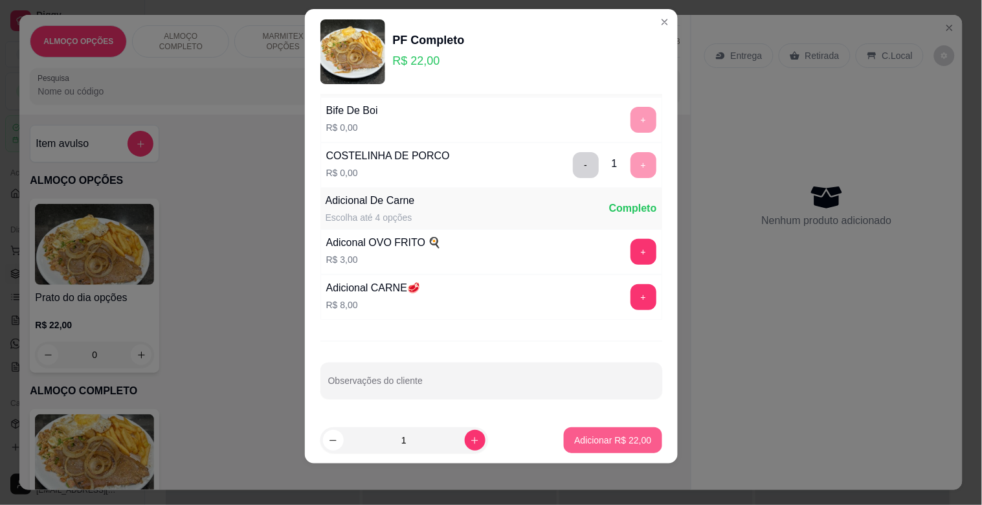
click at [611, 445] on p "Adicionar R$ 22,00" at bounding box center [612, 440] width 77 height 13
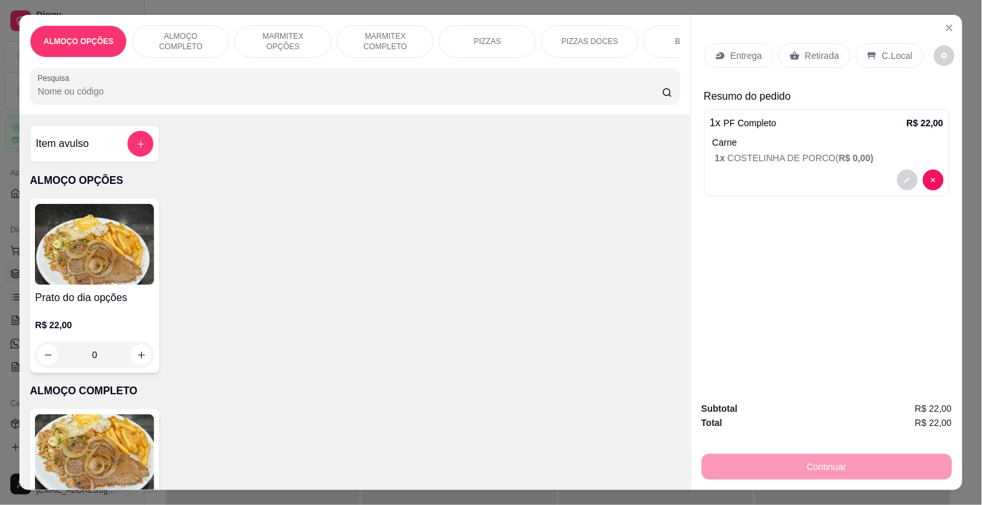
click at [888, 60] on div "C.Local" at bounding box center [890, 55] width 68 height 25
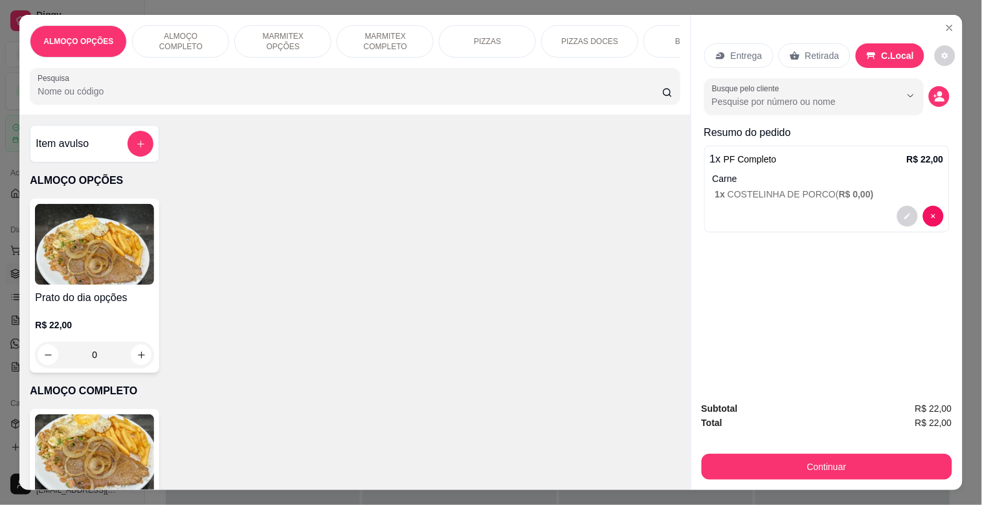
drag, startPoint x: 813, startPoint y: 38, endPoint x: 869, endPoint y: 56, distance: 58.8
click at [817, 43] on div "Retirada" at bounding box center [815, 55] width 72 height 25
click at [937, 97] on icon "decrease-product-quantity" at bounding box center [939, 96] width 11 height 11
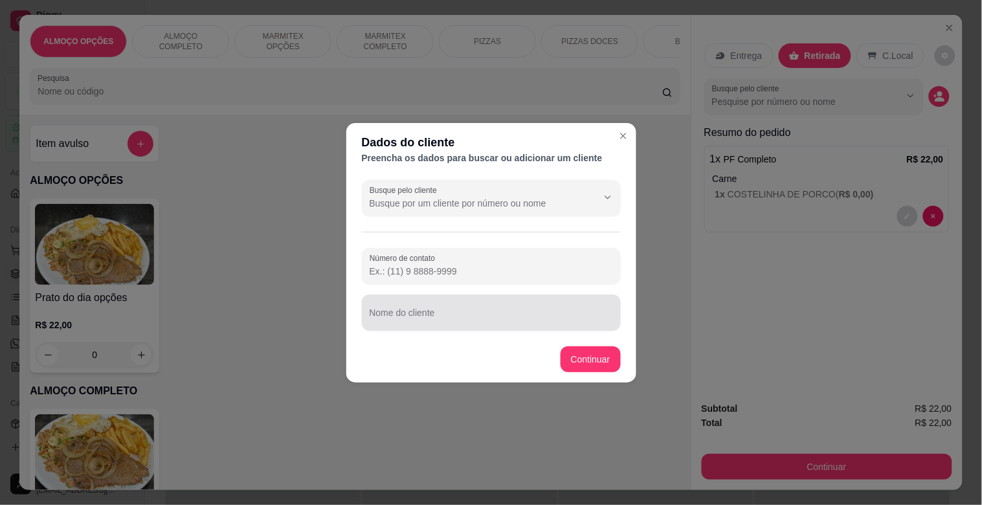
click at [548, 325] on div at bounding box center [491, 313] width 243 height 26
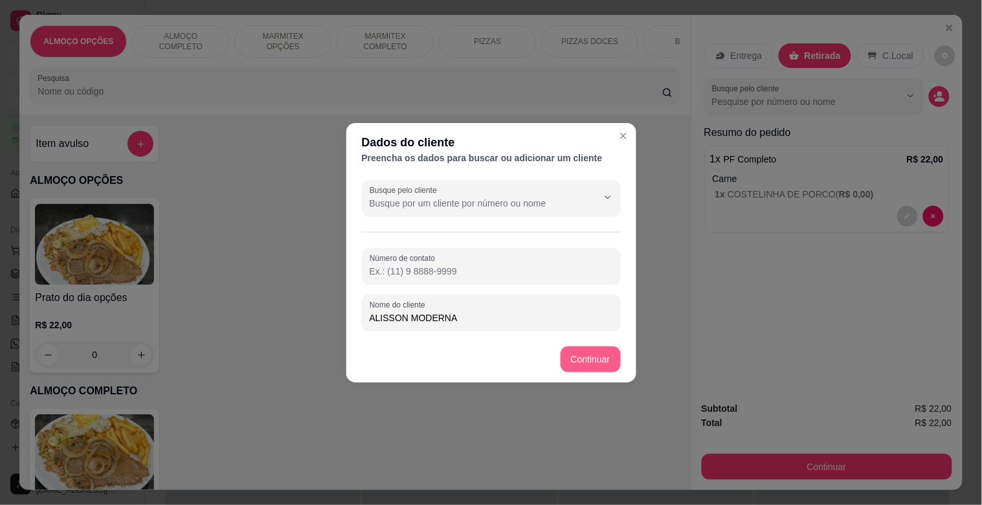
type input "ALISSON MODERNA"
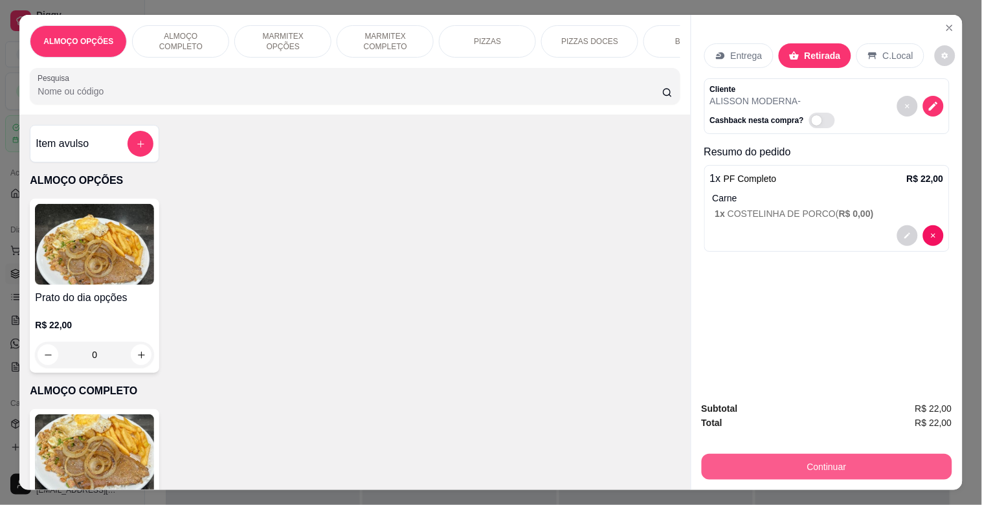
click at [745, 463] on button "Continuar" at bounding box center [827, 467] width 251 height 26
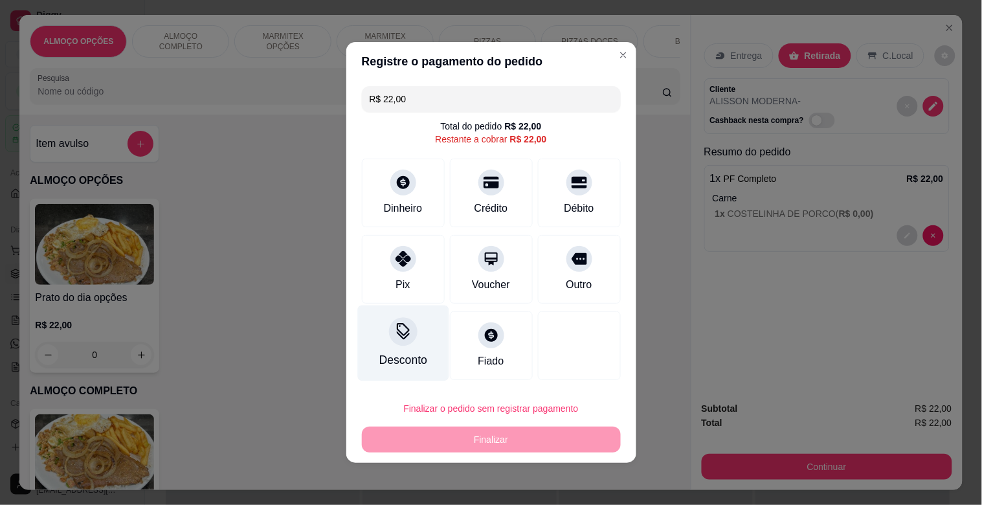
click at [407, 348] on div "Desconto" at bounding box center [402, 344] width 91 height 76
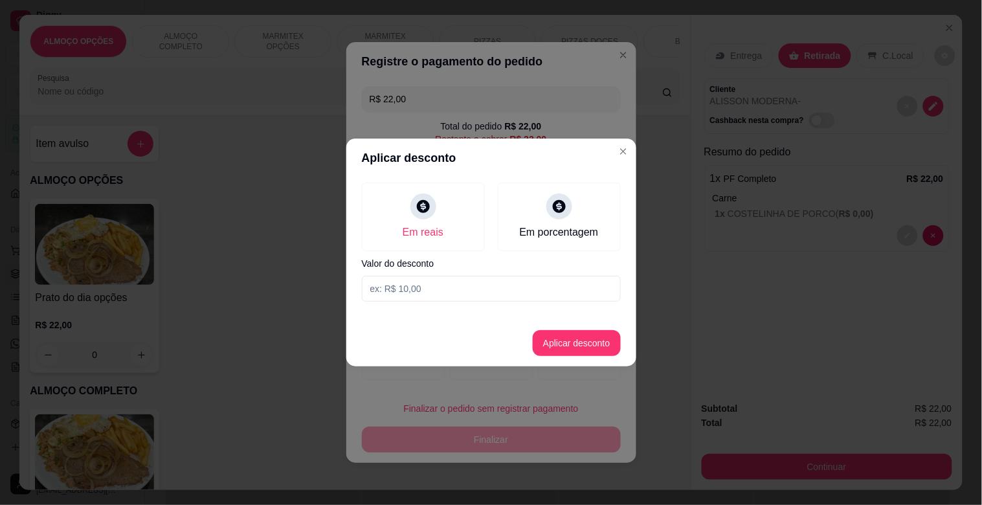
click at [462, 292] on input at bounding box center [491, 289] width 259 height 26
type input "2,00"
click at [585, 343] on button "Aplicar desconto" at bounding box center [577, 343] width 88 height 26
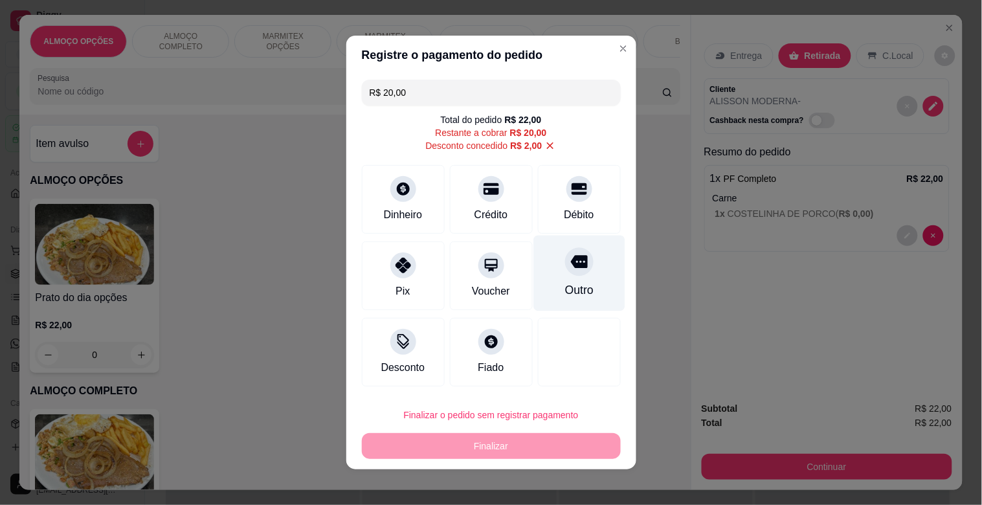
click at [594, 277] on div "Outro" at bounding box center [579, 274] width 91 height 76
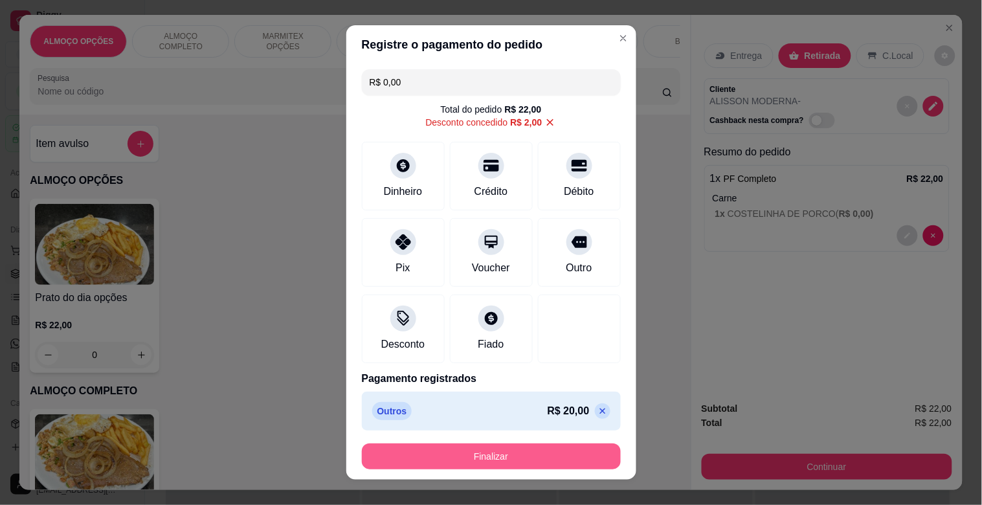
click at [486, 453] on button "Finalizar" at bounding box center [491, 457] width 259 height 26
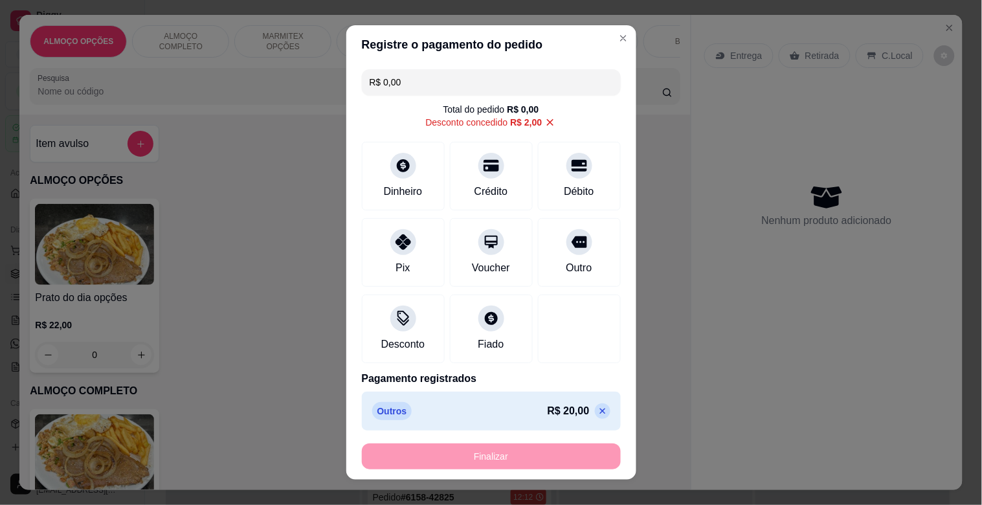
type input "-R$ 22,00"
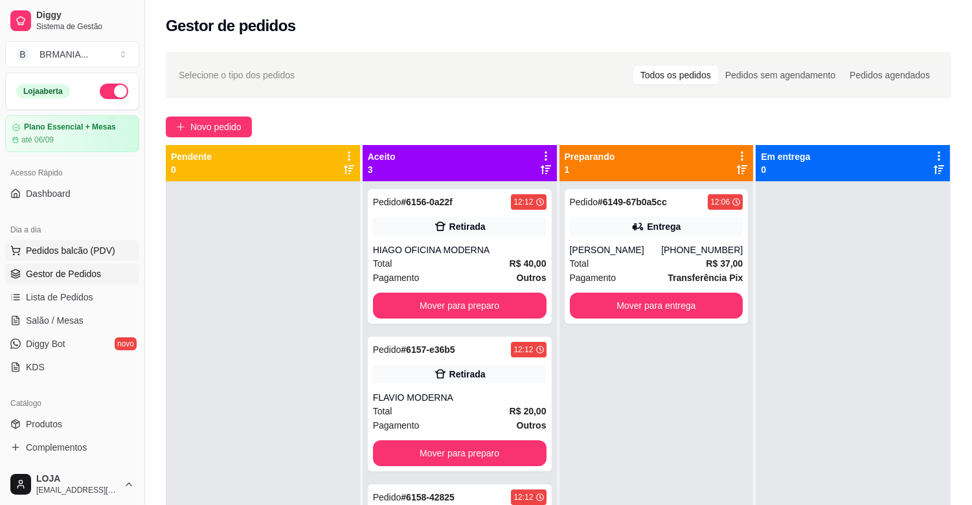
click at [59, 251] on span "Pedidos balcão (PDV)" at bounding box center [70, 250] width 89 height 13
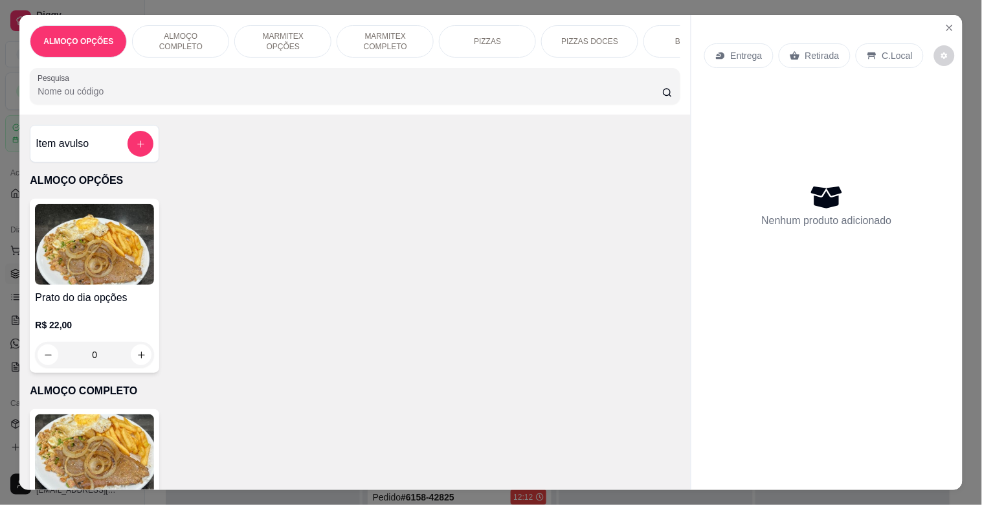
click at [399, 39] on p "MARMITEX COMPLETO" at bounding box center [385, 41] width 75 height 21
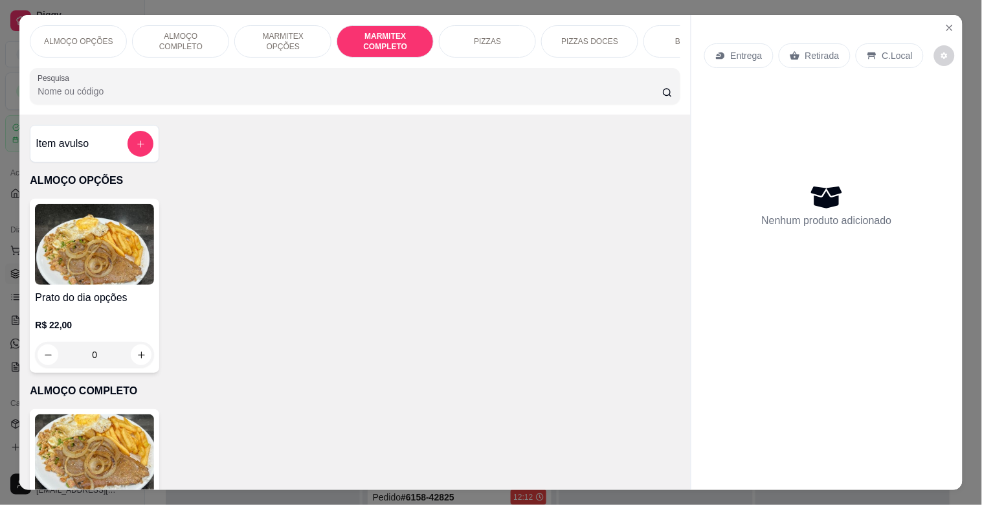
scroll to position [31, 0]
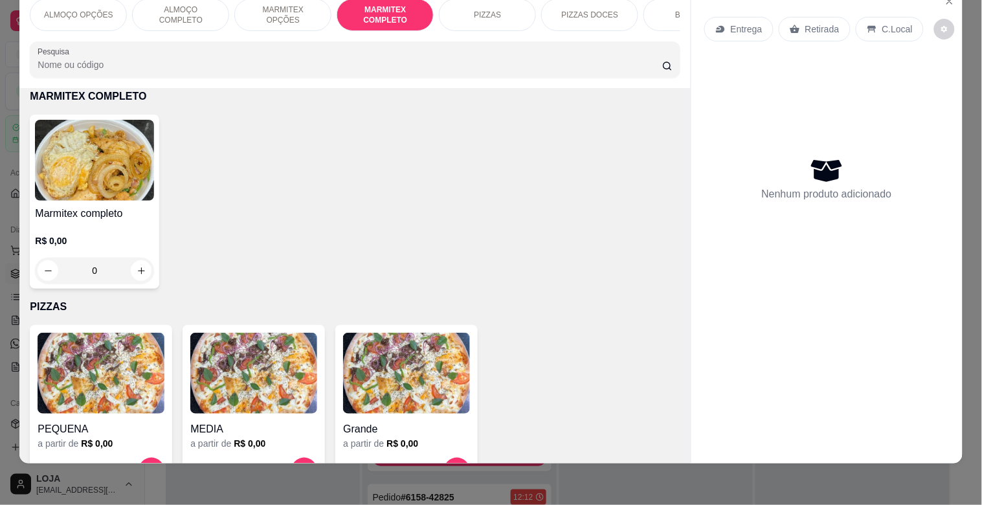
click at [107, 228] on div "R$ 0,00 0" at bounding box center [94, 252] width 119 height 62
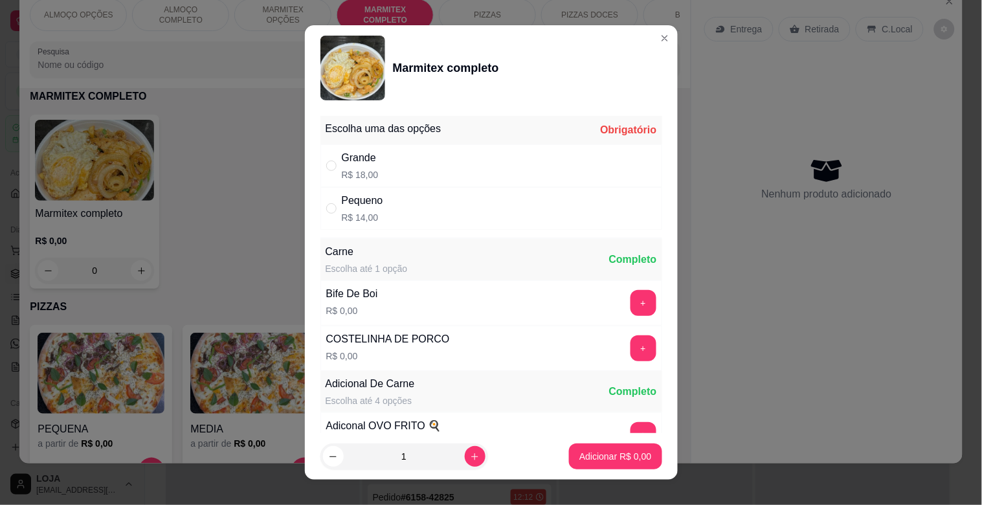
drag, startPoint x: 414, startPoint y: 160, endPoint x: 444, endPoint y: 197, distance: 47.0
click at [414, 162] on div "Grande R$ 18,00" at bounding box center [492, 165] width 342 height 43
radio input "true"
click at [631, 344] on button "+" at bounding box center [644, 348] width 26 height 26
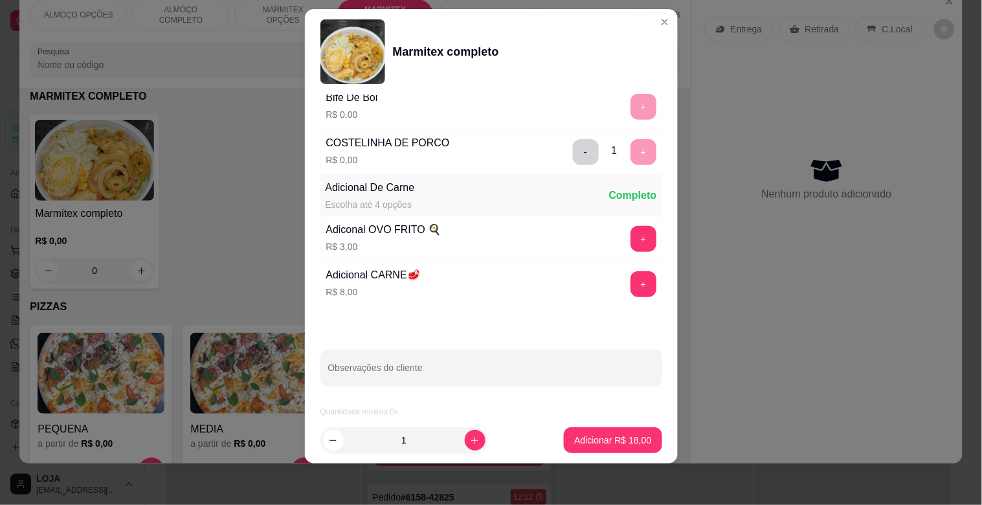
scroll to position [181, 0]
click at [610, 434] on p "Adicionar R$ 18,00" at bounding box center [612, 440] width 77 height 13
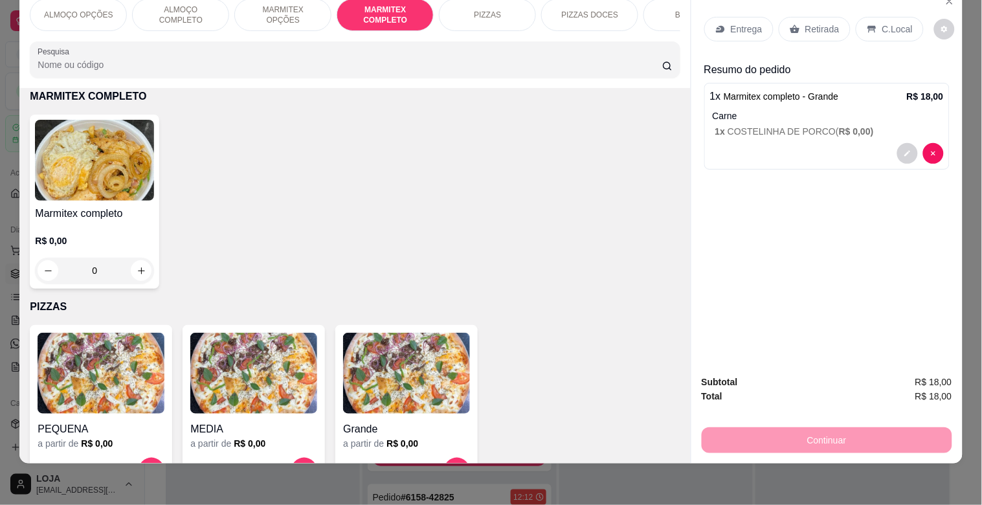
drag, startPoint x: 872, startPoint y: 15, endPoint x: 892, endPoint y: 28, distance: 24.2
click at [873, 17] on div "C.Local" at bounding box center [890, 29] width 68 height 25
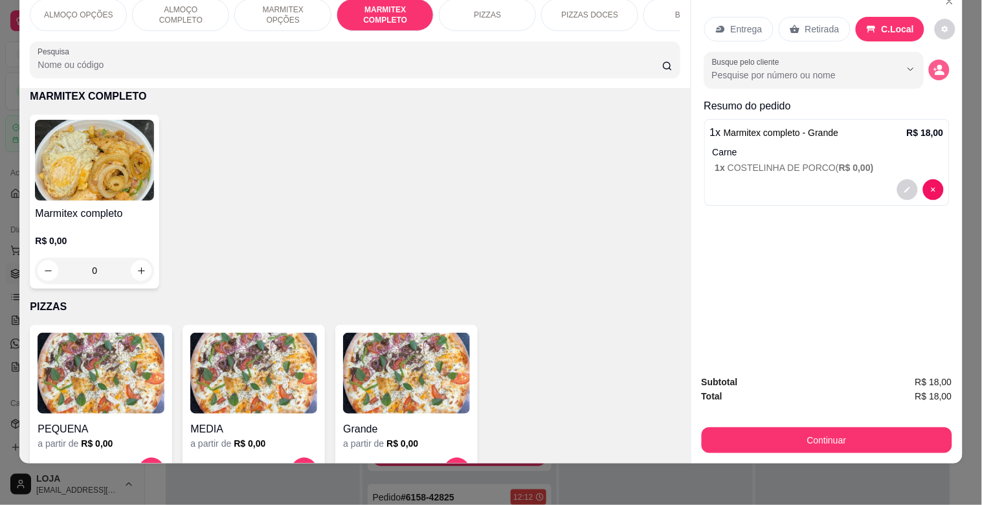
click at [935, 71] on icon "decrease-product-quantity" at bounding box center [940, 73] width 10 height 5
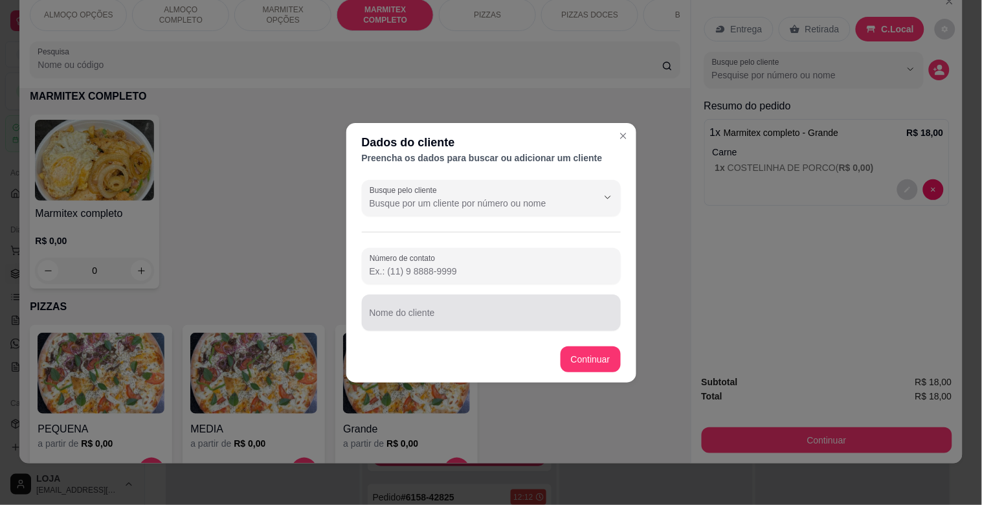
click at [451, 318] on input "Nome do cliente" at bounding box center [491, 317] width 243 height 13
type input "MARCOS TRACTEL"
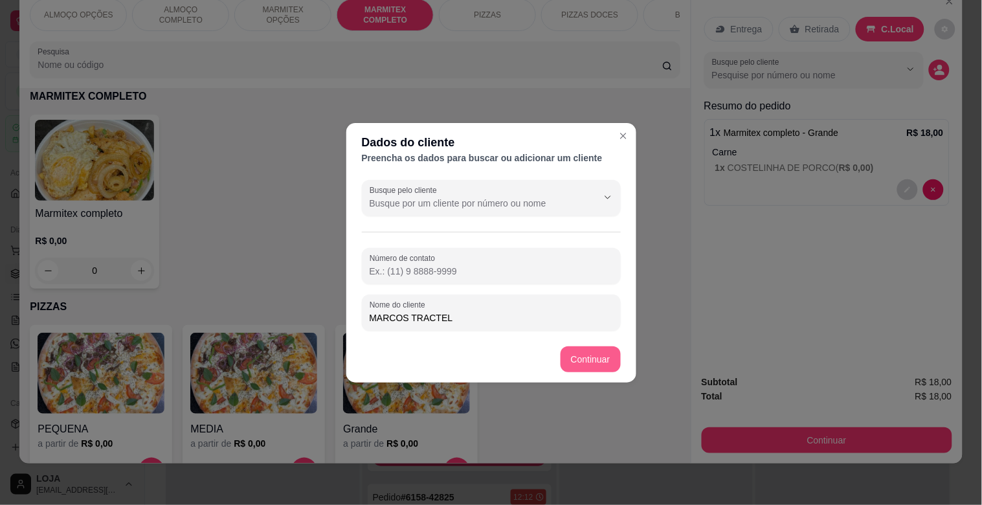
click at [584, 371] on div "PEQUENA a partir de R$ 0,00 MEDIA a partir de R$ 0,00 Grande a partir de R$ 0,00" at bounding box center [355, 408] width 650 height 166
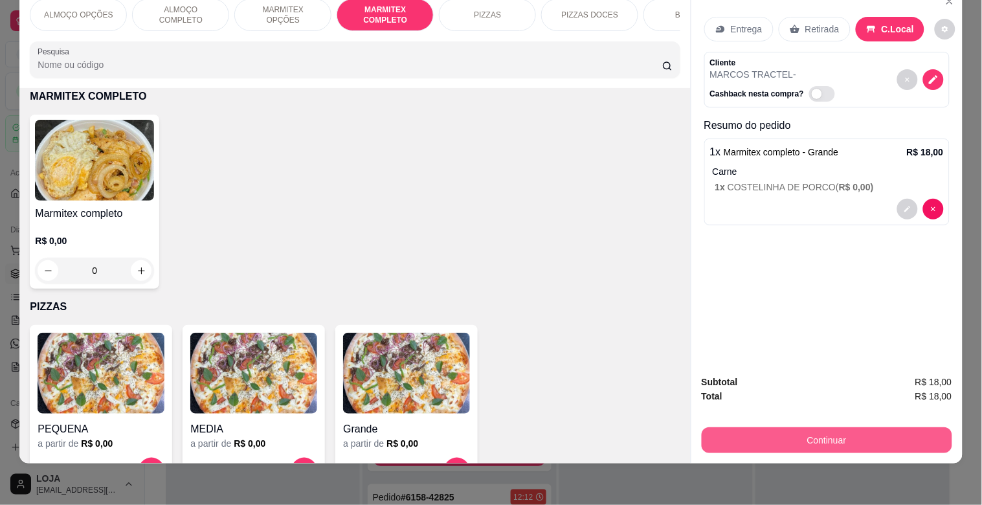
click at [785, 429] on button "Continuar" at bounding box center [827, 440] width 251 height 26
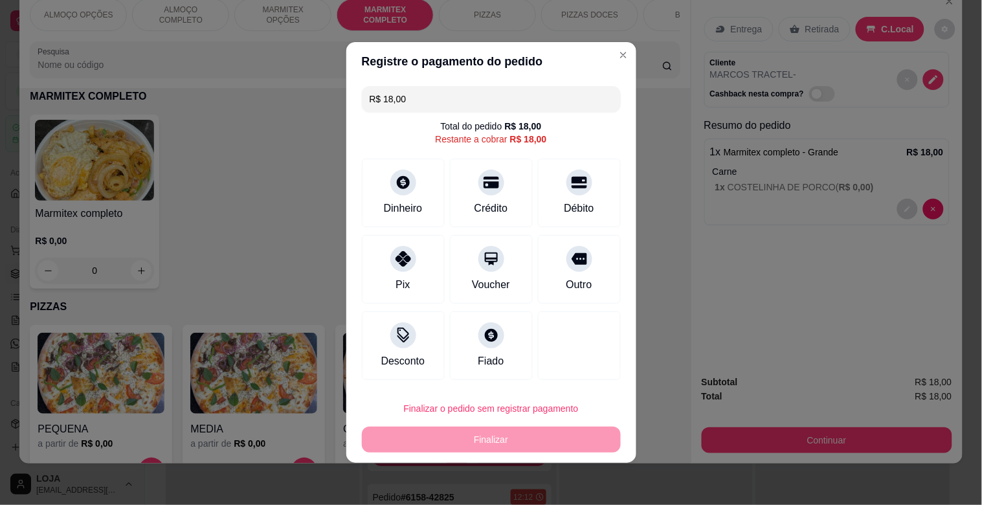
drag, startPoint x: 575, startPoint y: 269, endPoint x: 508, endPoint y: 467, distance: 209.9
click at [575, 273] on div "Outro" at bounding box center [579, 269] width 83 height 69
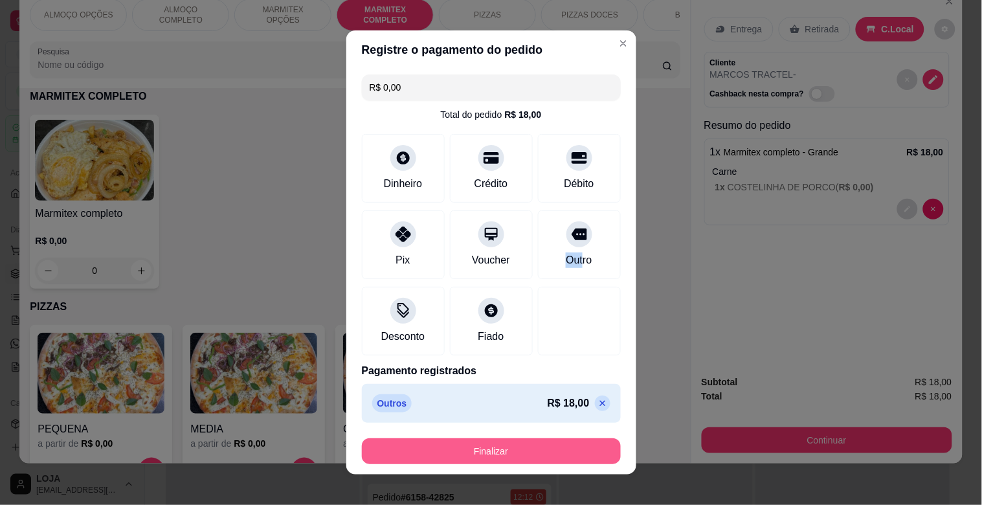
click at [462, 447] on button "Finalizar" at bounding box center [491, 451] width 259 height 26
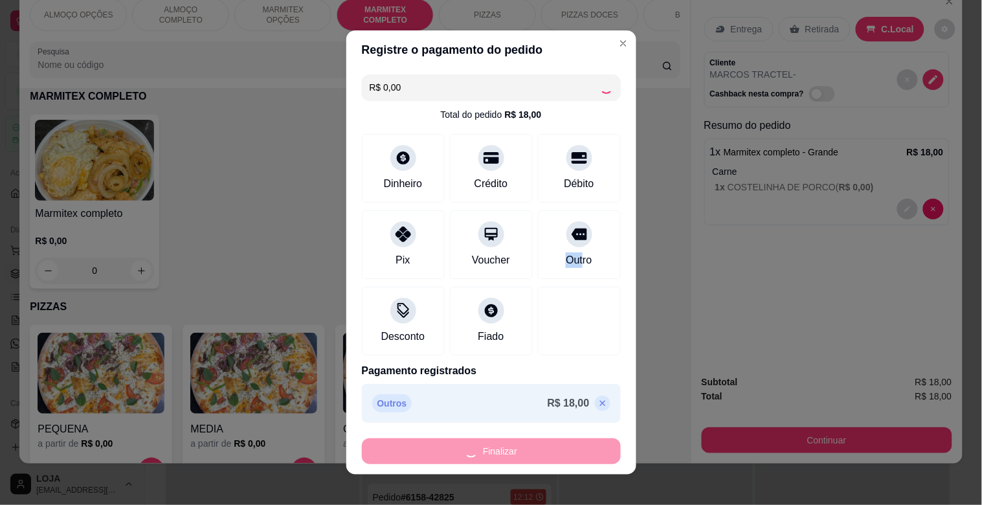
type input "-R$ 18,00"
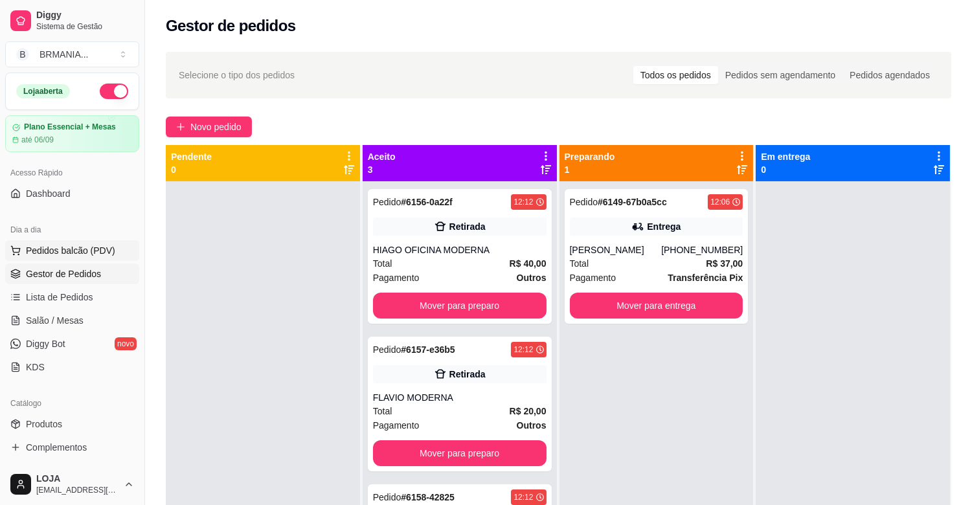
click at [111, 248] on span "Pedidos balcão (PDV)" at bounding box center [70, 250] width 89 height 13
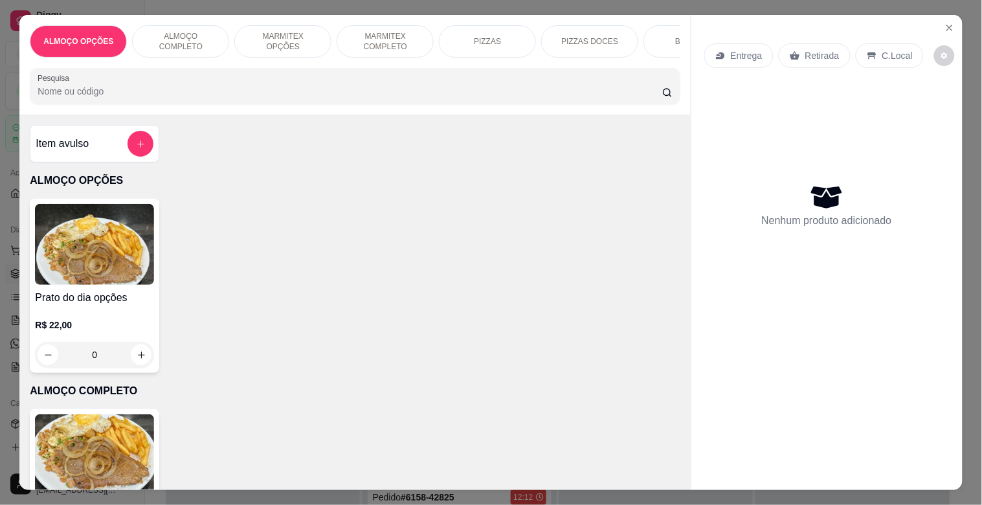
click at [93, 441] on img at bounding box center [94, 454] width 119 height 81
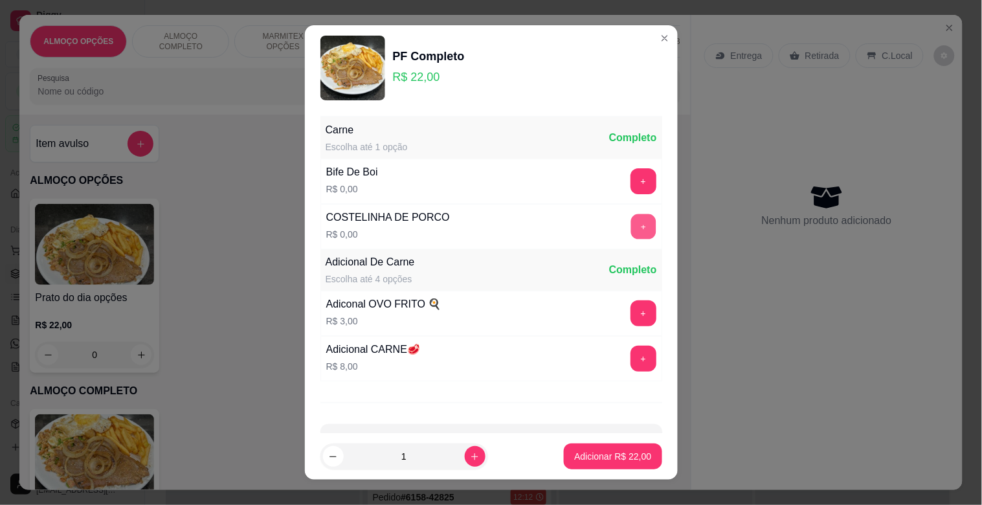
click at [631, 224] on button "+" at bounding box center [643, 226] width 25 height 25
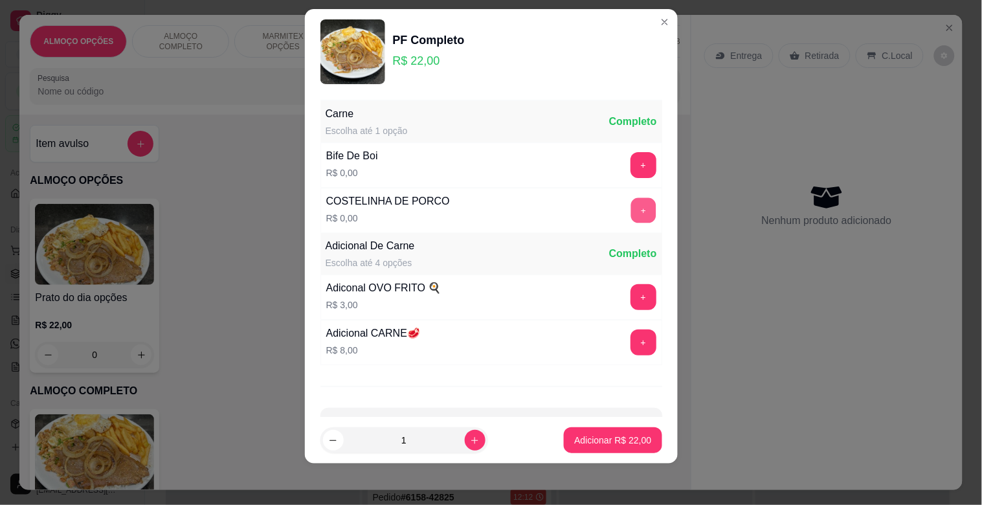
scroll to position [46, 0]
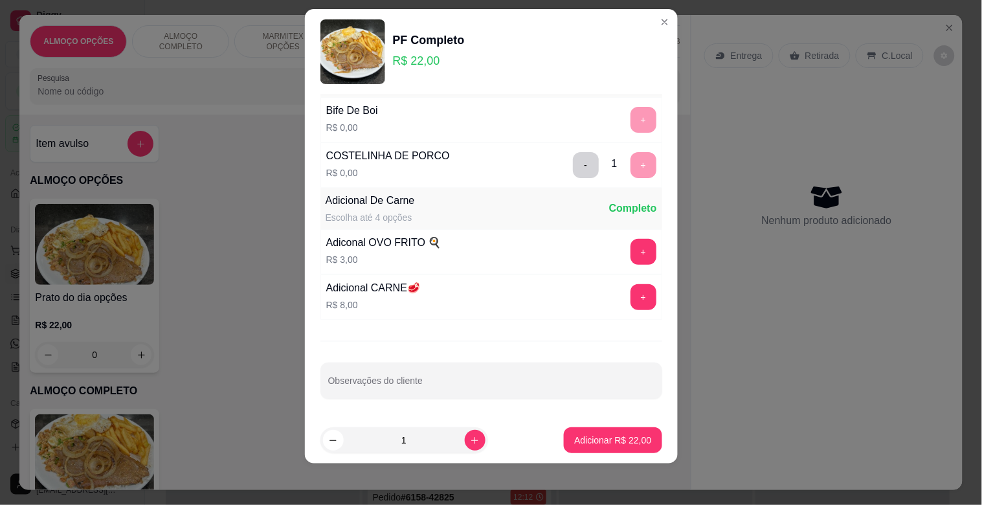
click at [587, 427] on button "Adicionar R$ 22,00" at bounding box center [613, 440] width 98 height 26
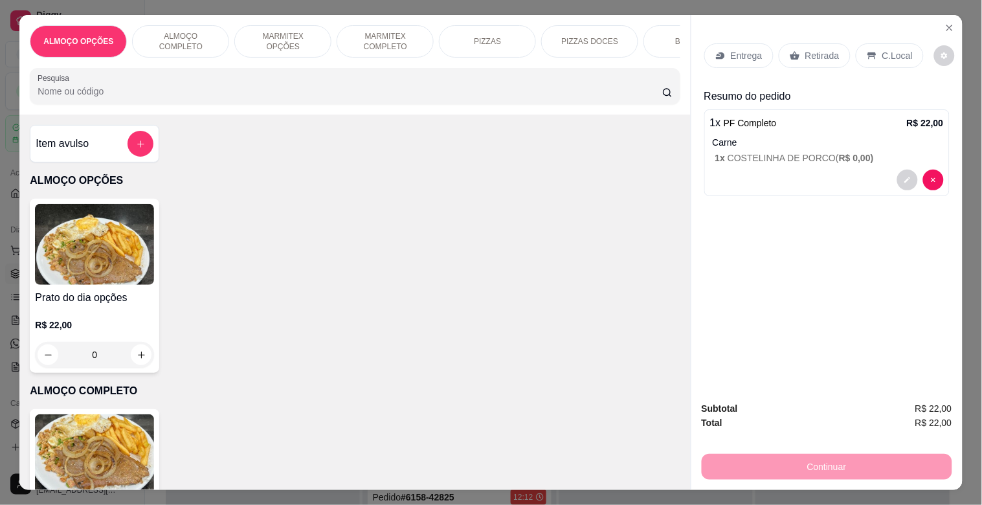
drag, startPoint x: 882, startPoint y: 34, endPoint x: 910, endPoint y: 59, distance: 37.6
click at [883, 33] on div "Entrega Retirada C.Local" at bounding box center [826, 55] width 245 height 45
click at [890, 43] on div "C.Local" at bounding box center [890, 55] width 68 height 25
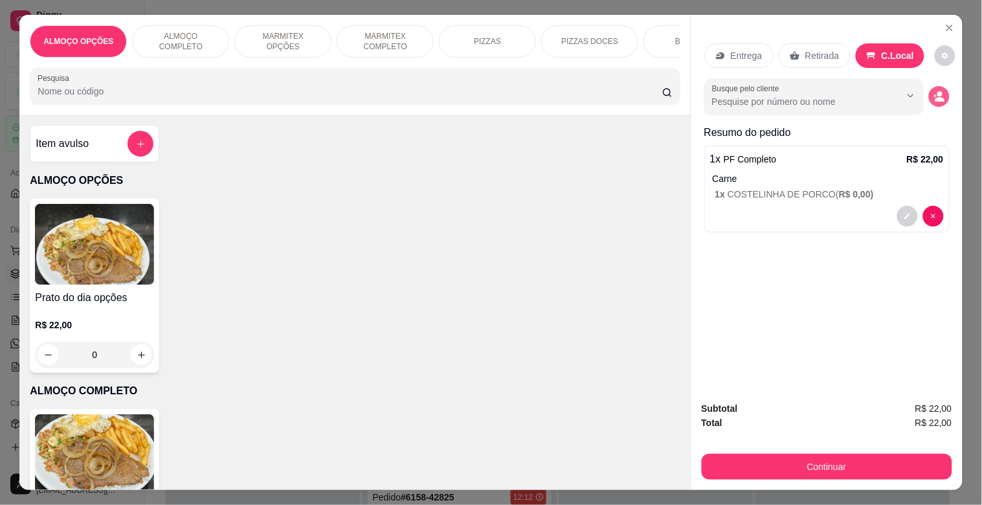
click at [938, 92] on circle "decrease-product-quantity" at bounding box center [940, 94] width 5 height 5
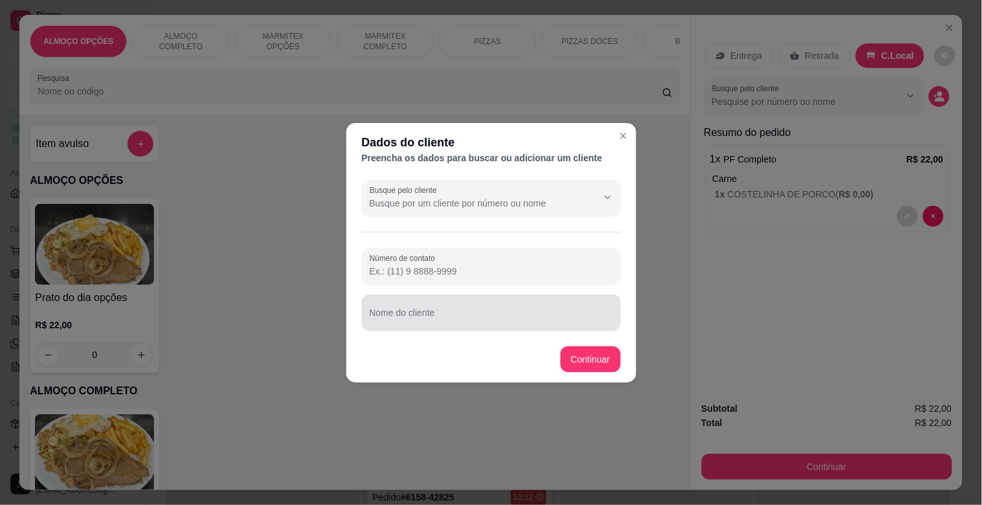
click at [399, 315] on input "Nome do cliente" at bounding box center [491, 317] width 243 height 13
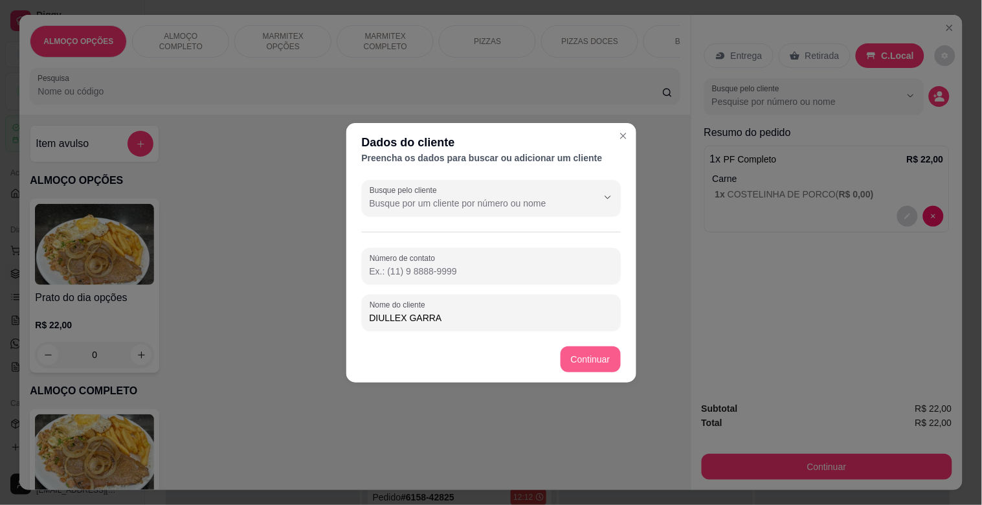
type input "DIULLEX GARRA"
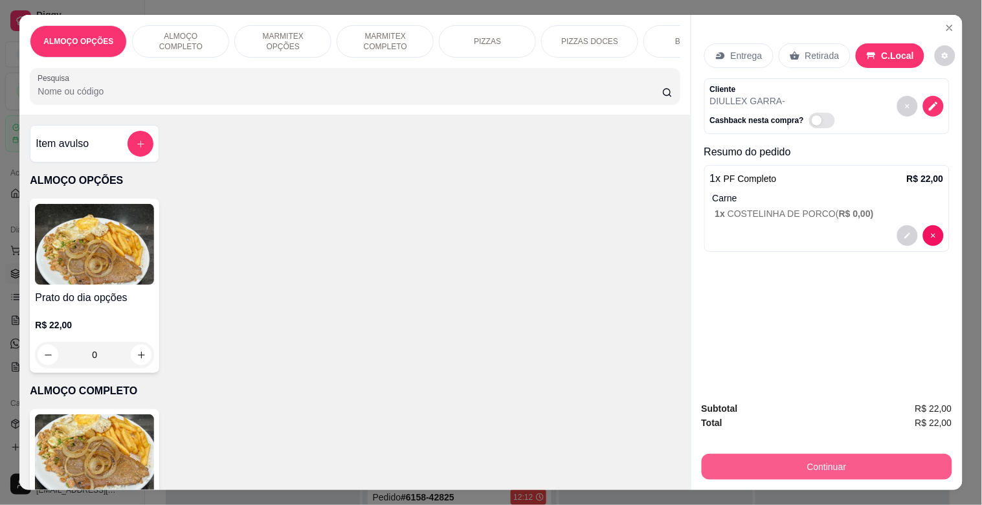
click at [782, 457] on button "Continuar" at bounding box center [827, 467] width 251 height 26
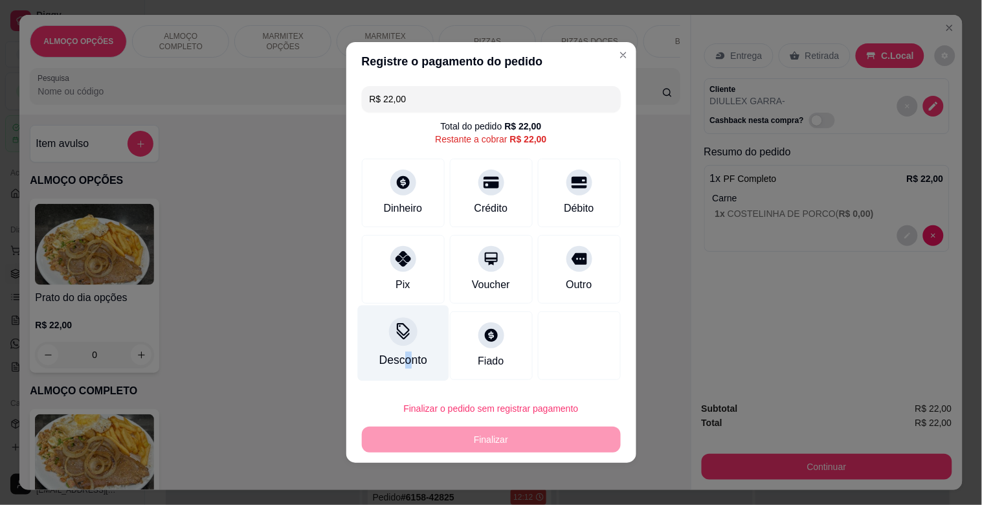
click at [405, 355] on div "Desconto" at bounding box center [403, 360] width 48 height 17
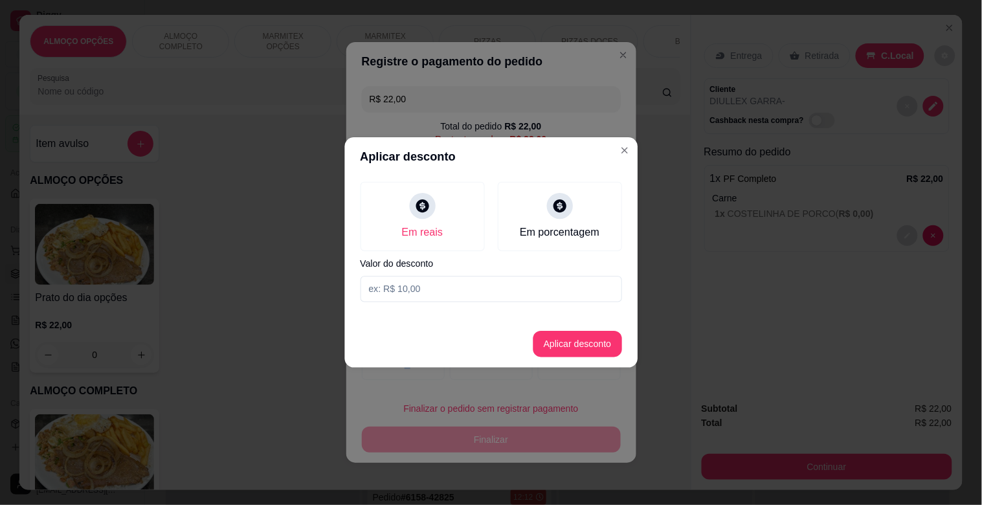
click at [413, 289] on input at bounding box center [491, 289] width 262 height 26
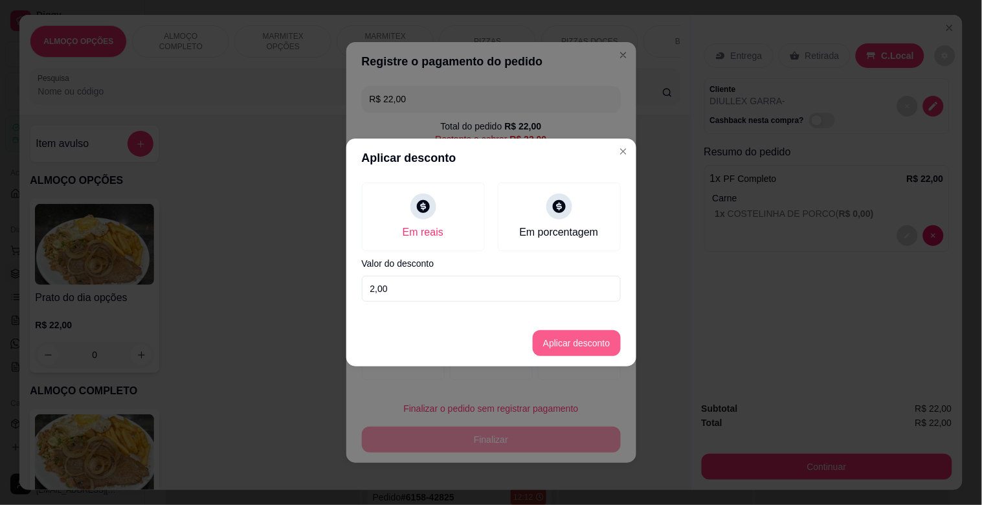
type input "2,00"
click at [586, 335] on button "Aplicar desconto" at bounding box center [577, 343] width 88 height 26
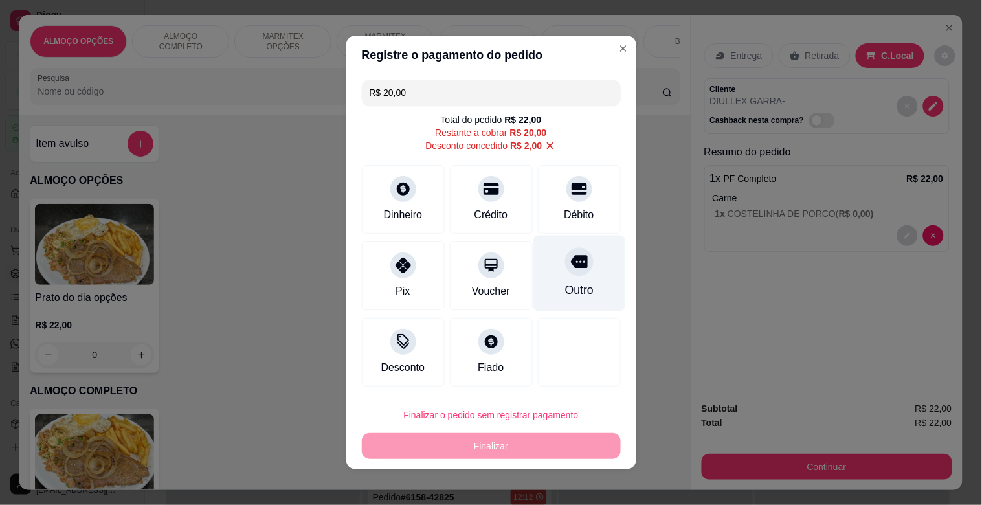
click at [578, 275] on div "Outro" at bounding box center [579, 274] width 91 height 76
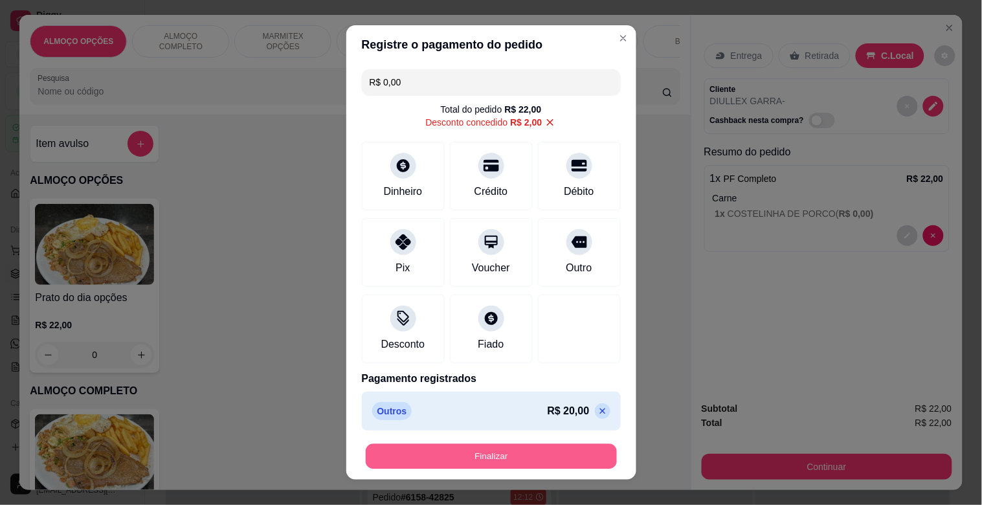
click at [484, 457] on button "Finalizar" at bounding box center [491, 456] width 251 height 25
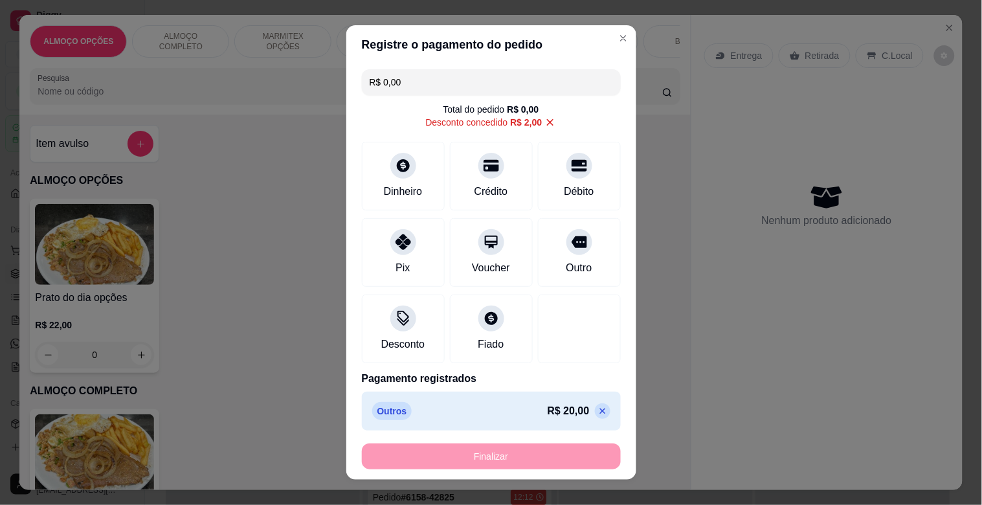
type input "-R$ 22,00"
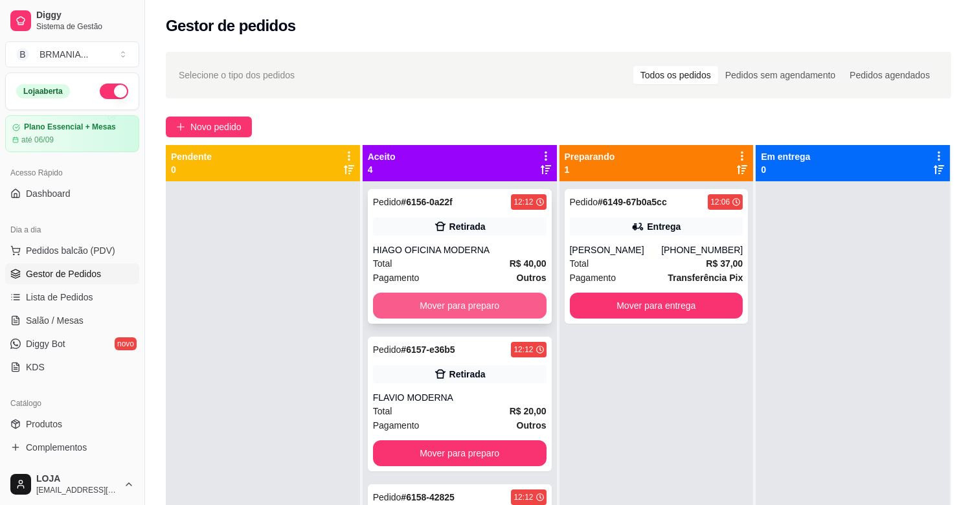
click at [449, 301] on button "Mover para preparo" at bounding box center [460, 306] width 174 height 26
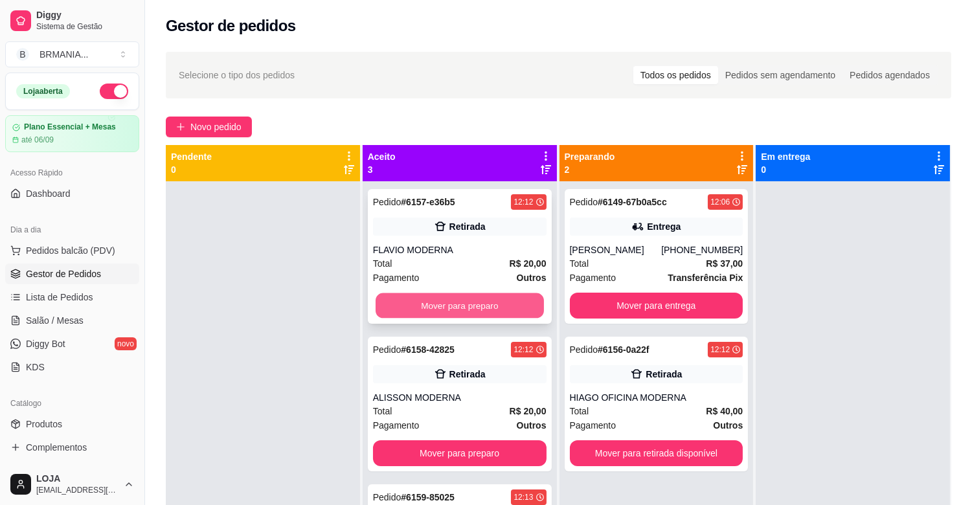
click at [456, 306] on button "Mover para preparo" at bounding box center [460, 305] width 168 height 25
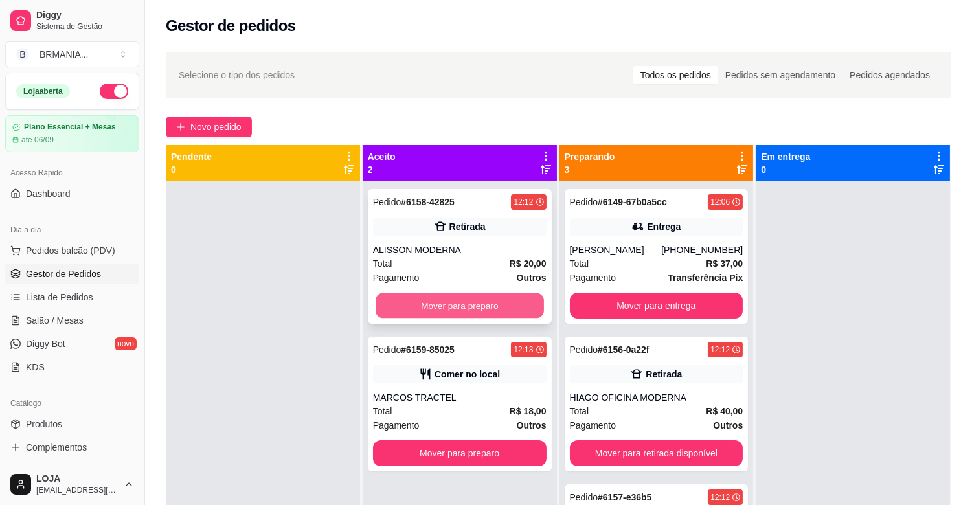
click at [460, 305] on button "Mover para preparo" at bounding box center [460, 305] width 168 height 25
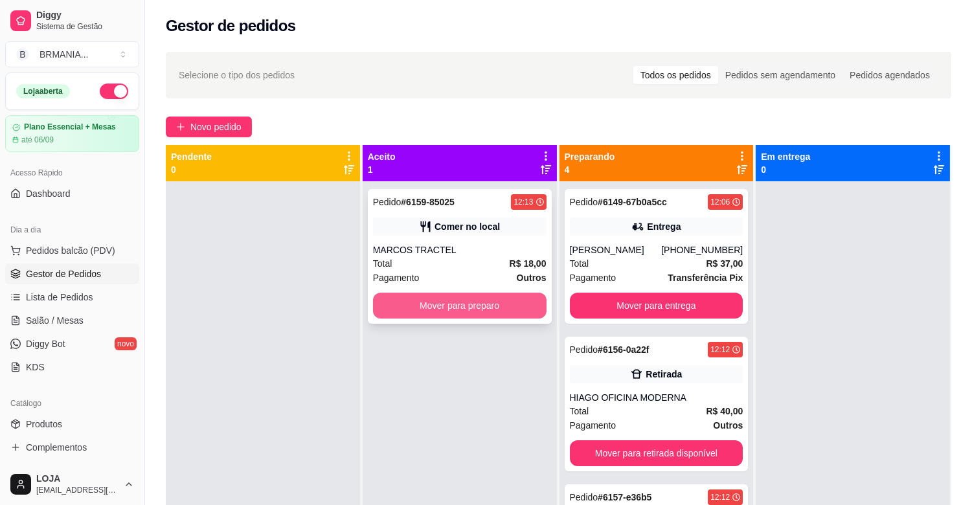
click at [461, 305] on button "Mover para preparo" at bounding box center [460, 306] width 174 height 26
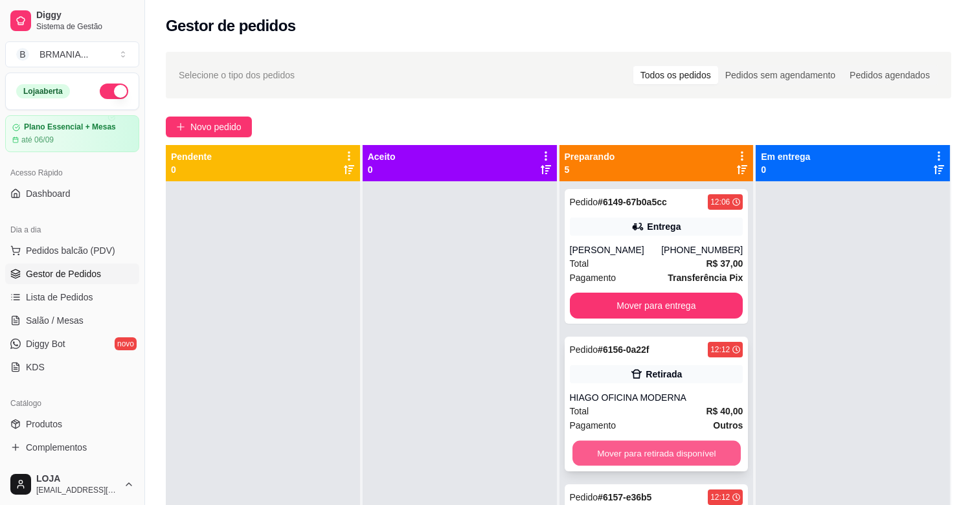
click at [653, 466] on button "Mover para retirada disponível" at bounding box center [656, 453] width 168 height 25
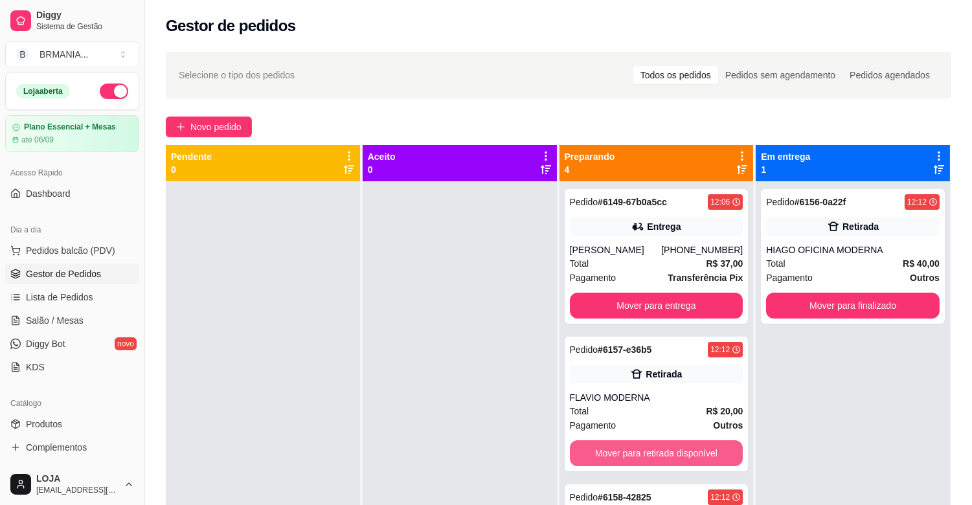
click at [653, 466] on button "Mover para retirada disponível" at bounding box center [657, 453] width 174 height 26
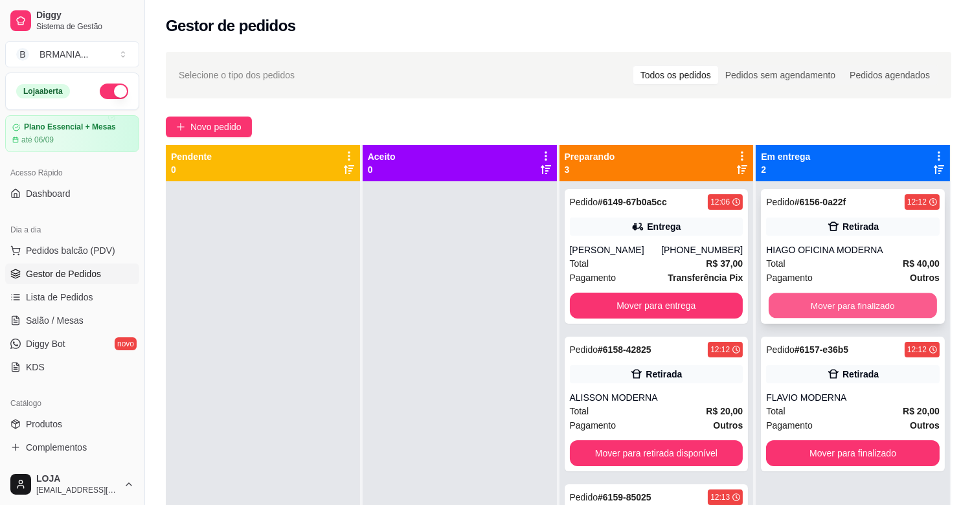
click at [851, 313] on button "Mover para finalizado" at bounding box center [853, 305] width 168 height 25
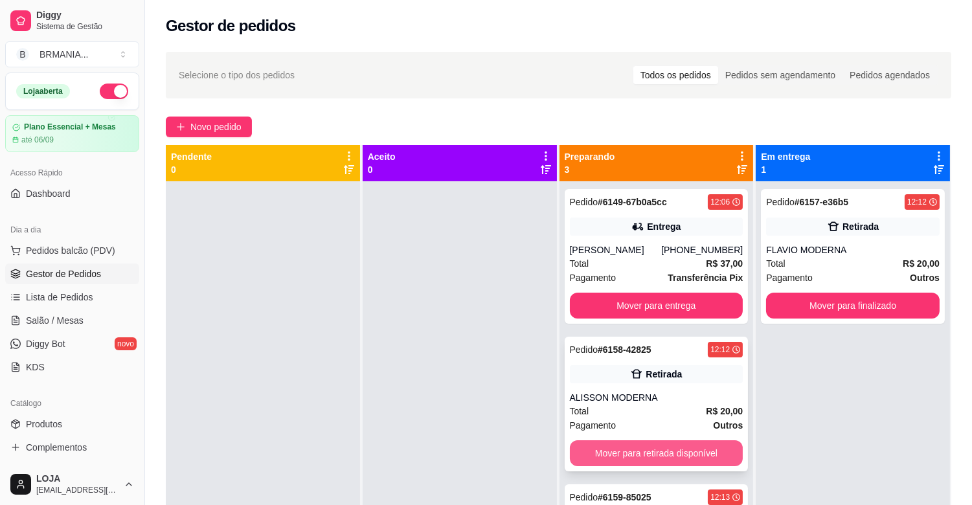
click at [676, 452] on button "Mover para retirada disponível" at bounding box center [657, 453] width 174 height 26
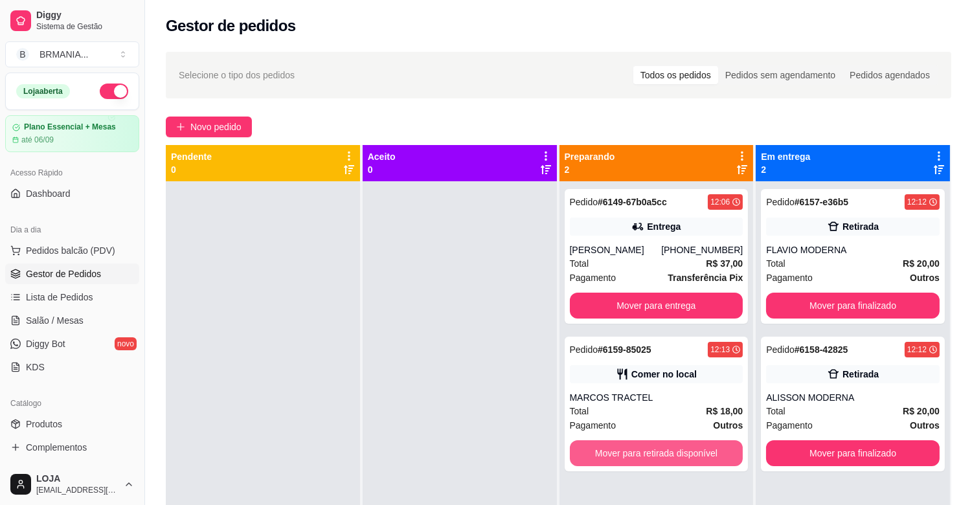
click at [675, 452] on button "Mover para retirada disponível" at bounding box center [657, 453] width 174 height 26
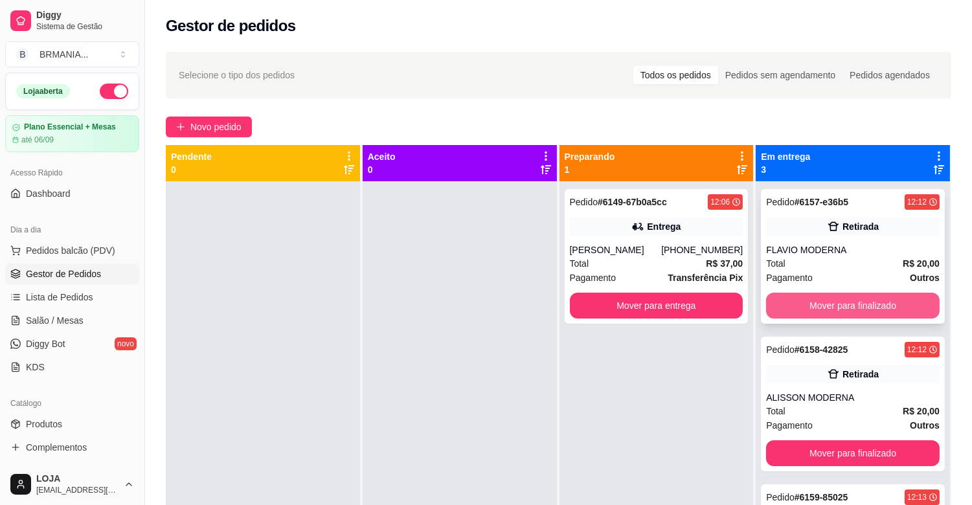
click at [837, 302] on button "Mover para finalizado" at bounding box center [853, 306] width 174 height 26
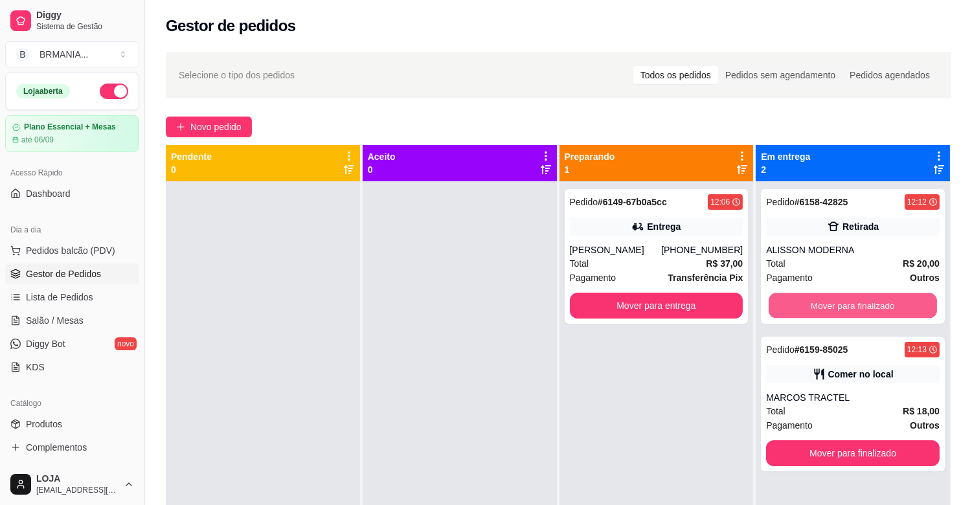
click at [837, 302] on button "Mover para finalizado" at bounding box center [853, 305] width 168 height 25
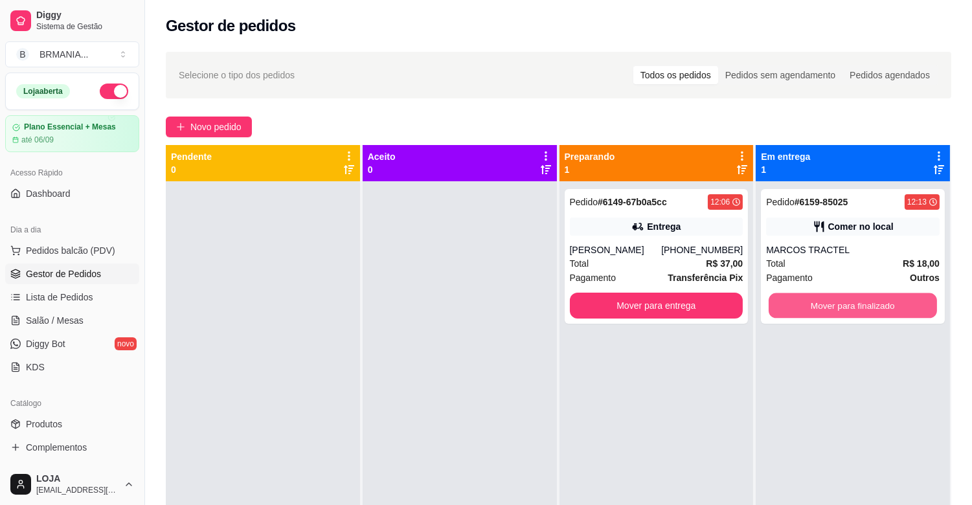
click at [837, 301] on button "Mover para finalizado" at bounding box center [853, 305] width 168 height 25
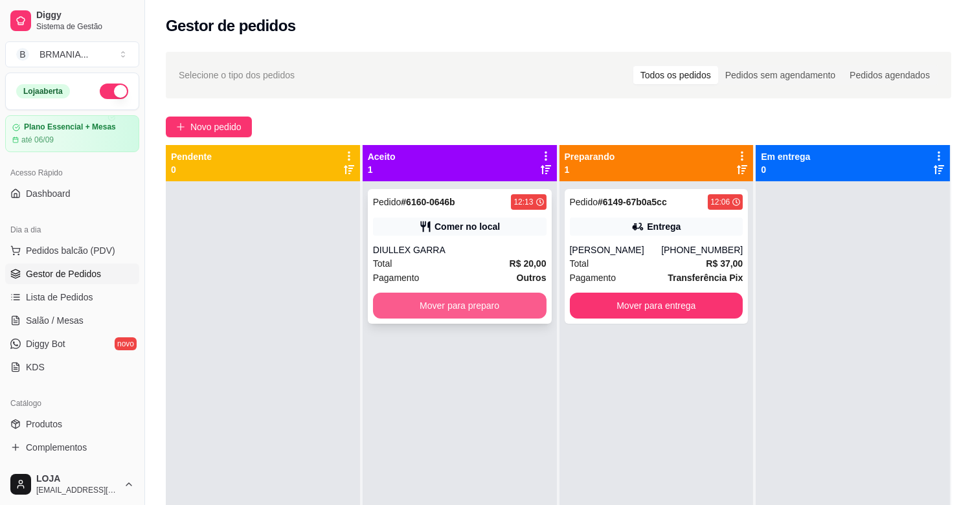
click at [468, 308] on button "Mover para preparo" at bounding box center [460, 306] width 174 height 26
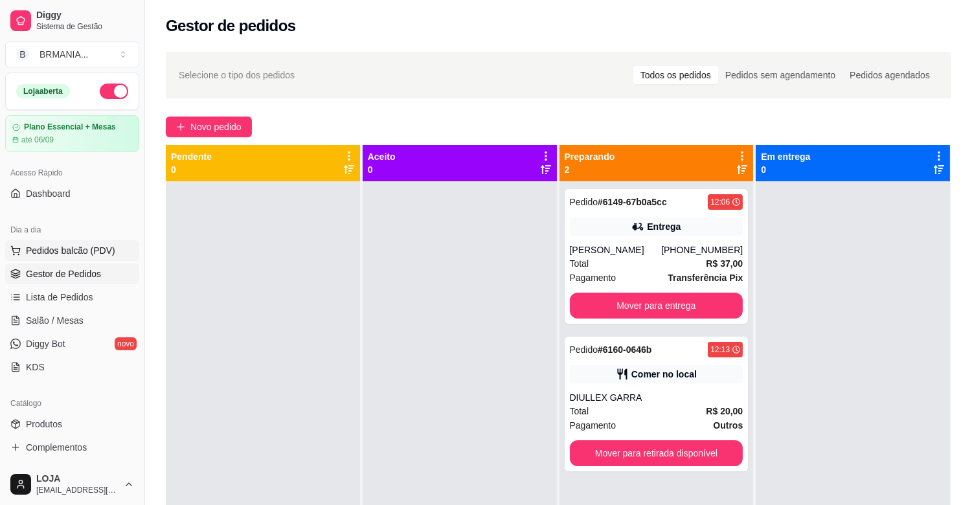
click at [83, 248] on span "Pedidos balcão (PDV)" at bounding box center [70, 250] width 89 height 13
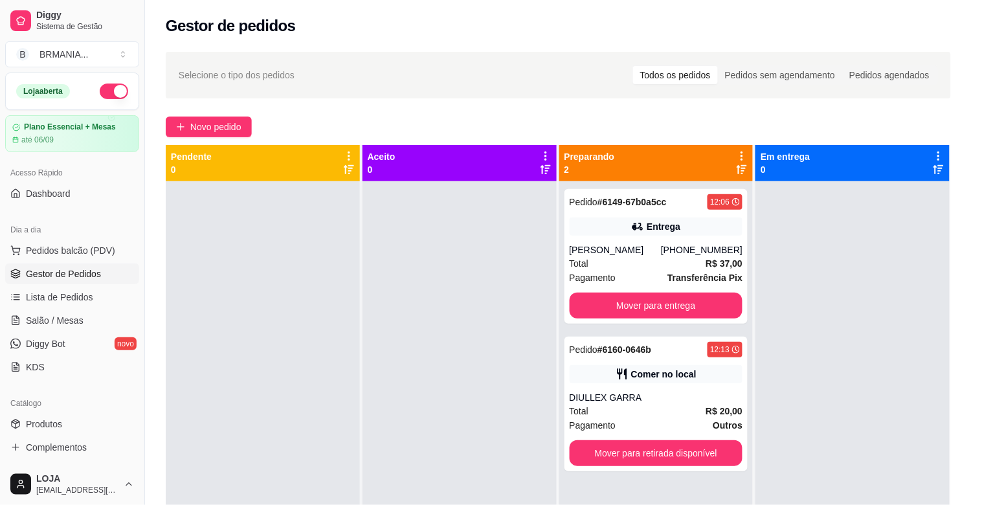
click at [398, 36] on p "MARMITEX COMPLETO" at bounding box center [385, 41] width 75 height 21
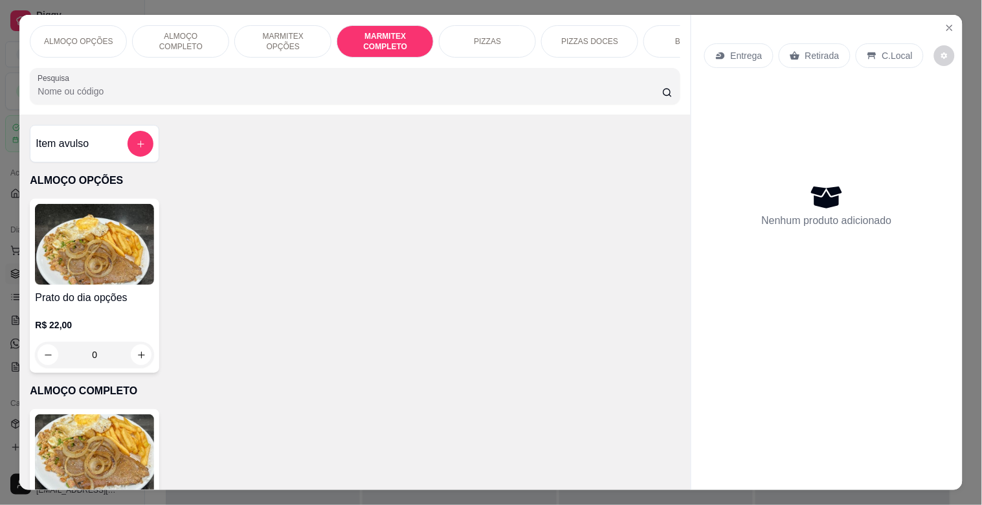
scroll to position [31, 0]
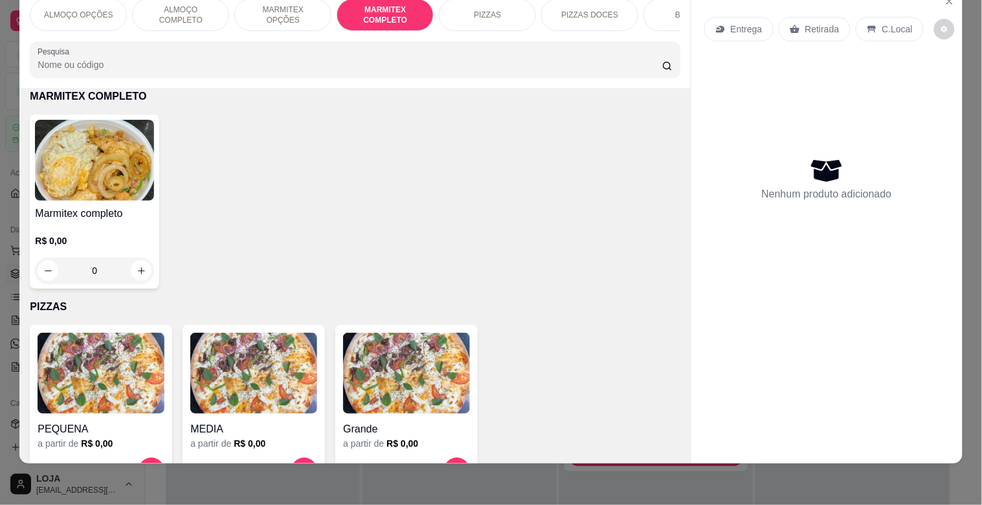
click at [142, 196] on img at bounding box center [94, 160] width 119 height 81
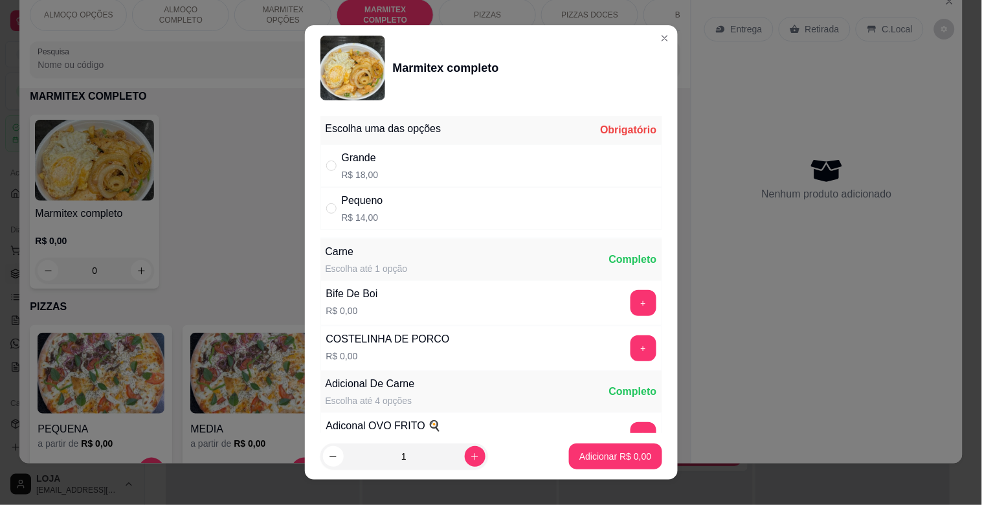
click at [408, 170] on div "Grande R$ 18,00" at bounding box center [492, 165] width 342 height 43
radio input "true"
click at [631, 298] on button "+" at bounding box center [644, 303] width 26 height 26
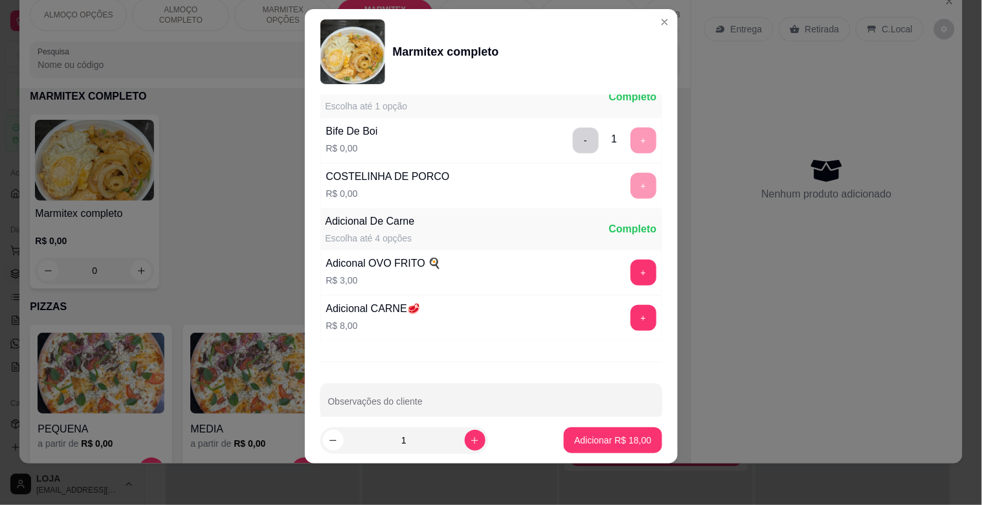
scroll to position [181, 0]
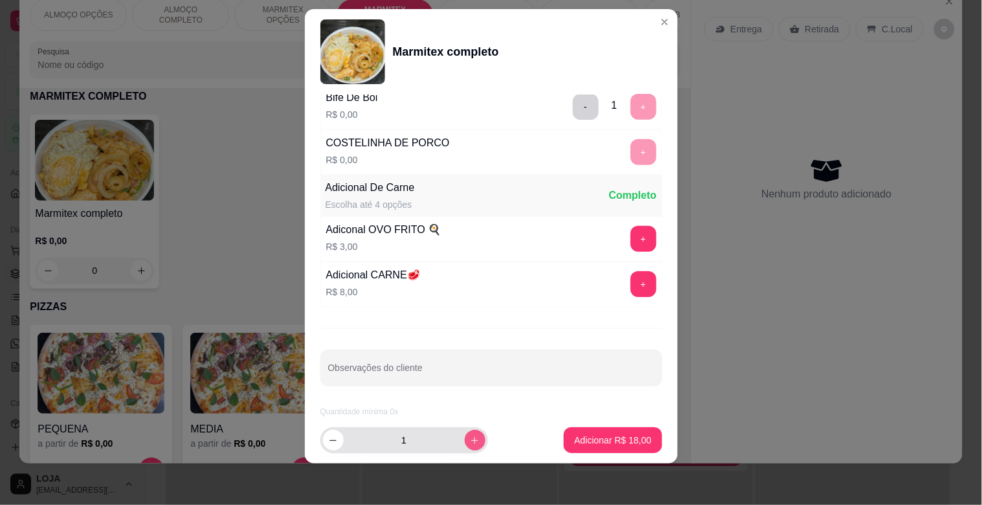
click at [470, 438] on icon "increase-product-quantity" at bounding box center [475, 441] width 10 height 10
type input "2"
click at [637, 431] on button "Adicionar R$ 36,00" at bounding box center [613, 440] width 98 height 26
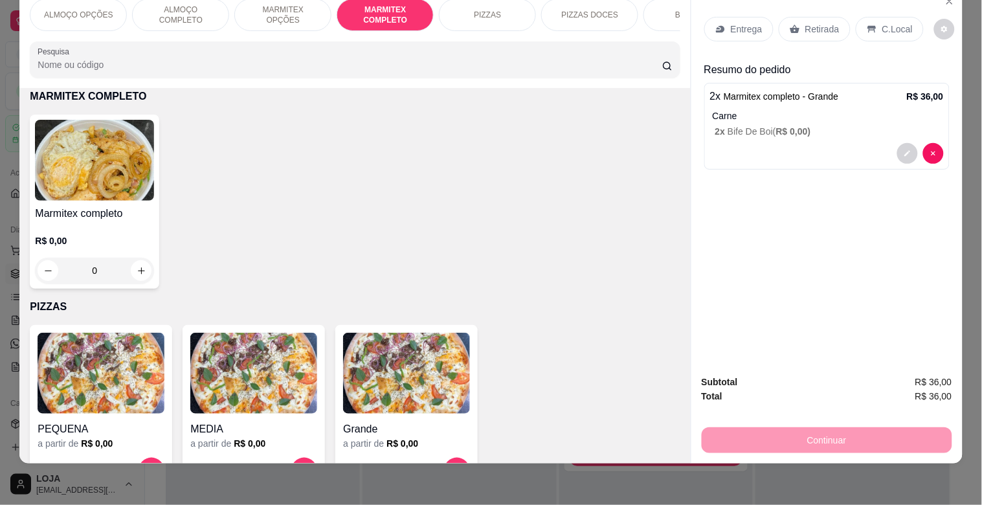
click at [121, 203] on div "Marmitex completo R$ 0,00 0" at bounding box center [94, 202] width 129 height 174
click at [434, 144] on div "Grande R$ 18,00" at bounding box center [491, 165] width 342 height 43
radio input "true"
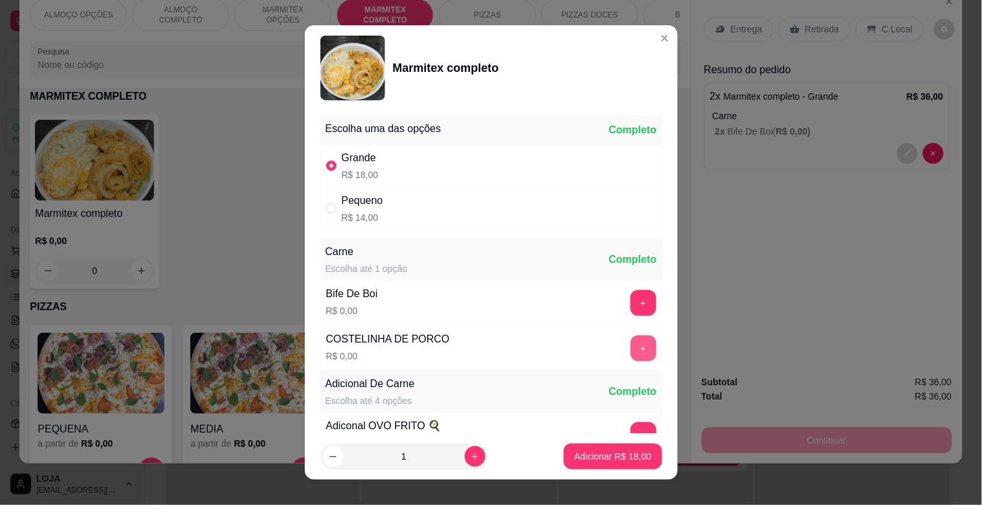
click at [631, 348] on button "+" at bounding box center [644, 348] width 26 height 26
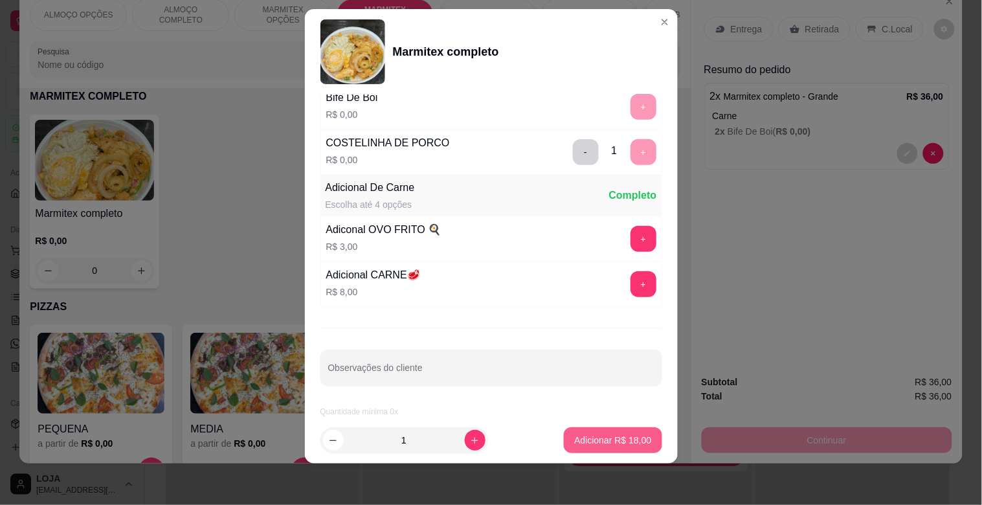
click at [604, 436] on p "Adicionar R$ 18,00" at bounding box center [612, 440] width 77 height 13
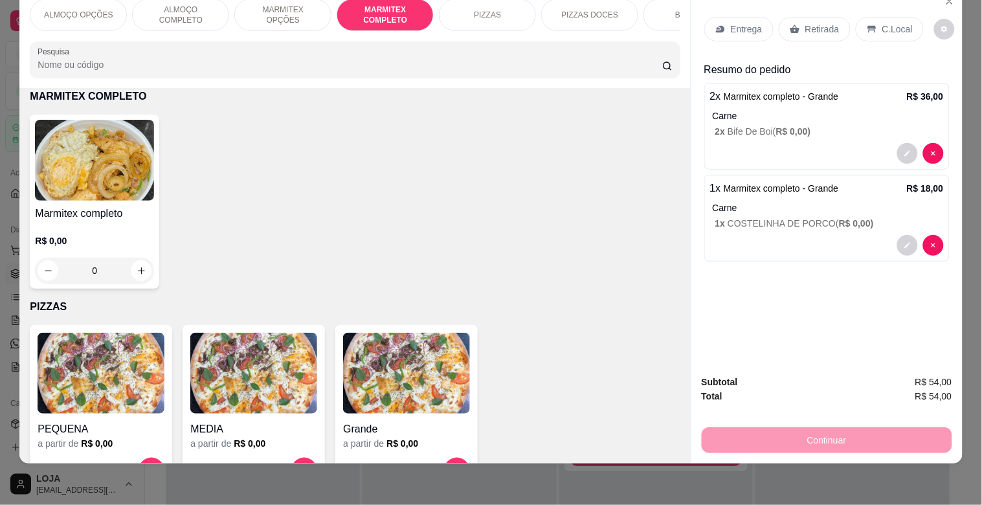
scroll to position [0, 0]
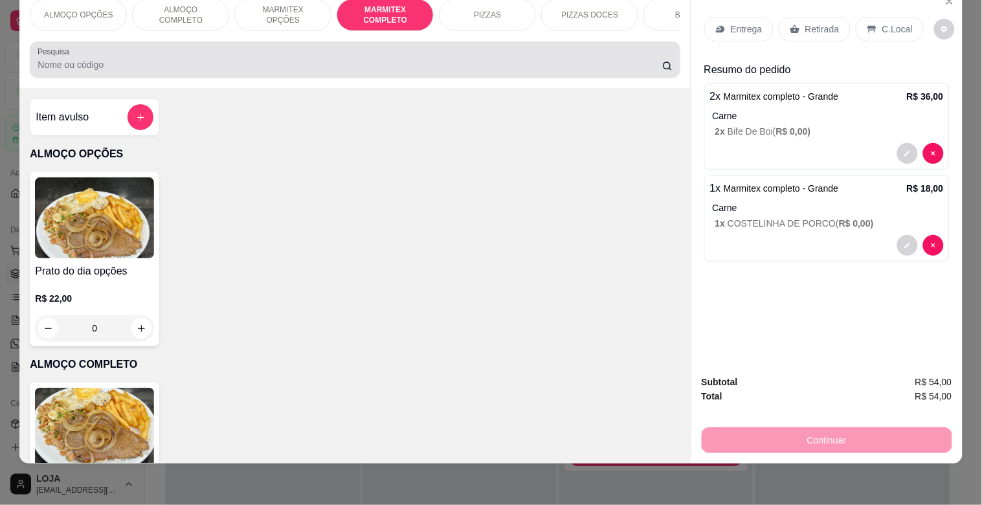
click at [305, 70] on input "Pesquisa" at bounding box center [350, 64] width 625 height 13
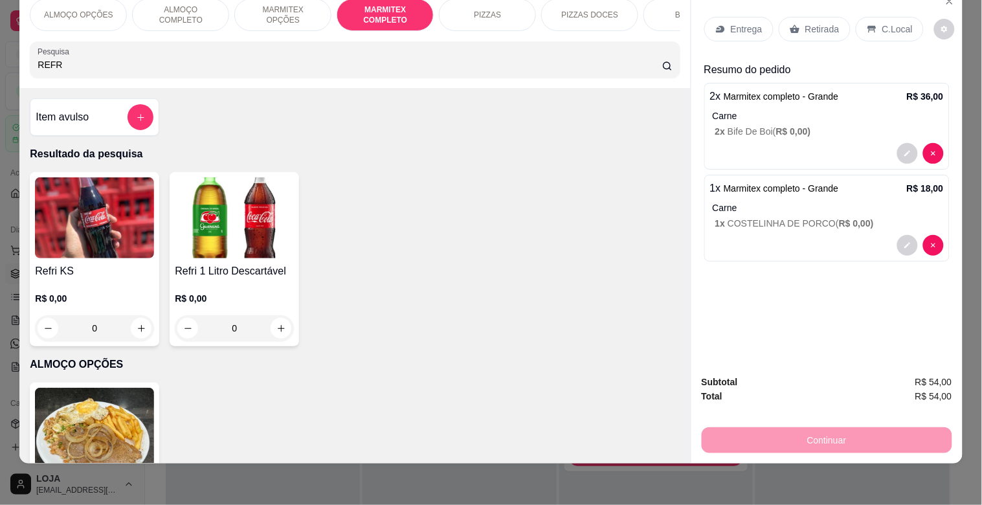
type input "REFR"
click at [304, 247] on div "Refri KS R$ 0,00 0 Refri 1 Litro Descartável R$ 0,00 0" at bounding box center [355, 259] width 650 height 174
click at [238, 254] on img at bounding box center [234, 217] width 119 height 81
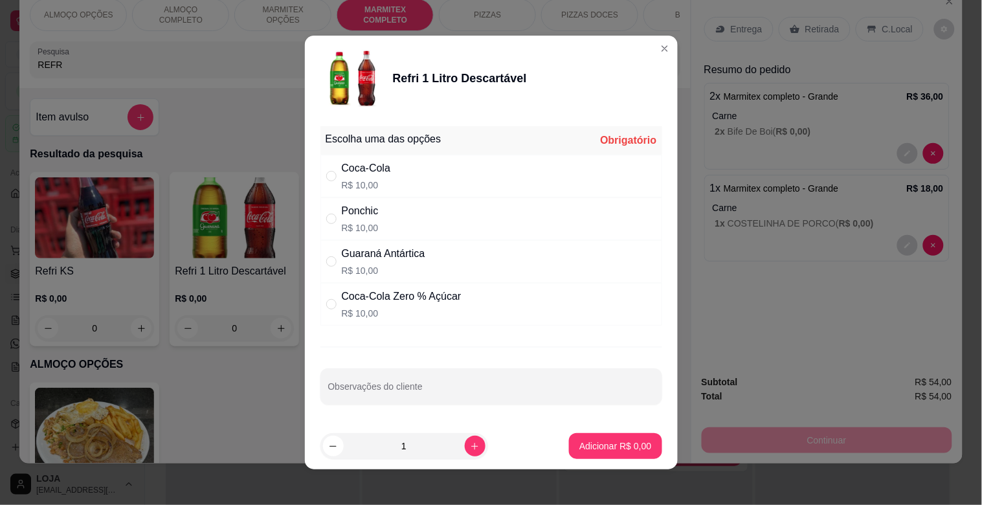
click at [378, 193] on div "Coca-Cola R$ 10,00" at bounding box center [492, 176] width 342 height 43
radio input "true"
click at [623, 455] on button "Adicionar R$ 10,00" at bounding box center [613, 446] width 95 height 25
type input "1"
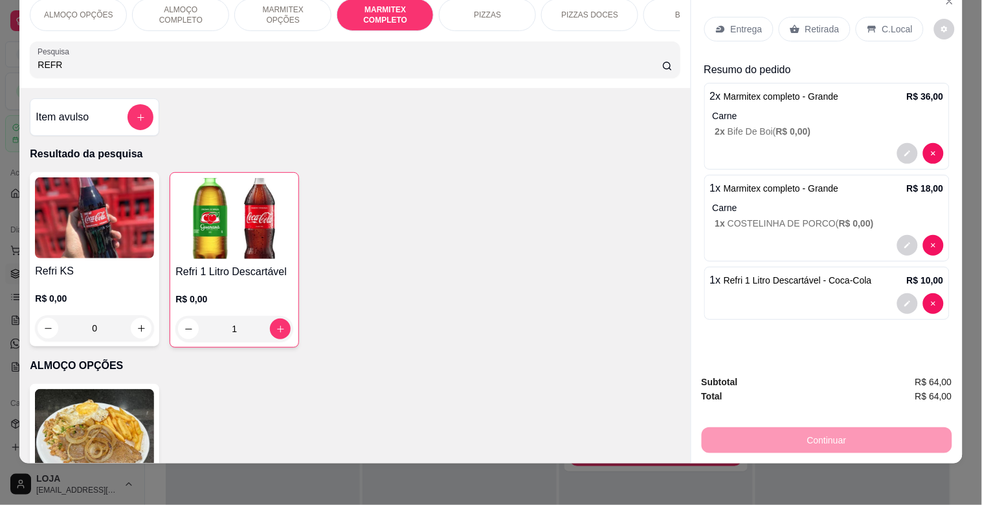
click at [738, 23] on p "Entrega" at bounding box center [747, 29] width 32 height 13
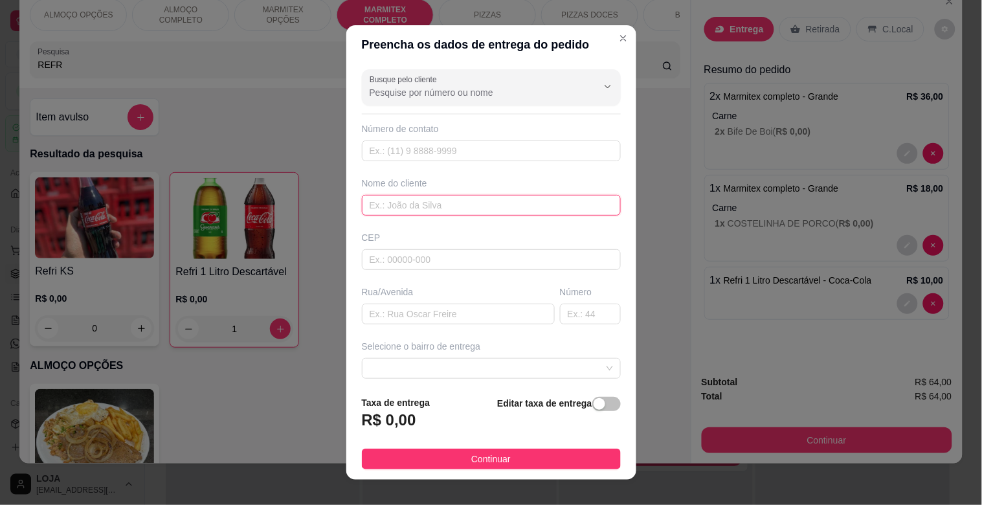
click at [408, 206] on input "text" at bounding box center [491, 205] width 259 height 21
type input "FUTURA"
drag, startPoint x: 591, startPoint y: 406, endPoint x: 495, endPoint y: 417, distance: 97.1
click at [592, 405] on button "button" at bounding box center [606, 404] width 28 height 14
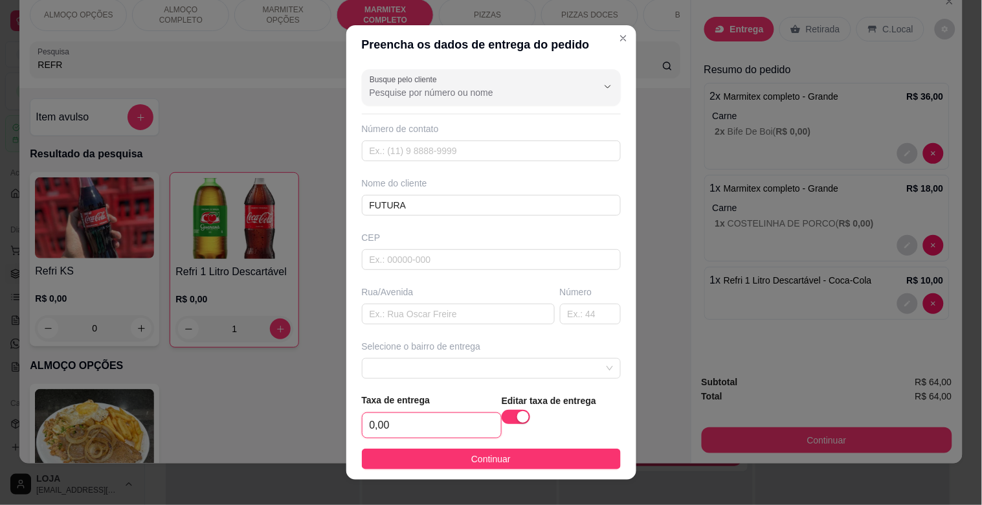
drag, startPoint x: 495, startPoint y: 417, endPoint x: 368, endPoint y: 434, distance: 128.1
click at [368, 434] on input "0,00" at bounding box center [432, 425] width 139 height 25
click at [369, 435] on input "0,00" at bounding box center [432, 425] width 139 height 25
type input "6,00"
click at [504, 464] on button "Continuar" at bounding box center [491, 459] width 259 height 21
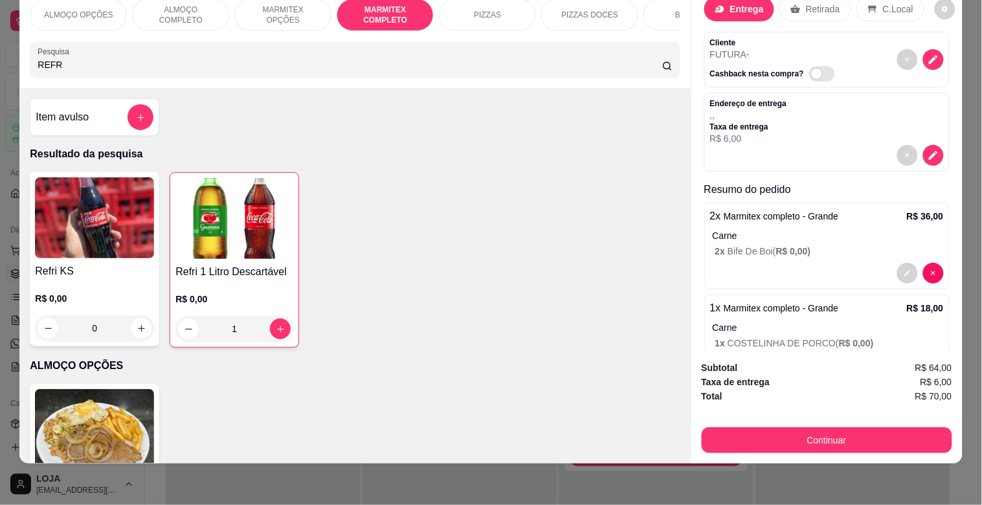
scroll to position [56, 0]
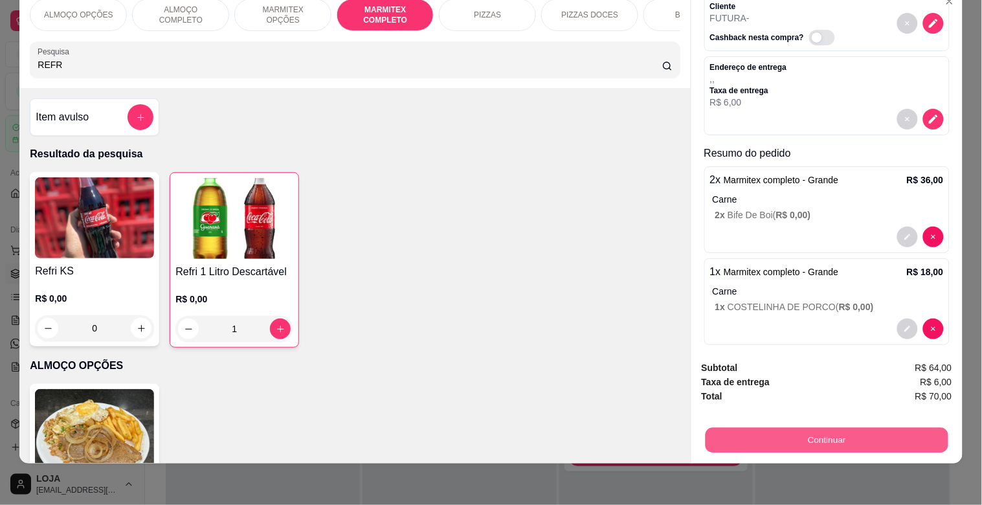
click at [824, 428] on button "Continuar" at bounding box center [826, 439] width 243 height 25
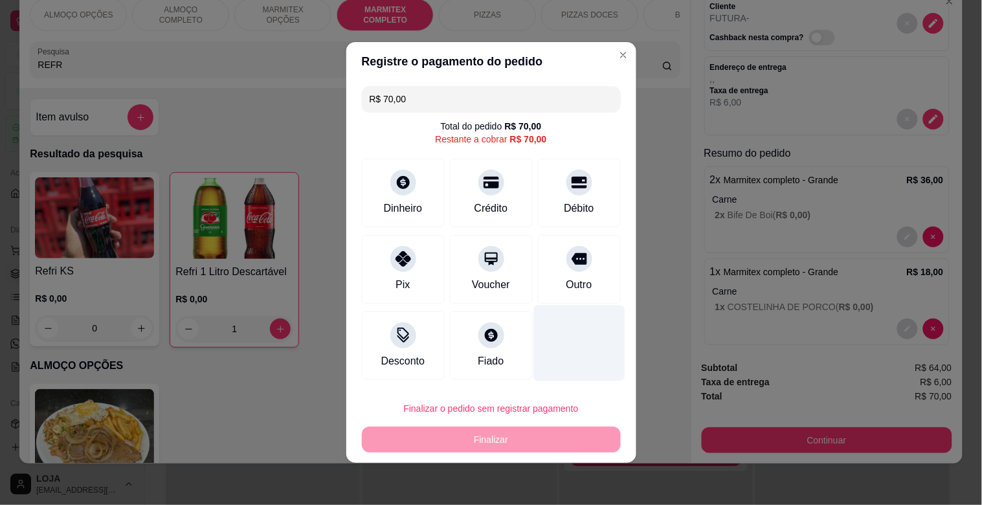
click at [566, 287] on div "Outro" at bounding box center [579, 285] width 26 height 16
type input "R$ 0,00"
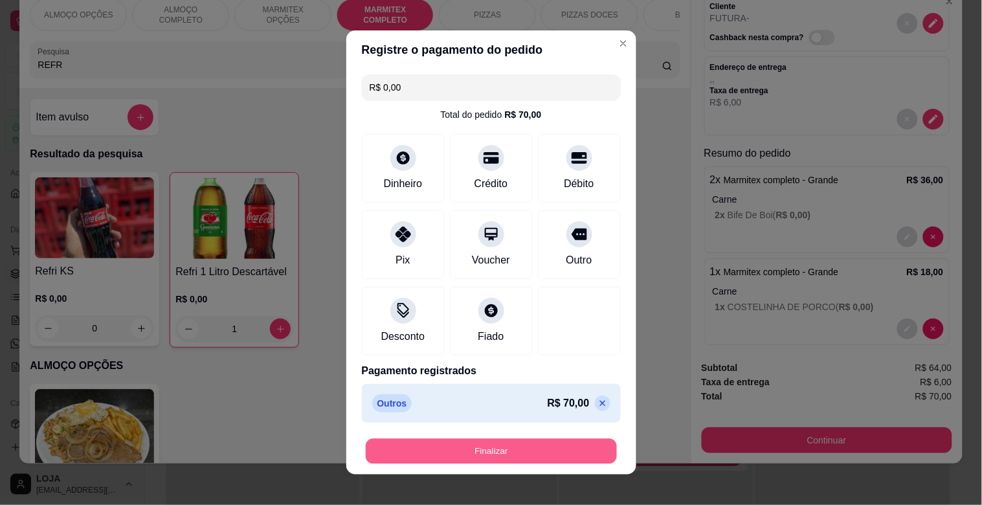
click at [486, 447] on button "Finalizar" at bounding box center [491, 451] width 251 height 25
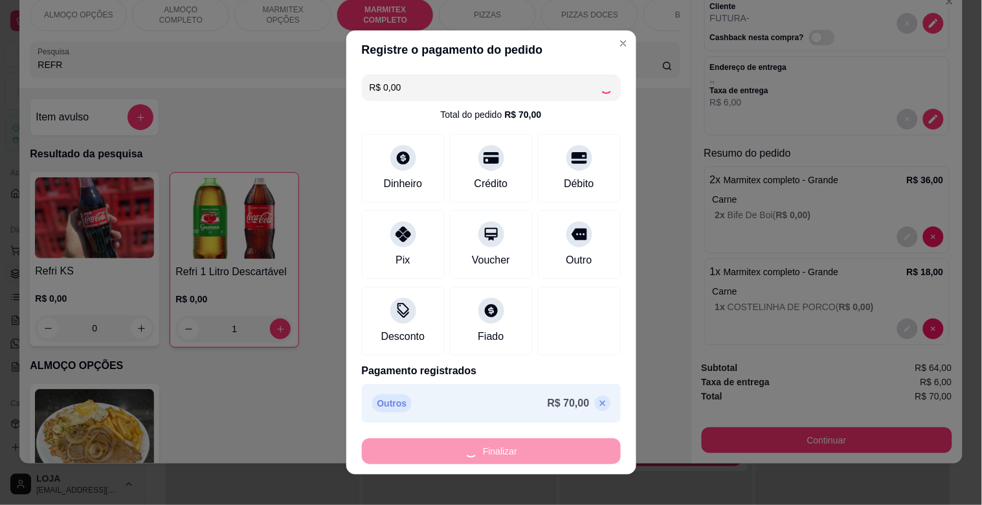
type input "0"
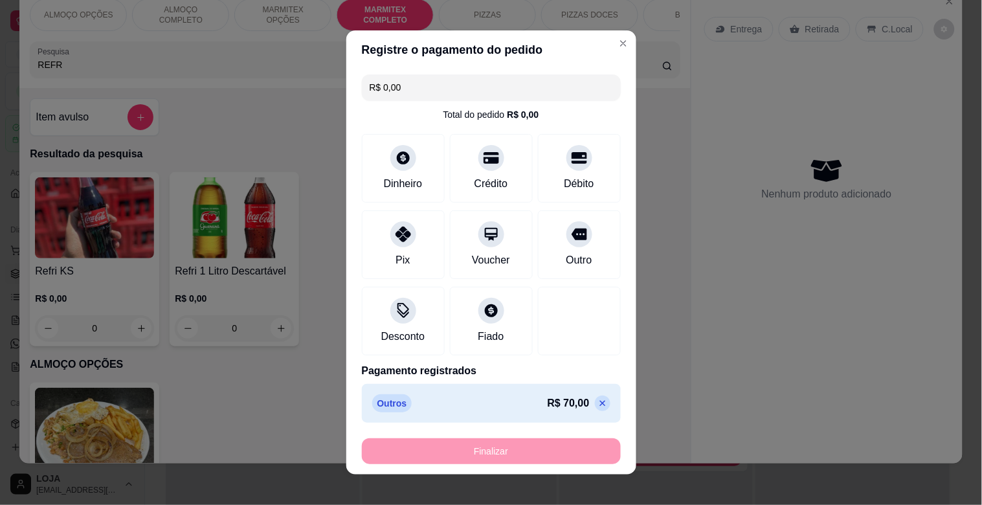
type input "-R$ 70,00"
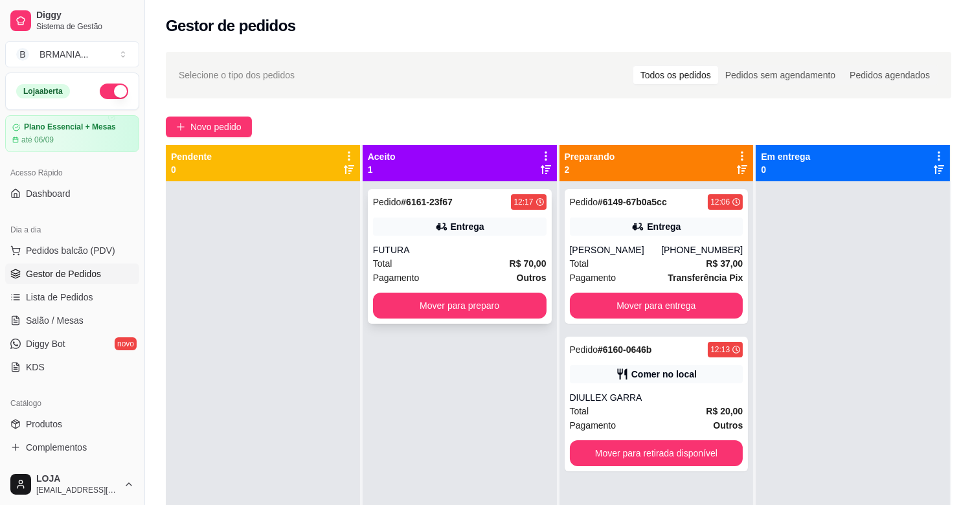
click at [483, 249] on div "FUTURA" at bounding box center [460, 249] width 174 height 13
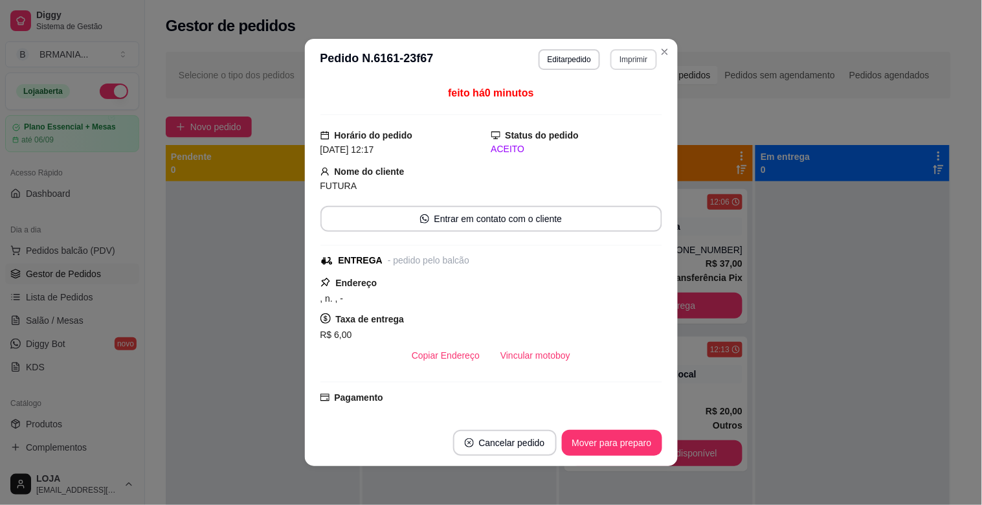
click at [611, 60] on button "Imprimir" at bounding box center [634, 59] width 46 height 21
click at [616, 107] on button "IMPRESSORA" at bounding box center [606, 105] width 91 height 20
click at [618, 439] on button "Mover para preparo" at bounding box center [612, 443] width 100 height 26
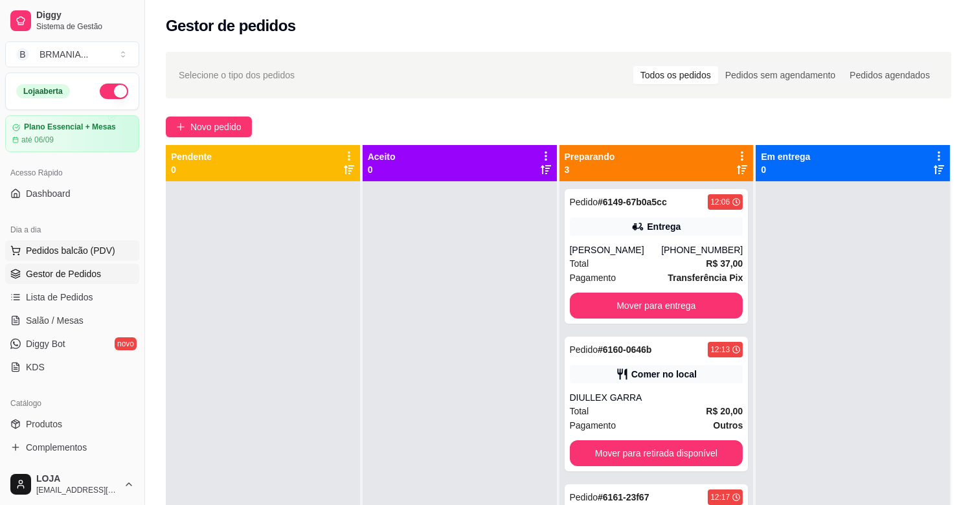
click at [60, 244] on span "Pedidos balcão (PDV)" at bounding box center [70, 250] width 89 height 13
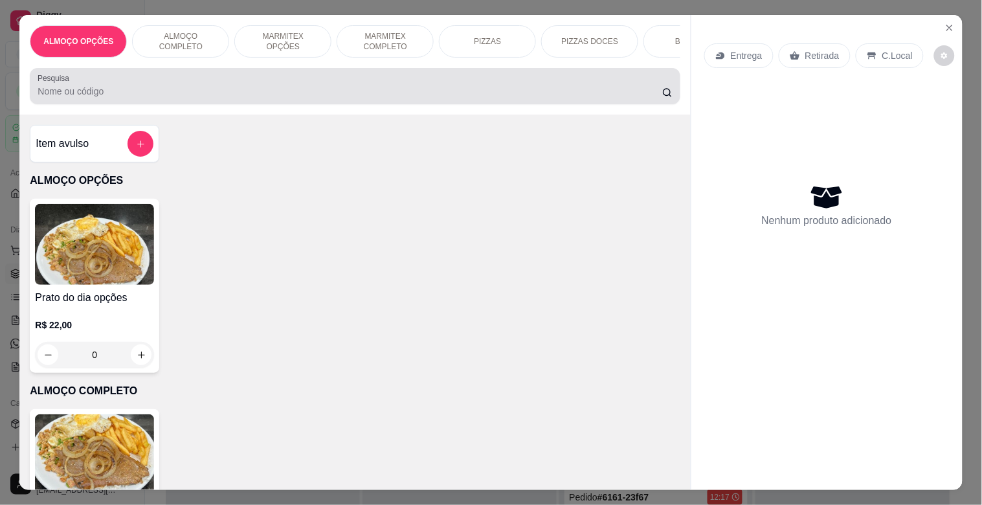
click at [214, 93] on input "Pesquisa" at bounding box center [350, 91] width 625 height 13
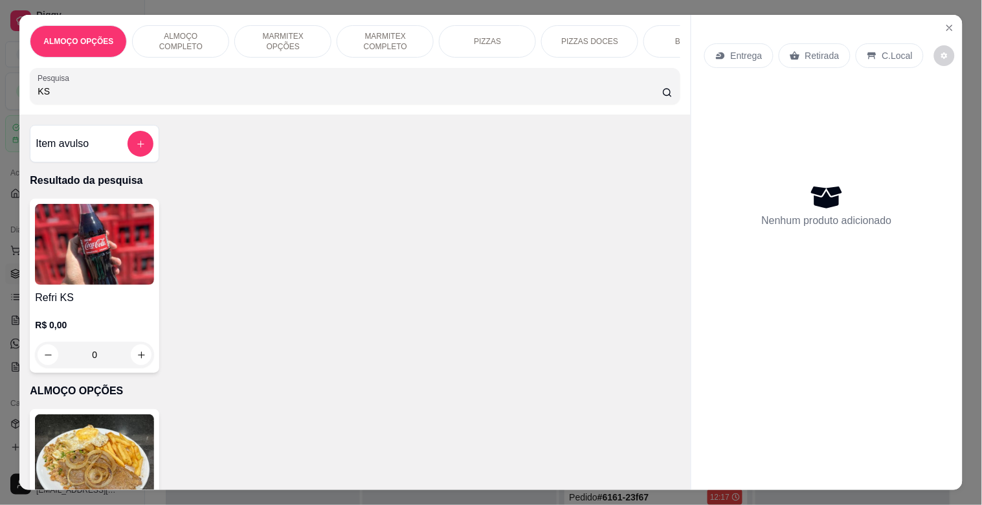
type input "KS"
drag, startPoint x: 124, startPoint y: 295, endPoint x: 135, endPoint y: 295, distance: 10.4
click at [135, 295] on div "Refri KS R$ 0,00 0" at bounding box center [94, 286] width 129 height 174
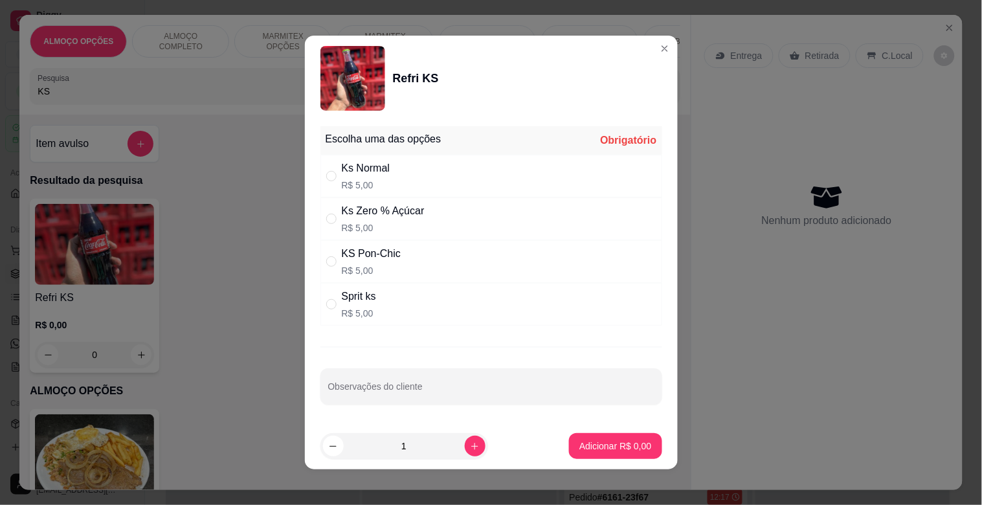
click at [412, 160] on div "Ks Normal R$ 5,00" at bounding box center [492, 176] width 342 height 43
radio input "true"
click at [586, 445] on p "Adicionar R$ 5,00" at bounding box center [615, 446] width 72 height 13
type input "1"
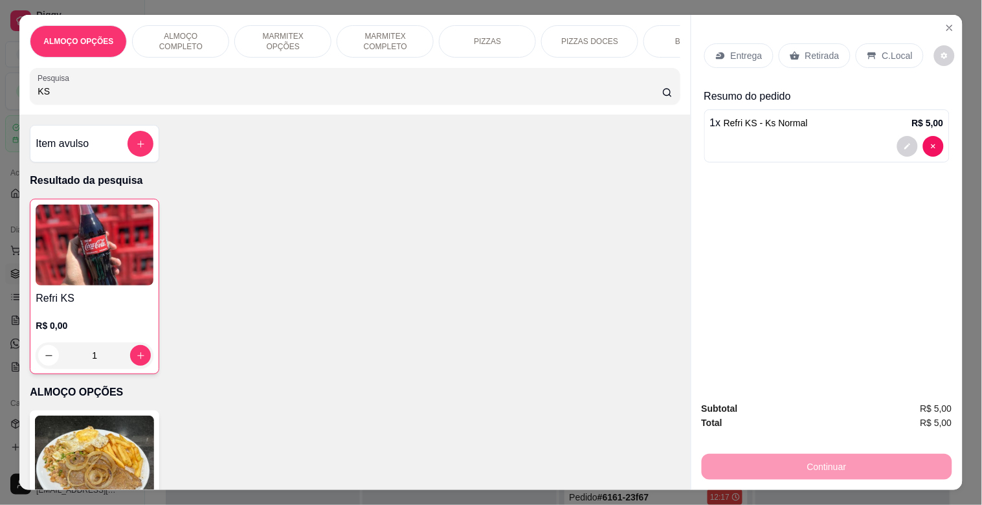
drag, startPoint x: 885, startPoint y: 50, endPoint x: 824, endPoint y: 50, distance: 61.5
click at [884, 50] on p "C.Local" at bounding box center [898, 55] width 30 height 13
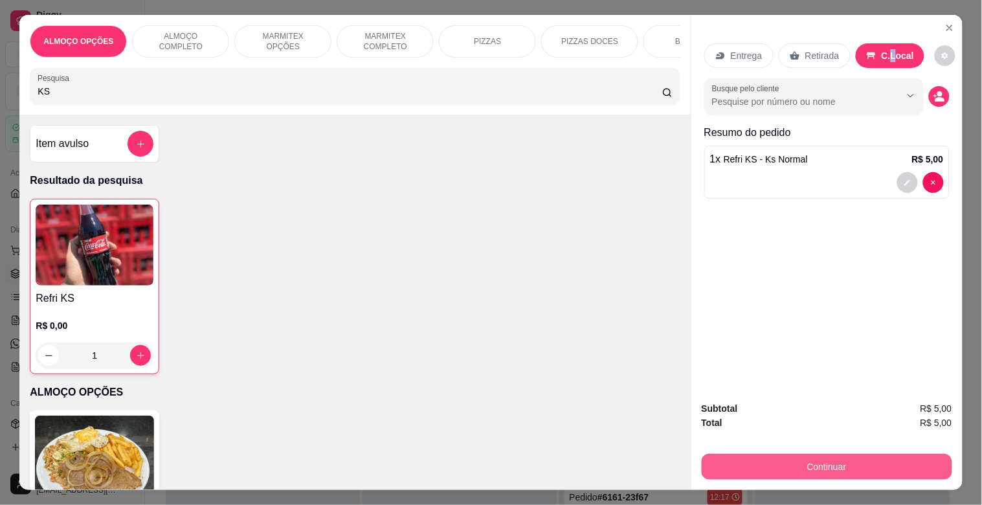
click at [862, 454] on button "Continuar" at bounding box center [827, 467] width 251 height 26
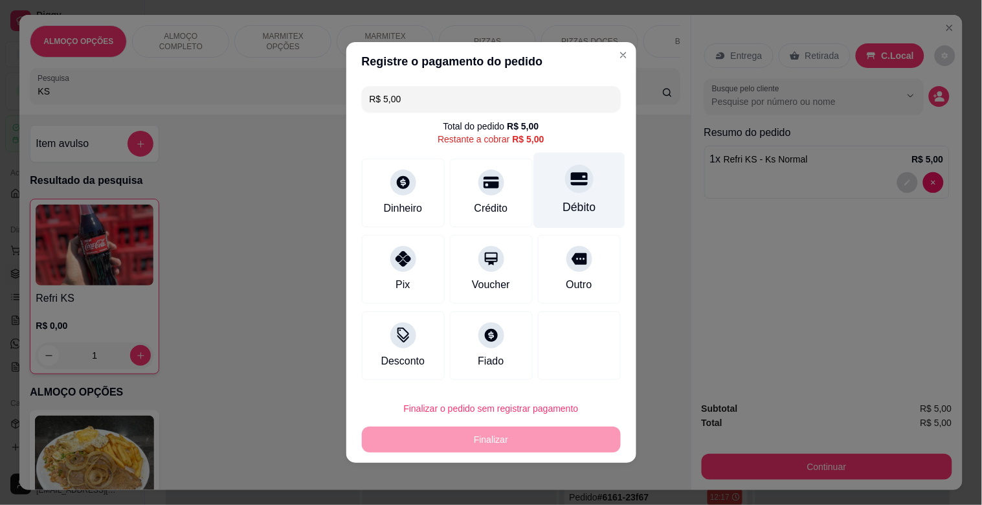
click at [567, 208] on div "Débito" at bounding box center [579, 207] width 33 height 17
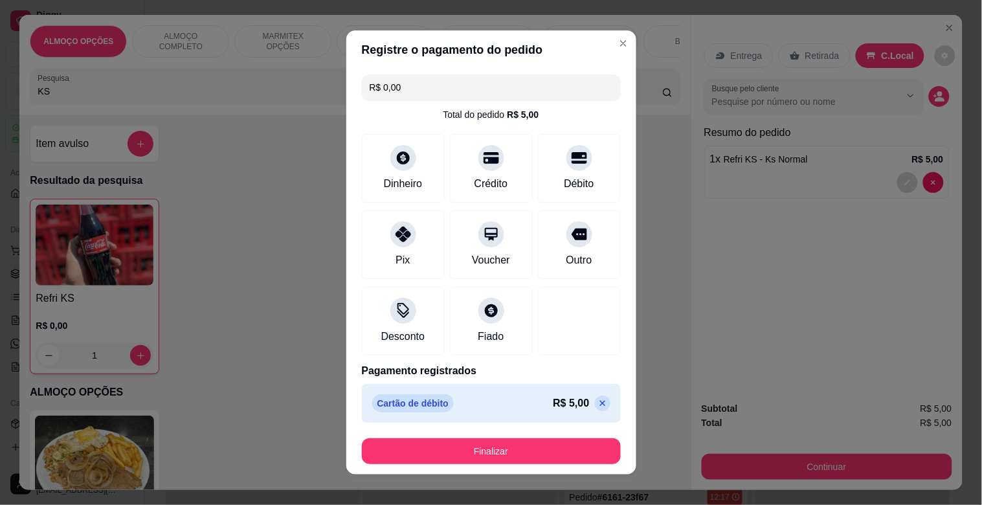
click at [598, 404] on icon at bounding box center [603, 403] width 10 height 10
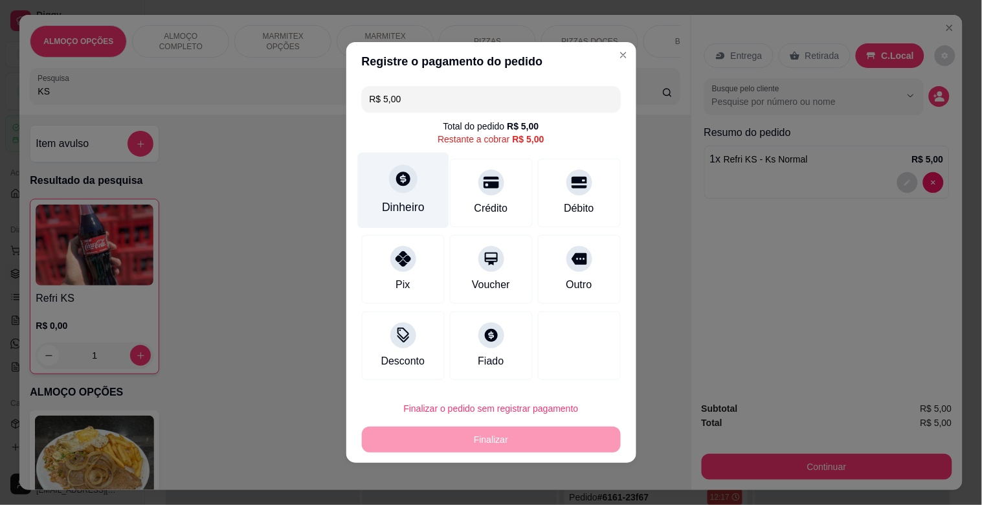
drag, startPoint x: 415, startPoint y: 168, endPoint x: 427, endPoint y: 175, distance: 13.9
click at [427, 175] on div "Dinheiro" at bounding box center [402, 191] width 91 height 76
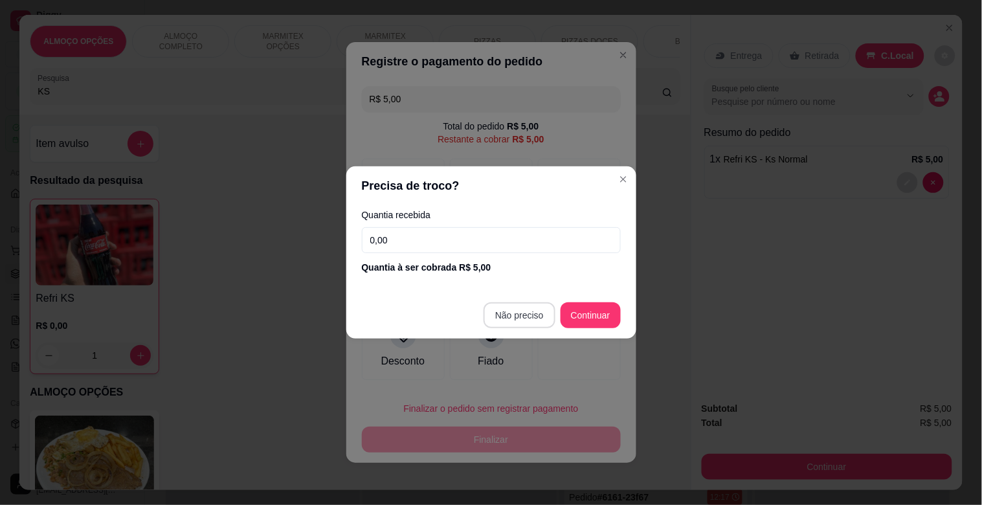
type input "R$ 0,00"
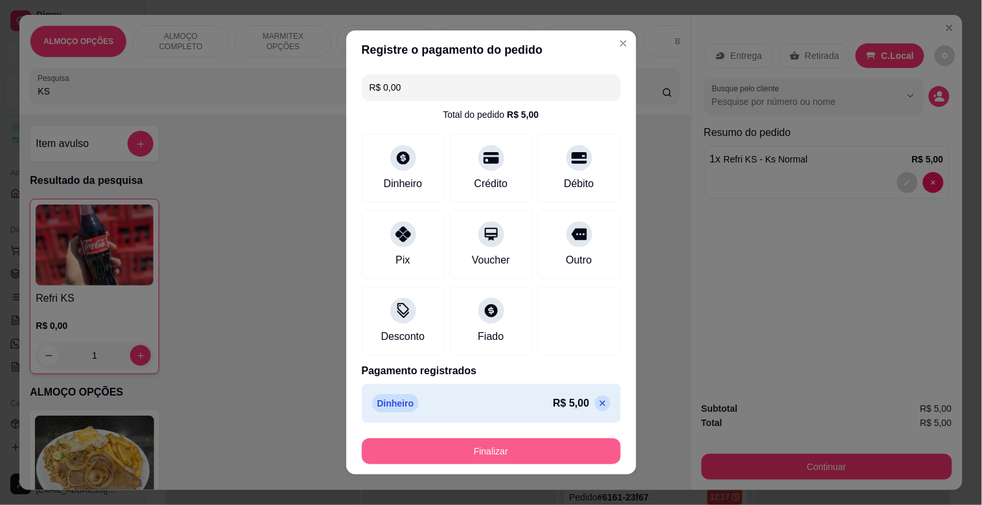
click at [550, 452] on button "Finalizar" at bounding box center [491, 451] width 259 height 26
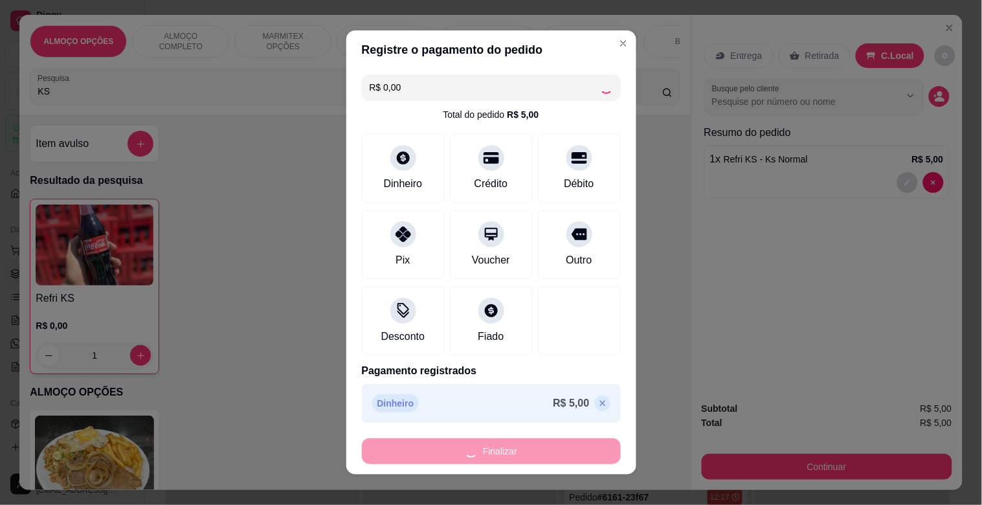
type input "0"
type input "-R$ 5,00"
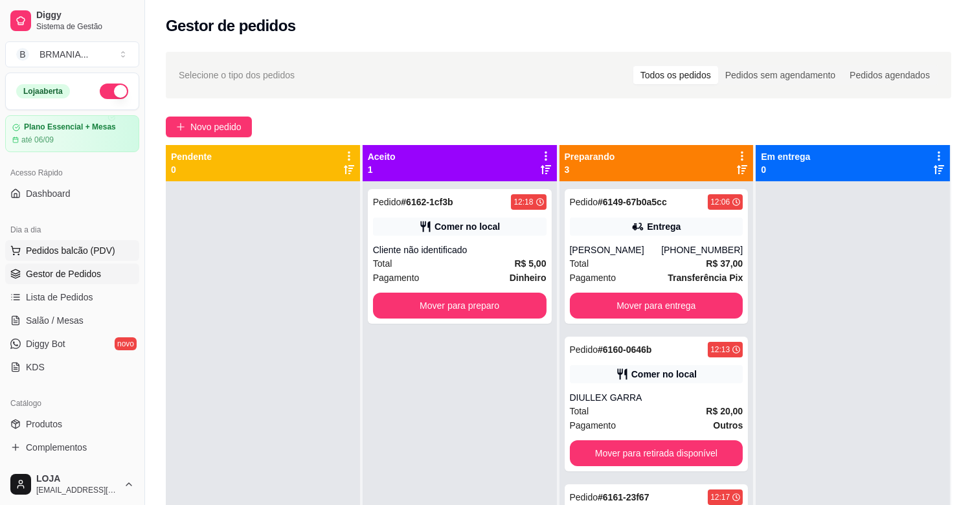
click at [78, 255] on span "Pedidos balcão (PDV)" at bounding box center [70, 250] width 89 height 13
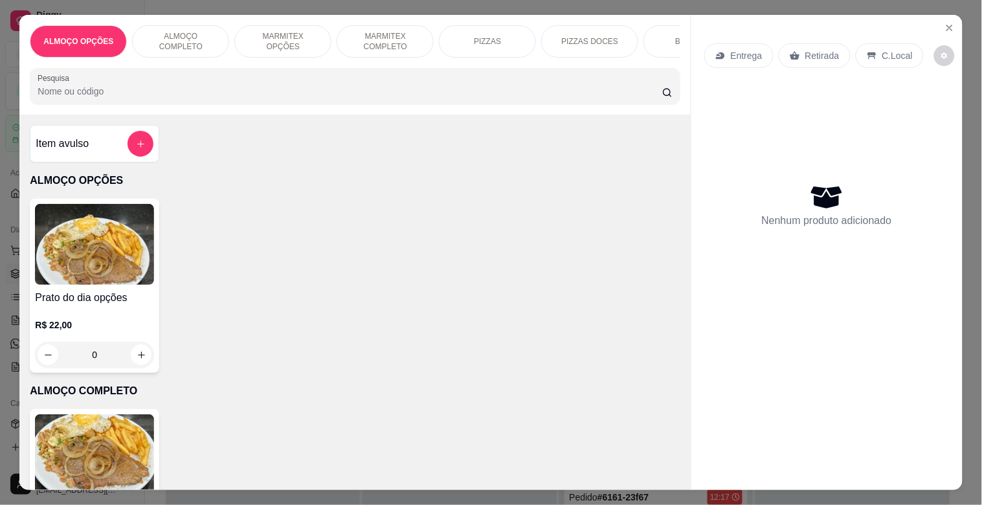
click at [372, 32] on p "MARMITEX COMPLETO" at bounding box center [385, 41] width 75 height 21
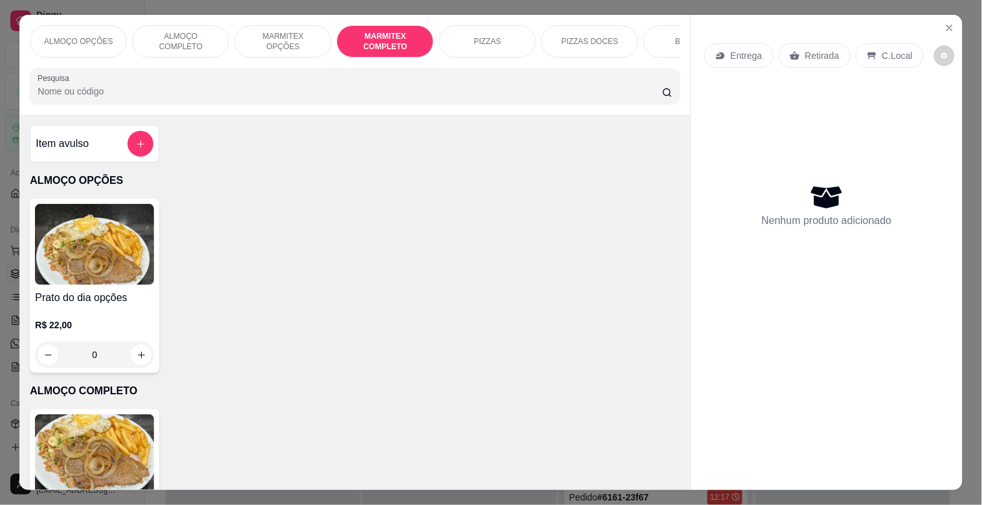
scroll to position [31, 0]
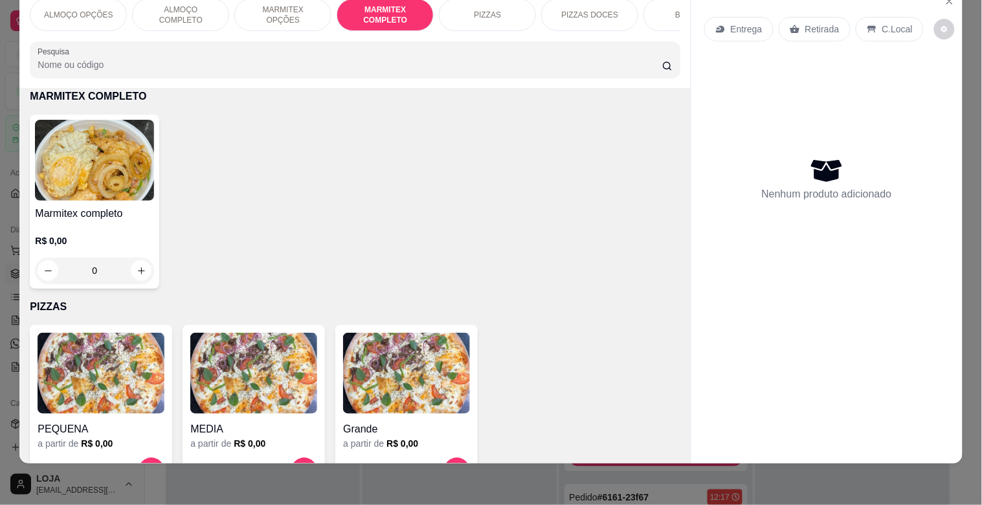
click at [106, 177] on img at bounding box center [94, 160] width 119 height 81
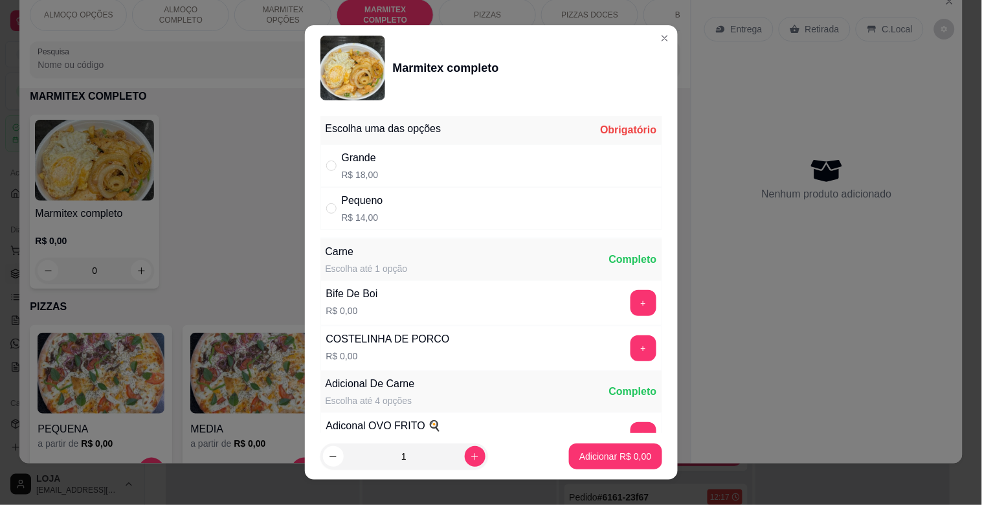
drag, startPoint x: 413, startPoint y: 159, endPoint x: 420, endPoint y: 170, distance: 13.3
click at [416, 159] on div "Grande R$ 18,00" at bounding box center [492, 165] width 342 height 43
radio input "true"
click at [631, 352] on button "+" at bounding box center [644, 348] width 26 height 26
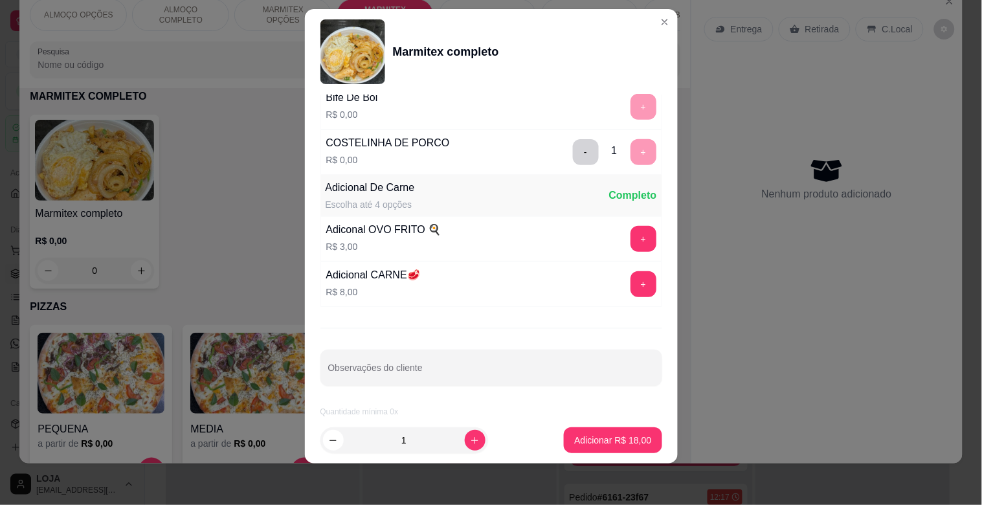
scroll to position [181, 0]
click at [470, 437] on icon "increase-product-quantity" at bounding box center [475, 441] width 10 height 10
type input "2"
click at [599, 440] on p "Adicionar R$ 36,00" at bounding box center [613, 440] width 75 height 12
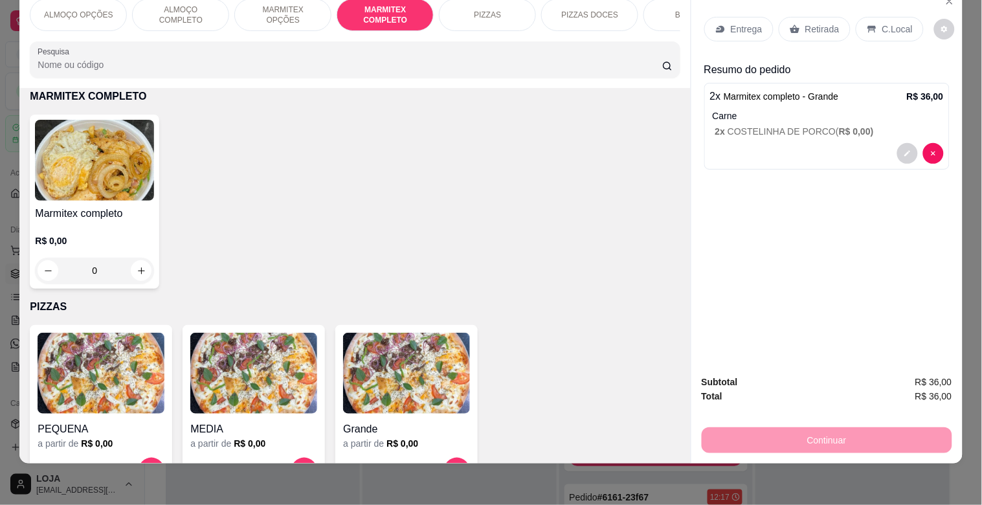
click at [826, 23] on p "Retirada" at bounding box center [822, 29] width 34 height 13
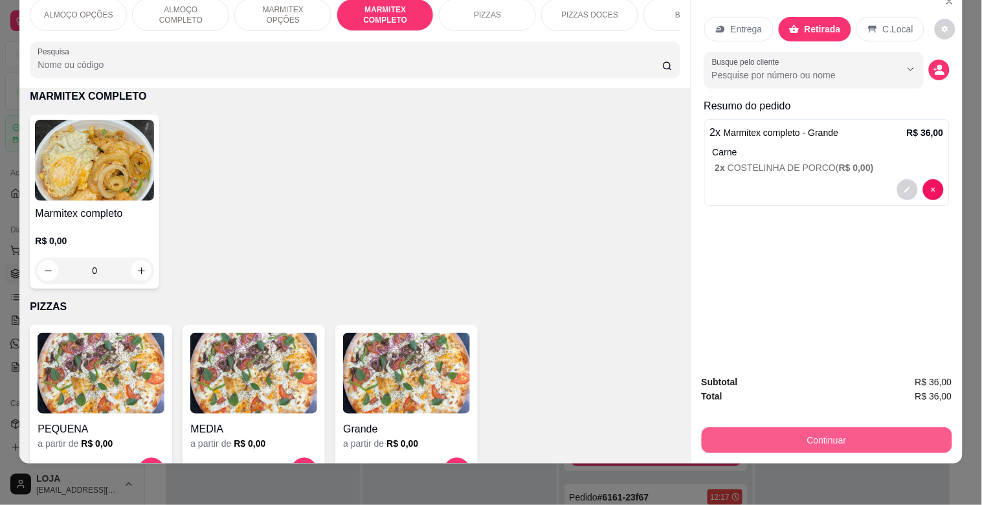
click at [838, 427] on button "Continuar" at bounding box center [827, 440] width 251 height 26
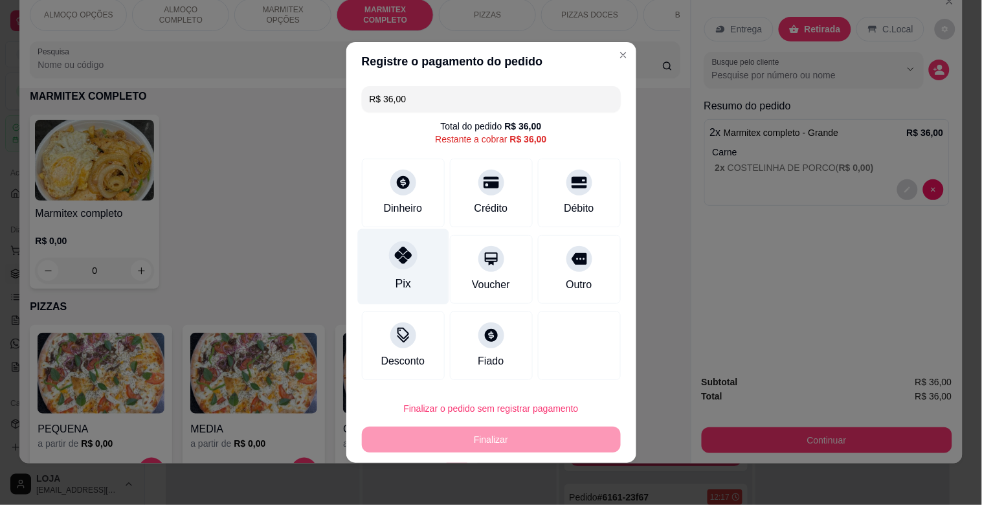
click at [392, 264] on div at bounding box center [403, 255] width 28 height 28
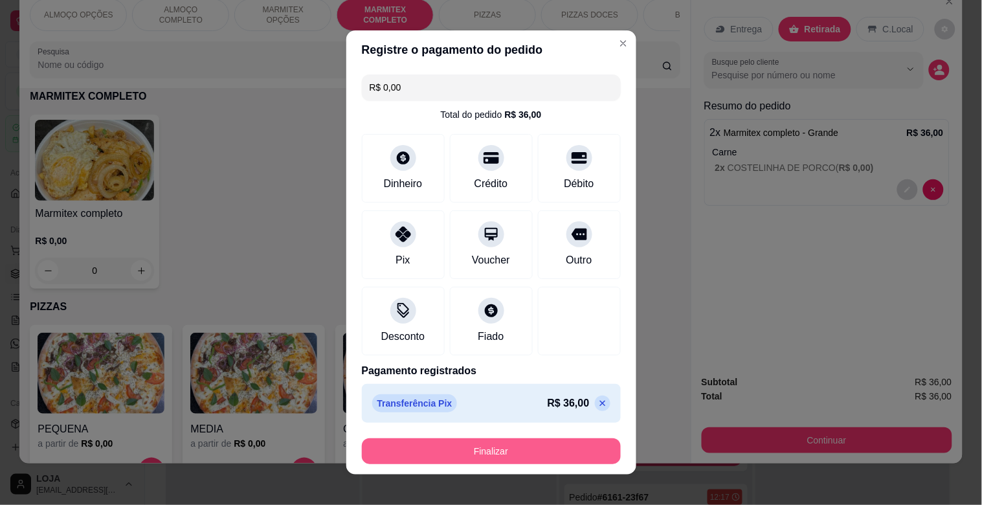
click at [508, 447] on button "Finalizar" at bounding box center [491, 451] width 259 height 26
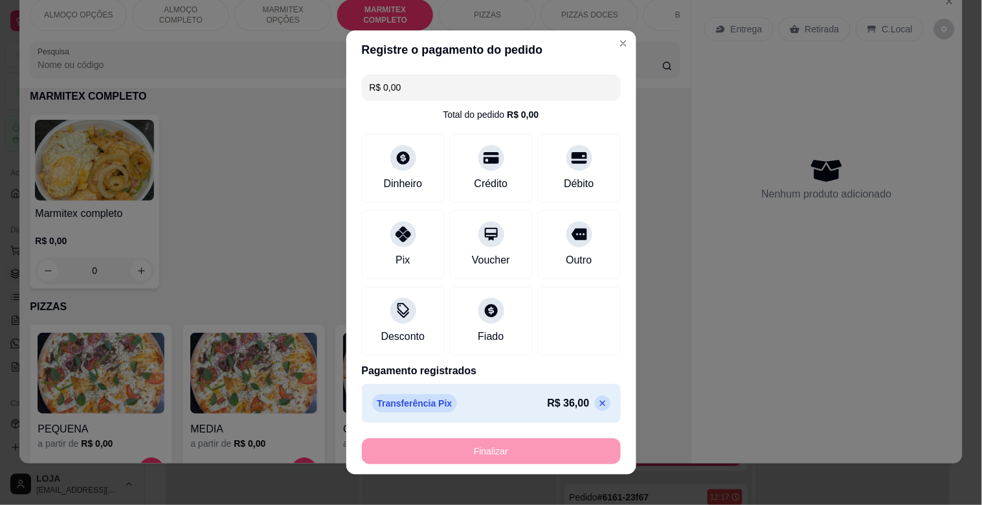
type input "-R$ 36,00"
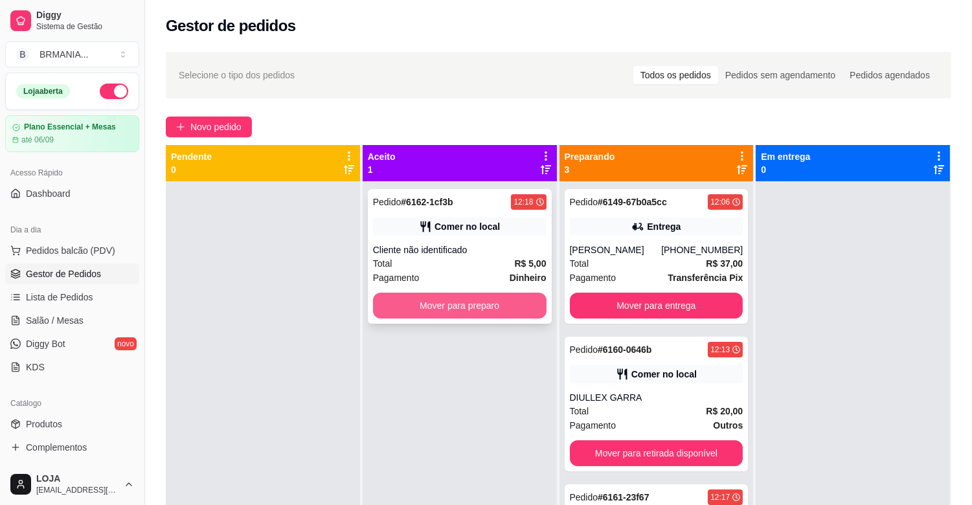
click at [455, 306] on button "Mover para preparo" at bounding box center [460, 306] width 174 height 26
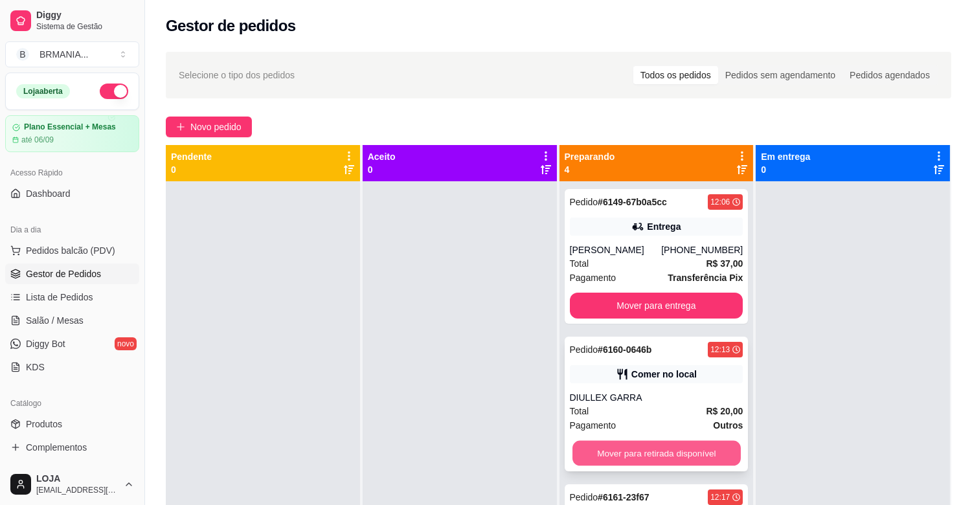
click at [669, 464] on button "Mover para retirada disponível" at bounding box center [656, 453] width 168 height 25
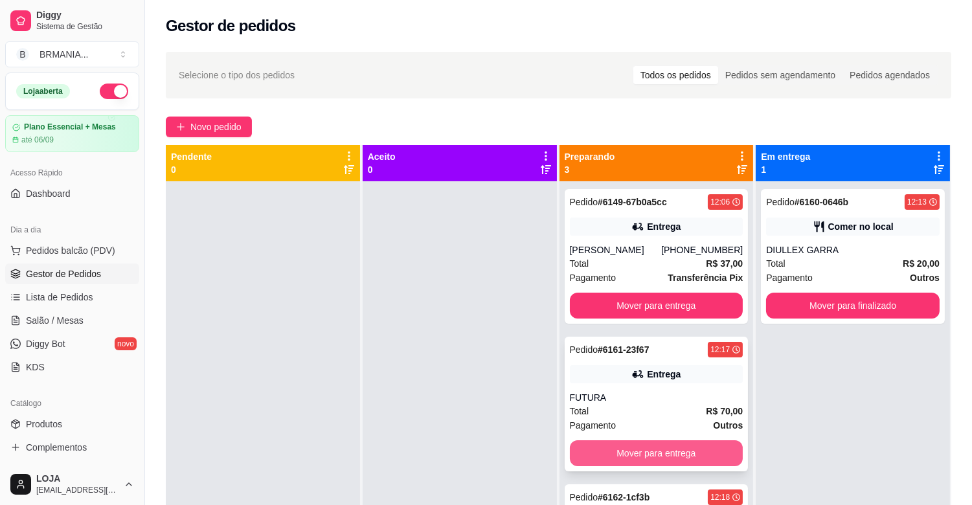
click at [669, 449] on button "Mover para entrega" at bounding box center [657, 453] width 174 height 26
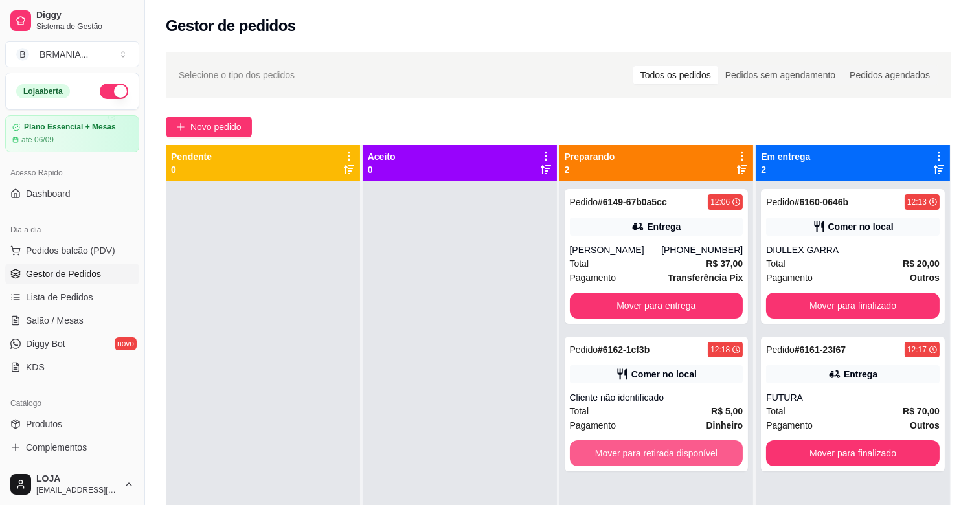
click at [668, 452] on button "Mover para retirada disponível" at bounding box center [657, 453] width 174 height 26
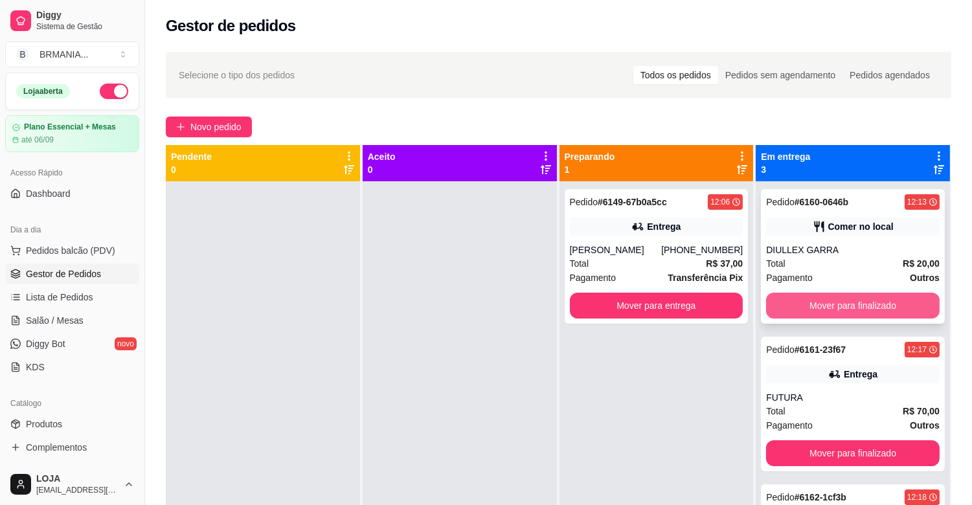
click at [842, 296] on button "Mover para finalizado" at bounding box center [853, 306] width 174 height 26
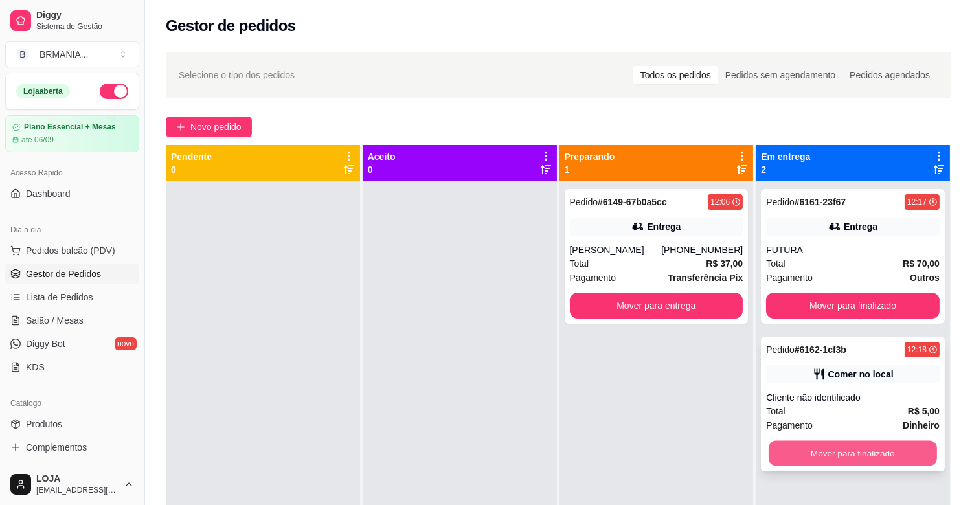
click at [833, 455] on button "Mover para finalizado" at bounding box center [853, 453] width 168 height 25
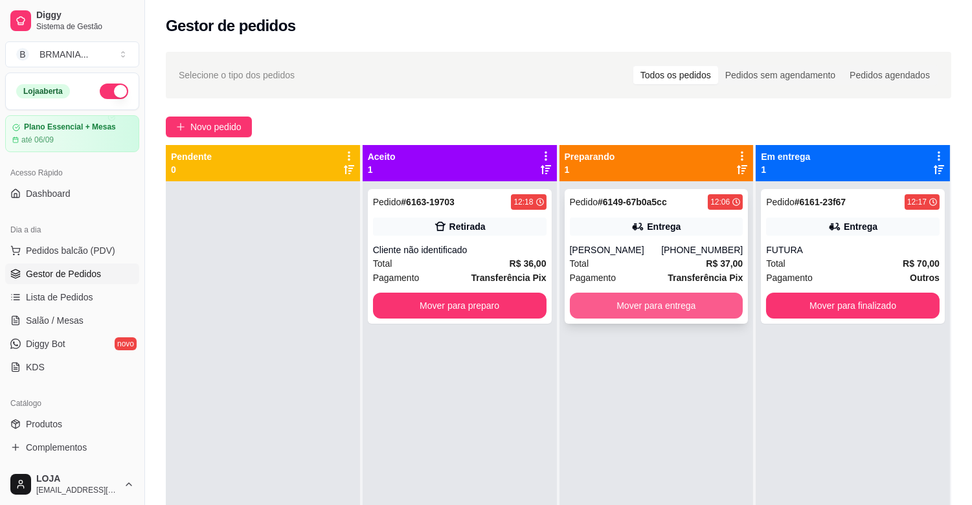
click at [681, 311] on button "Mover para entrega" at bounding box center [657, 306] width 174 height 26
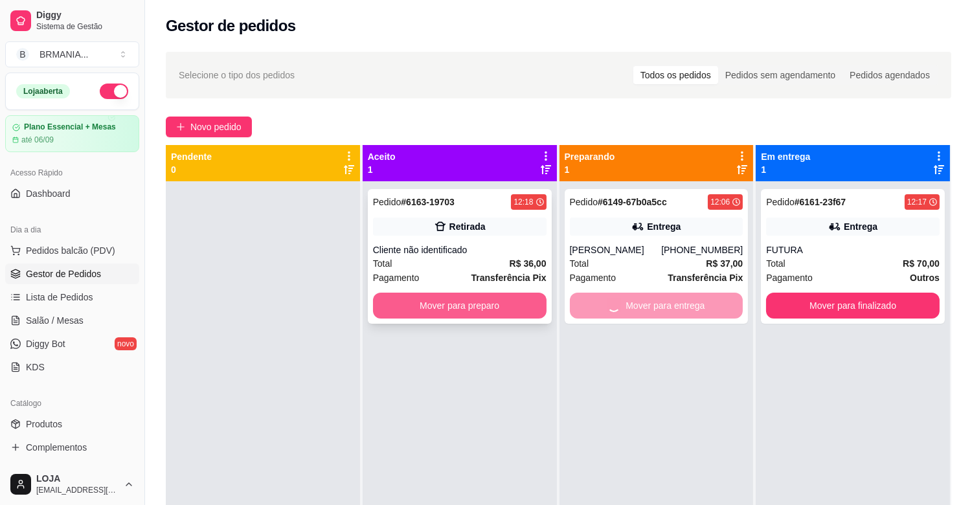
click at [438, 300] on button "Mover para preparo" at bounding box center [460, 306] width 174 height 26
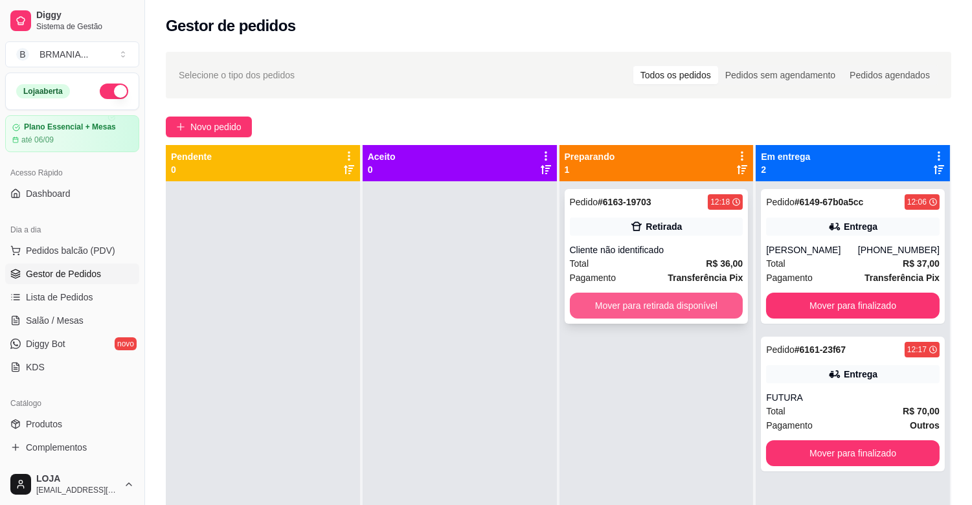
click at [642, 293] on button "Mover para retirada disponível" at bounding box center [657, 306] width 174 height 26
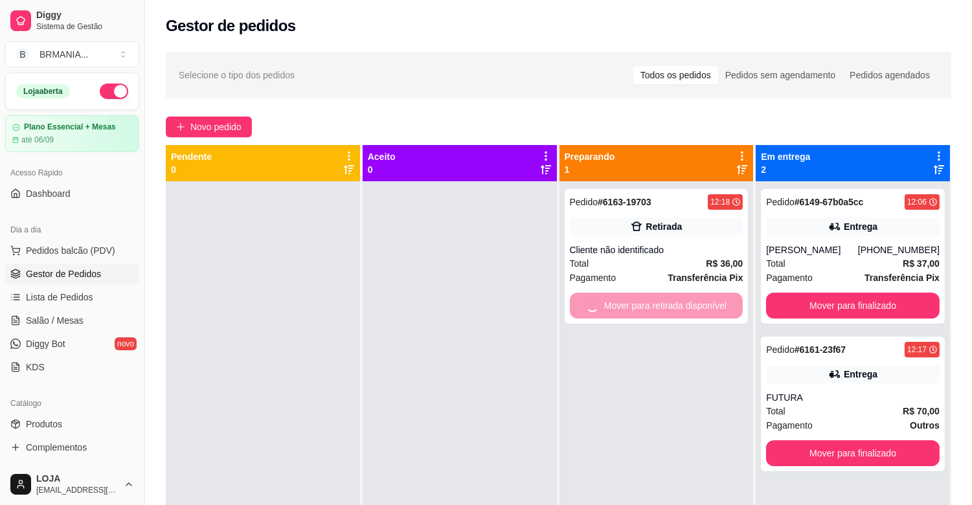
click at [93, 265] on link "Gestor de Pedidos" at bounding box center [72, 274] width 134 height 21
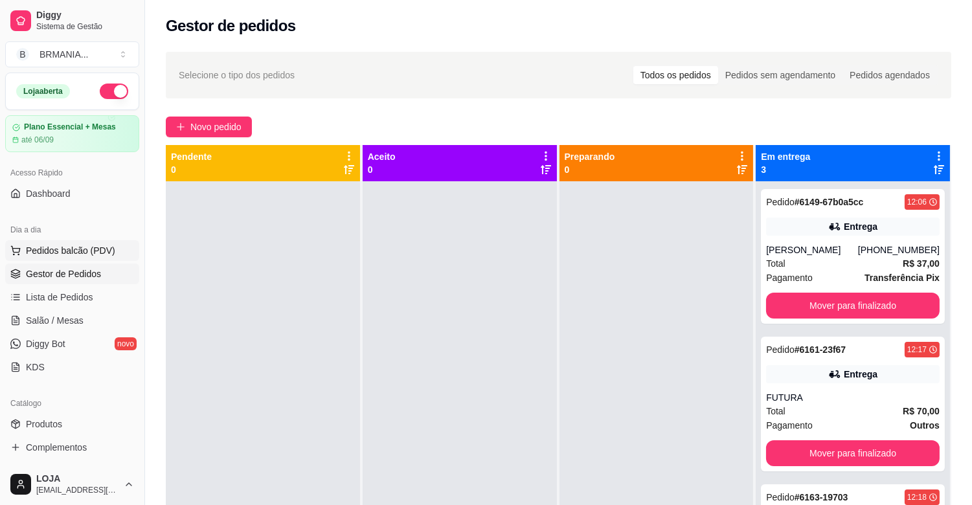
click at [89, 253] on span "Pedidos balcão (PDV)" at bounding box center [70, 250] width 89 height 13
click at [80, 246] on span "Pedidos balcão (PDV)" at bounding box center [70, 250] width 89 height 13
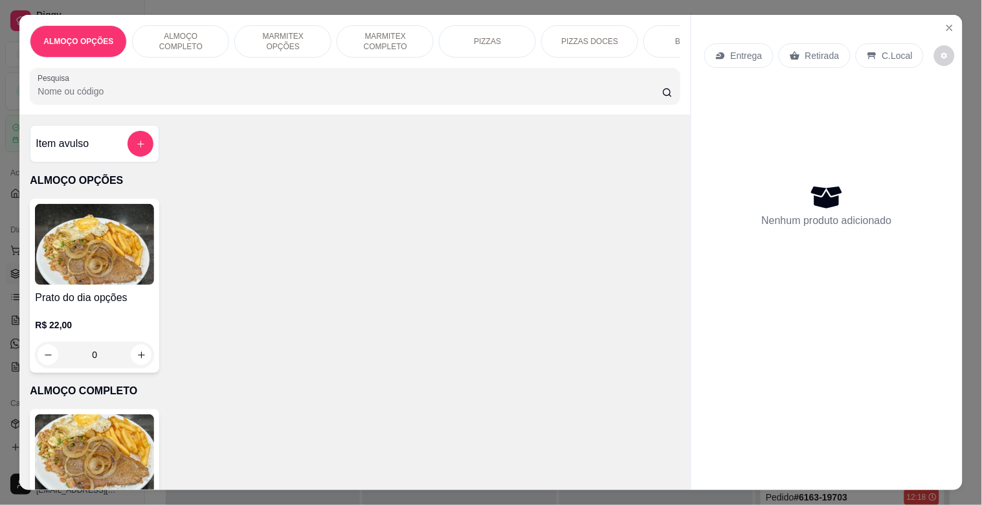
click at [105, 467] on img at bounding box center [94, 454] width 119 height 81
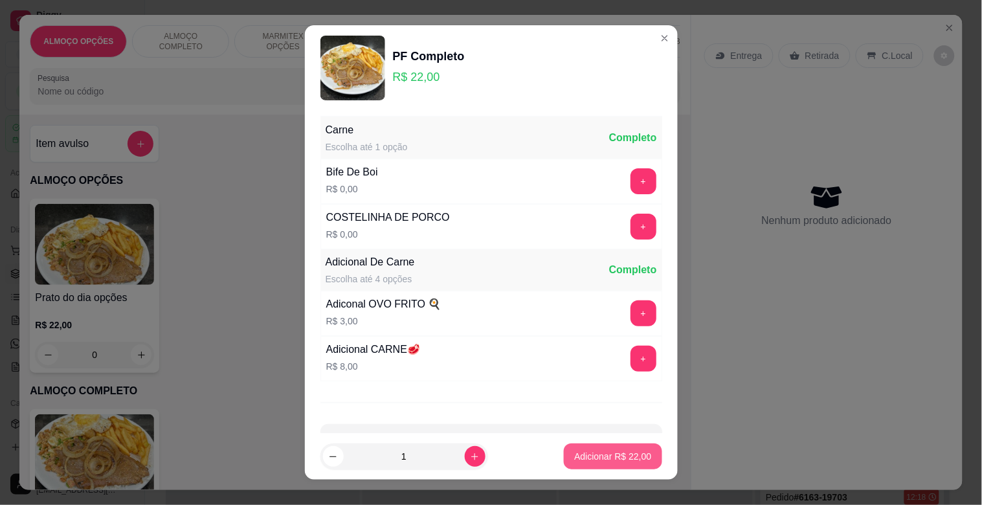
click at [609, 458] on p "Adicionar R$ 22,00" at bounding box center [612, 456] width 77 height 13
type input "1"
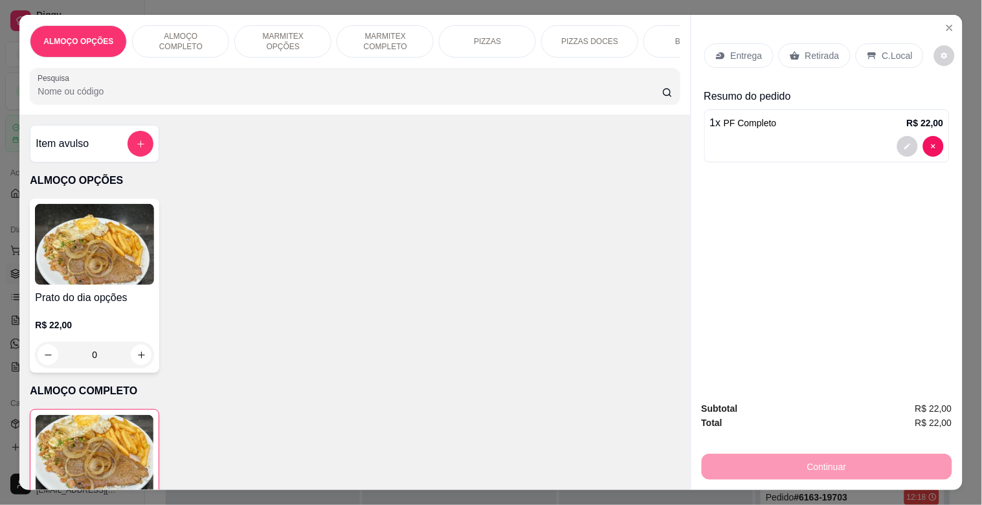
click at [886, 54] on p "C.Local" at bounding box center [898, 55] width 30 height 13
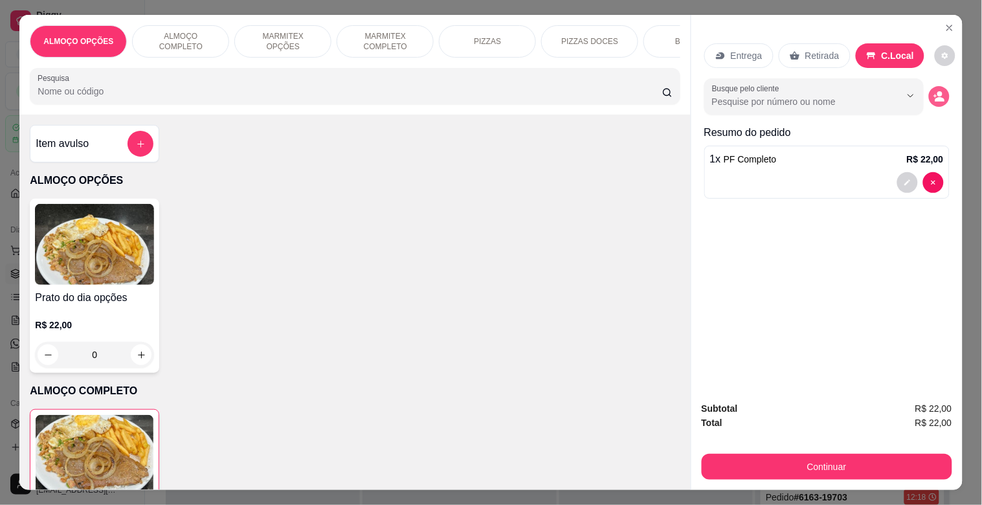
click at [942, 92] on button "decrease-product-quantity" at bounding box center [939, 96] width 21 height 21
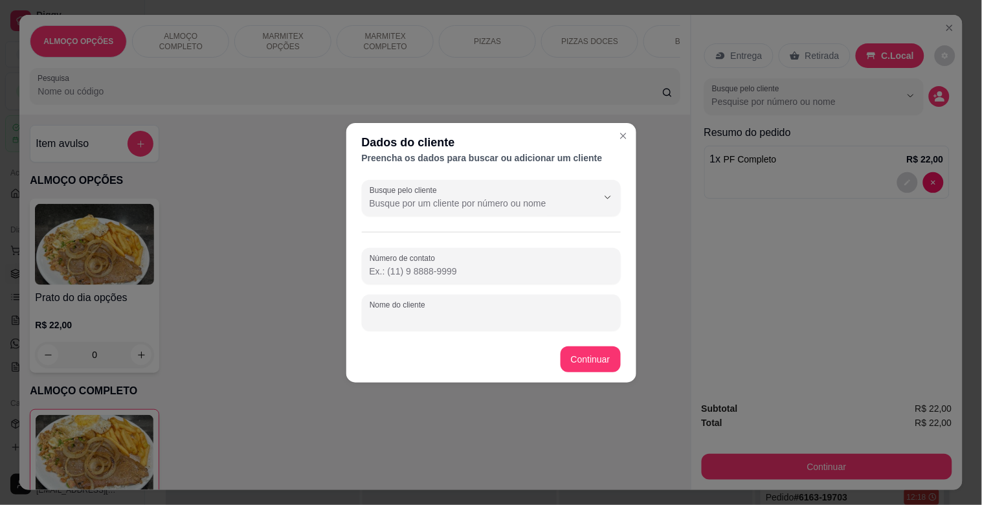
click at [423, 315] on input "Nome do cliente" at bounding box center [491, 317] width 243 height 13
type input "LEONARDO MODERNA"
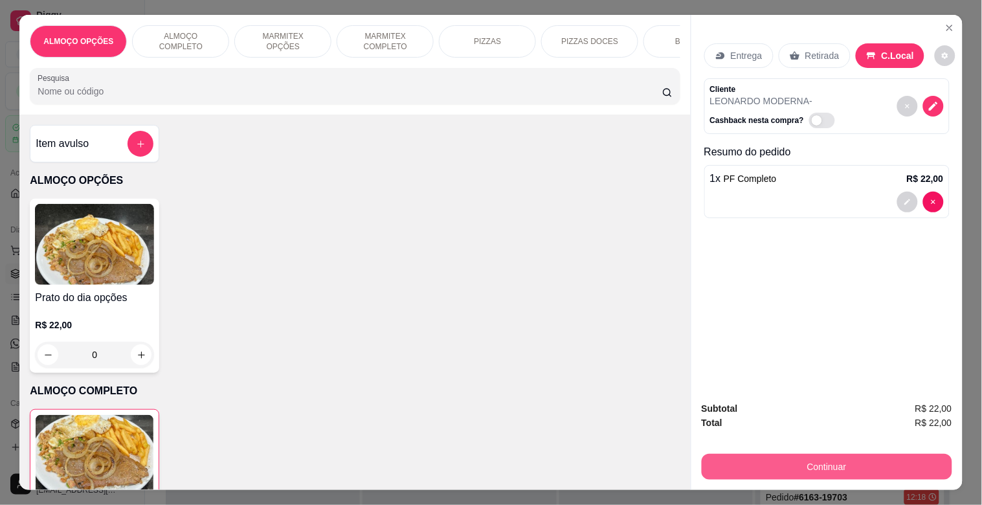
click at [759, 454] on button "Continuar" at bounding box center [827, 467] width 251 height 26
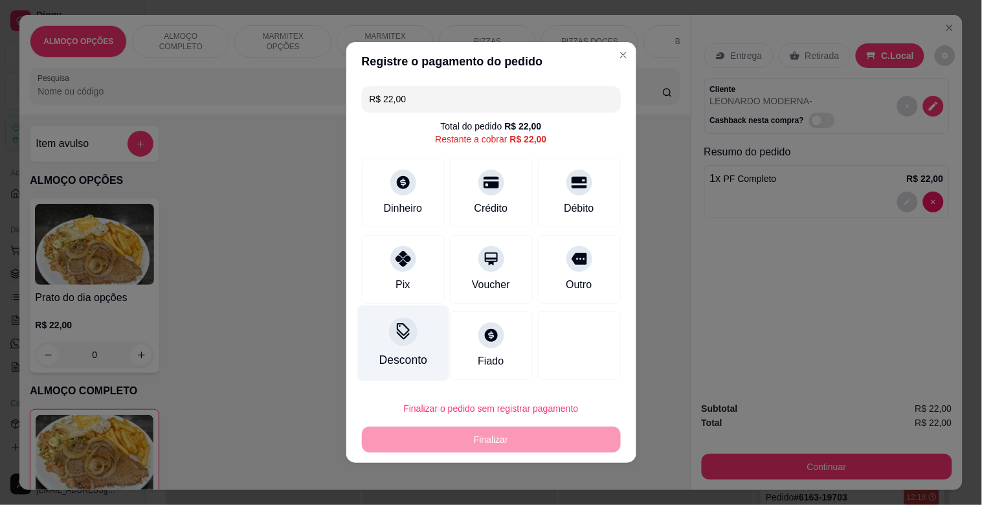
click at [374, 342] on div "Desconto" at bounding box center [402, 344] width 91 height 76
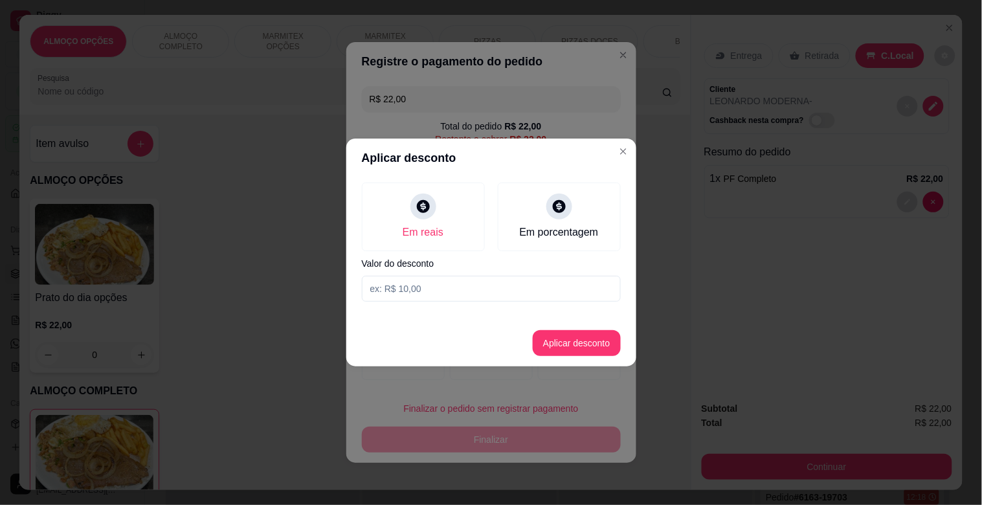
click at [411, 282] on input at bounding box center [491, 289] width 259 height 26
type input "2,00"
click at [563, 352] on button "Aplicar desconto" at bounding box center [577, 343] width 88 height 26
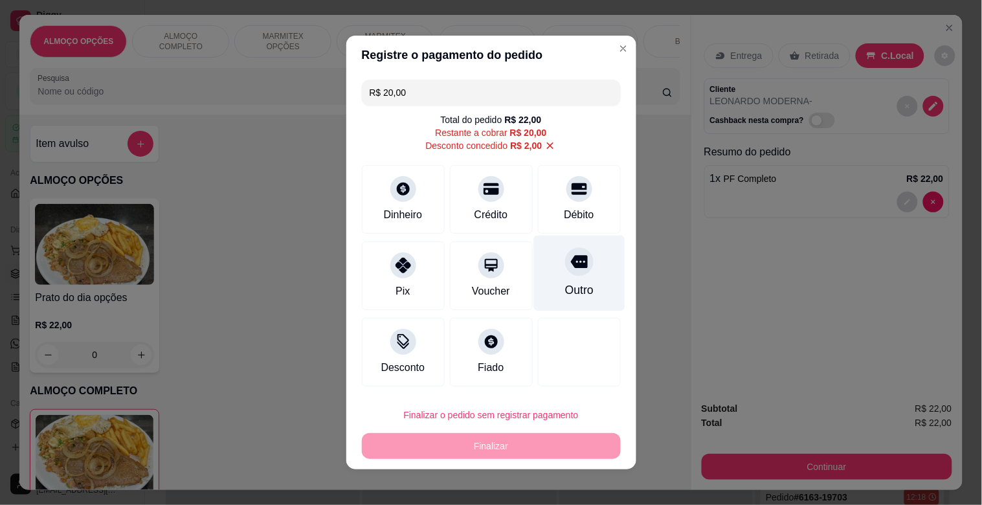
click at [583, 286] on div "Outro" at bounding box center [579, 274] width 91 height 76
type input "R$ 0,00"
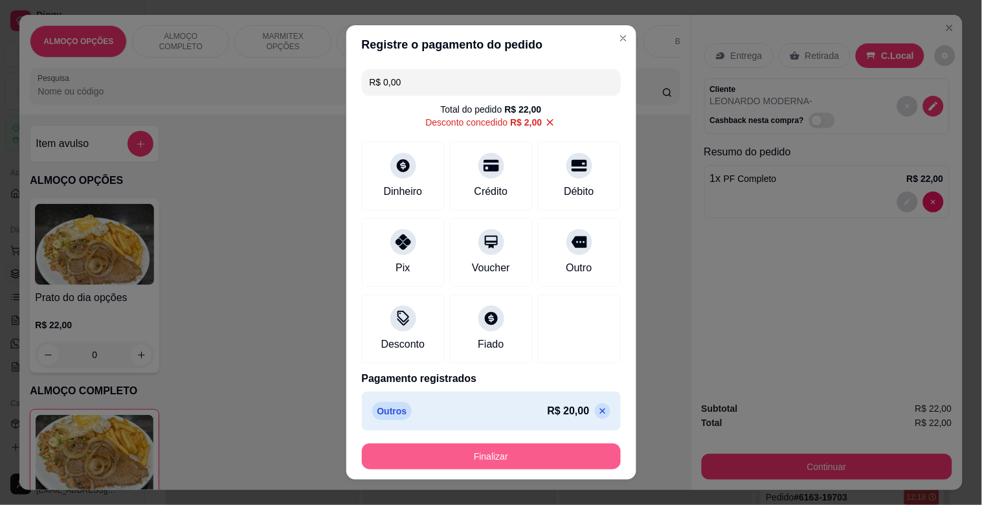
click at [487, 453] on button "Finalizar" at bounding box center [491, 457] width 259 height 26
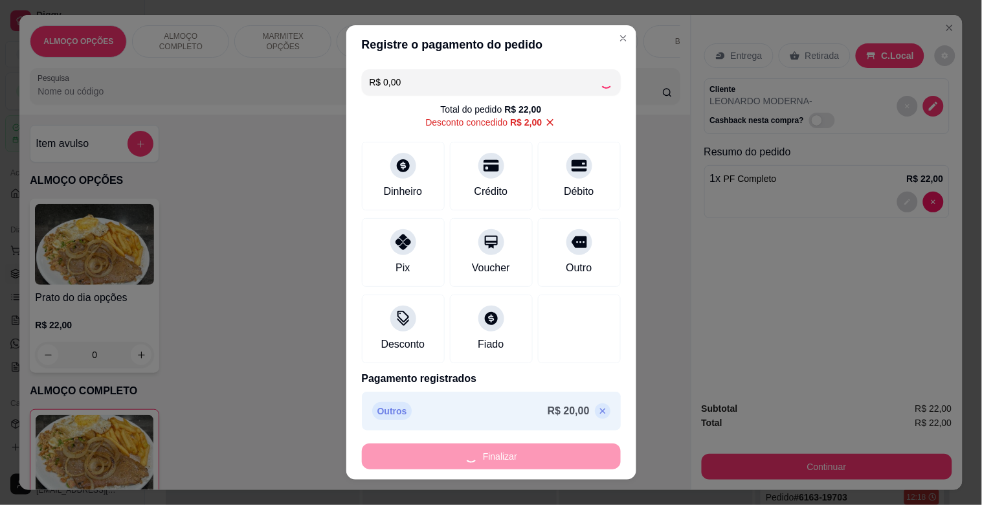
type input "0"
type input "-R$ 22,00"
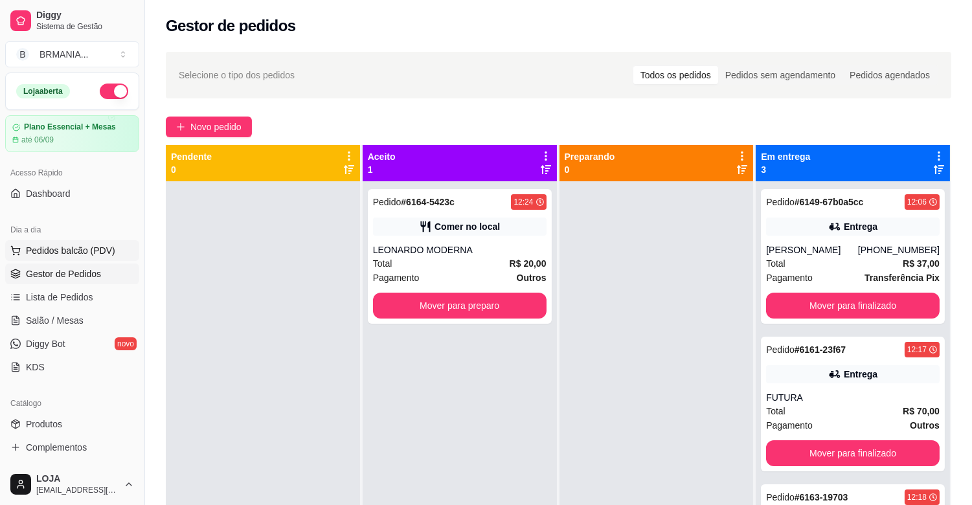
drag, startPoint x: 104, startPoint y: 248, endPoint x: 98, endPoint y: 249, distance: 6.5
click at [102, 248] on span "Pedidos balcão (PDV)" at bounding box center [70, 250] width 89 height 13
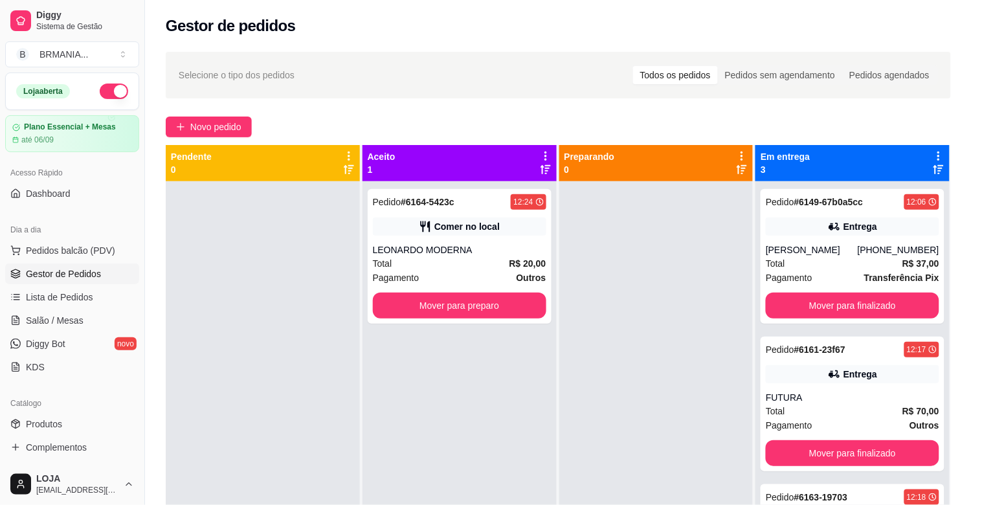
click at [123, 447] on img at bounding box center [94, 454] width 119 height 81
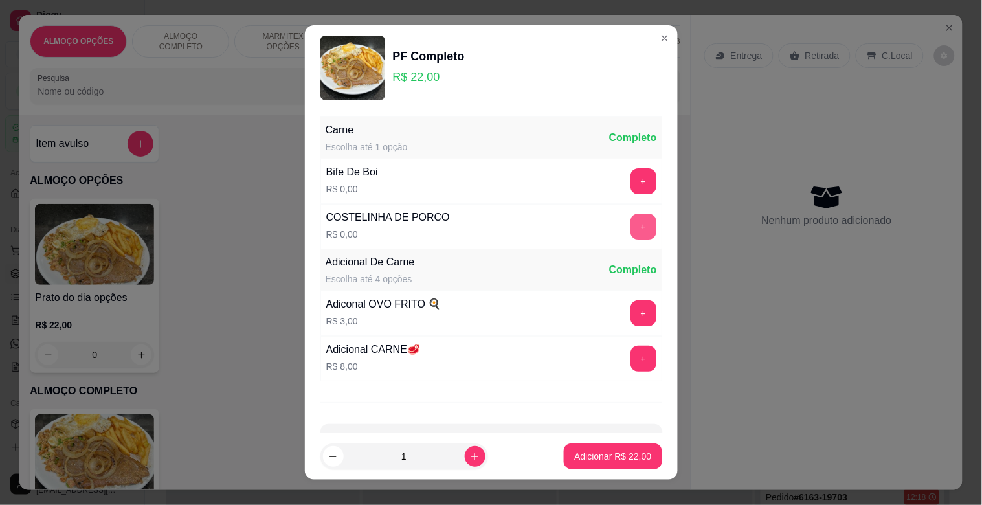
click at [631, 222] on button "+" at bounding box center [644, 227] width 26 height 26
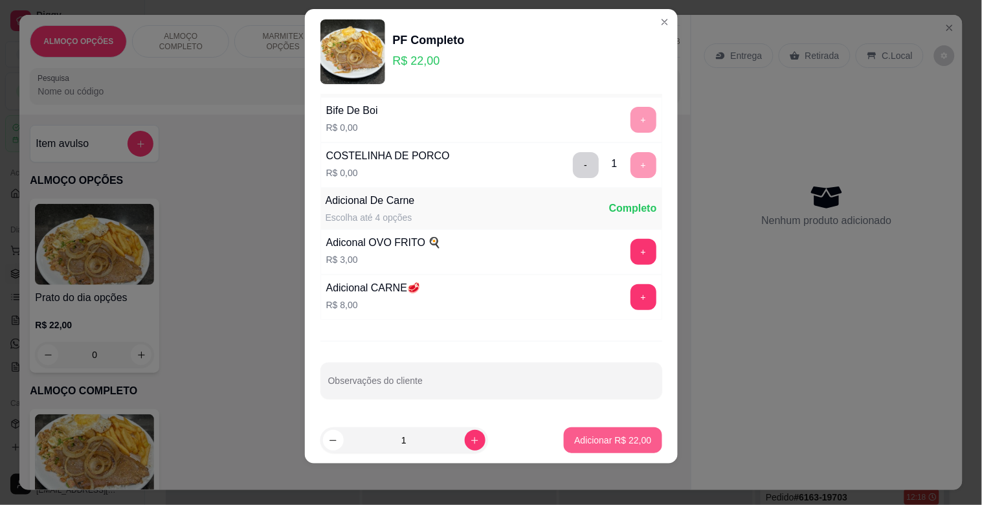
click at [592, 437] on p "Adicionar R$ 22,00" at bounding box center [612, 440] width 77 height 13
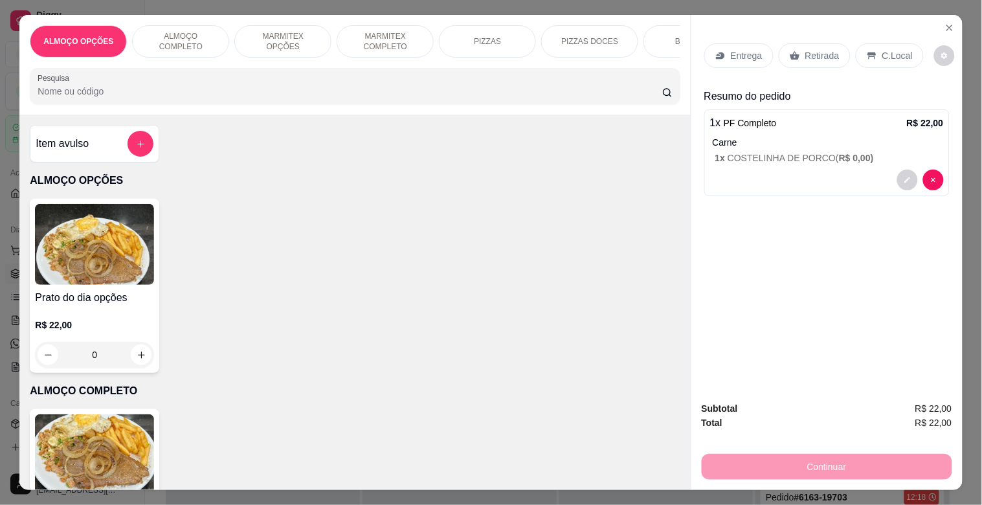
click at [885, 56] on p "C.Local" at bounding box center [898, 55] width 30 height 13
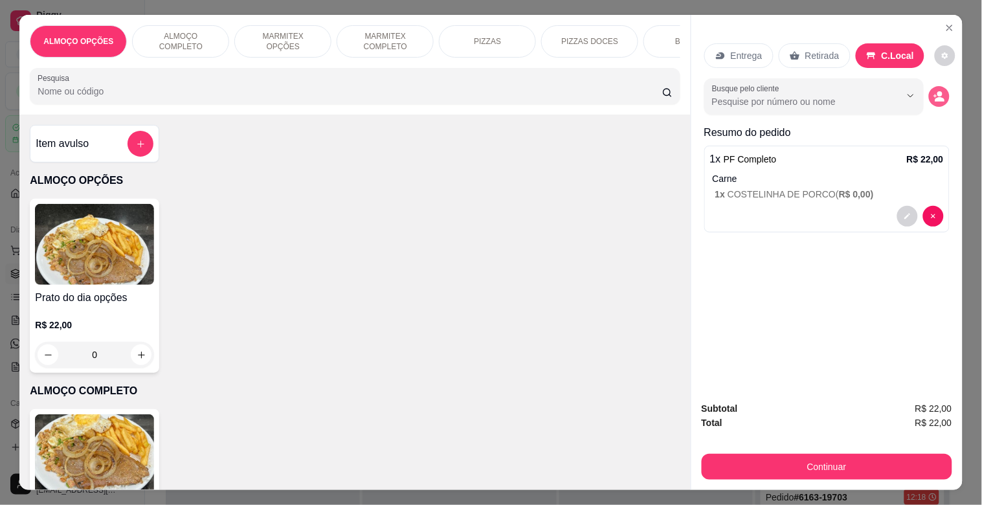
click at [938, 92] on circle "decrease-product-quantity" at bounding box center [940, 94] width 5 height 5
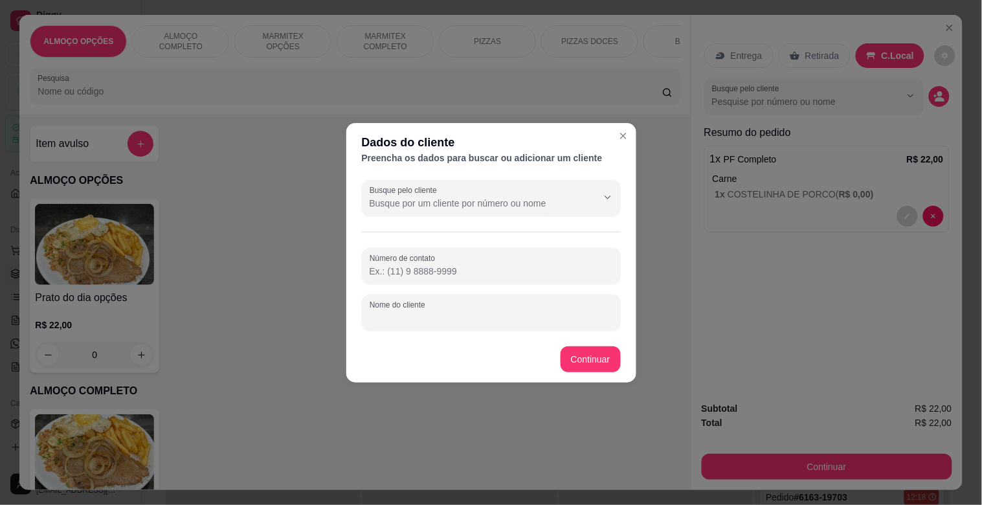
click at [435, 312] on input "Nome do cliente" at bounding box center [491, 317] width 243 height 13
type input "LORIN MODERNA"
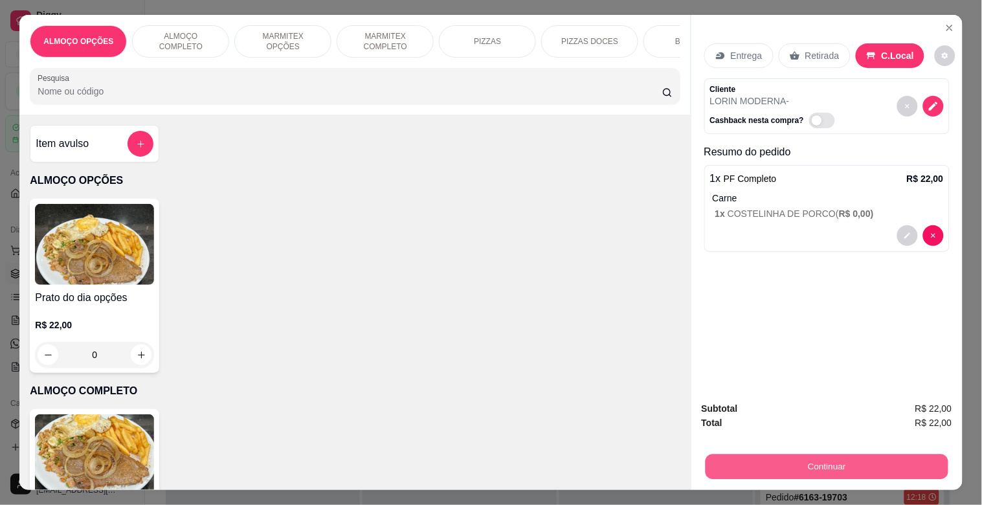
click at [742, 460] on button "Continuar" at bounding box center [826, 466] width 243 height 25
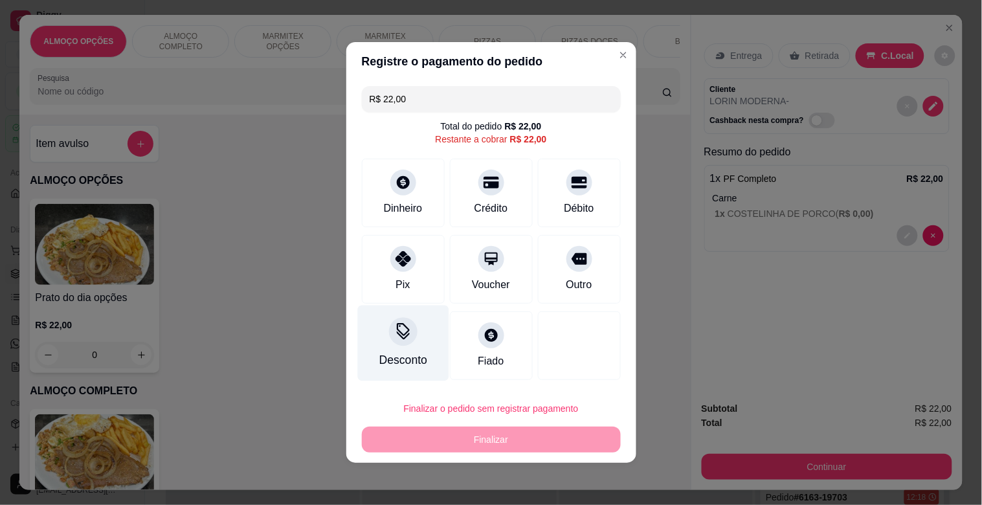
click at [397, 350] on div "Desconto" at bounding box center [402, 344] width 91 height 76
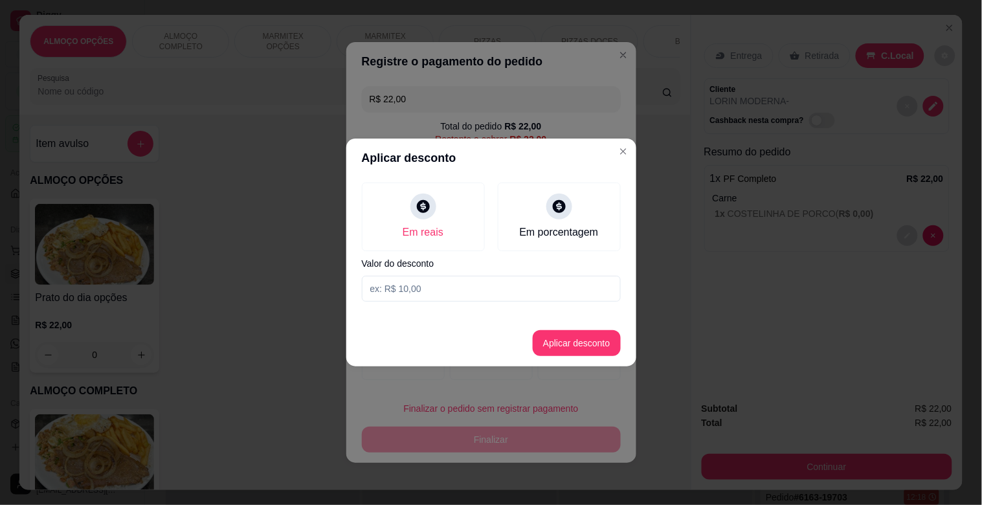
click at [418, 291] on input at bounding box center [491, 289] width 259 height 26
type input "2,00"
click at [575, 344] on button "Aplicar desconto" at bounding box center [576, 343] width 85 height 25
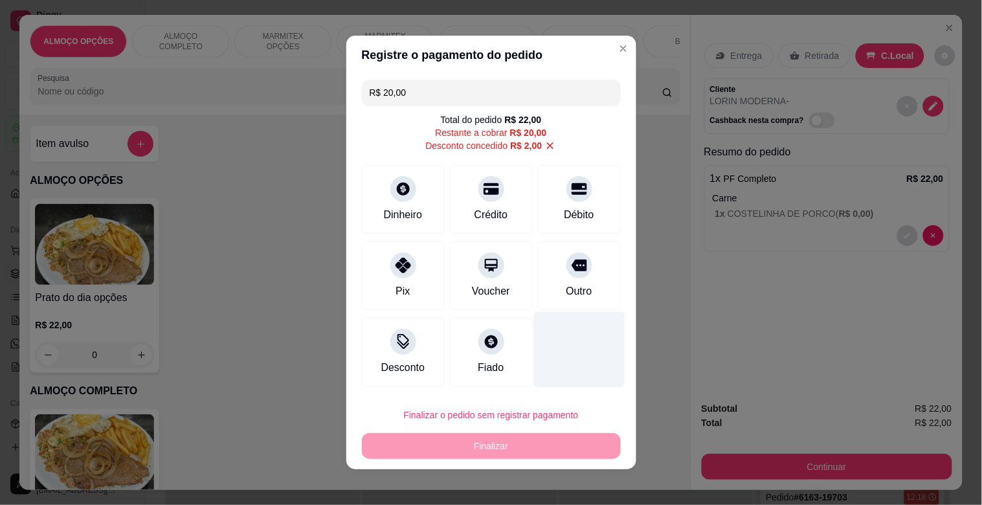
drag, startPoint x: 558, startPoint y: 251, endPoint x: 557, endPoint y: 327, distance: 76.4
click at [567, 253] on div at bounding box center [580, 266] width 26 height 26
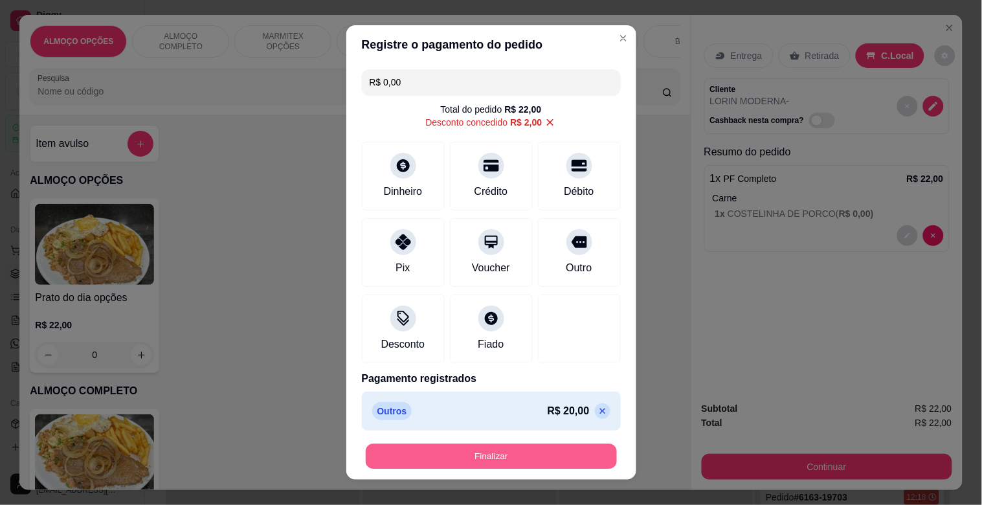
click at [520, 457] on button "Finalizar" at bounding box center [491, 456] width 251 height 25
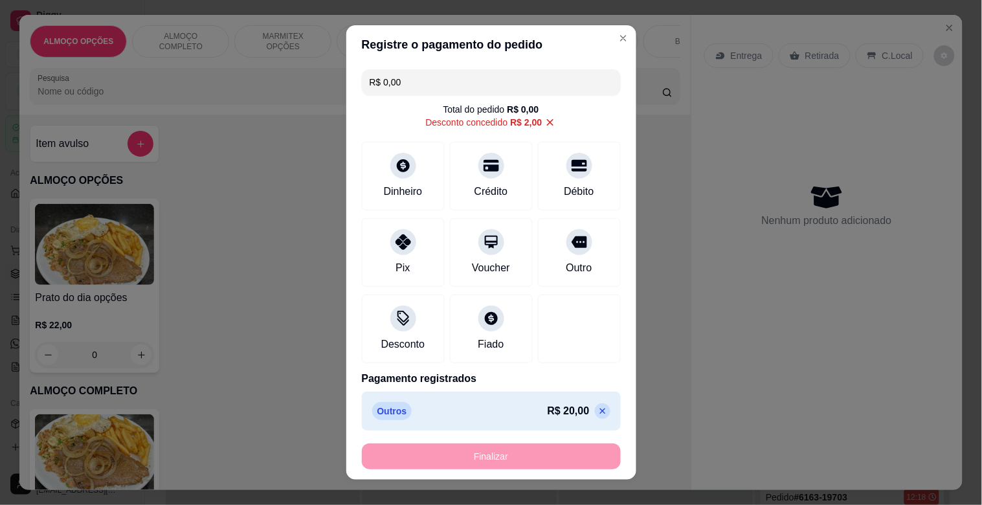
type input "-R$ 22,00"
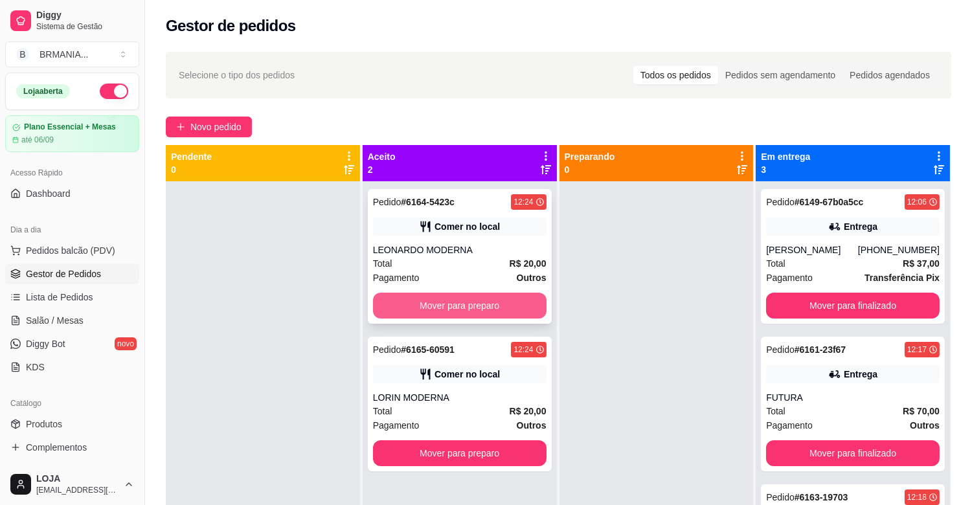
click at [434, 305] on button "Mover para preparo" at bounding box center [460, 306] width 174 height 26
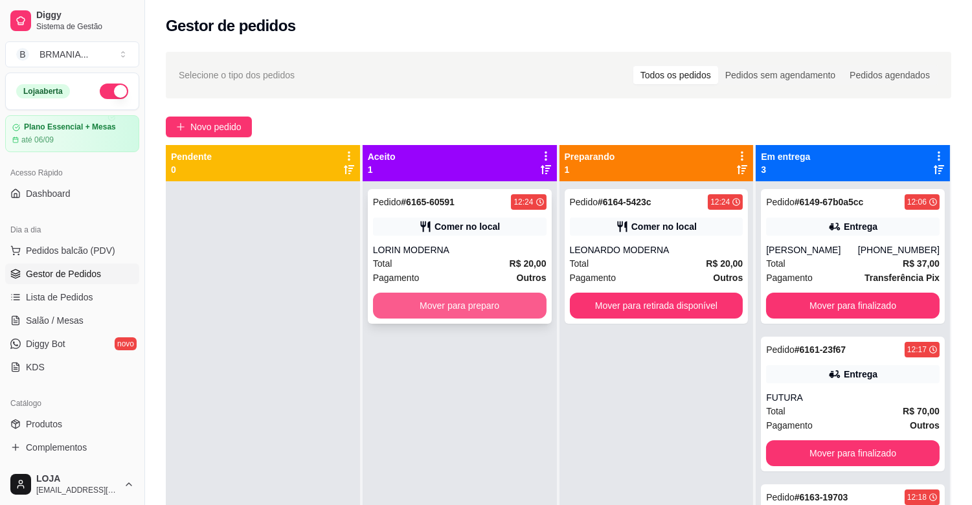
click at [521, 308] on button "Mover para preparo" at bounding box center [460, 306] width 174 height 26
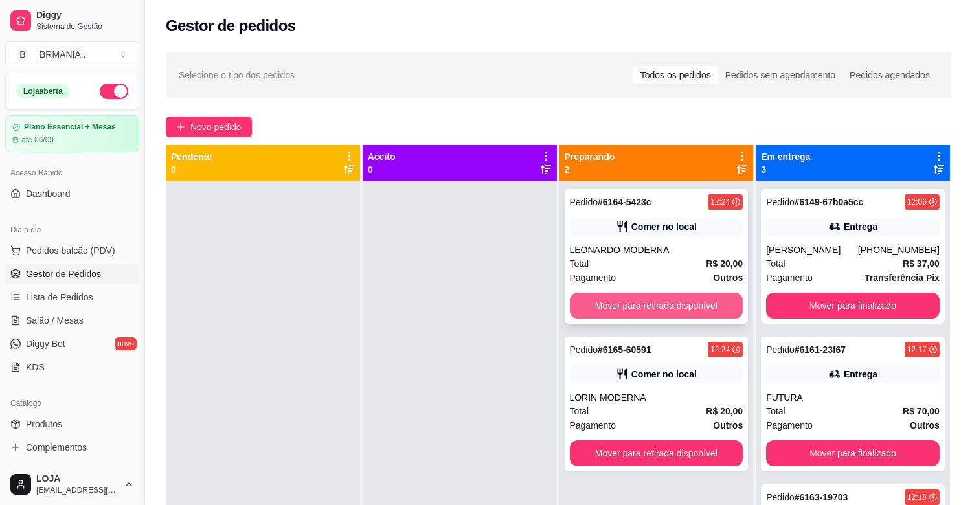
click at [657, 308] on button "Mover para retirada disponível" at bounding box center [657, 306] width 174 height 26
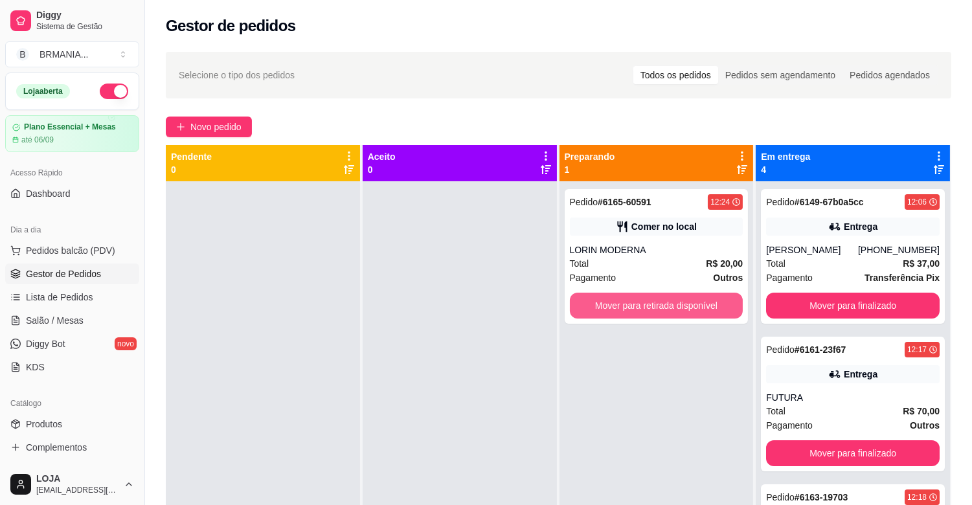
click at [657, 308] on button "Mover para retirada disponível" at bounding box center [657, 306] width 174 height 26
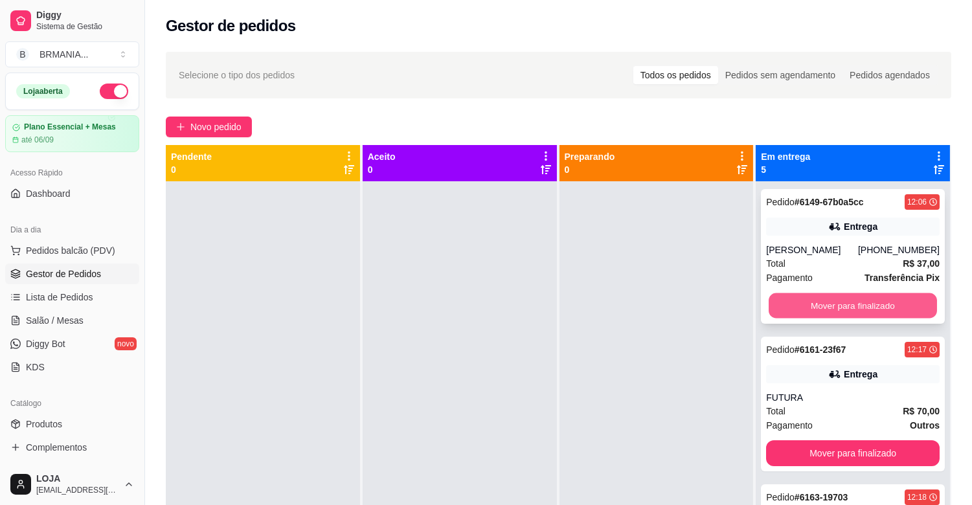
click at [782, 315] on button "Mover para finalizado" at bounding box center [853, 305] width 168 height 25
click at [793, 315] on button "Mover para finalizado" at bounding box center [853, 306] width 174 height 26
click at [793, 314] on button "Mover para finalizado" at bounding box center [853, 305] width 168 height 25
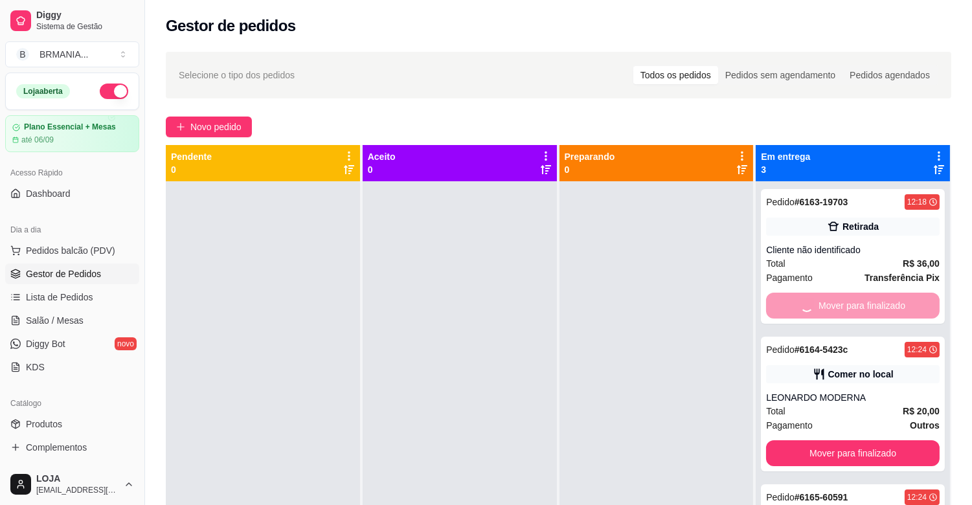
click at [793, 440] on button "Mover para finalizado" at bounding box center [853, 453] width 174 height 26
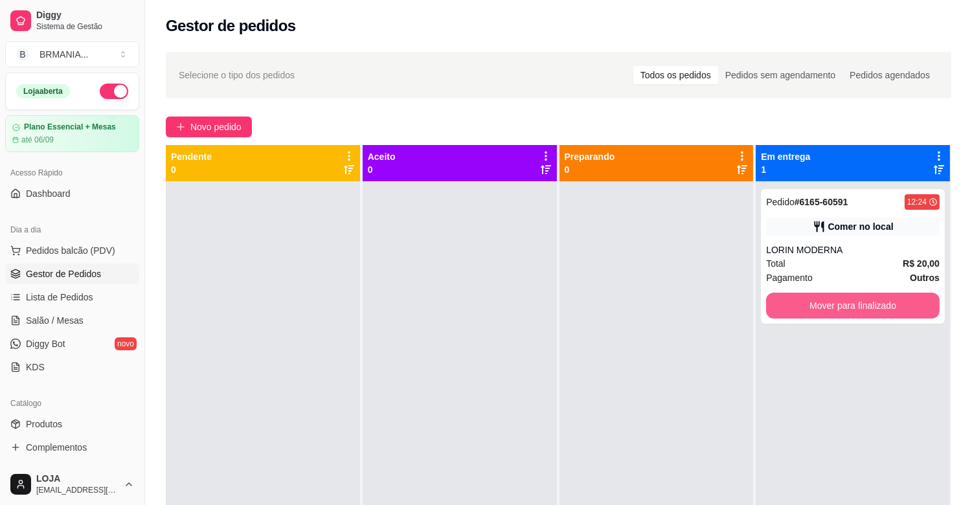
click at [793, 314] on button "Mover para finalizado" at bounding box center [853, 306] width 174 height 26
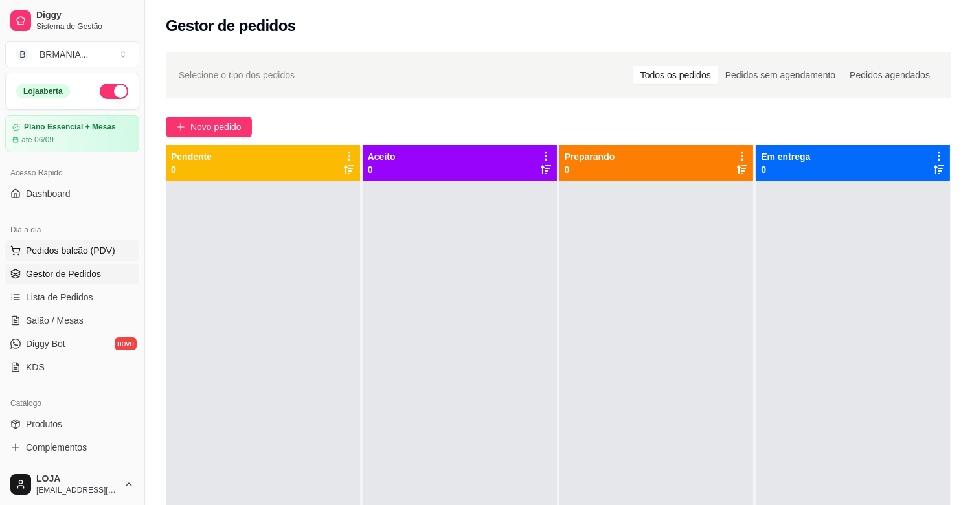
click at [56, 248] on span "Pedidos balcão (PDV)" at bounding box center [70, 250] width 89 height 13
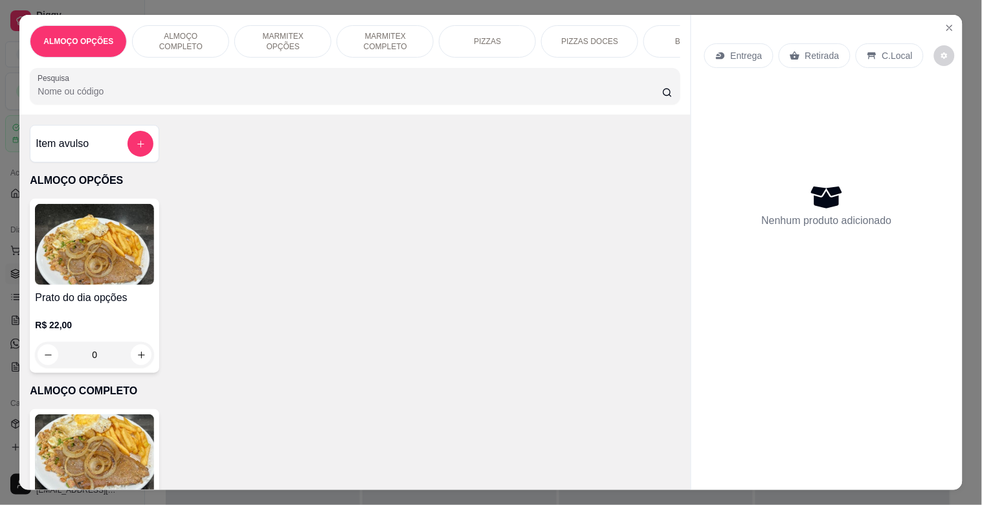
click at [377, 31] on p "MARMITEX COMPLETO" at bounding box center [385, 41] width 75 height 21
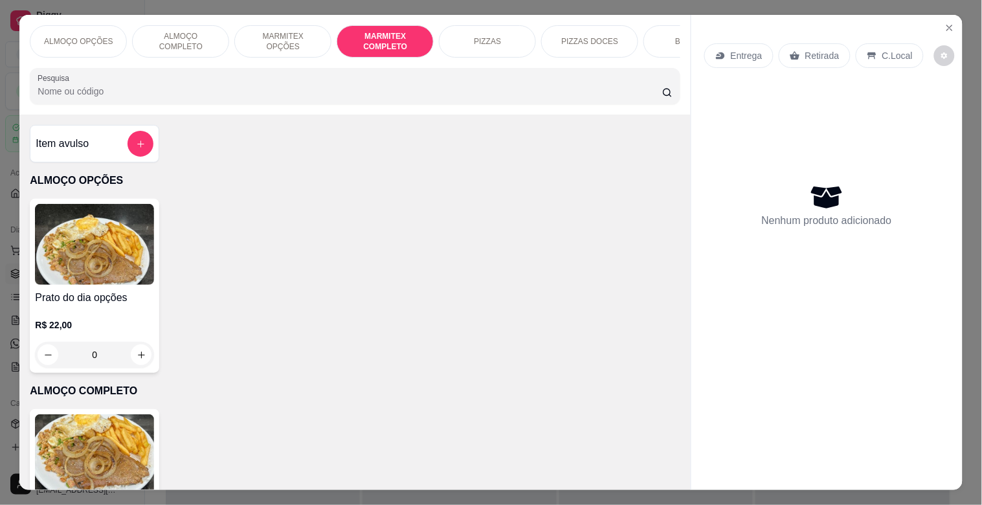
scroll to position [31, 0]
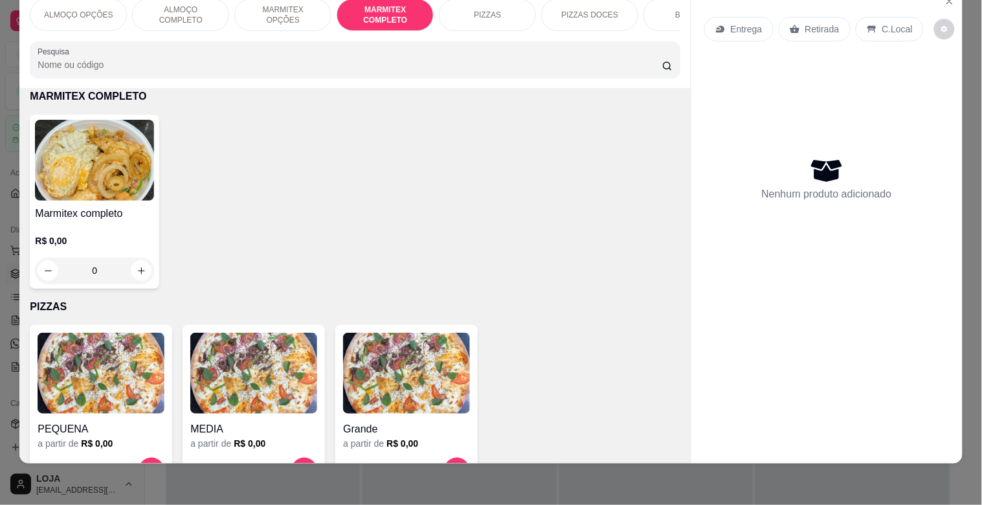
click at [73, 243] on p "R$ 0,00" at bounding box center [94, 240] width 119 height 13
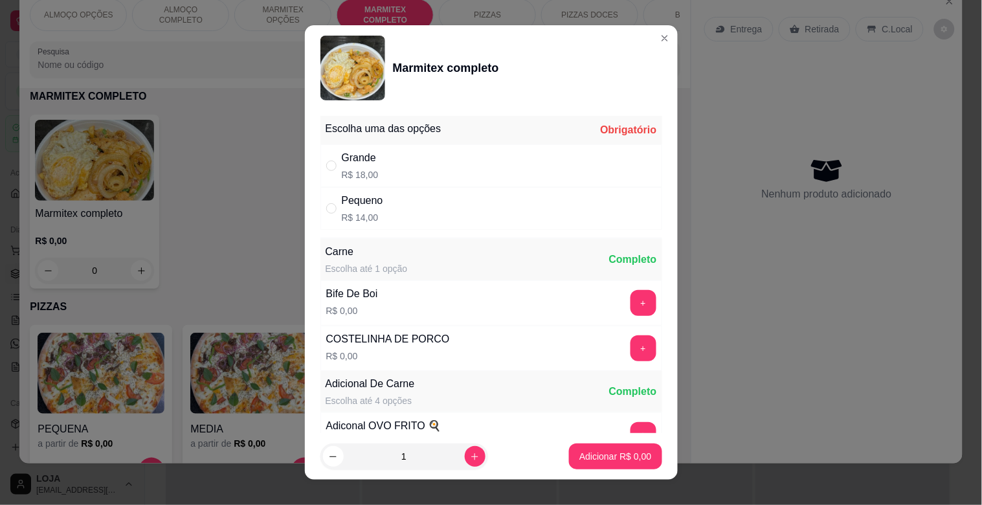
click at [418, 208] on div "Pequeno R$ 14,00" at bounding box center [492, 208] width 342 height 43
radio input "true"
click at [631, 342] on div "+" at bounding box center [643, 348] width 36 height 26
click at [631, 344] on button "+" at bounding box center [644, 348] width 26 height 26
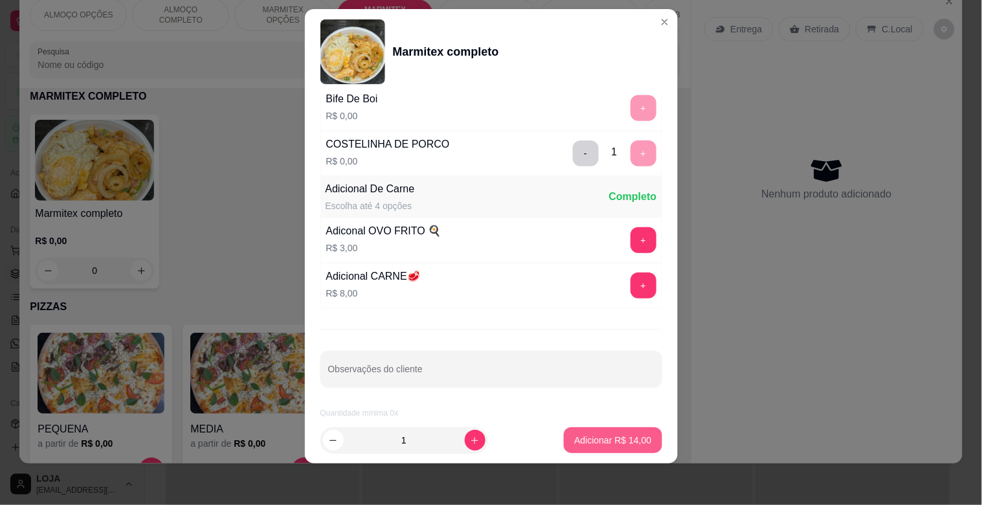
scroll to position [181, 0]
click at [603, 440] on p "Adicionar R$ 14,00" at bounding box center [612, 440] width 77 height 13
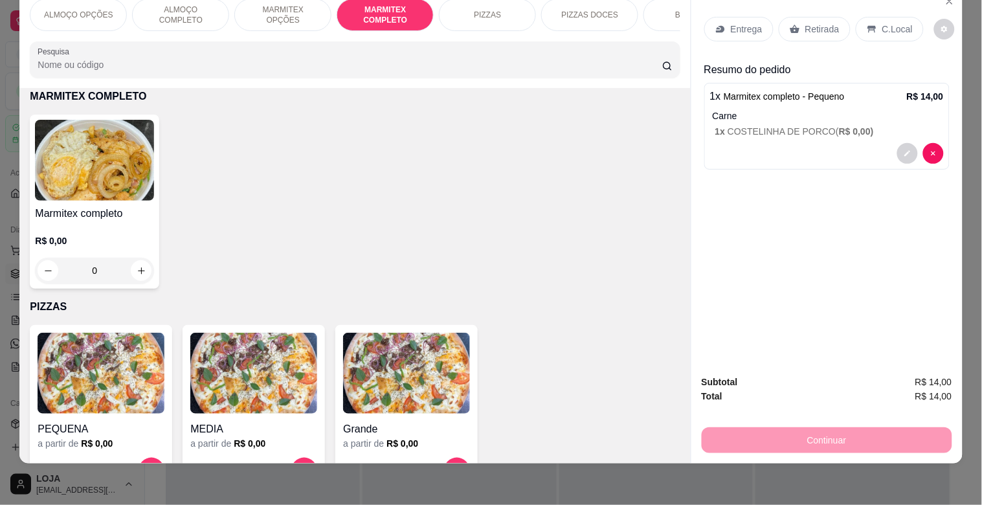
drag, startPoint x: 791, startPoint y: 18, endPoint x: 813, endPoint y: 35, distance: 27.2
click at [792, 25] on icon at bounding box center [795, 29] width 10 height 8
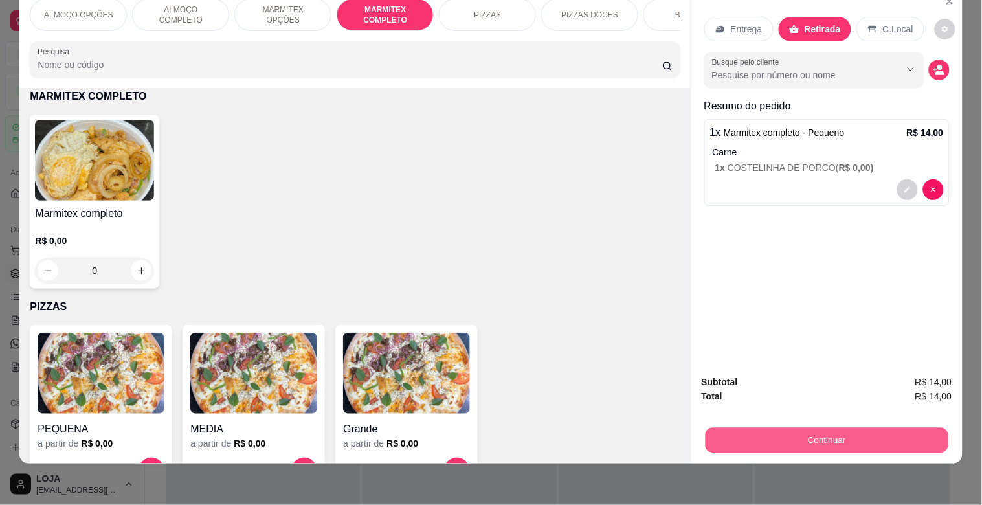
click at [816, 434] on button "Continuar" at bounding box center [826, 439] width 243 height 25
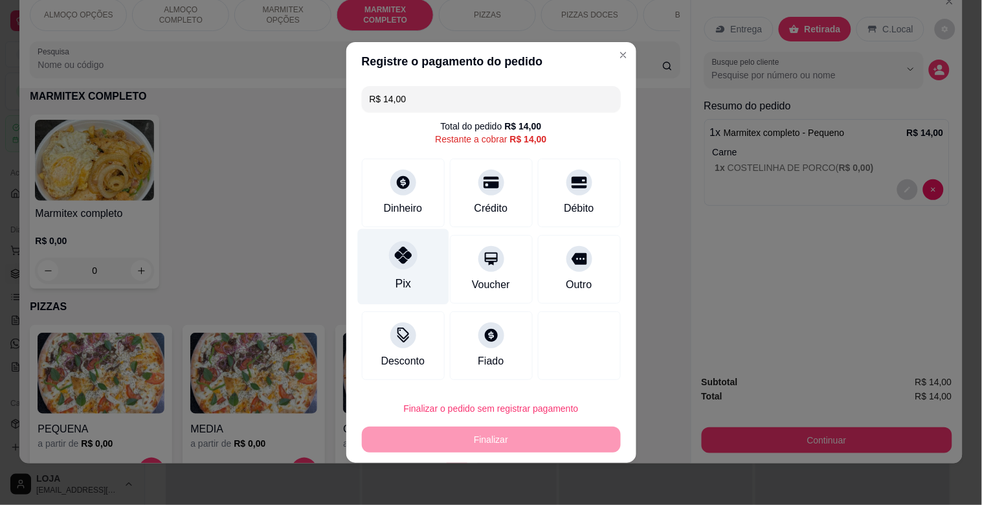
click at [390, 273] on div "Pix" at bounding box center [402, 267] width 91 height 76
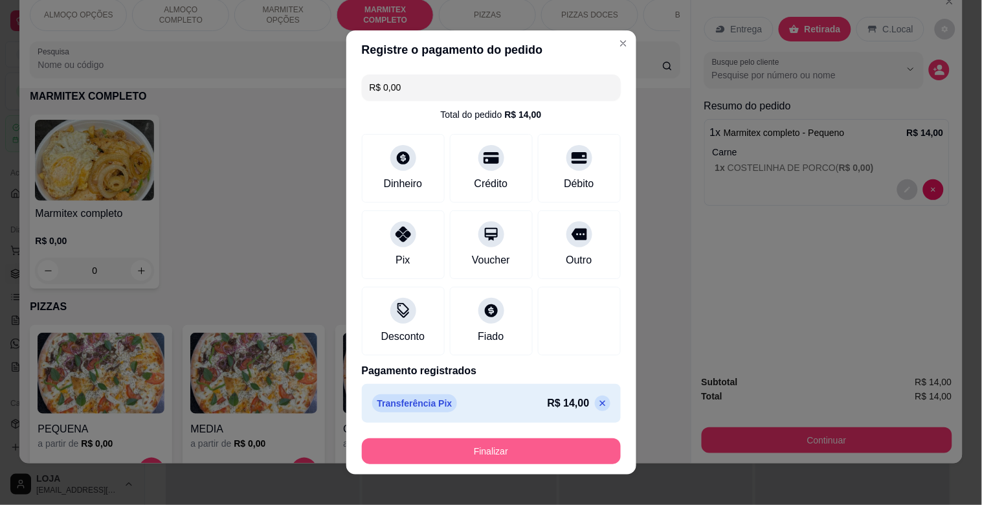
click at [517, 450] on button "Finalizar" at bounding box center [491, 451] width 259 height 26
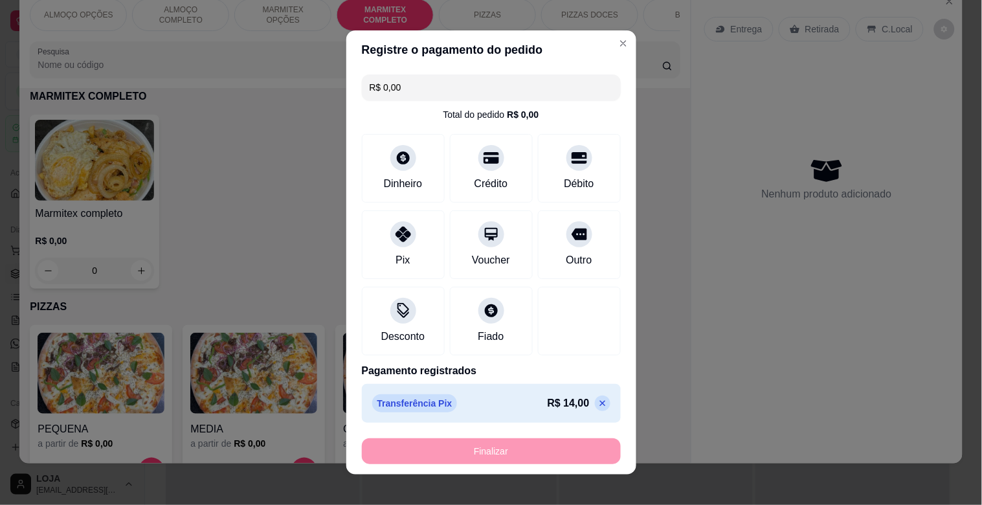
type input "-R$ 14,00"
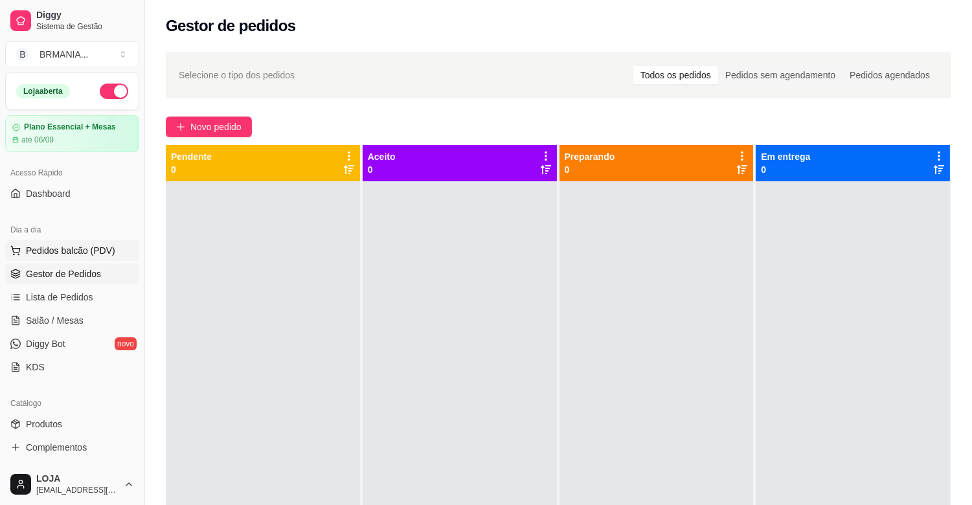
click at [69, 249] on span "Pedidos balcão (PDV)" at bounding box center [70, 250] width 89 height 13
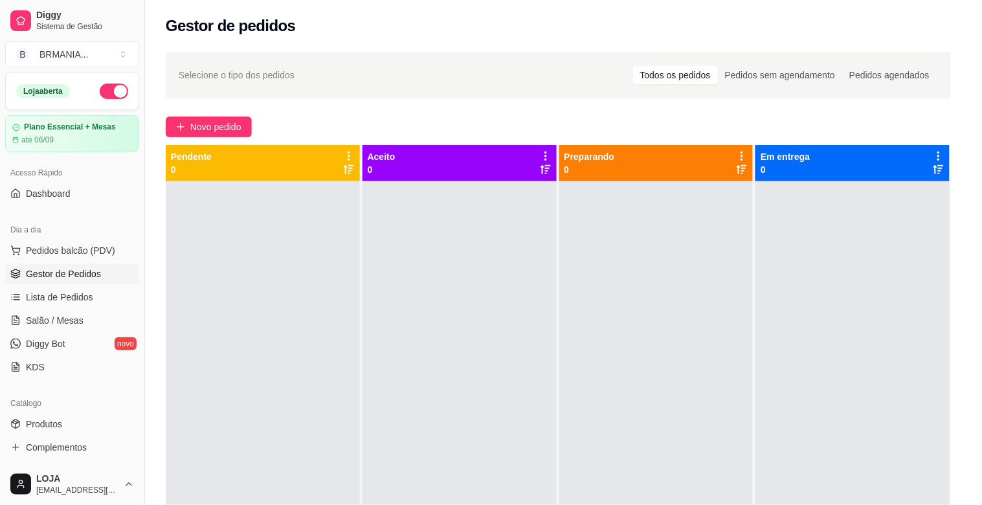
click at [273, 92] on input "Pesquisa" at bounding box center [350, 91] width 625 height 13
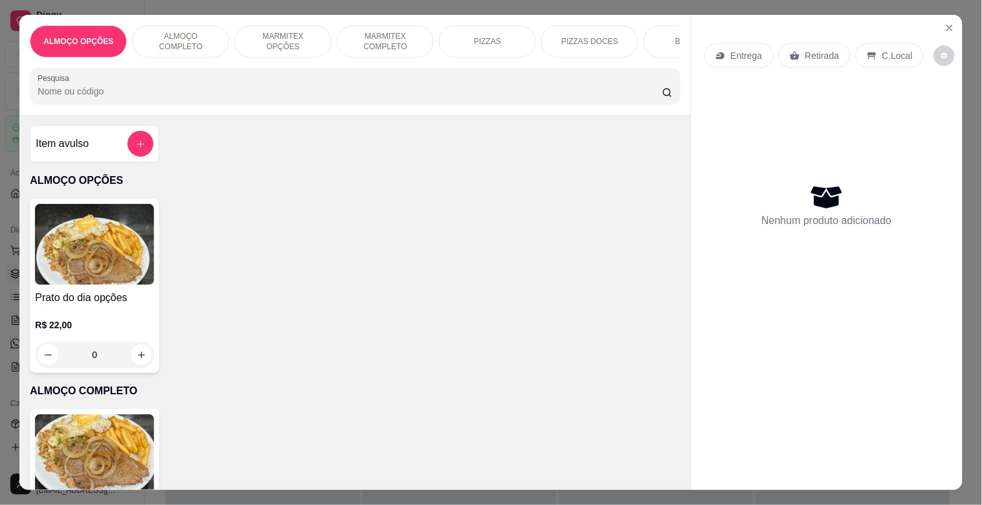
type input "C"
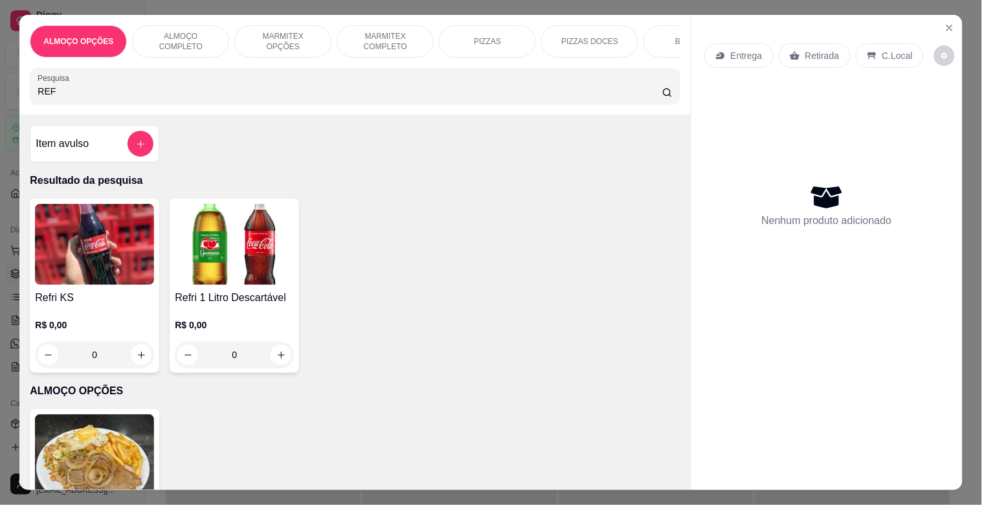
type input "REF"
click at [227, 270] on img at bounding box center [234, 244] width 119 height 81
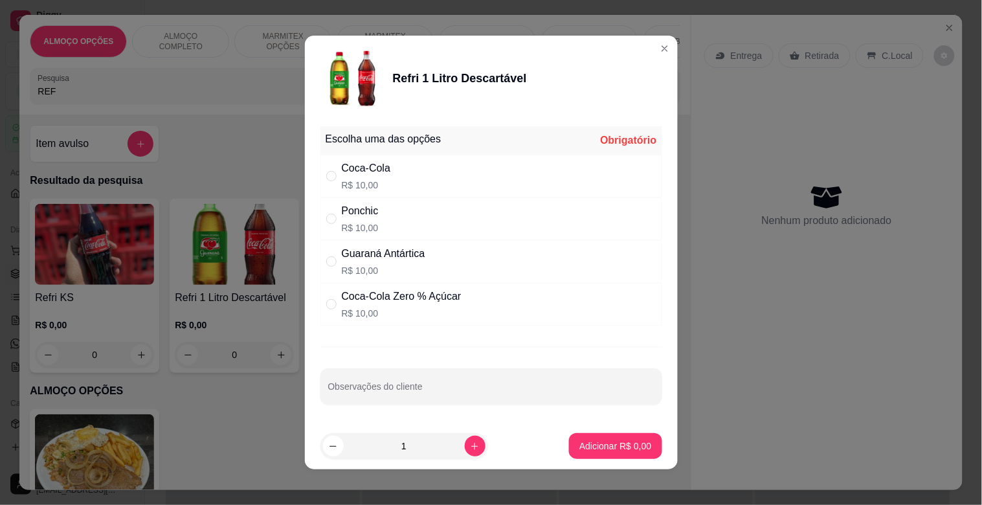
click at [412, 182] on div "Coca-Cola R$ 10,00" at bounding box center [492, 176] width 342 height 43
click at [423, 308] on p "R$ 10,00" at bounding box center [402, 313] width 120 height 13
radio input "false"
radio input "true"
click at [606, 453] on button "Adicionar R$ 10,00" at bounding box center [613, 446] width 95 height 25
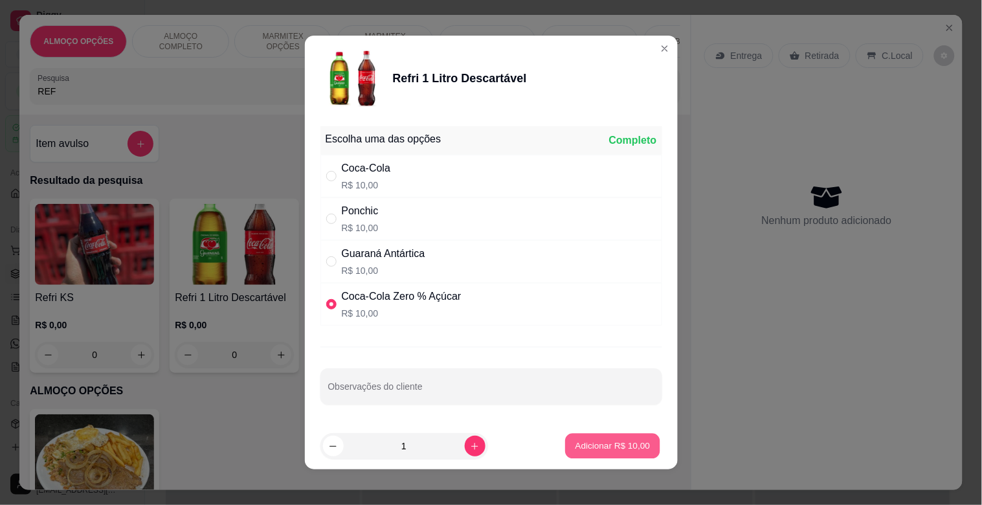
type input "1"
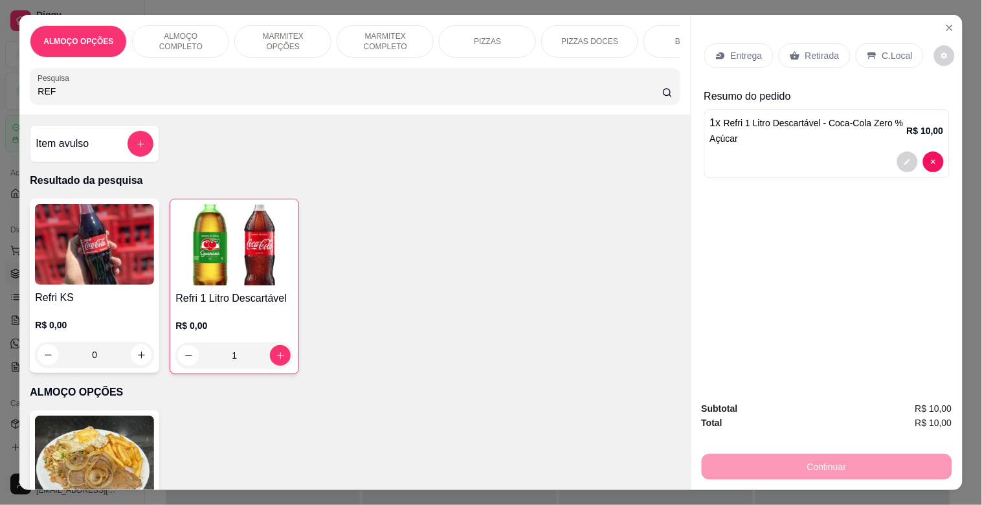
click at [812, 58] on div "Retirada" at bounding box center [815, 55] width 72 height 25
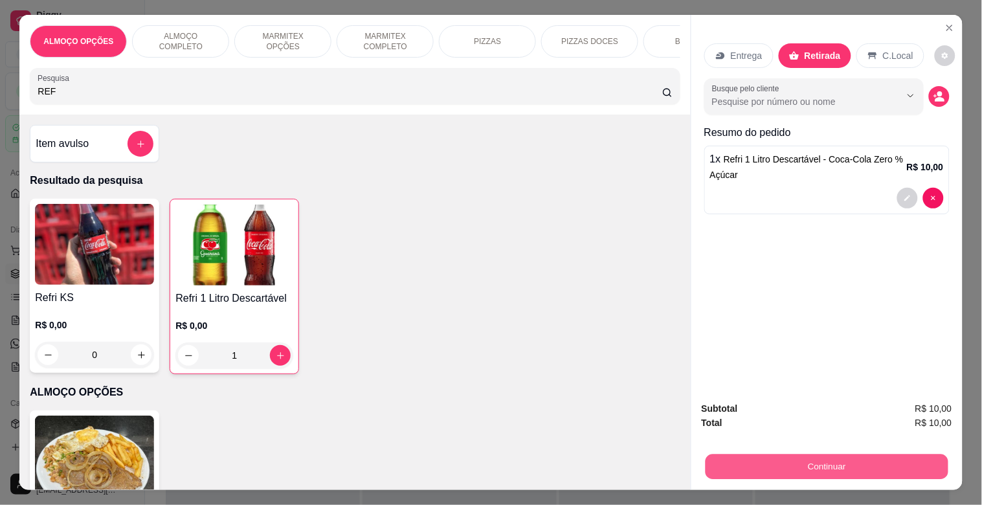
click at [863, 467] on button "Continuar" at bounding box center [826, 466] width 243 height 25
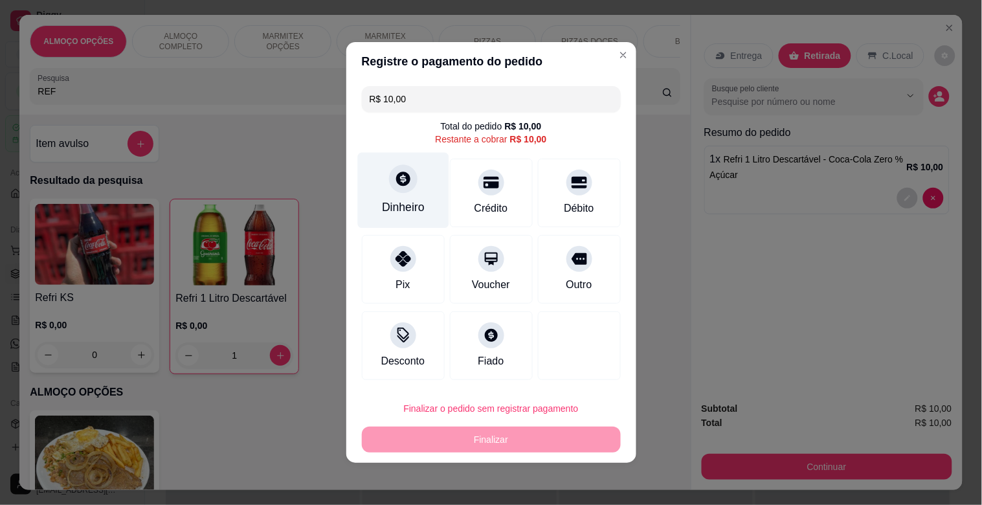
click at [422, 203] on div "Dinheiro" at bounding box center [403, 207] width 43 height 17
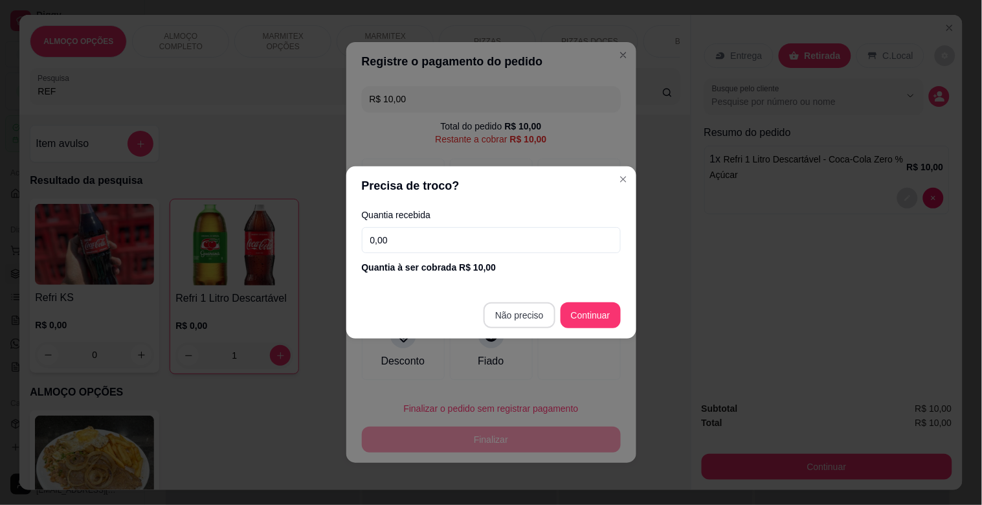
type input "R$ 0,00"
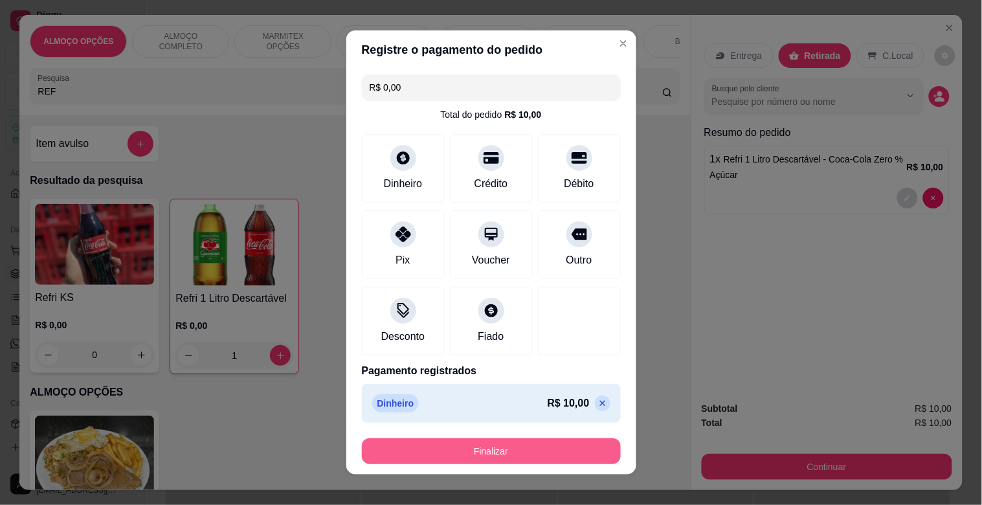
click at [444, 455] on button "Finalizar" at bounding box center [491, 451] width 259 height 26
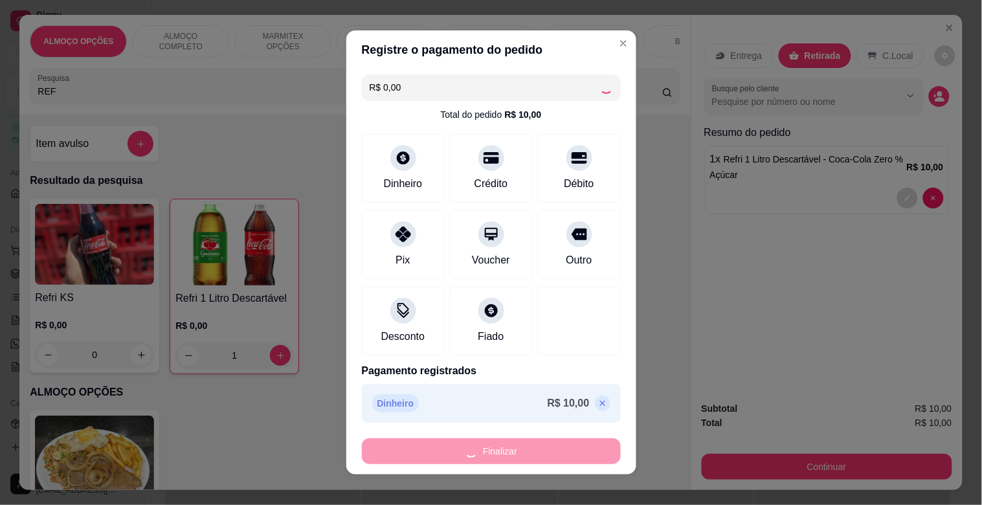
type input "0"
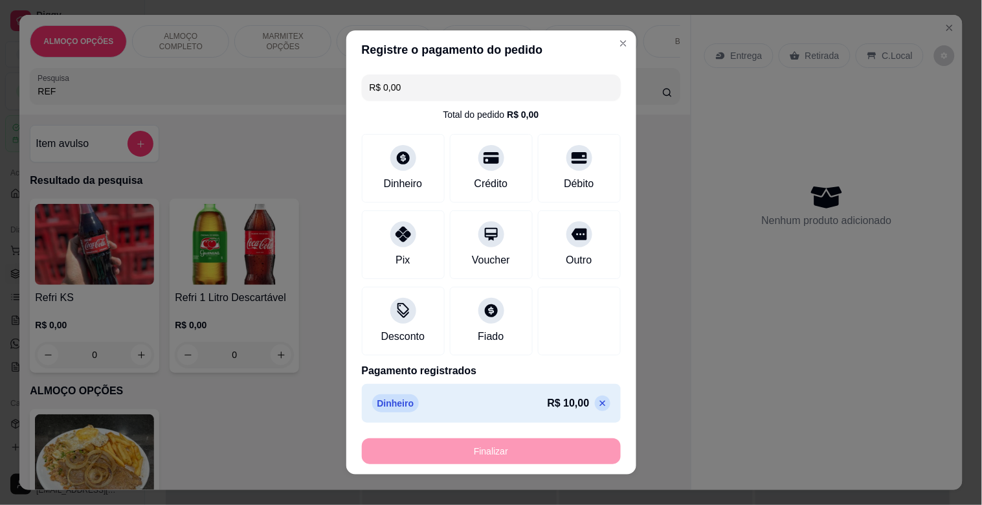
type input "-R$ 10,00"
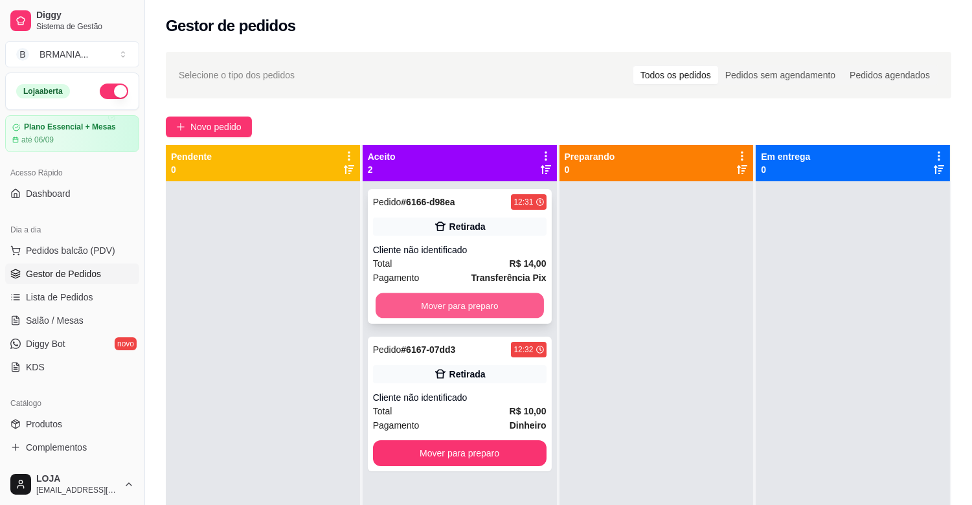
click at [455, 304] on button "Mover para preparo" at bounding box center [460, 305] width 168 height 25
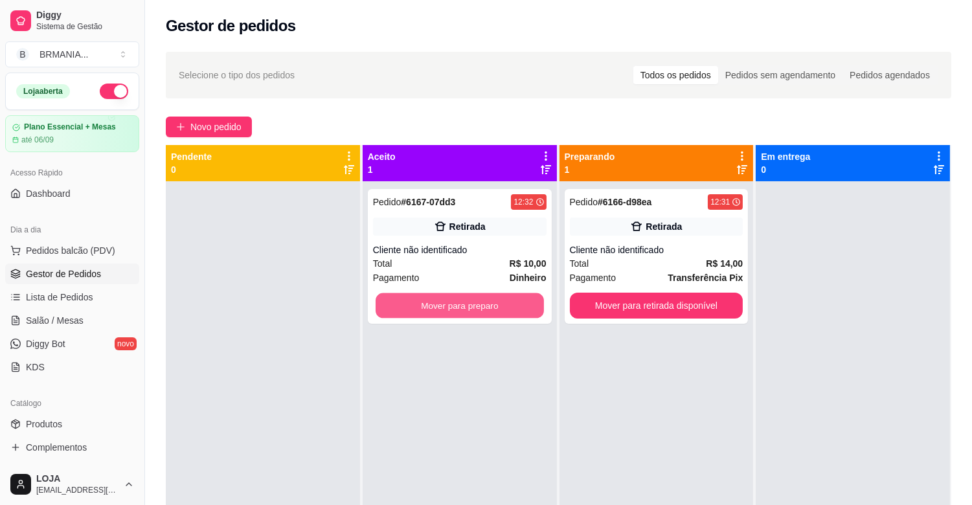
click at [455, 303] on button "Mover para preparo" at bounding box center [460, 305] width 168 height 25
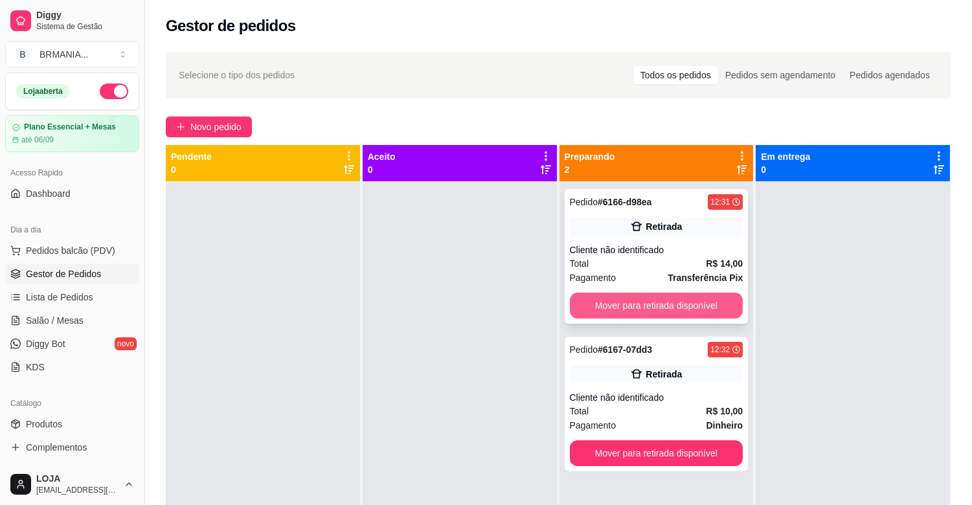
click at [641, 302] on button "Mover para retirada disponível" at bounding box center [657, 306] width 174 height 26
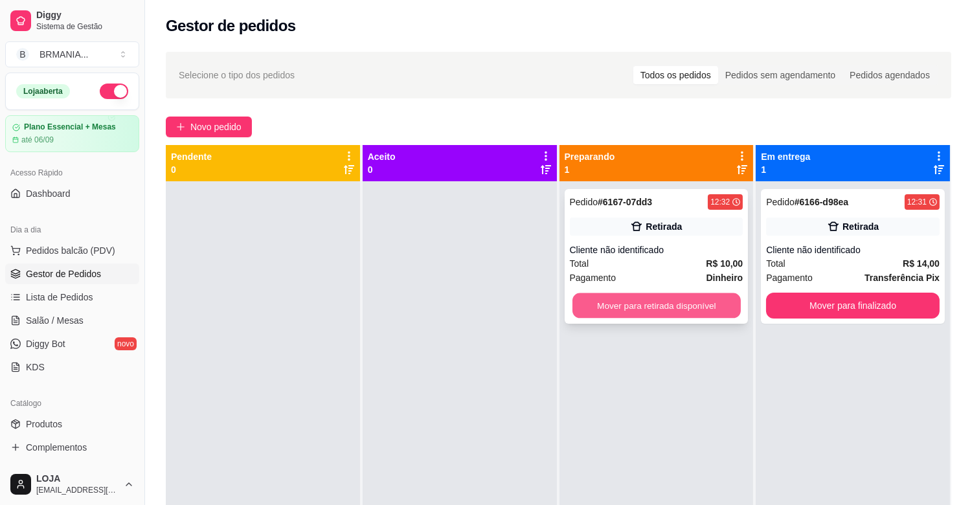
click at [649, 298] on button "Mover para retirada disponível" at bounding box center [656, 305] width 168 height 25
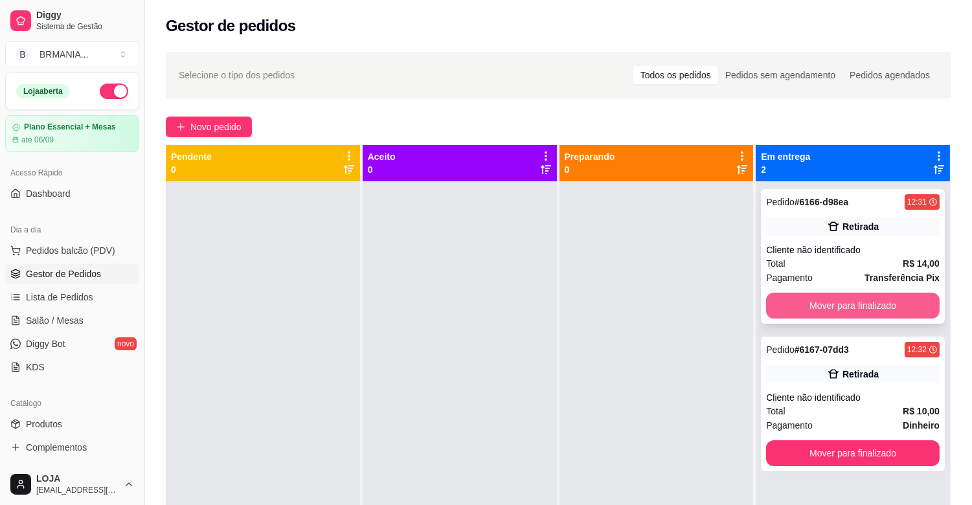
click at [785, 311] on button "Mover para finalizado" at bounding box center [853, 306] width 174 height 26
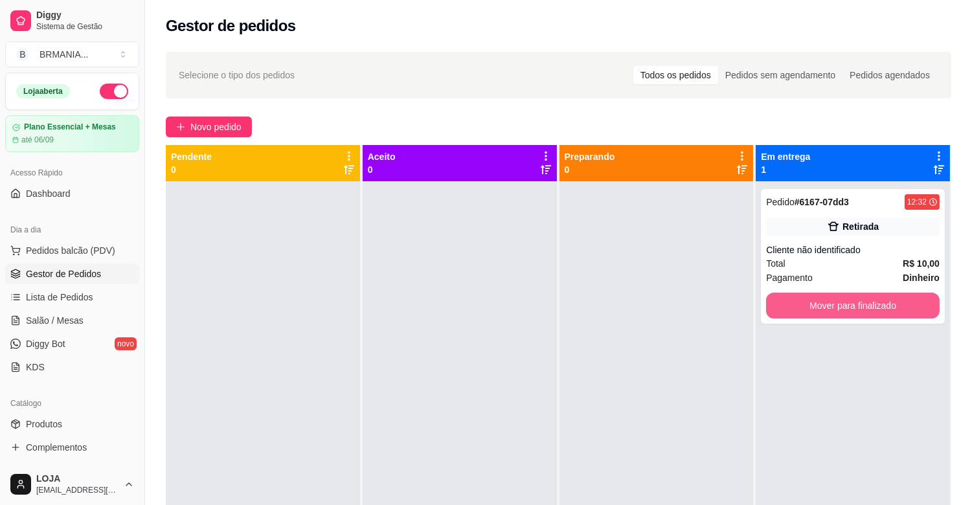
click at [782, 312] on button "Mover para finalizado" at bounding box center [853, 306] width 174 height 26
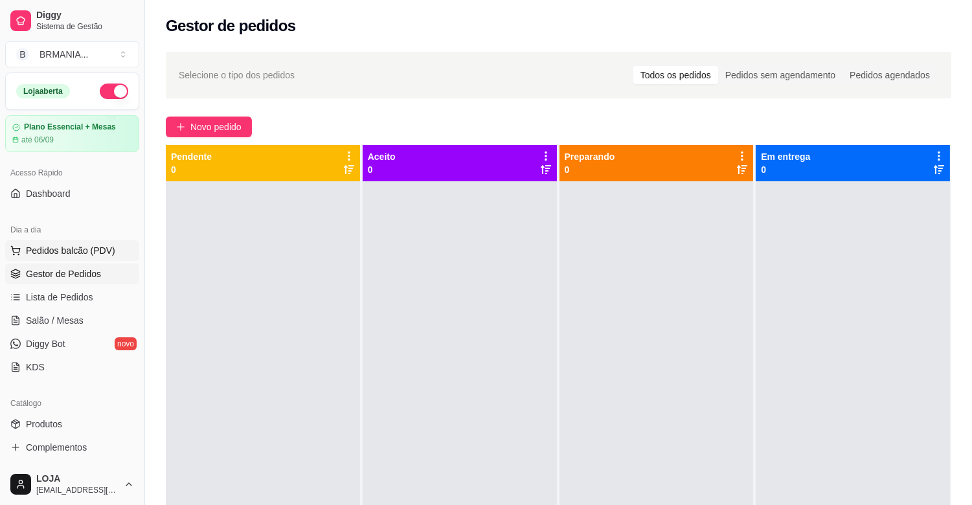
click at [82, 249] on span "Pedidos balcão (PDV)" at bounding box center [70, 250] width 89 height 13
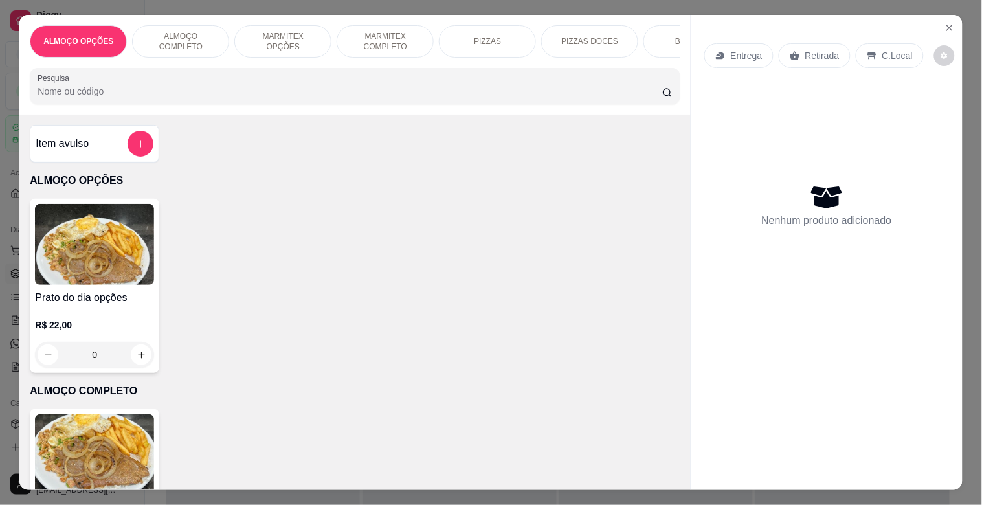
click at [388, 50] on div "MARMITEX COMPLETO" at bounding box center [385, 41] width 97 height 32
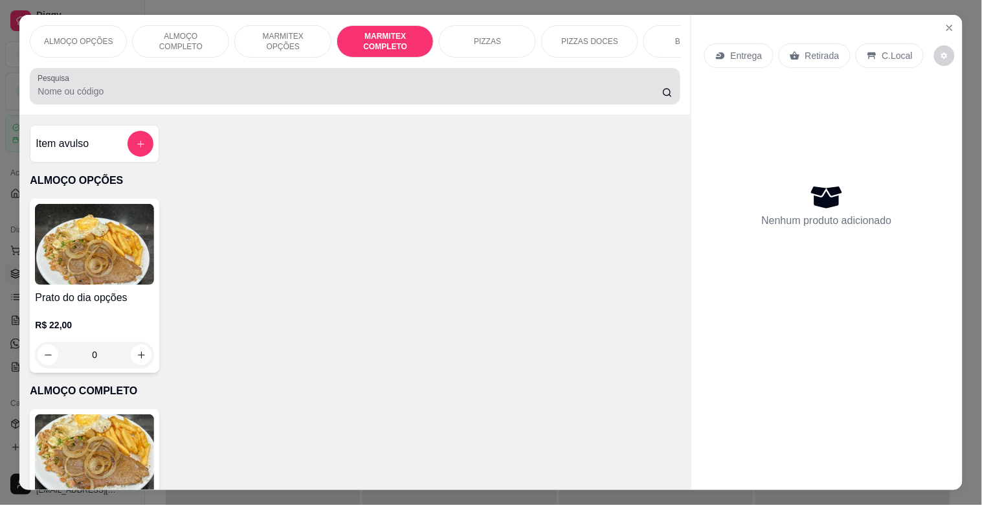
scroll to position [31, 0]
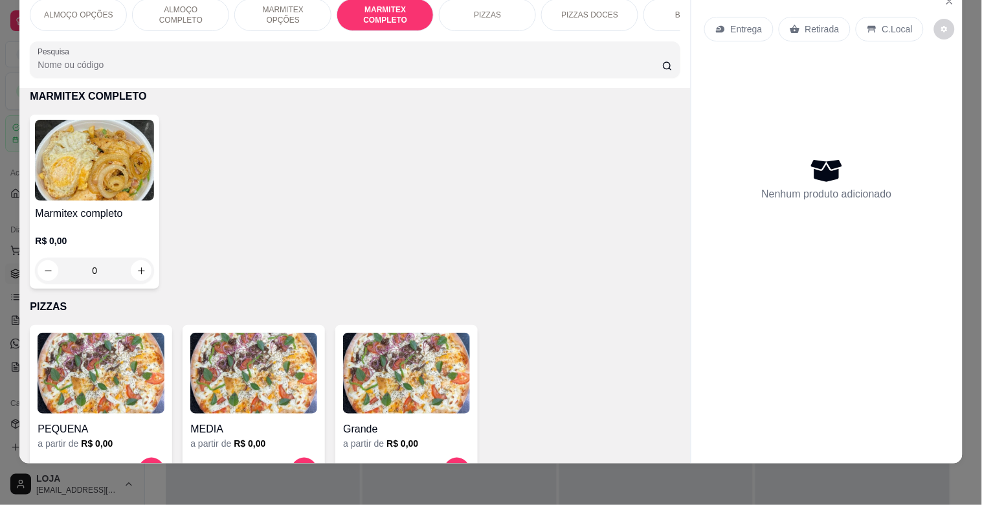
click at [46, 238] on p "R$ 0,00" at bounding box center [94, 240] width 119 height 13
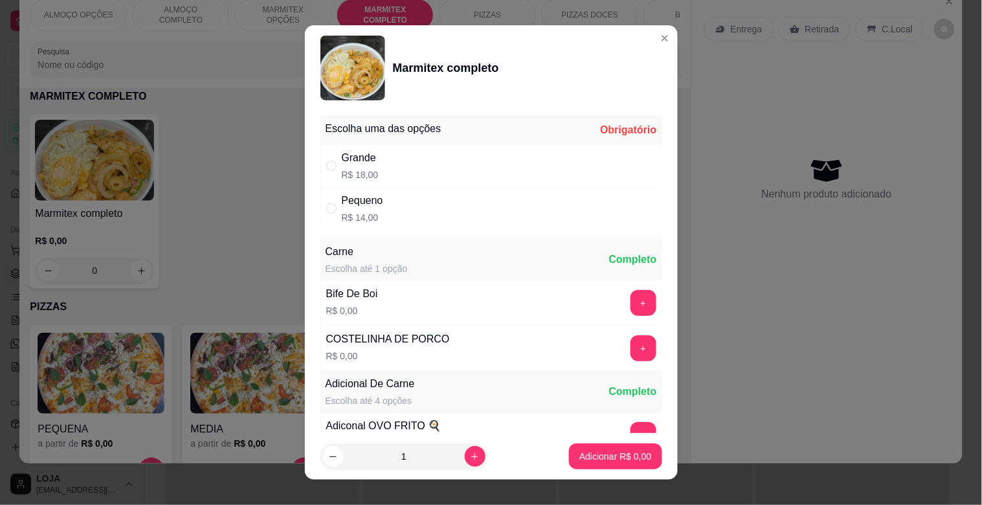
click at [429, 221] on div "Pequeno R$ 14,00" at bounding box center [492, 208] width 342 height 43
click at [464, 201] on div "Pequeno R$ 14,00" at bounding box center [492, 208] width 342 height 43
click at [384, 203] on div "Pequeno R$ 14,00" at bounding box center [492, 208] width 342 height 43
radio input "true"
click at [631, 341] on button "+" at bounding box center [644, 348] width 26 height 26
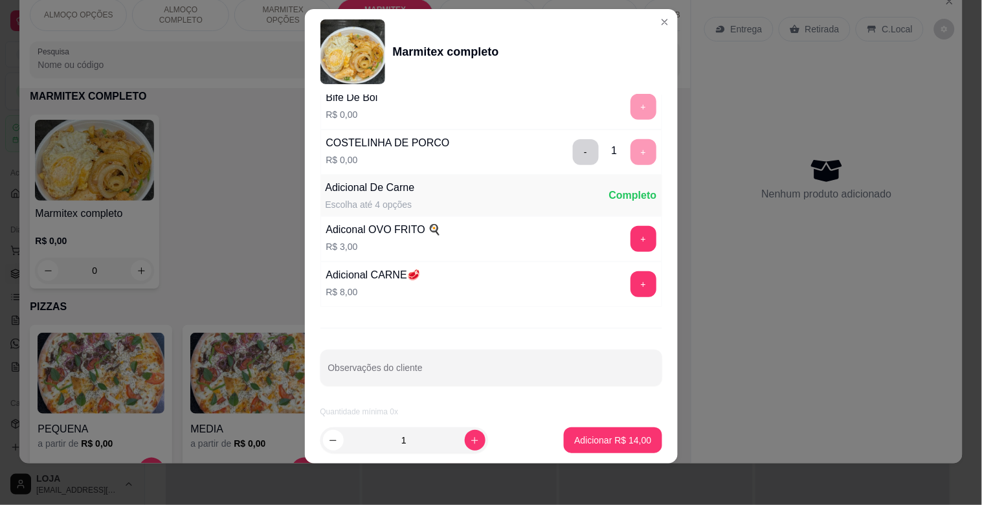
scroll to position [181, 0]
click at [610, 440] on p "Adicionar R$ 14,00" at bounding box center [612, 440] width 77 height 13
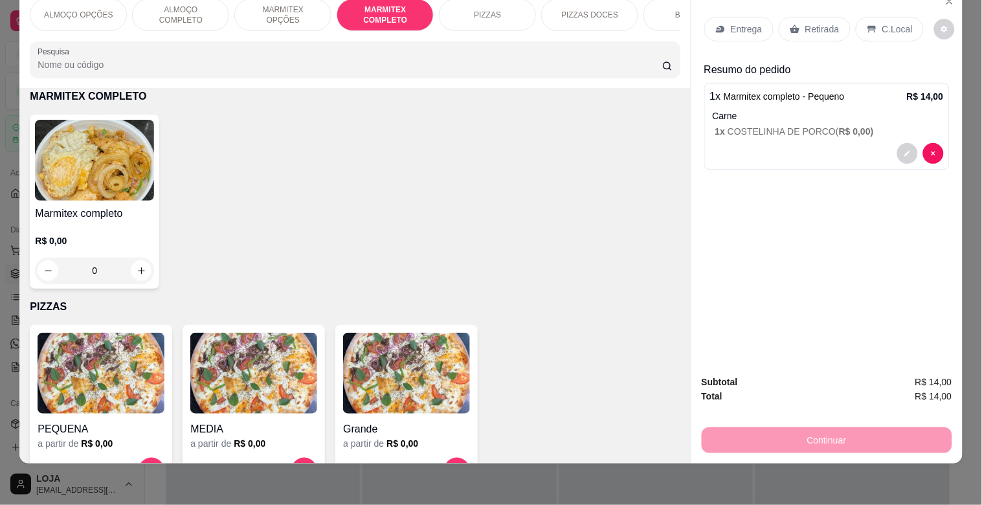
click at [809, 32] on div "Entrega Retirada C.Local" at bounding box center [826, 28] width 245 height 45
click at [809, 23] on p "Retirada" at bounding box center [822, 29] width 34 height 13
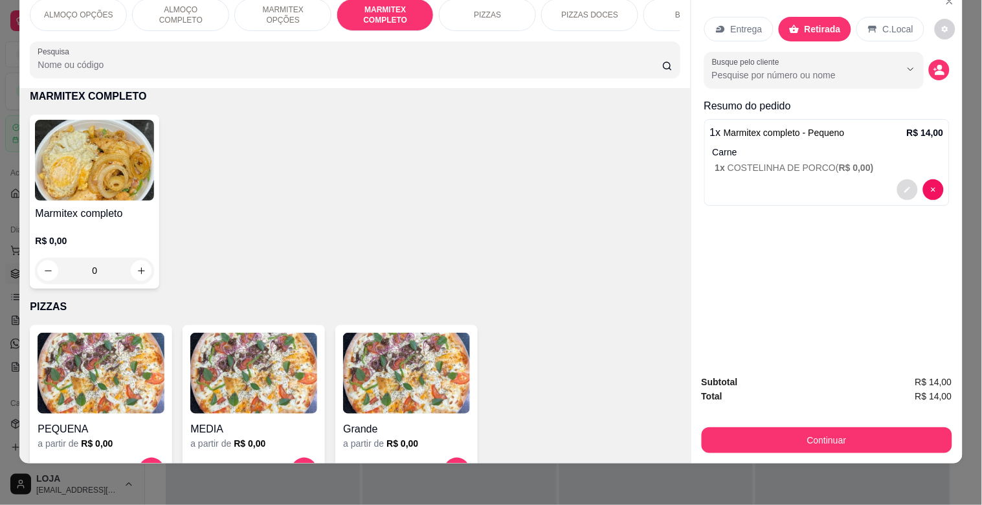
click at [897, 179] on button "decrease-product-quantity" at bounding box center [907, 189] width 21 height 21
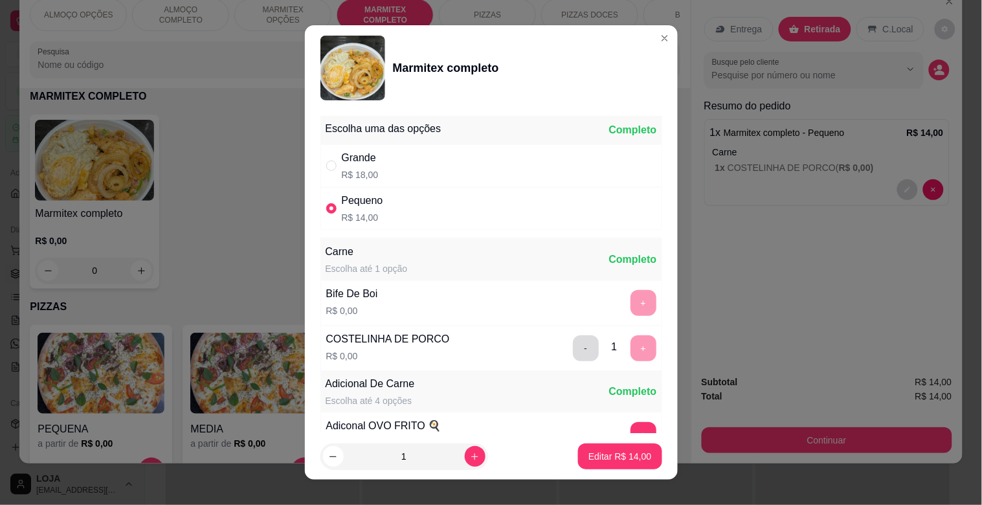
click at [573, 344] on button "-" at bounding box center [586, 348] width 26 height 26
click at [631, 298] on button "+" at bounding box center [644, 303] width 26 height 26
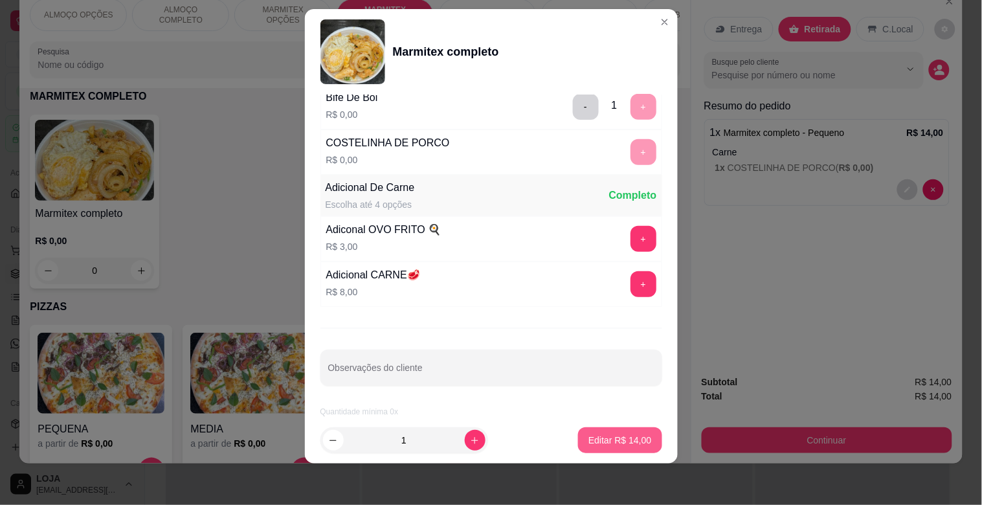
click at [619, 431] on button "Editar R$ 14,00" at bounding box center [620, 440] width 84 height 26
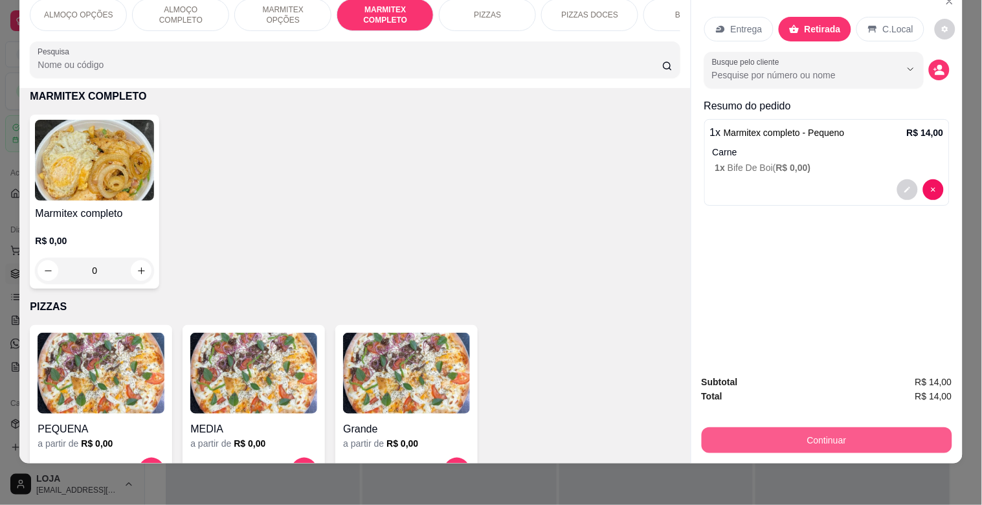
click at [774, 427] on button "Continuar" at bounding box center [827, 440] width 251 height 26
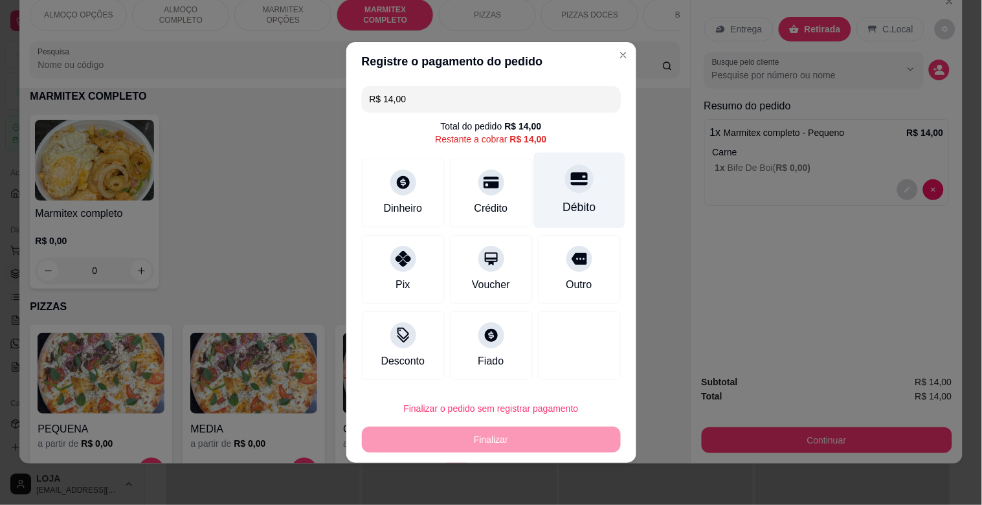
click at [565, 208] on div "Débito" at bounding box center [579, 207] width 33 height 17
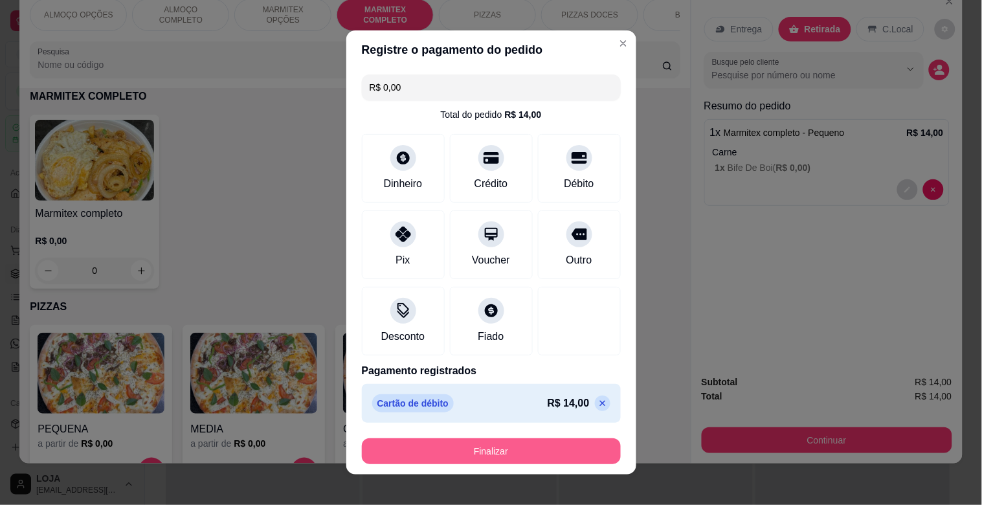
click at [517, 455] on button "Finalizar" at bounding box center [491, 451] width 259 height 26
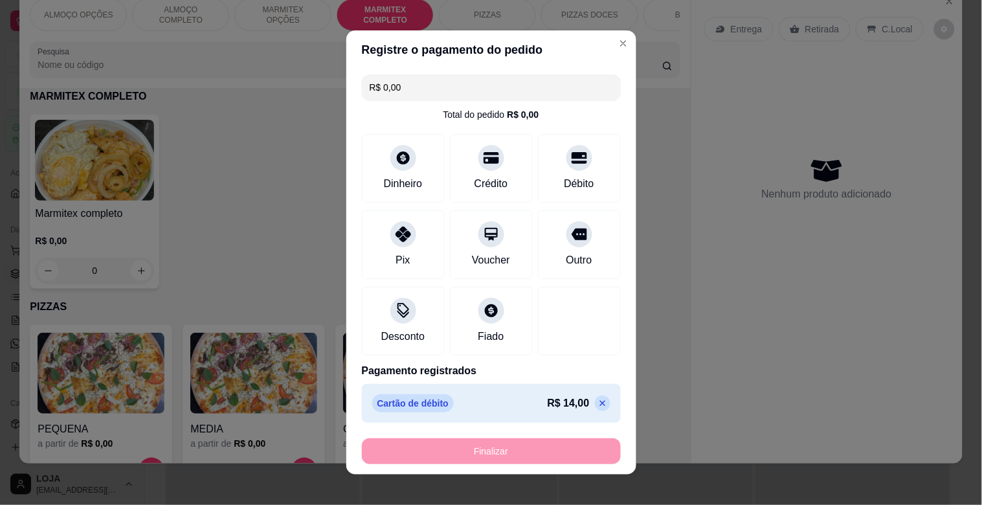
type input "-R$ 14,00"
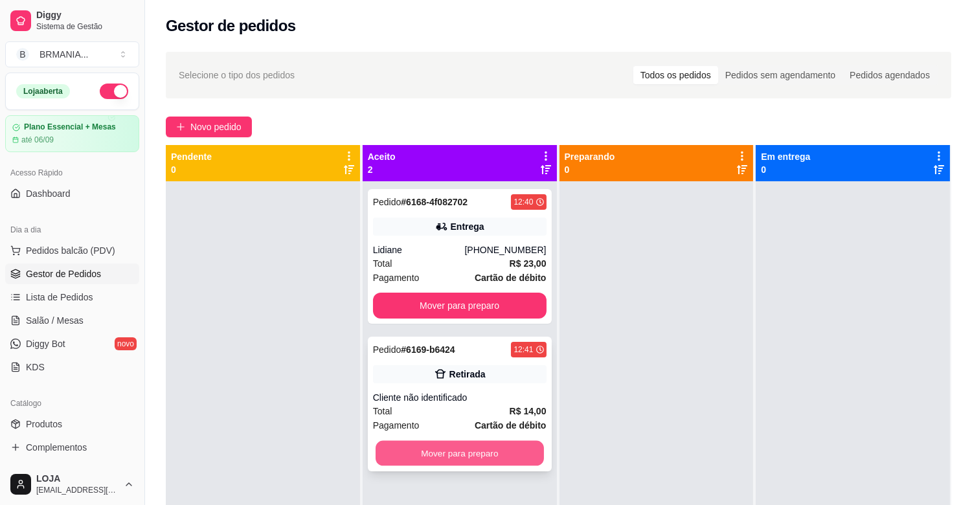
click at [508, 445] on button "Mover para preparo" at bounding box center [460, 453] width 168 height 25
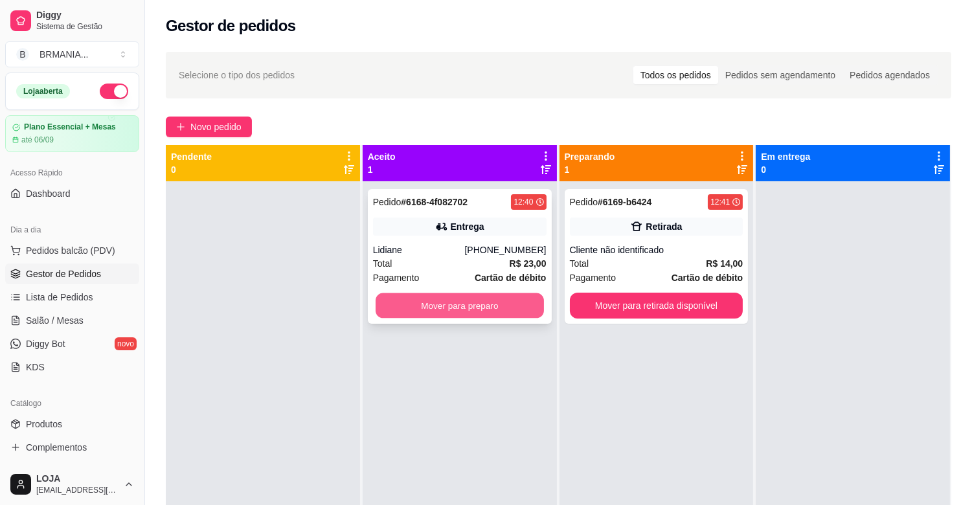
click at [445, 309] on button "Mover para preparo" at bounding box center [460, 305] width 168 height 25
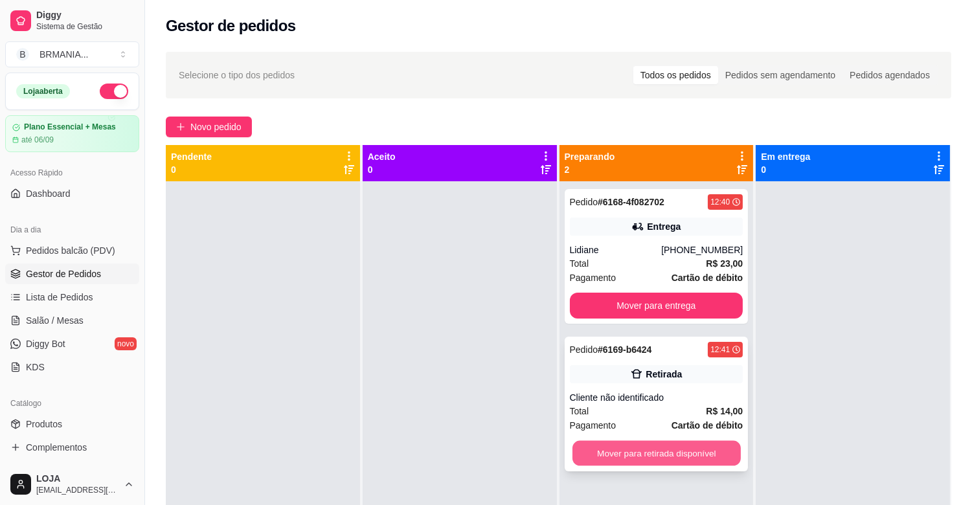
click at [690, 450] on button "Mover para retirada disponível" at bounding box center [656, 453] width 168 height 25
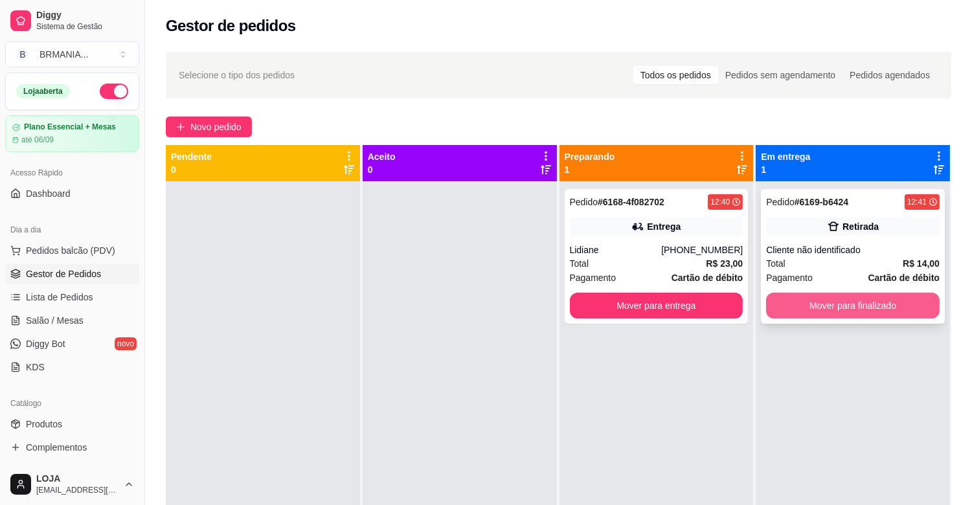
click at [881, 311] on button "Mover para finalizado" at bounding box center [853, 306] width 174 height 26
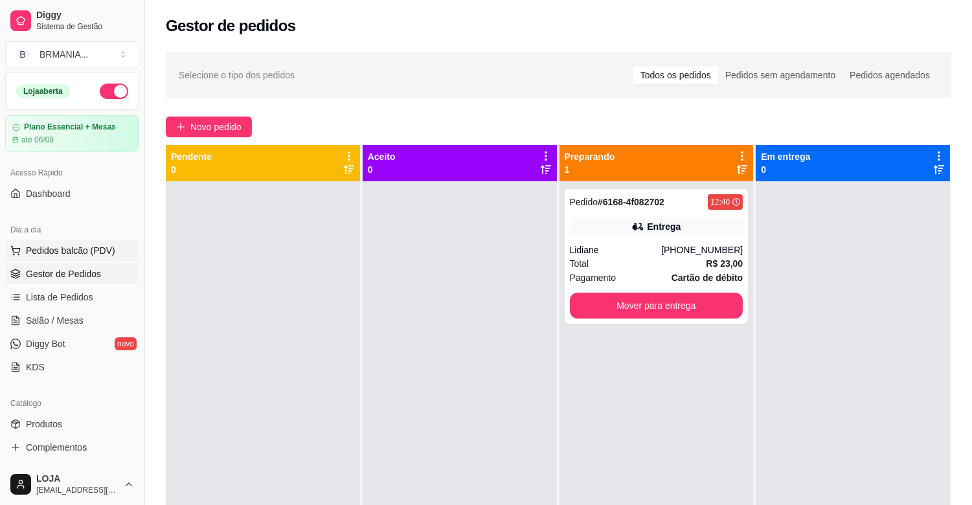
click at [56, 248] on span "Pedidos balcão (PDV)" at bounding box center [70, 250] width 89 height 13
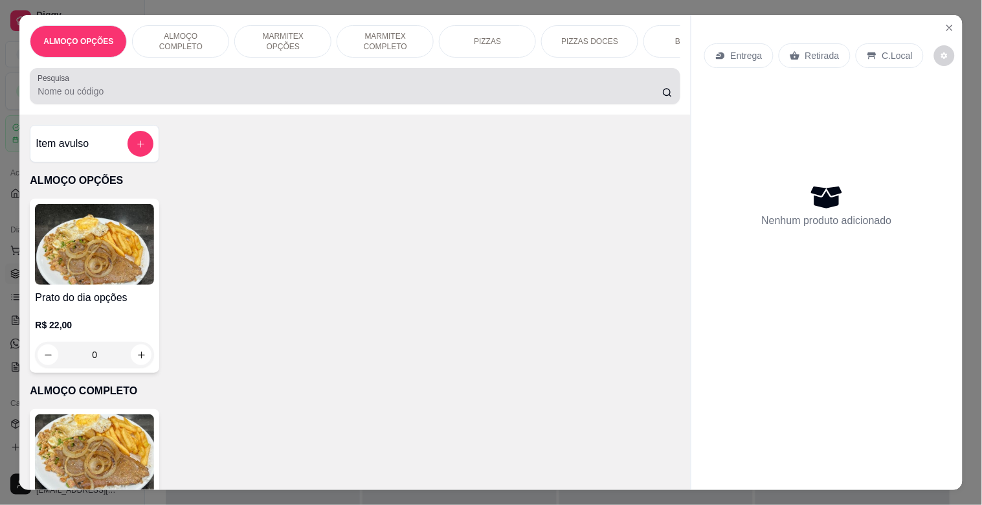
click at [214, 88] on div at bounding box center [355, 86] width 635 height 26
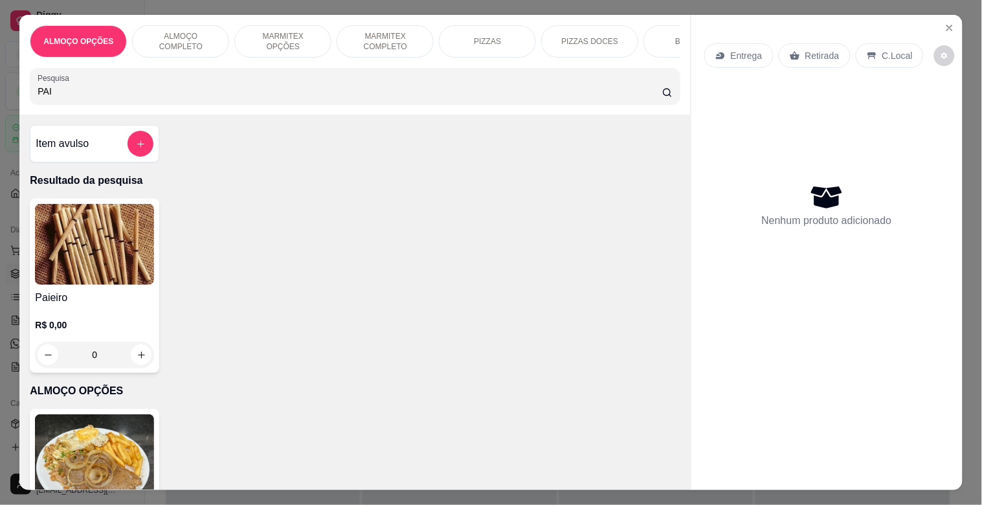
type input "PAI"
click at [54, 256] on img at bounding box center [94, 244] width 119 height 81
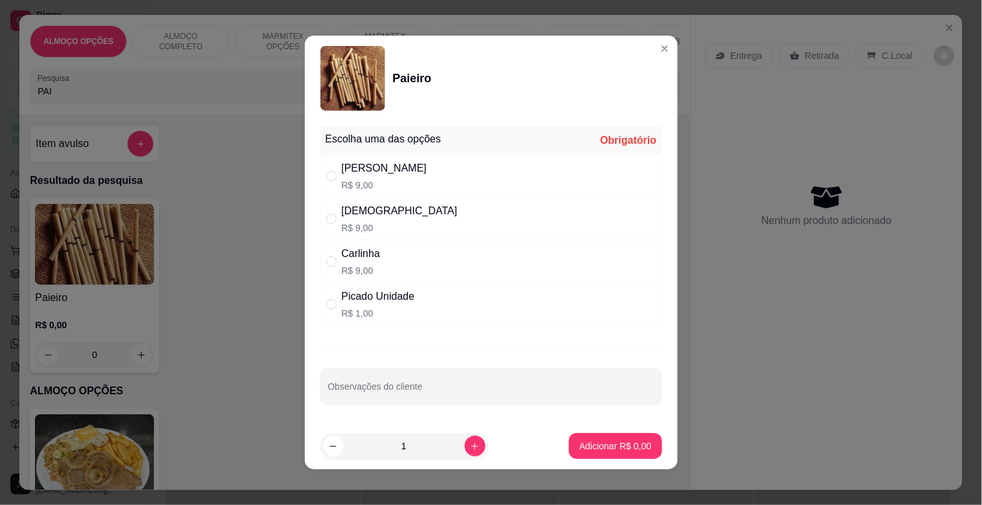
click at [431, 319] on div "Picado Unidade R$ 1,00" at bounding box center [492, 304] width 342 height 43
radio input "true"
drag, startPoint x: 605, startPoint y: 462, endPoint x: 611, endPoint y: 443, distance: 19.5
click at [605, 461] on footer "1 Adicionar R$ 1,00" at bounding box center [491, 446] width 373 height 47
click at [611, 443] on p "Adicionar R$ 1,00" at bounding box center [616, 446] width 70 height 12
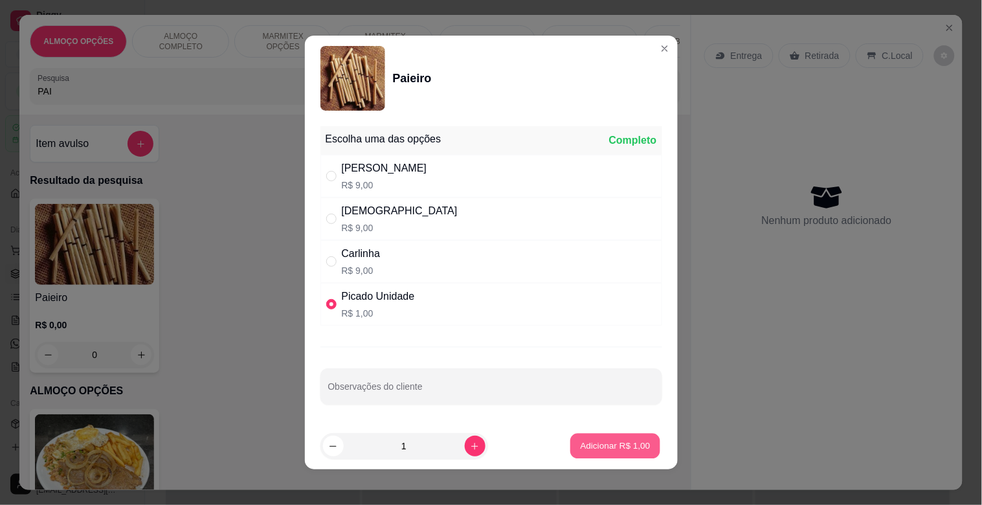
type input "1"
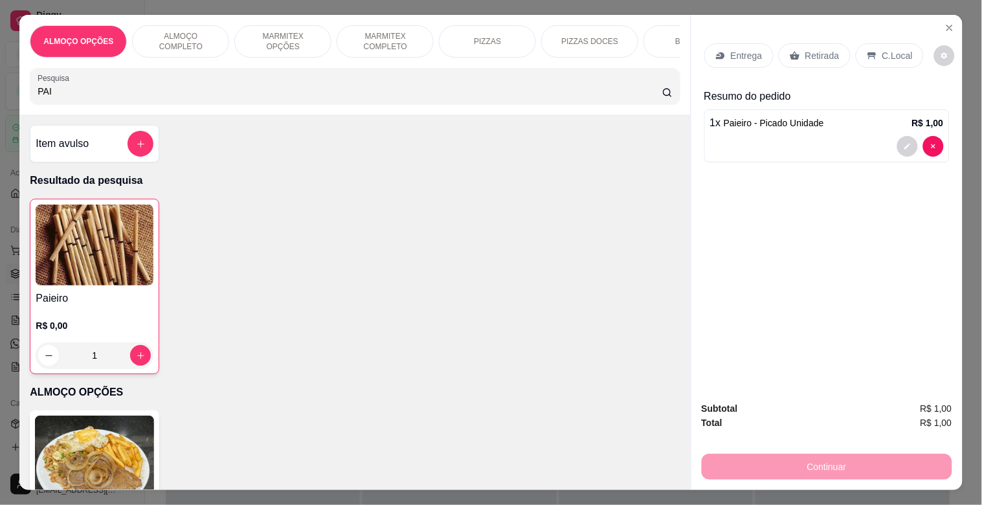
click at [798, 56] on div "Retirada" at bounding box center [815, 55] width 72 height 25
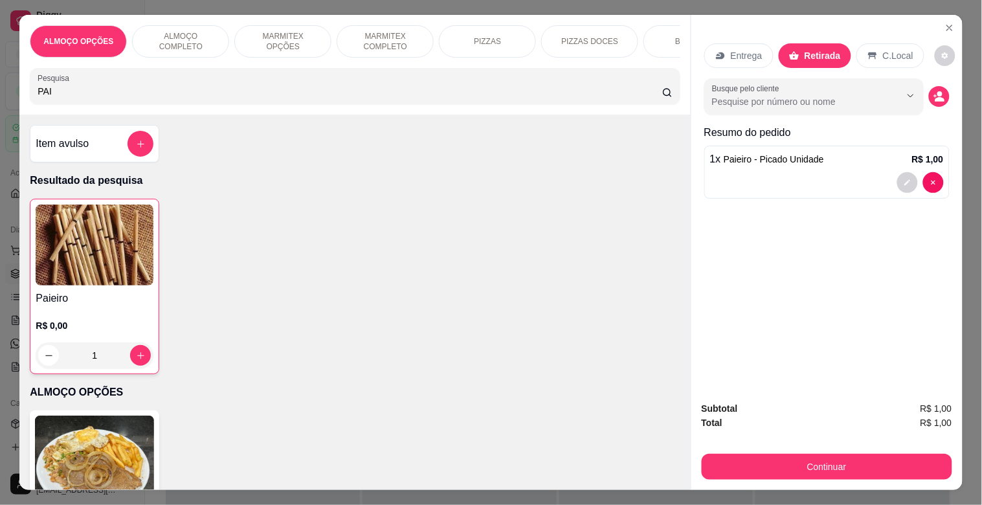
click at [765, 475] on div "Subtotal R$ 1,00 Total R$ 1,00 Continuar" at bounding box center [827, 440] width 271 height 99
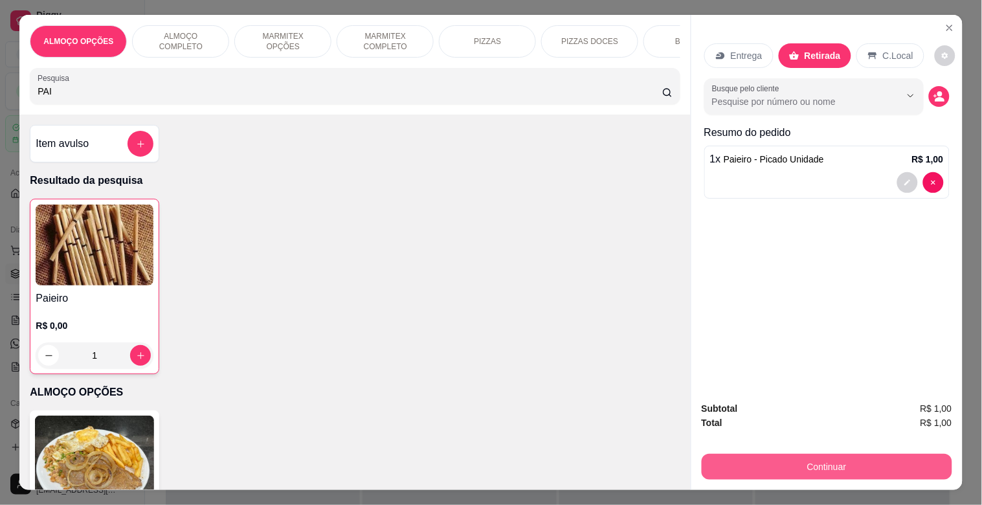
click at [760, 456] on button "Continuar" at bounding box center [827, 467] width 251 height 26
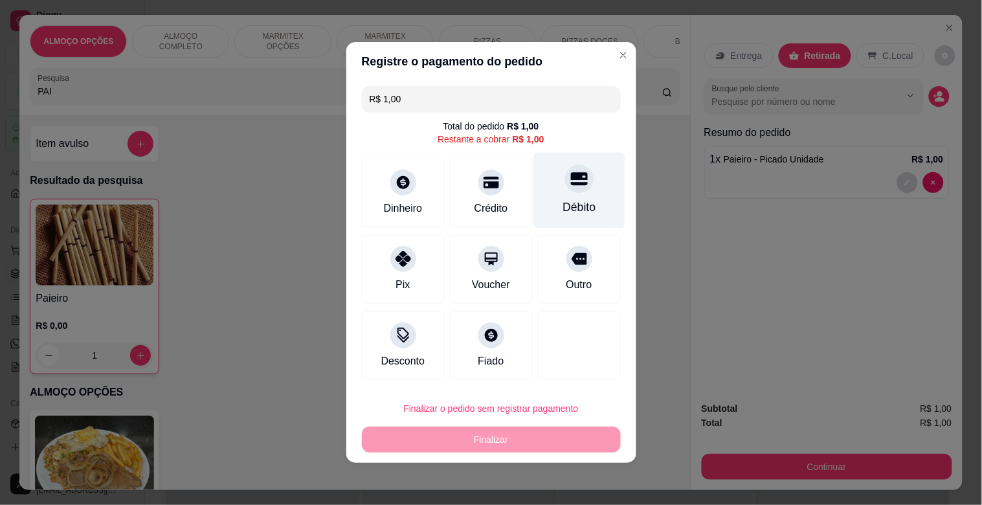
click at [572, 183] on icon at bounding box center [578, 178] width 17 height 17
type input "R$ 0,00"
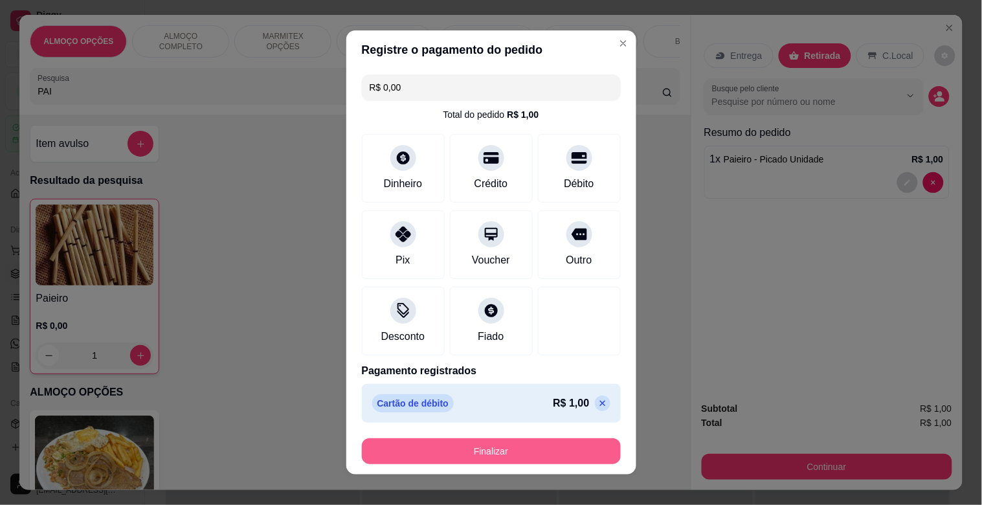
click at [496, 454] on button "Finalizar" at bounding box center [491, 451] width 259 height 26
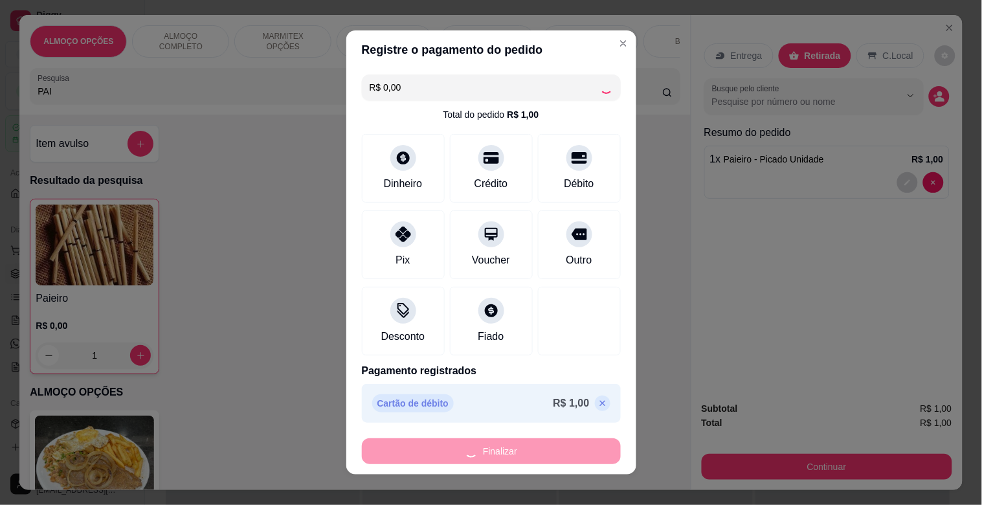
type input "0"
type input "-R$ 1,00"
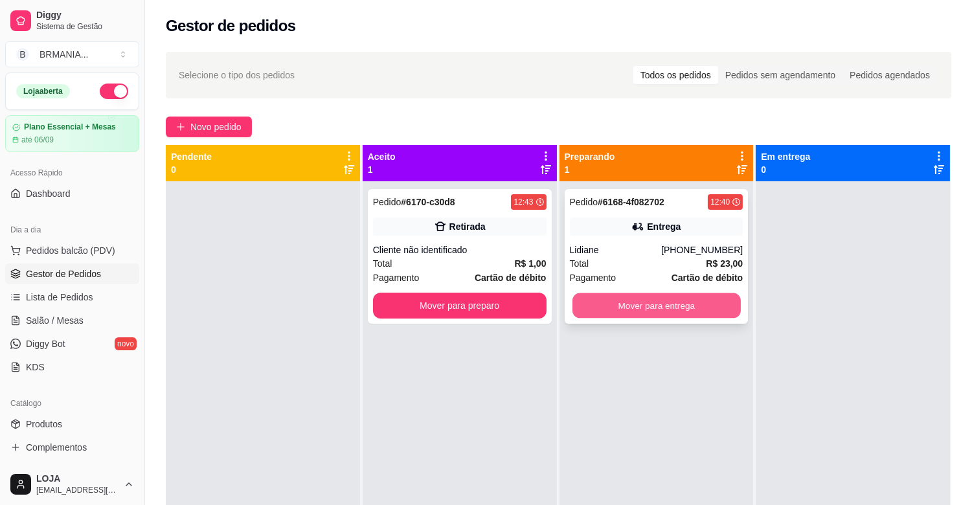
click at [717, 296] on button "Mover para entrega" at bounding box center [656, 305] width 168 height 25
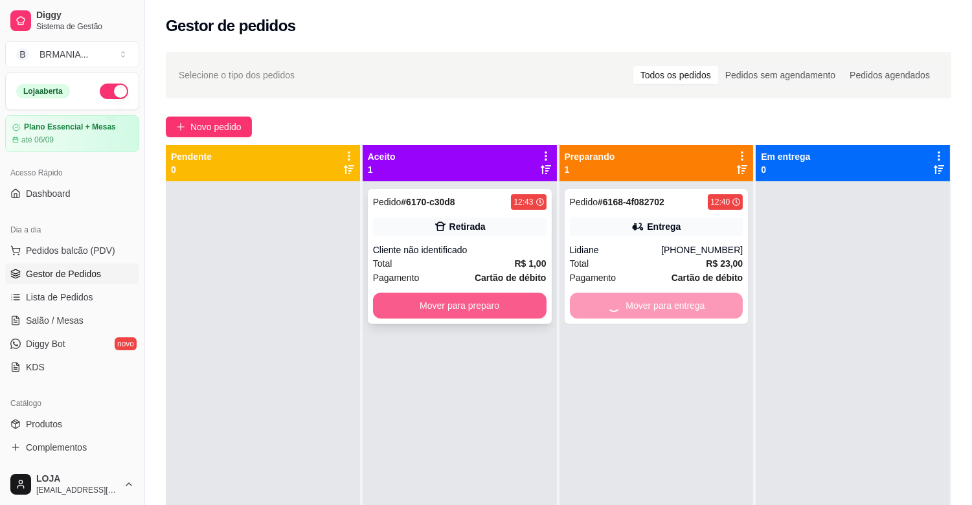
click at [493, 306] on button "Mover para preparo" at bounding box center [460, 306] width 174 height 26
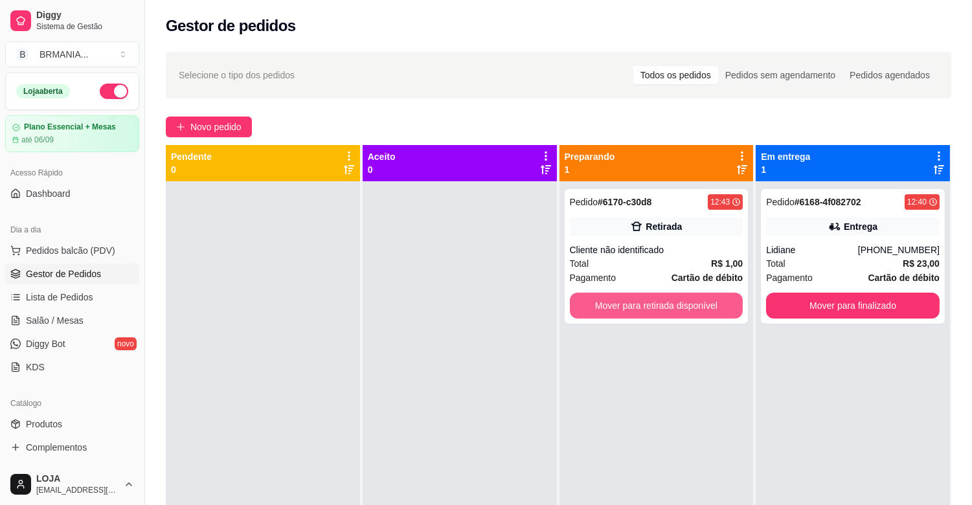
click at [605, 307] on button "Mover para retirada disponível" at bounding box center [657, 306] width 174 height 26
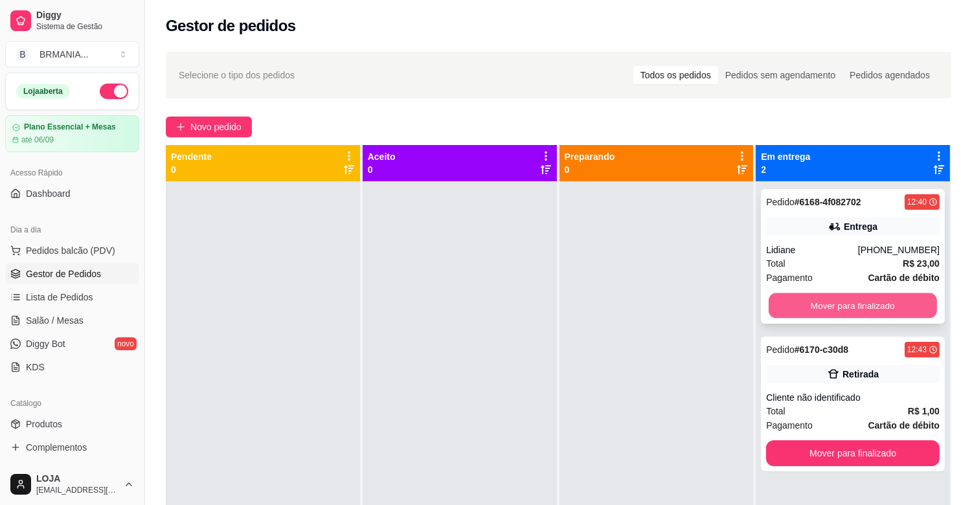
click at [816, 306] on button "Mover para finalizado" at bounding box center [853, 305] width 168 height 25
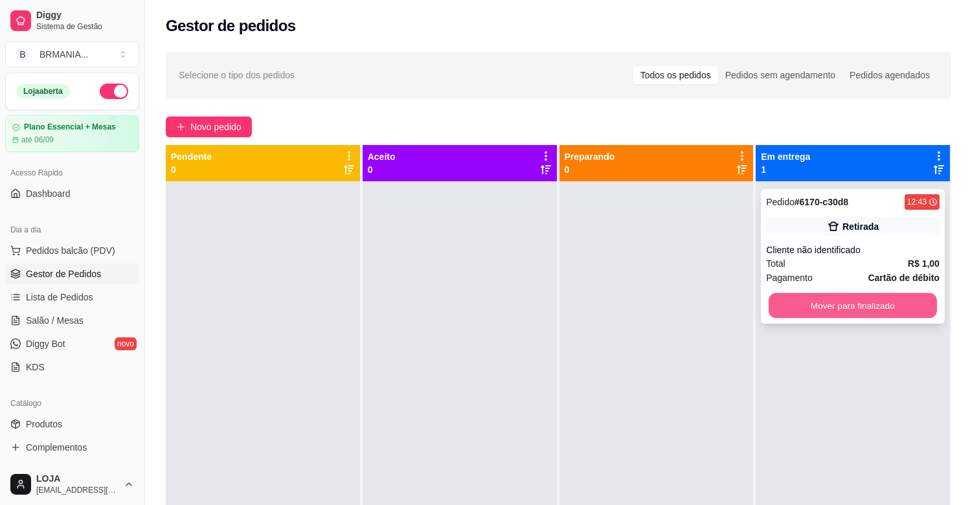
click at [827, 302] on button "Mover para finalizado" at bounding box center [853, 305] width 168 height 25
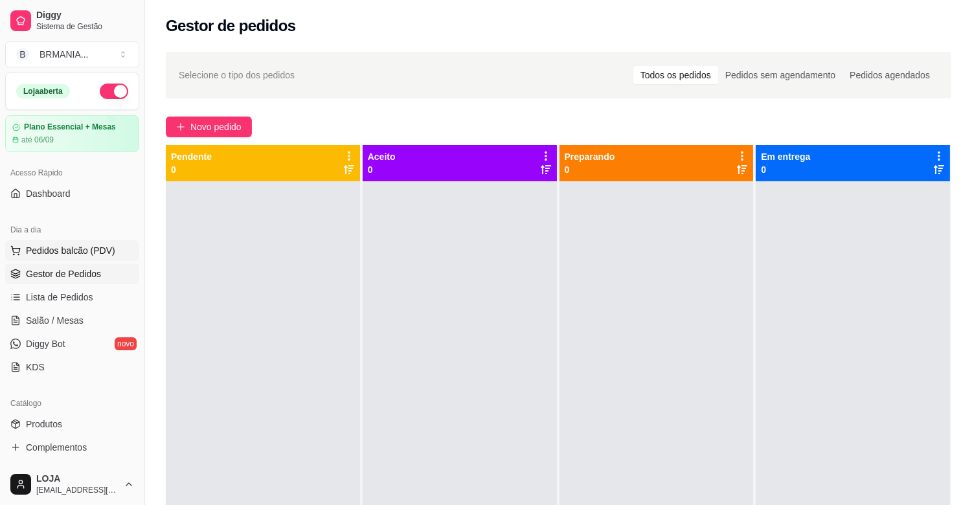
click at [85, 253] on span "Pedidos balcão (PDV)" at bounding box center [70, 250] width 89 height 13
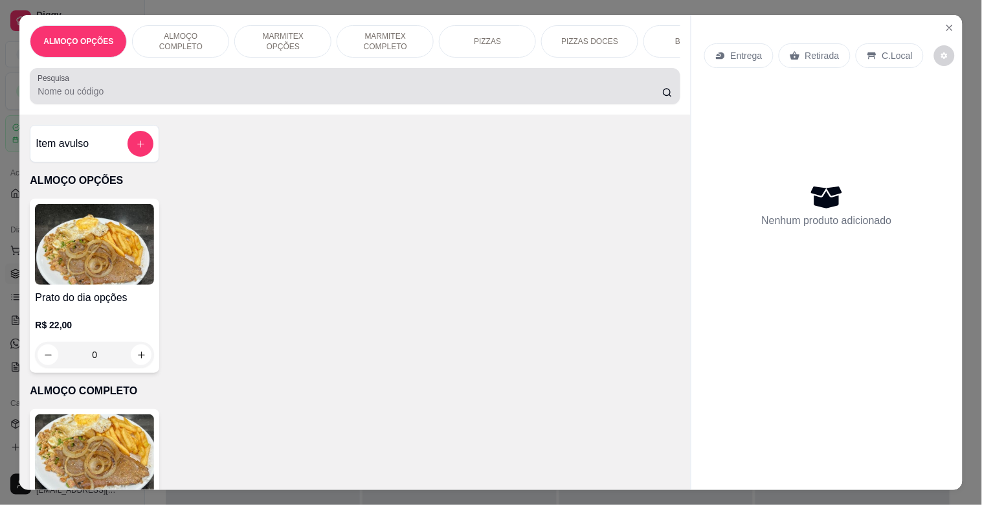
click at [240, 75] on div "Pesquisa" at bounding box center [355, 86] width 650 height 36
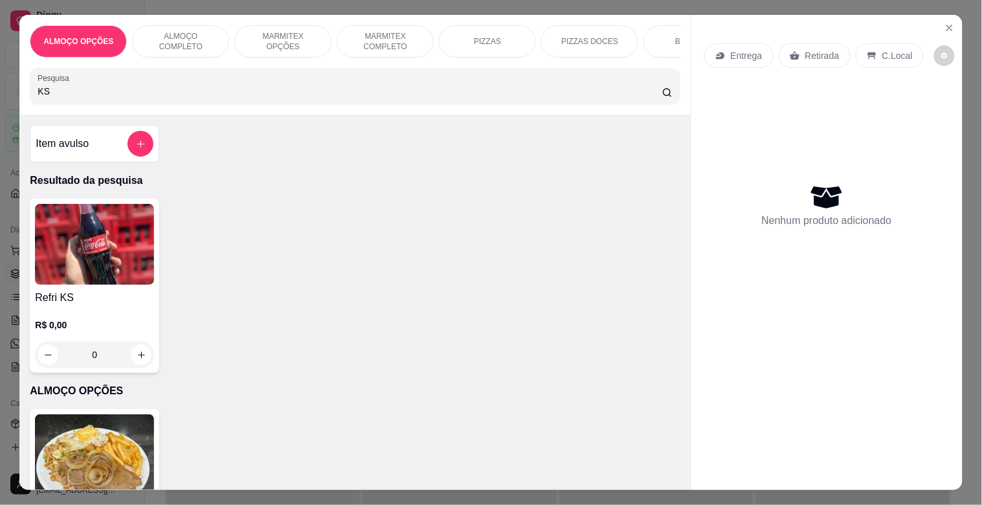
type input "KS"
click at [98, 269] on img at bounding box center [94, 244] width 119 height 81
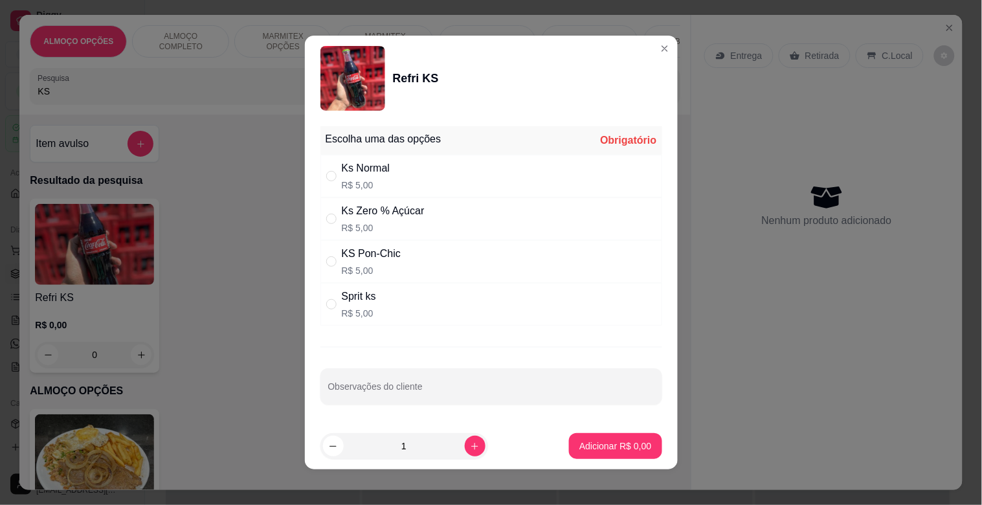
drag, startPoint x: 403, startPoint y: 212, endPoint x: 422, endPoint y: 223, distance: 22.1
click at [405, 214] on div "Ks Zero % Açúcar" at bounding box center [383, 211] width 83 height 16
radio input "true"
click at [599, 445] on p "Adicionar R$ 5,00" at bounding box center [615, 446] width 72 height 13
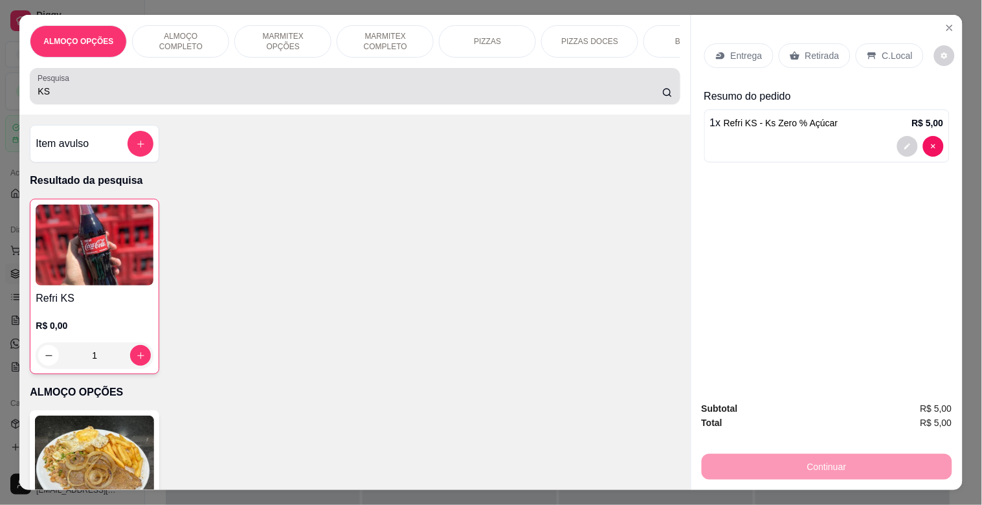
click at [199, 85] on div "KS" at bounding box center [355, 86] width 635 height 26
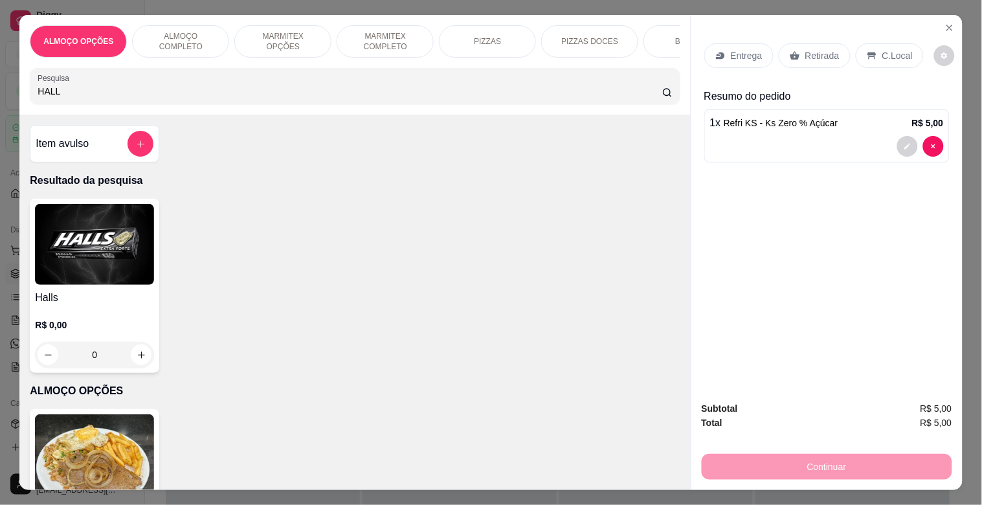
click at [51, 298] on h4 "Halls" at bounding box center [94, 298] width 119 height 16
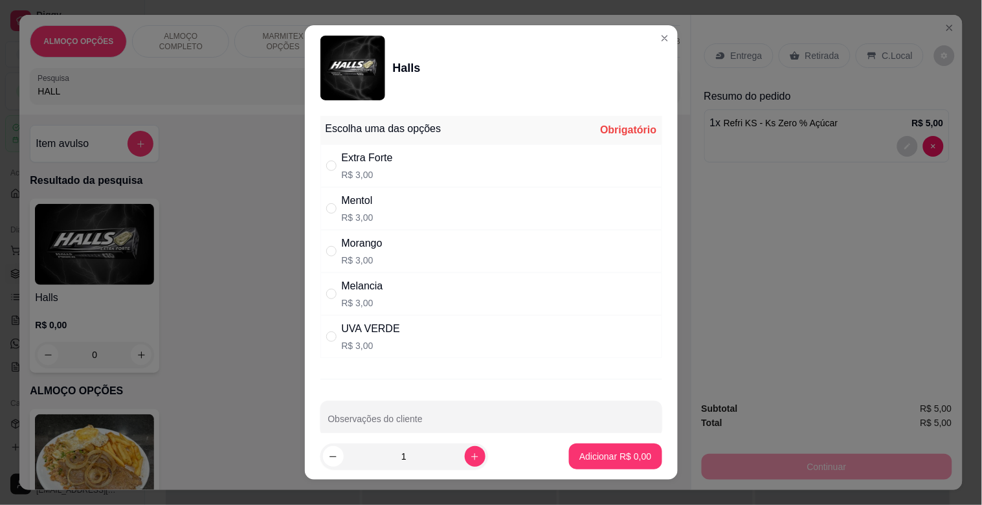
drag, startPoint x: 409, startPoint y: 339, endPoint x: 513, endPoint y: 405, distance: 124.0
click at [409, 339] on div "UVA VERDE R$ 3,00" at bounding box center [492, 336] width 342 height 43
click at [596, 457] on p "Adicionar R$ 3,00" at bounding box center [616, 456] width 70 height 12
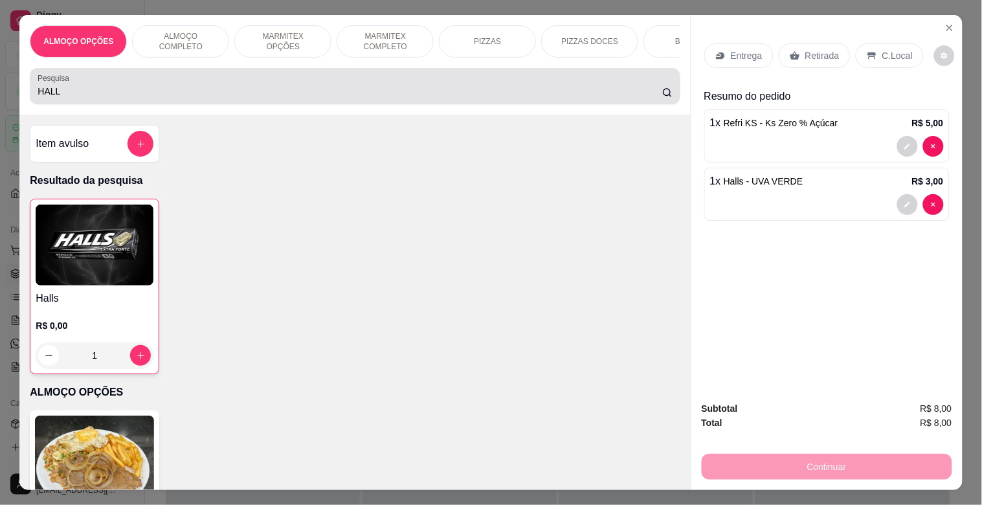
click at [188, 98] on input "HALL" at bounding box center [350, 91] width 625 height 13
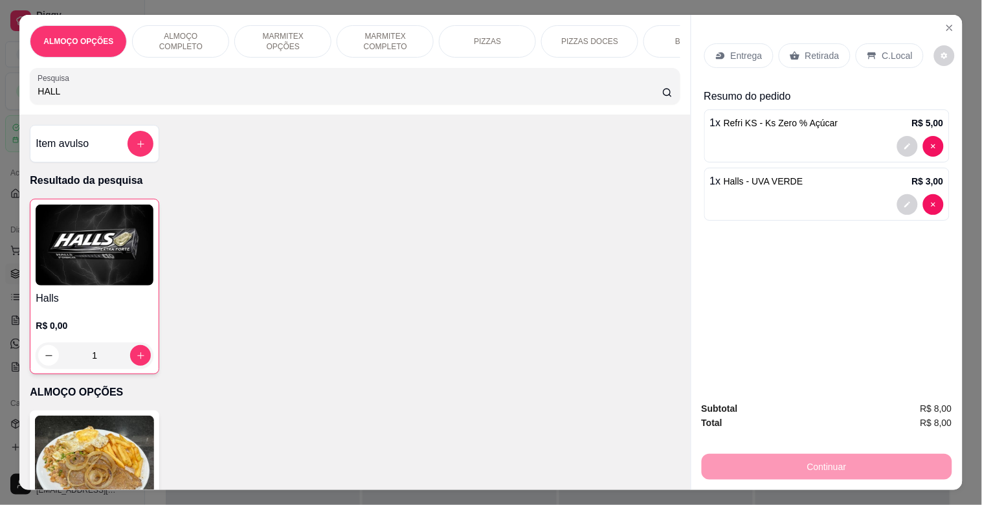
click at [188, 98] on input "HALL" at bounding box center [350, 91] width 625 height 13
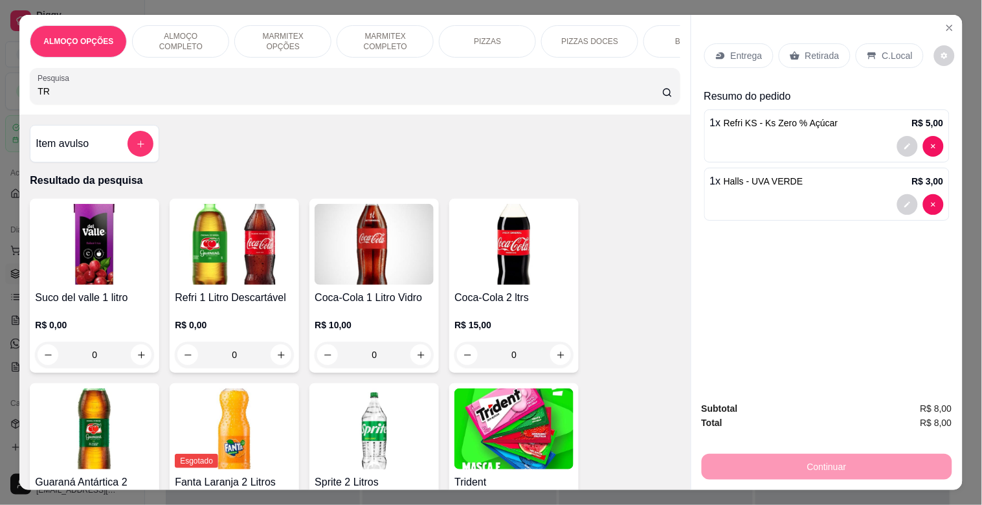
click at [528, 410] on img at bounding box center [514, 428] width 119 height 81
click at [951, 22] on button "Close" at bounding box center [949, 27] width 21 height 21
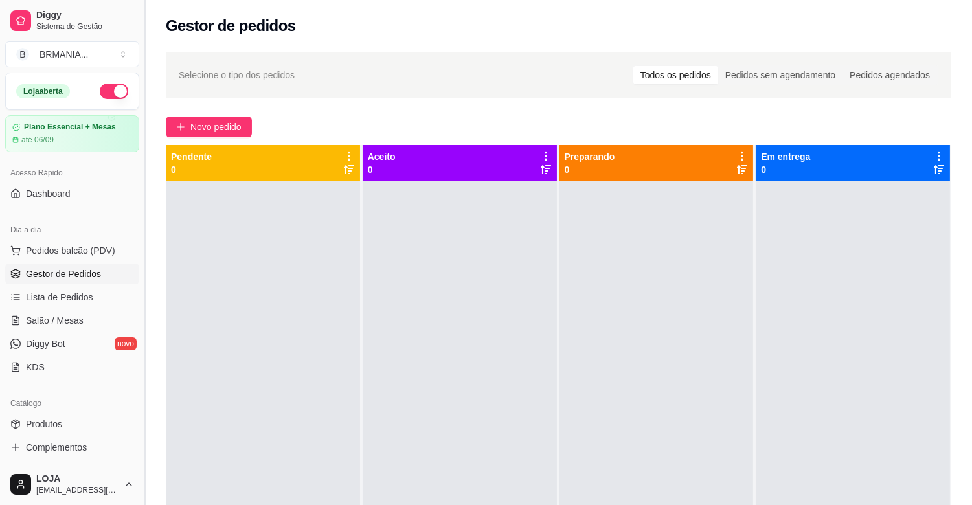
click at [140, 249] on button "Toggle Sidebar" at bounding box center [144, 252] width 10 height 505
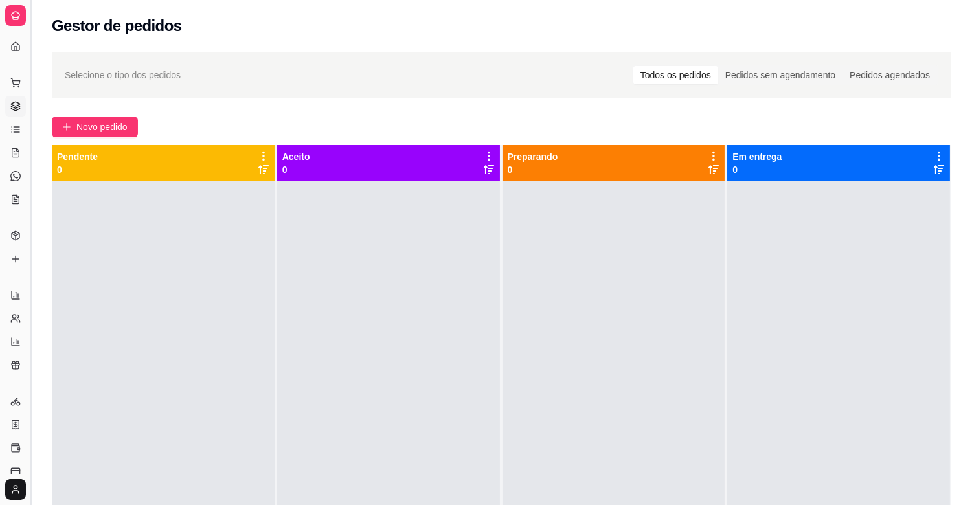
click at [27, 247] on button "Toggle Sidebar" at bounding box center [30, 252] width 10 height 505
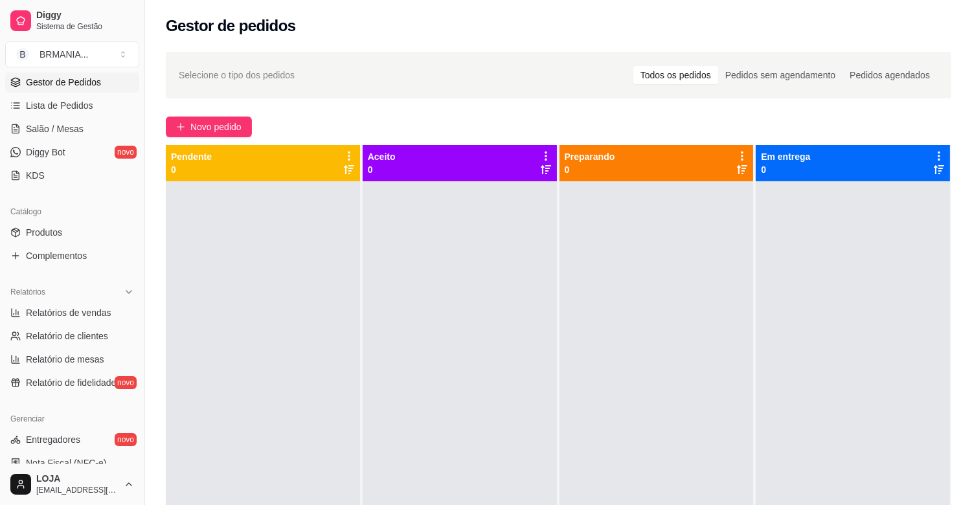
scroll to position [400, 0]
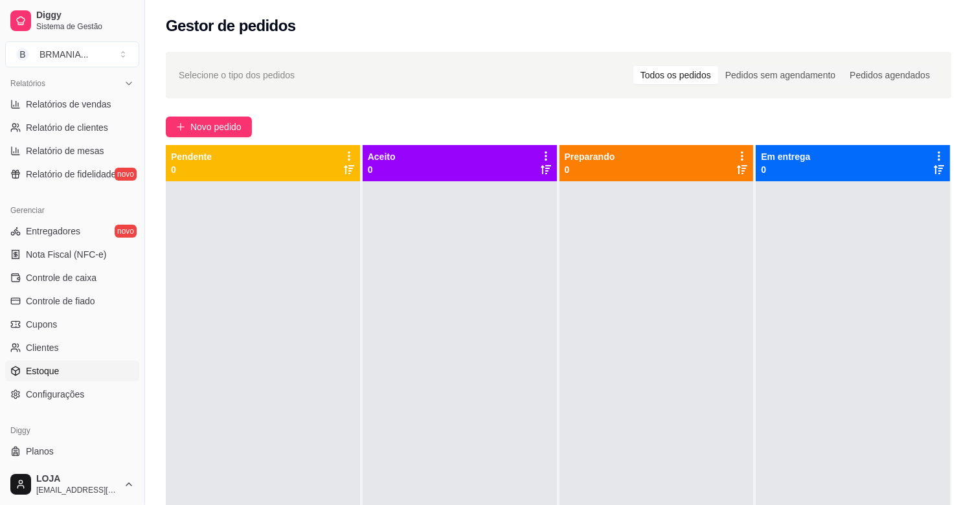
click at [50, 369] on span "Estoque" at bounding box center [42, 371] width 33 height 13
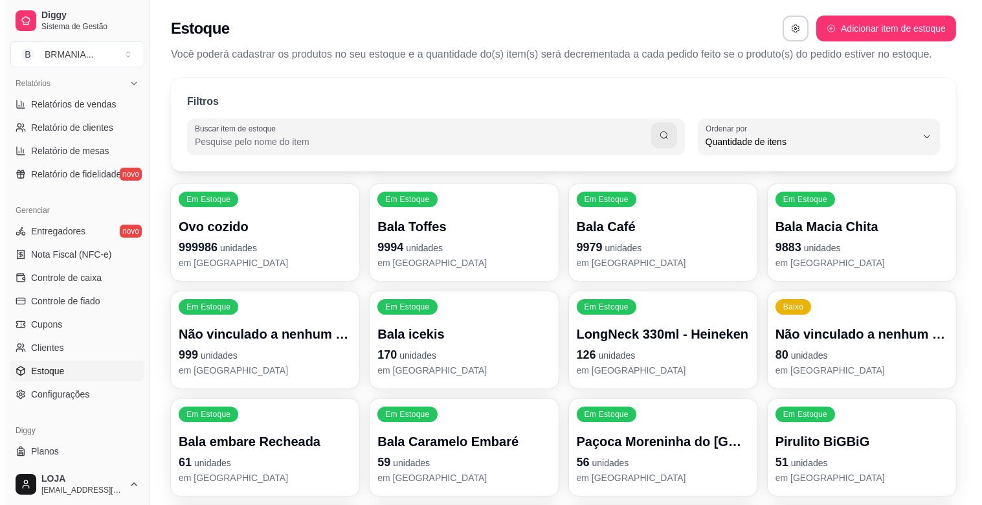
scroll to position [12, 0]
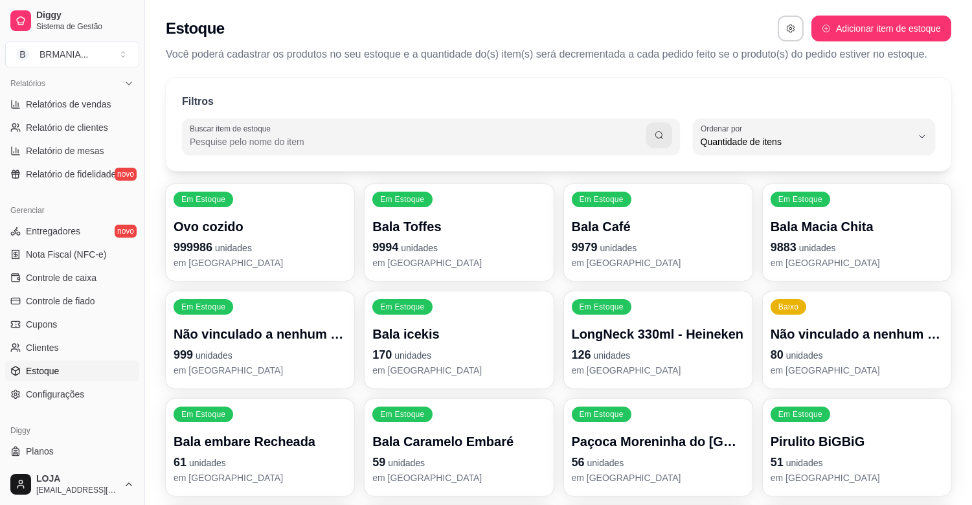
click at [366, 146] on input "Buscar item de estoque" at bounding box center [418, 141] width 456 height 13
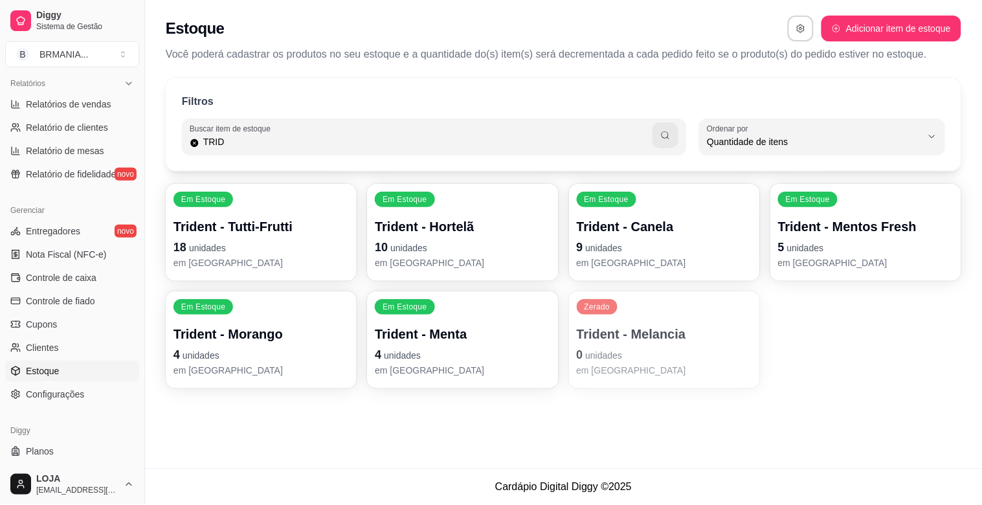
click at [609, 354] on span "unidades" at bounding box center [604, 355] width 37 height 10
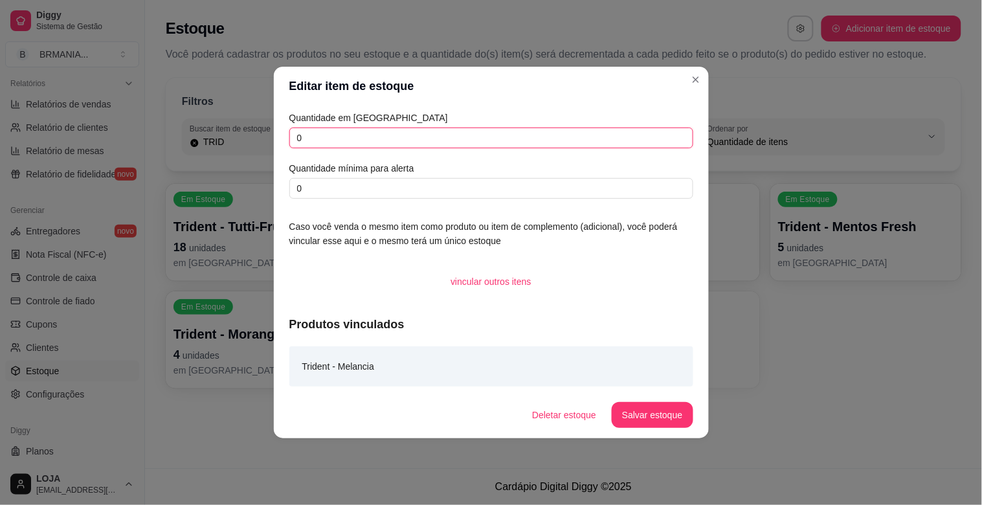
click at [398, 130] on input "0" at bounding box center [491, 138] width 404 height 21
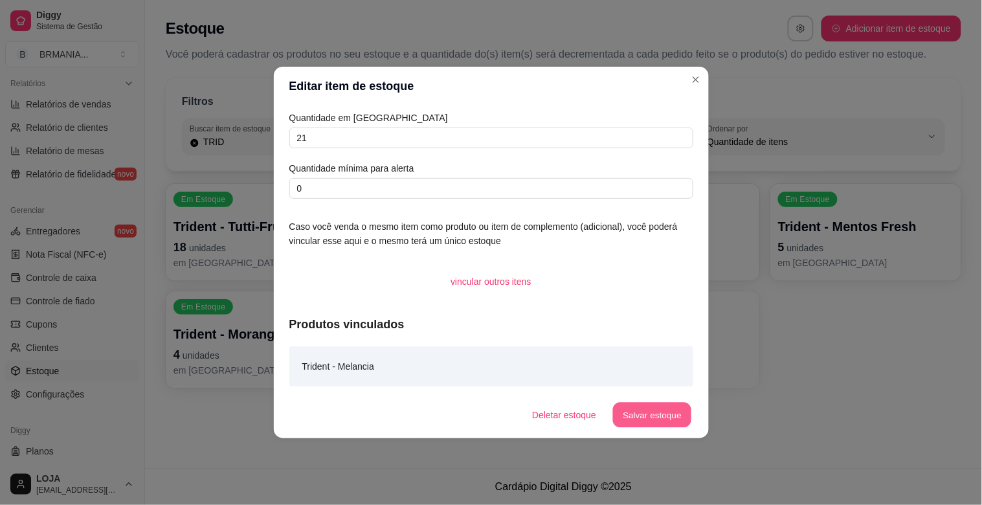
click at [654, 423] on button "Salvar estoque" at bounding box center [652, 415] width 79 height 25
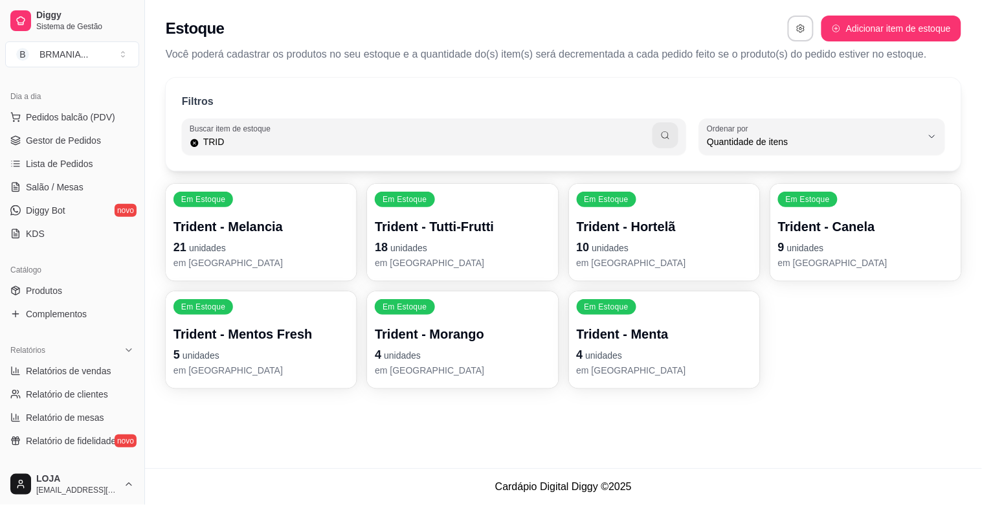
scroll to position [0, 0]
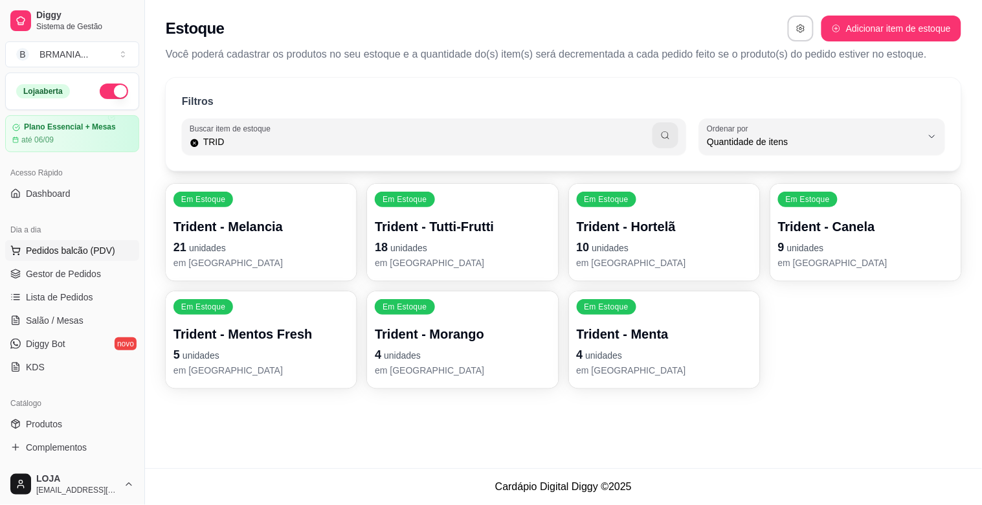
click at [85, 254] on span "Pedidos balcão (PDV)" at bounding box center [70, 250] width 89 height 13
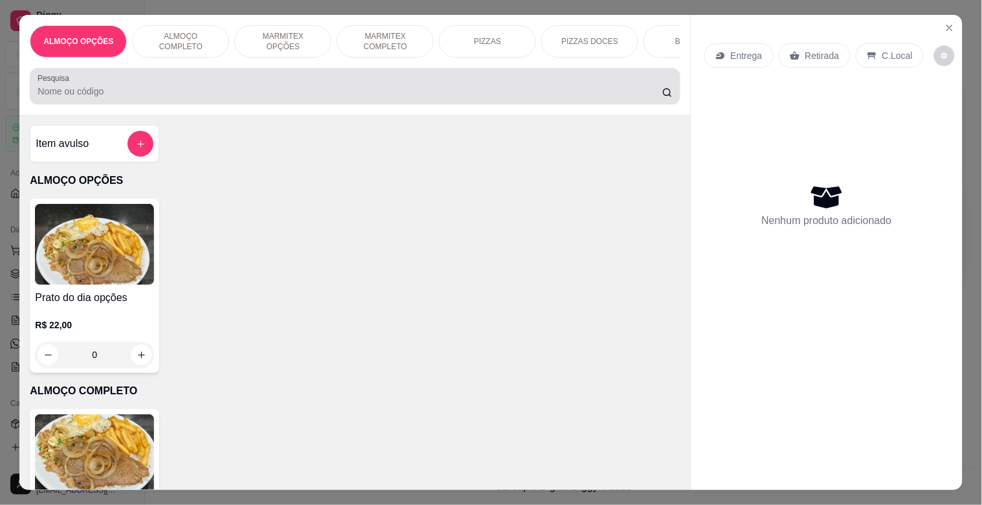
click at [306, 95] on input "Pesquisa" at bounding box center [350, 91] width 625 height 13
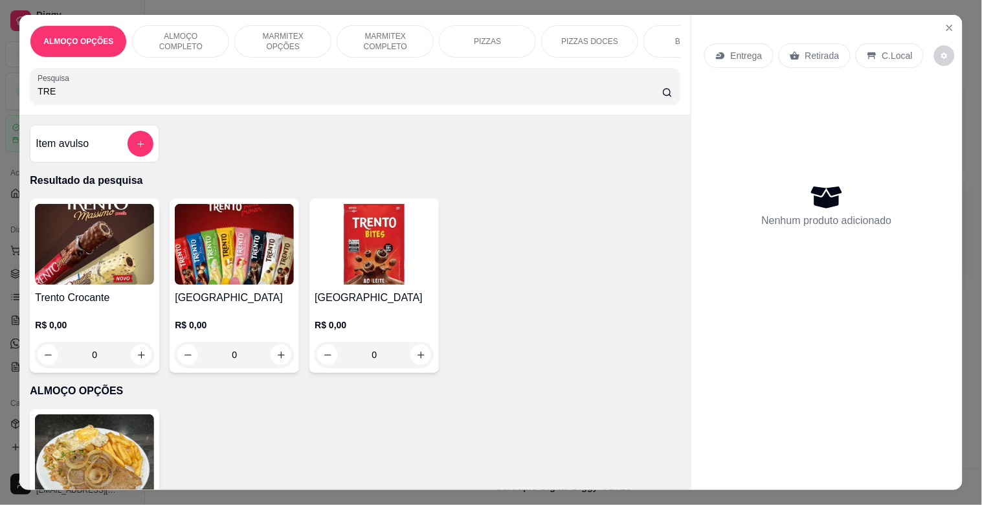
click at [76, 280] on img at bounding box center [94, 244] width 119 height 81
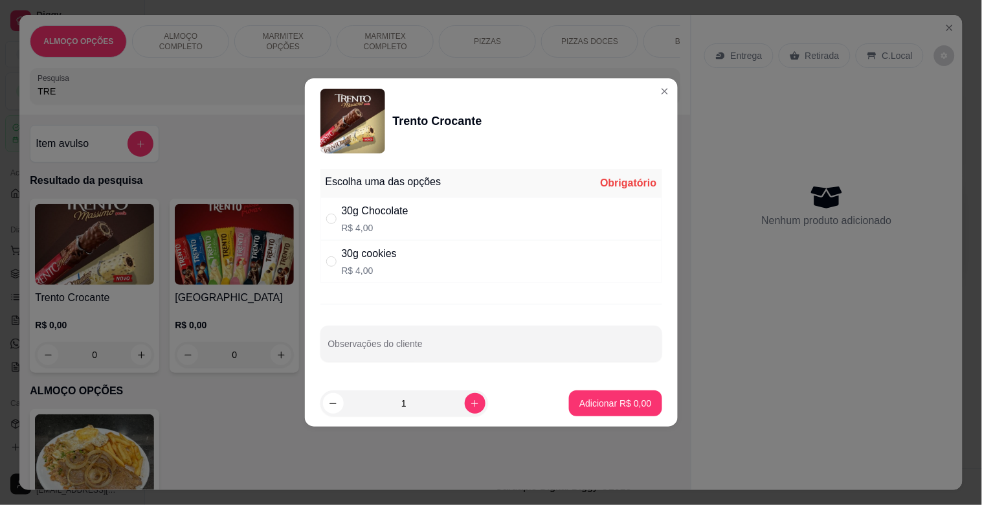
click at [418, 287] on div "Escolha uma das opções Obrigatório 30g Chocolate R$ 4,00 30g cookies R$ 4,00 Ob…" at bounding box center [491, 272] width 373 height 216
click at [424, 274] on div "30g cookies R$ 4,00" at bounding box center [492, 261] width 342 height 43
click at [616, 411] on button "Adicionar R$ 4,00" at bounding box center [615, 403] width 93 height 26
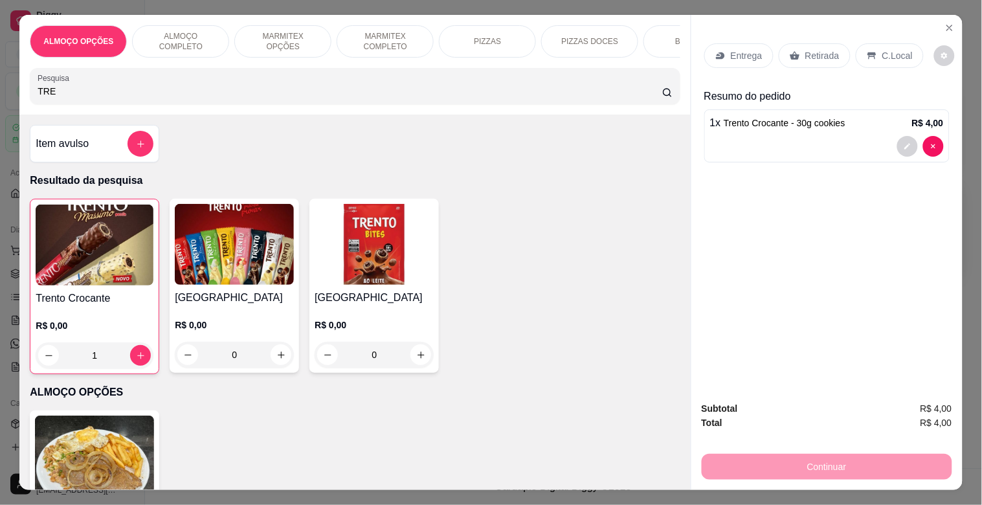
click at [794, 57] on div "Retirada" at bounding box center [815, 55] width 72 height 25
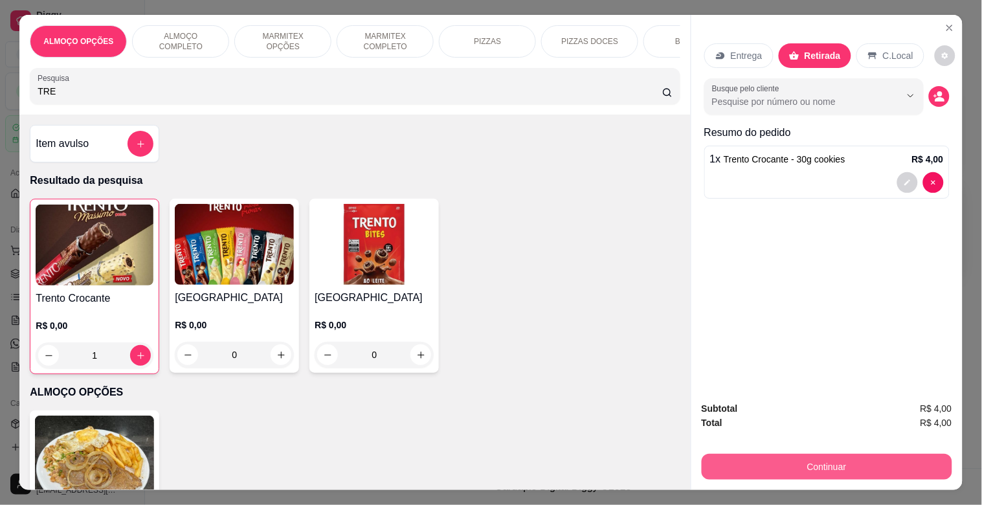
click at [800, 462] on button "Continuar" at bounding box center [827, 467] width 251 height 26
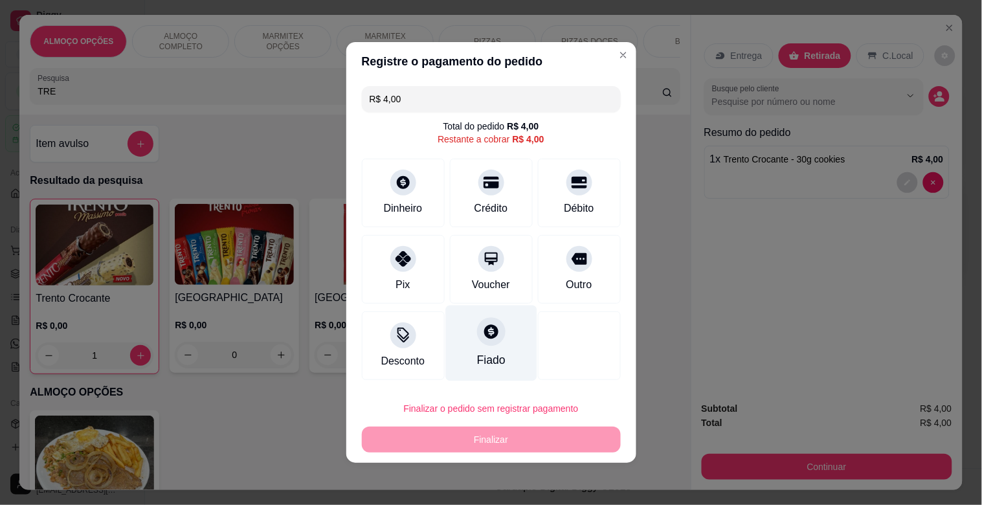
drag, startPoint x: 389, startPoint y: 257, endPoint x: 447, endPoint y: 306, distance: 75.4
click at [390, 254] on div at bounding box center [403, 259] width 26 height 26
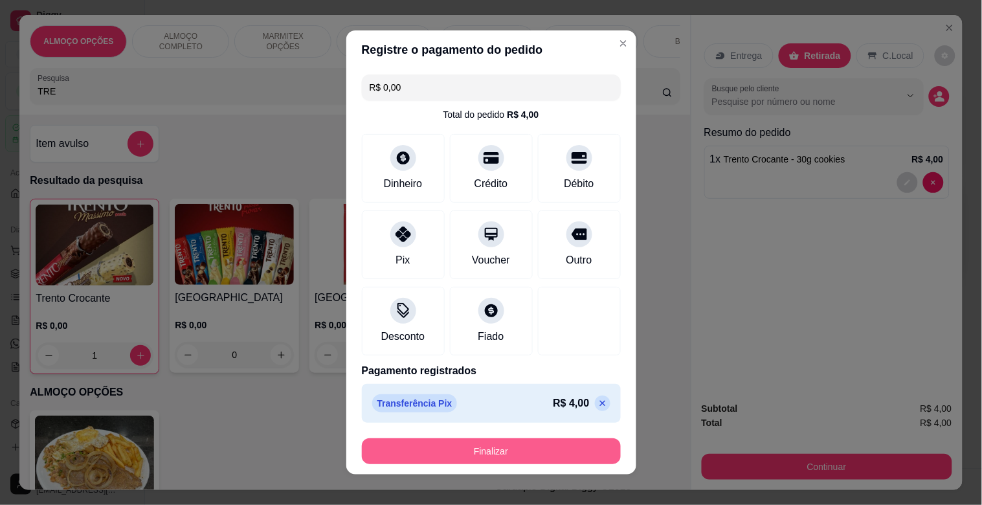
click at [475, 449] on button "Finalizar" at bounding box center [491, 451] width 259 height 26
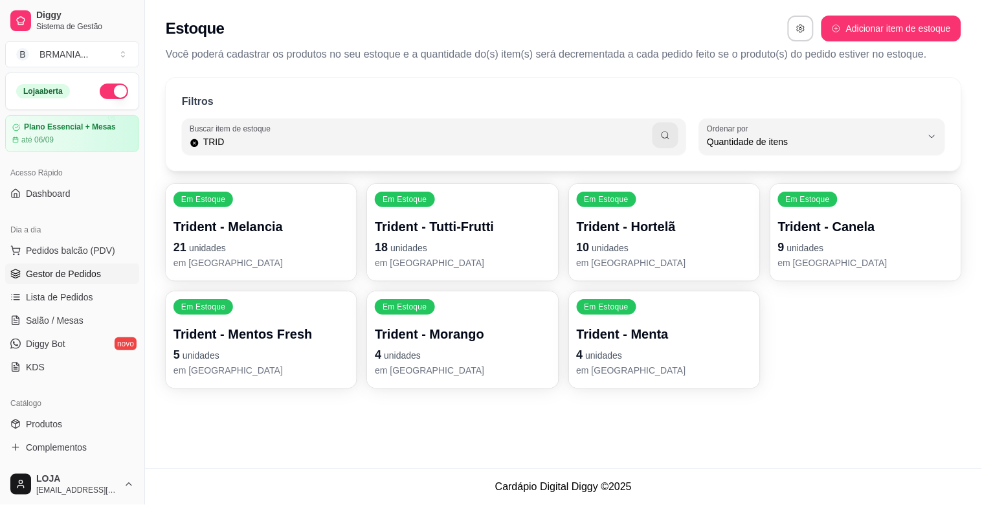
click at [72, 268] on span "Gestor de Pedidos" at bounding box center [63, 273] width 75 height 13
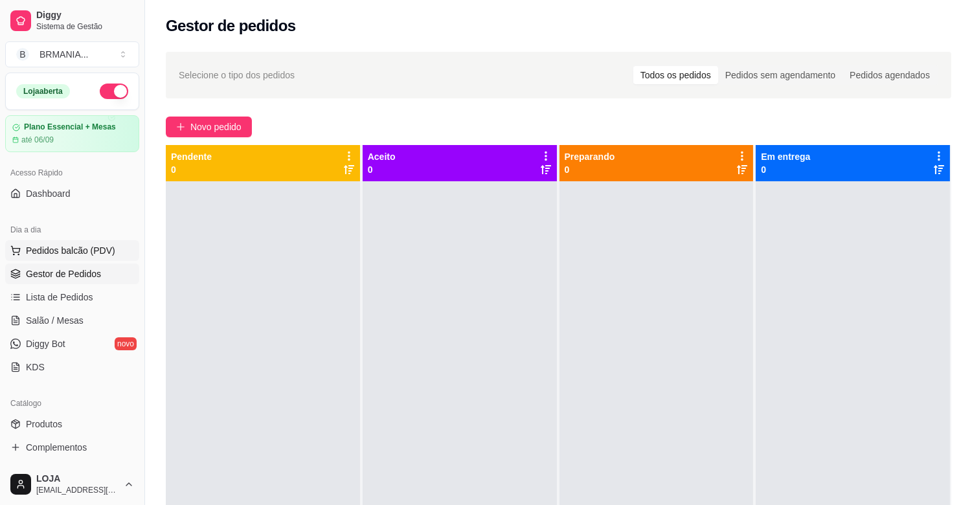
click at [65, 249] on span "Pedidos balcão (PDV)" at bounding box center [70, 250] width 89 height 13
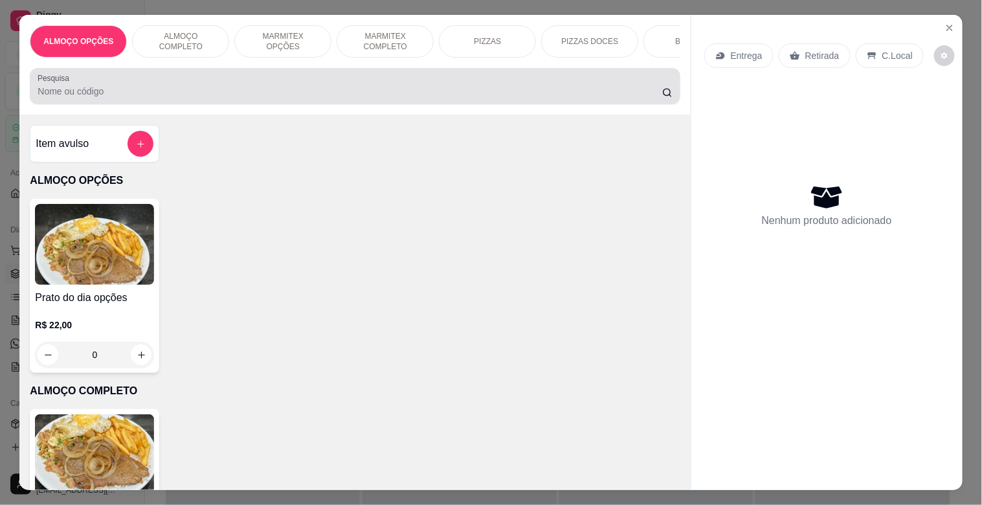
click at [235, 88] on div at bounding box center [355, 86] width 635 height 26
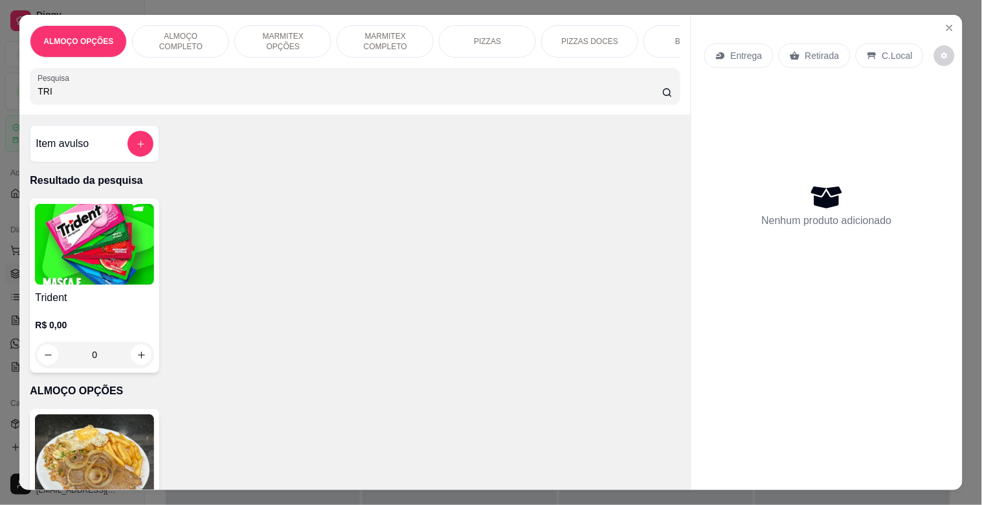
click at [30, 280] on div "Trident R$ 0,00 0" at bounding box center [94, 286] width 129 height 174
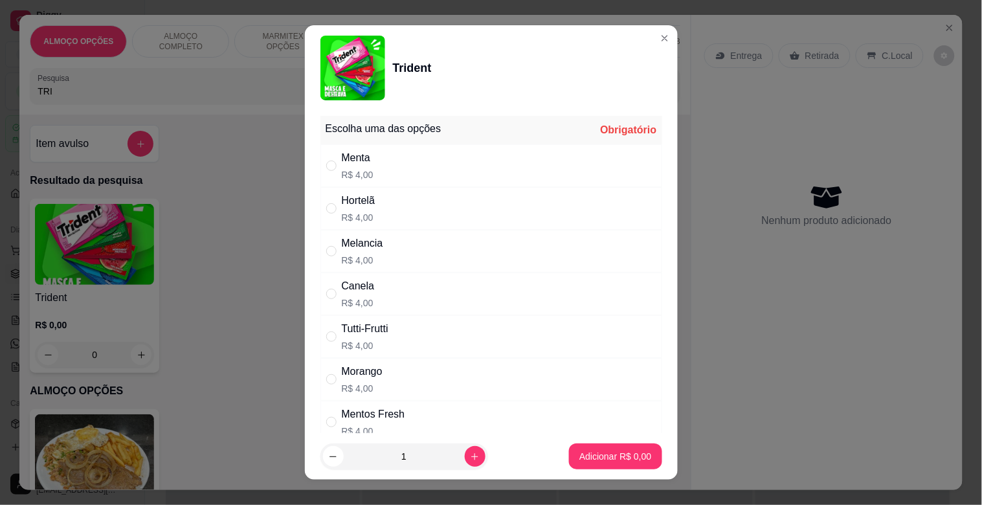
click at [399, 249] on div "Melancia R$ 4,00" at bounding box center [492, 251] width 342 height 43
click at [596, 450] on p "Adicionar R$ 4,00" at bounding box center [615, 456] width 72 height 13
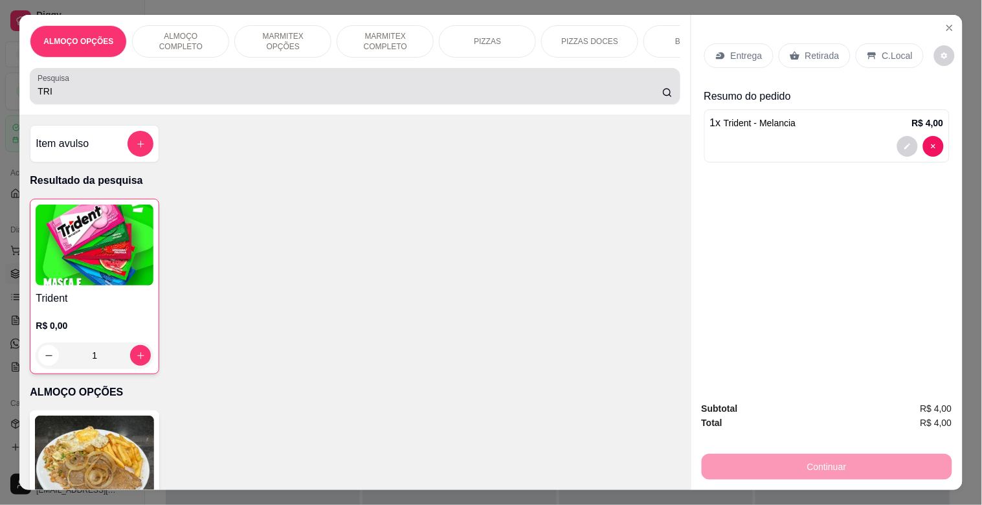
click at [173, 99] on div "TRI" at bounding box center [355, 86] width 635 height 26
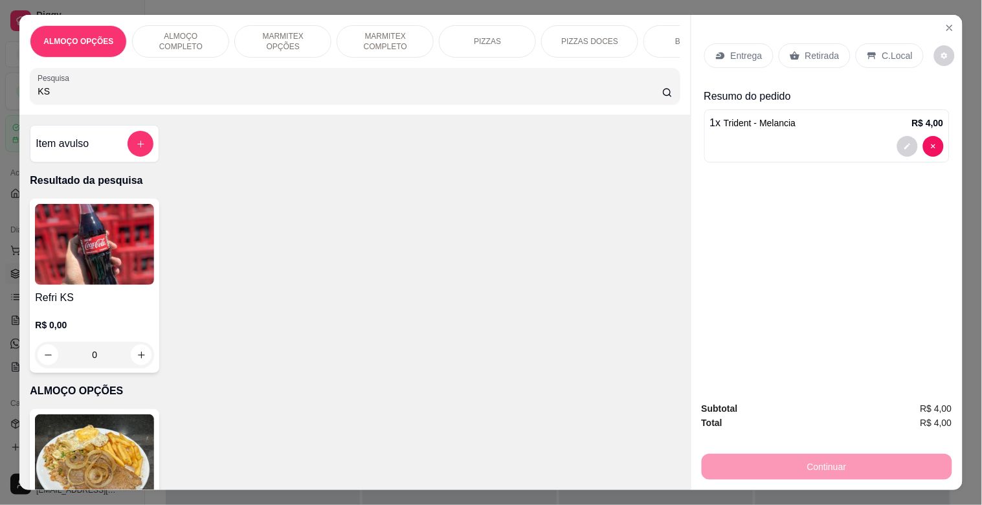
click at [105, 277] on img at bounding box center [94, 244] width 119 height 81
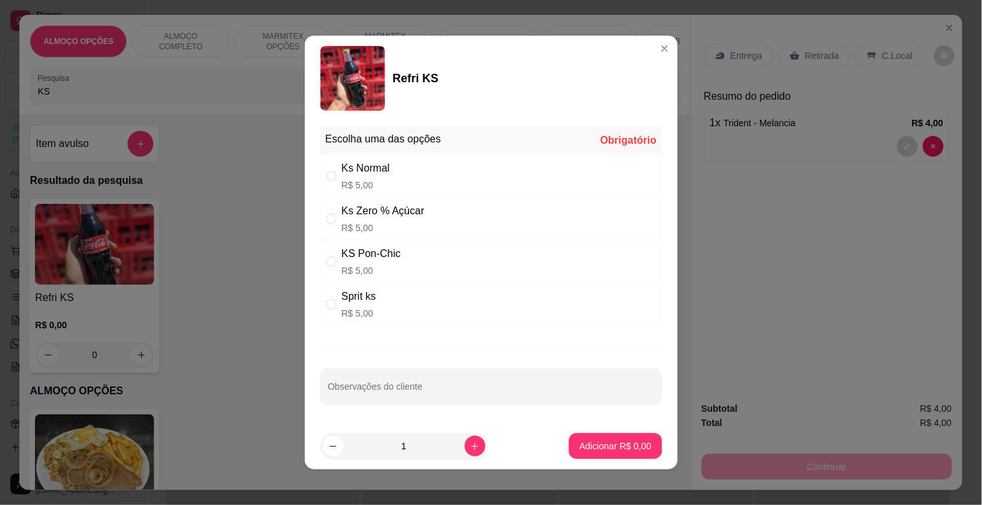
drag, startPoint x: 422, startPoint y: 215, endPoint x: 568, endPoint y: 379, distance: 219.7
click at [423, 215] on div "Ks Zero % Açúcar R$ 5,00" at bounding box center [492, 218] width 342 height 43
click at [591, 437] on button "Adicionar R$ 5,00" at bounding box center [615, 446] width 93 height 26
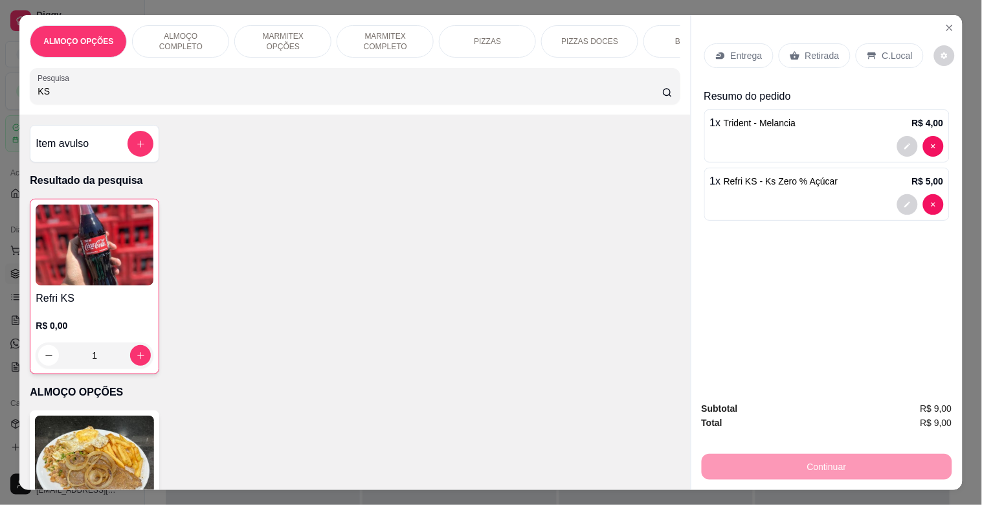
click at [267, 99] on div "KS" at bounding box center [355, 86] width 635 height 26
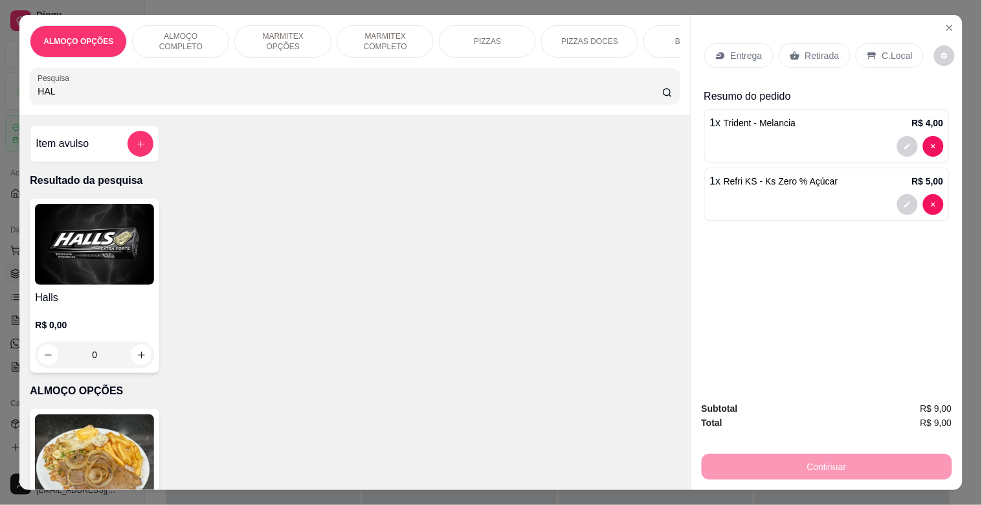
click at [85, 297] on h4 "Halls" at bounding box center [94, 298] width 119 height 16
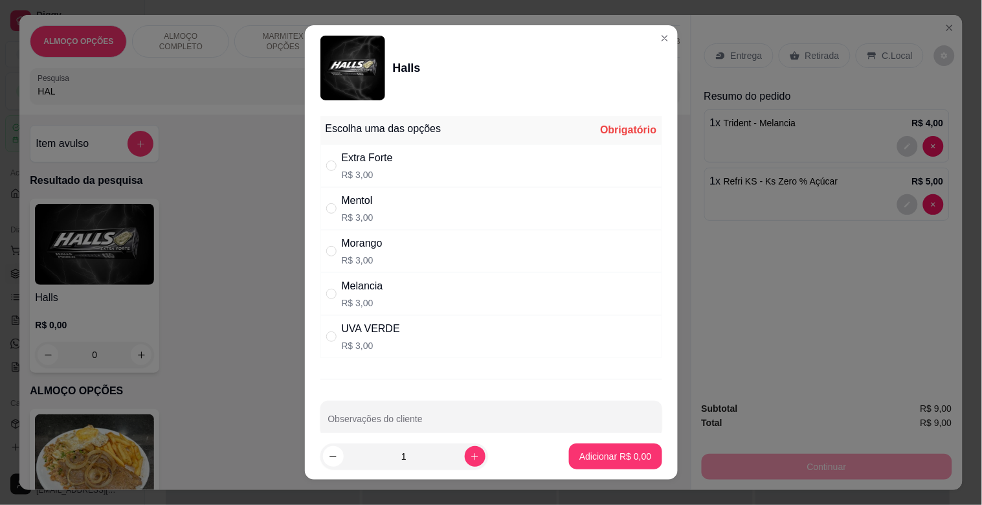
click at [422, 333] on div "UVA VERDE R$ 3,00" at bounding box center [492, 336] width 342 height 43
click at [624, 469] on footer "1 Adicionar R$ 3,00" at bounding box center [491, 456] width 373 height 47
click at [611, 457] on p "Adicionar R$ 3,00" at bounding box center [615, 456] width 72 height 13
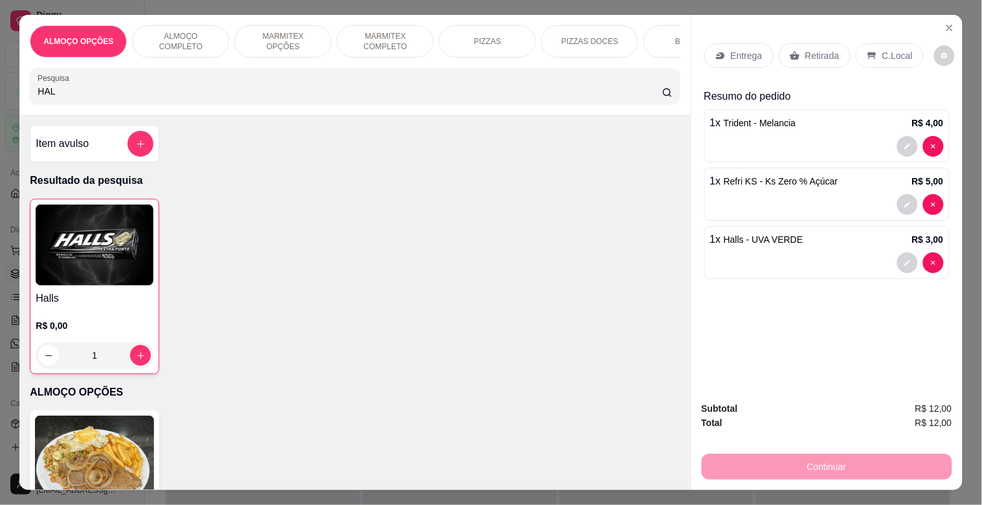
click at [827, 49] on p "Retirada" at bounding box center [822, 55] width 34 height 13
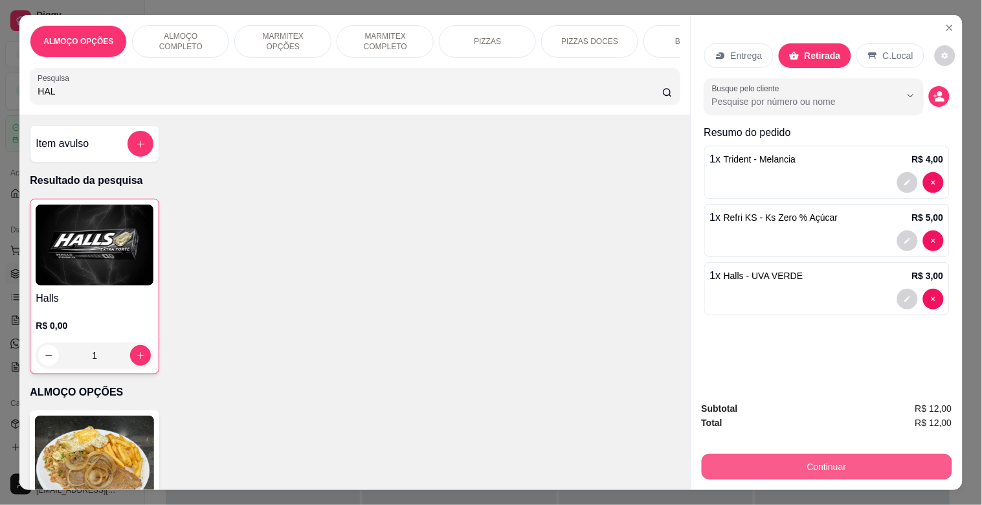
click at [794, 454] on button "Continuar" at bounding box center [827, 467] width 251 height 26
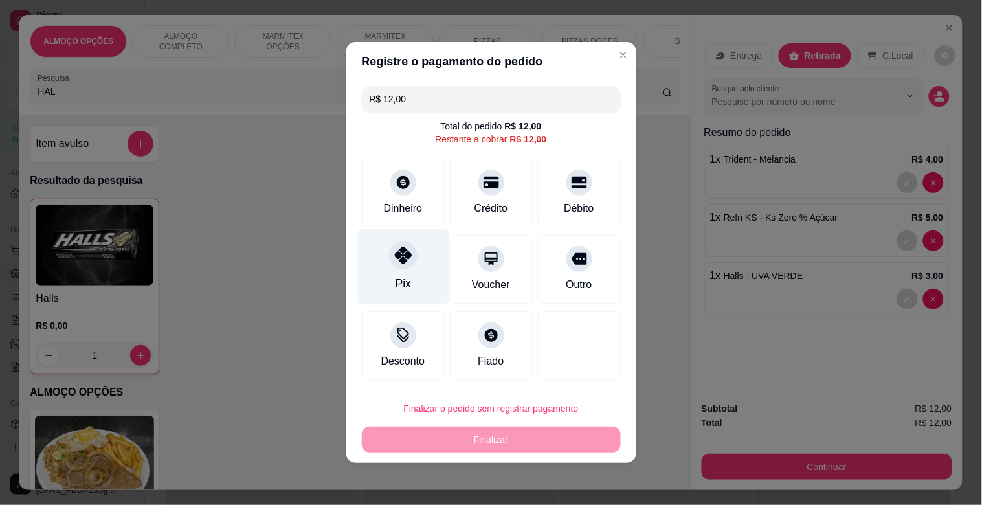
drag, startPoint x: 396, startPoint y: 251, endPoint x: 464, endPoint y: 322, distance: 98.0
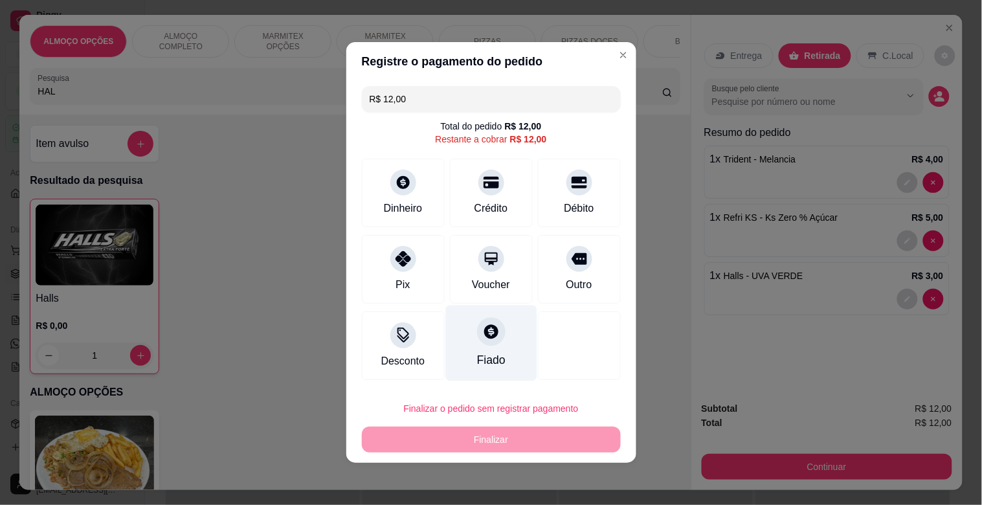
click at [397, 253] on icon at bounding box center [404, 259] width 16 height 16
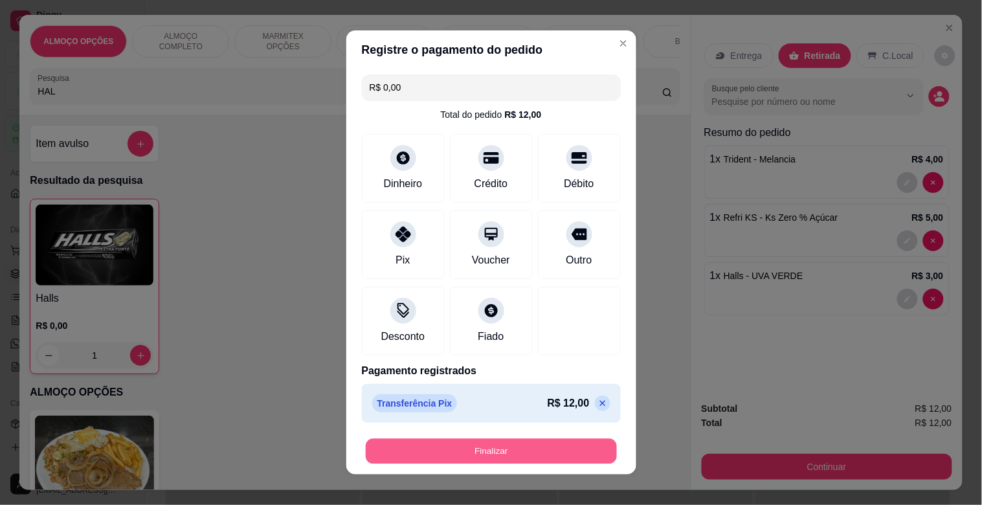
click at [479, 443] on button "Finalizar" at bounding box center [491, 451] width 251 height 25
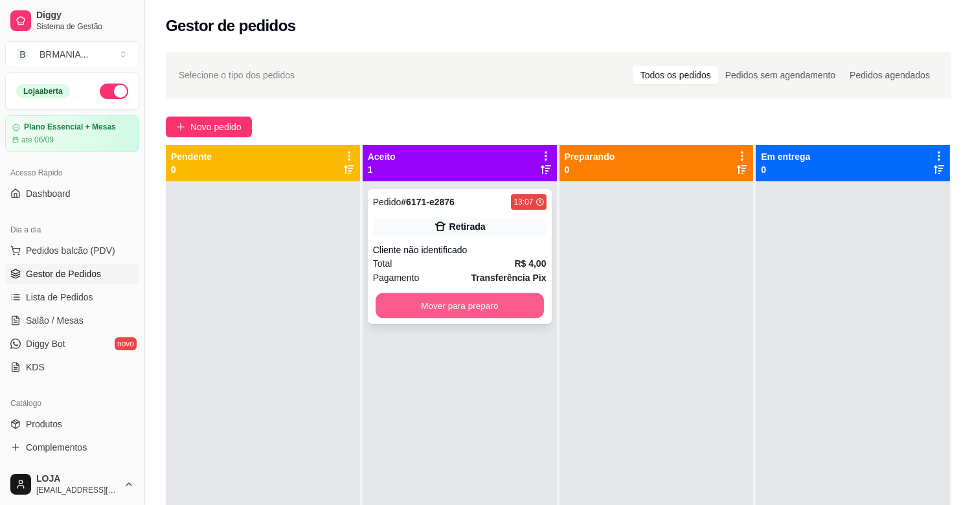
click at [474, 296] on button "Mover para preparo" at bounding box center [460, 305] width 168 height 25
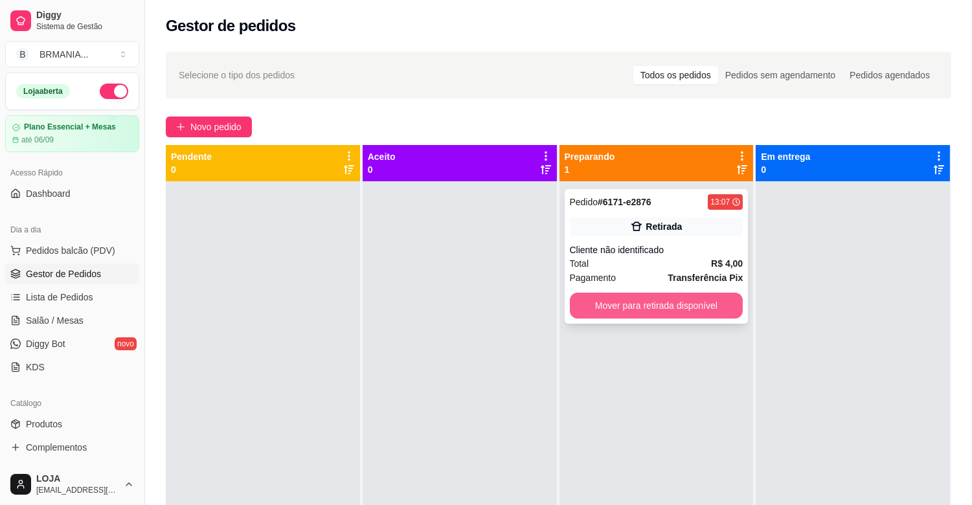
click at [629, 301] on button "Mover para retirada disponível" at bounding box center [657, 306] width 174 height 26
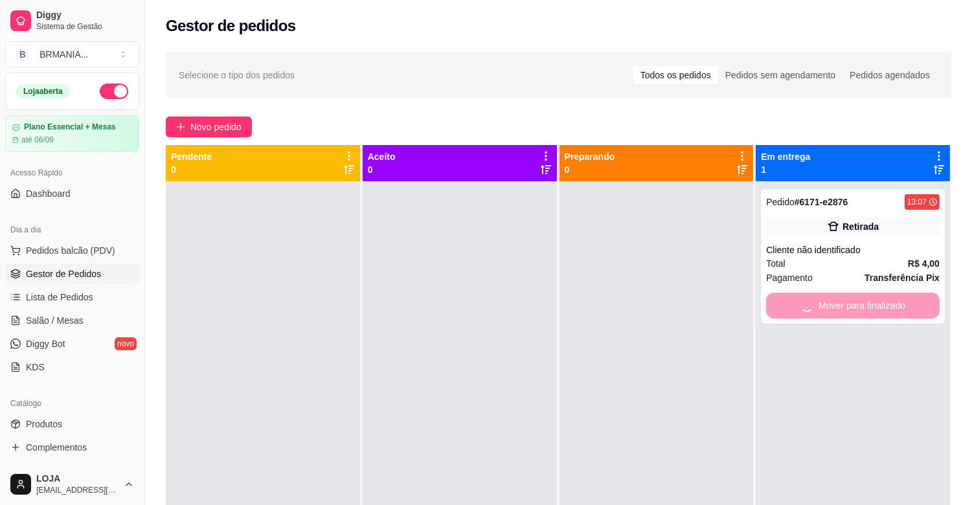
click at [837, 304] on div "Mover para finalizado" at bounding box center [853, 306] width 174 height 26
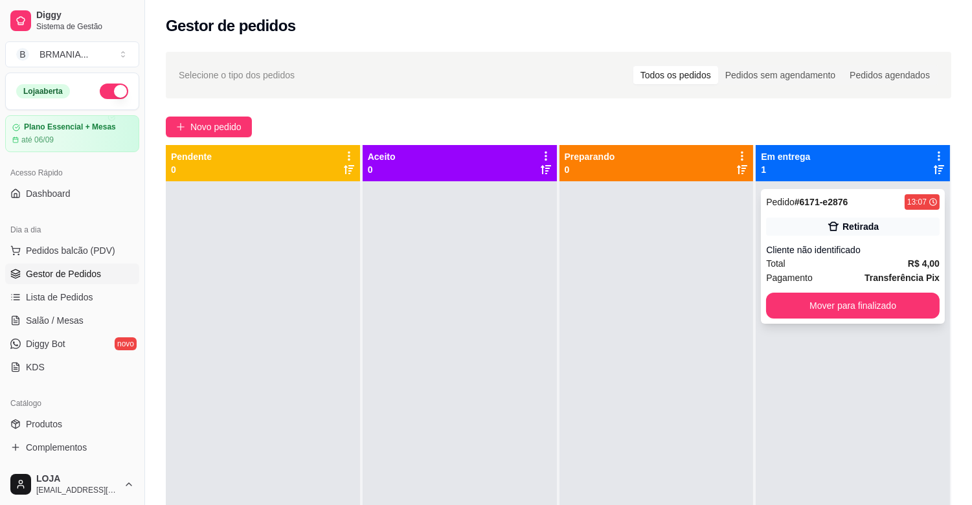
click at [822, 308] on button "Mover para finalizado" at bounding box center [853, 306] width 174 height 26
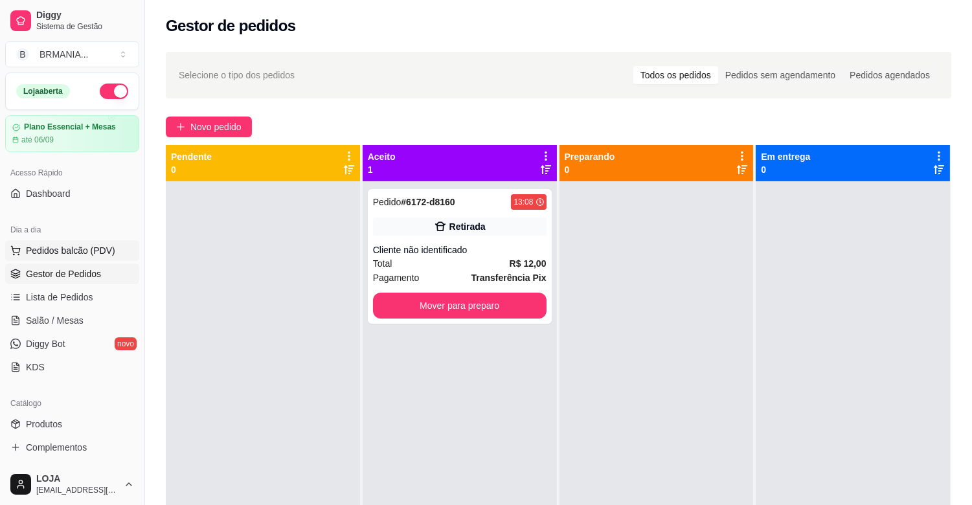
click at [70, 251] on span "Pedidos balcão (PDV)" at bounding box center [70, 250] width 89 height 13
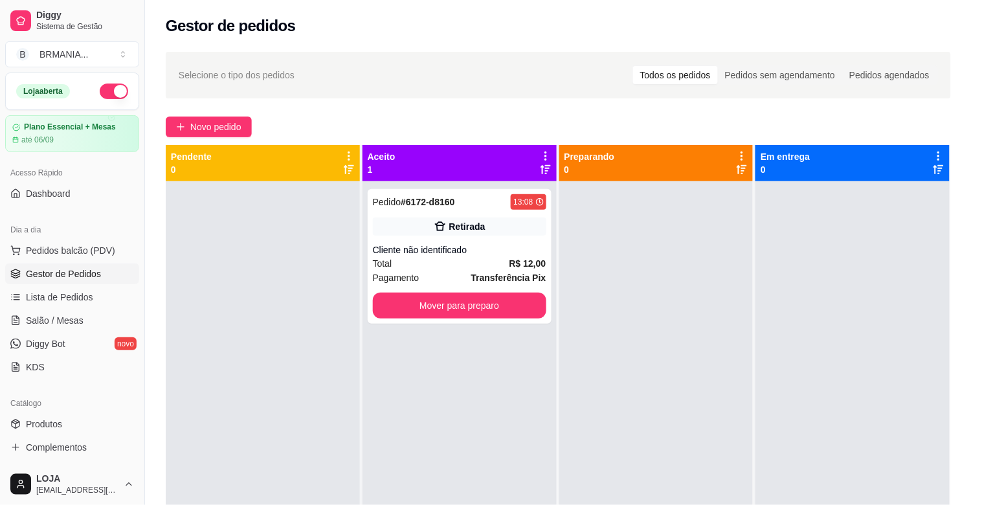
click at [236, 88] on div at bounding box center [355, 86] width 635 height 26
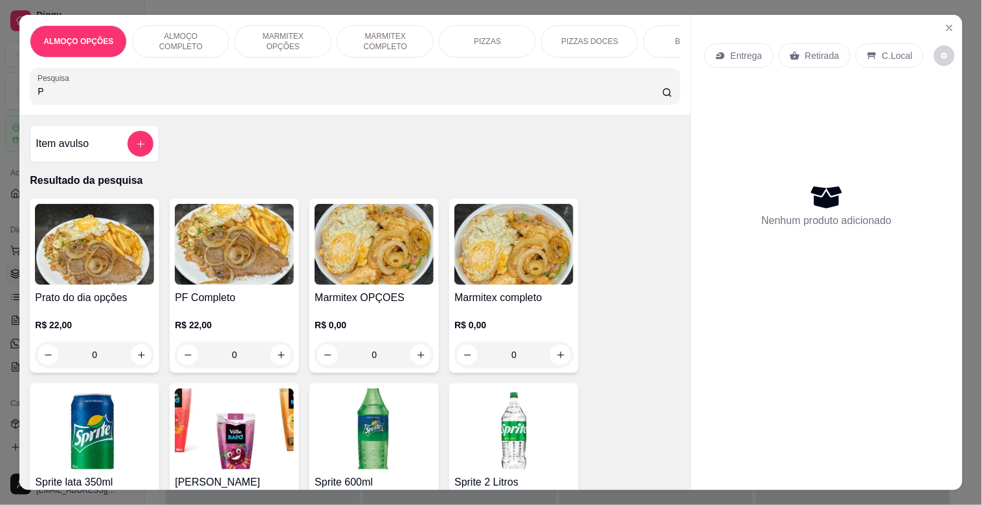
click at [219, 282] on img at bounding box center [234, 244] width 119 height 81
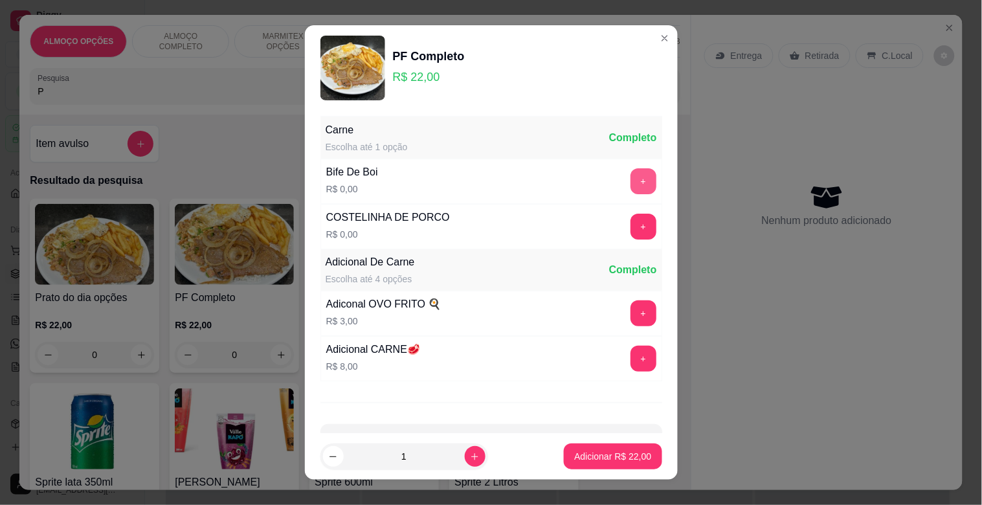
click at [631, 179] on button "+" at bounding box center [644, 181] width 26 height 26
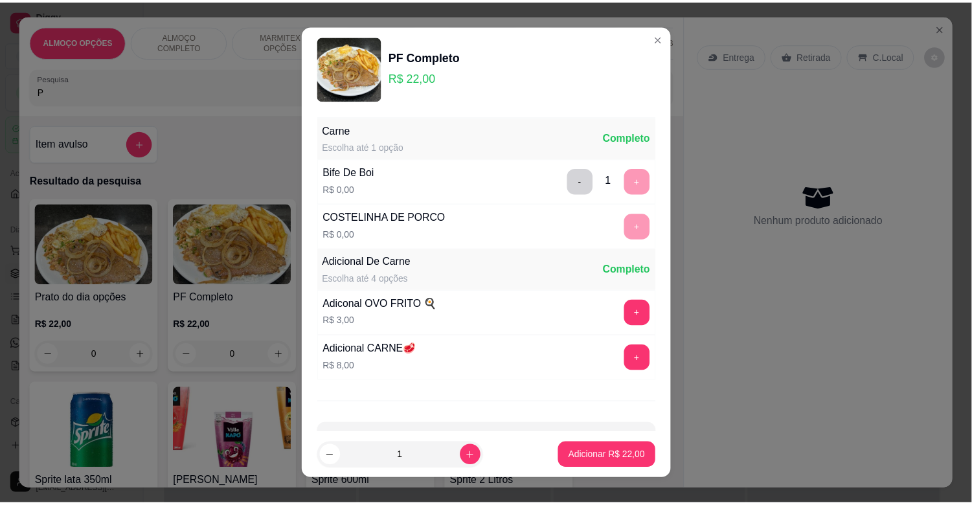
scroll to position [46, 0]
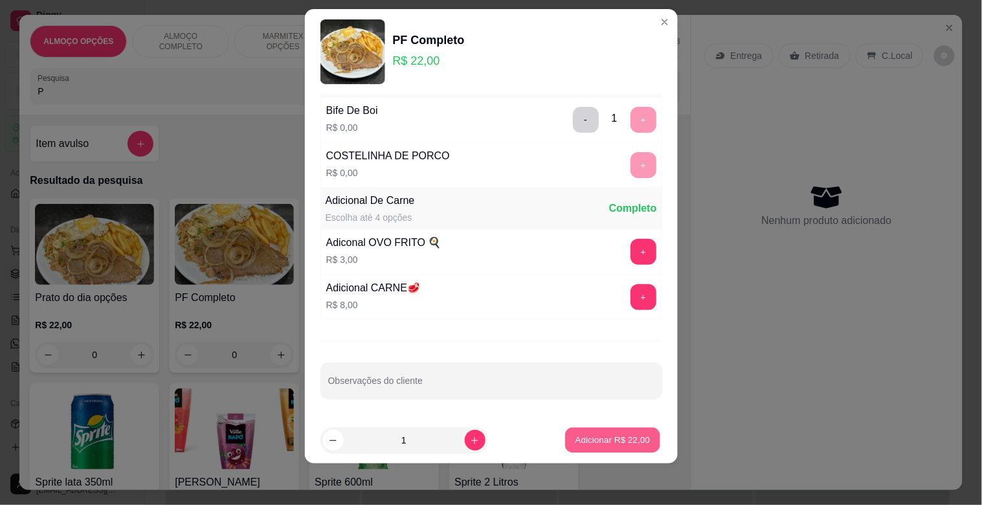
click at [598, 433] on button "Adicionar R$ 22,00" at bounding box center [613, 440] width 95 height 25
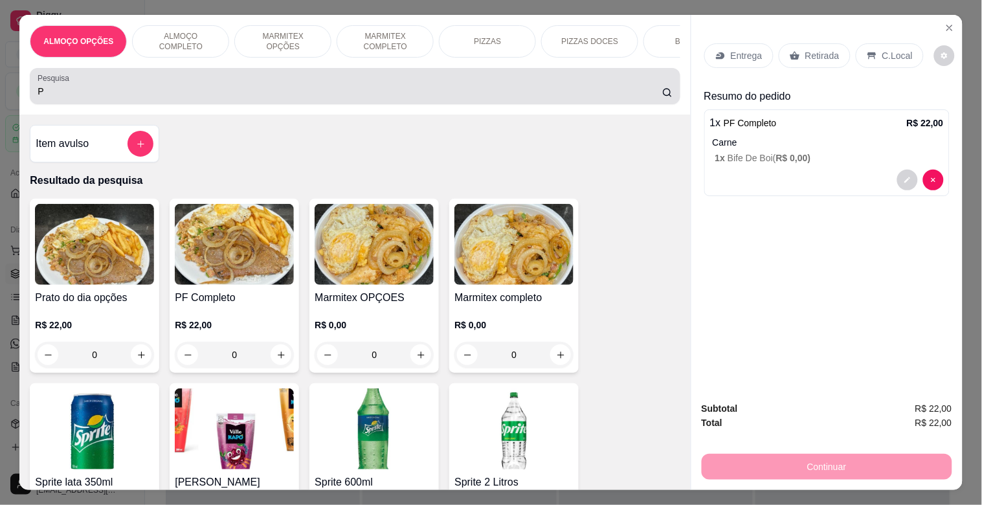
drag, startPoint x: 122, startPoint y: 97, endPoint x: 125, endPoint y: 86, distance: 11.5
click at [122, 96] on input "P" at bounding box center [350, 91] width 625 height 13
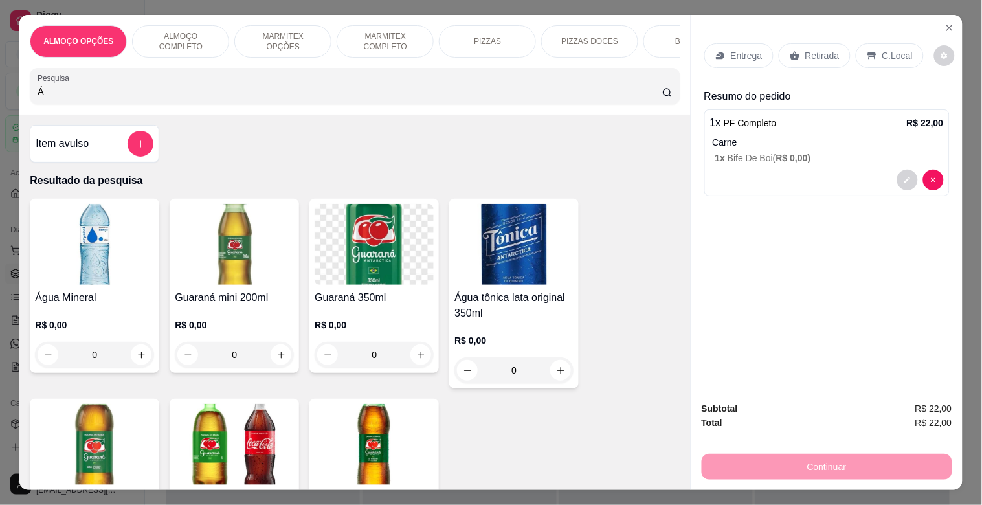
click at [87, 258] on img at bounding box center [94, 244] width 119 height 81
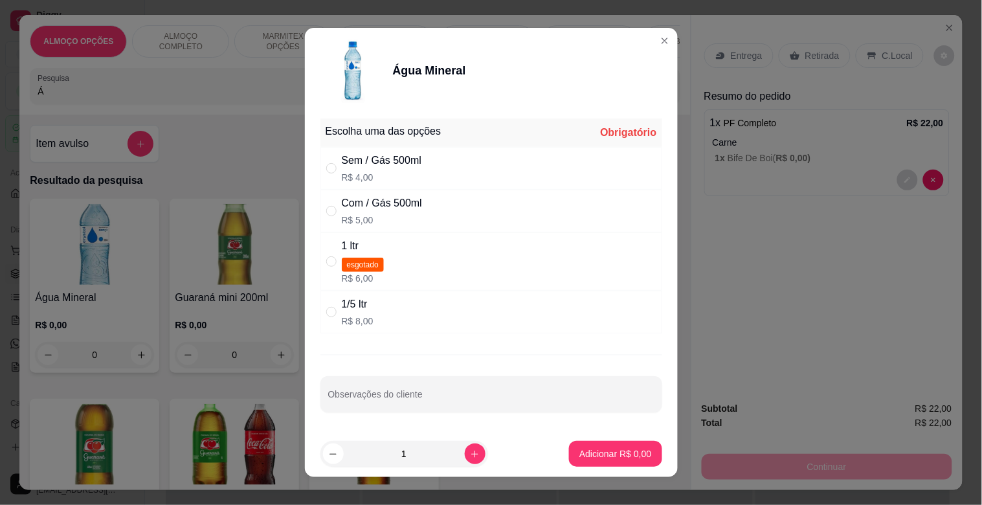
click at [423, 208] on div "Com / Gás 500ml R$ 5,00" at bounding box center [492, 211] width 342 height 43
click at [615, 452] on p "Adicionar R$ 5,00" at bounding box center [615, 453] width 72 height 13
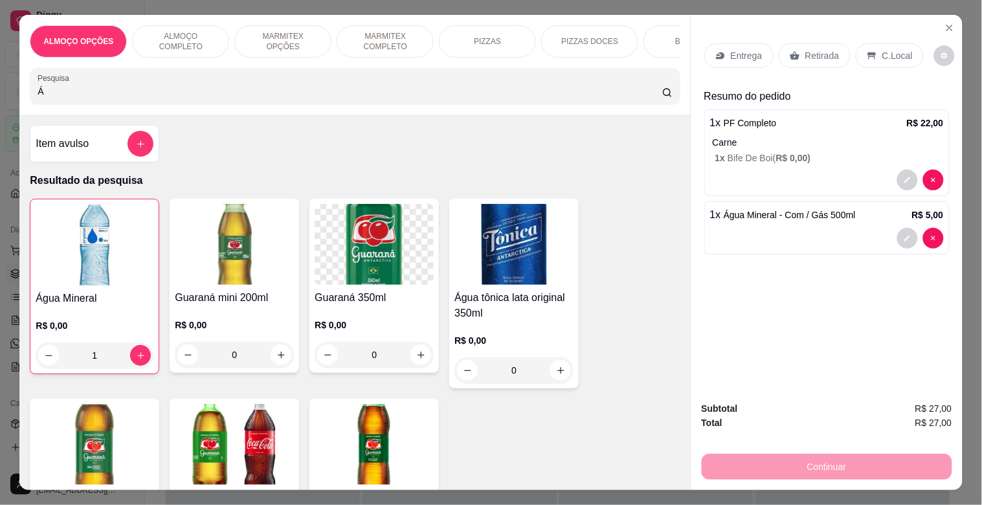
click at [826, 49] on p "Retirada" at bounding box center [822, 55] width 34 height 13
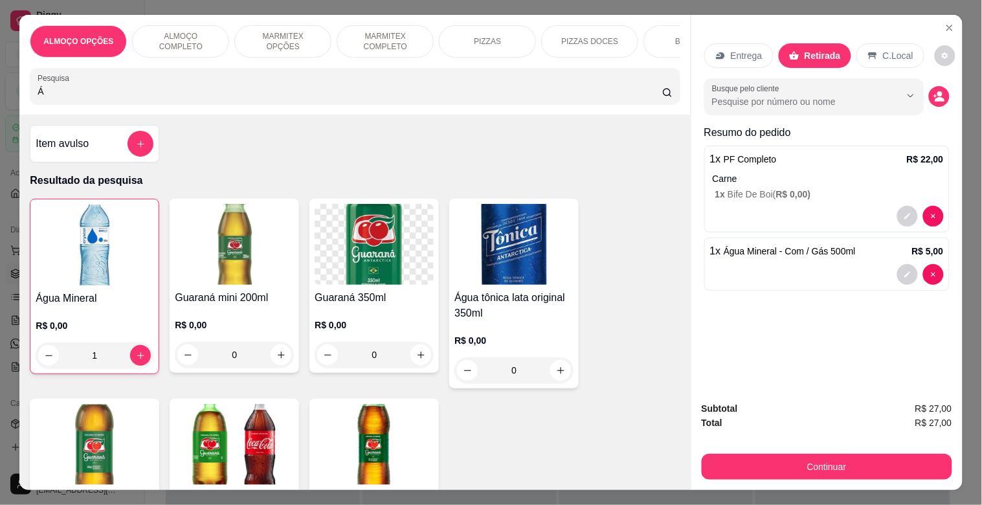
drag, startPoint x: 882, startPoint y: 46, endPoint x: 928, endPoint y: 94, distance: 66.9
click at [883, 49] on p "C.Local" at bounding box center [898, 55] width 30 height 13
click at [934, 97] on icon "decrease-product-quantity" at bounding box center [939, 96] width 11 height 11
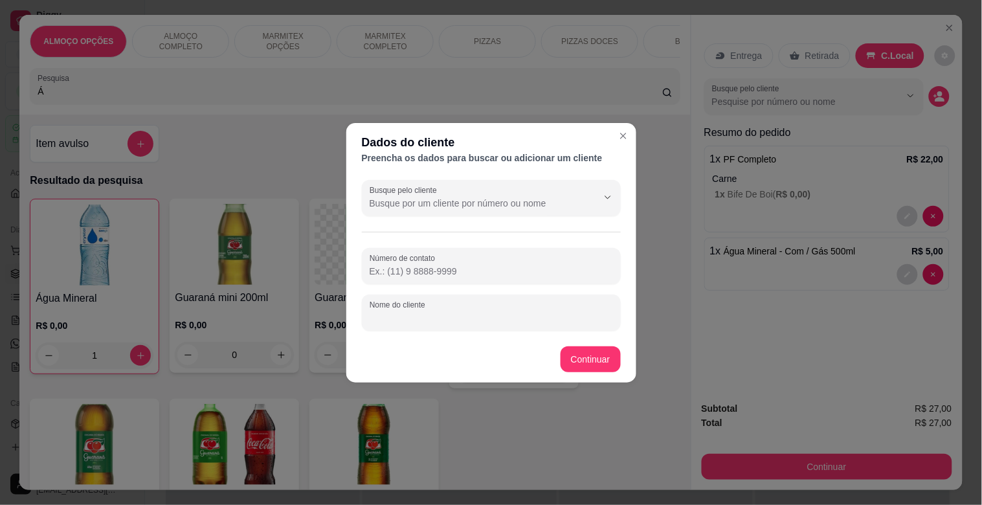
click at [398, 320] on input "Nome do cliente" at bounding box center [491, 317] width 243 height 13
click at [412, 320] on input "[PERSON_NAME] PERES" at bounding box center [491, 317] width 243 height 13
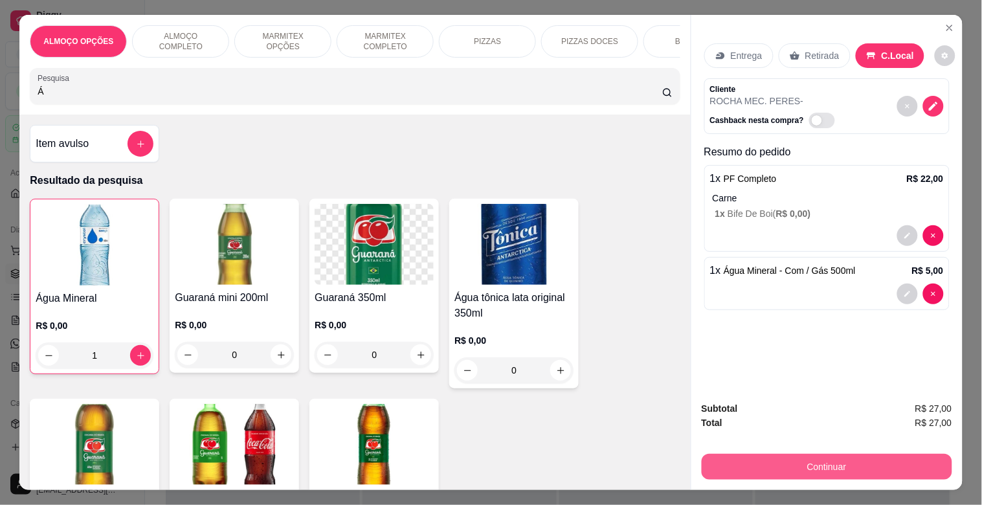
click at [801, 455] on button "Continuar" at bounding box center [827, 467] width 251 height 26
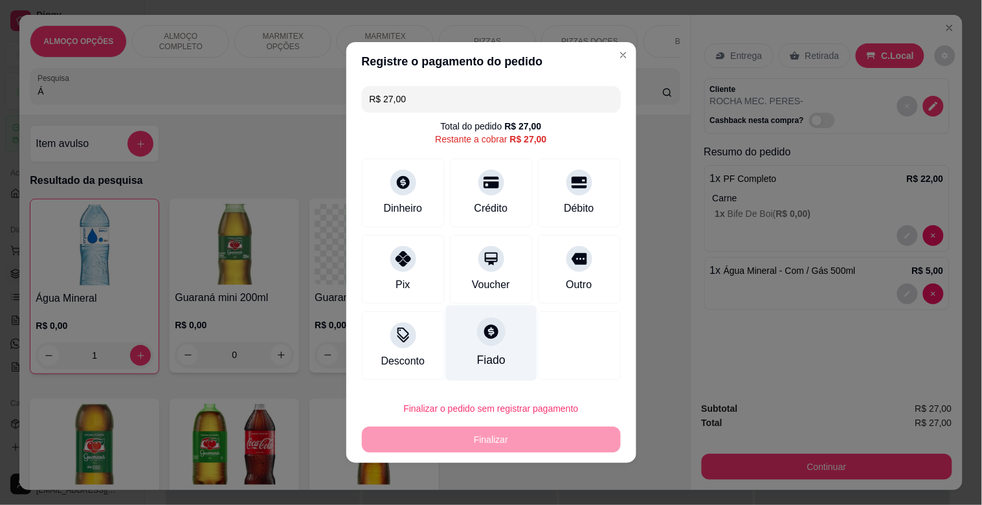
drag, startPoint x: 572, startPoint y: 254, endPoint x: 497, endPoint y: 309, distance: 93.1
click at [572, 260] on icon at bounding box center [580, 259] width 16 height 12
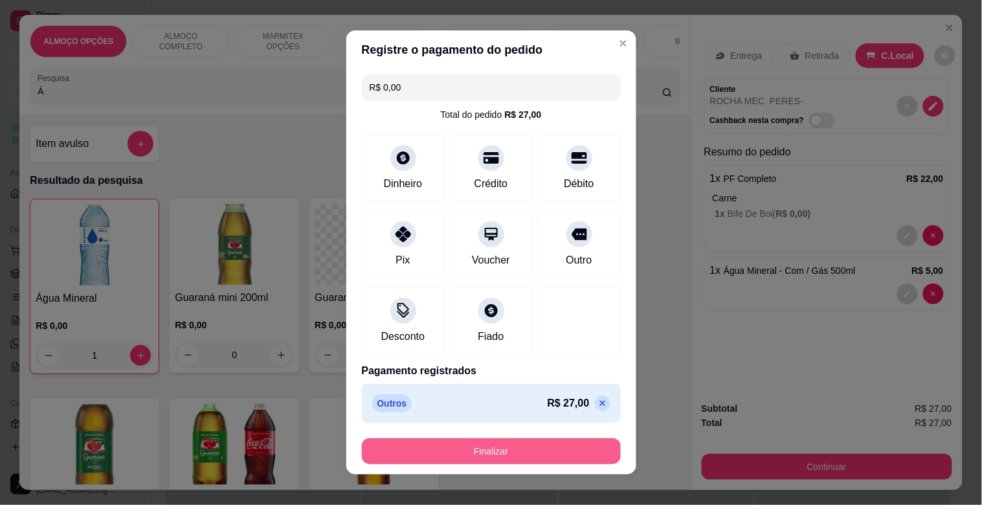
click at [444, 438] on button "Finalizar" at bounding box center [491, 451] width 259 height 26
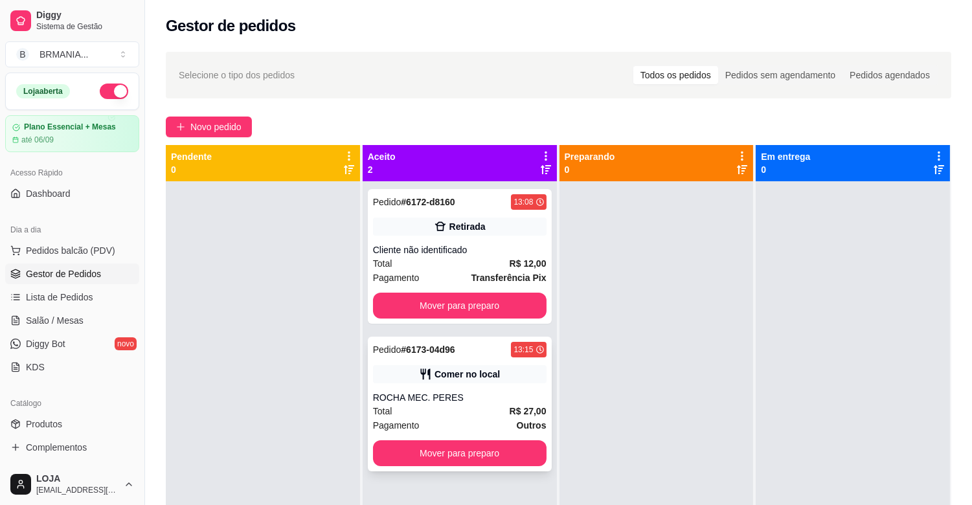
click at [483, 399] on div "ROCHA MEC. PERES" at bounding box center [460, 397] width 174 height 13
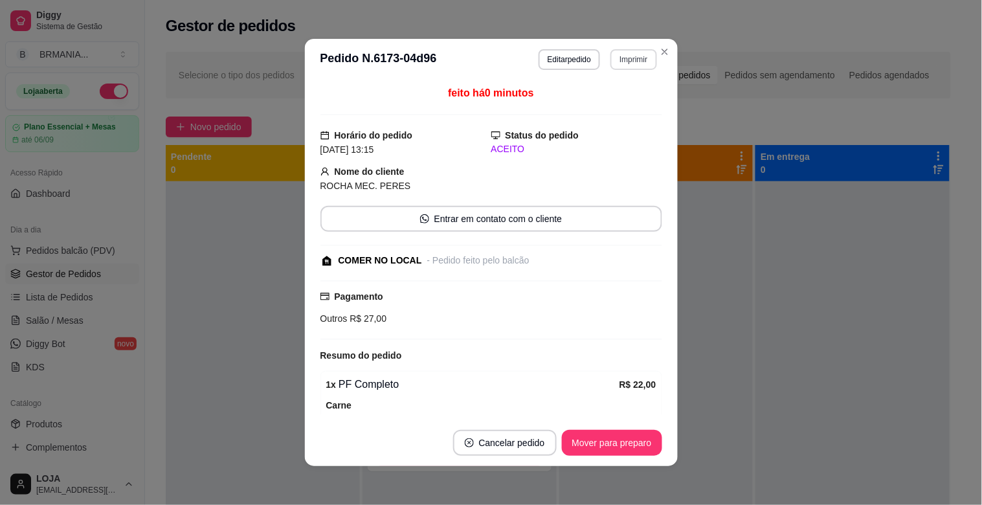
click at [611, 59] on button "Imprimir" at bounding box center [634, 59] width 46 height 21
click at [597, 98] on button "IMPRESSORA" at bounding box center [606, 105] width 94 height 21
click at [631, 444] on button "Mover para preparo" at bounding box center [611, 443] width 97 height 25
click at [631, 444] on div "Mover para preparo" at bounding box center [603, 443] width 118 height 26
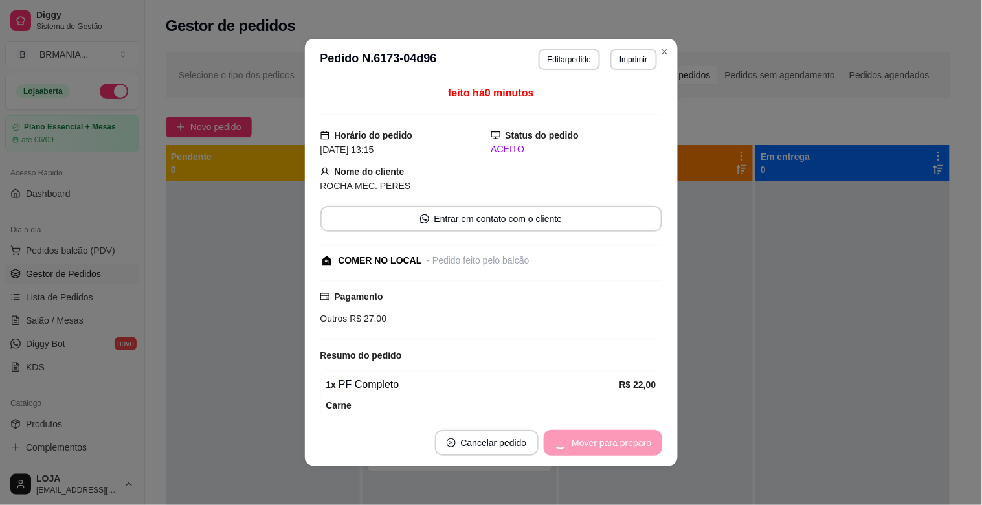
click at [631, 444] on div "Mover para preparo" at bounding box center [603, 443] width 118 height 26
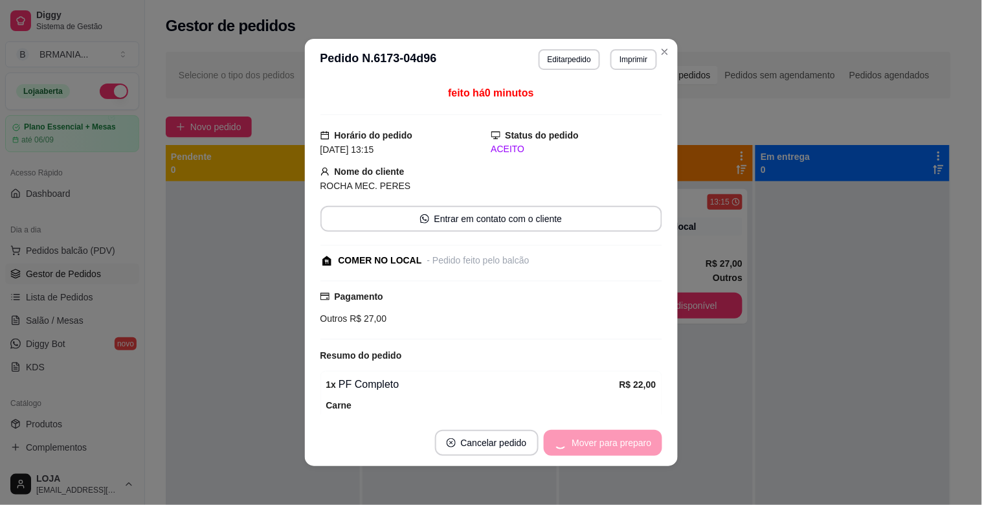
click at [631, 444] on div "Mover para preparo" at bounding box center [603, 443] width 118 height 26
click at [609, 451] on button "Mover para retirada disponível" at bounding box center [590, 443] width 143 height 26
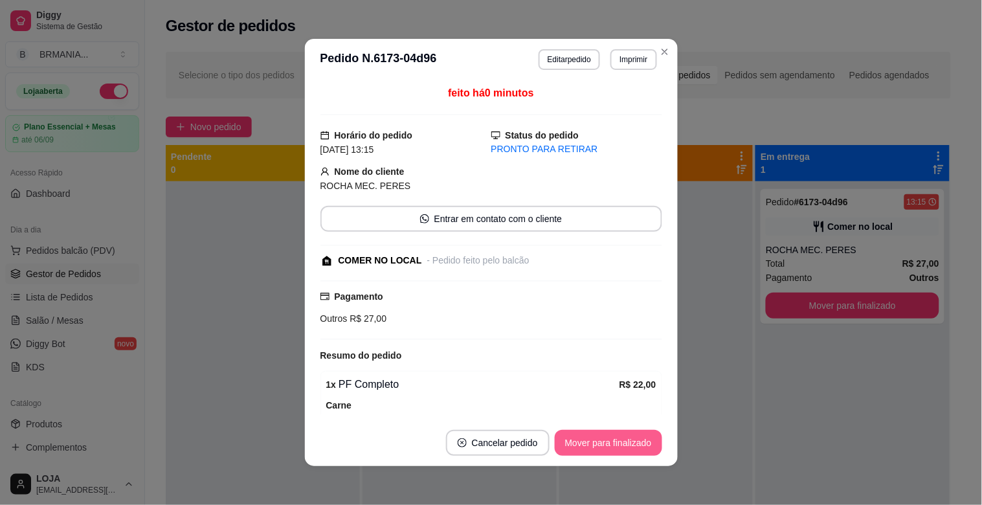
click at [610, 449] on button "Mover para finalizado" at bounding box center [608, 443] width 107 height 26
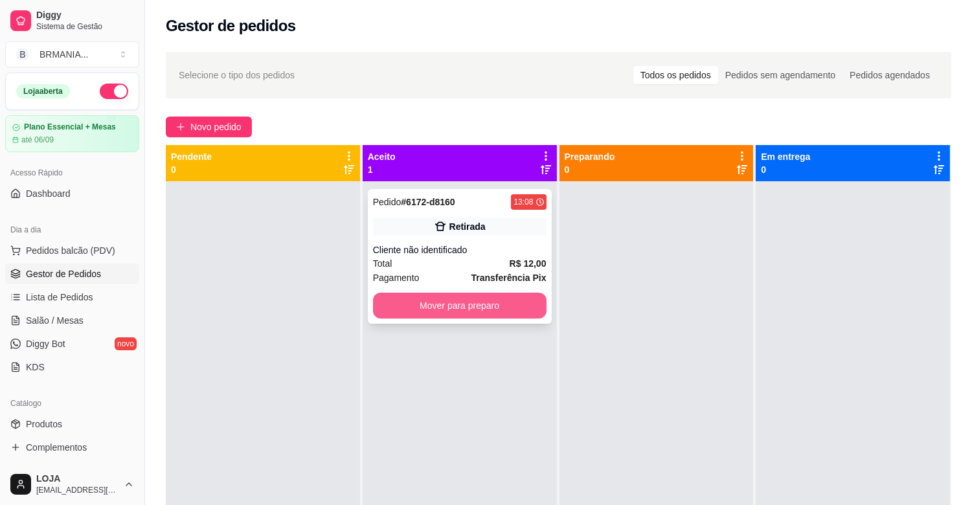
click at [507, 304] on button "Mover para preparo" at bounding box center [460, 306] width 174 height 26
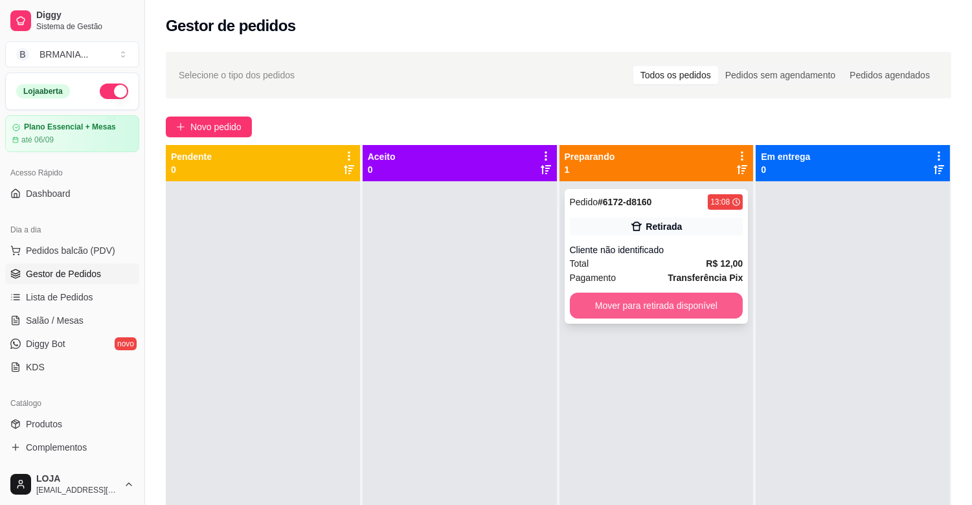
click at [664, 298] on button "Mover para retirada disponível" at bounding box center [657, 306] width 174 height 26
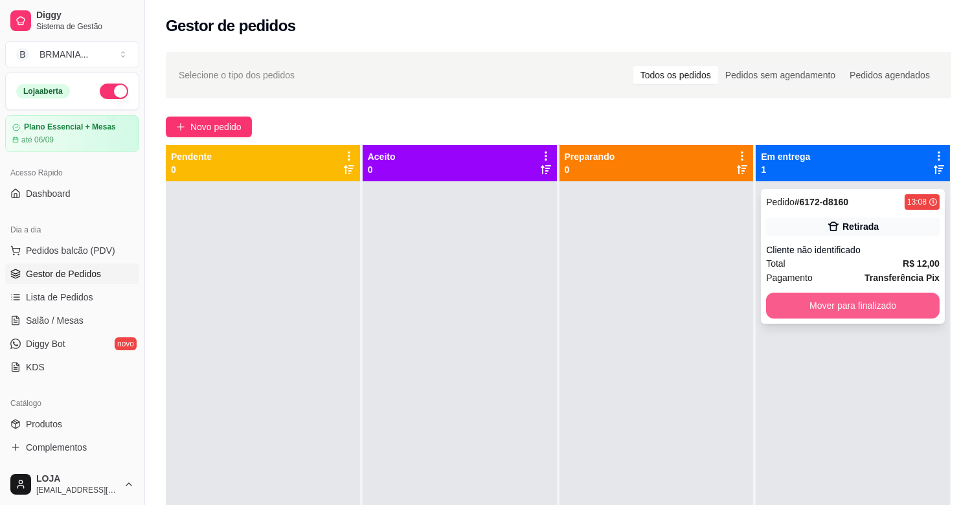
click at [782, 301] on button "Mover para finalizado" at bounding box center [853, 306] width 174 height 26
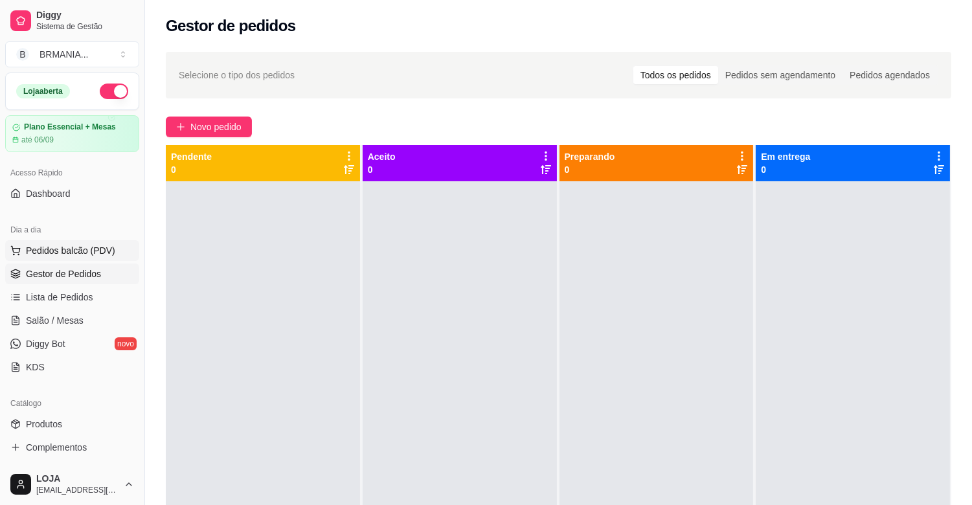
click at [79, 257] on button "Pedidos balcão (PDV)" at bounding box center [72, 250] width 134 height 21
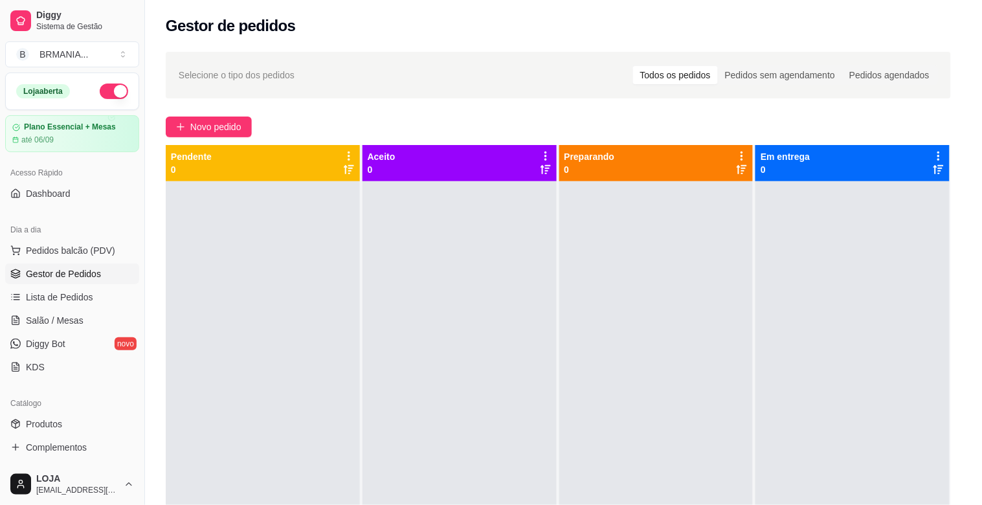
click at [233, 104] on div "Pesquisa" at bounding box center [355, 86] width 650 height 36
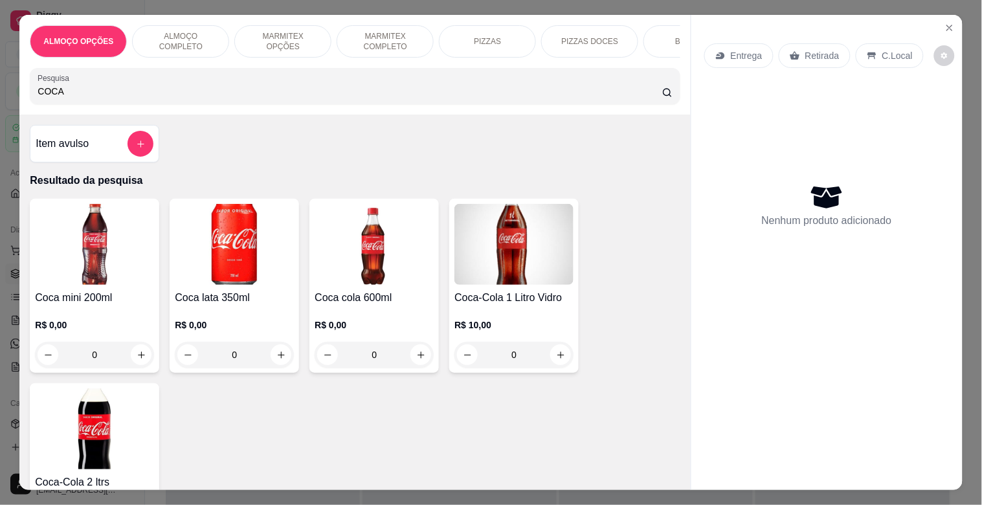
click at [221, 257] on img at bounding box center [234, 244] width 119 height 81
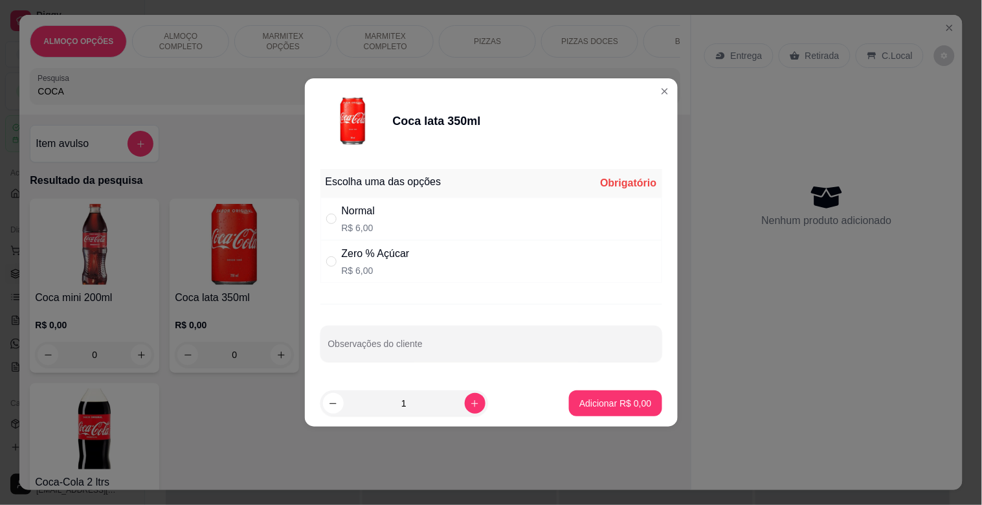
click at [393, 234] on div "Normal R$ 6,00" at bounding box center [492, 218] width 342 height 43
click at [611, 406] on p "Adicionar R$ 6,00" at bounding box center [615, 403] width 72 height 13
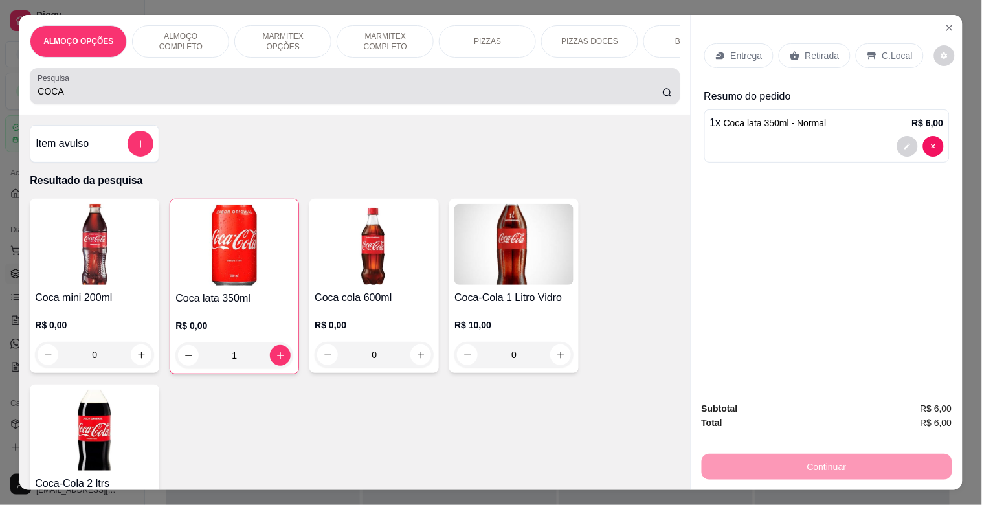
click at [150, 98] on input "COCA" at bounding box center [350, 91] width 625 height 13
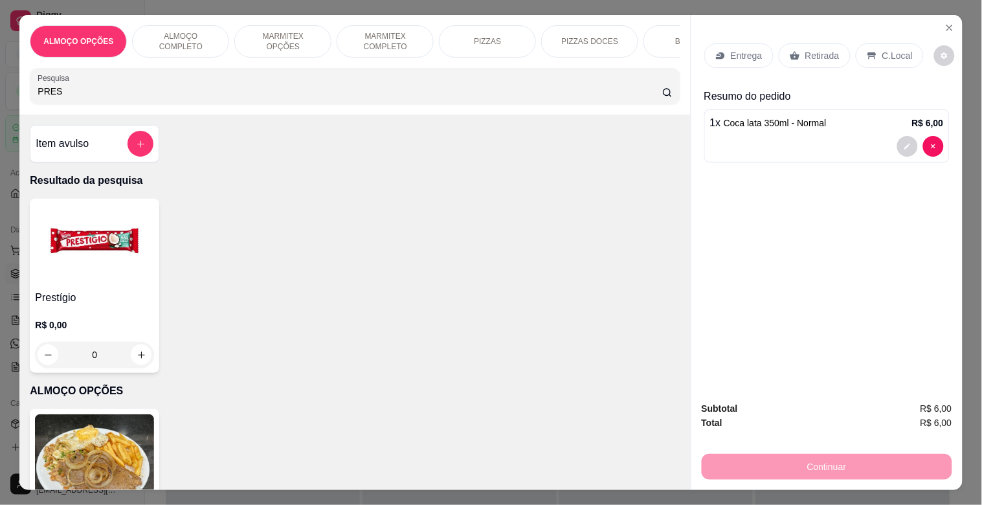
click at [113, 245] on img at bounding box center [94, 244] width 119 height 81
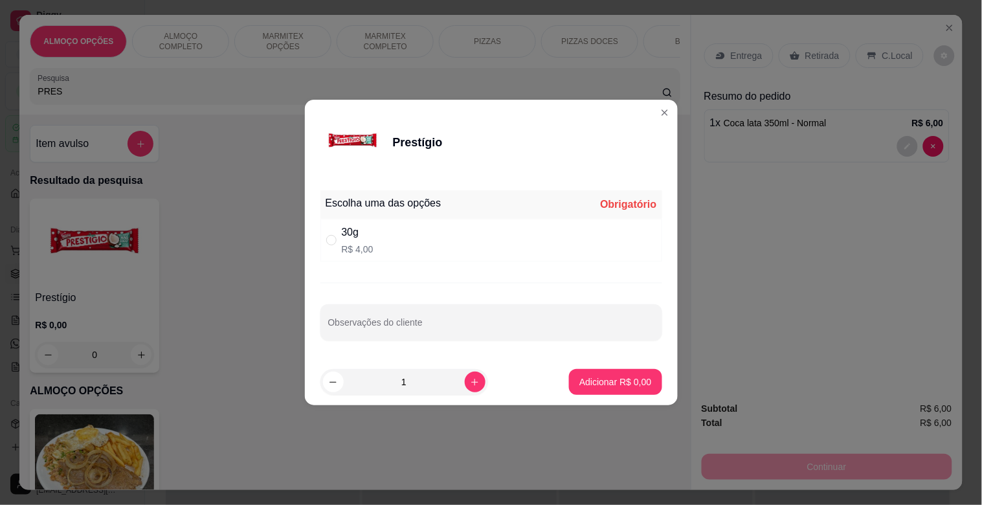
click at [430, 249] on div "30g R$ 4,00" at bounding box center [492, 240] width 342 height 43
click at [622, 372] on button "Adicionar R$ 4,00" at bounding box center [615, 382] width 90 height 25
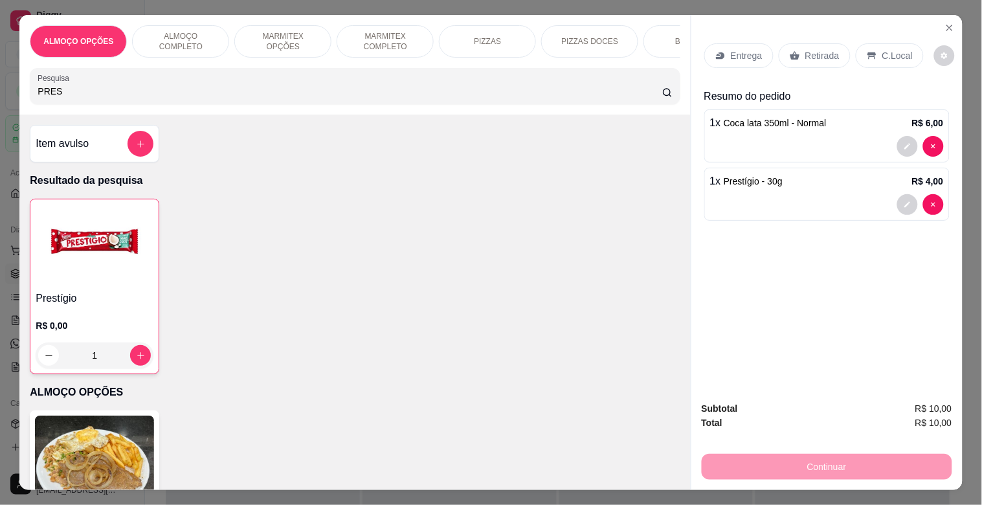
drag, startPoint x: 810, startPoint y: 45, endPoint x: 840, endPoint y: 201, distance: 159.0
click at [809, 49] on p "Retirada" at bounding box center [822, 55] width 34 height 13
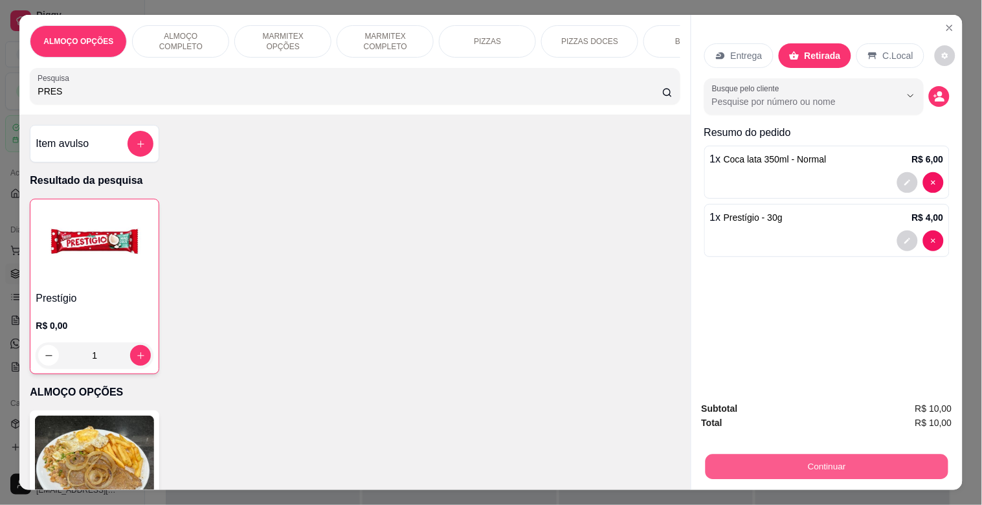
click at [805, 461] on button "Continuar" at bounding box center [826, 466] width 243 height 25
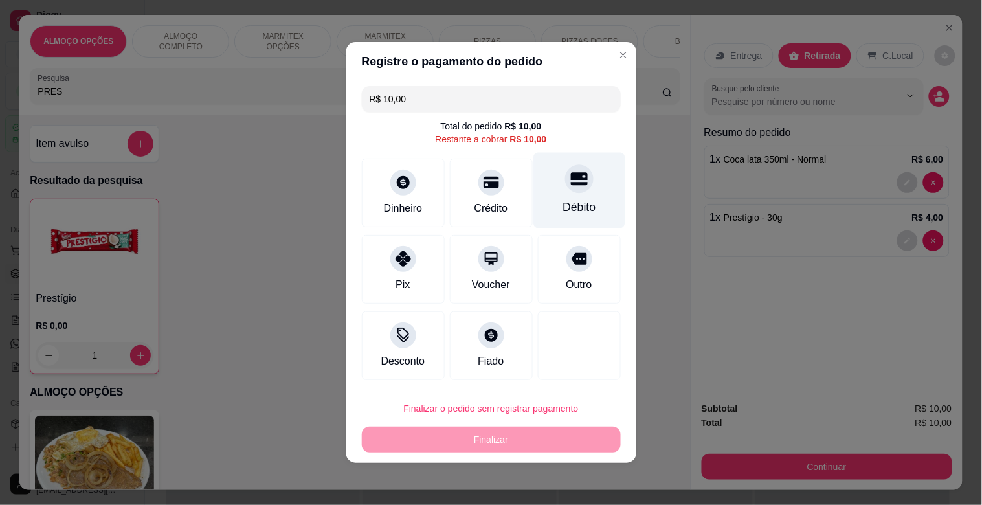
click at [564, 196] on div "Débito" at bounding box center [579, 191] width 91 height 76
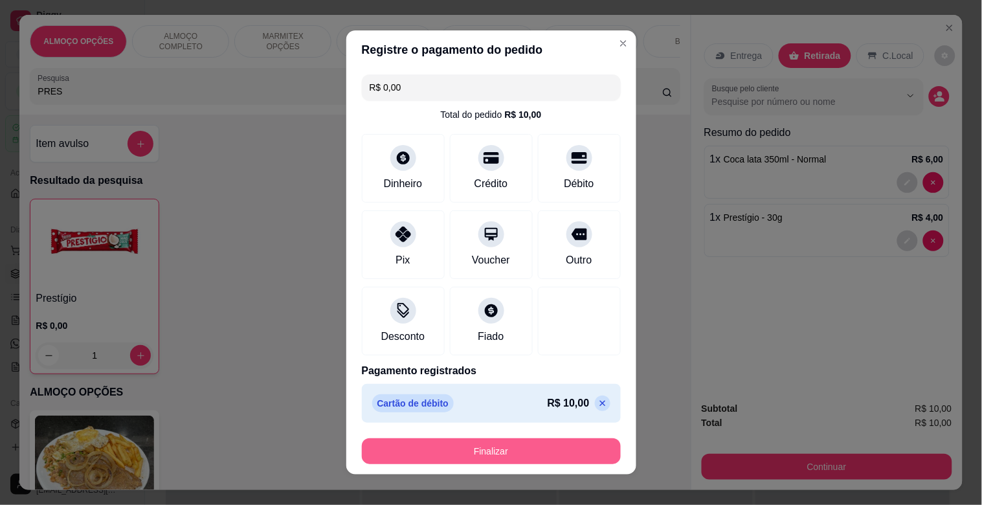
click at [491, 445] on button "Finalizar" at bounding box center [491, 451] width 259 height 26
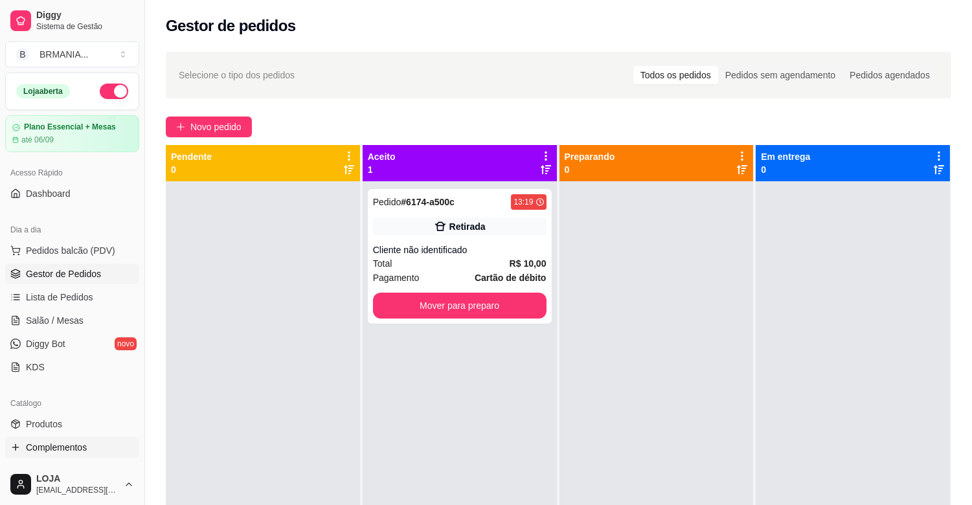
click at [100, 447] on link "Complementos" at bounding box center [72, 447] width 134 height 21
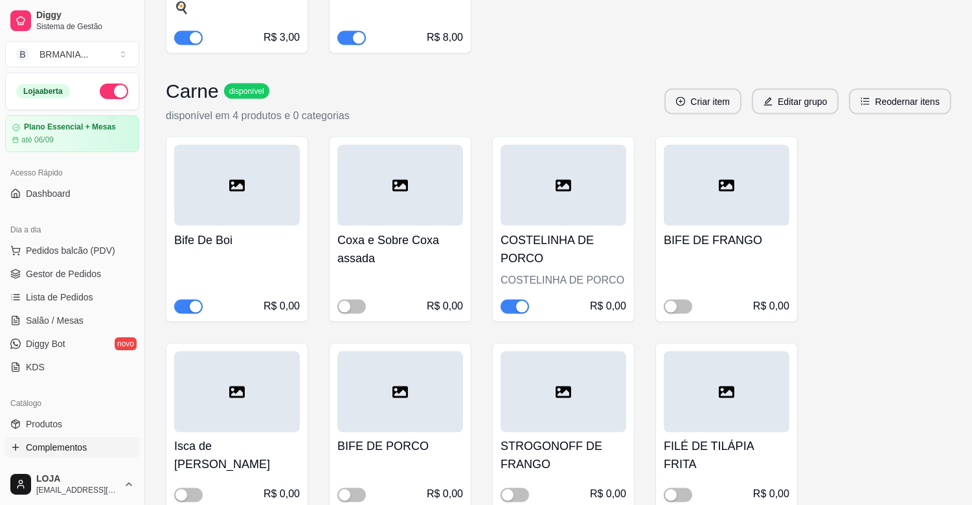
scroll to position [3957, 0]
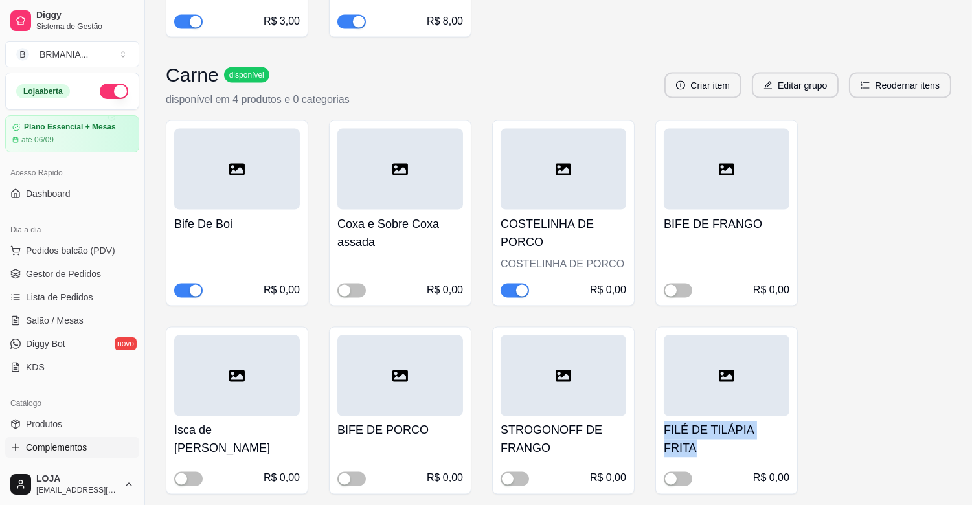
drag, startPoint x: 971, startPoint y: 395, endPoint x: 982, endPoint y: 384, distance: 15.1
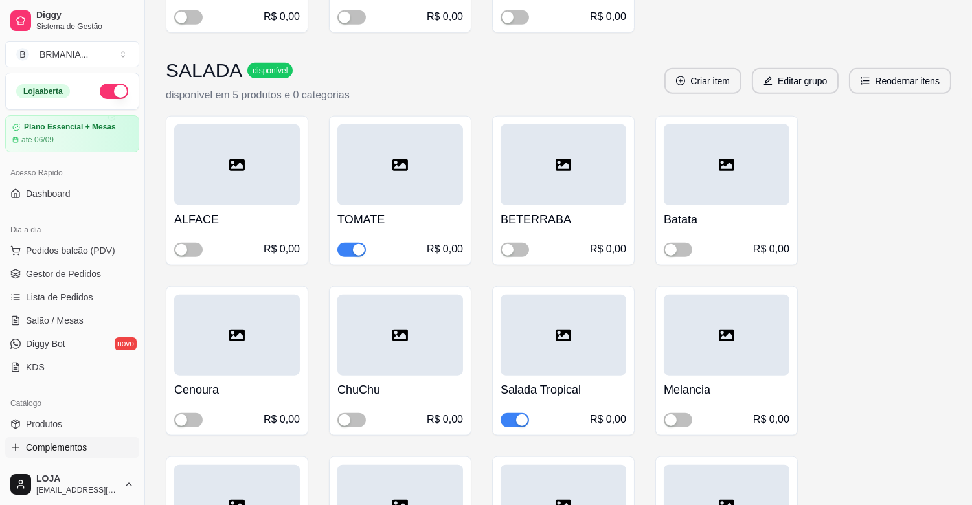
scroll to position [2666, 0]
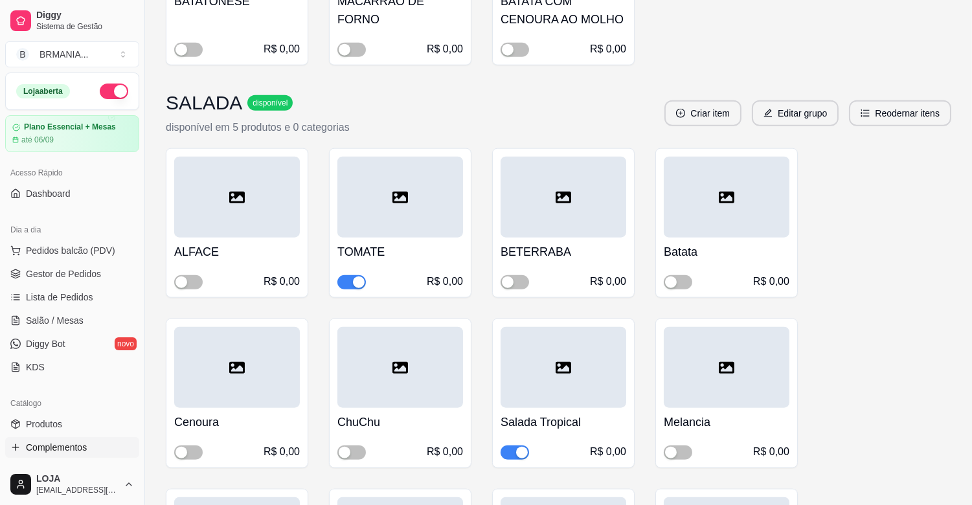
click at [516, 447] on div "button" at bounding box center [522, 453] width 12 height 12
click at [85, 270] on span "Gestor de Pedidos" at bounding box center [63, 273] width 75 height 13
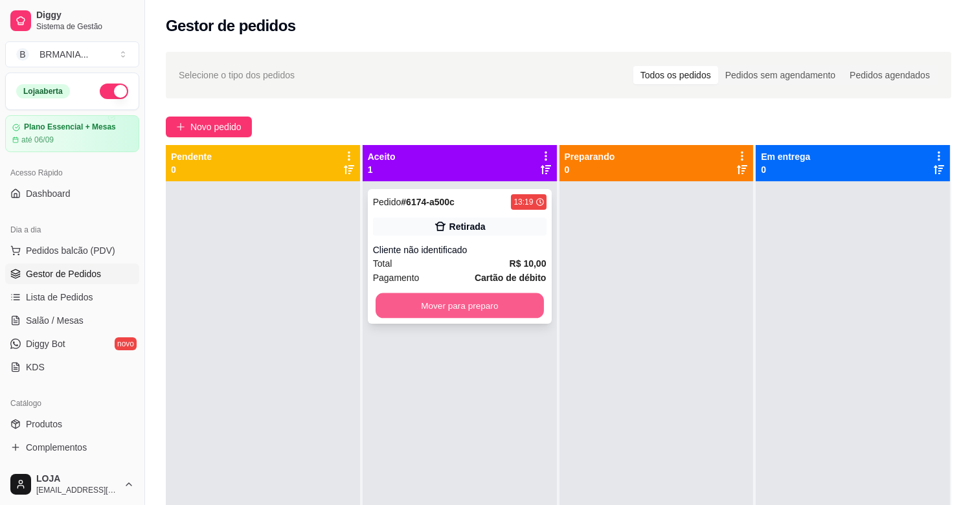
click at [462, 304] on button "Mover para preparo" at bounding box center [460, 305] width 168 height 25
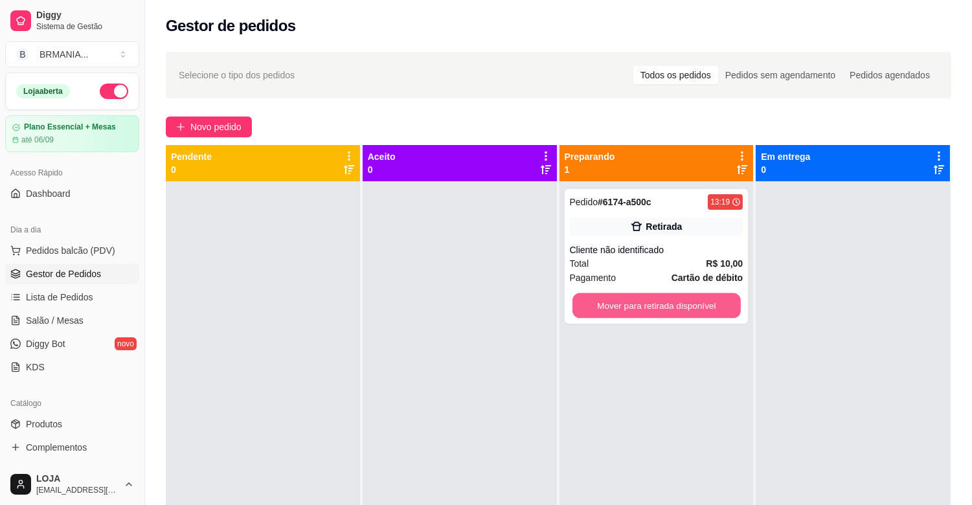
click at [638, 302] on button "Mover para retirada disponível" at bounding box center [656, 305] width 168 height 25
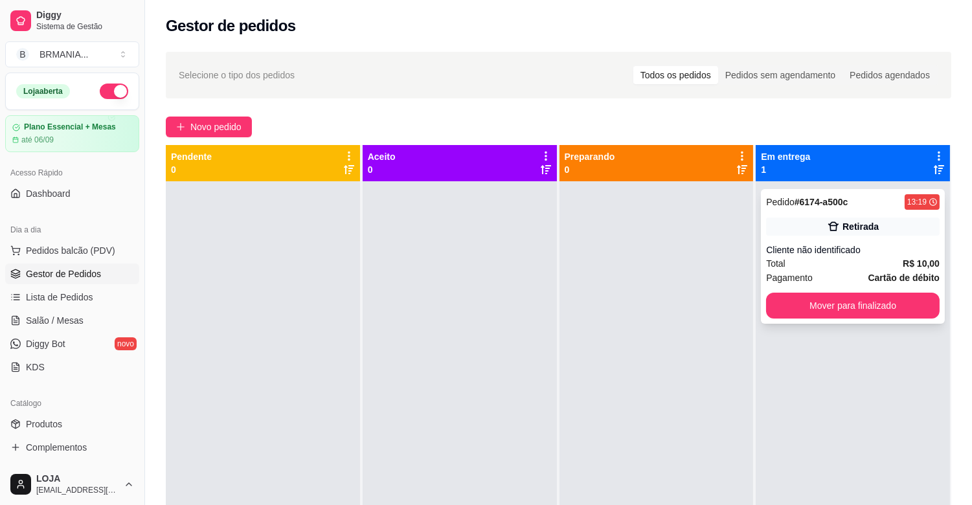
click at [839, 319] on div "Pedido # 6174-a500c 13:19 Retirada Cliente não identificado Total R$ 10,00 Paga…" at bounding box center [853, 256] width 184 height 135
click at [827, 300] on button "Mover para finalizado" at bounding box center [853, 305] width 168 height 25
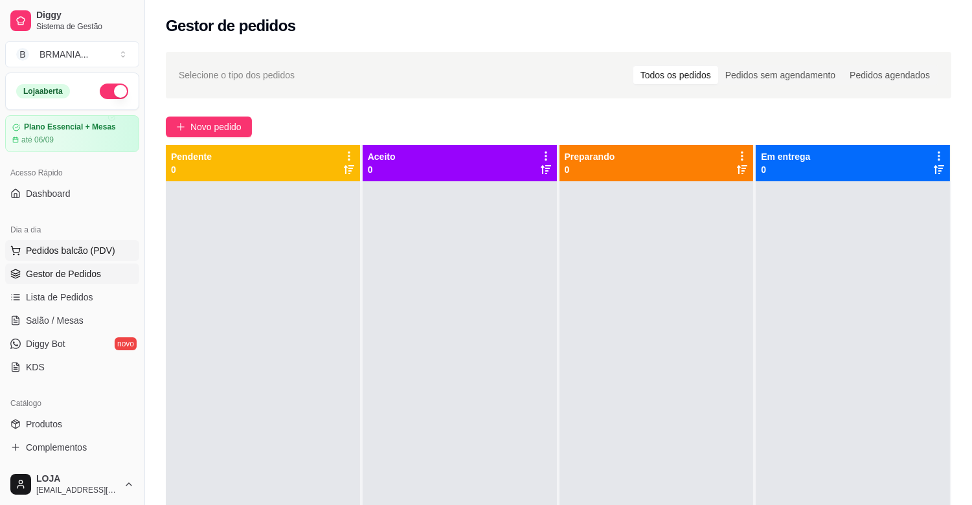
click at [65, 244] on span "Pedidos balcão (PDV)" at bounding box center [70, 250] width 89 height 13
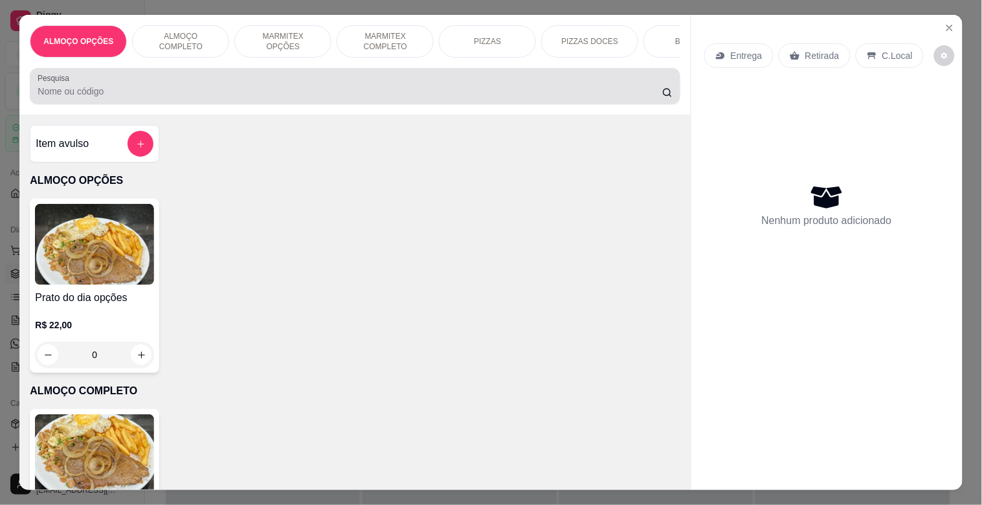
click at [230, 98] on input "Pesquisa" at bounding box center [350, 91] width 625 height 13
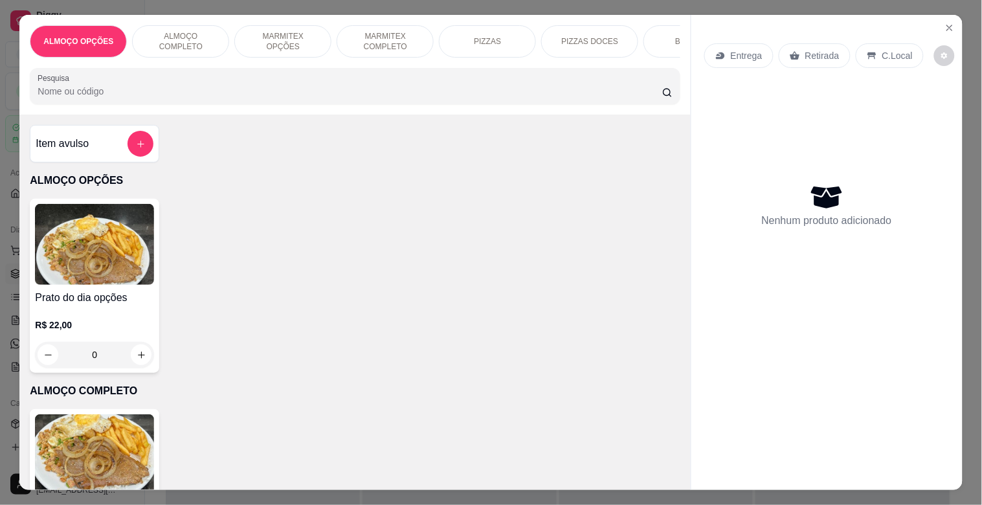
click at [230, 97] on input "Pesquisa" at bounding box center [350, 91] width 625 height 13
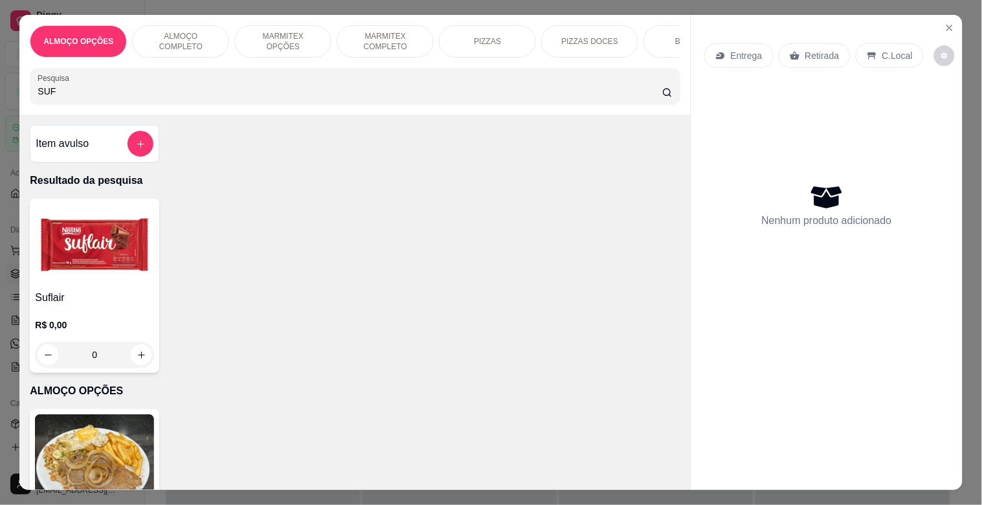
click at [100, 268] on img at bounding box center [94, 244] width 119 height 81
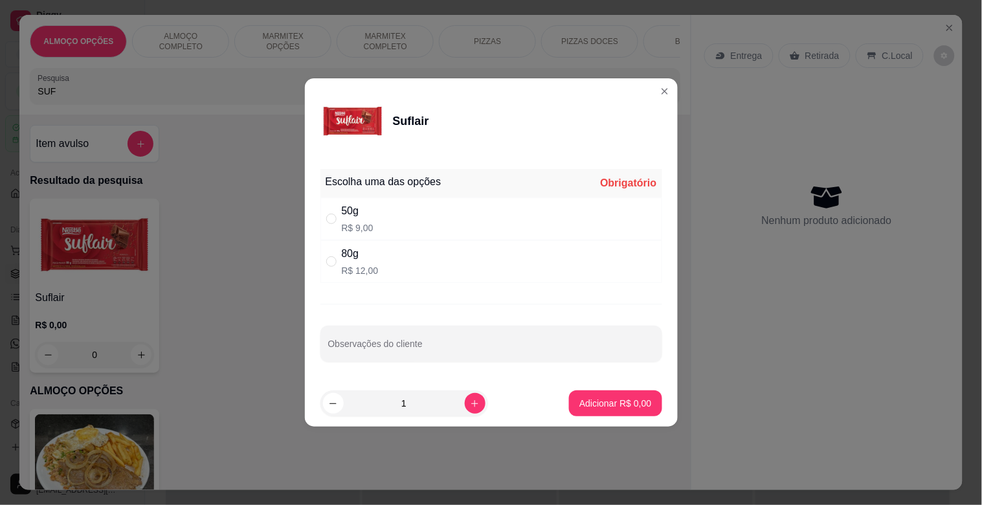
click at [413, 269] on div "80g R$ 12,00" at bounding box center [492, 261] width 342 height 43
click at [607, 393] on button "Adicionar R$ 12,00" at bounding box center [613, 403] width 95 height 25
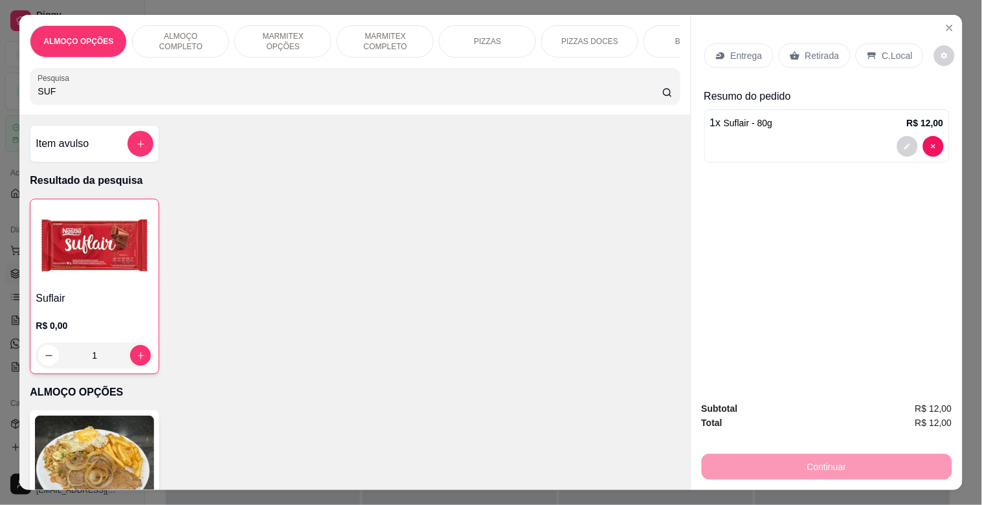
drag, startPoint x: 270, startPoint y: 102, endPoint x: 283, endPoint y: 113, distance: 16.6
click at [270, 99] on div "SUF" at bounding box center [355, 86] width 635 height 26
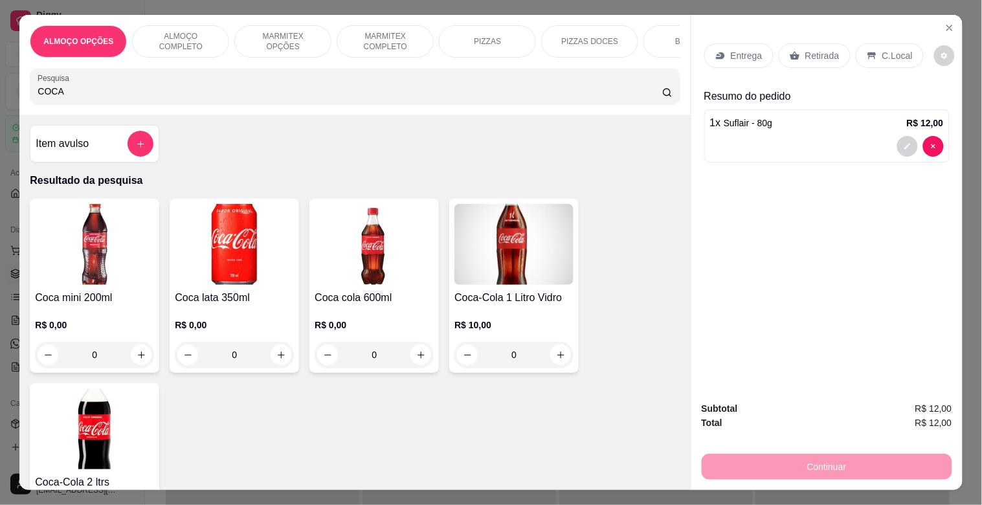
click at [107, 429] on img at bounding box center [94, 428] width 119 height 81
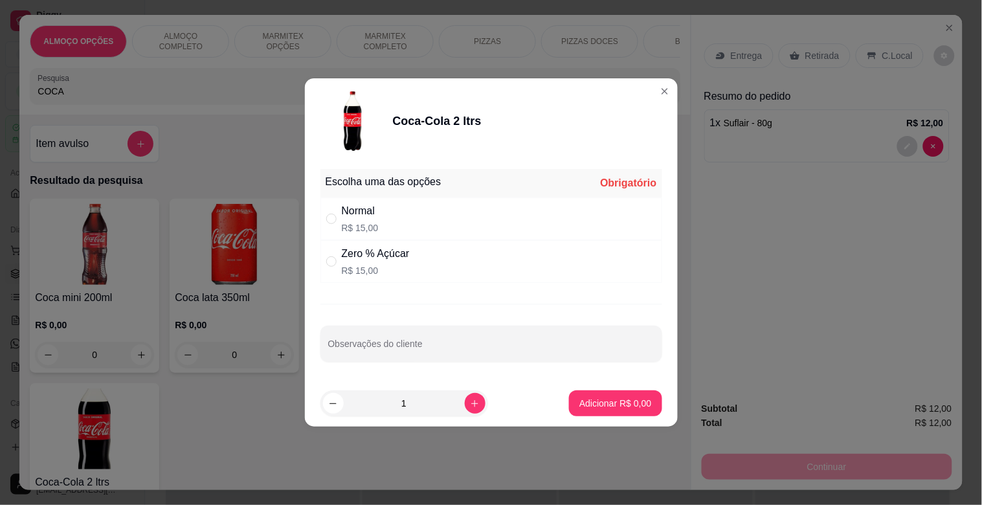
click at [366, 259] on div "Zero % Açúcar" at bounding box center [376, 254] width 68 height 16
click at [624, 413] on button "Adicionar R$ 15,00" at bounding box center [613, 403] width 98 height 26
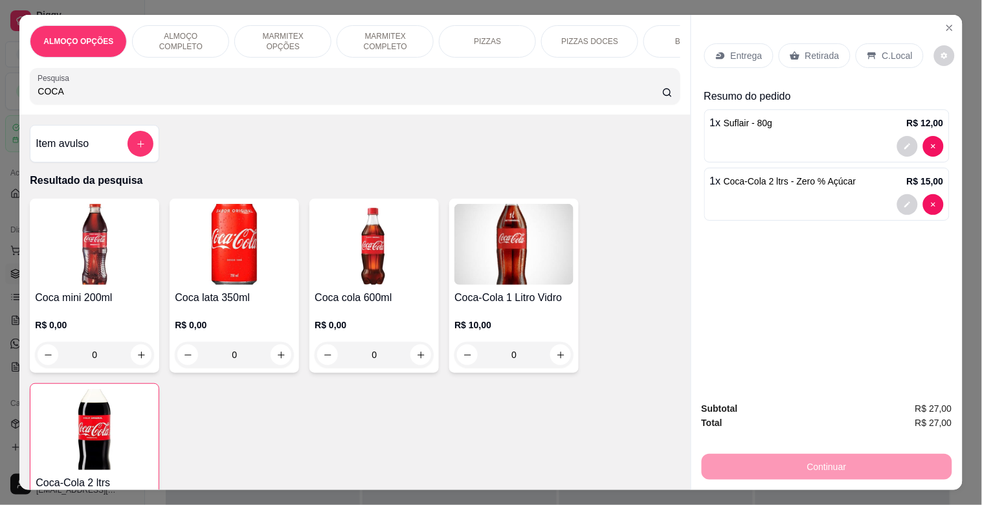
click at [829, 43] on div "Retirada" at bounding box center [815, 55] width 72 height 25
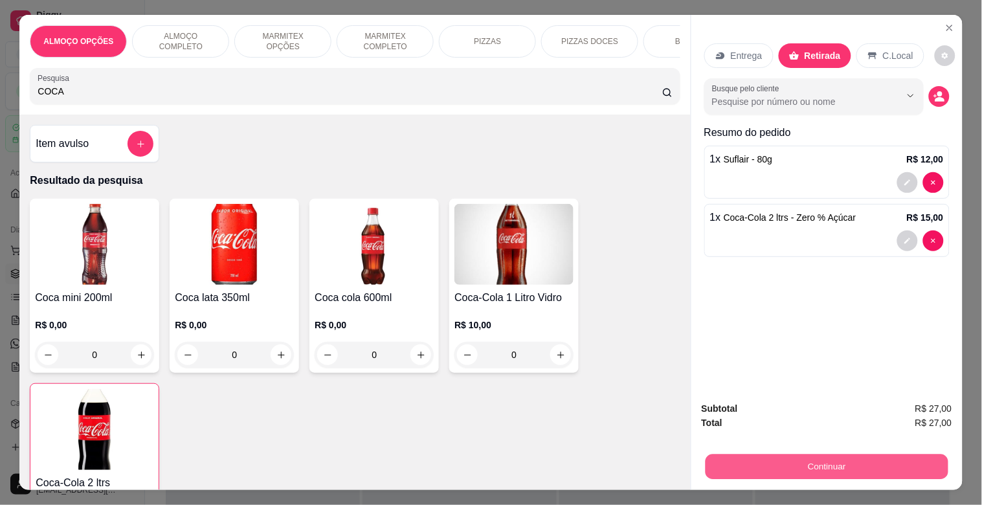
click at [846, 465] on button "Continuar" at bounding box center [826, 466] width 243 height 25
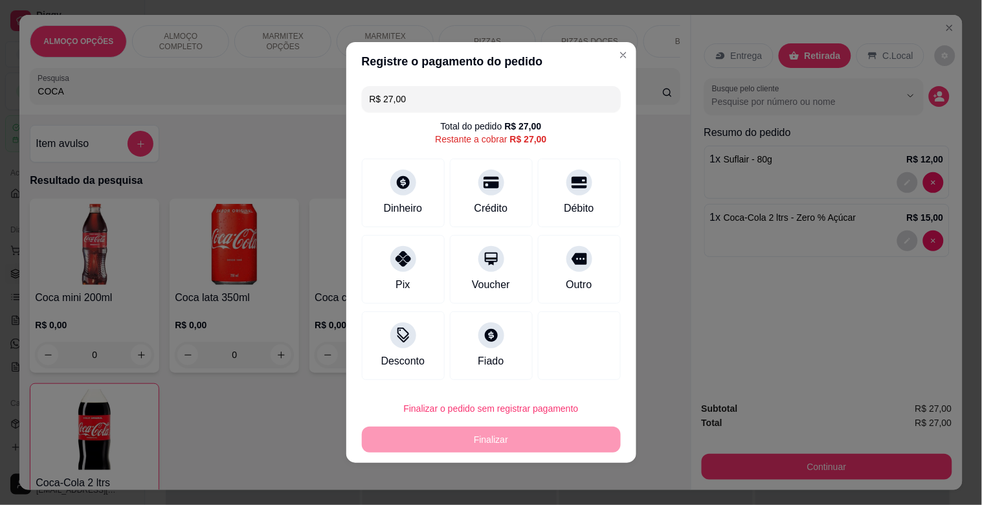
drag, startPoint x: 431, startPoint y: 85, endPoint x: 438, endPoint y: 97, distance: 13.7
click at [434, 91] on input "R$ 27,00" at bounding box center [491, 99] width 243 height 26
click at [438, 97] on input "R$ 27,00" at bounding box center [491, 99] width 243 height 26
click at [477, 199] on div "Crédito" at bounding box center [491, 207] width 37 height 17
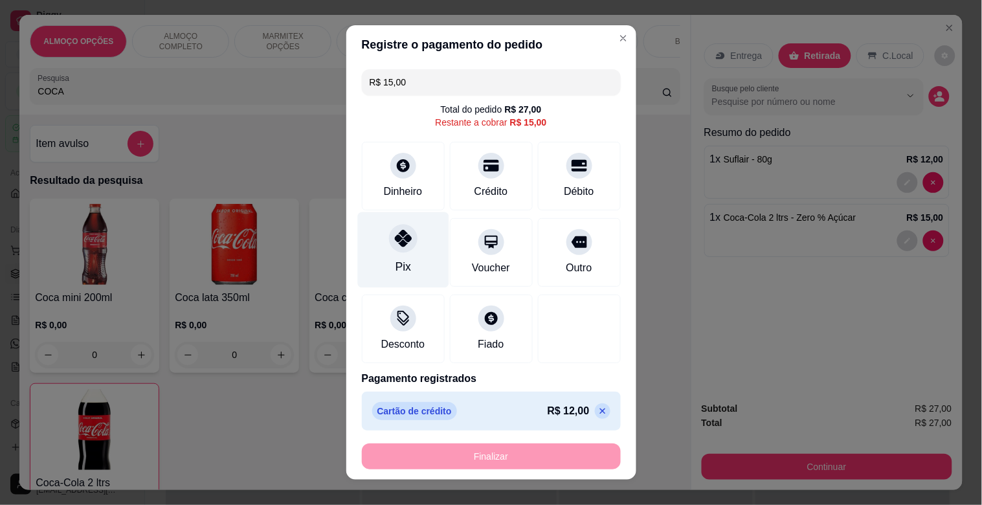
click at [400, 244] on icon at bounding box center [402, 238] width 17 height 17
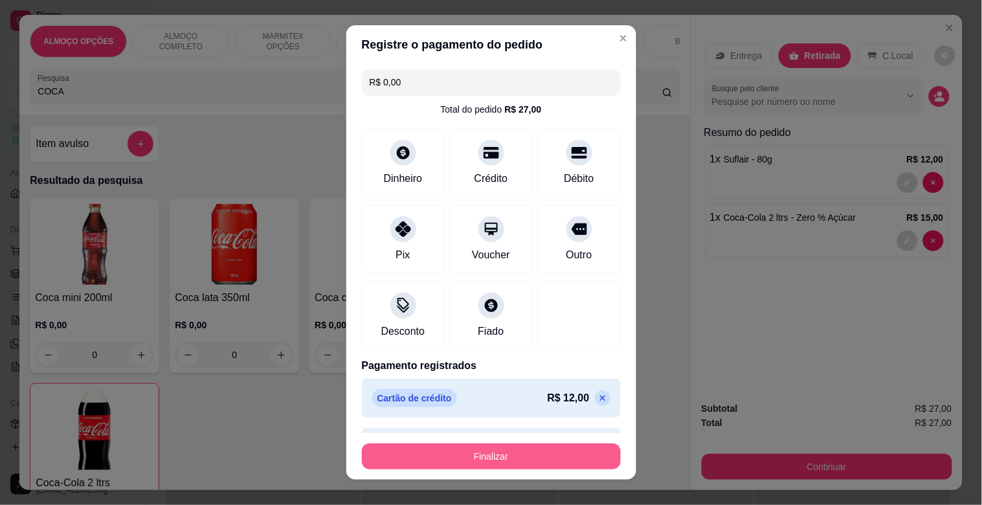
click at [509, 456] on button "Finalizar" at bounding box center [491, 457] width 259 height 26
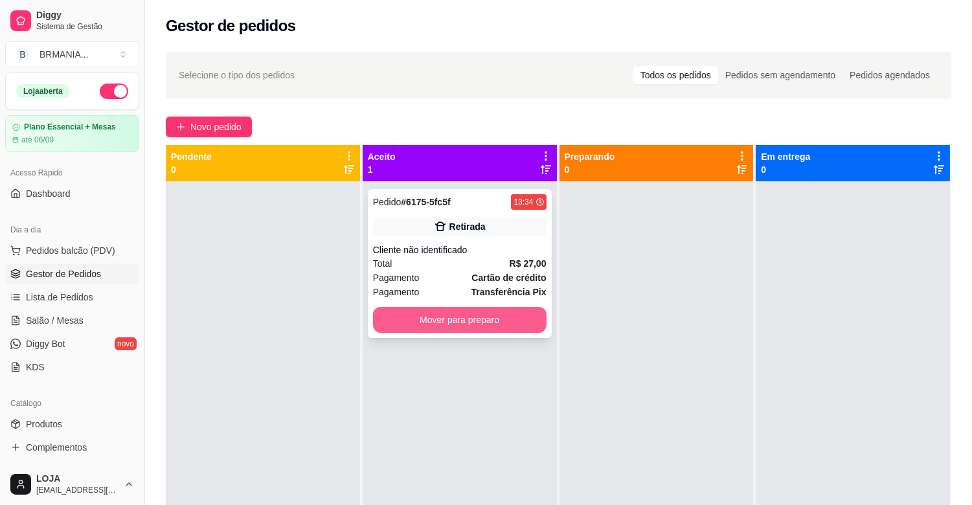
click at [494, 326] on button "Mover para preparo" at bounding box center [460, 320] width 174 height 26
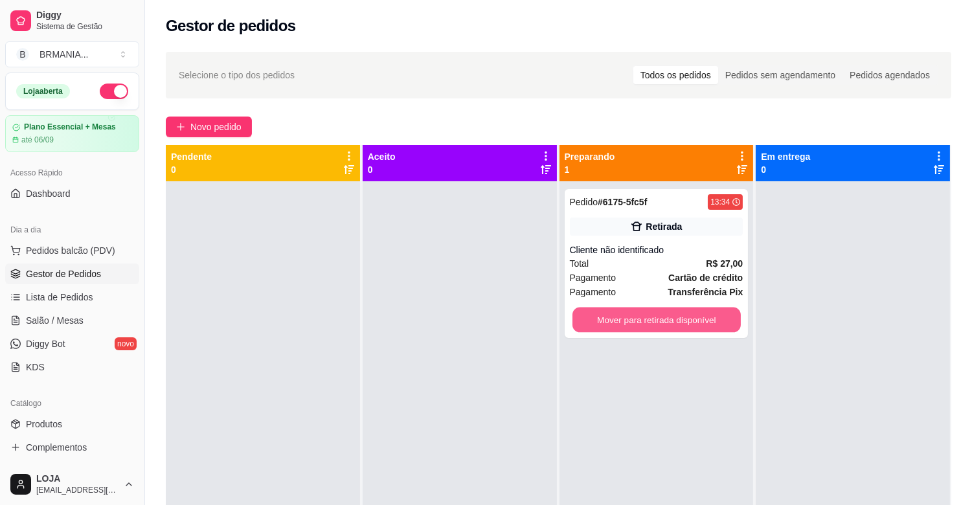
click at [638, 319] on button "Mover para retirada disponível" at bounding box center [656, 320] width 168 height 25
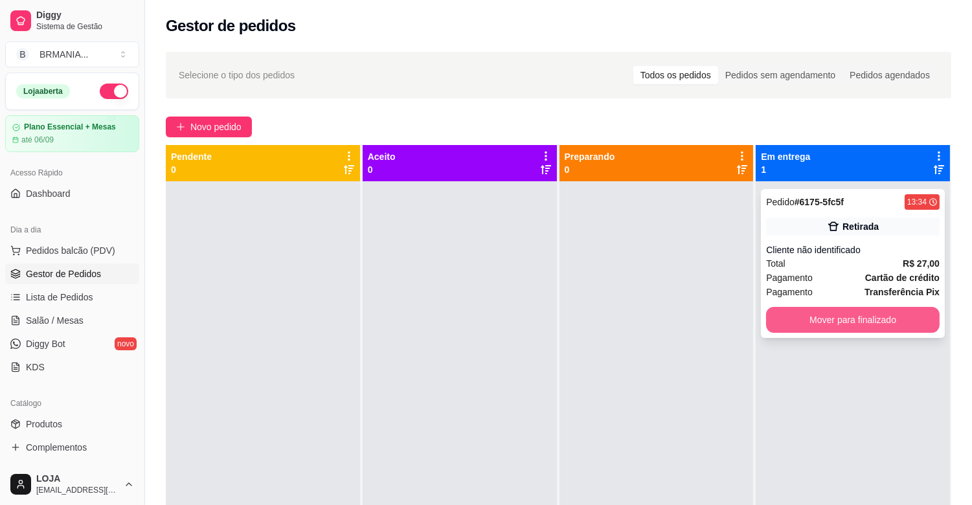
click at [827, 308] on button "Mover para finalizado" at bounding box center [853, 320] width 174 height 26
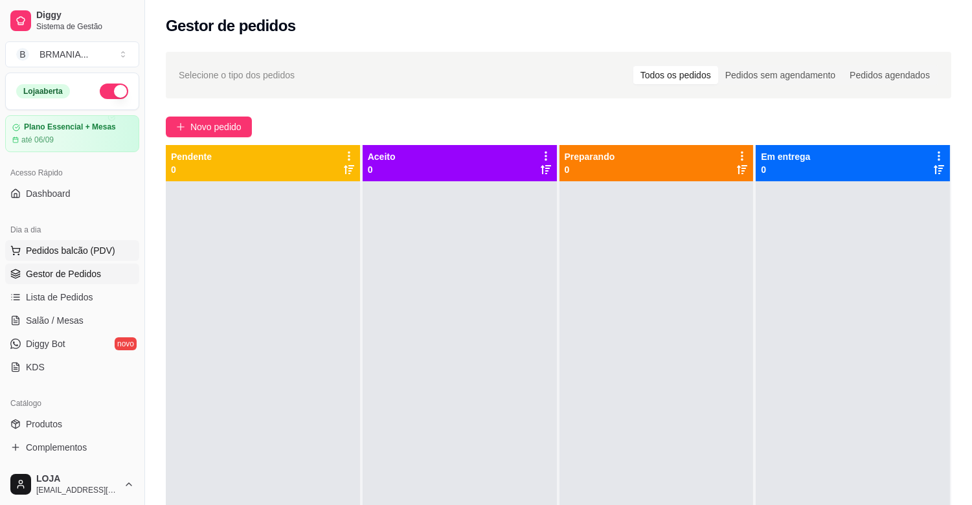
click at [107, 247] on span "Pedidos balcão (PDV)" at bounding box center [70, 250] width 89 height 13
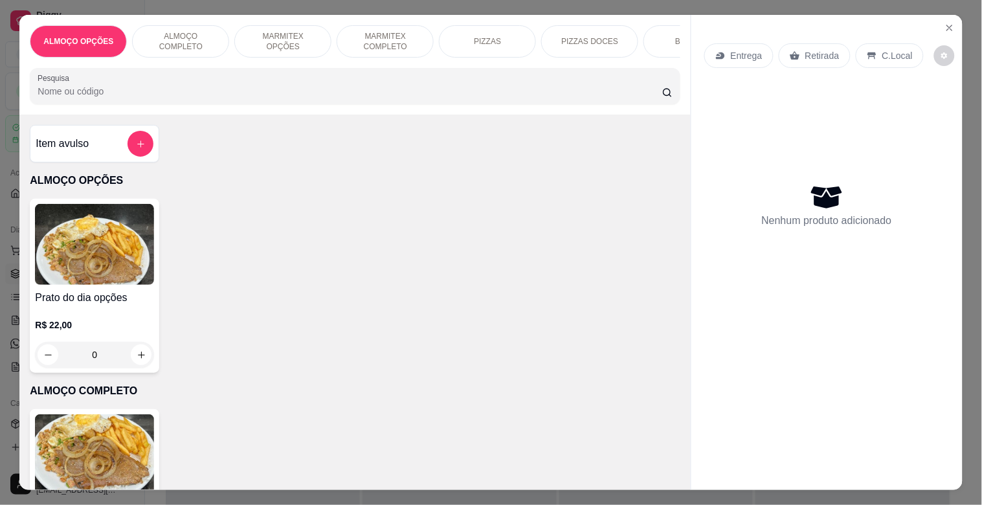
click at [128, 469] on img at bounding box center [94, 454] width 119 height 81
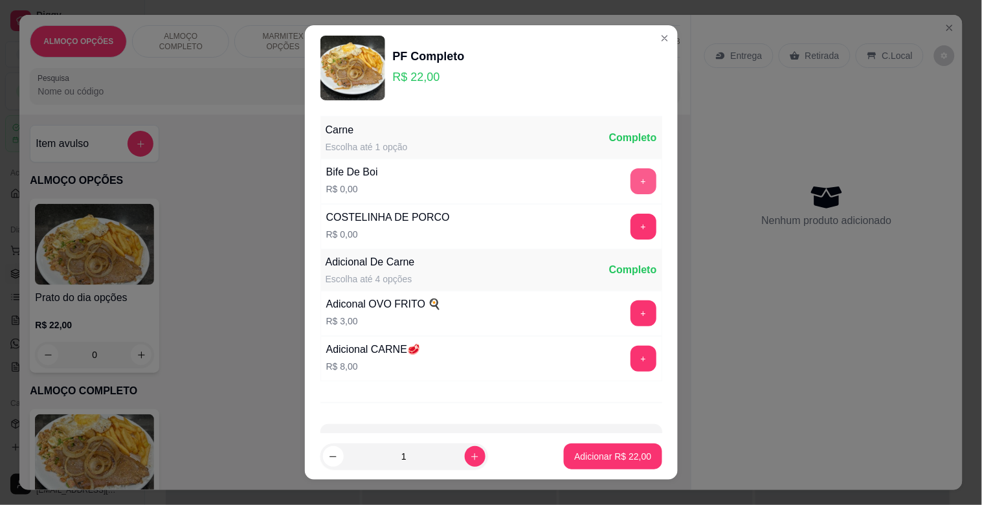
click at [631, 172] on button "+" at bounding box center [644, 181] width 26 height 26
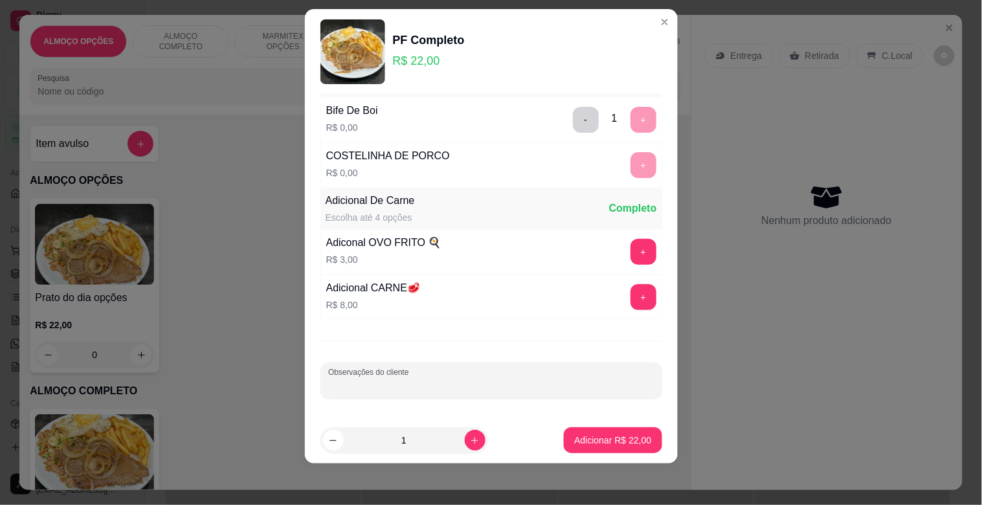
click at [483, 390] on input "Observações do cliente" at bounding box center [491, 385] width 326 height 13
click at [617, 440] on p "Adicionar R$ 22,00" at bounding box center [612, 440] width 77 height 13
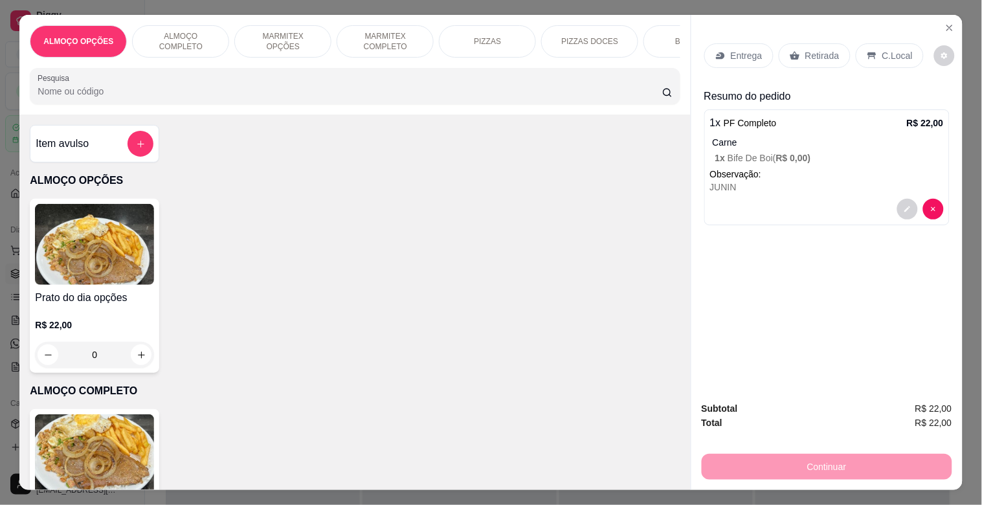
click at [99, 484] on img at bounding box center [94, 454] width 119 height 81
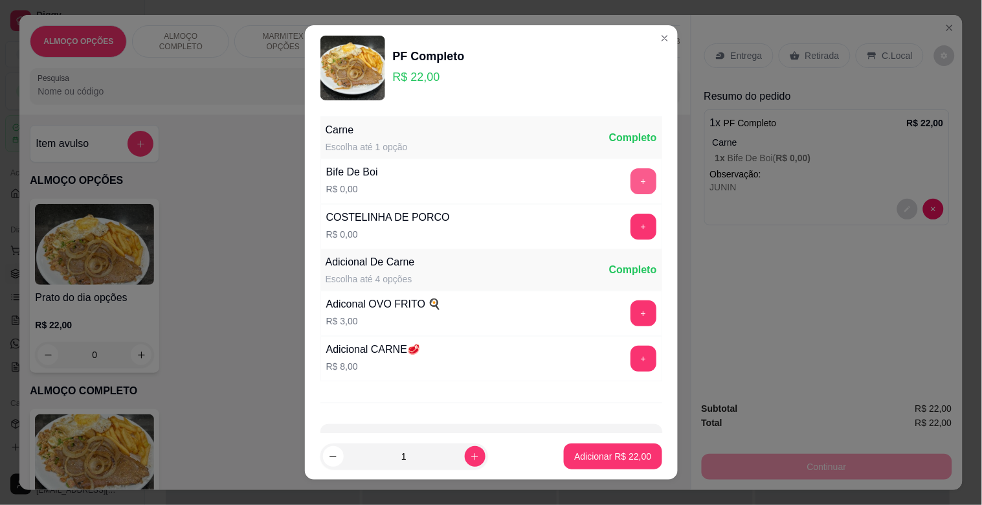
click at [631, 180] on button "+" at bounding box center [644, 181] width 26 height 26
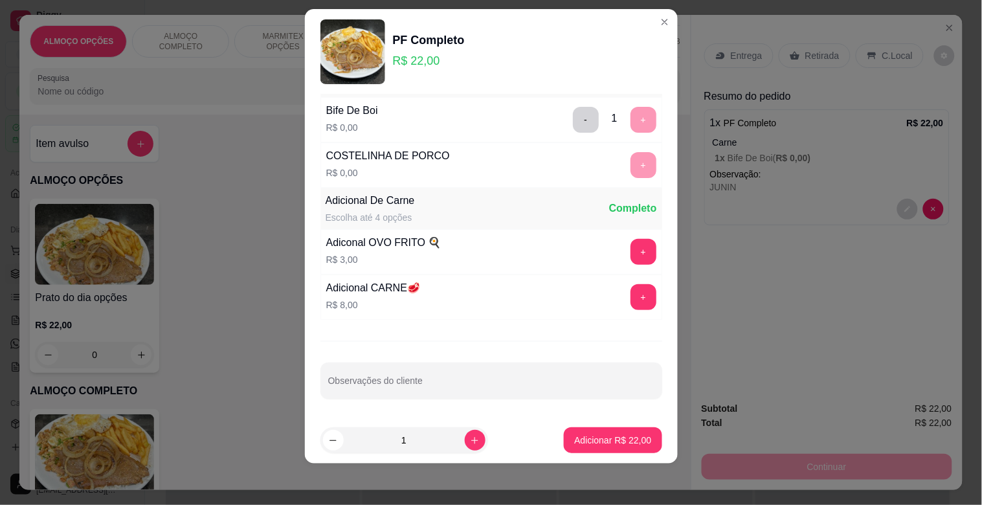
click at [570, 402] on div "Carne Escolha até 1 opção Completo Bife De Boi R$ 0,00 - 1 + COSTELINHA DE PORC…" at bounding box center [491, 256] width 373 height 322
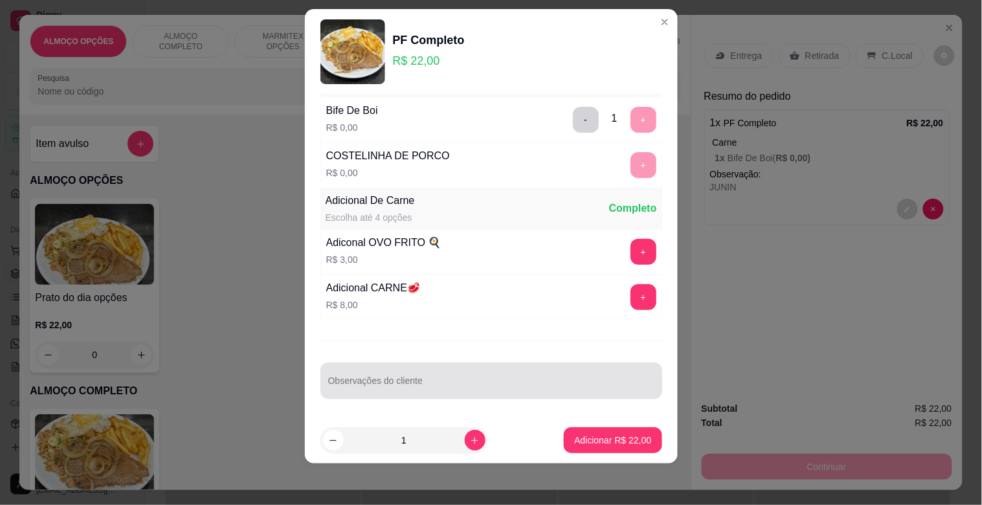
click at [568, 379] on input "Observações do cliente" at bounding box center [491, 385] width 326 height 13
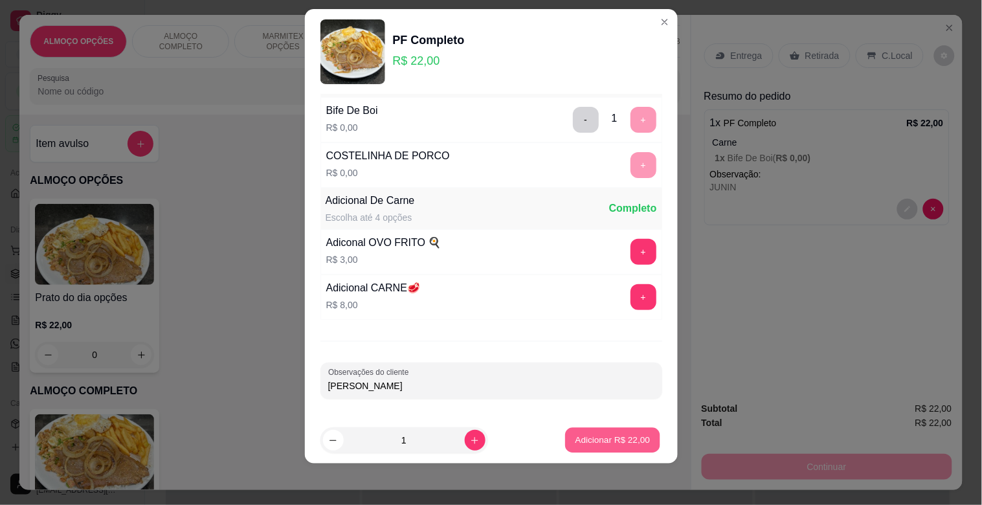
click at [626, 445] on p "Adicionar R$ 22,00" at bounding box center [613, 440] width 75 height 12
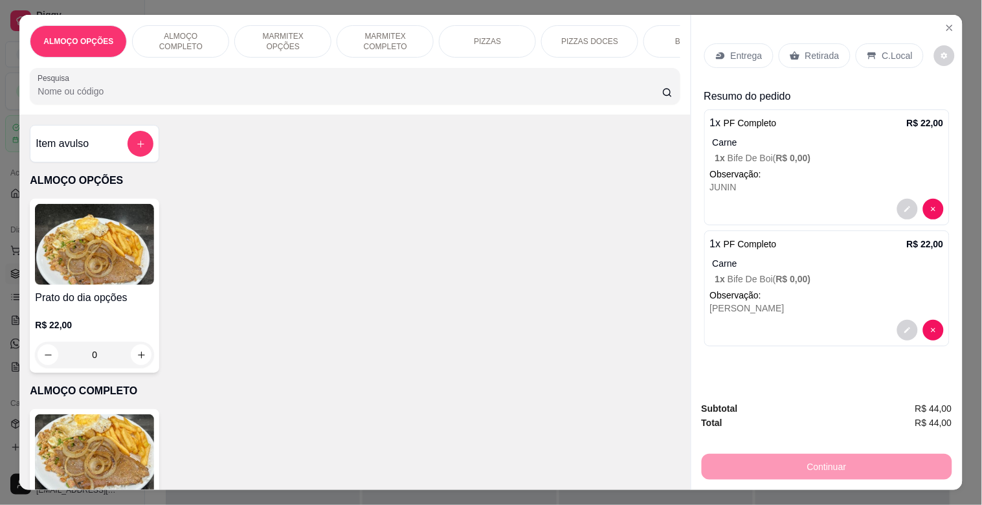
click at [150, 447] on div "PF Completo R$ 22,00 0" at bounding box center [94, 496] width 129 height 174
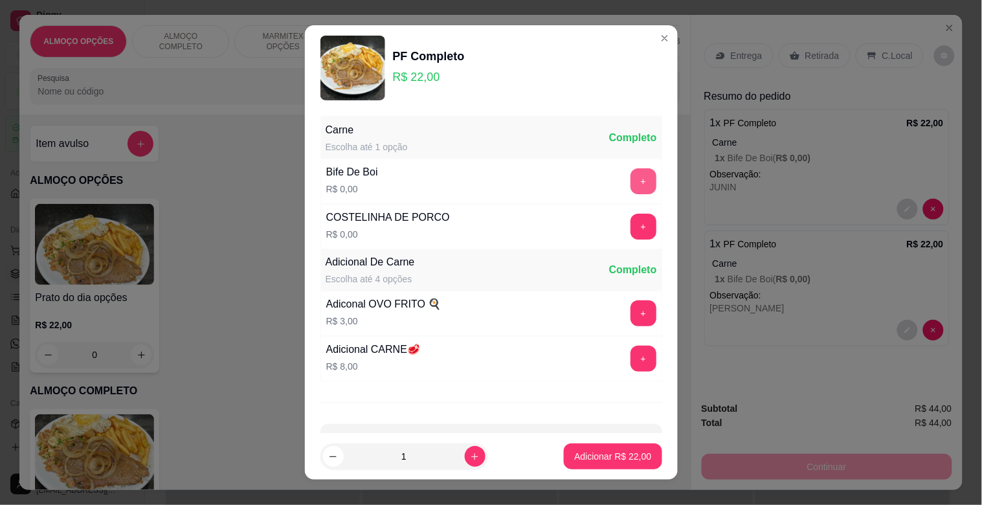
click at [631, 188] on button "+" at bounding box center [644, 181] width 26 height 26
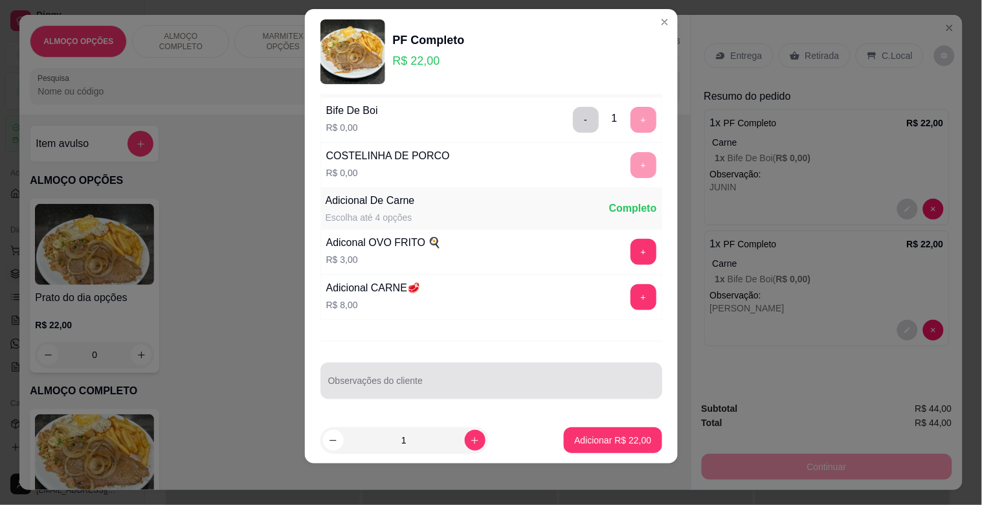
click at [396, 377] on div at bounding box center [491, 381] width 326 height 26
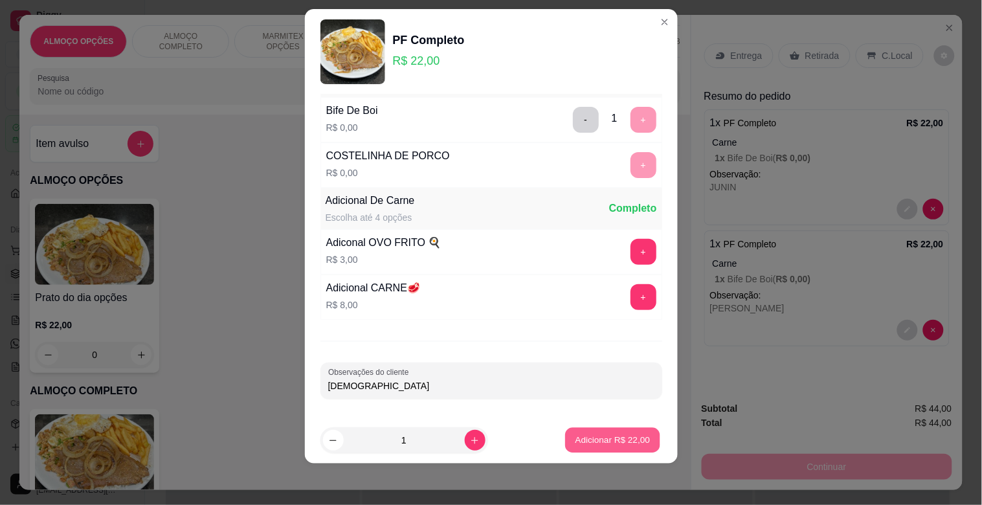
click at [618, 444] on p "Adicionar R$ 22,00" at bounding box center [613, 440] width 75 height 12
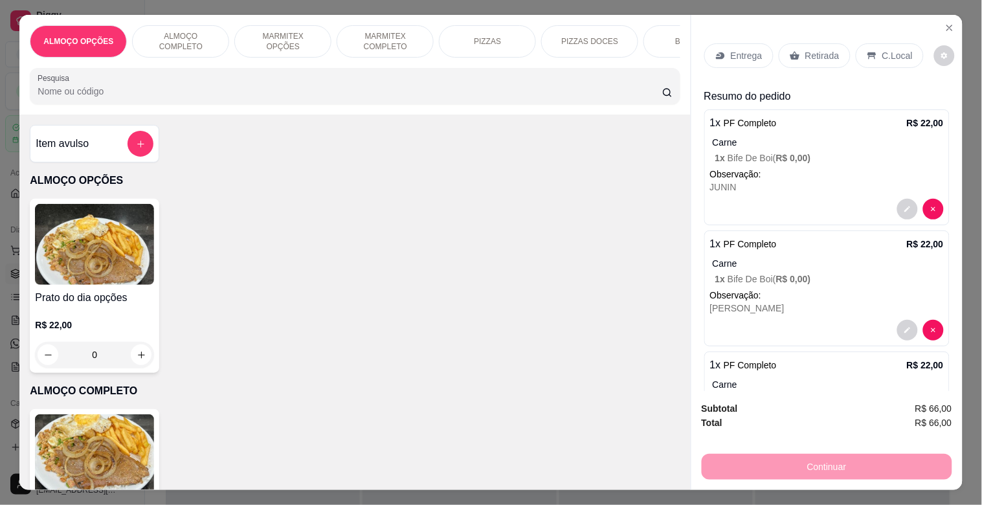
click at [895, 52] on p "C.Local" at bounding box center [898, 55] width 30 height 13
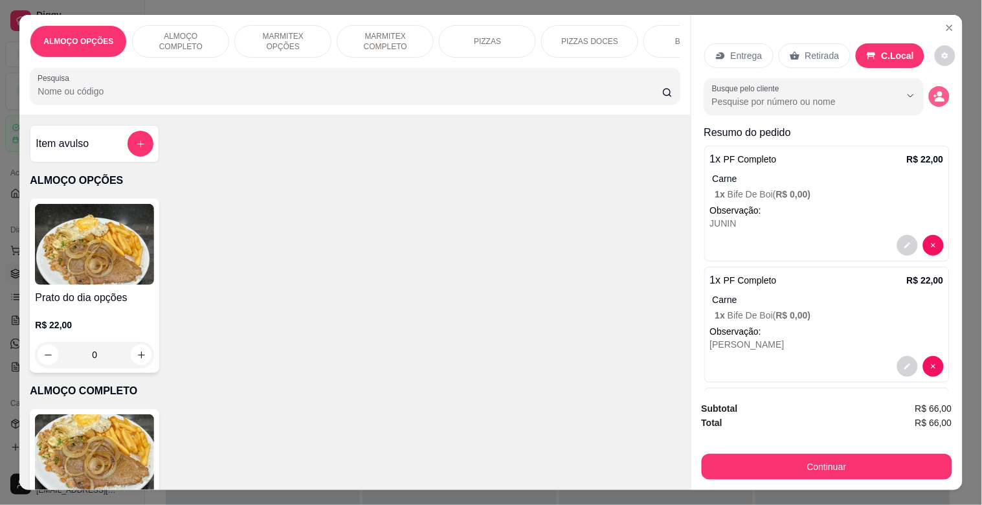
click at [916, 104] on div "Busque pelo cliente" at bounding box center [826, 96] width 245 height 36
click at [929, 100] on button "decrease-product-quantity" at bounding box center [939, 96] width 21 height 21
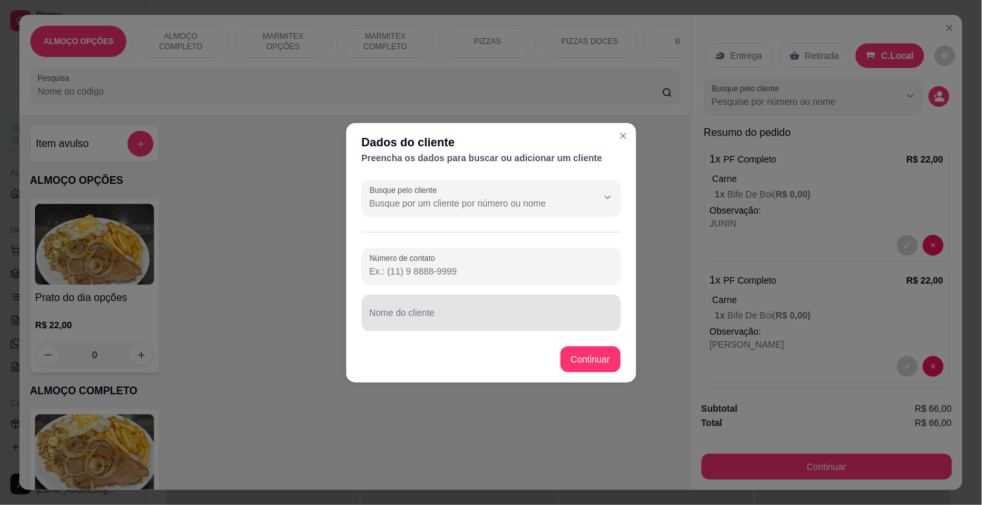
click at [462, 324] on div at bounding box center [491, 313] width 243 height 26
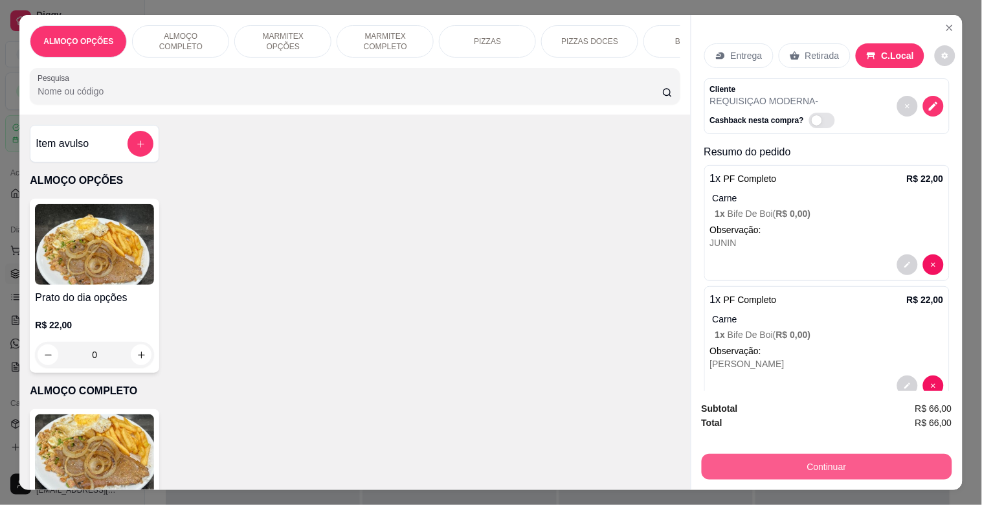
click at [791, 468] on button "Continuar" at bounding box center [827, 467] width 251 height 26
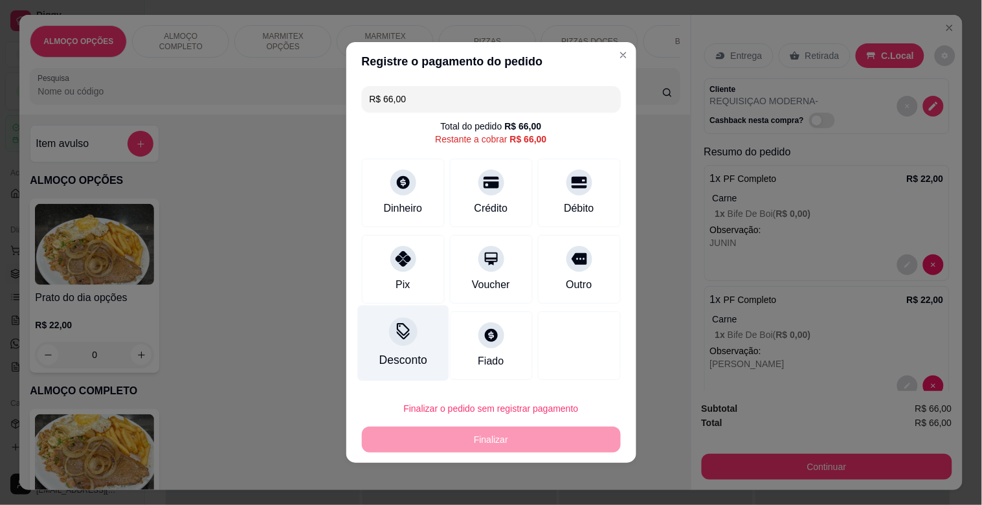
drag, startPoint x: 405, startPoint y: 311, endPoint x: 405, endPoint y: 317, distance: 6.5
click at [405, 312] on div "Desconto Fiado" at bounding box center [491, 345] width 259 height 69
click at [379, 337] on div "Desconto" at bounding box center [402, 344] width 91 height 76
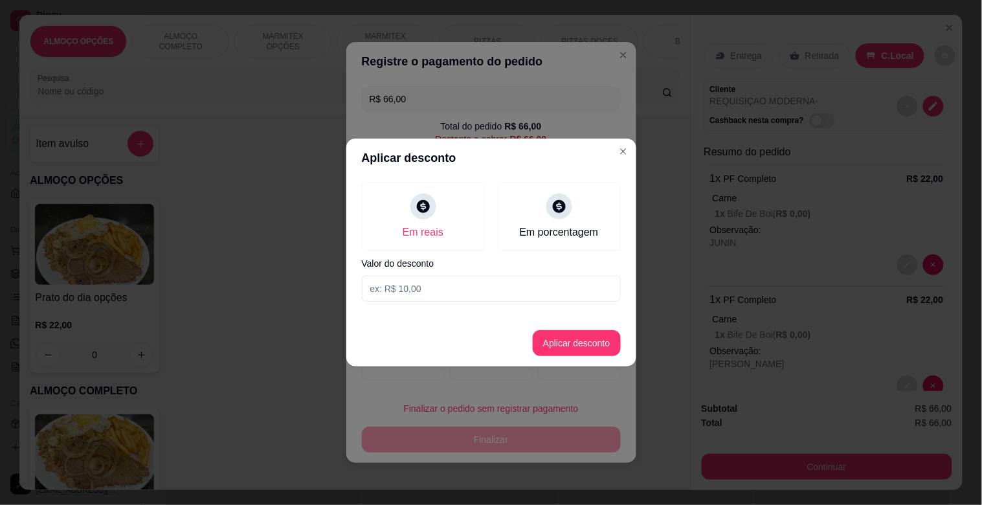
click at [404, 273] on div "Em reais Em porcentagem Valor do desconto" at bounding box center [491, 241] width 290 height 129
click at [418, 284] on input at bounding box center [491, 289] width 259 height 26
click at [587, 338] on button "Aplicar desconto" at bounding box center [577, 343] width 88 height 26
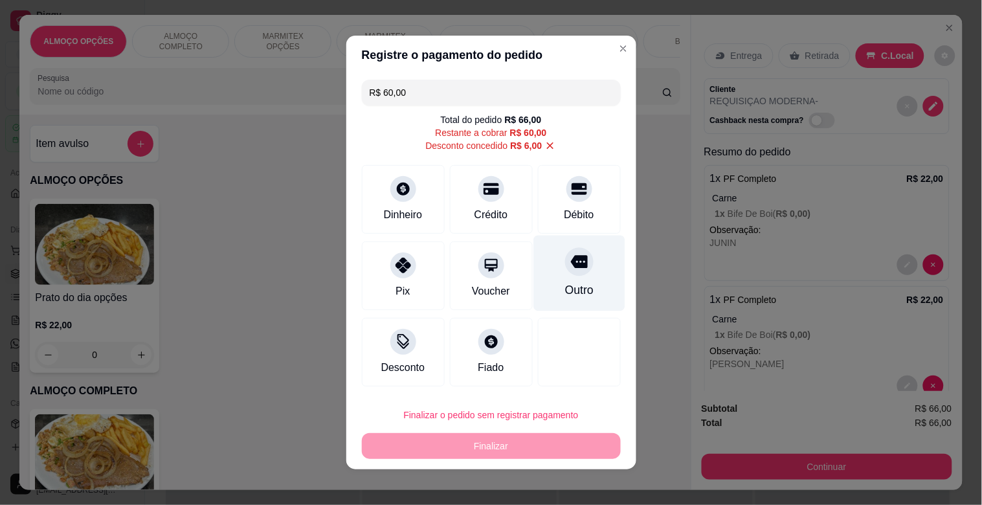
click at [559, 280] on div "Outro" at bounding box center [579, 274] width 91 height 76
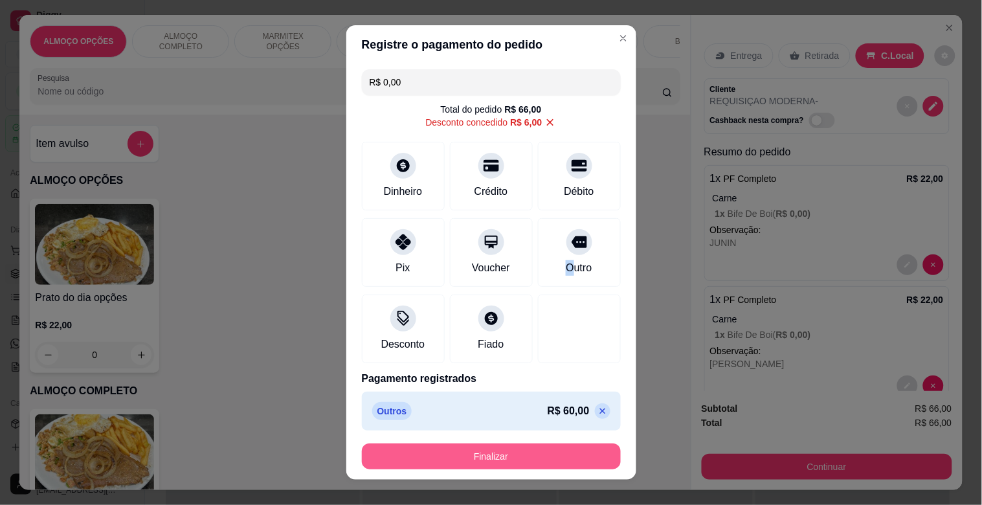
click at [499, 450] on button "Finalizar" at bounding box center [491, 457] width 259 height 26
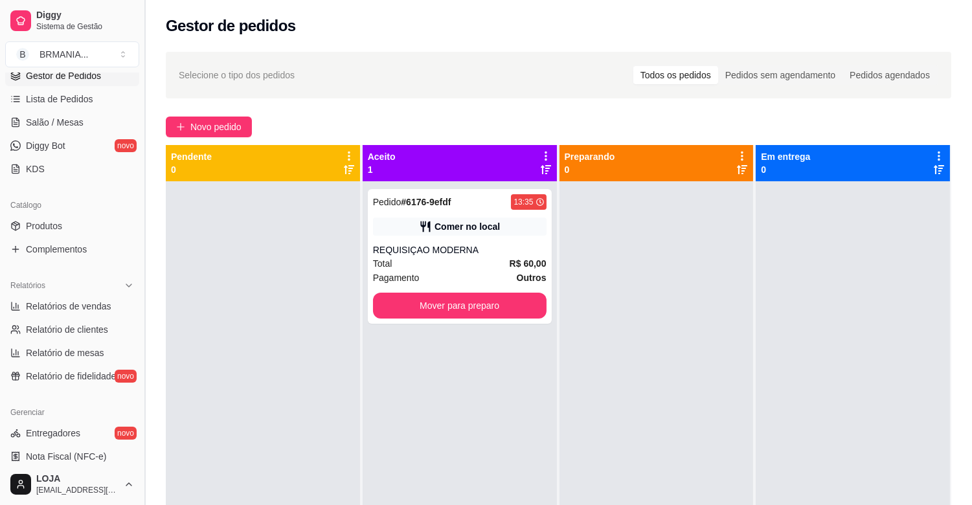
scroll to position [202, 0]
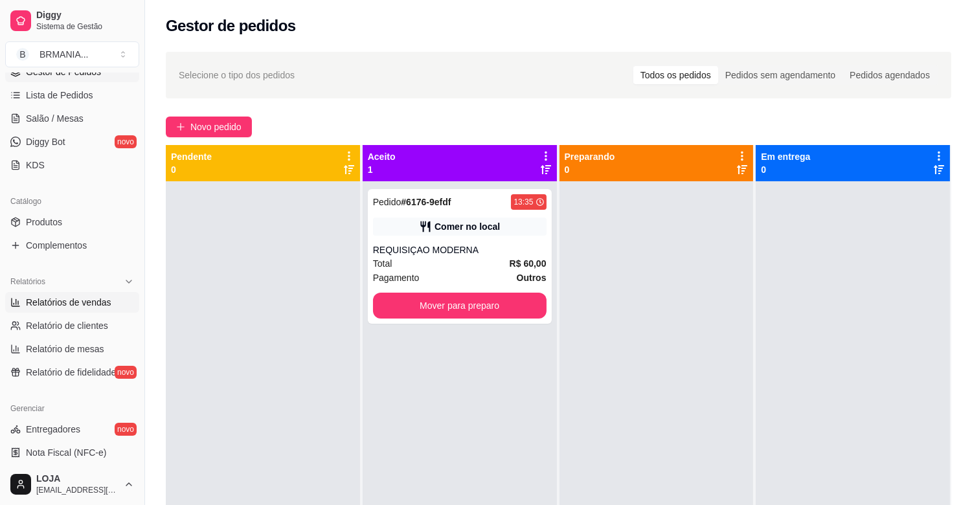
click at [87, 306] on span "Relatórios de vendas" at bounding box center [68, 302] width 85 height 13
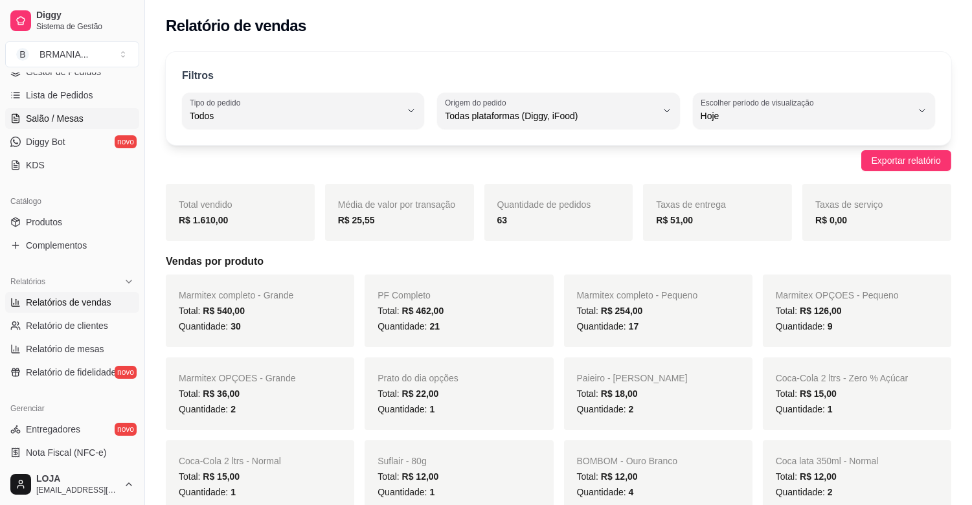
click at [74, 117] on span "Salão / Mesas" at bounding box center [55, 118] width 58 height 13
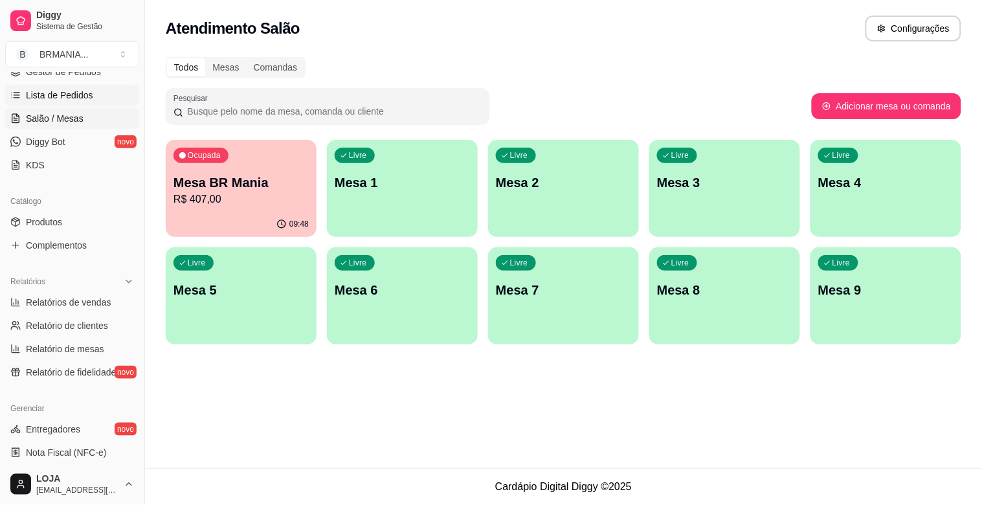
click at [61, 99] on span "Lista de Pedidos" at bounding box center [59, 95] width 67 height 13
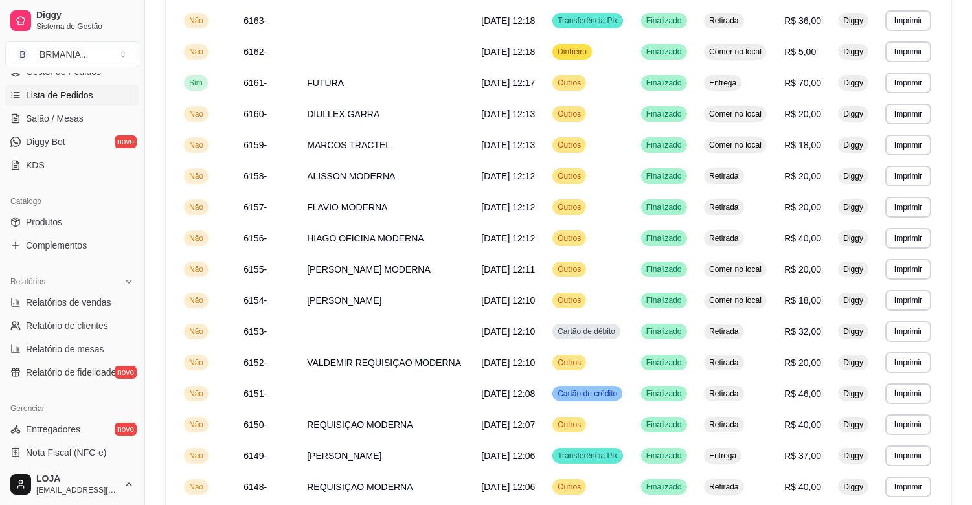
scroll to position [535, 0]
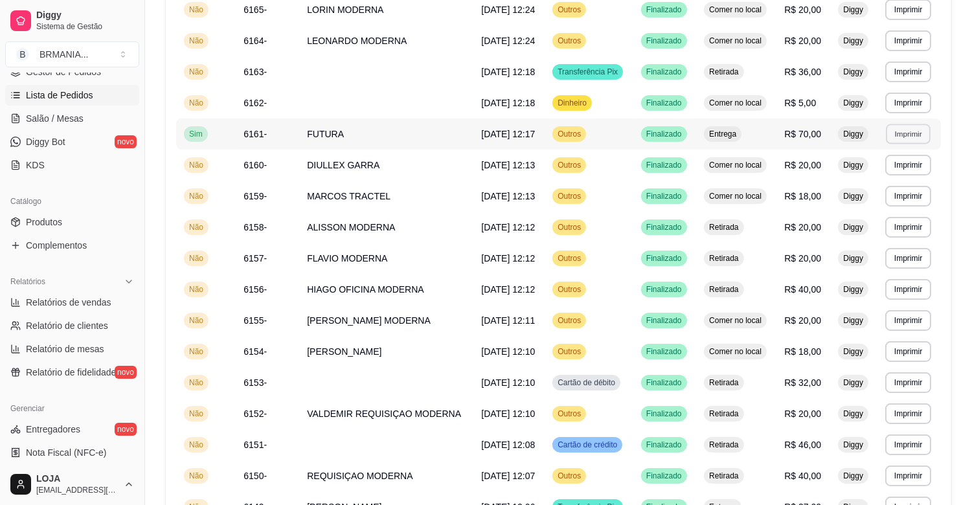
click at [901, 136] on button "Imprimir" at bounding box center [908, 134] width 45 height 20
click at [868, 183] on button "IMPRESSORA" at bounding box center [886, 179] width 91 height 20
